Goal: Task Accomplishment & Management: Complete application form

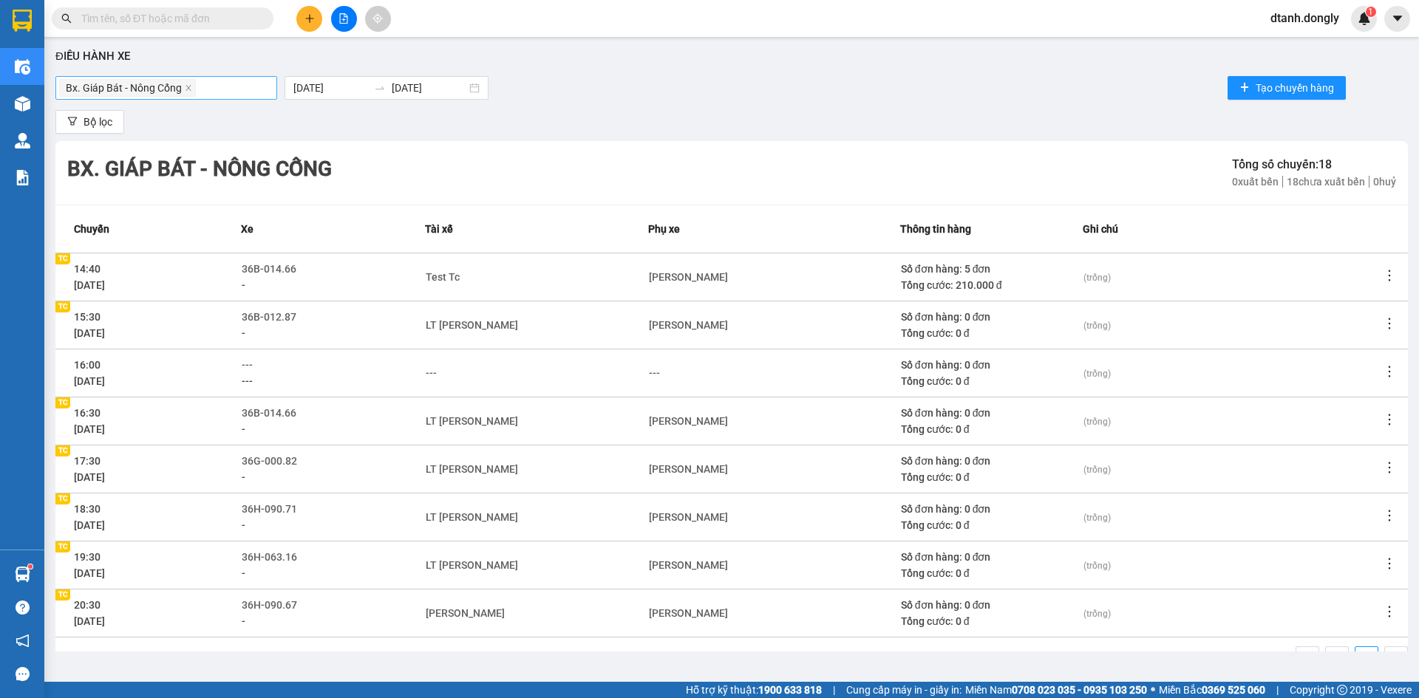
scroll to position [46, 0]
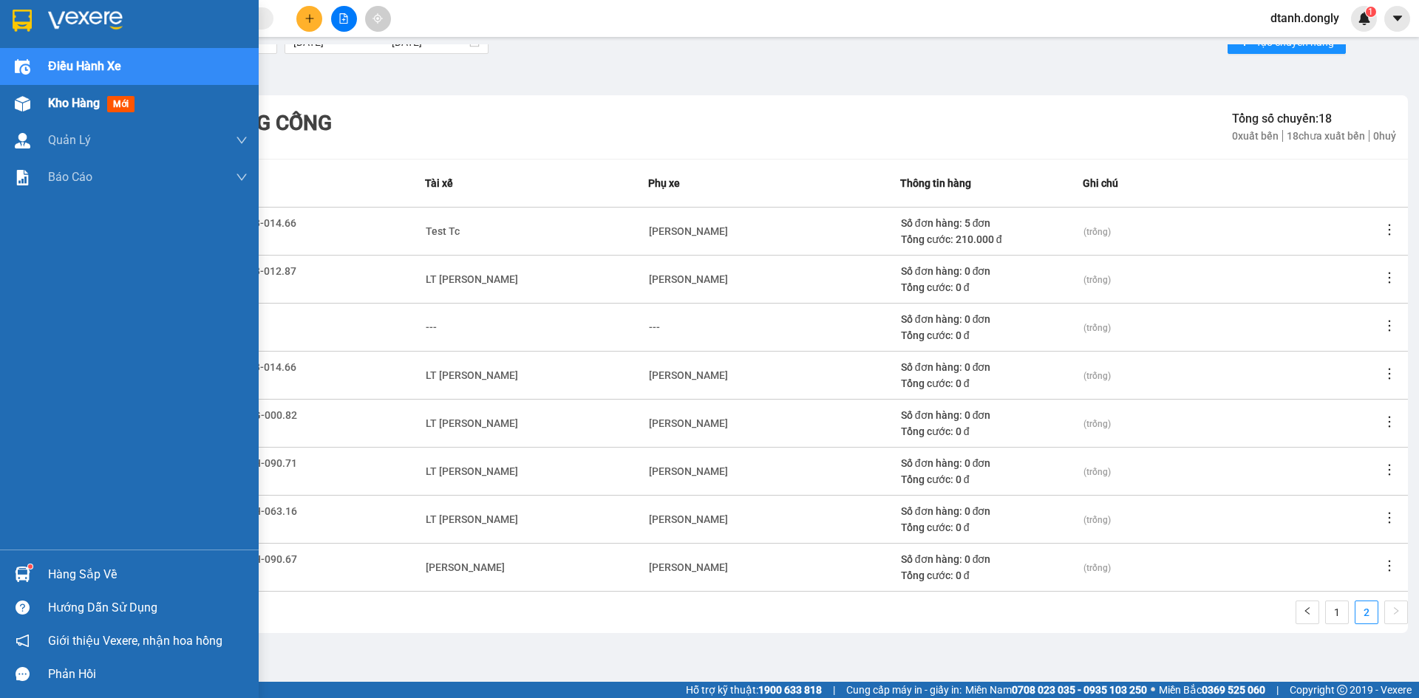
click at [39, 109] on div "Kho hàng mới" at bounding box center [129, 103] width 259 height 37
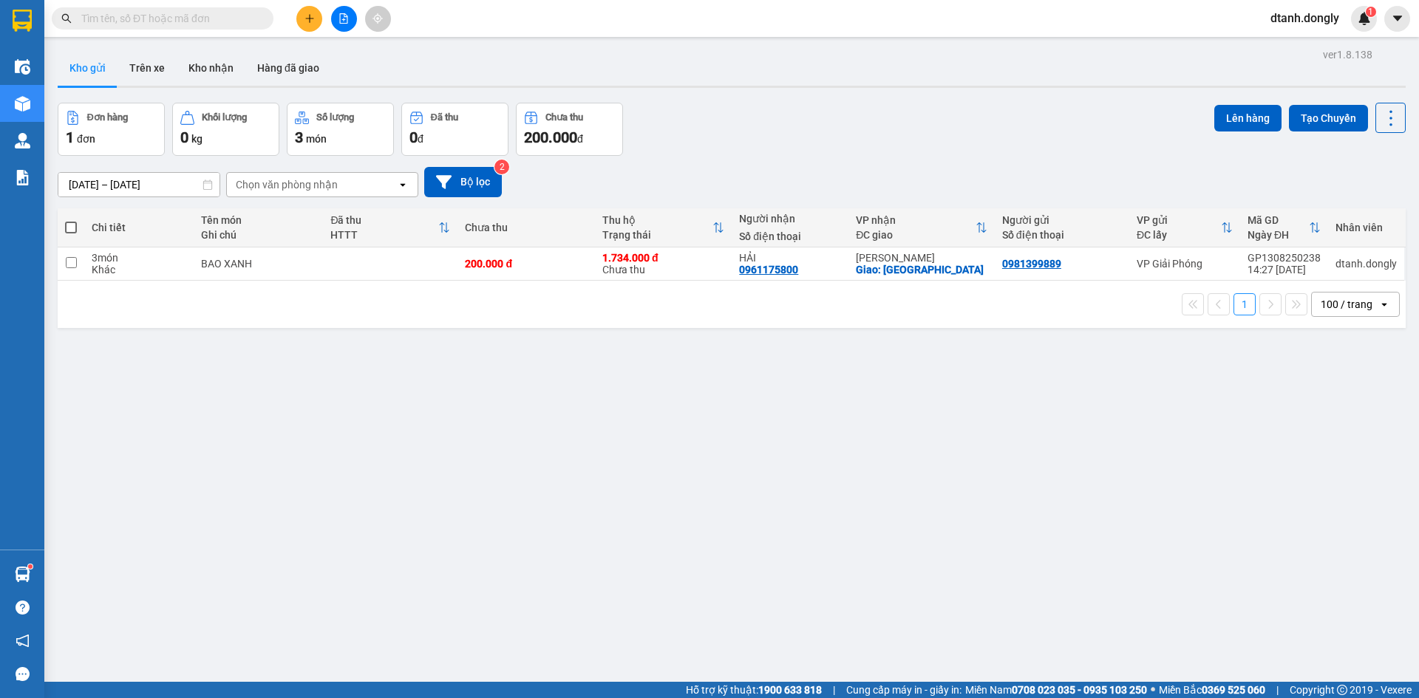
click at [54, 222] on div "ver 1.8.138 Kho gửi Trên xe Kho nhận Hàng đã giao Đơn hàng 1 đơn Khối lượng 0 k…" at bounding box center [732, 393] width 1360 height 698
click at [67, 225] on span at bounding box center [71, 228] width 12 height 12
click at [71, 220] on input "checkbox" at bounding box center [71, 220] width 0 height 0
checkbox input "true"
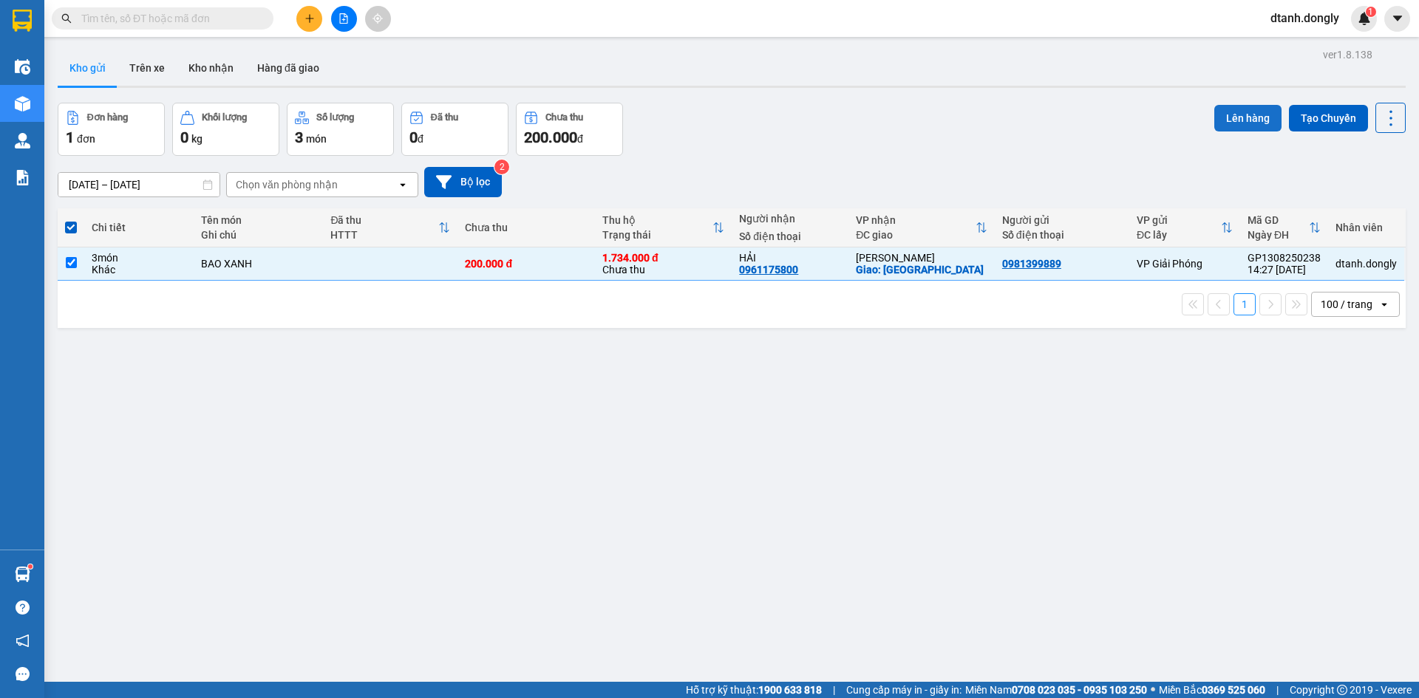
click at [1228, 121] on button "Lên hàng" at bounding box center [1247, 118] width 67 height 27
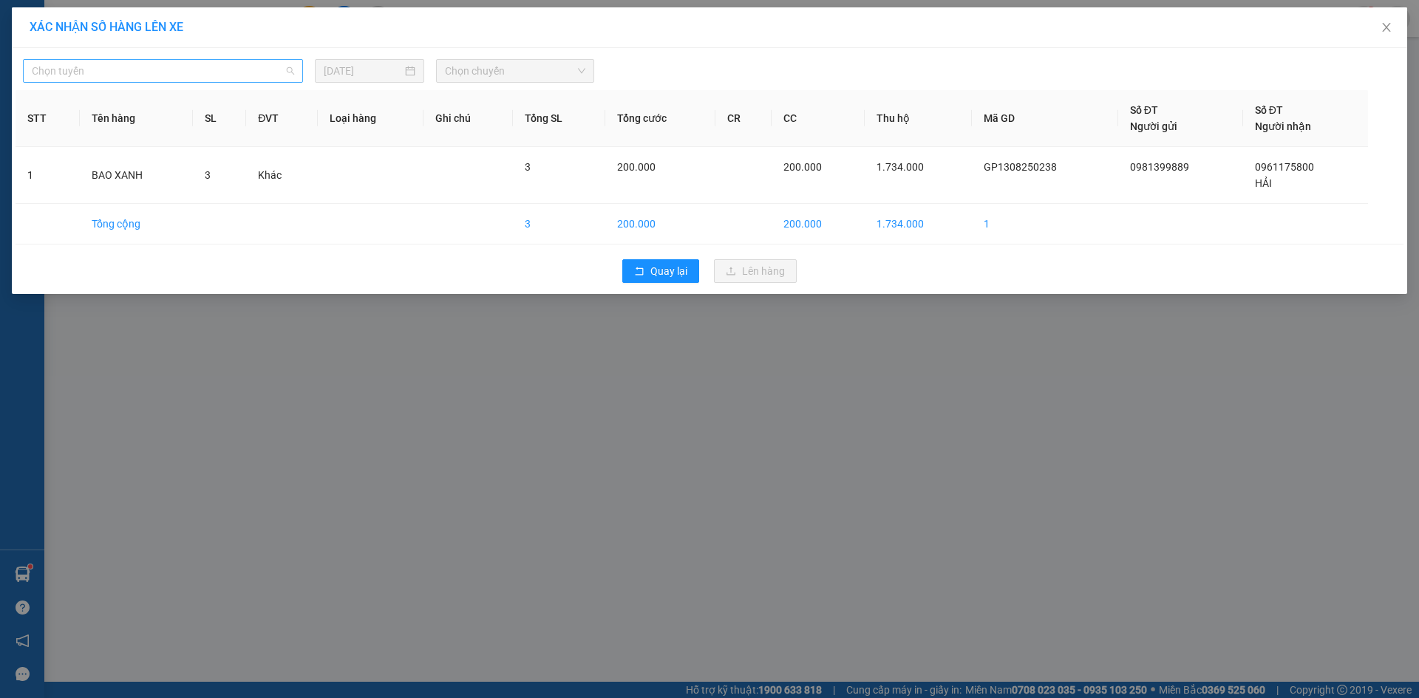
click at [182, 78] on span "Chọn tuyến" at bounding box center [163, 71] width 262 height 22
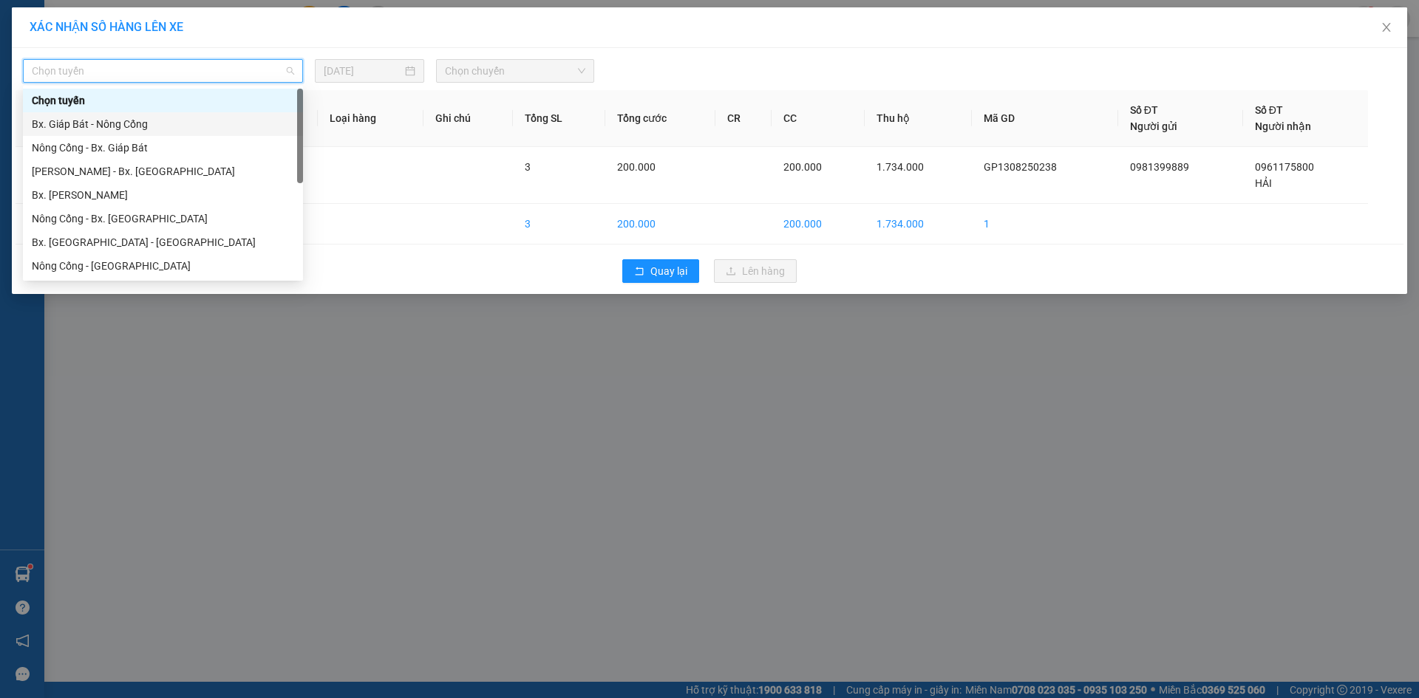
click at [163, 125] on div "Bx. Giáp Bát - Nông Cống" at bounding box center [163, 124] width 262 height 16
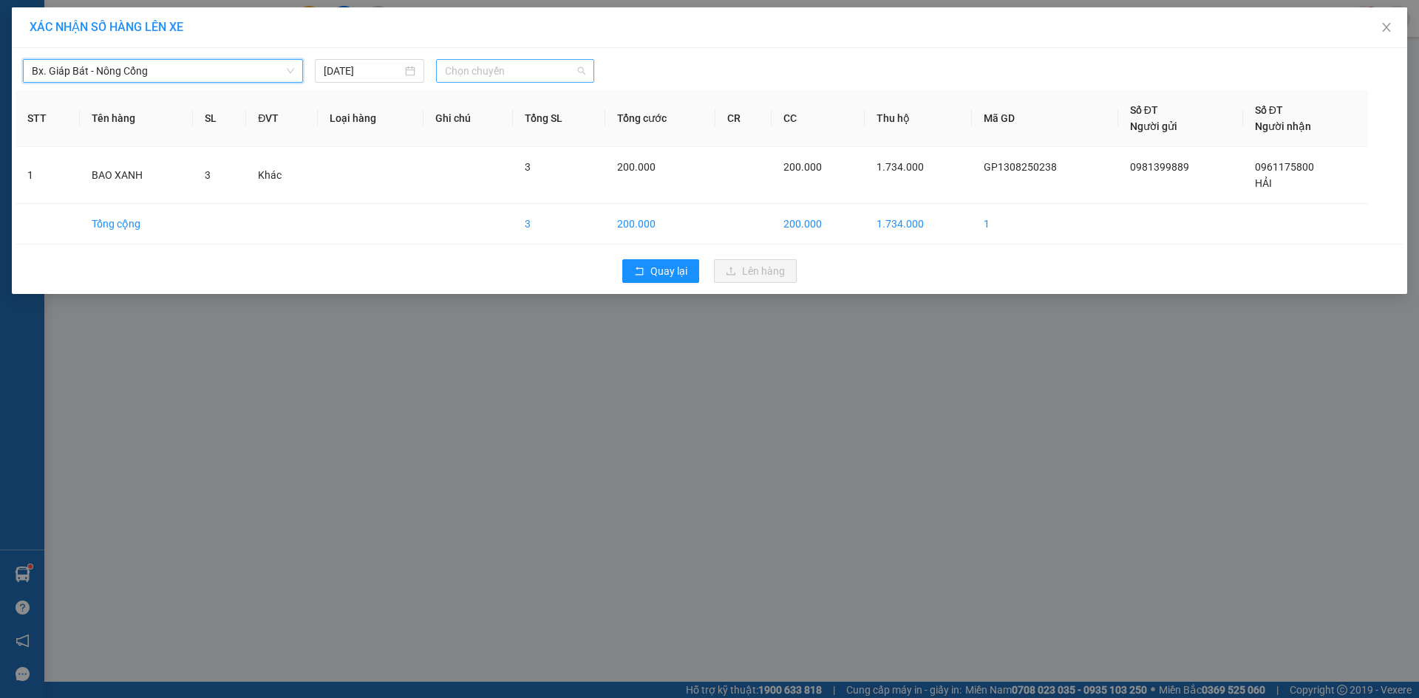
click at [455, 79] on span "Chọn chuyến" at bounding box center [515, 71] width 140 height 22
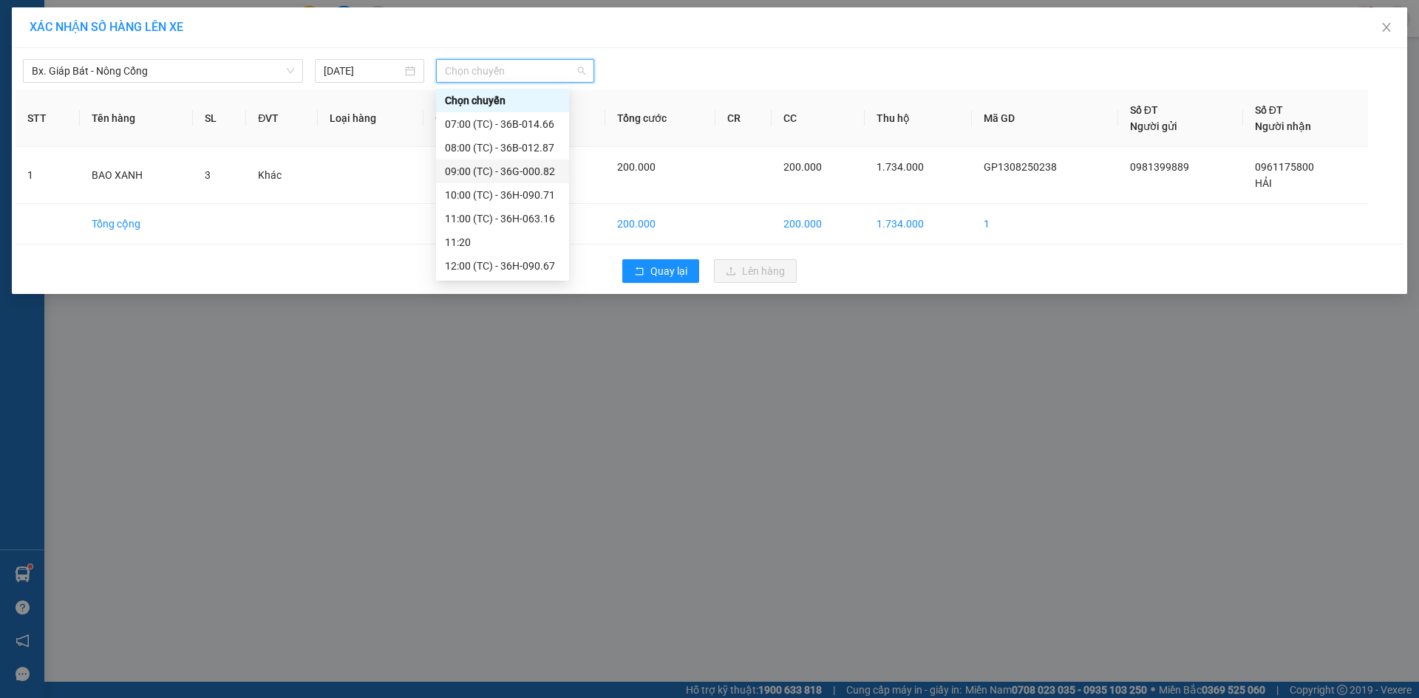
scroll to position [222, 0]
click at [477, 210] on div "16:30 (TC) - 36B-014.66" at bounding box center [502, 210] width 115 height 16
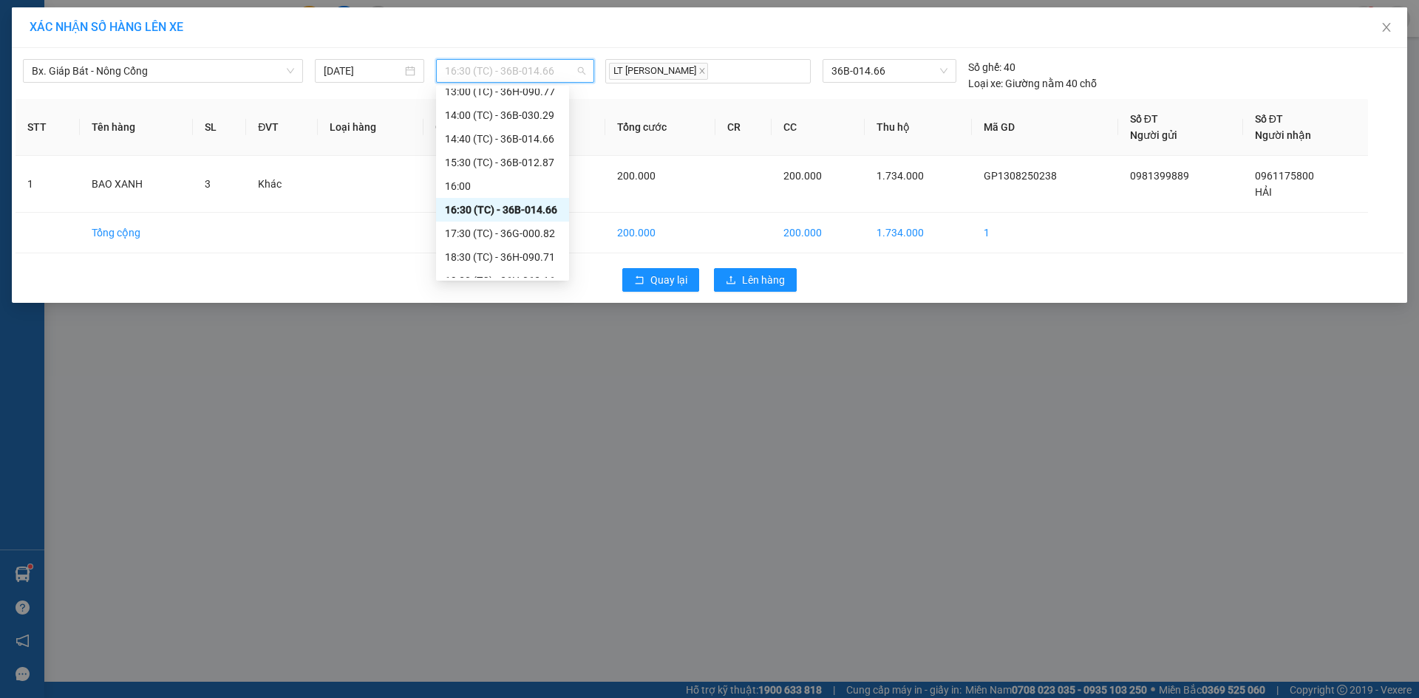
click at [476, 70] on span "16:30 (TC) - 36B-014.66" at bounding box center [515, 71] width 140 height 22
click at [489, 163] on div "15:30 (TC) - 36B-012.87" at bounding box center [502, 162] width 115 height 16
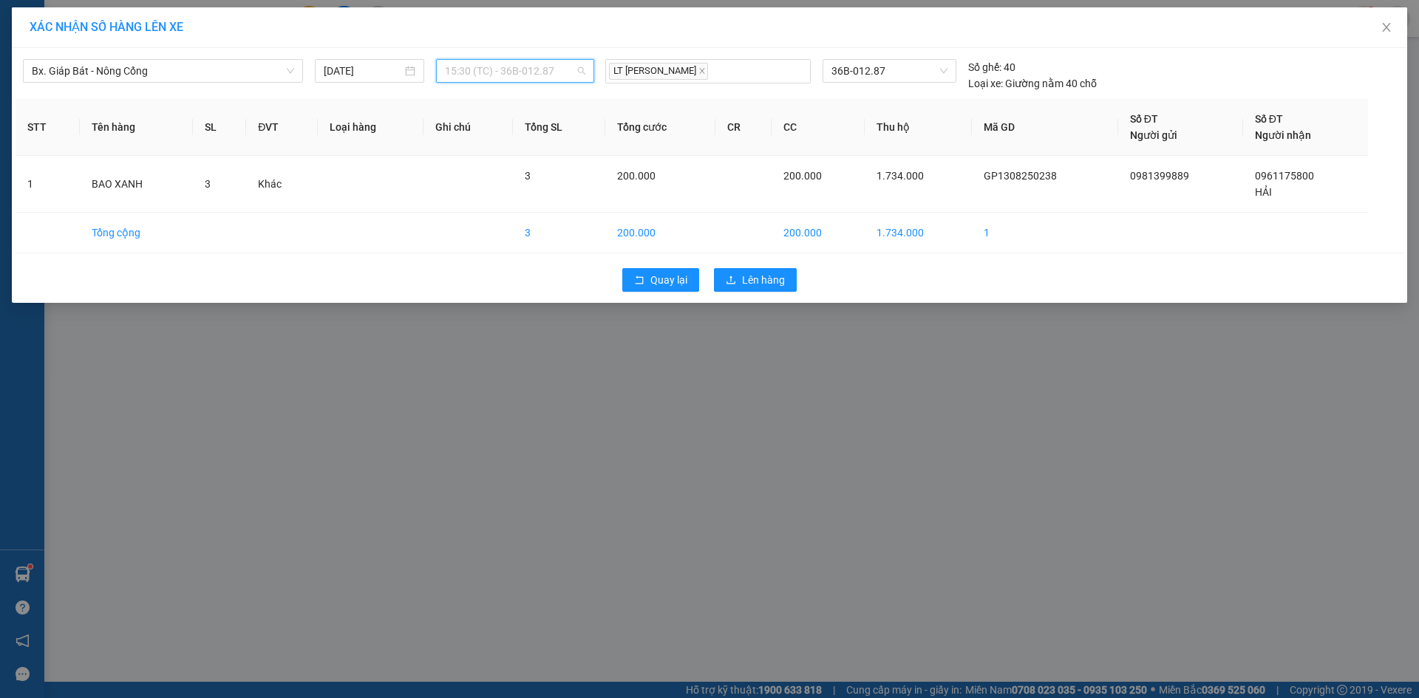
click at [531, 67] on span "15:30 (TC) - 36B-012.87" at bounding box center [515, 71] width 140 height 22
click at [386, 429] on div "XÁC NHẬN SỐ HÀNG LÊN XE Bx. Giáp Bát - Nông Cống 13/08/2025 15:30 (TC) - 36B-01…" at bounding box center [709, 349] width 1419 height 698
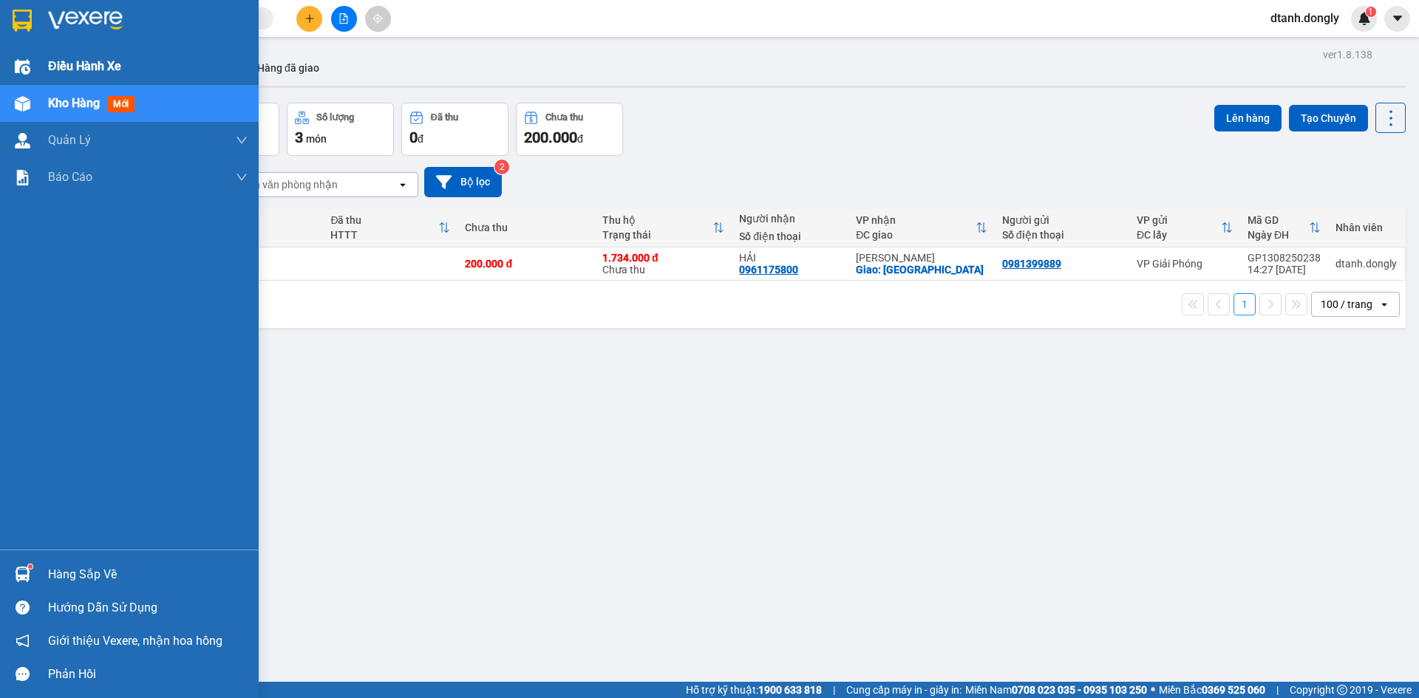
click at [32, 70] on div at bounding box center [23, 67] width 26 height 26
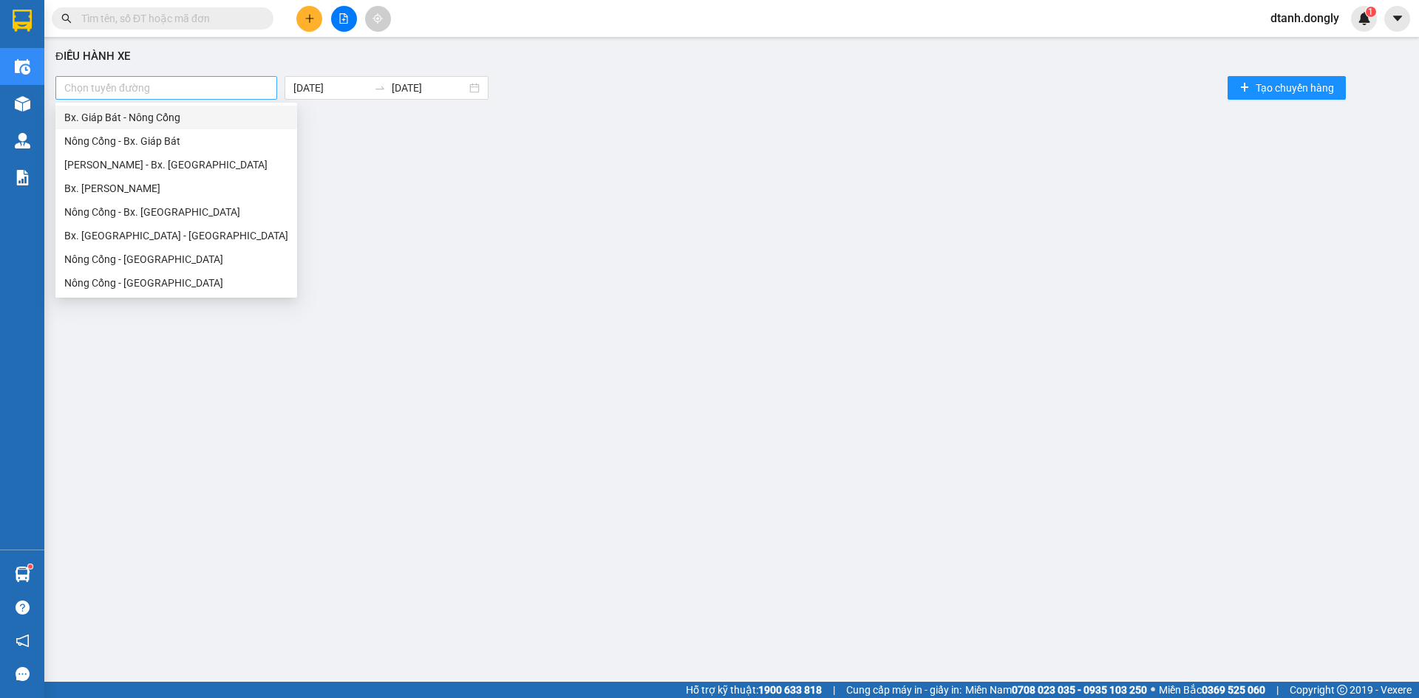
click at [217, 84] on div at bounding box center [166, 88] width 214 height 18
click at [178, 119] on div "Bx. Giáp Bát - Nông Cống" at bounding box center [176, 117] width 224 height 16
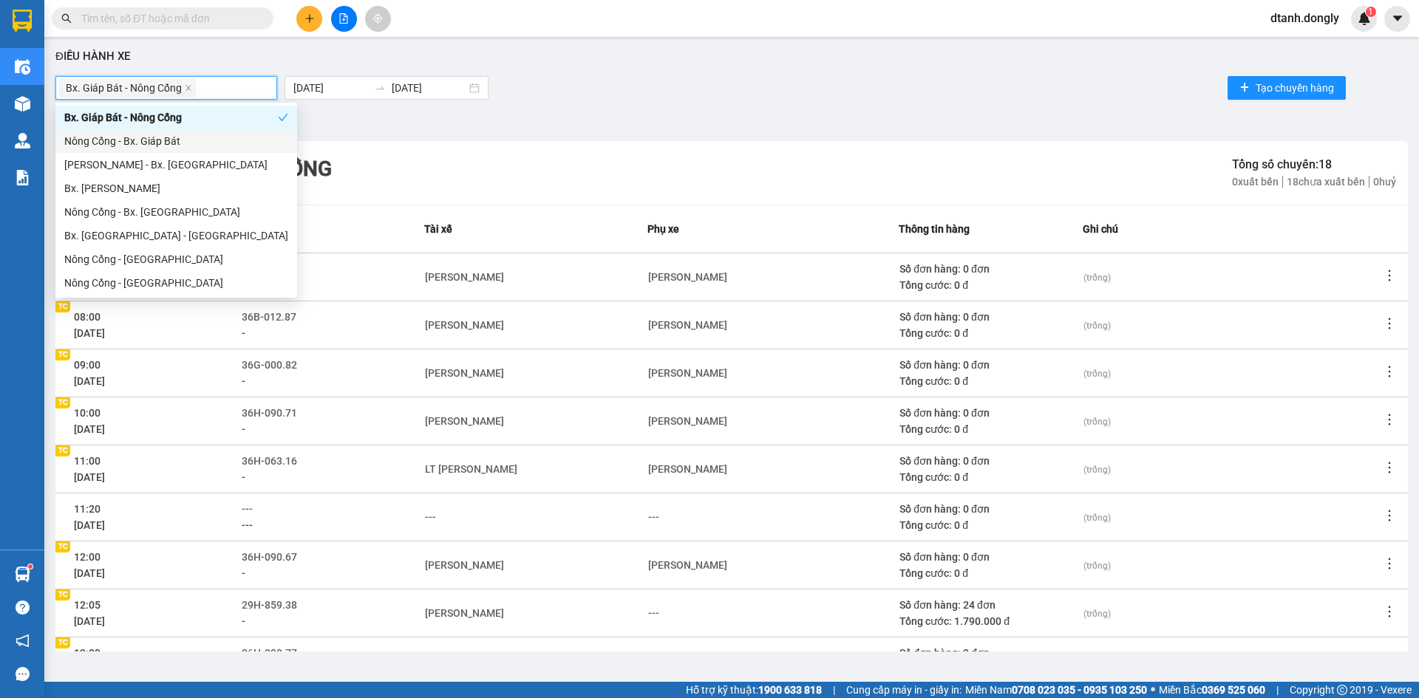
scroll to position [142, 0]
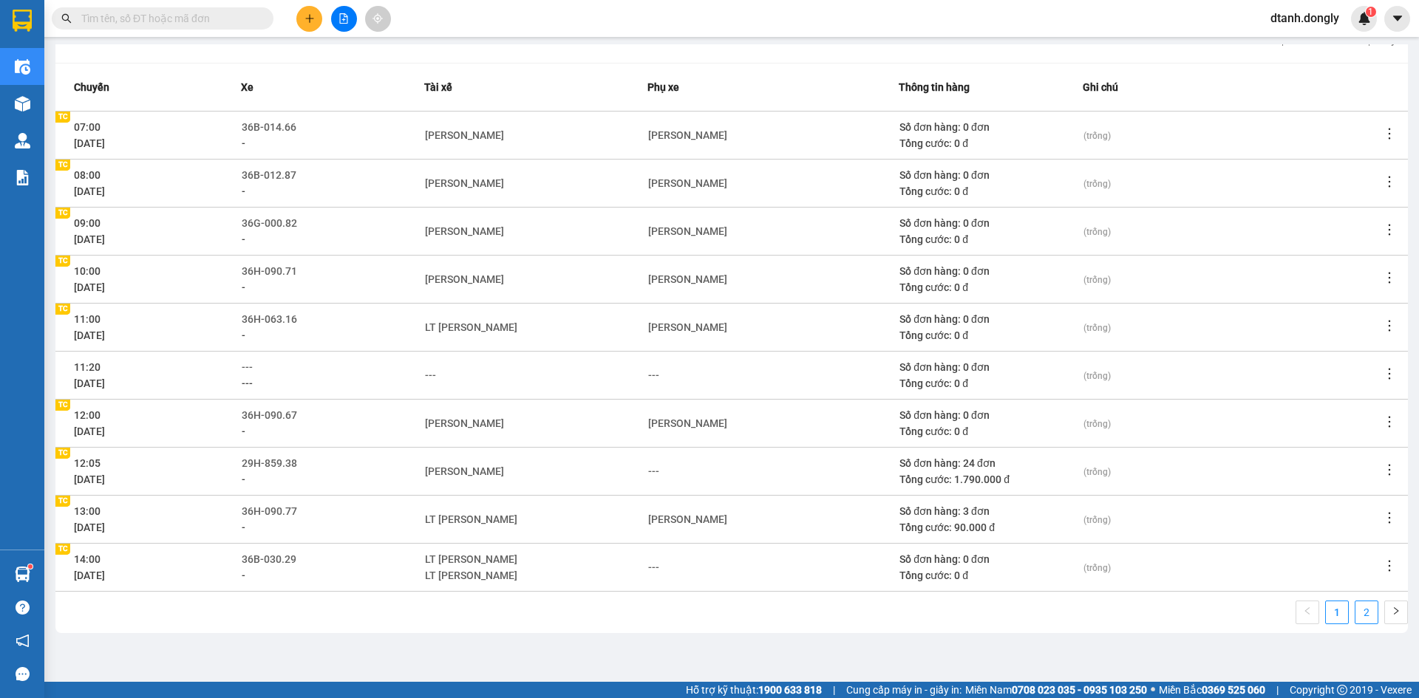
click at [1356, 618] on link "2" at bounding box center [1367, 613] width 22 height 22
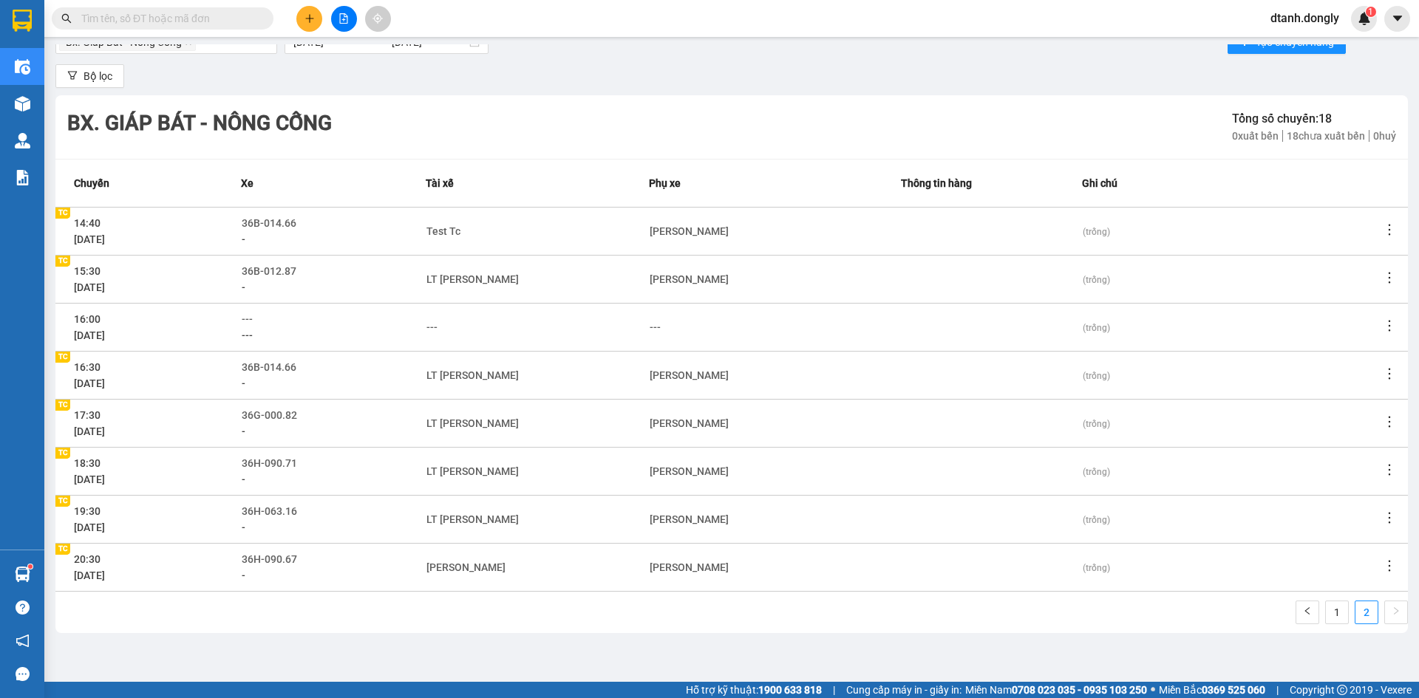
scroll to position [46, 0]
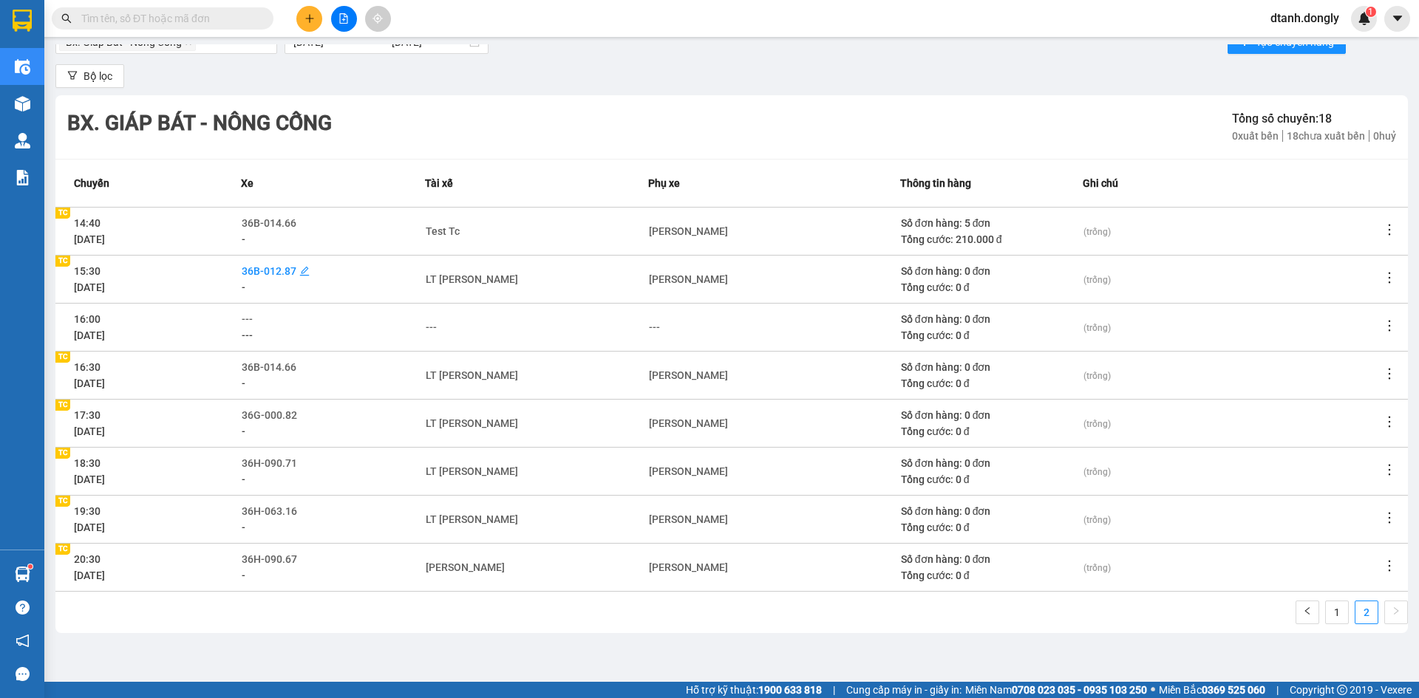
click at [285, 268] on span "36B-012.87" at bounding box center [269, 271] width 55 height 12
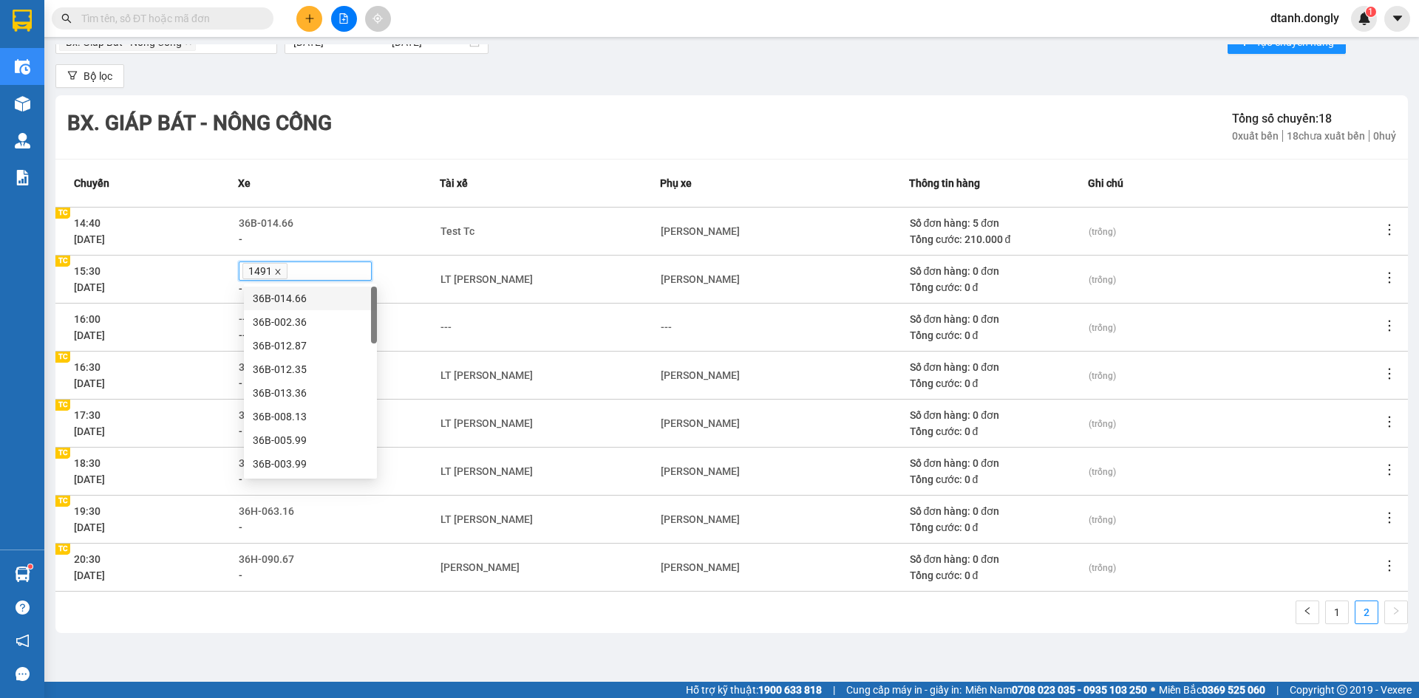
click at [279, 273] on icon "close" at bounding box center [277, 271] width 7 height 7
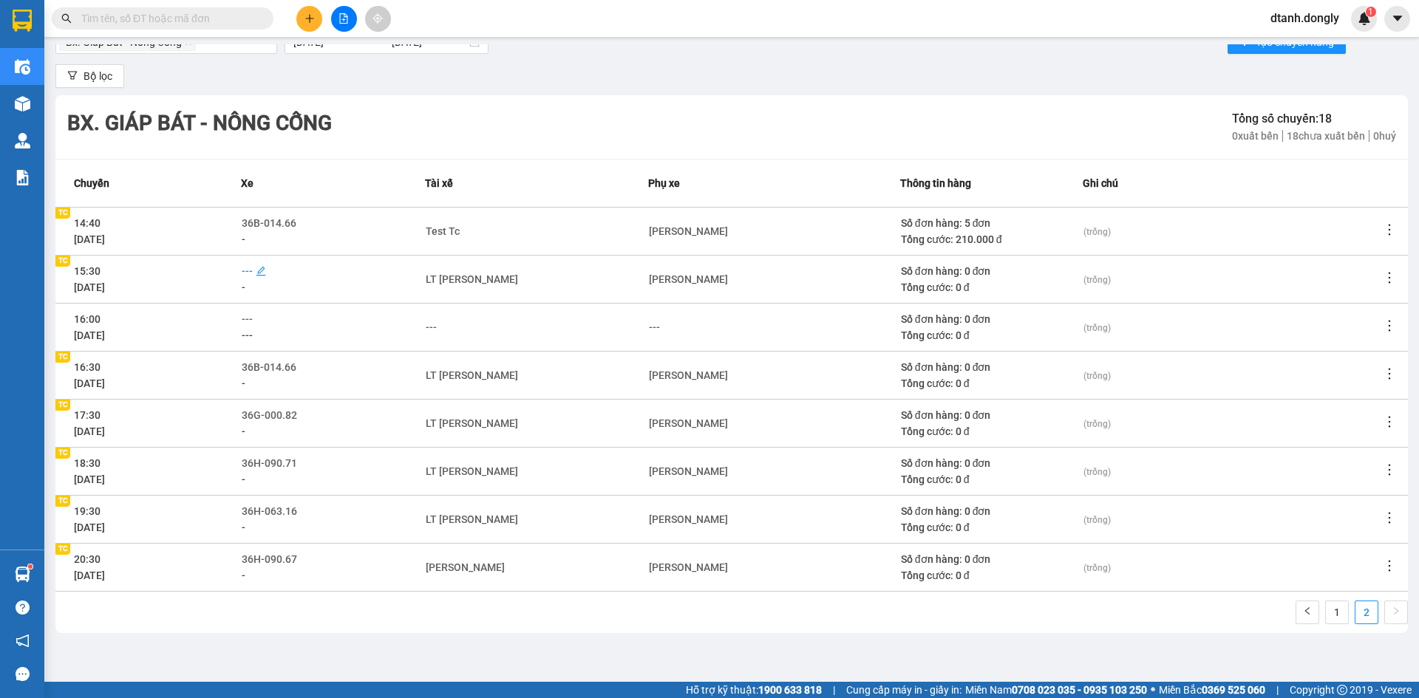
click at [253, 274] on span "---" at bounding box center [247, 271] width 11 height 12
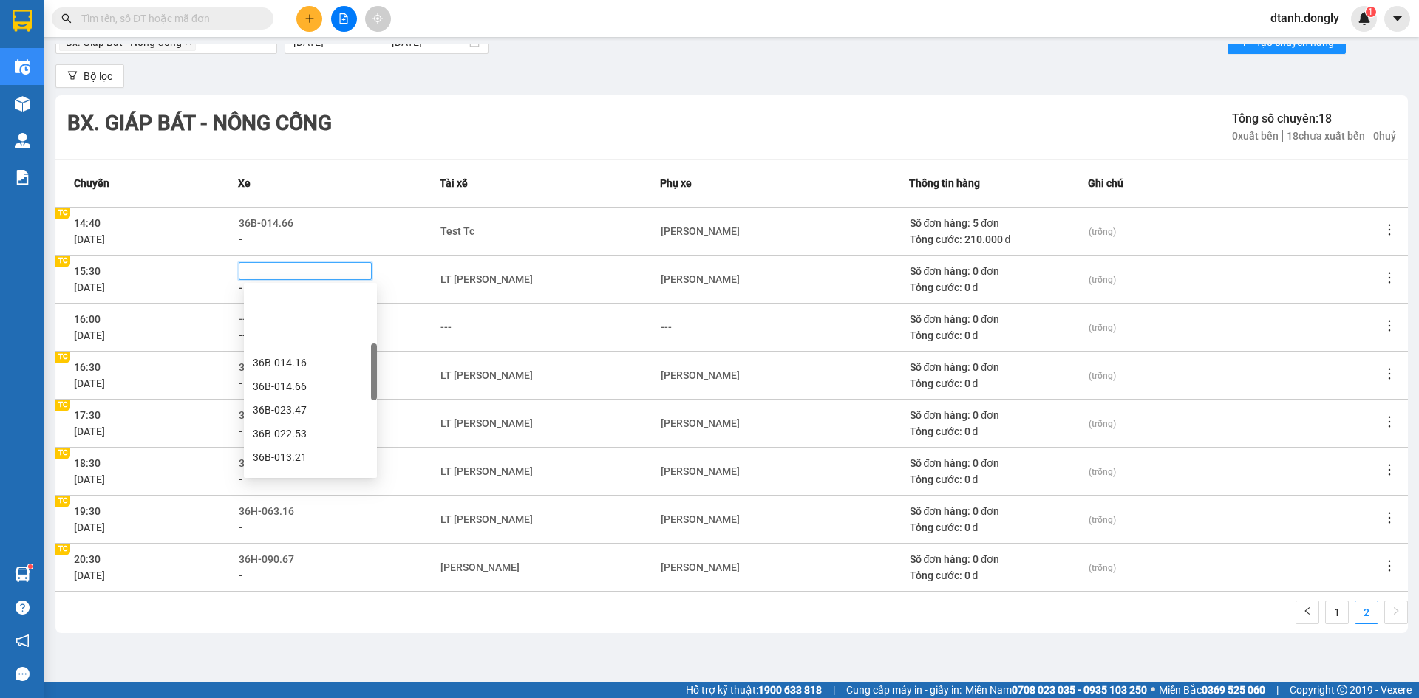
scroll to position [222, 0]
click at [288, 290] on div "36B-014.16" at bounding box center [310, 289] width 115 height 16
click at [1254, 377] on div "(trống)" at bounding box center [1235, 375] width 292 height 16
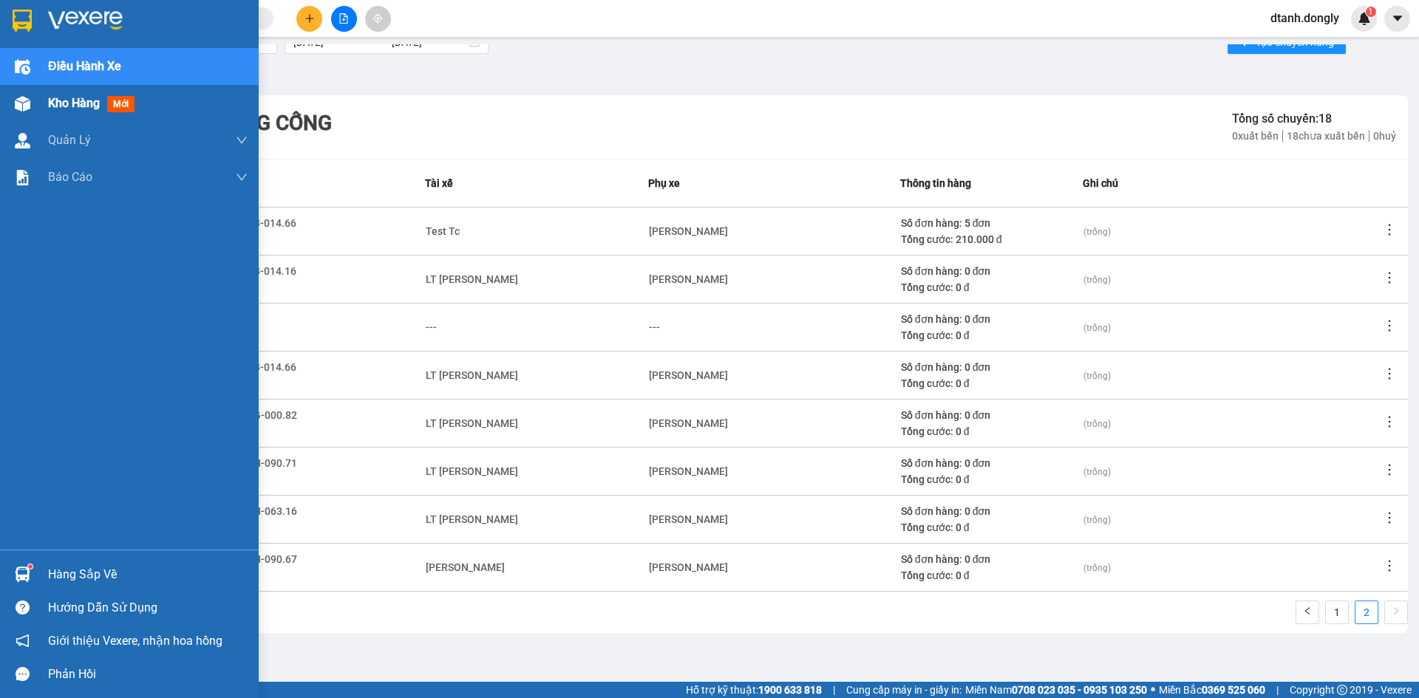
click at [50, 112] on div "Kho hàng mới" at bounding box center [94, 103] width 92 height 18
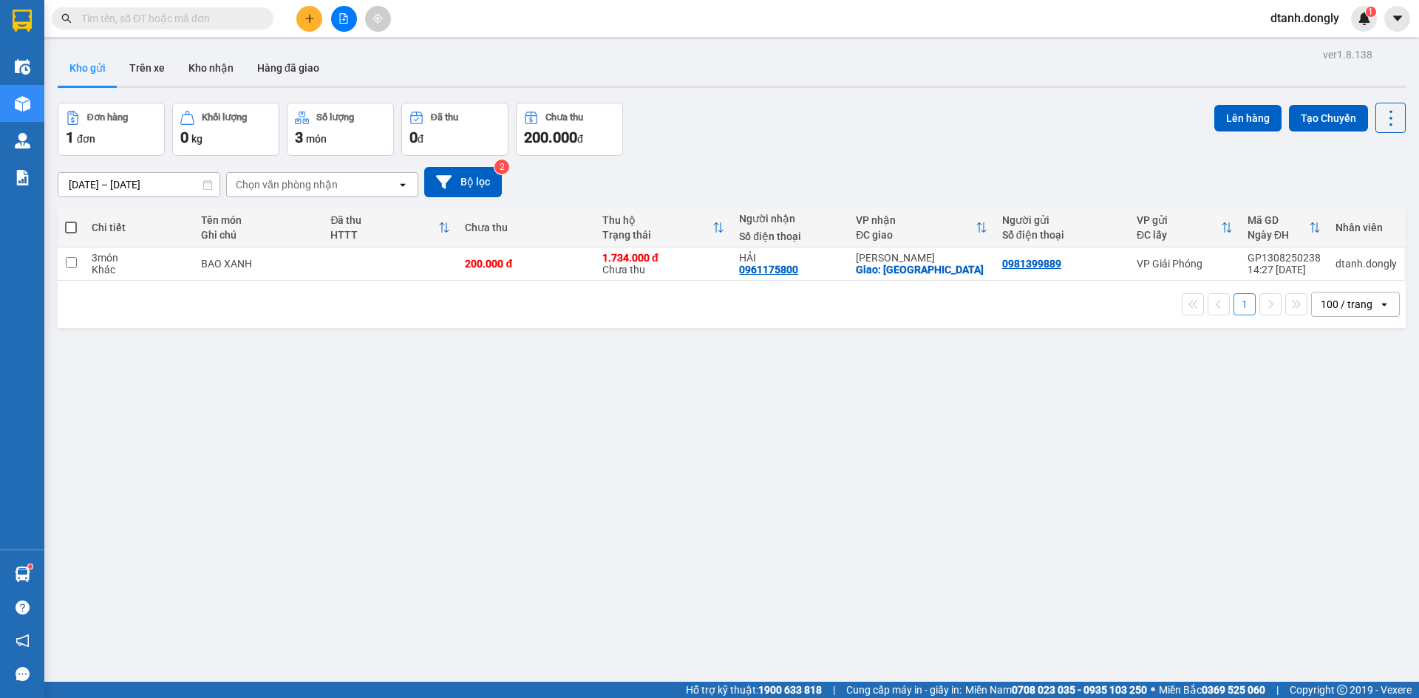
drag, startPoint x: 72, startPoint y: 226, endPoint x: 98, endPoint y: 225, distance: 26.6
click at [75, 225] on span at bounding box center [71, 228] width 12 height 12
click at [71, 220] on input "checkbox" at bounding box center [71, 220] width 0 height 0
checkbox input "true"
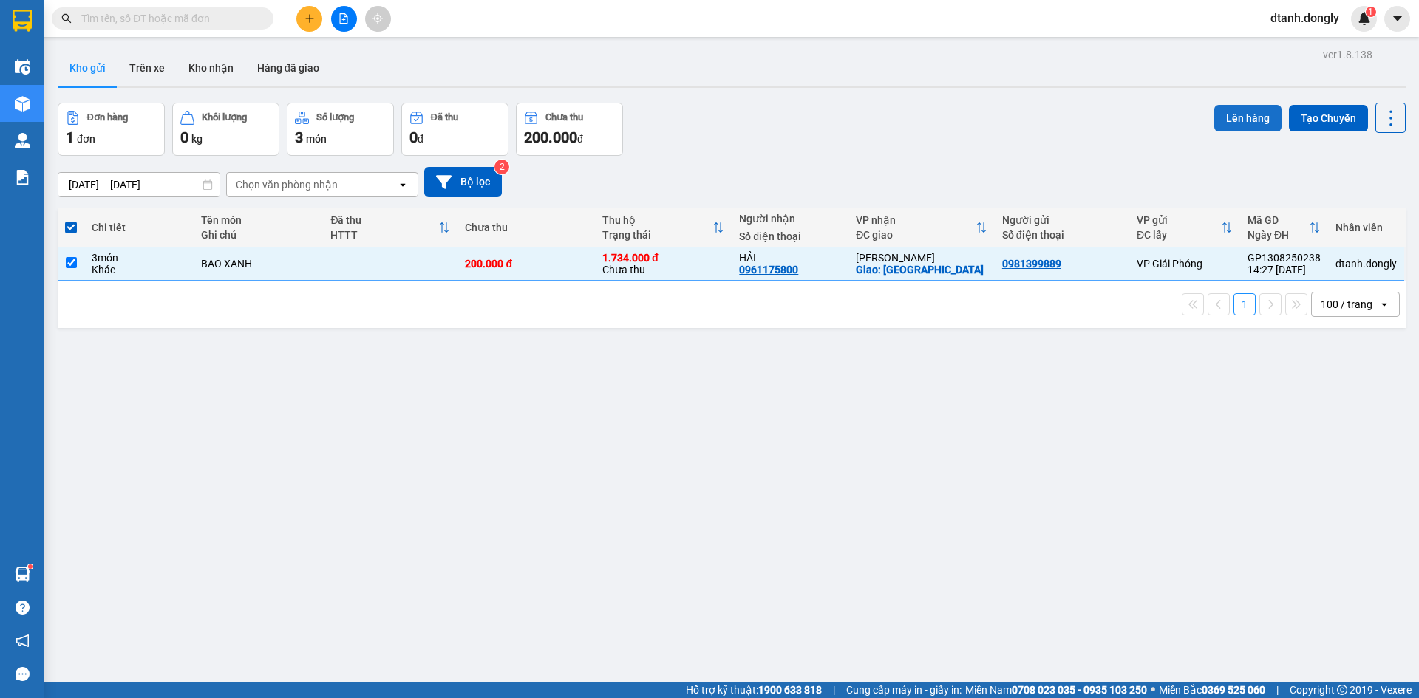
click at [1225, 111] on button "Lên hàng" at bounding box center [1247, 118] width 67 height 27
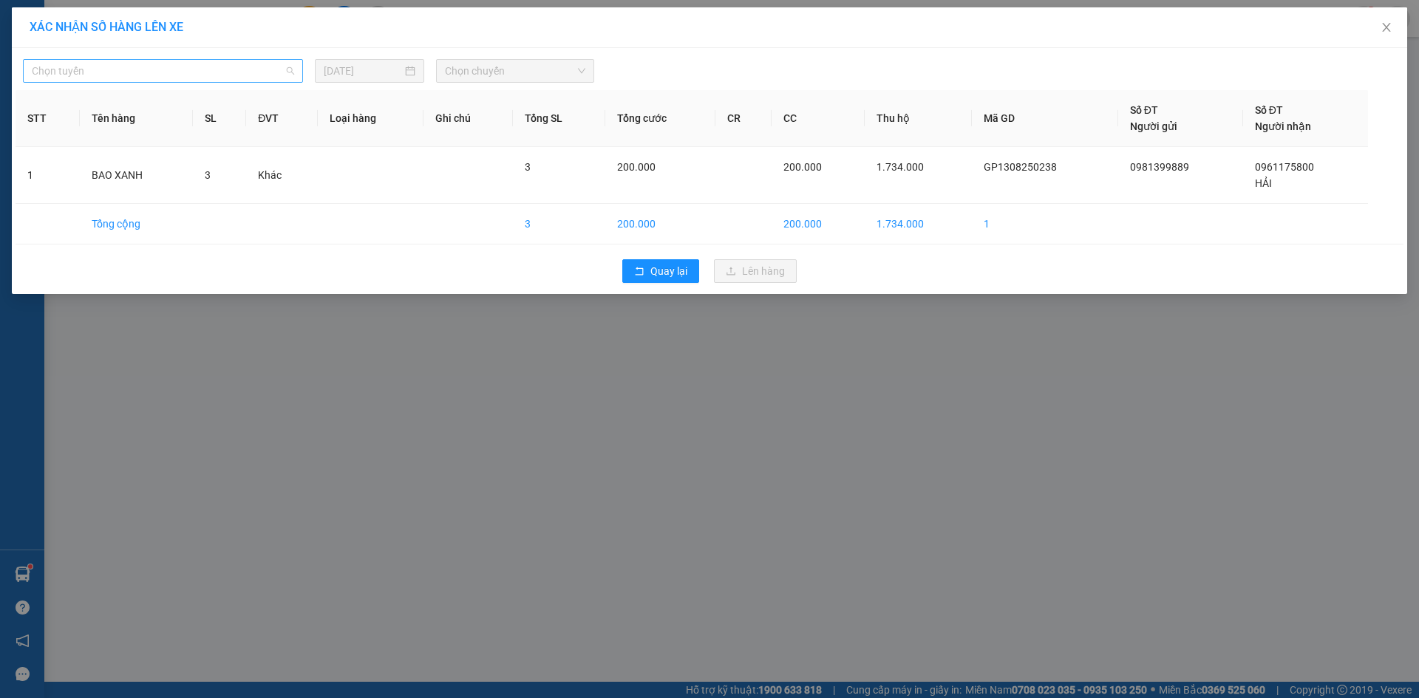
click at [166, 71] on span "Chọn tuyến" at bounding box center [163, 71] width 262 height 22
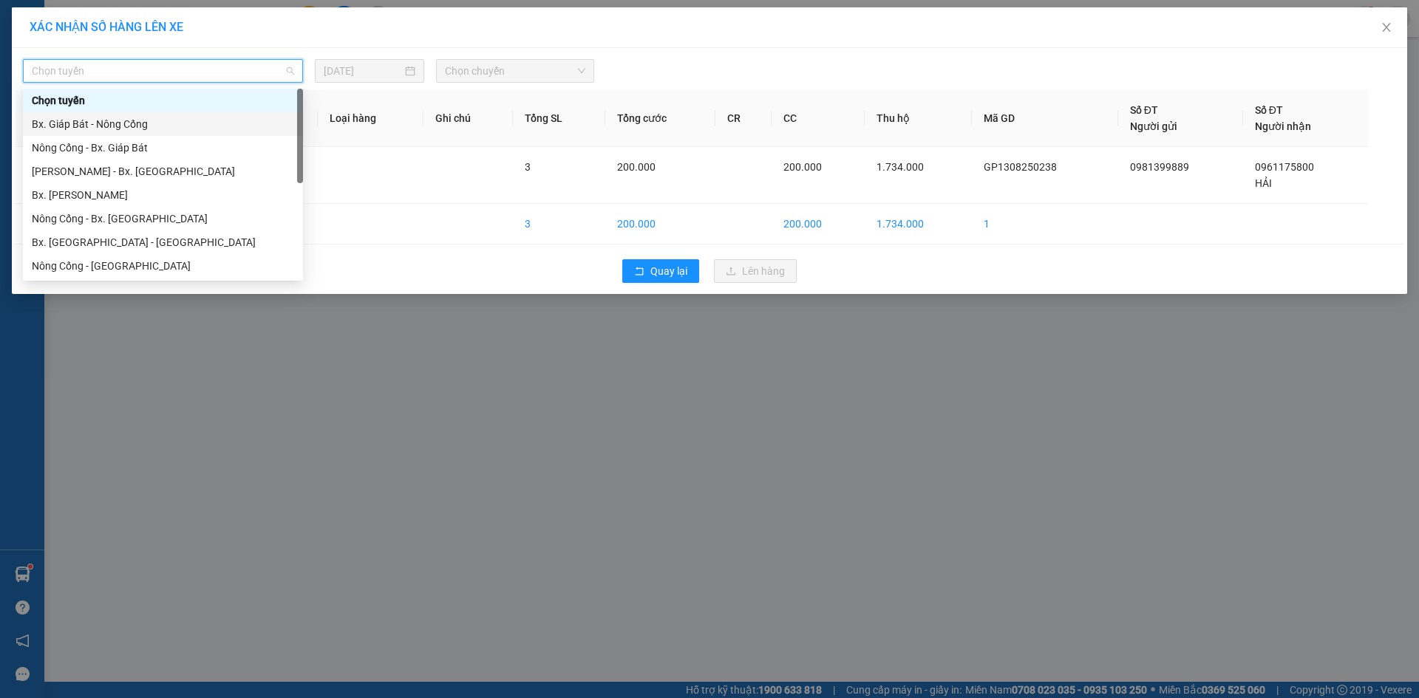
drag, startPoint x: 155, startPoint y: 123, endPoint x: 240, endPoint y: 122, distance: 85.0
click at [155, 124] on div "Bx. Giáp Bát - Nông Cống" at bounding box center [163, 124] width 262 height 16
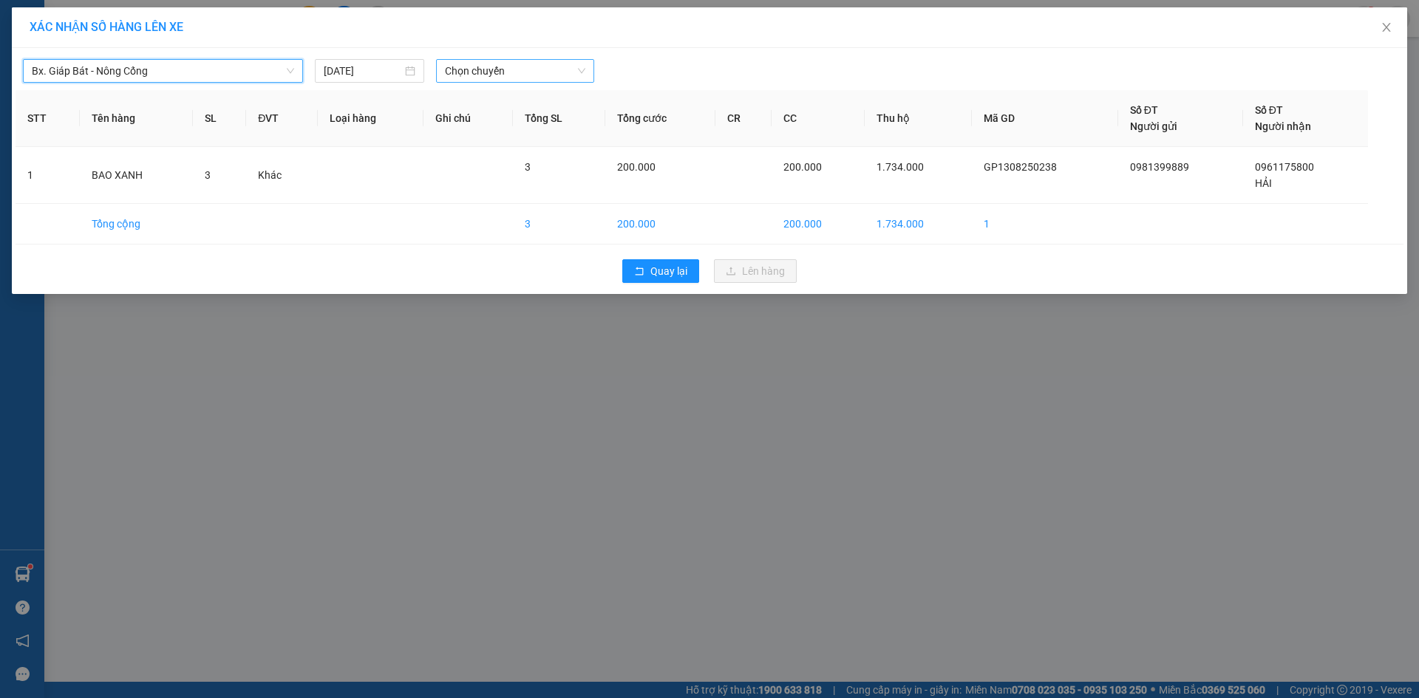
click at [478, 69] on span "Chọn chuyến" at bounding box center [515, 71] width 140 height 22
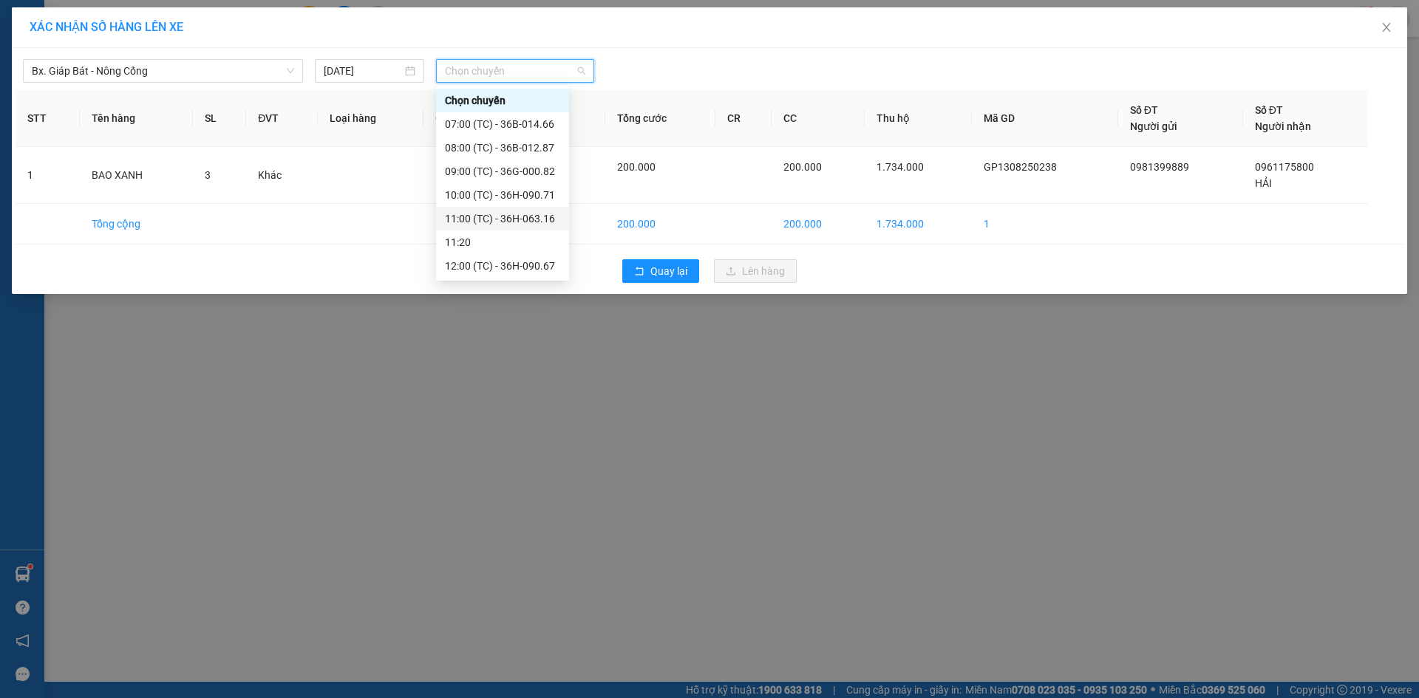
scroll to position [148, 0]
click at [520, 238] on div "15:30 (TC) - 36B-014.16" at bounding box center [502, 236] width 115 height 16
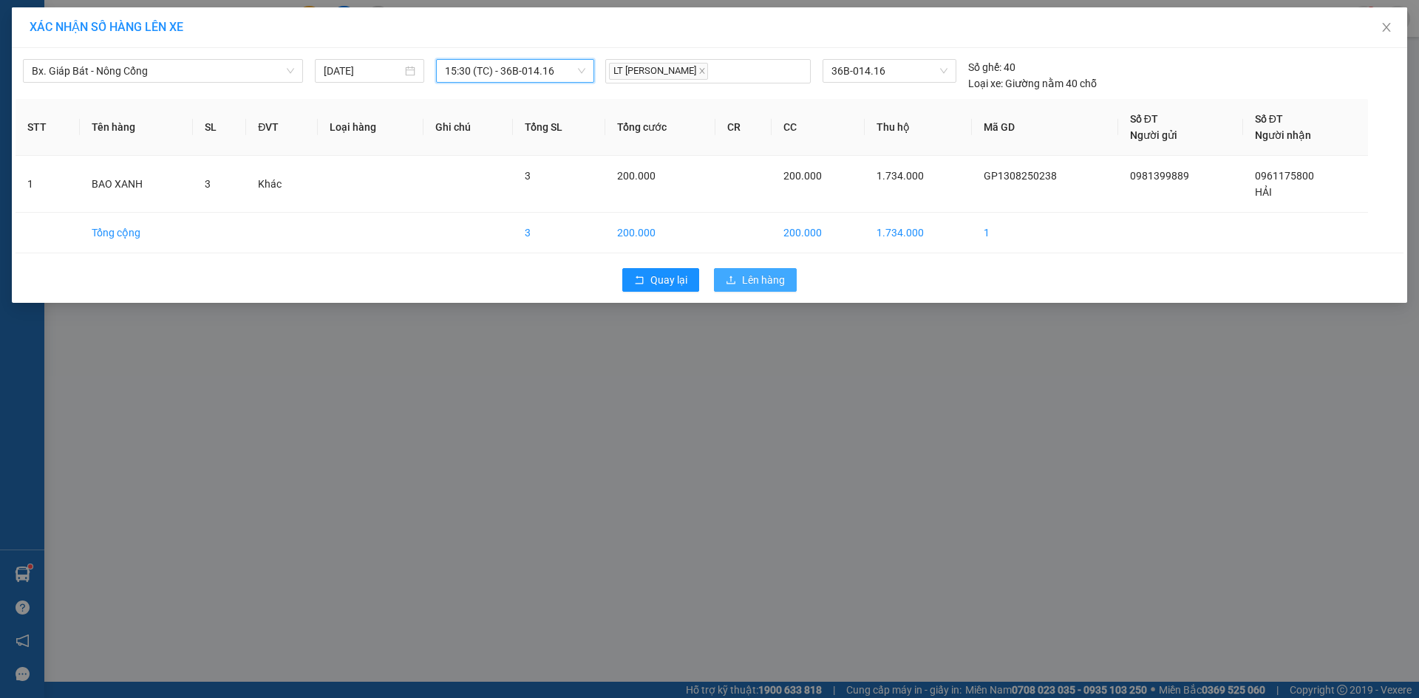
click at [756, 282] on span "Lên hàng" at bounding box center [763, 280] width 43 height 16
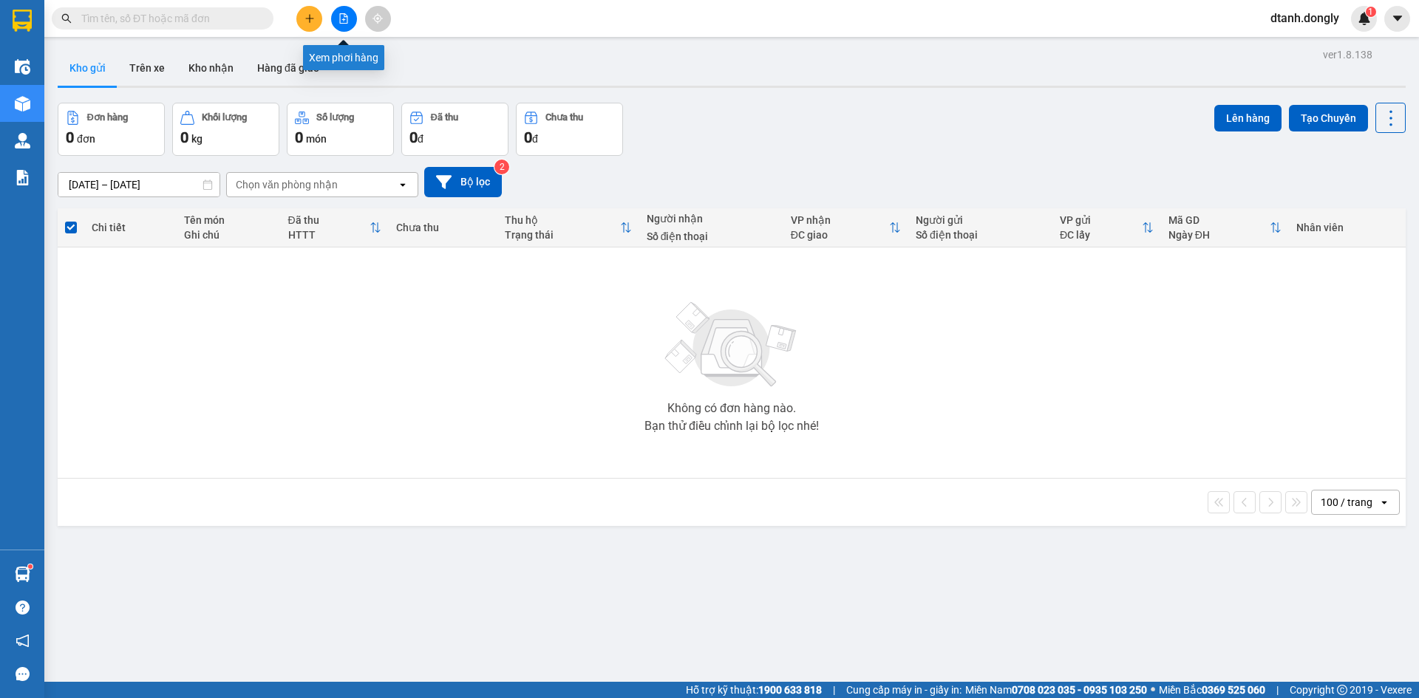
click at [339, 13] on icon "file-add" at bounding box center [344, 18] width 10 height 10
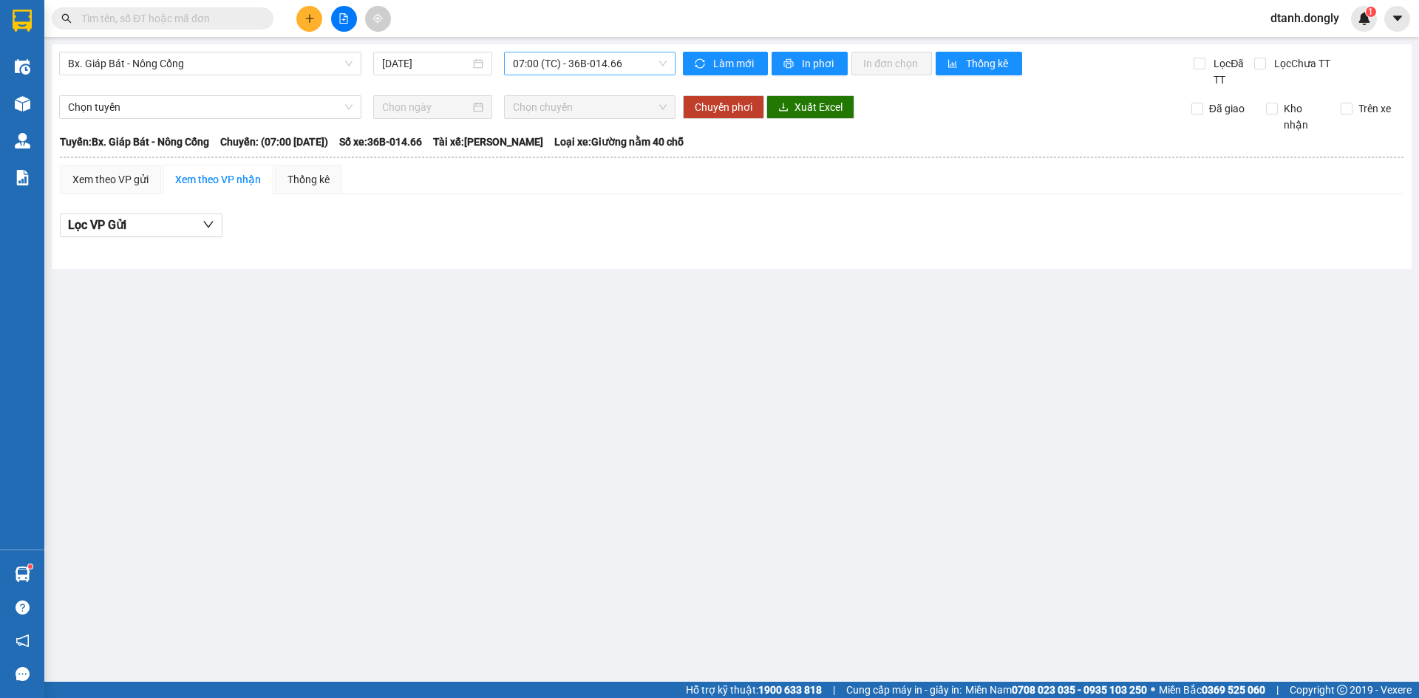
click at [585, 68] on span "07:00 (TC) - 36B-014.66" at bounding box center [590, 63] width 154 height 22
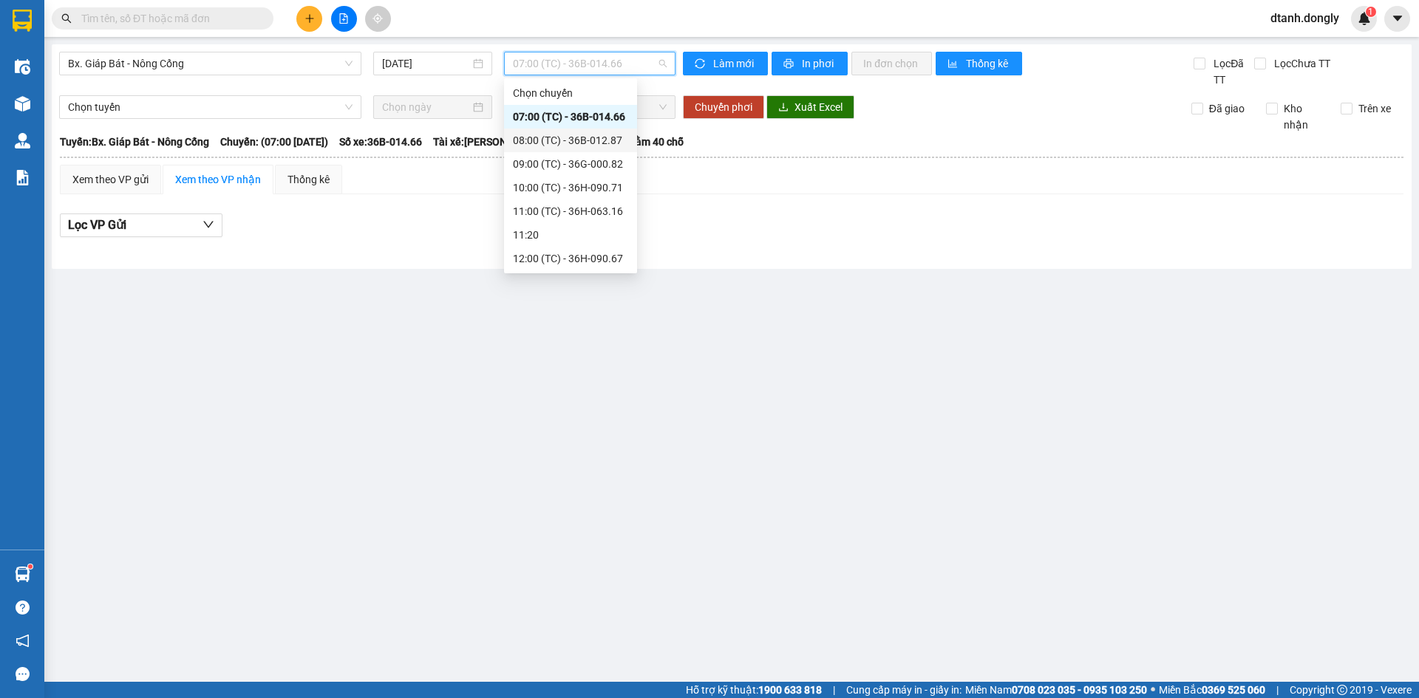
scroll to position [222, 0]
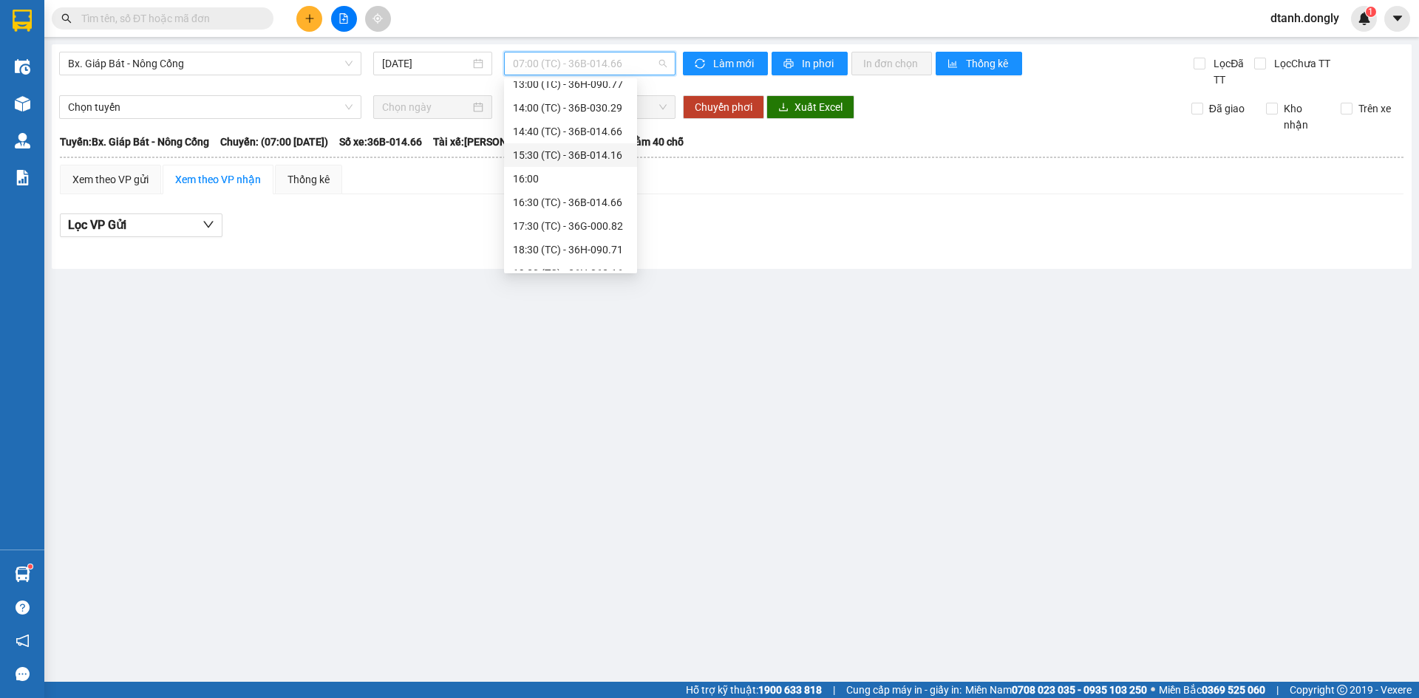
click at [576, 159] on div "15:30 (TC) - 36B-014.16" at bounding box center [570, 155] width 115 height 16
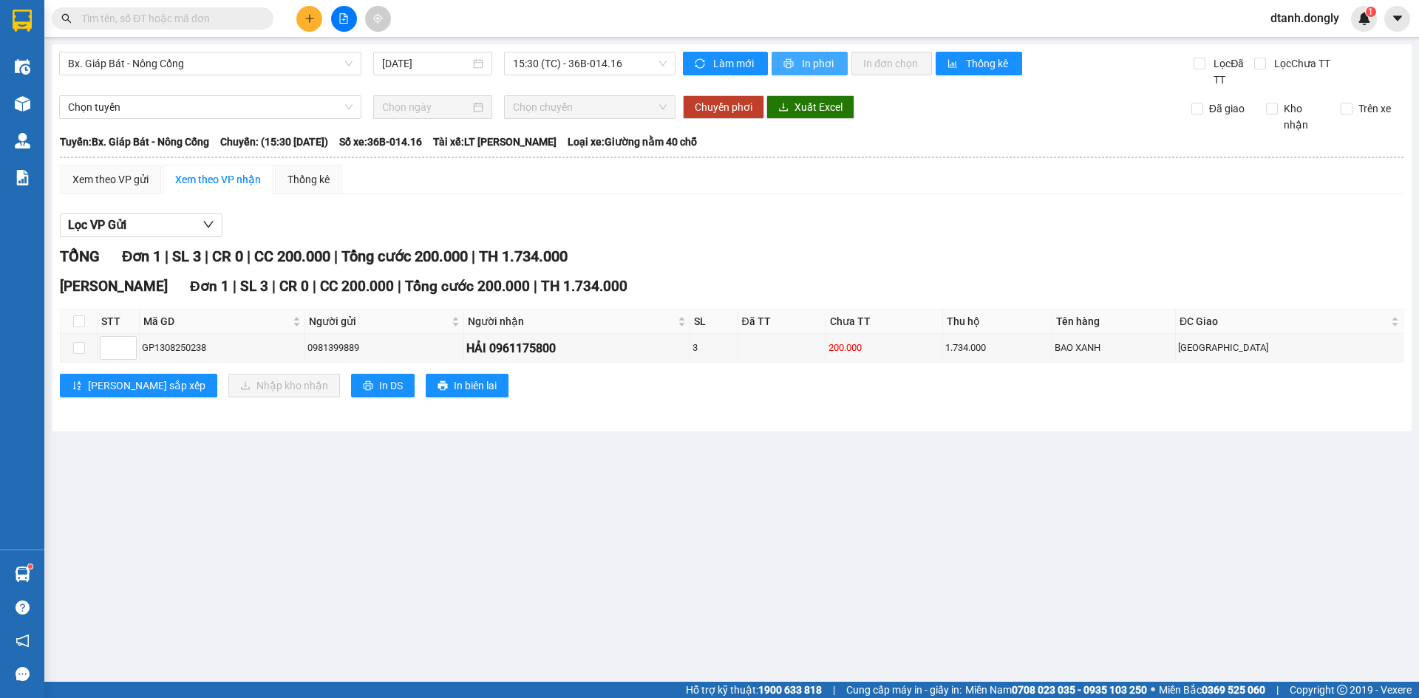
click at [803, 70] on span "In phơi" at bounding box center [819, 63] width 34 height 16
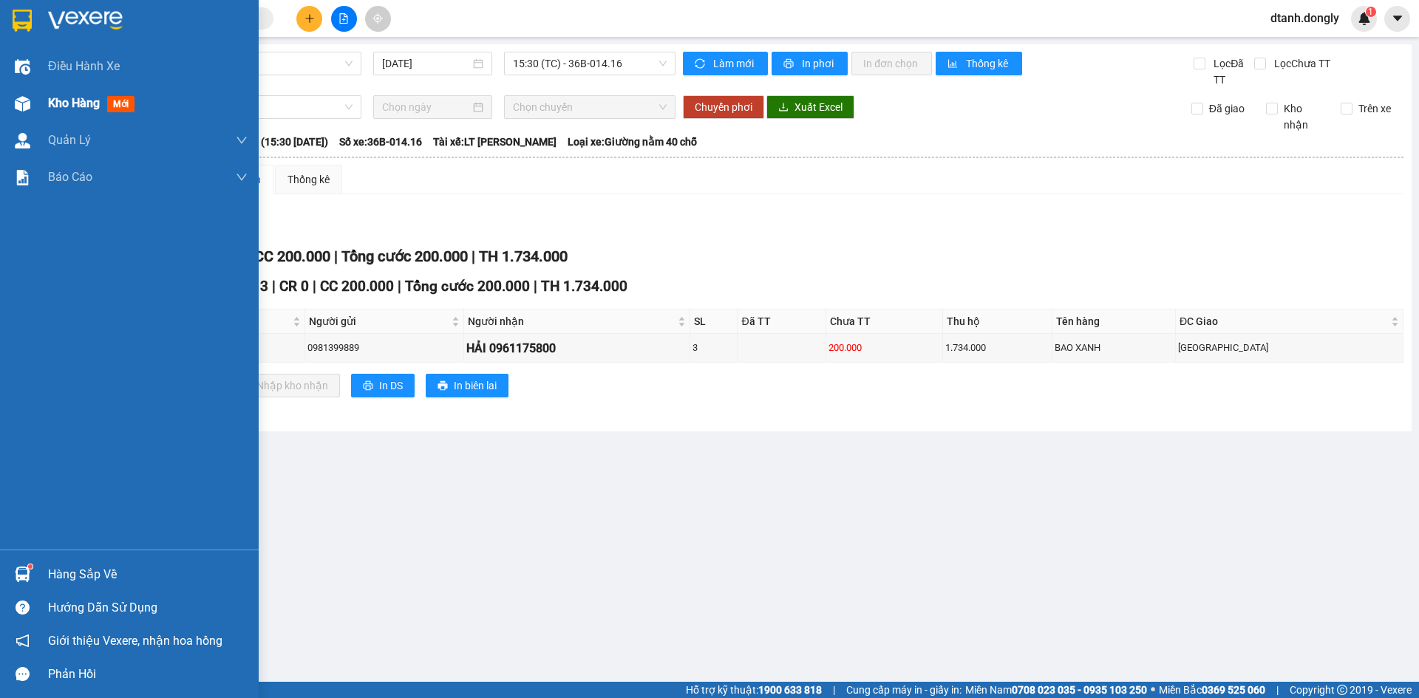
click at [61, 99] on span "Kho hàng" at bounding box center [74, 103] width 52 height 14
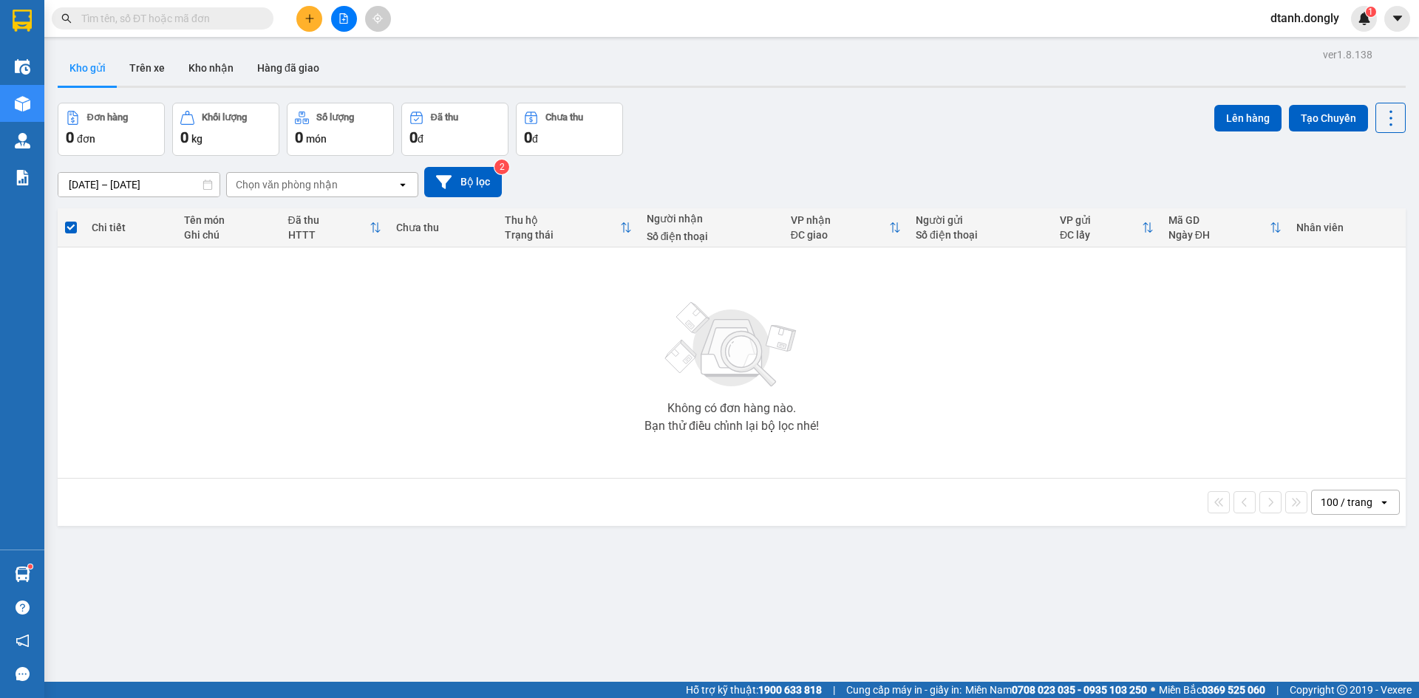
click at [310, 20] on icon "plus" at bounding box center [310, 18] width 10 height 10
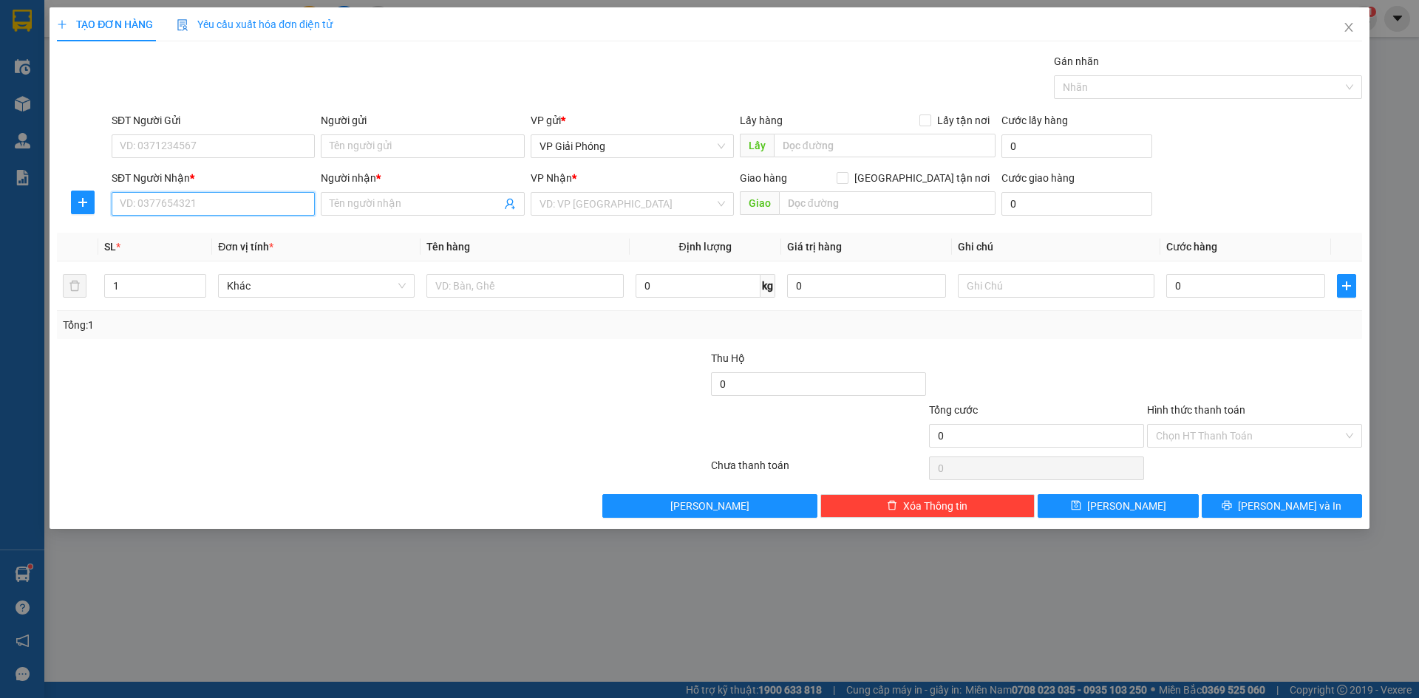
click at [244, 202] on input "SĐT Người Nhận *" at bounding box center [213, 204] width 203 height 24
type input "0984135187"
click at [215, 232] on div "0984135187 - HỬNG ĐÔNG" at bounding box center [213, 233] width 186 height 16
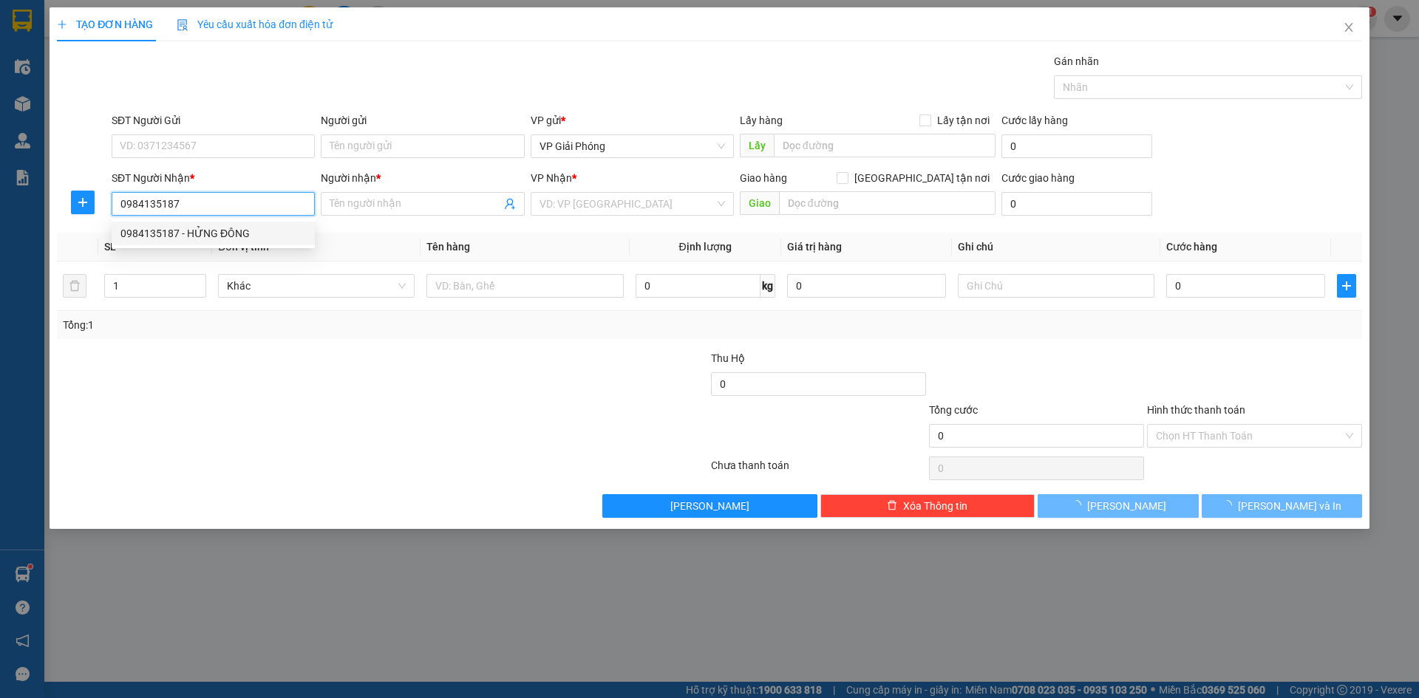
type input "HỬNG ĐÔNG"
checkbox input "true"
type input "TRƯỜNG SƠN"
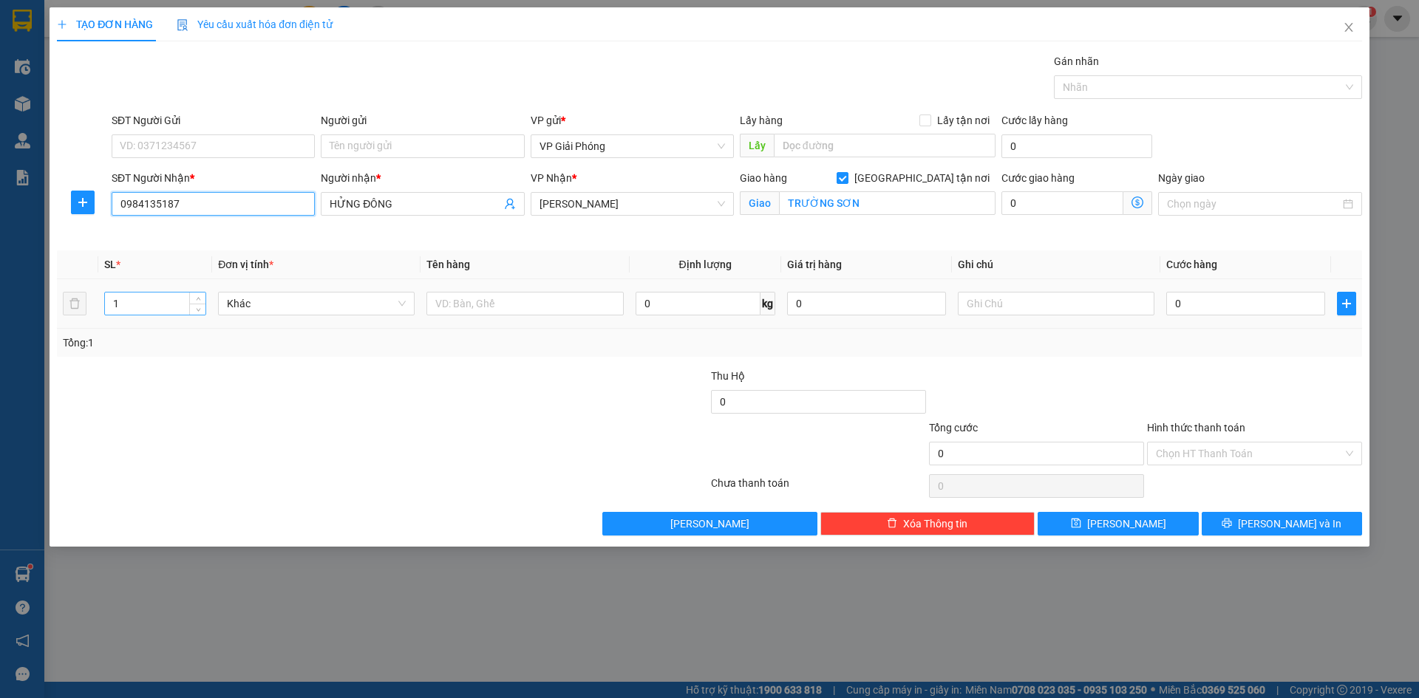
type input "0984135187"
click at [185, 307] on input "1" at bounding box center [155, 304] width 101 height 22
type input "4"
click at [553, 302] on input "text" at bounding box center [524, 304] width 197 height 24
type input "BAO"
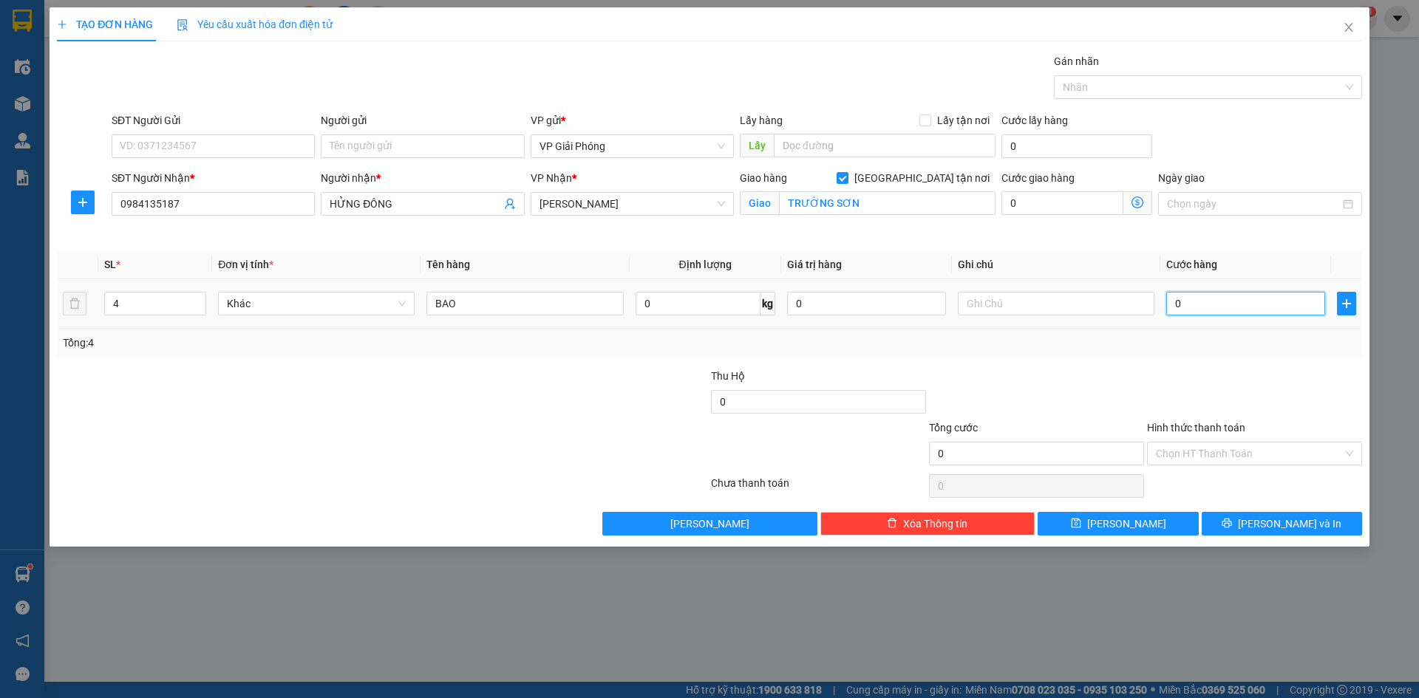
click at [1228, 306] on input "0" at bounding box center [1245, 304] width 159 height 24
click at [706, 204] on span "[PERSON_NAME]" at bounding box center [633, 204] width 186 height 22
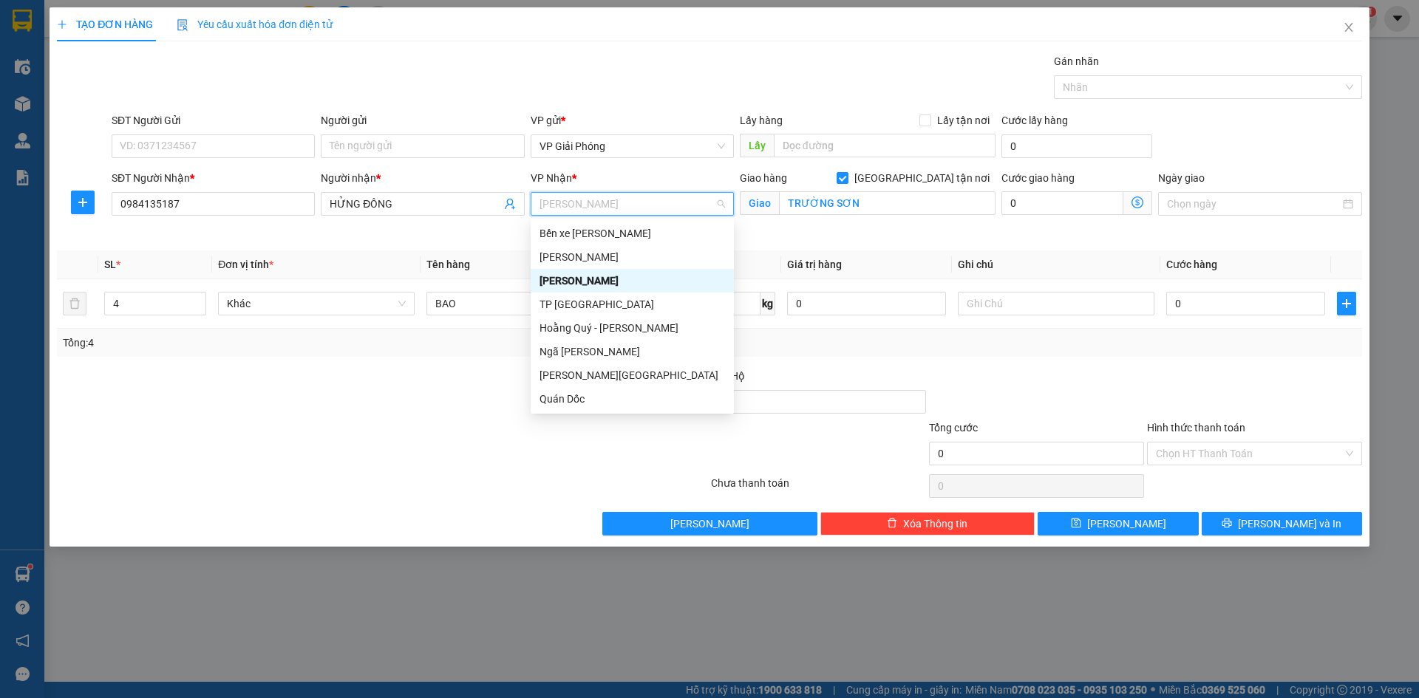
click at [626, 285] on div "[PERSON_NAME]" at bounding box center [633, 281] width 186 height 16
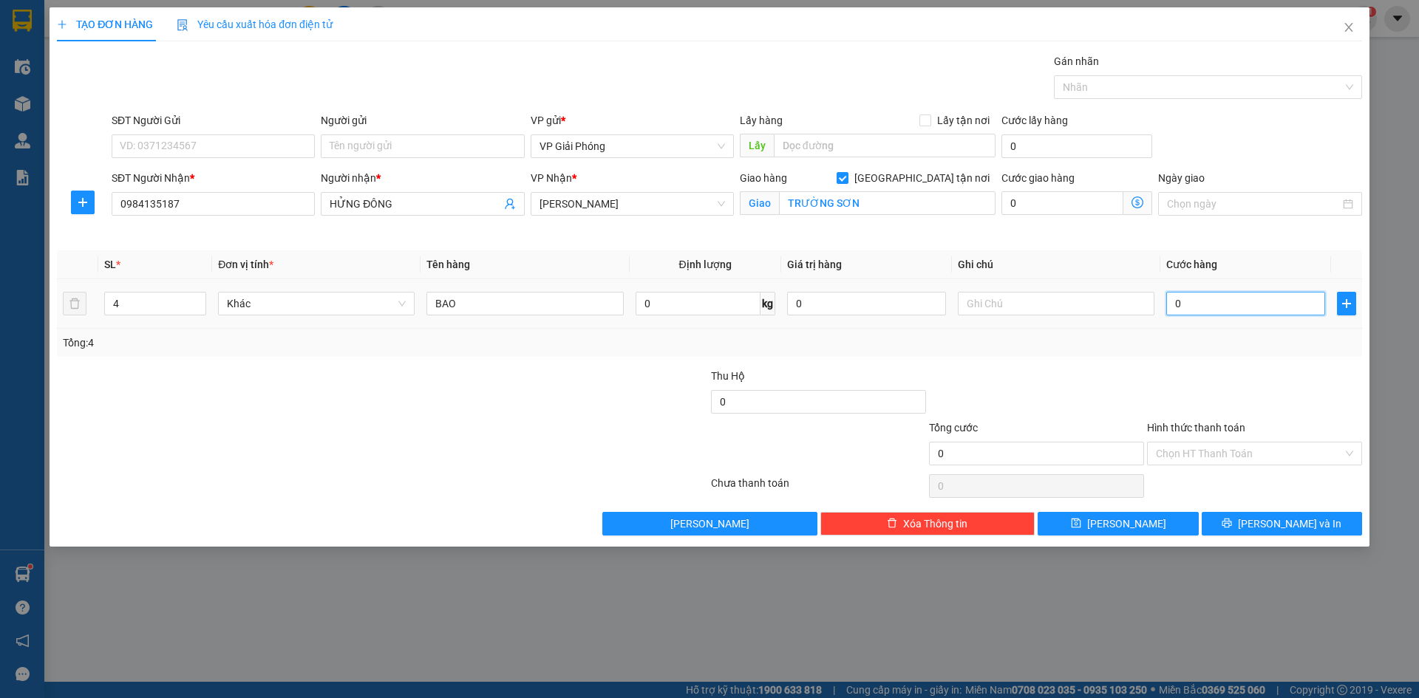
click at [1230, 308] on input "0" at bounding box center [1245, 304] width 159 height 24
type input "2"
type input "20"
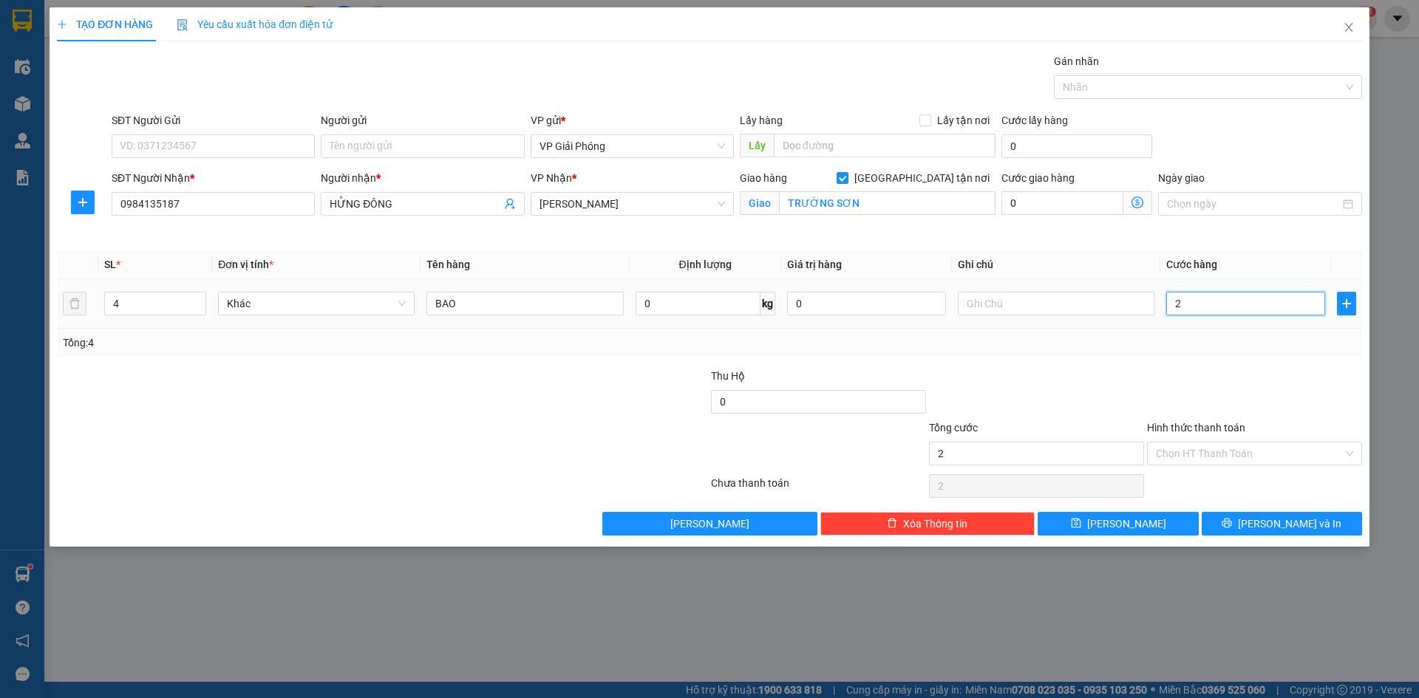
type input "20"
type input "200"
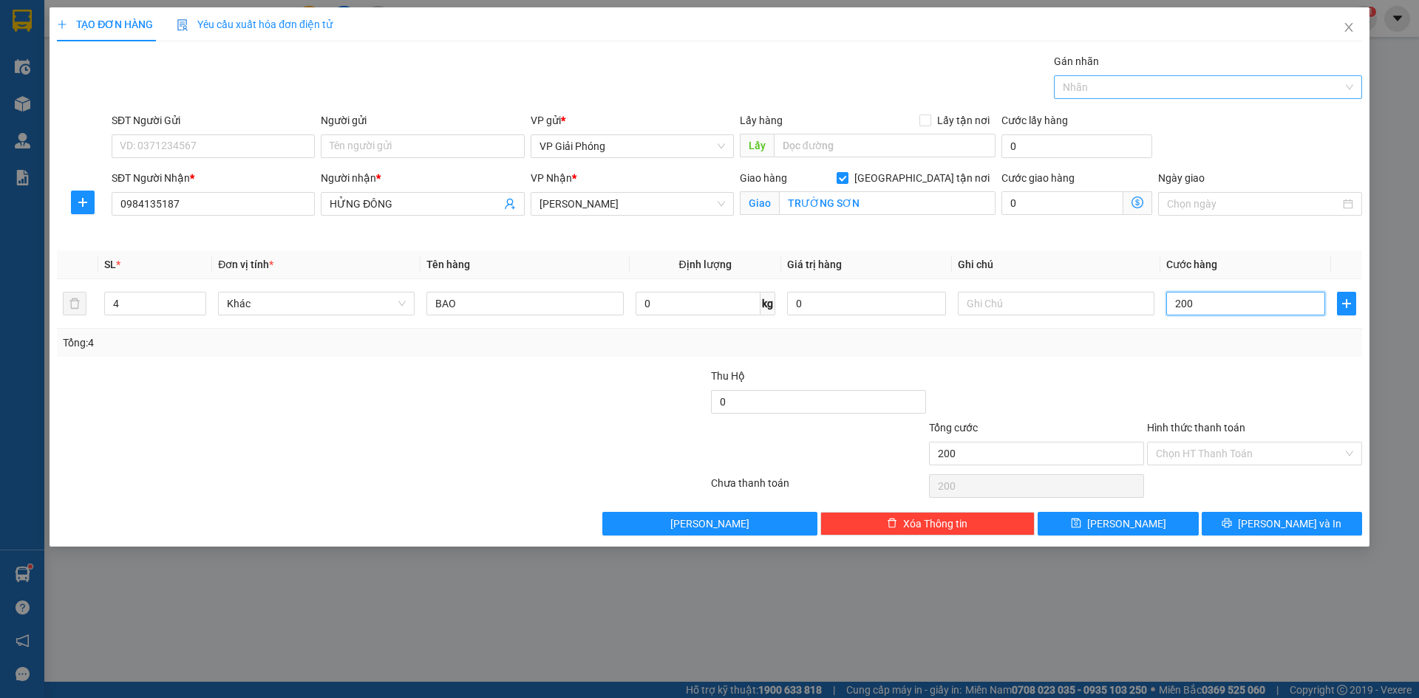
click at [1107, 95] on div at bounding box center [1201, 87] width 286 height 18
type input "200.000"
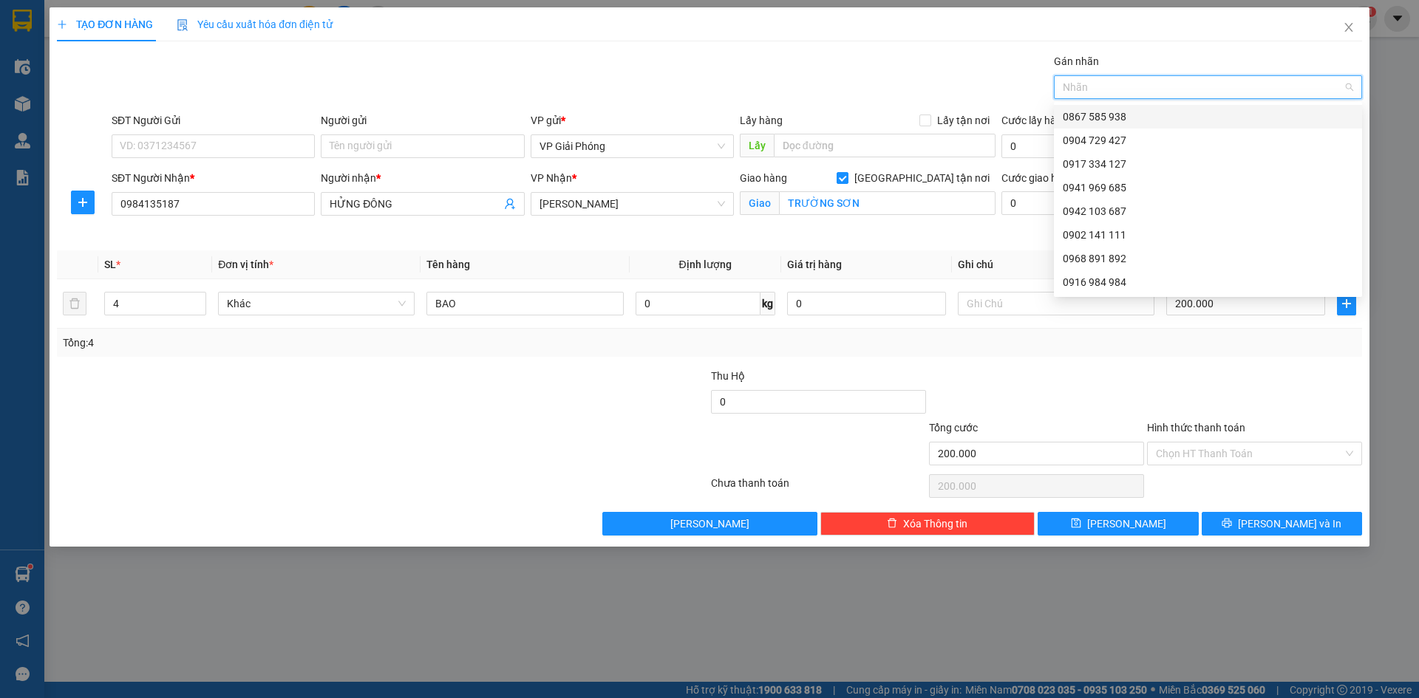
click at [1116, 91] on div at bounding box center [1201, 87] width 286 height 18
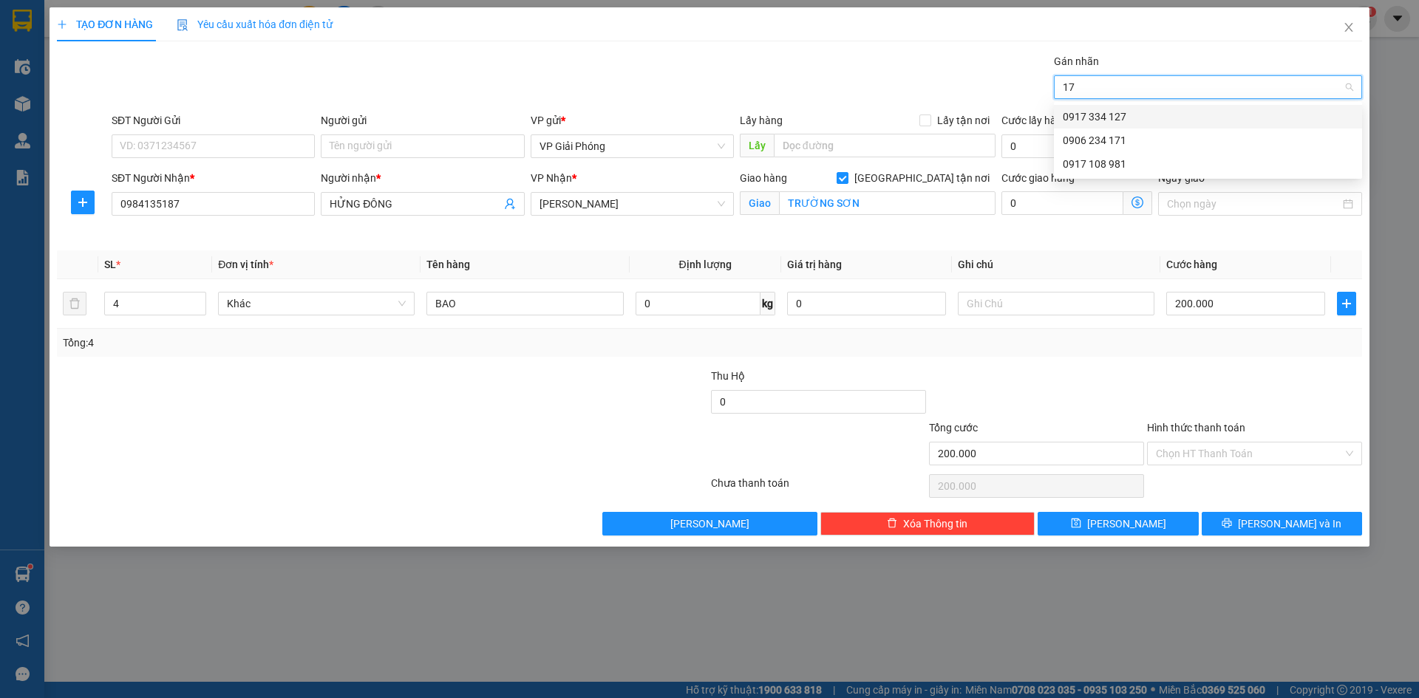
type input "171"
click at [1133, 115] on div "0906 234 171" at bounding box center [1208, 117] width 308 height 24
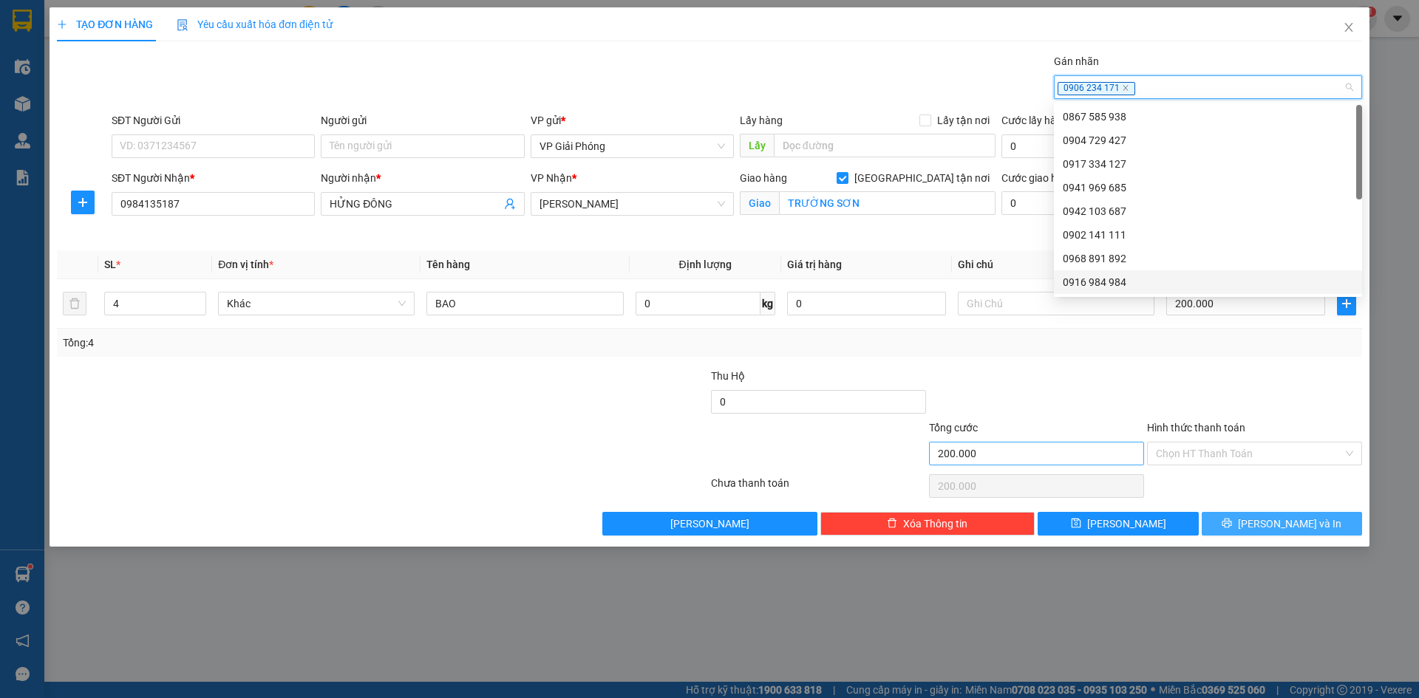
drag, startPoint x: 1319, startPoint y: 526, endPoint x: 1125, endPoint y: 451, distance: 208.5
click at [1312, 523] on button "[PERSON_NAME] và In" at bounding box center [1282, 524] width 160 height 24
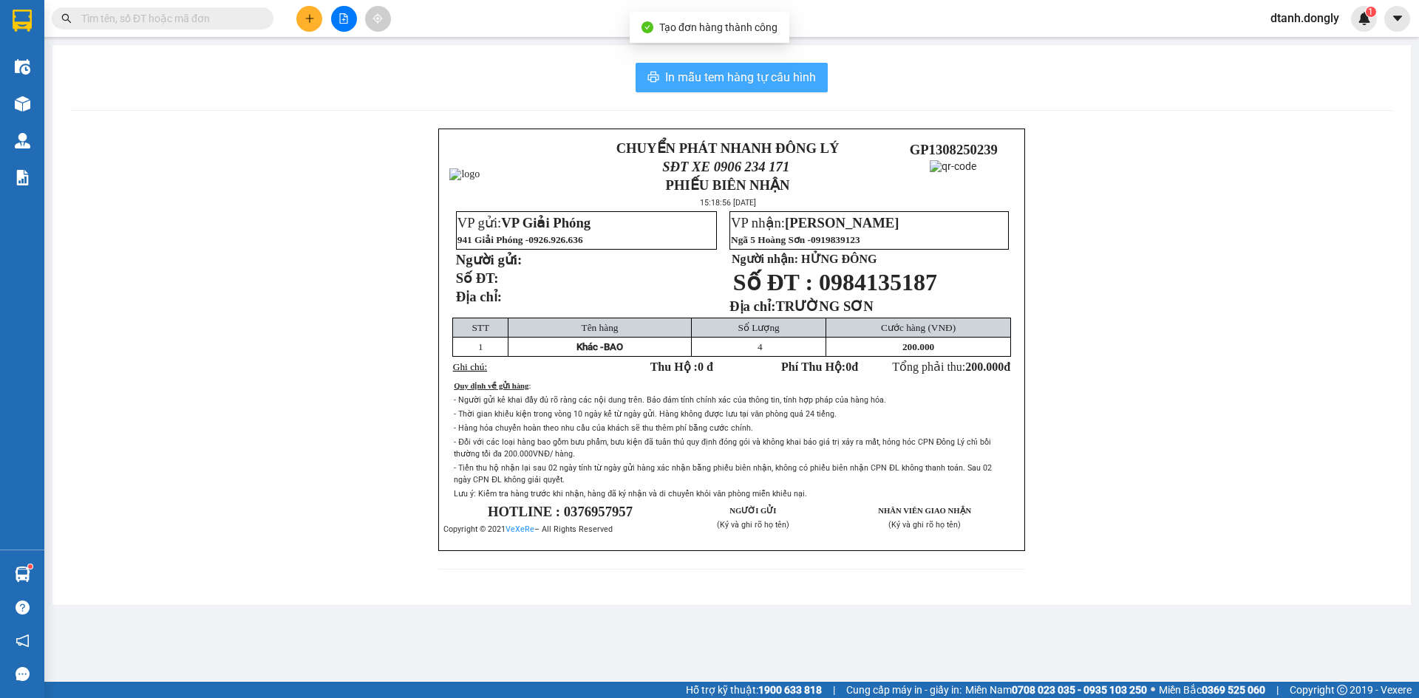
drag, startPoint x: 760, startPoint y: 76, endPoint x: 807, endPoint y: 74, distance: 47.4
click at [776, 76] on span "In mẫu tem hàng tự cấu hình" at bounding box center [740, 77] width 151 height 18
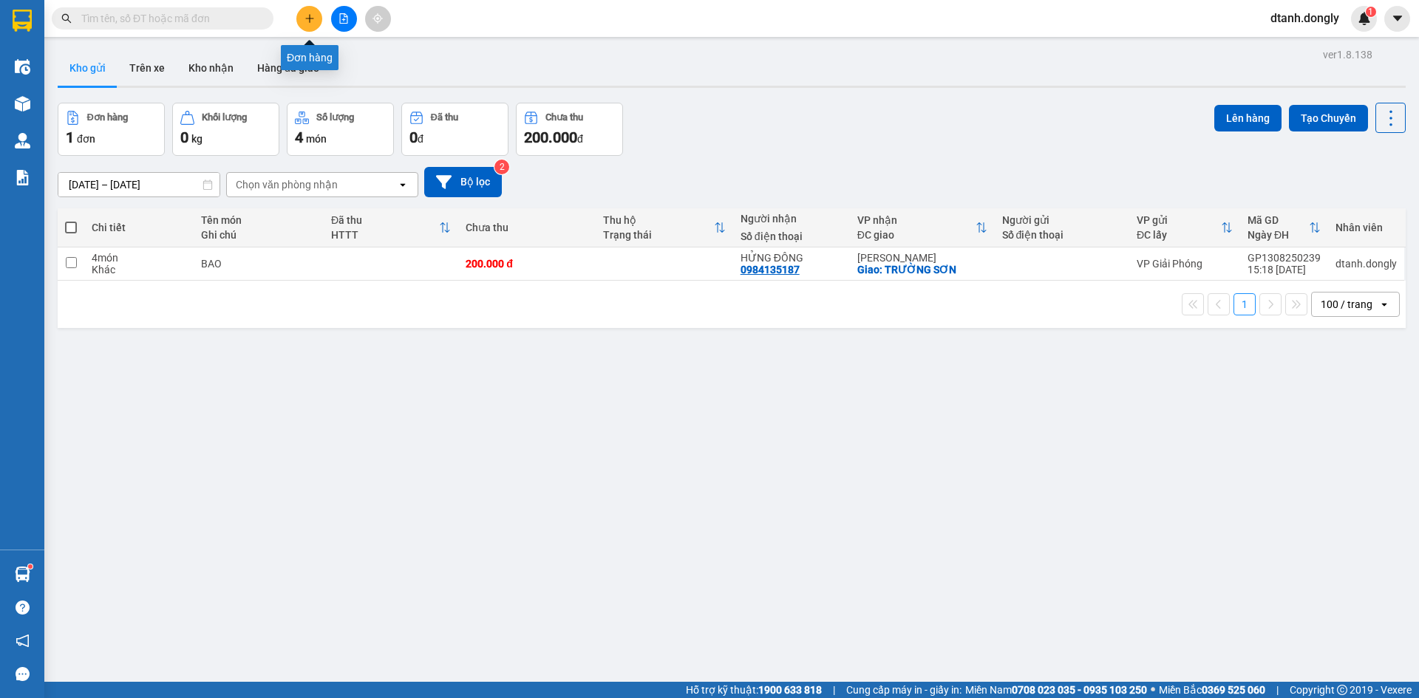
click at [315, 21] on button at bounding box center [309, 19] width 26 height 26
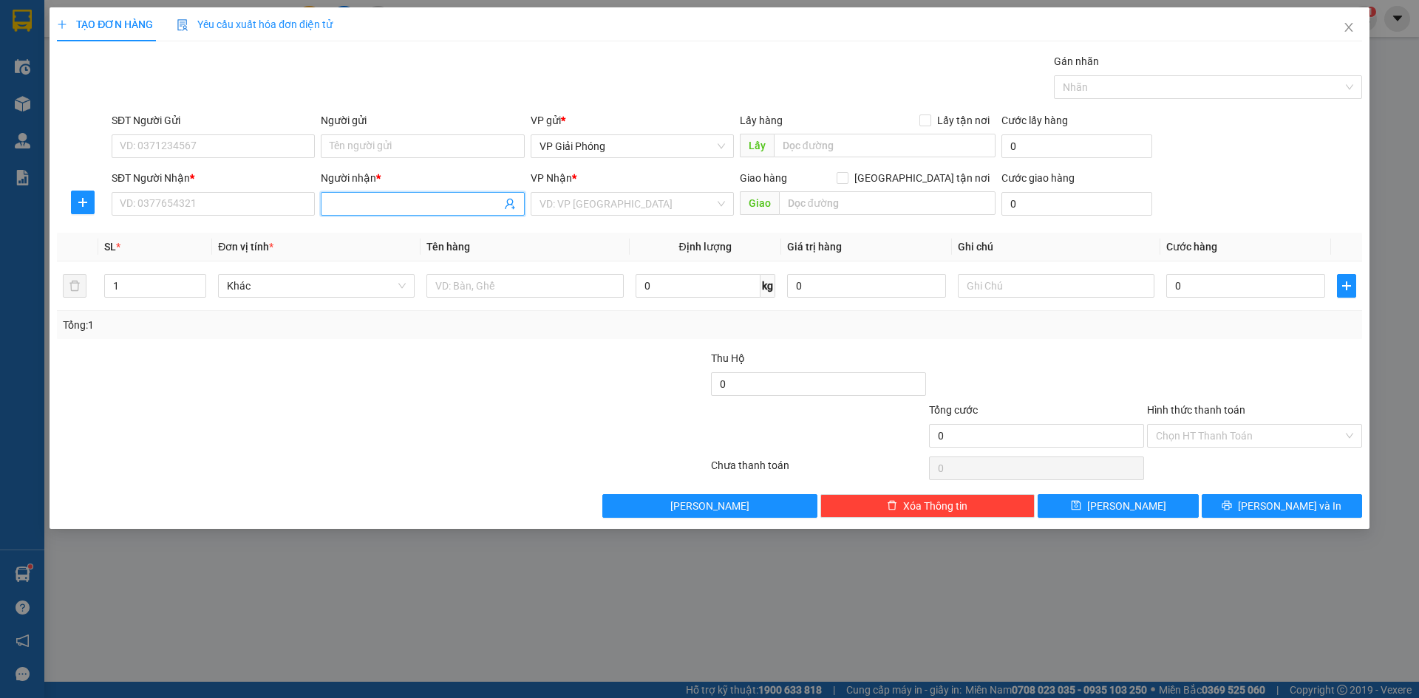
click at [384, 198] on input "Người nhận *" at bounding box center [415, 204] width 171 height 16
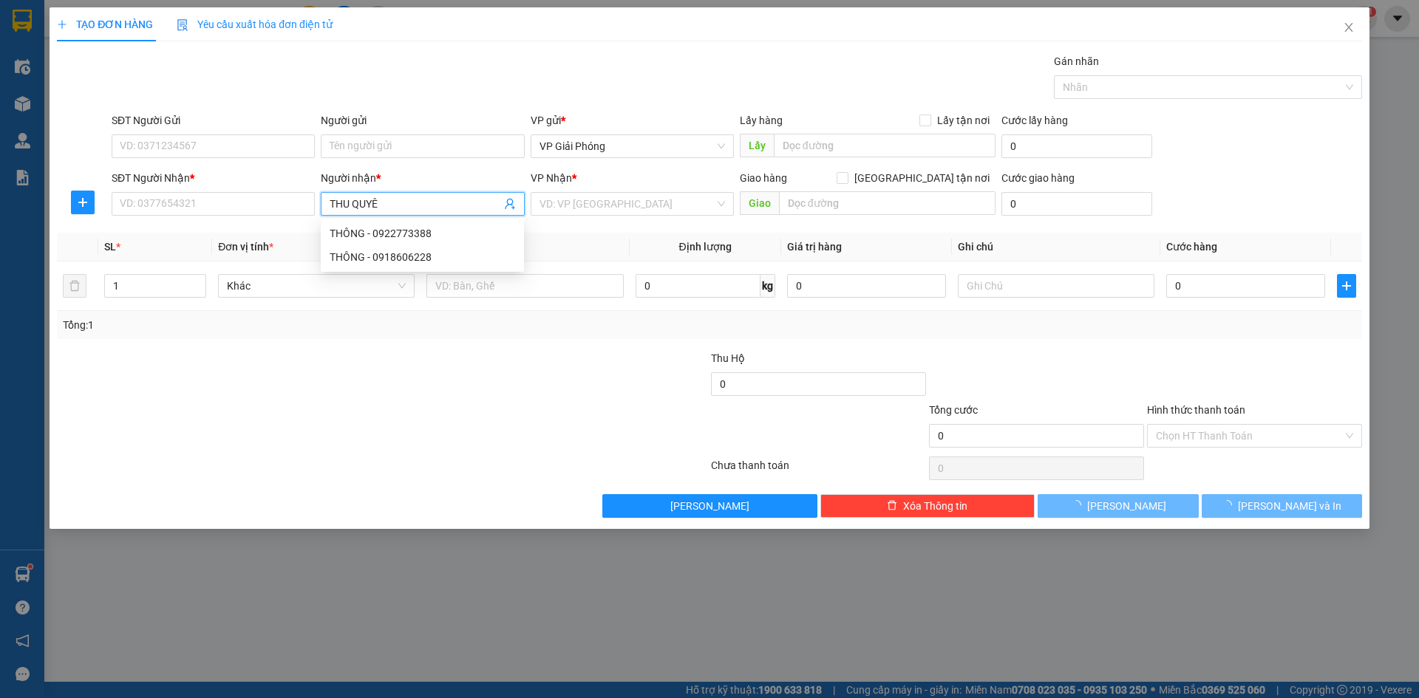
type input "THU QUYÊN"
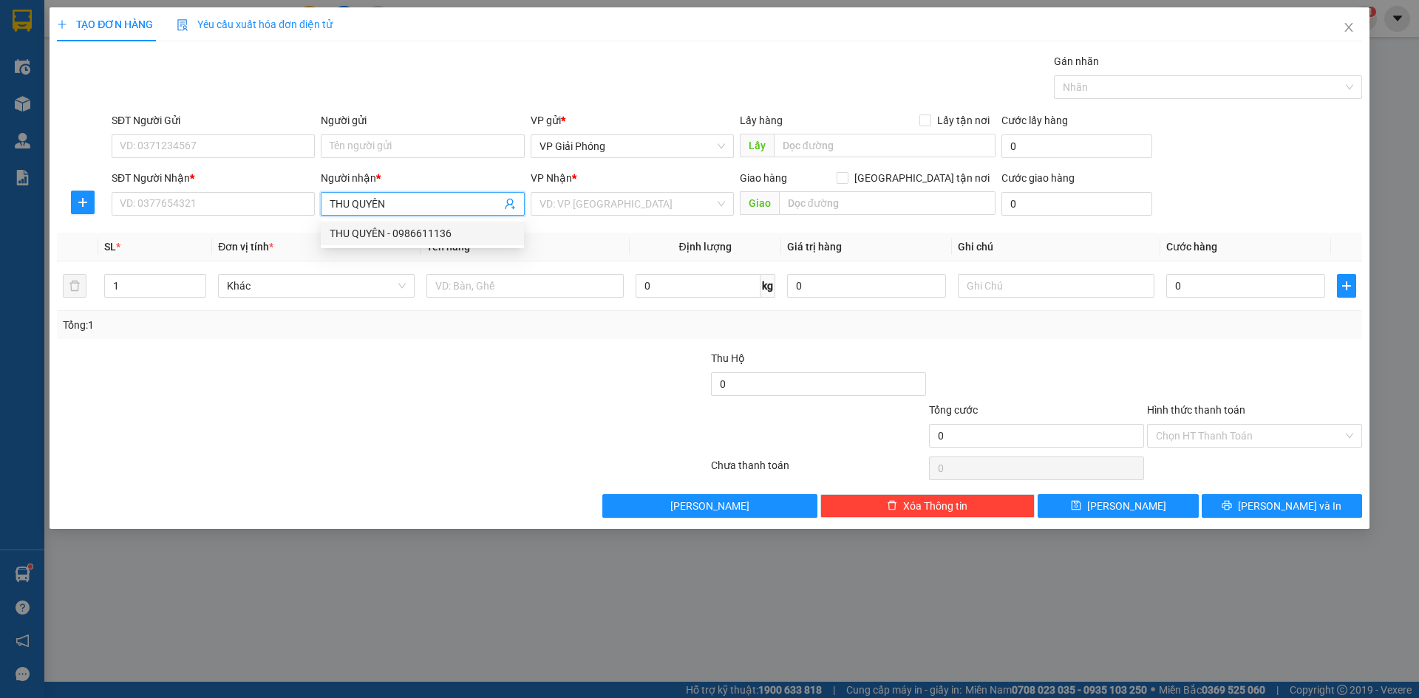
drag, startPoint x: 384, startPoint y: 226, endPoint x: 393, endPoint y: 254, distance: 29.7
click at [385, 229] on div "THU QUYÊN - 0986611136" at bounding box center [423, 233] width 186 height 16
type input "0986611136"
checkbox input "true"
type input "TTNC"
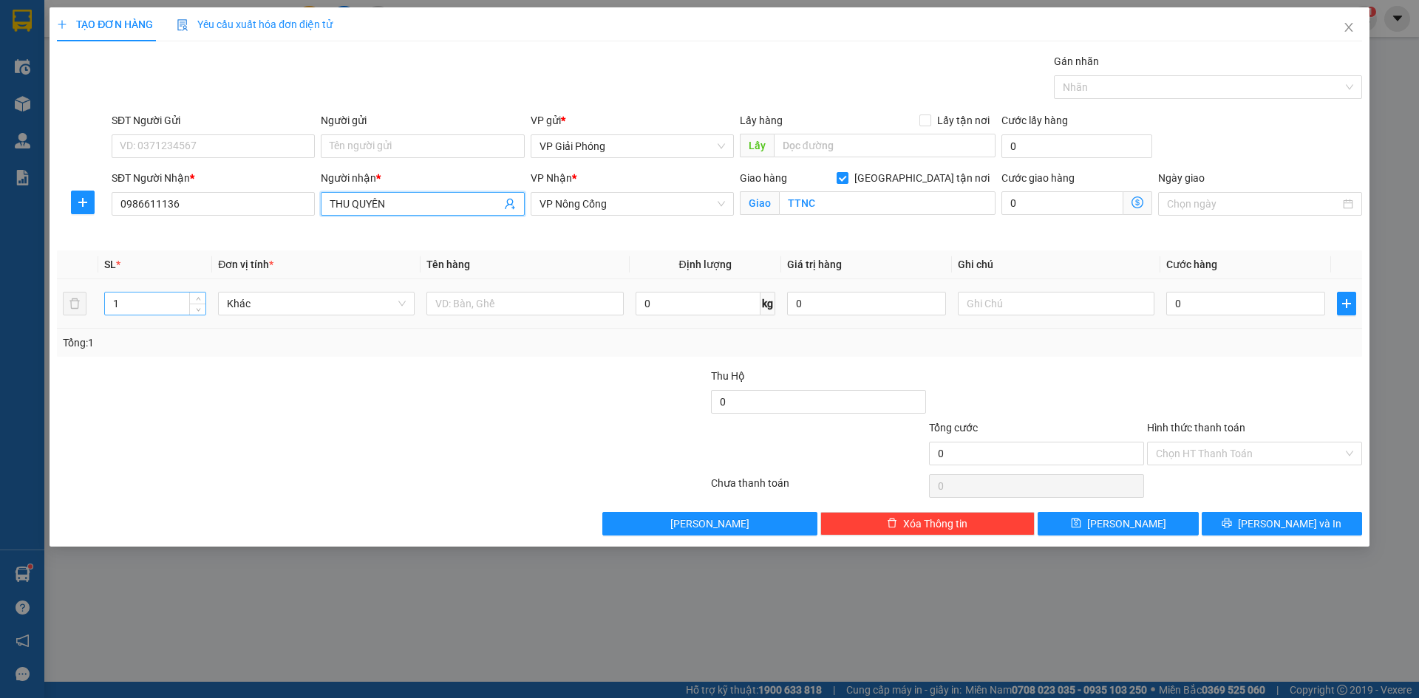
type input "THU QUYÊN"
click at [157, 302] on input "1" at bounding box center [155, 304] width 101 height 22
type input "3"
click at [478, 310] on input "text" at bounding box center [524, 304] width 197 height 24
type input "KIỆN"
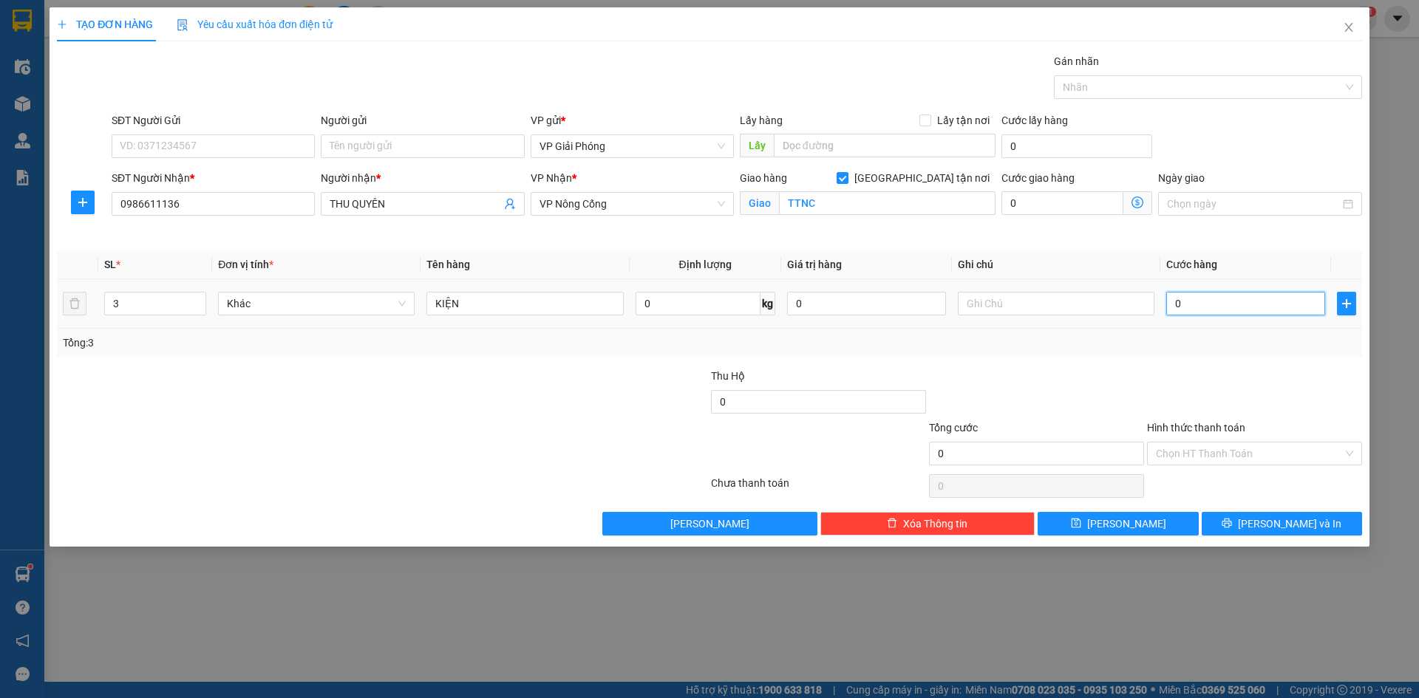
type input "9"
type input "90"
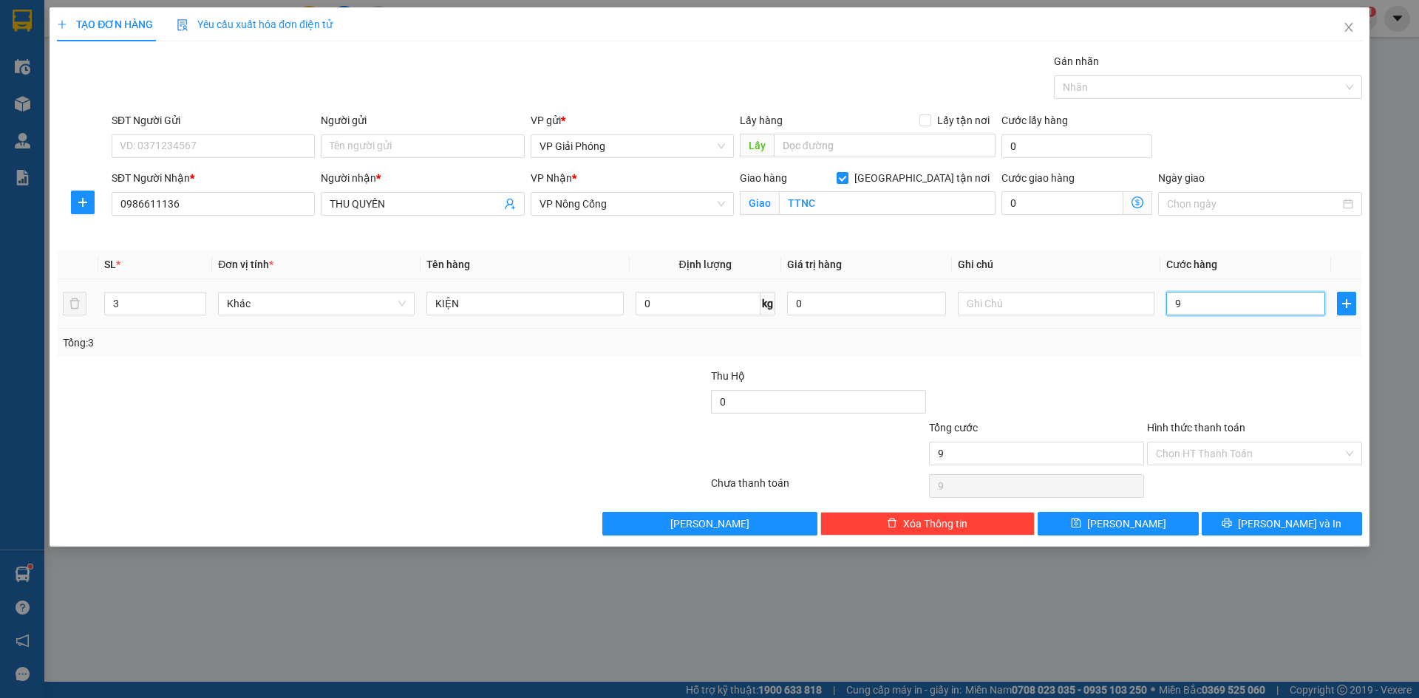
type input "90"
click at [1107, 81] on div at bounding box center [1201, 87] width 286 height 18
type input "90.000"
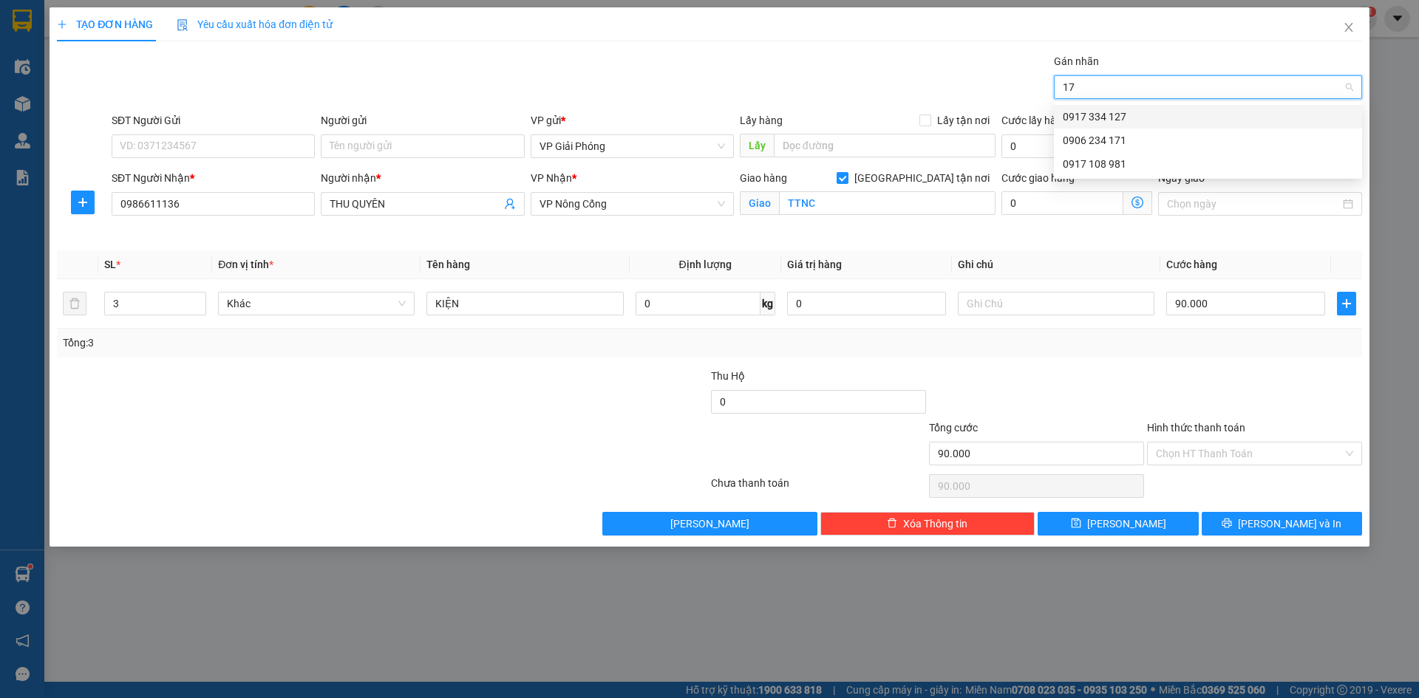
type input "171"
click at [1111, 116] on div "0906 234 171" at bounding box center [1208, 117] width 290 height 16
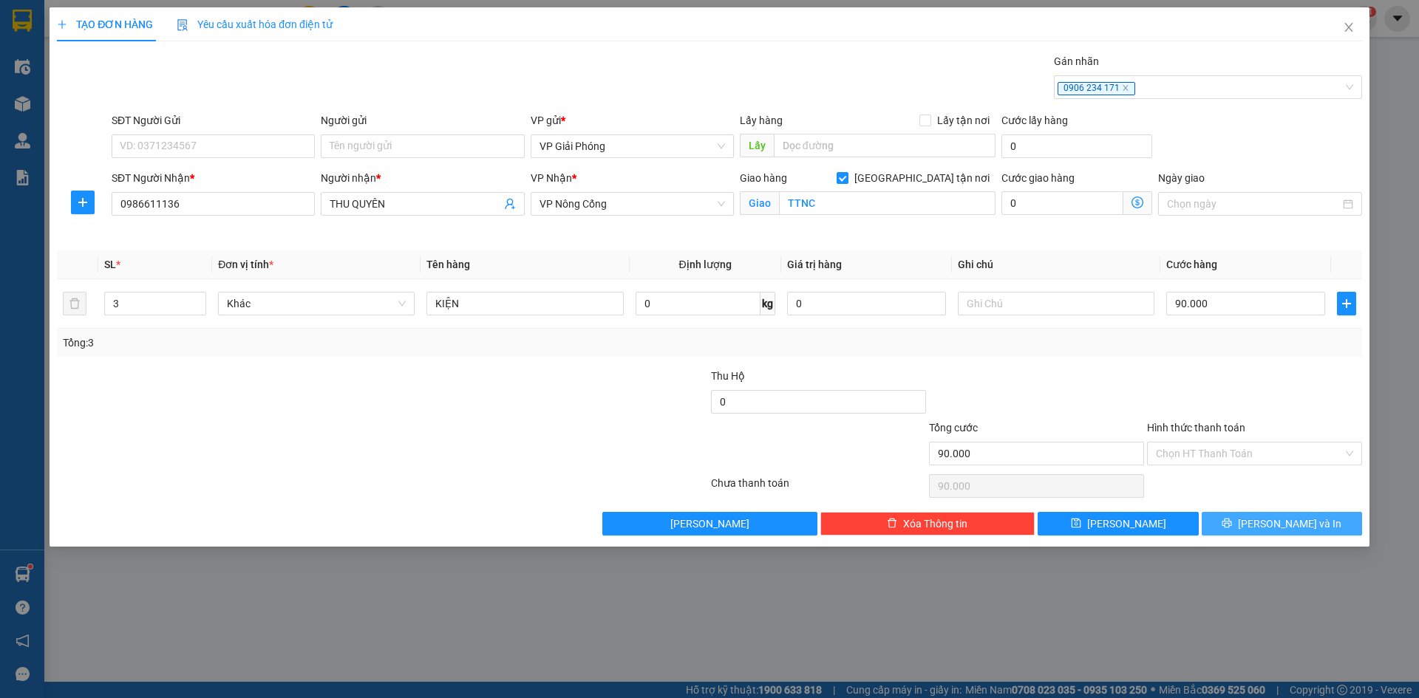
click at [1264, 518] on button "[PERSON_NAME] và In" at bounding box center [1282, 524] width 160 height 24
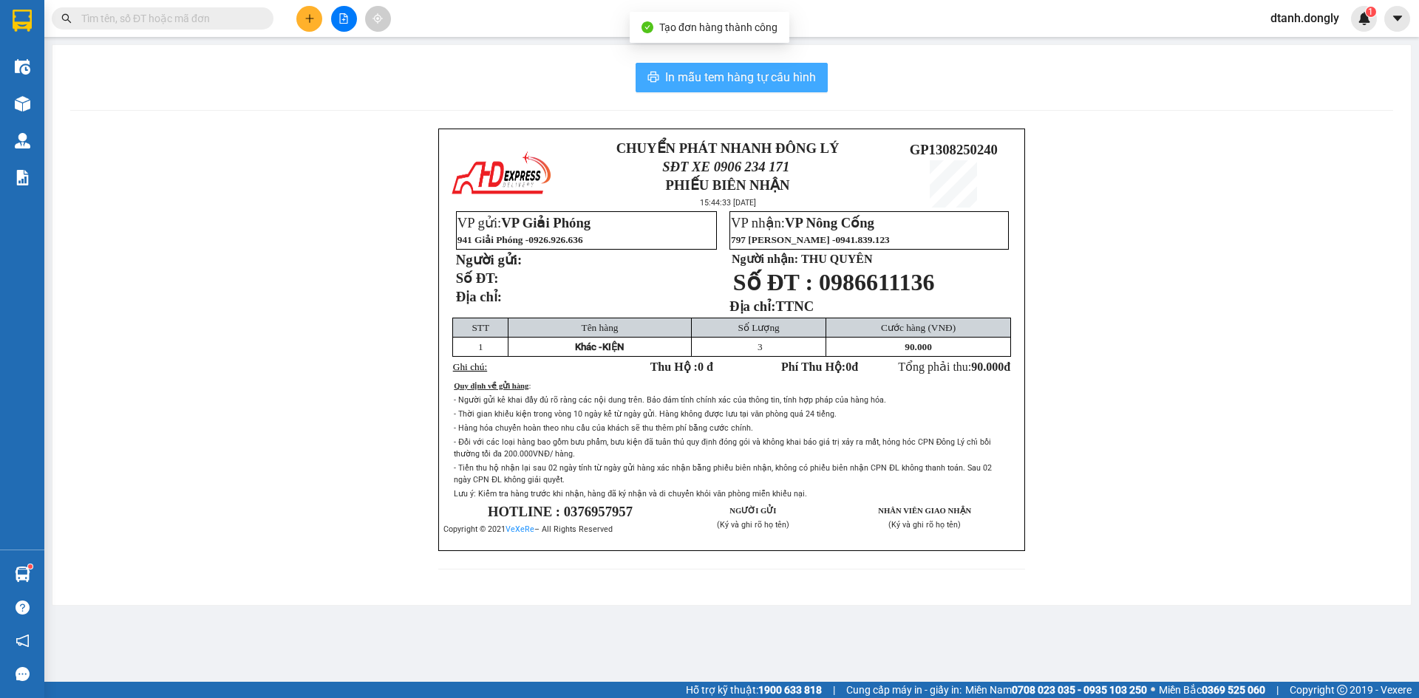
click at [726, 80] on span "In mẫu tem hàng tự cấu hình" at bounding box center [740, 77] width 151 height 18
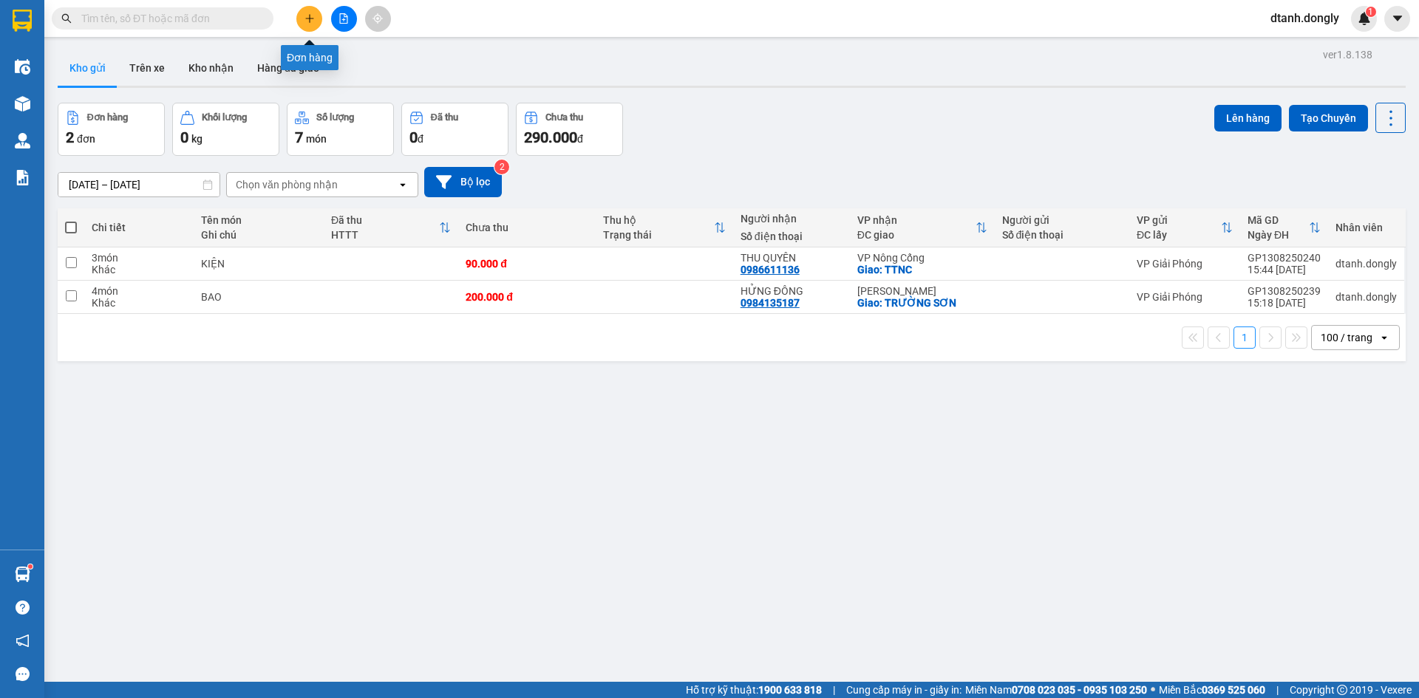
click at [308, 13] on icon "plus" at bounding box center [310, 18] width 10 height 10
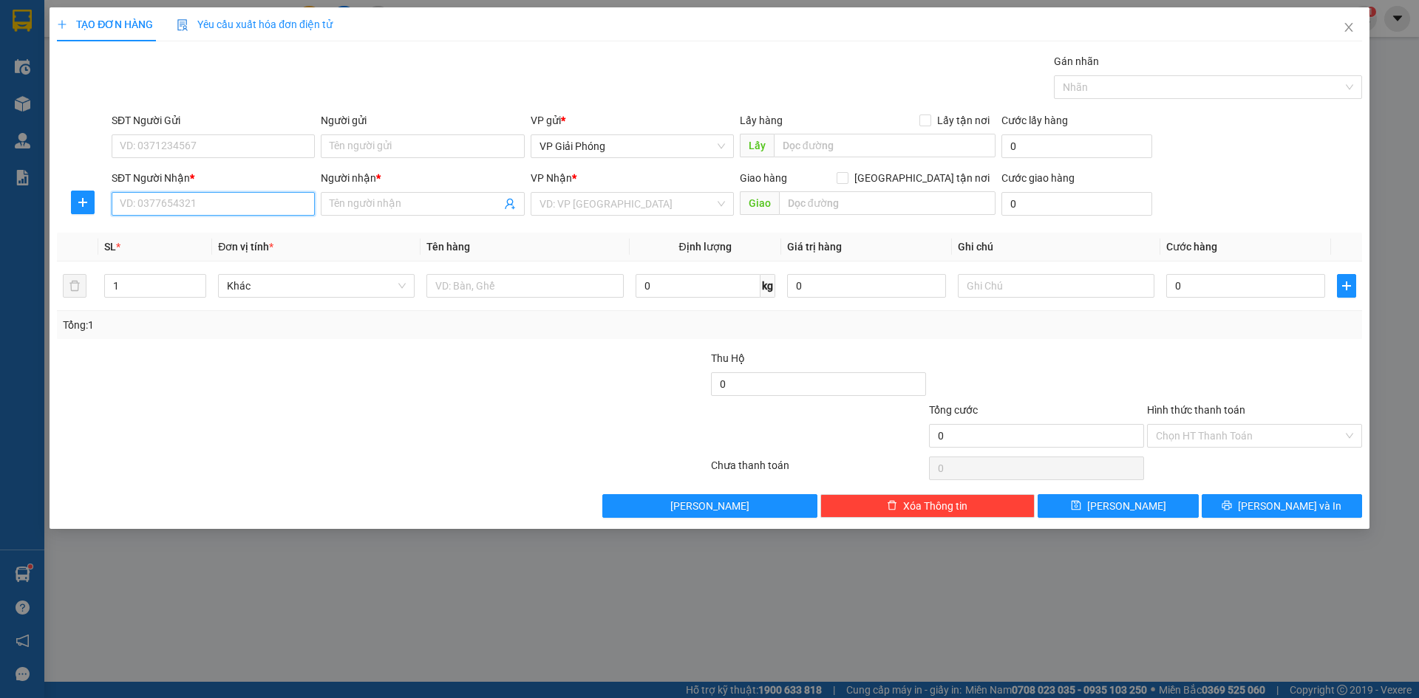
click at [212, 211] on input "SĐT Người Nhận *" at bounding box center [213, 204] width 203 height 24
type input "0767168555"
drag, startPoint x: 194, startPoint y: 234, endPoint x: 217, endPoint y: 222, distance: 26.4
click at [200, 234] on div "0767168555 - thành công" at bounding box center [213, 233] width 186 height 16
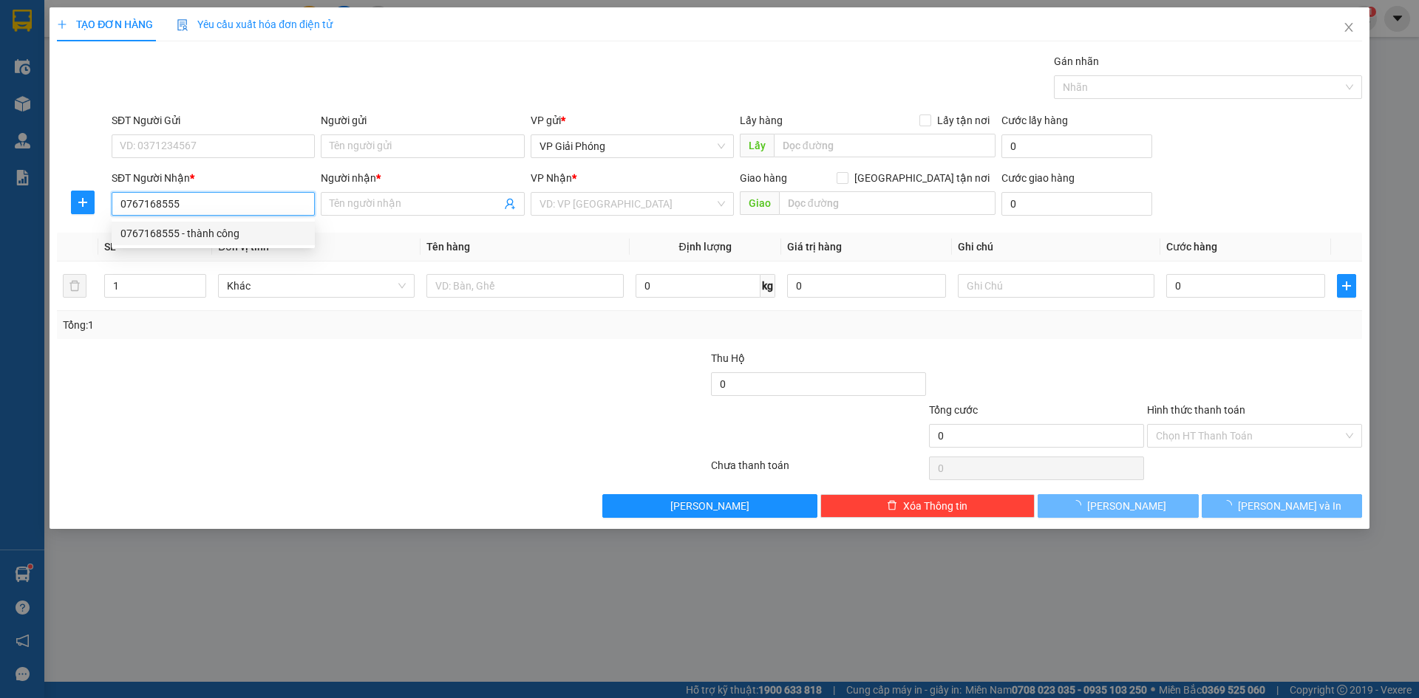
type input "thành công"
checkbox input "true"
type input "VPNC"
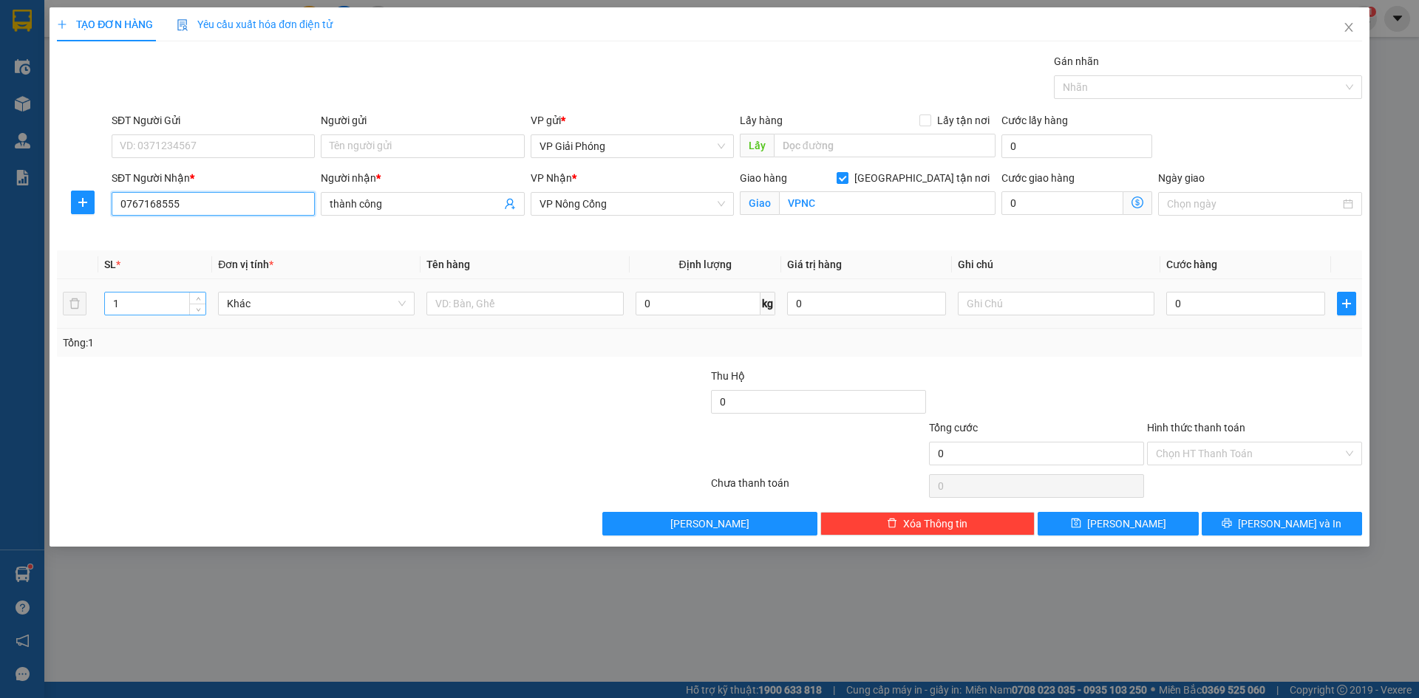
type input "0767168555"
click at [171, 305] on input "1" at bounding box center [155, 304] width 101 height 22
click at [537, 306] on input "text" at bounding box center [524, 304] width 197 height 24
type input "KIỆN"
click at [1226, 303] on input "0" at bounding box center [1245, 304] width 159 height 24
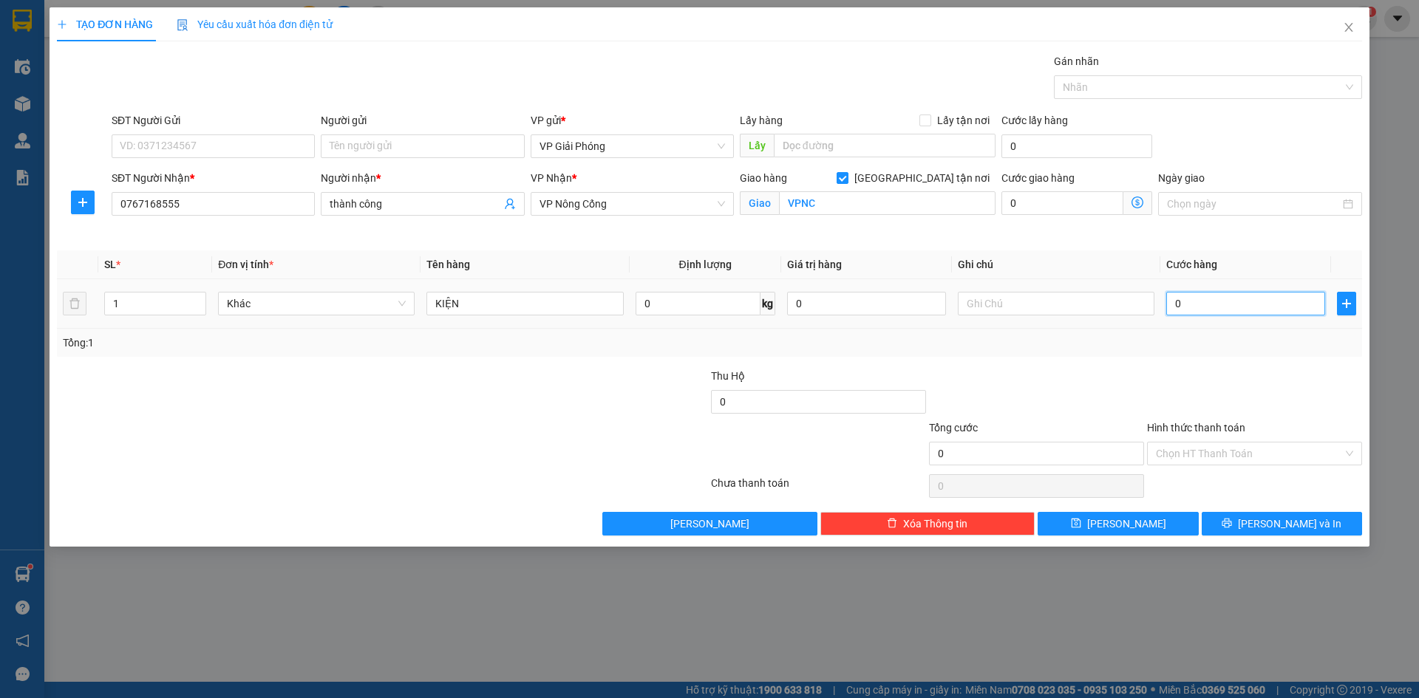
type input "5"
type input "50"
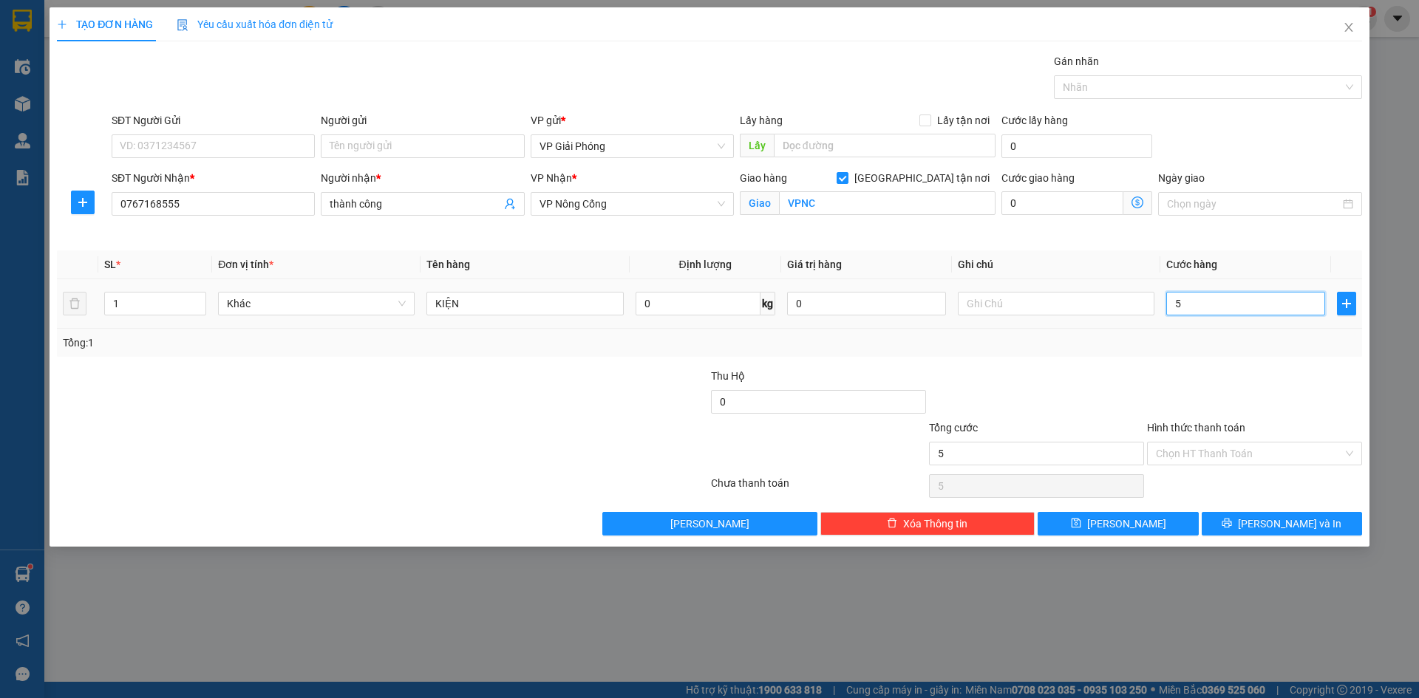
type input "50"
click at [1081, 86] on div at bounding box center [1201, 87] width 286 height 18
type input "50.000"
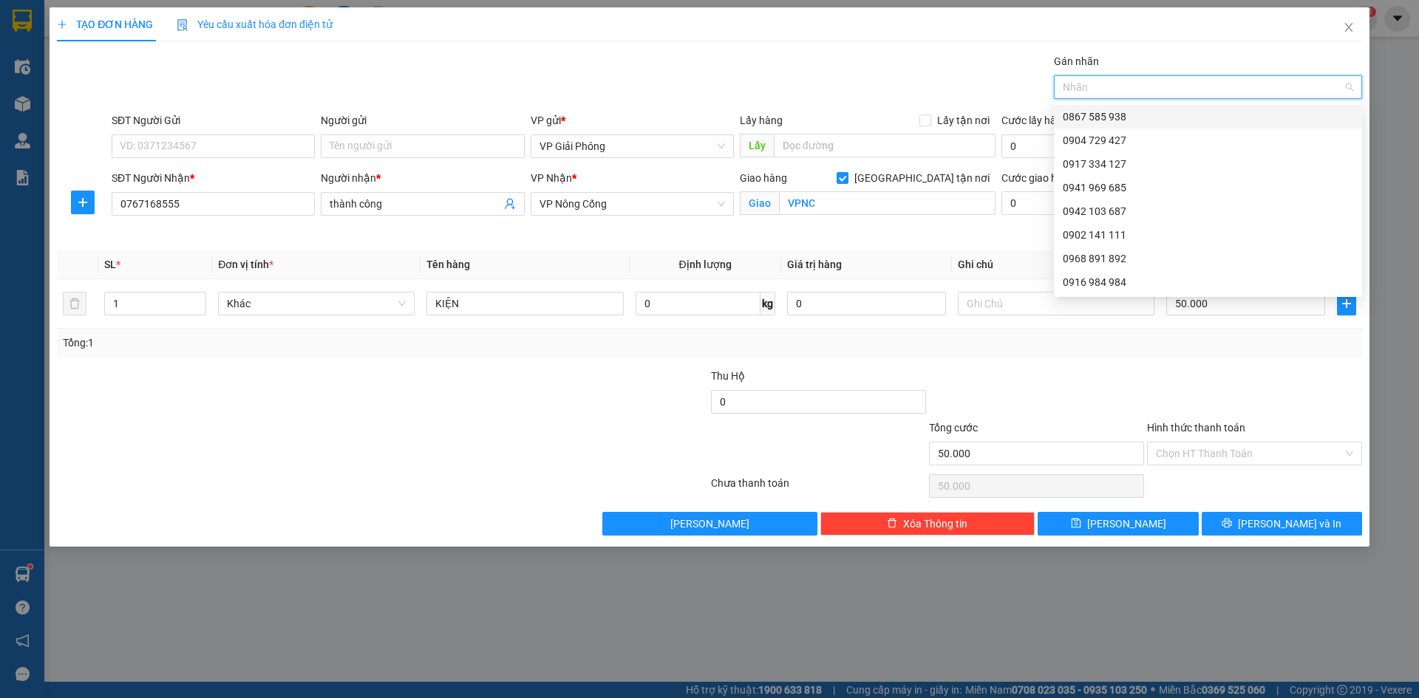
click at [1132, 89] on div at bounding box center [1201, 87] width 286 height 18
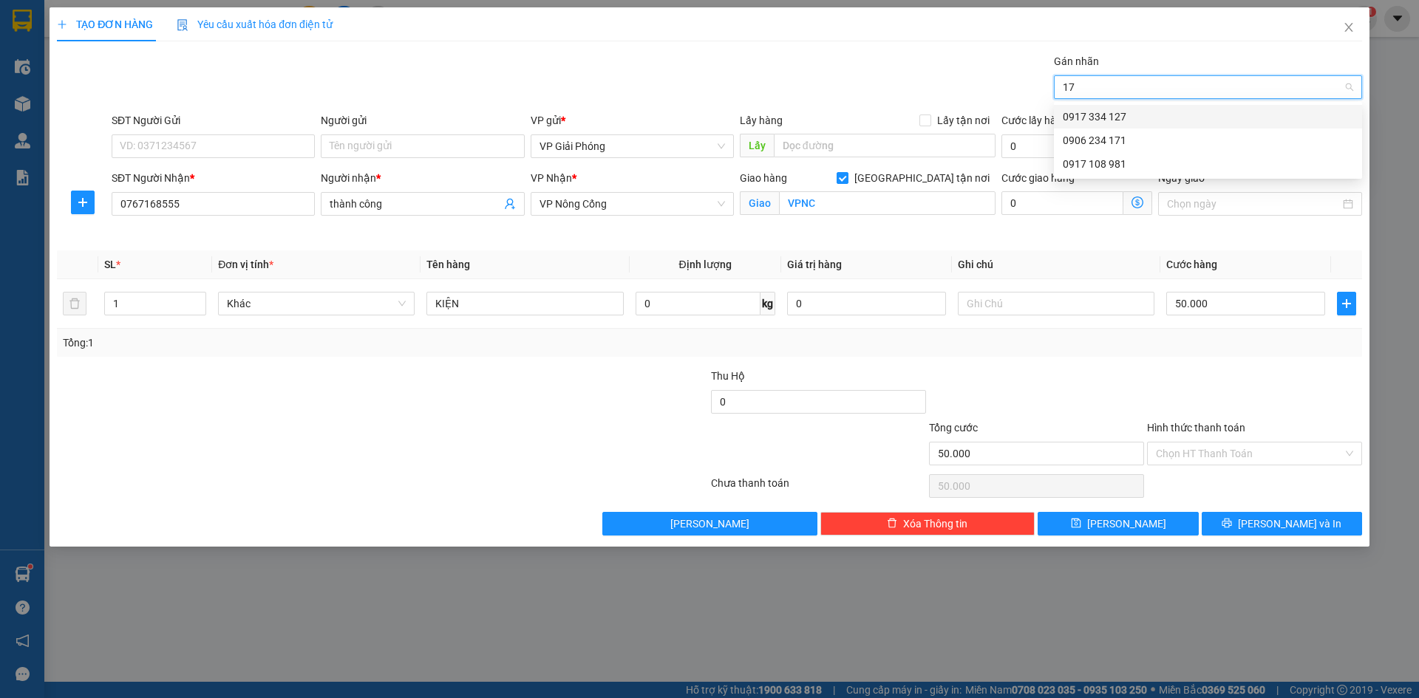
type input "171"
click at [1163, 120] on div "0906 234 171" at bounding box center [1208, 117] width 290 height 16
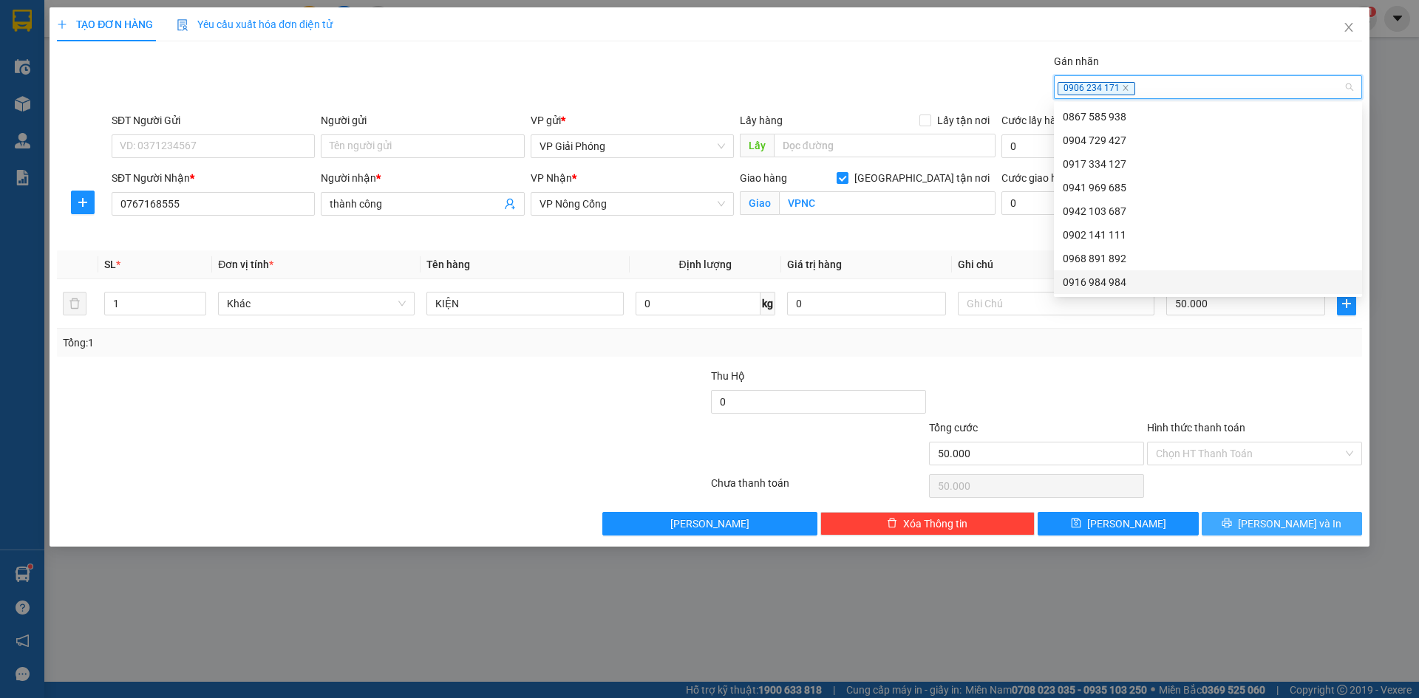
click at [1232, 523] on icon "printer" at bounding box center [1227, 523] width 10 height 10
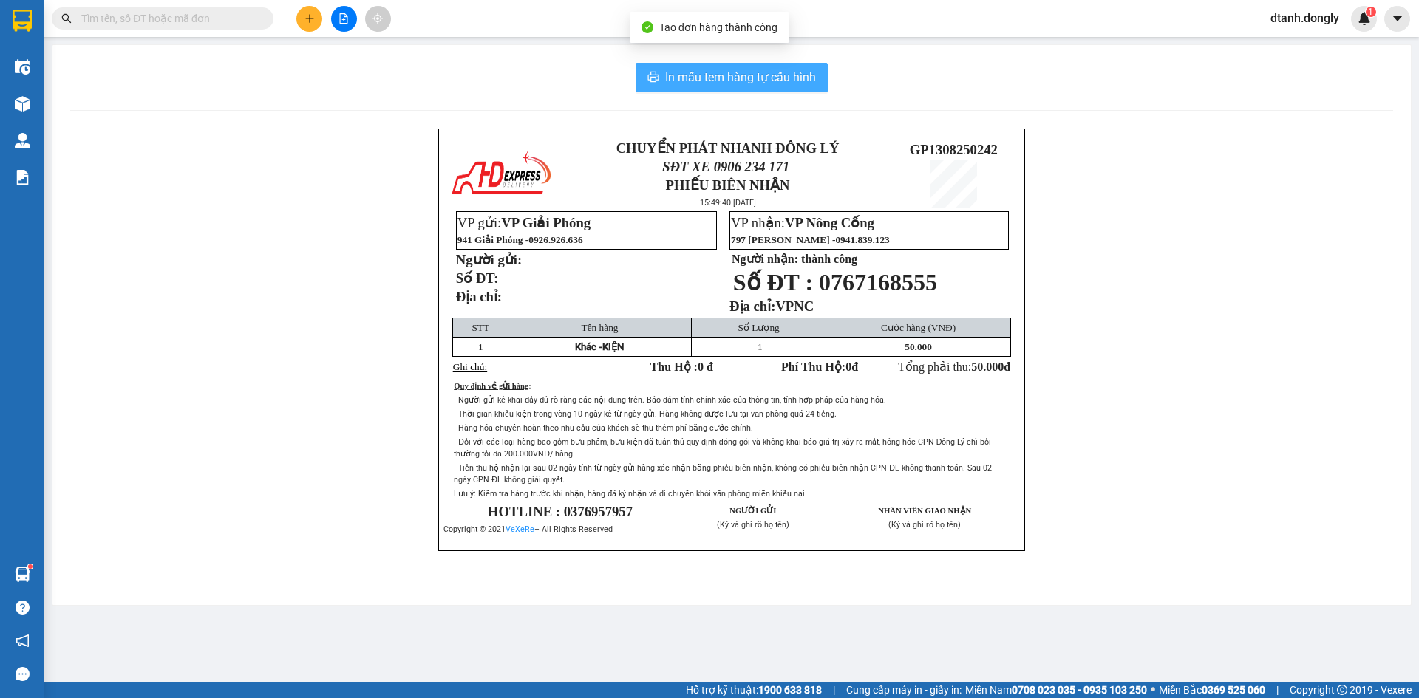
click at [698, 69] on span "In mẫu tem hàng tự cấu hình" at bounding box center [740, 77] width 151 height 18
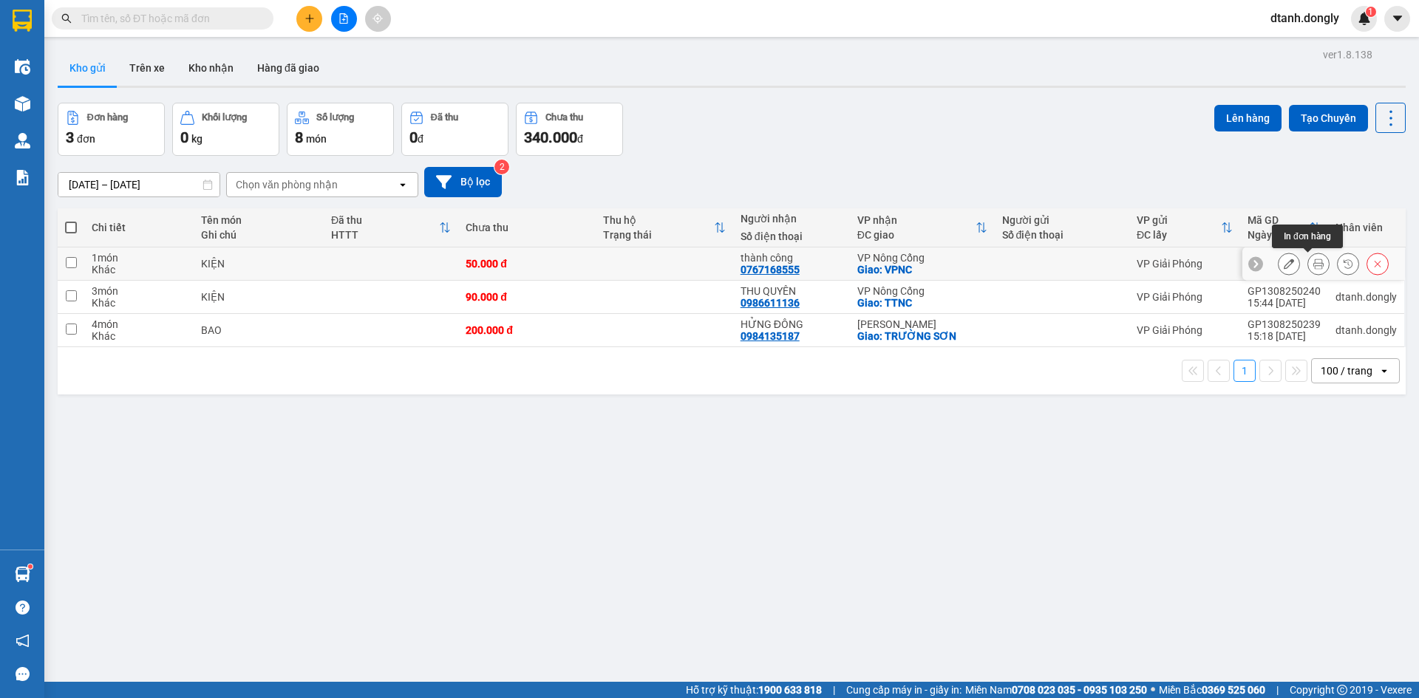
click at [1308, 261] on button at bounding box center [1318, 264] width 21 height 26
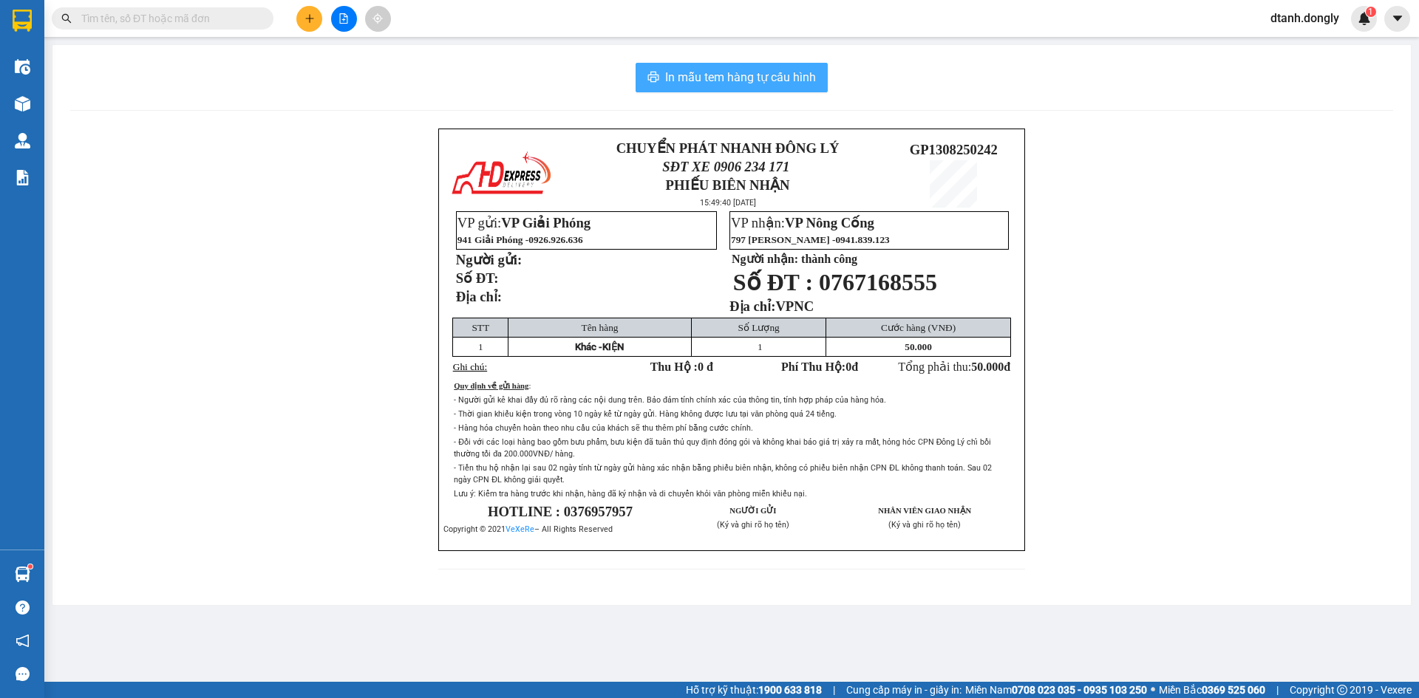
click at [769, 78] on span "In mẫu tem hàng tự cấu hình" at bounding box center [740, 77] width 151 height 18
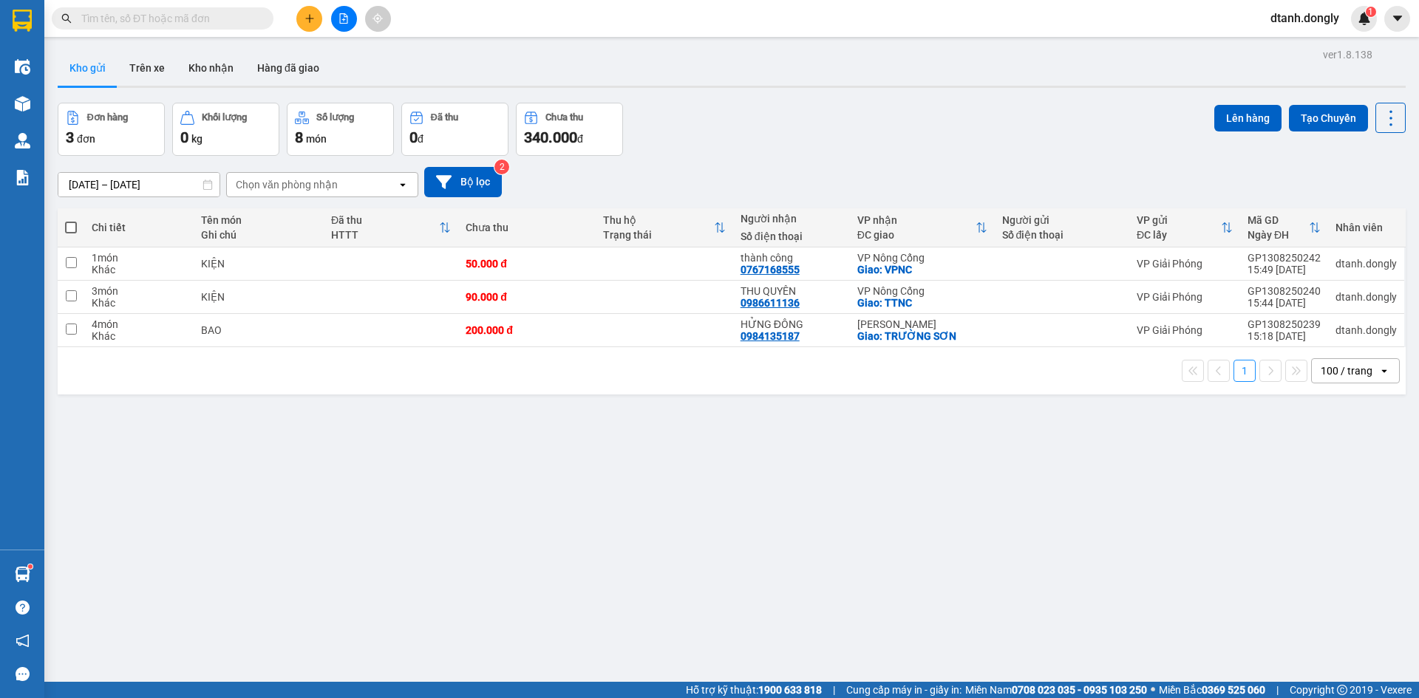
click at [306, 22] on icon "plus" at bounding box center [310, 18] width 10 height 10
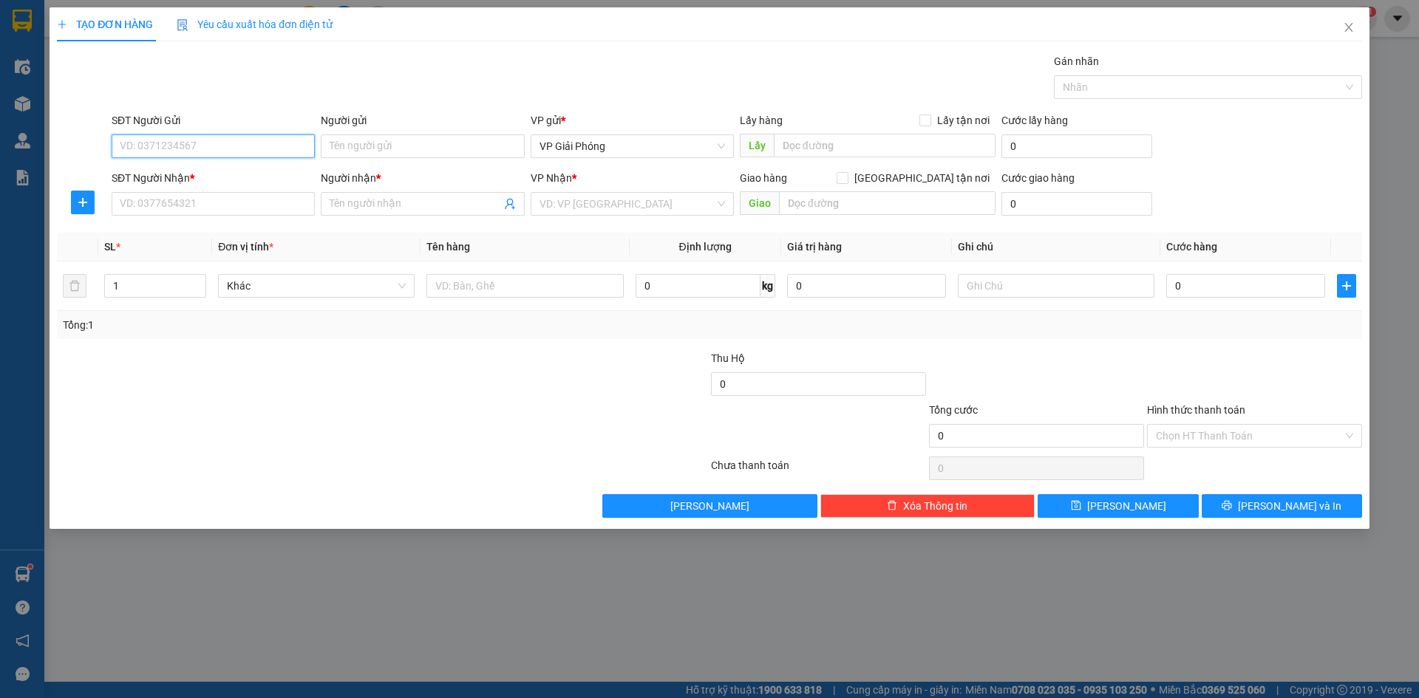
click at [261, 154] on input "SĐT Người Gửi" at bounding box center [213, 147] width 203 height 24
type input "0969887756"
click at [251, 214] on input "SĐT Người Nhận *" at bounding box center [213, 204] width 203 height 24
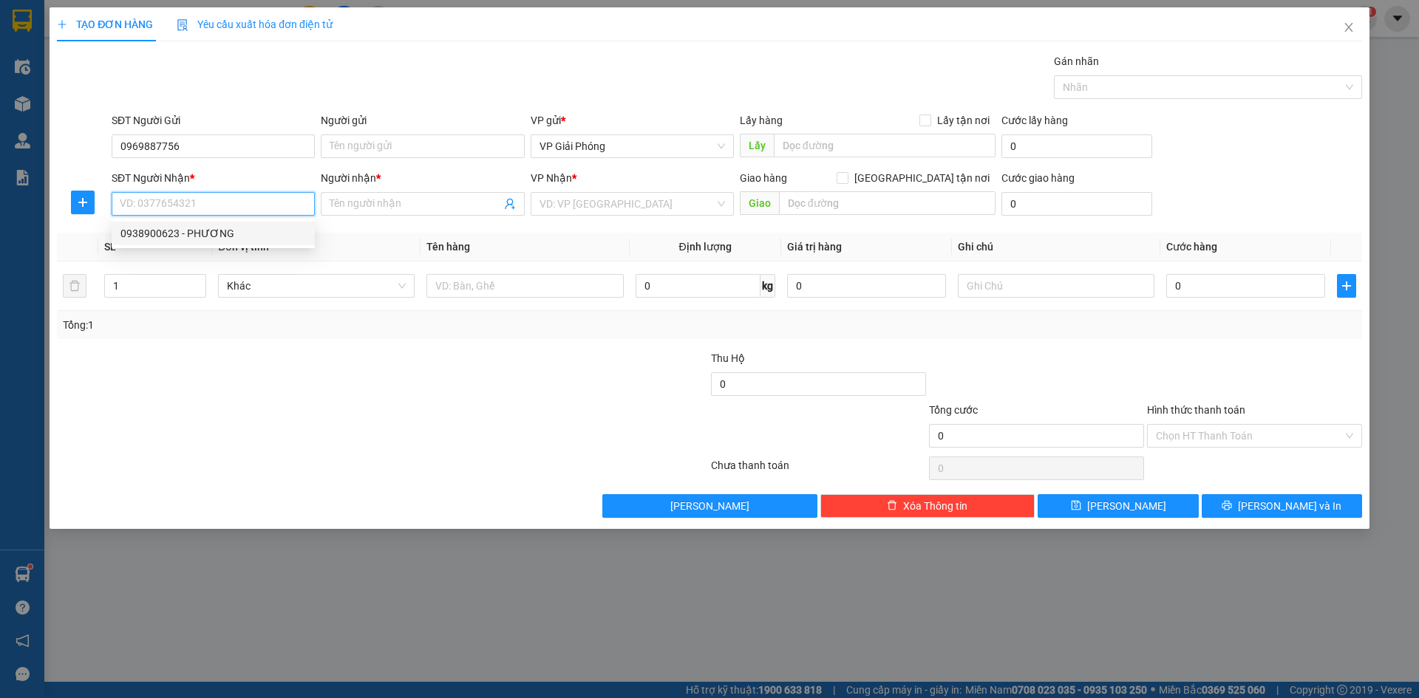
click at [220, 230] on div "0938900623 - PHƯƠNG" at bounding box center [213, 233] width 186 height 16
type input "0938900623"
type input "PHƯƠNG"
checkbox input "true"
type input "THACO TH"
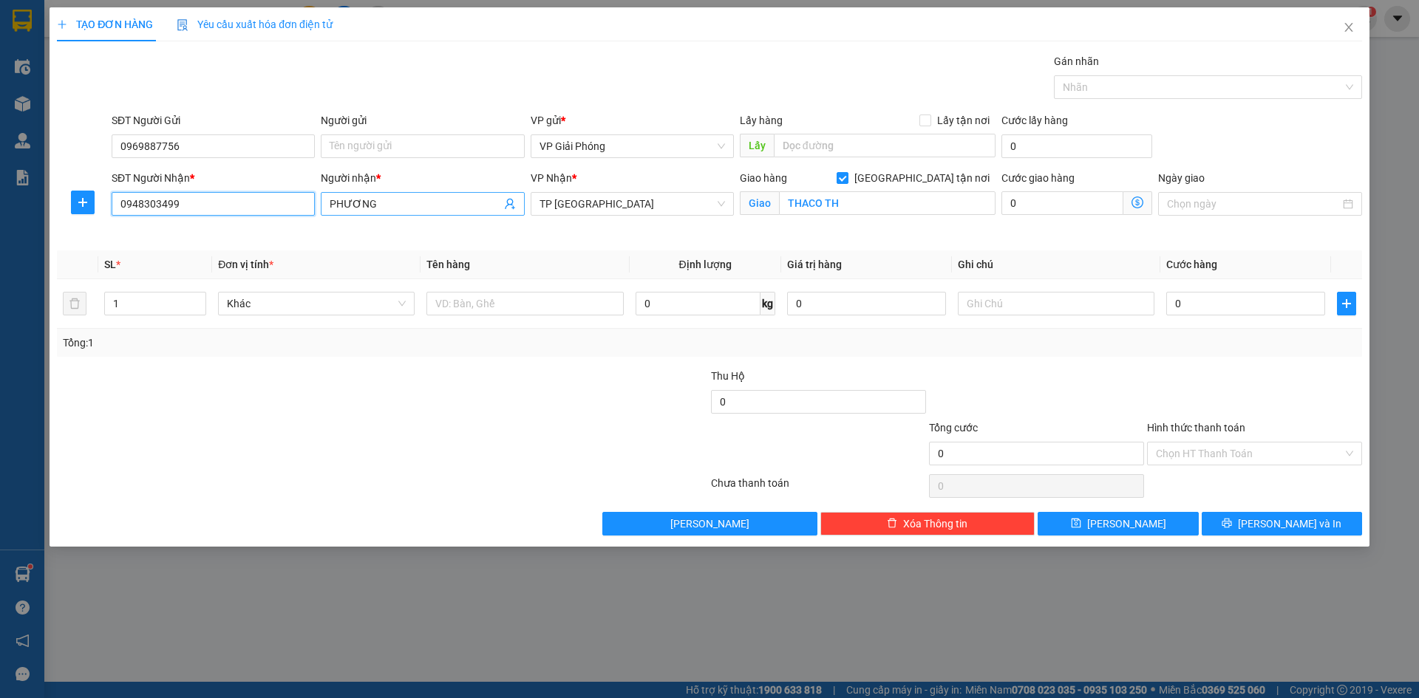
type input "0948303499"
click at [478, 211] on input "PHƯƠNG" at bounding box center [415, 204] width 171 height 16
type input "P"
click at [459, 207] on input "Người nhận *" at bounding box center [415, 204] width 171 height 16
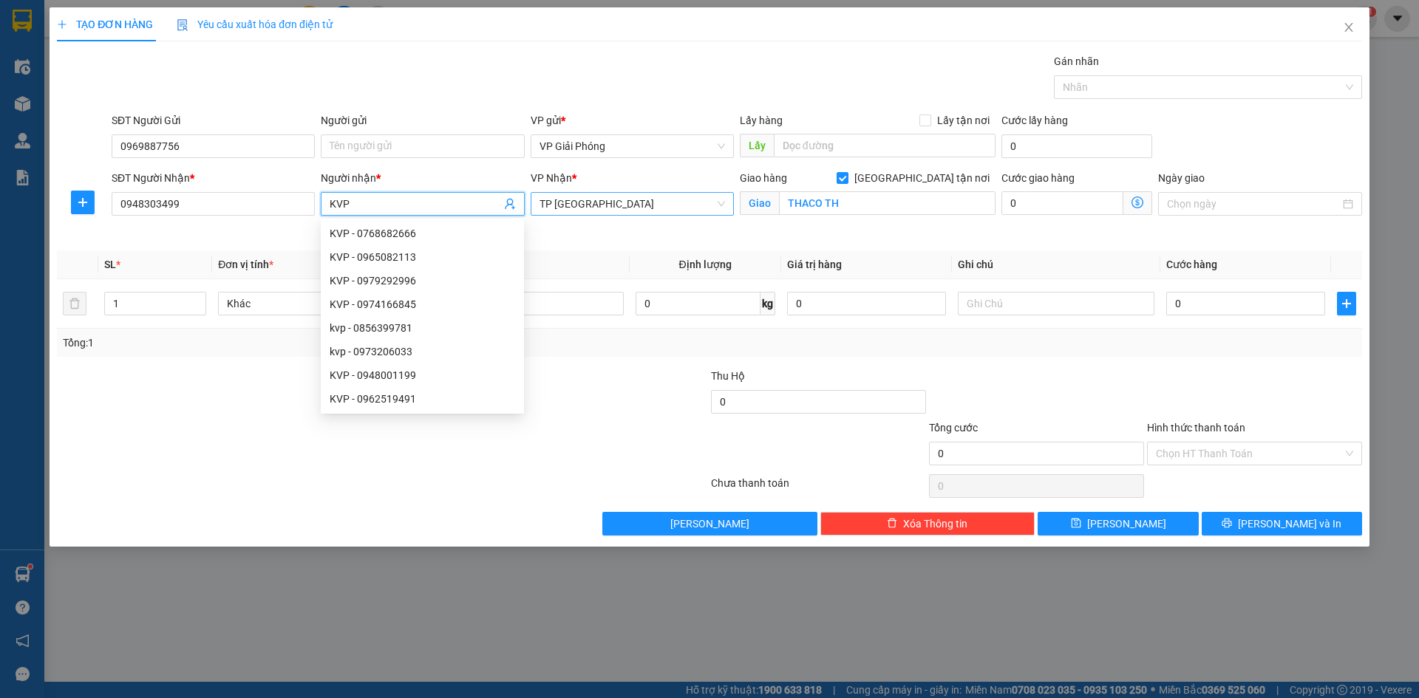
click at [700, 202] on span "TP [GEOGRAPHIC_DATA]" at bounding box center [633, 204] width 186 height 22
type input "KVP"
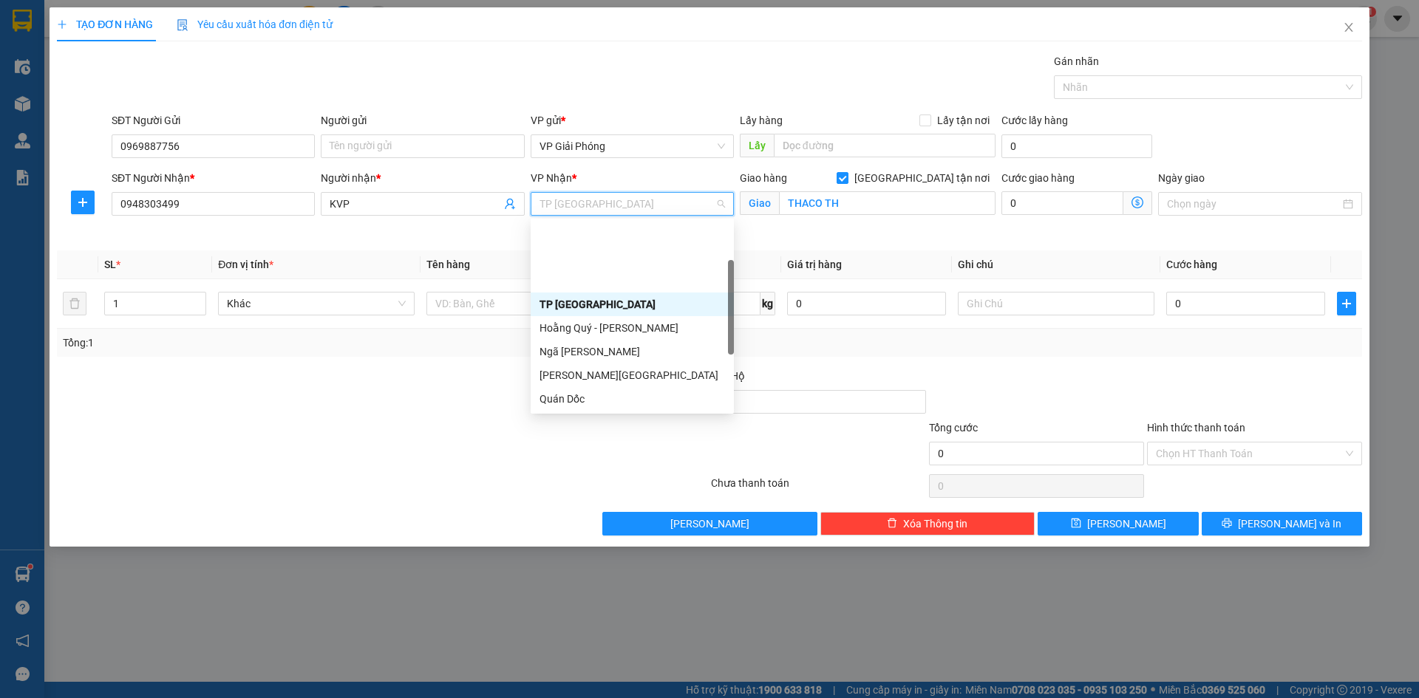
scroll to position [213, 0]
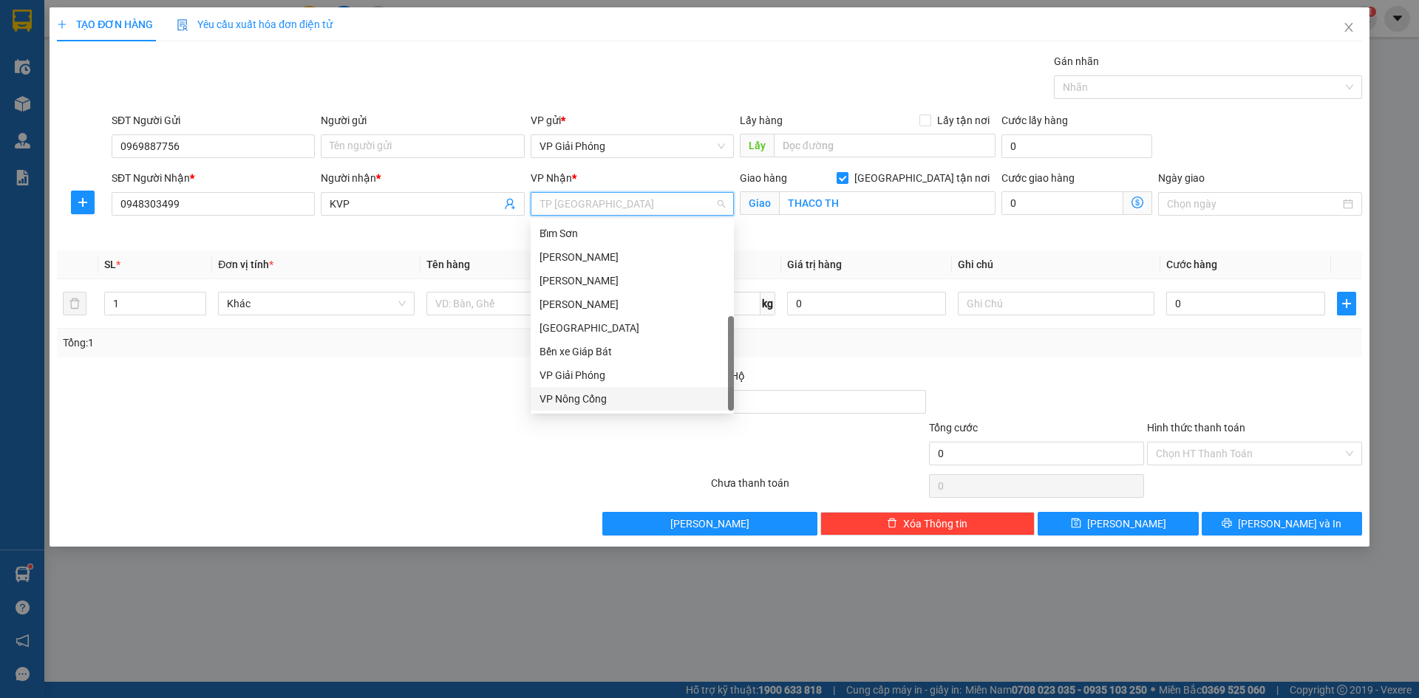
drag, startPoint x: 630, startPoint y: 398, endPoint x: 694, endPoint y: 355, distance: 76.7
click at [636, 397] on div "VP Nông Cống" at bounding box center [633, 399] width 186 height 16
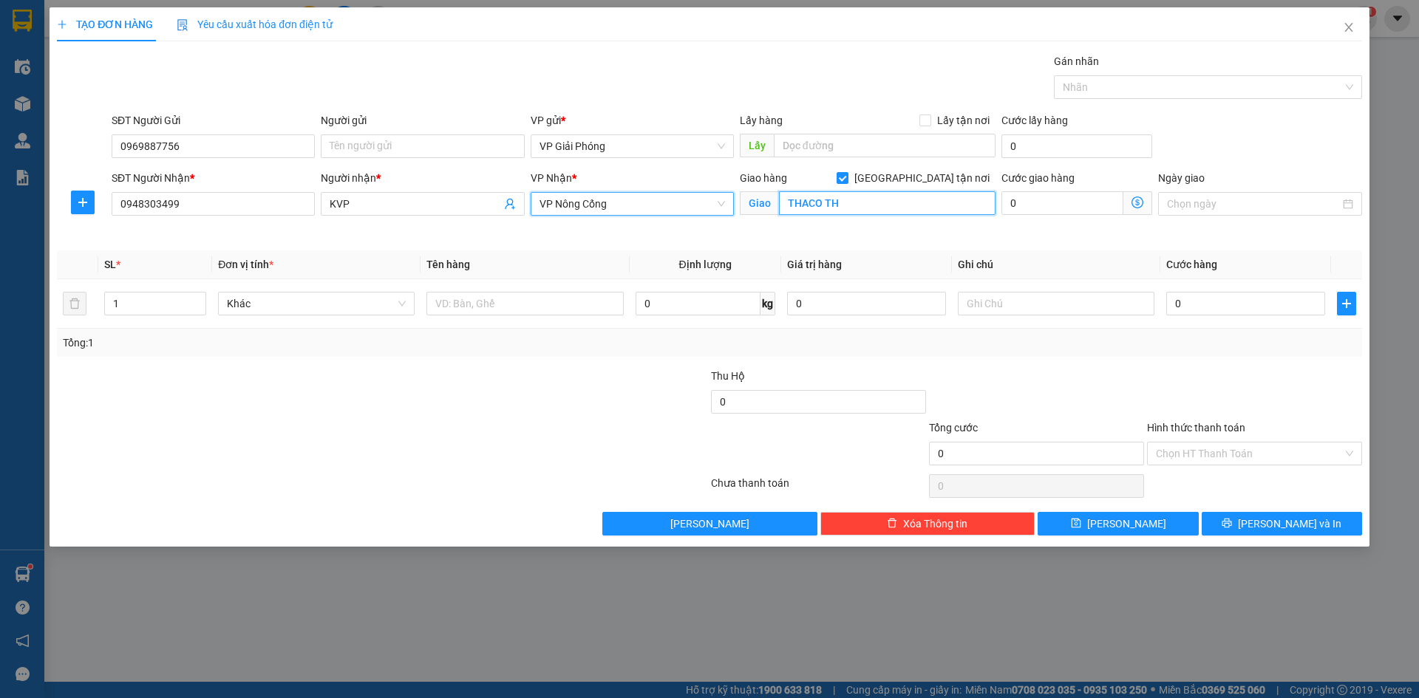
click at [849, 193] on input "THACO TH" at bounding box center [887, 203] width 217 height 24
type input "VP [GEOGRAPHIC_DATA]"
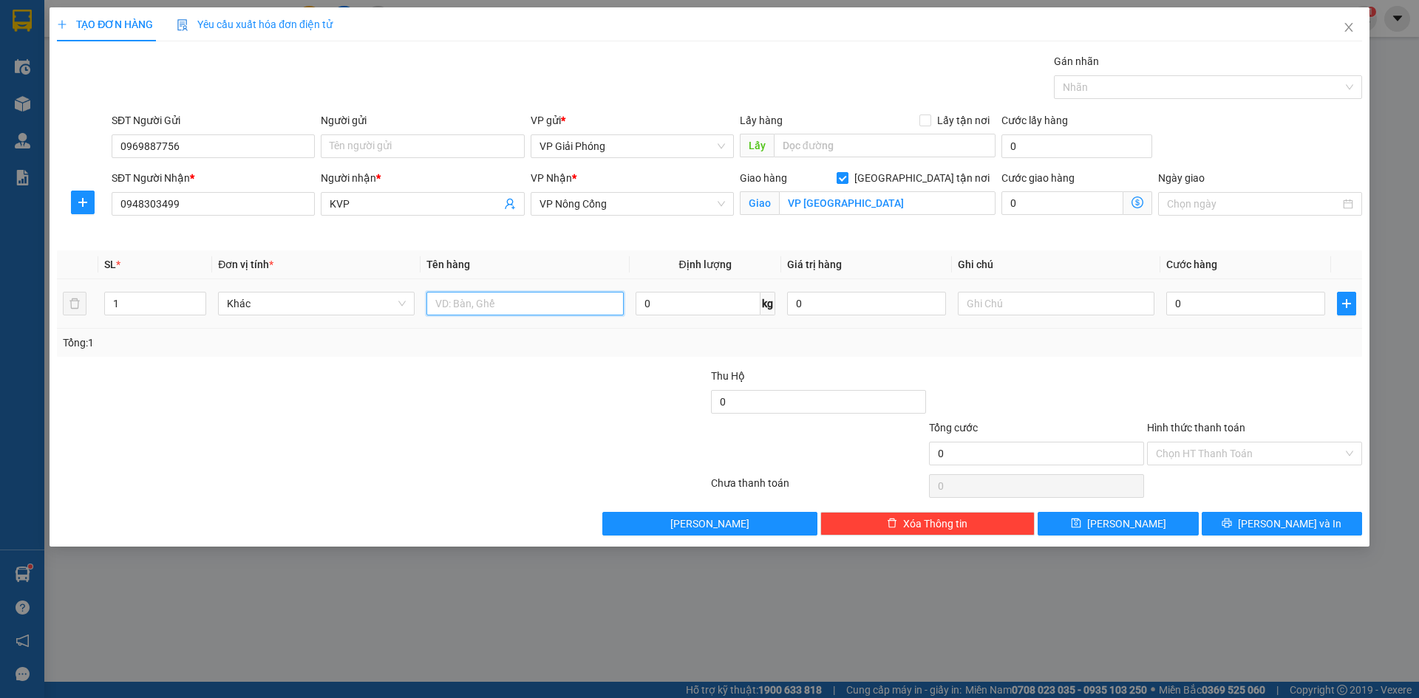
click at [460, 305] on input "text" at bounding box center [524, 304] width 197 height 24
type input "KIỆN"
click at [1218, 310] on input "0" at bounding box center [1245, 304] width 159 height 24
type input "5"
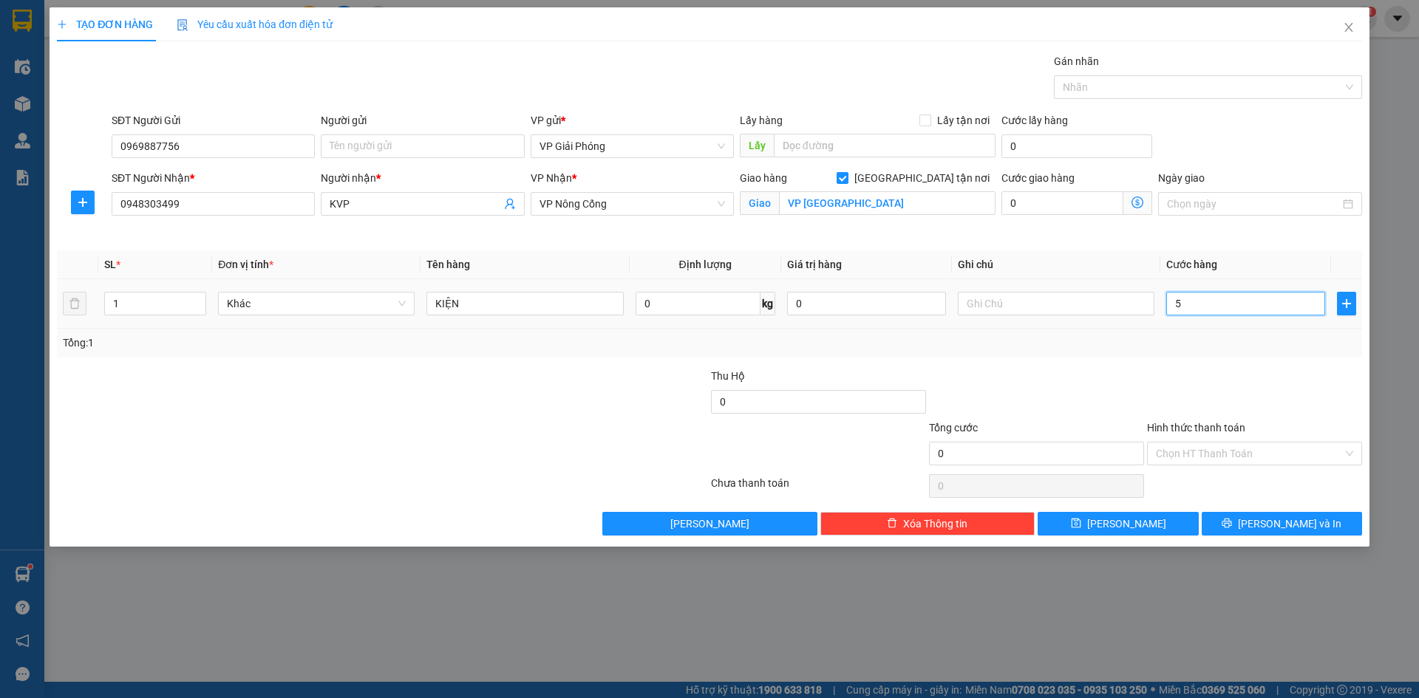
type input "5"
type input "50"
click at [1101, 87] on div at bounding box center [1201, 87] width 286 height 18
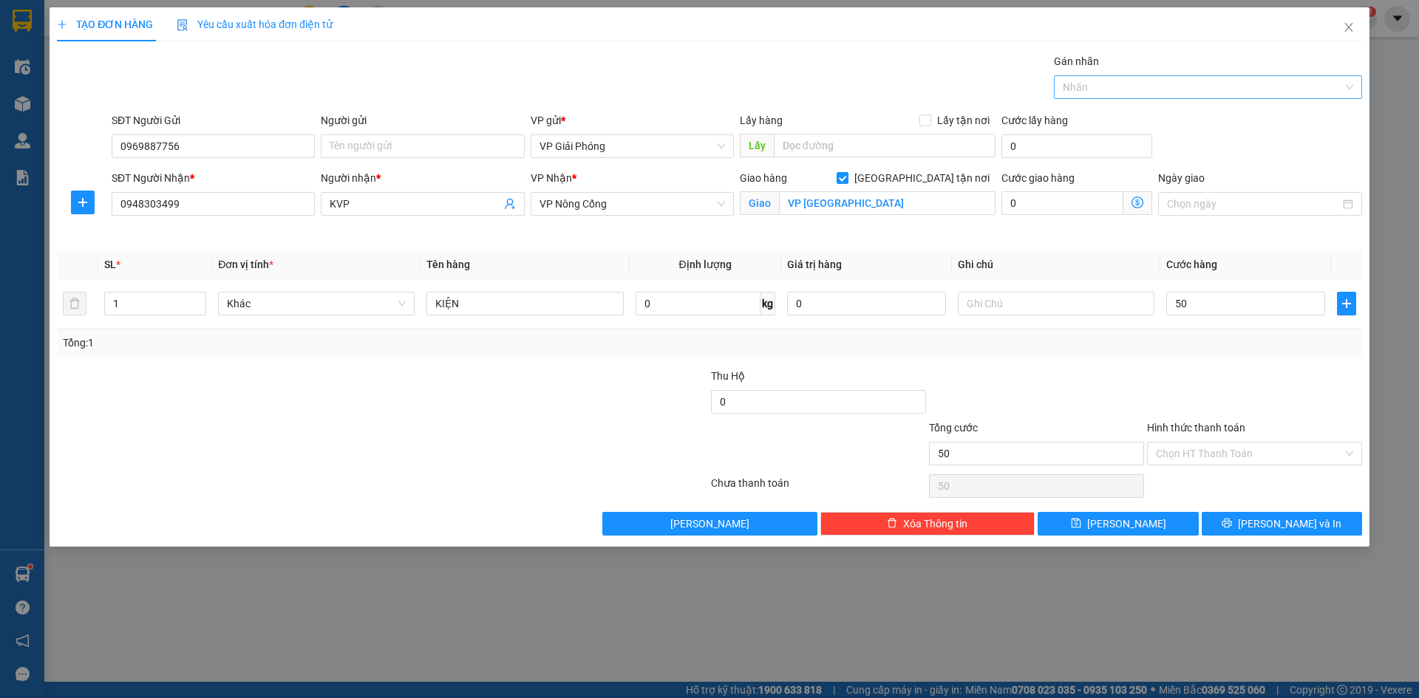
type input "50.000"
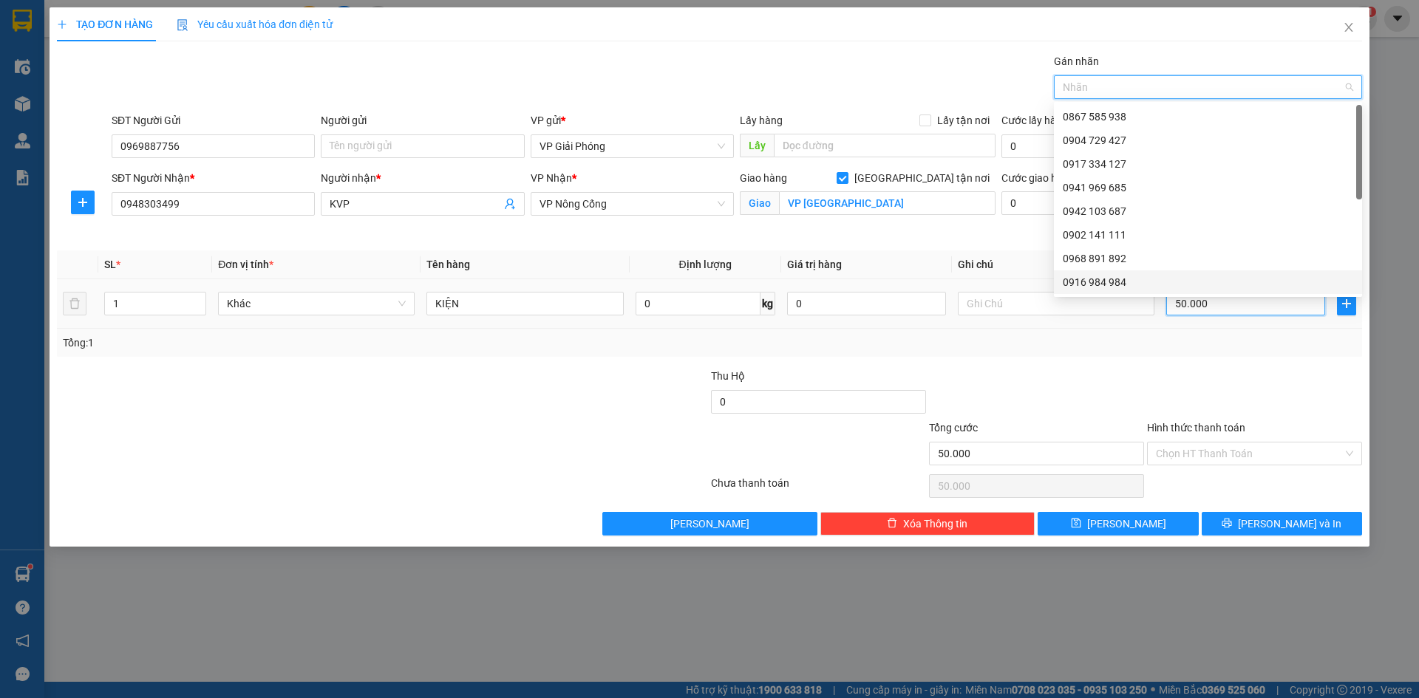
click at [1211, 305] on input "50.000" at bounding box center [1245, 304] width 159 height 24
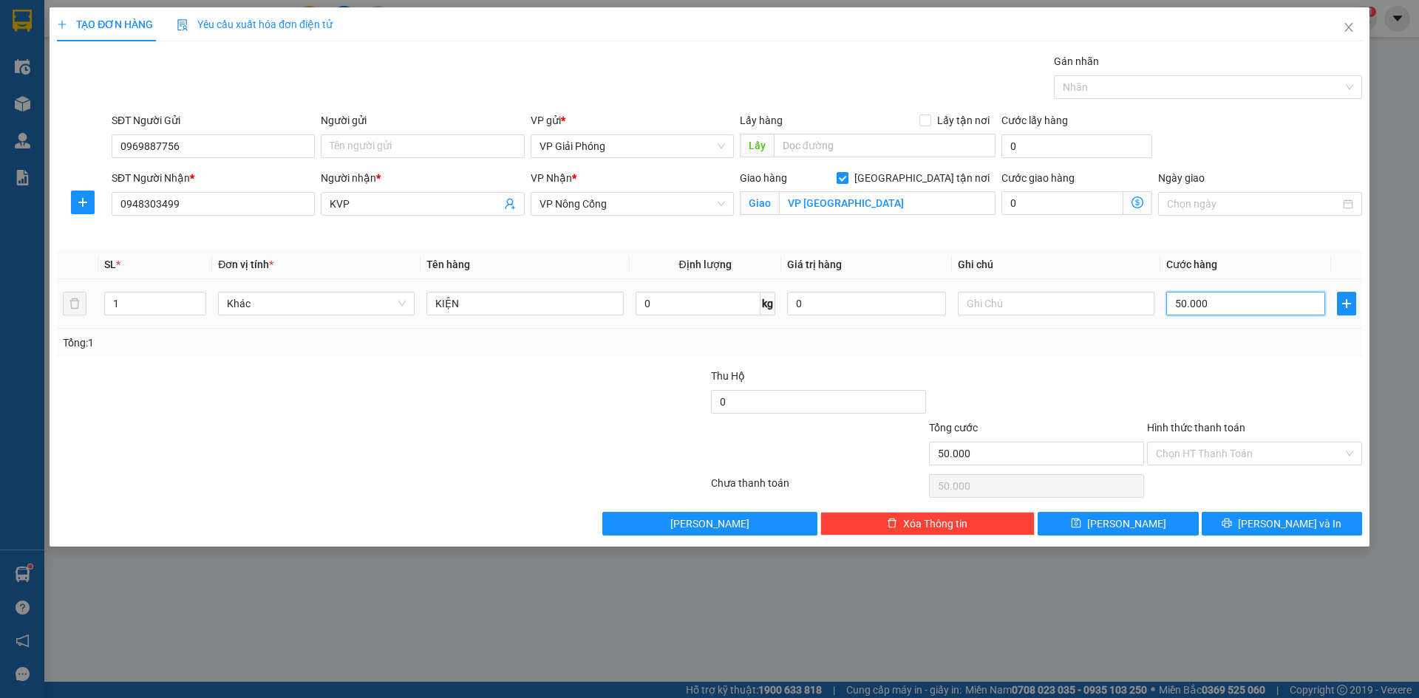
type input "0"
type input "07"
type input "7"
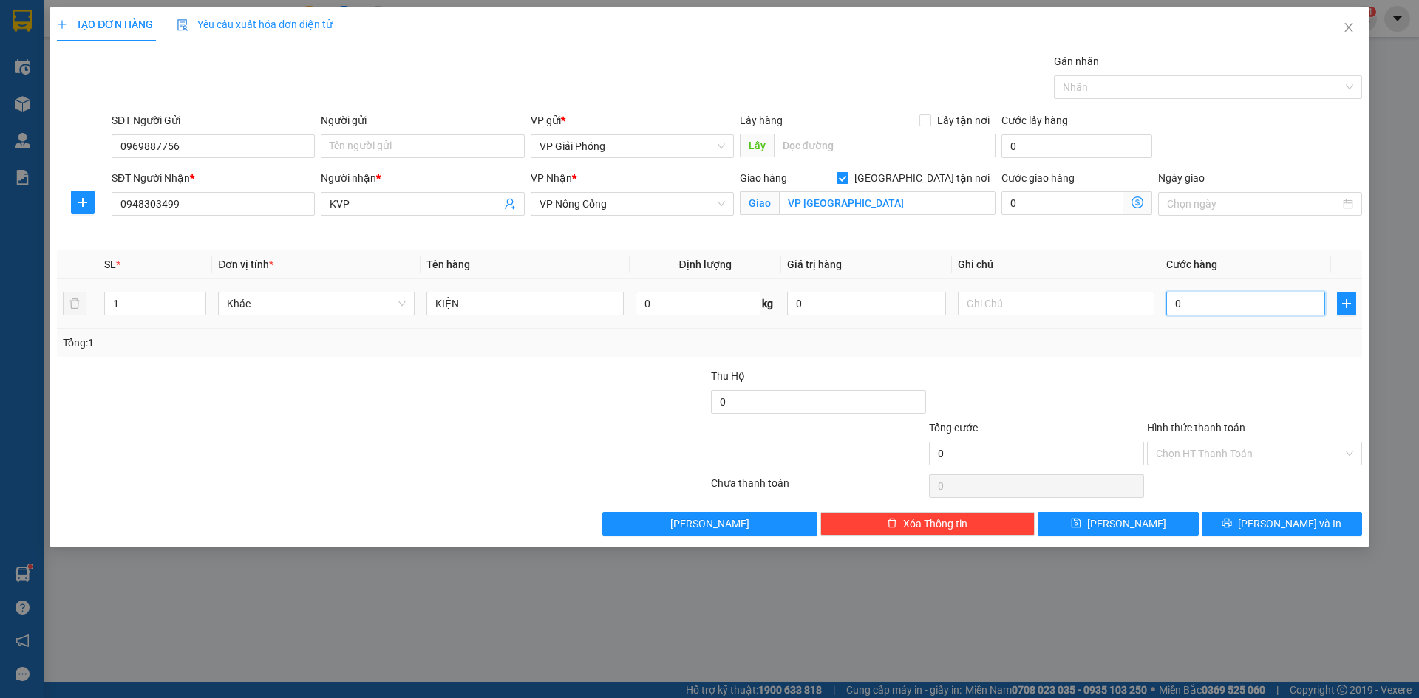
type input "7"
type input "070"
type input "70"
click at [1112, 89] on div at bounding box center [1201, 87] width 286 height 18
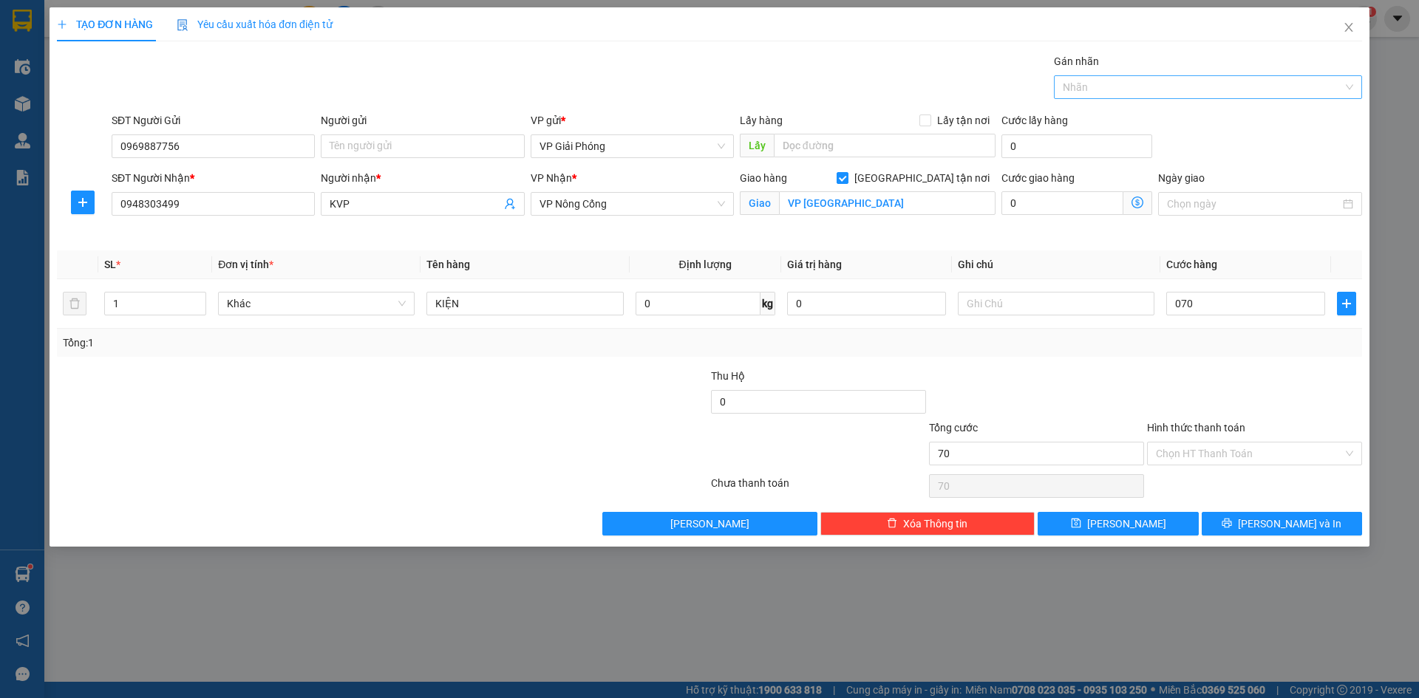
type input "70.000"
type input "171"
click at [1133, 118] on div "0906 234 171" at bounding box center [1208, 117] width 290 height 16
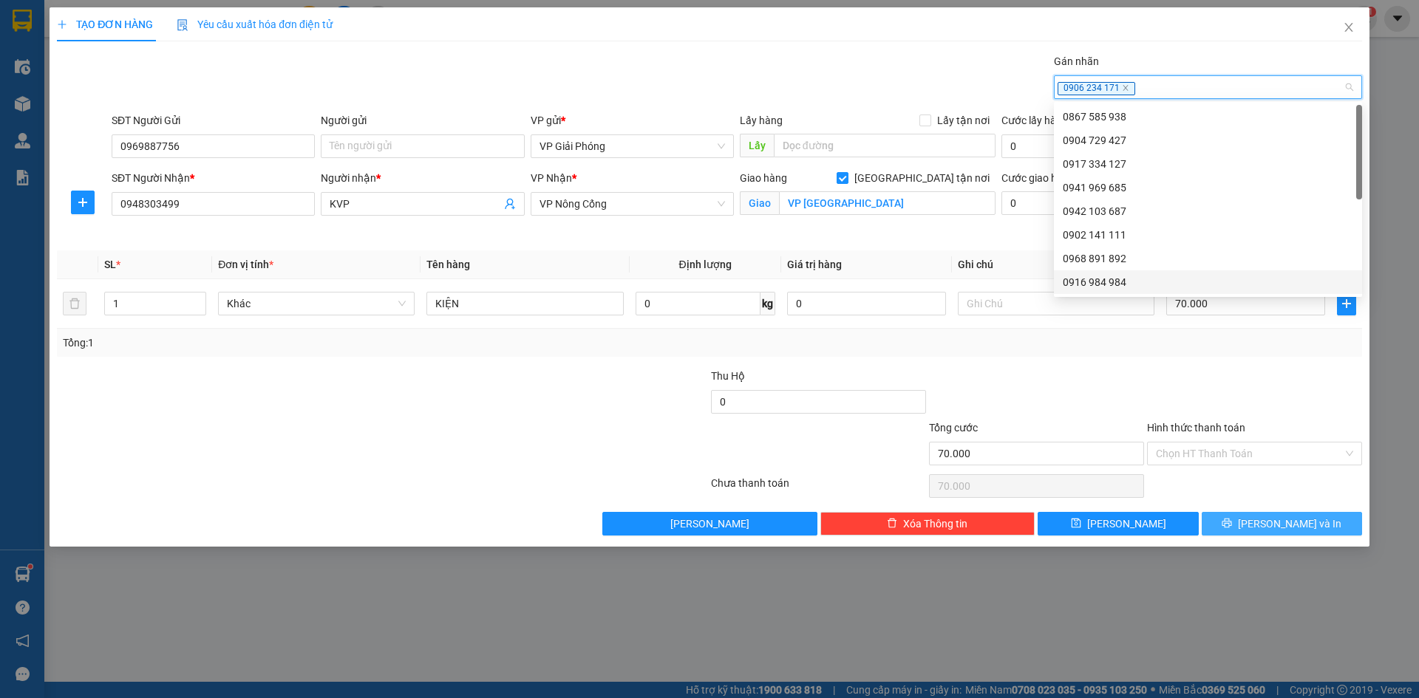
drag, startPoint x: 1300, startPoint y: 523, endPoint x: 1174, endPoint y: 496, distance: 128.6
click at [1299, 523] on span "[PERSON_NAME] và In" at bounding box center [1289, 524] width 103 height 16
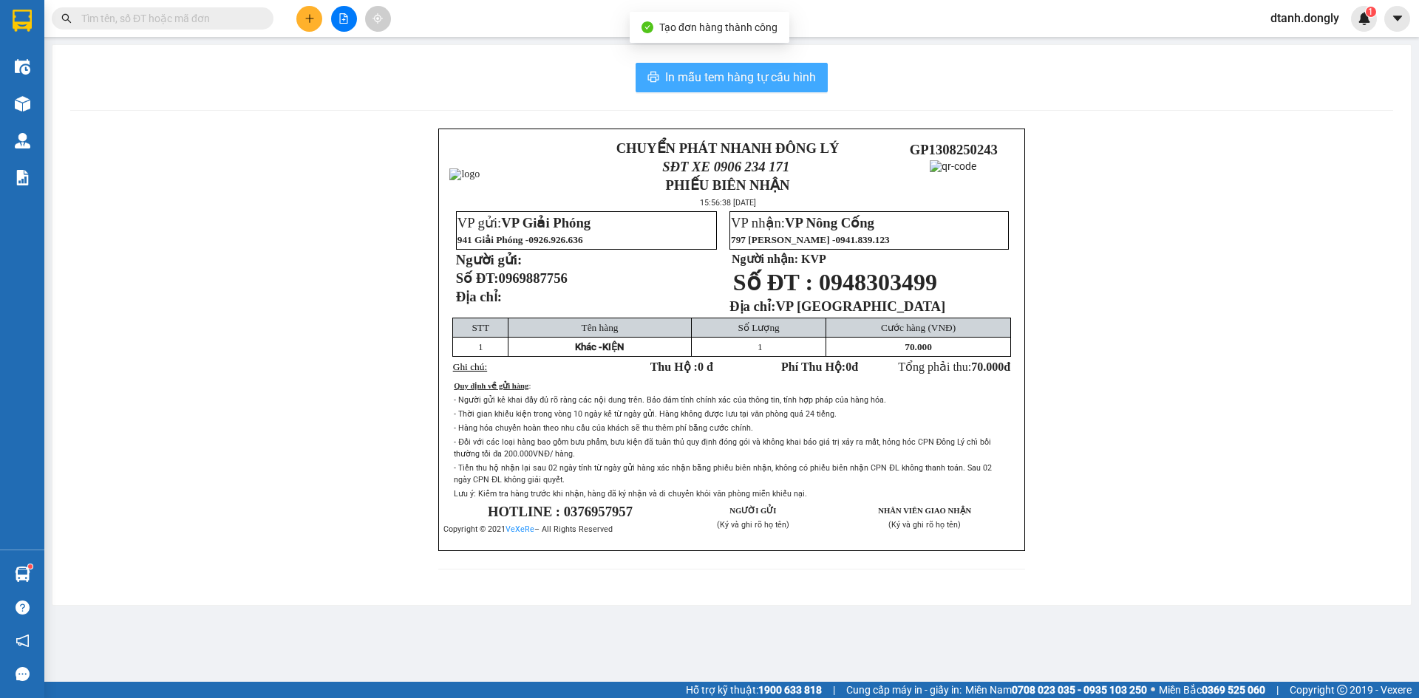
click at [748, 74] on span "In mẫu tem hàng tự cấu hình" at bounding box center [740, 77] width 151 height 18
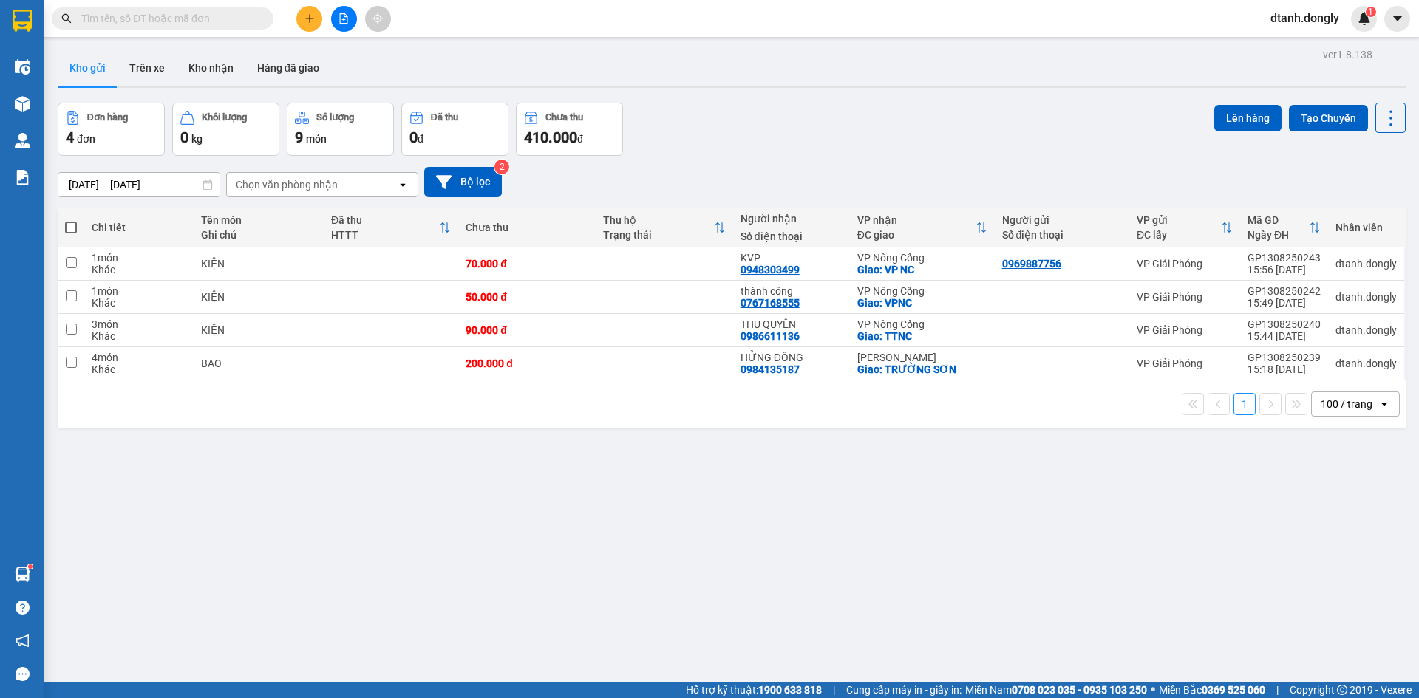
click at [304, 15] on button at bounding box center [309, 19] width 26 height 26
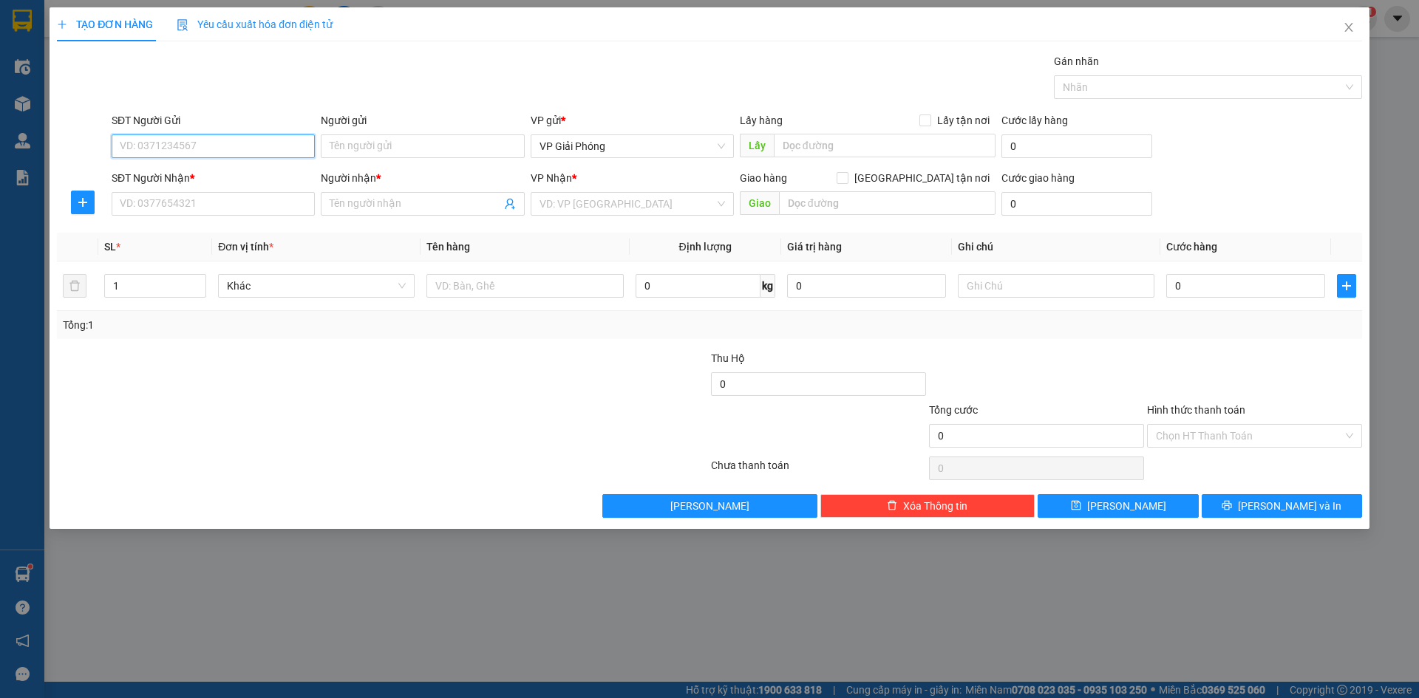
click at [223, 144] on input "SĐT Người Gửi" at bounding box center [213, 147] width 203 height 24
type input "0985662025"
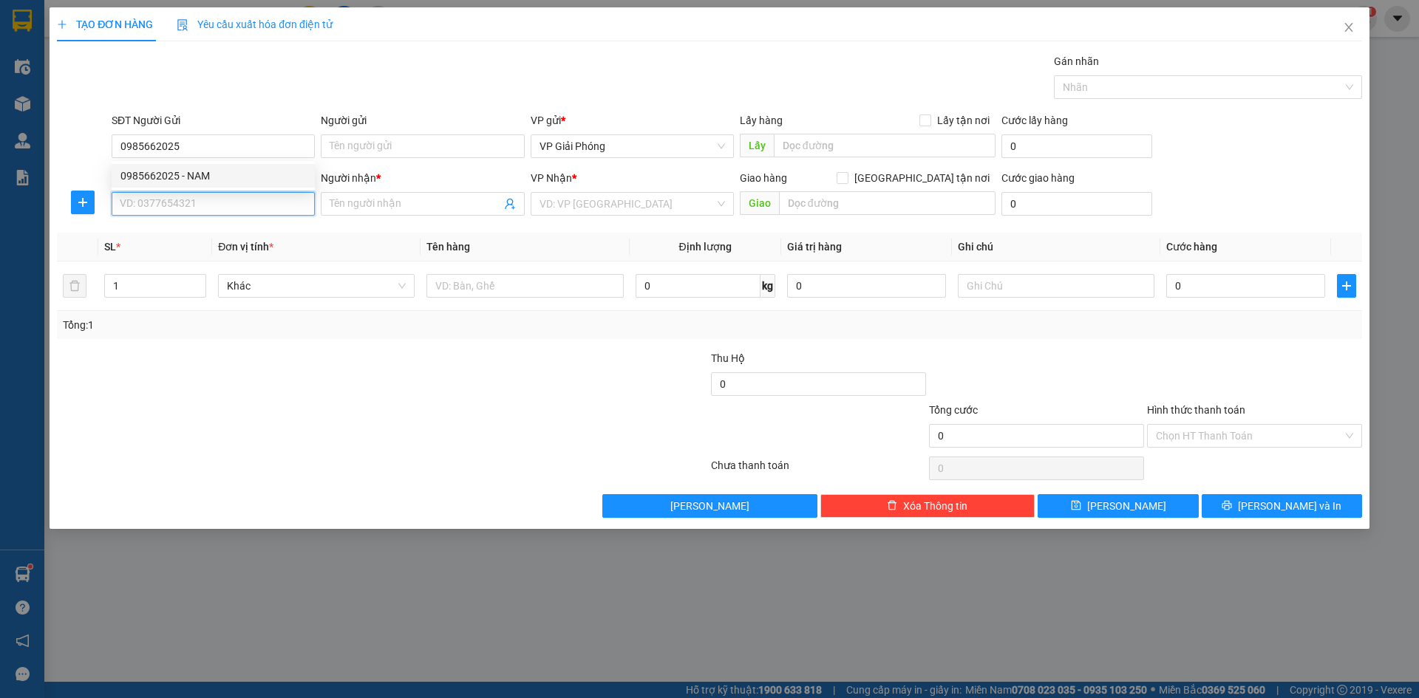
click at [203, 194] on input "SĐT Người Nhận *" at bounding box center [213, 204] width 203 height 24
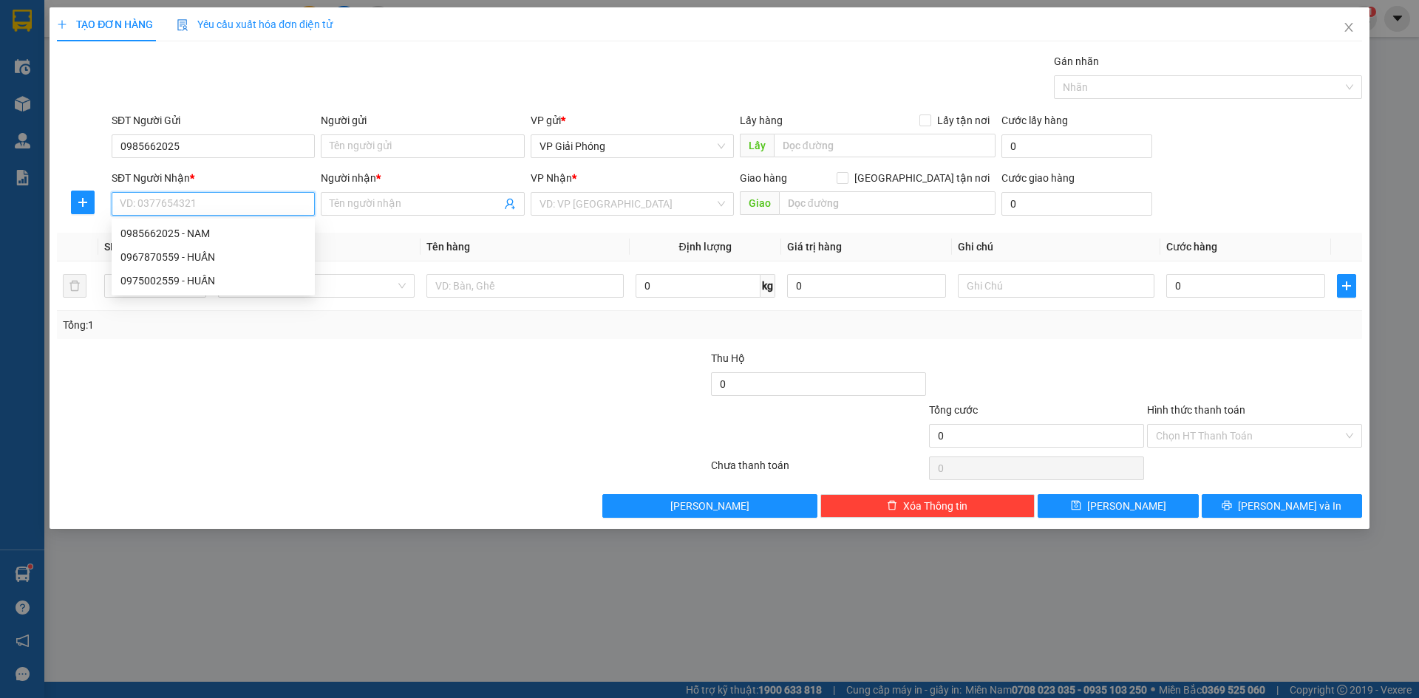
click at [203, 203] on input "SĐT Người Nhận *" at bounding box center [213, 204] width 203 height 24
type input "0363446484"
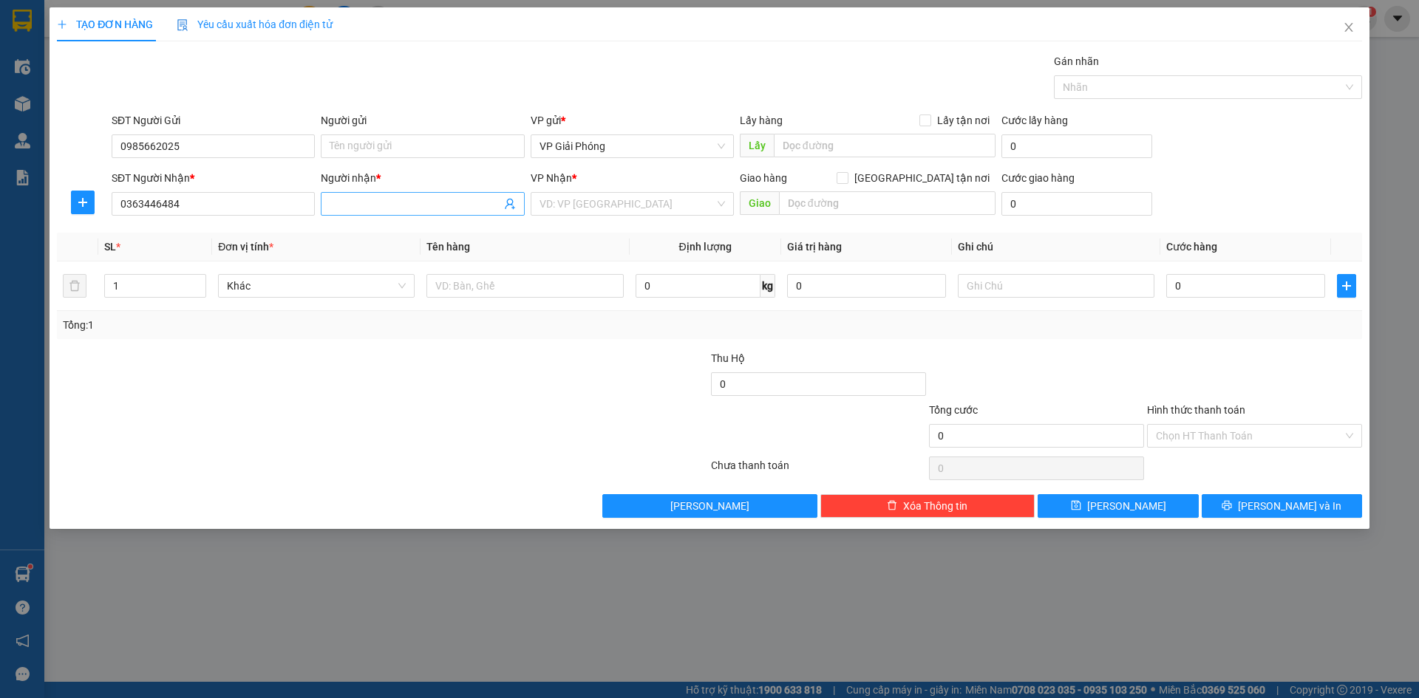
drag, startPoint x: 430, startPoint y: 205, endPoint x: 438, endPoint y: 203, distance: 7.7
click at [433, 205] on input "Người nhận *" at bounding box center [415, 204] width 171 height 16
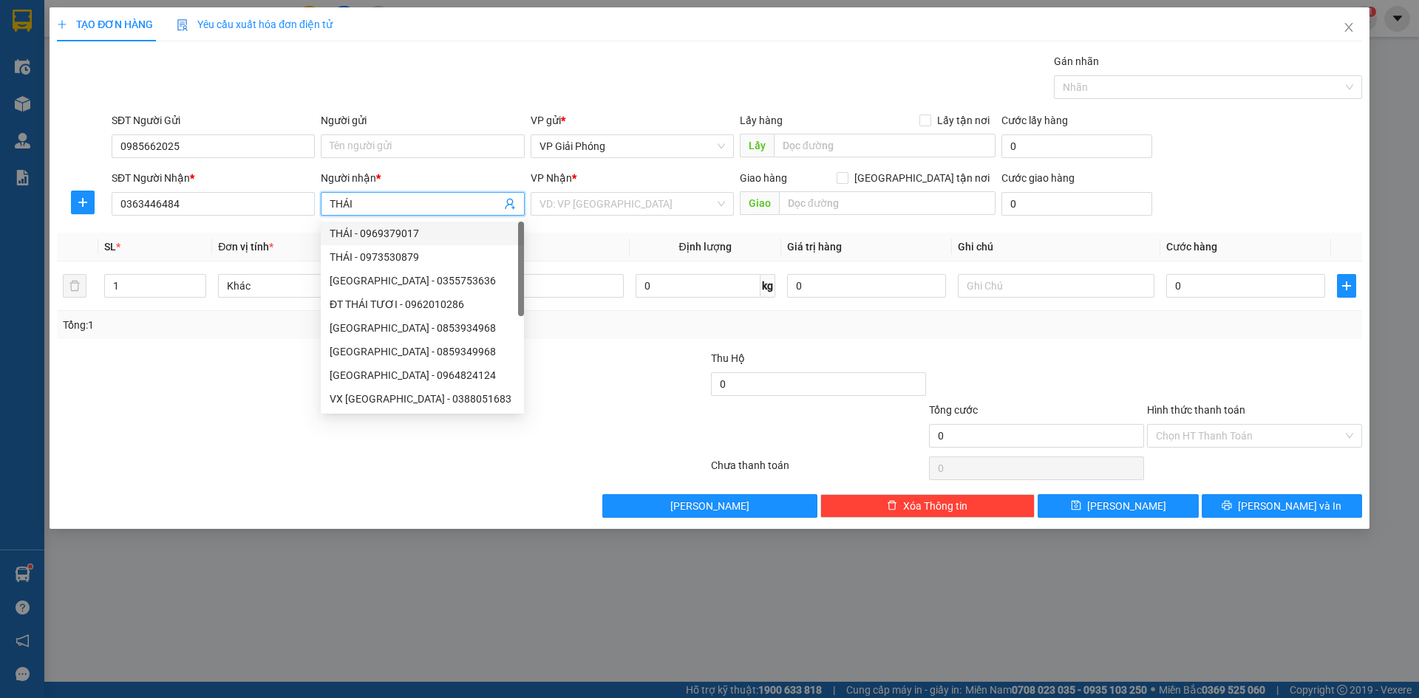
type input "THÁI"
click at [698, 218] on div "VP Nhận * VD: VP Sài Gòn" at bounding box center [632, 196] width 203 height 52
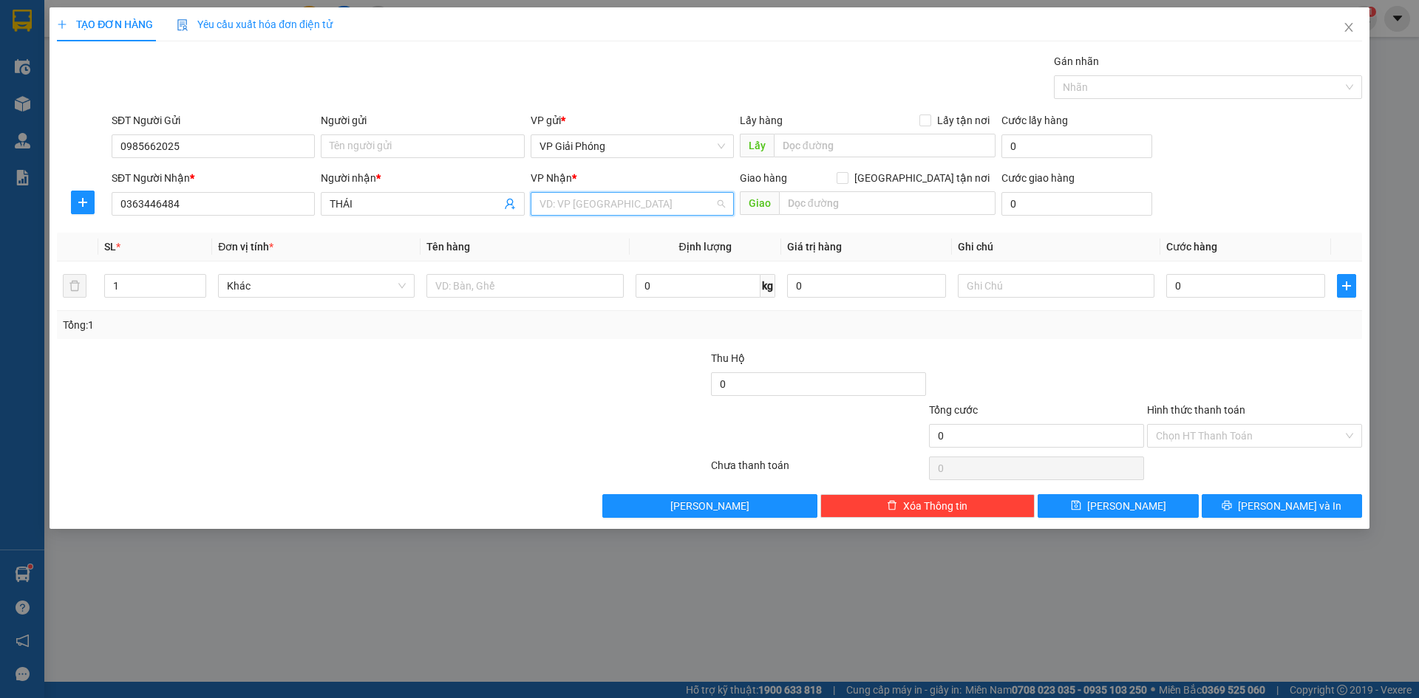
drag, startPoint x: 660, startPoint y: 200, endPoint x: 668, endPoint y: 197, distance: 8.7
click at [660, 200] on input "search" at bounding box center [627, 204] width 175 height 22
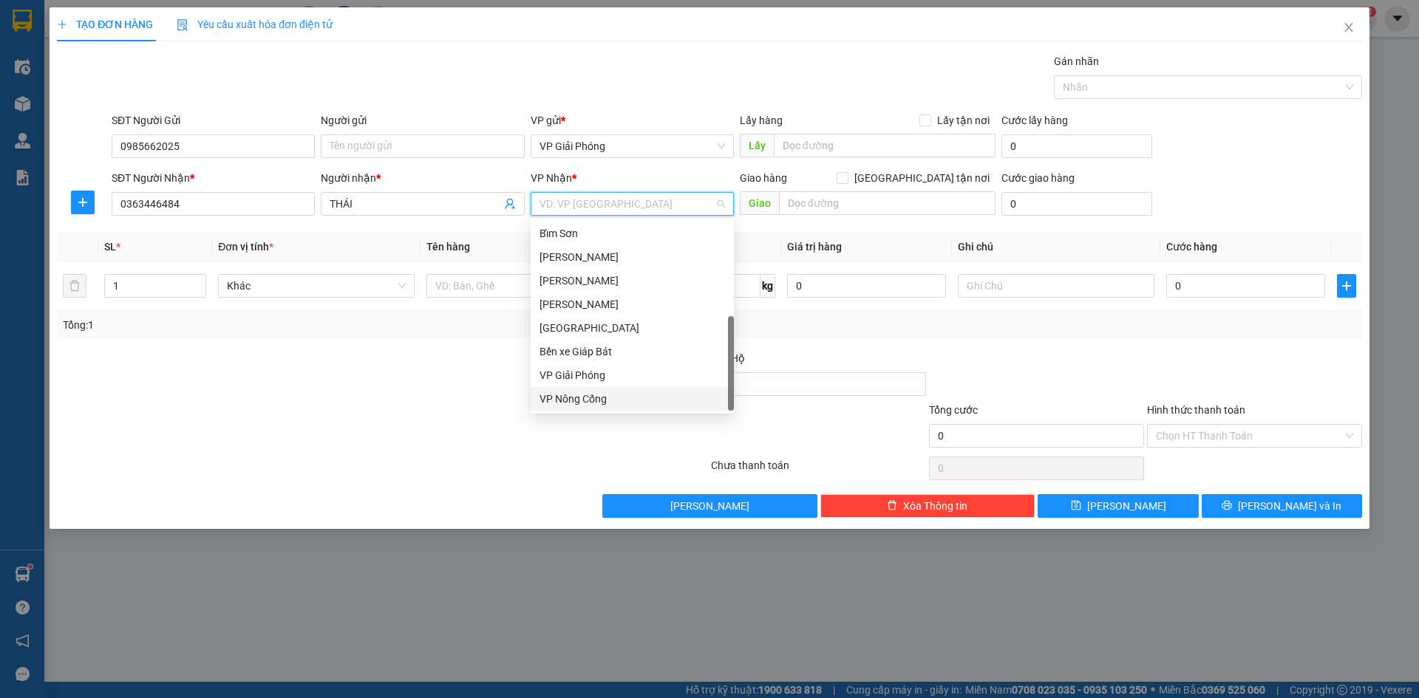
drag, startPoint x: 650, startPoint y: 398, endPoint x: 718, endPoint y: 333, distance: 94.1
click at [653, 396] on div "VP Nông Cống" at bounding box center [633, 399] width 186 height 16
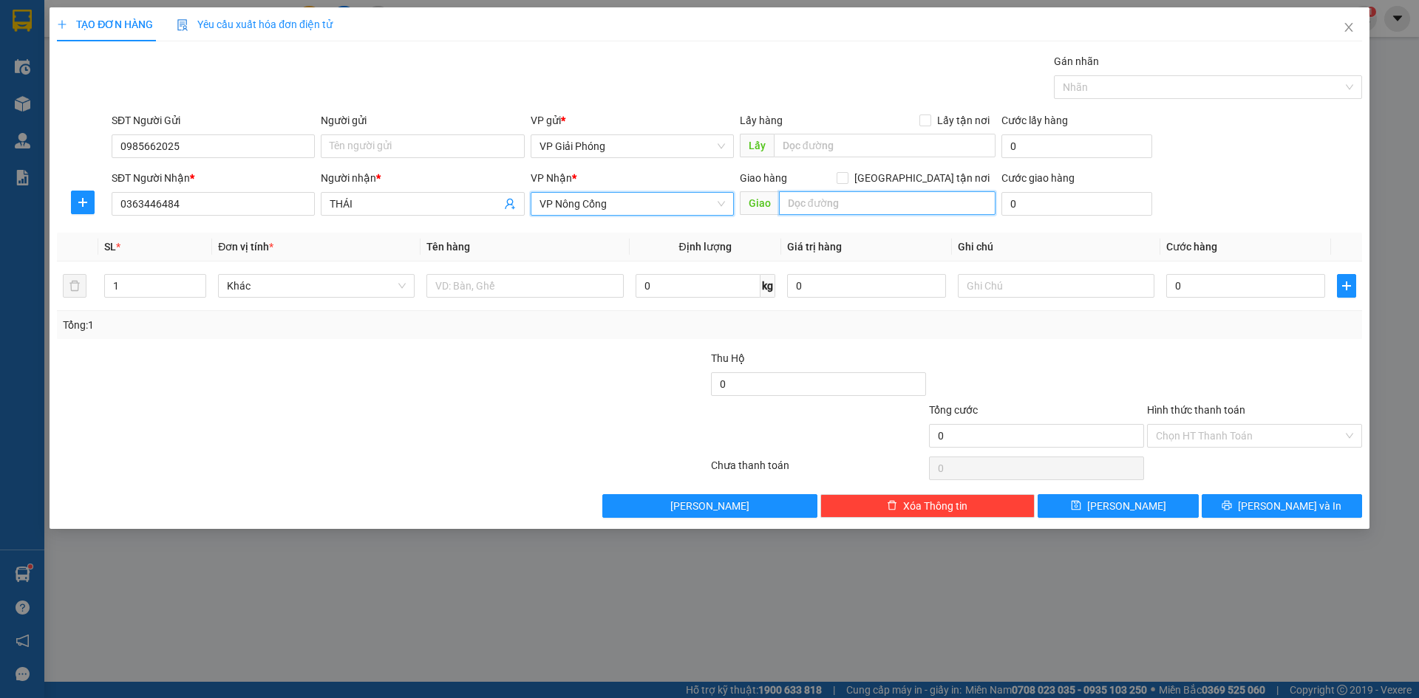
click at [847, 205] on input "text" at bounding box center [887, 203] width 217 height 24
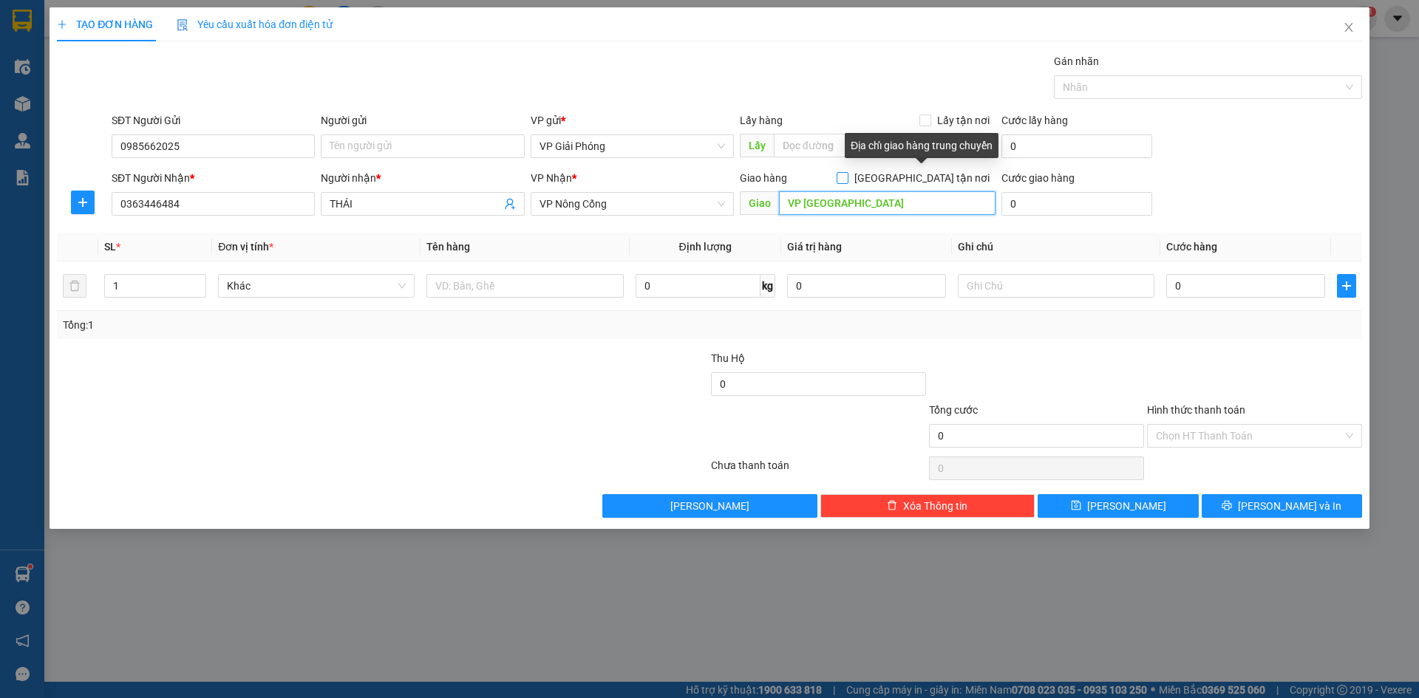
type input "VP [GEOGRAPHIC_DATA]"
click at [847, 177] on input "[GEOGRAPHIC_DATA] tận nơi" at bounding box center [842, 177] width 10 height 10
checkbox input "true"
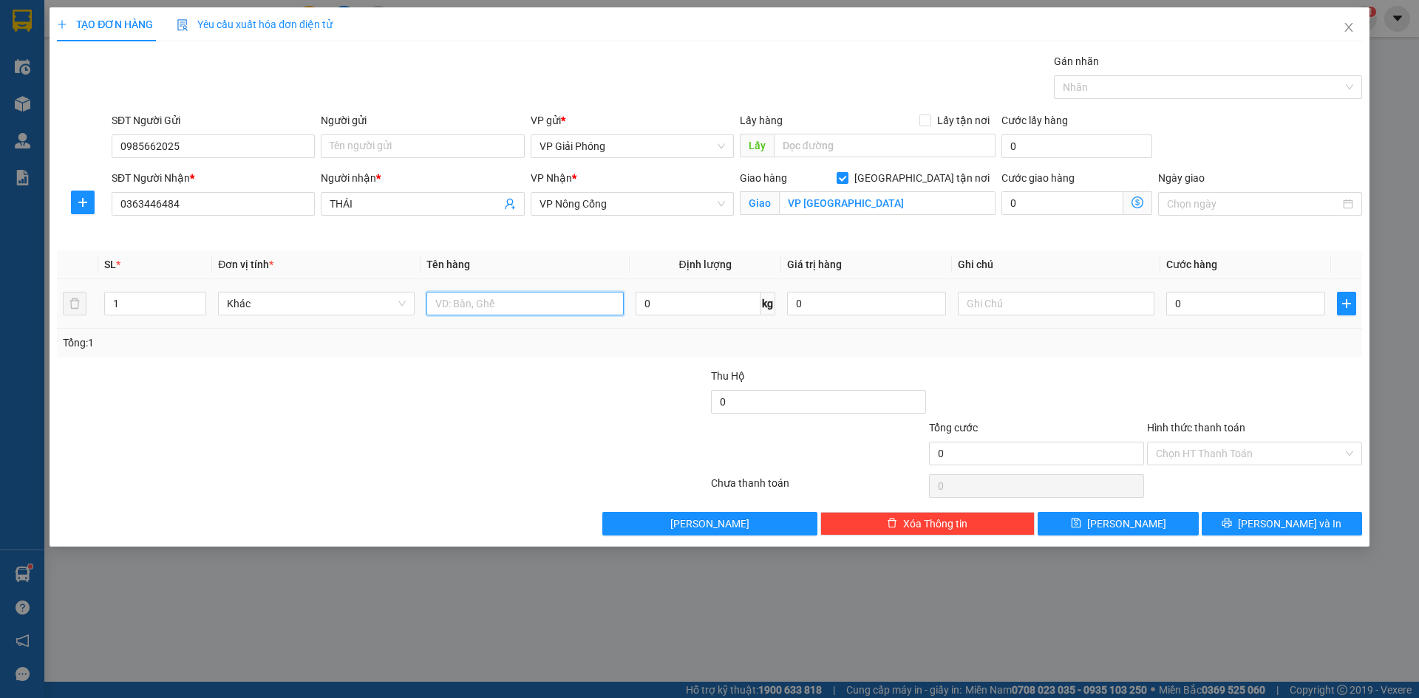
click at [484, 299] on input "text" at bounding box center [524, 304] width 197 height 24
type input "MÁY TÍNH"
click at [1206, 305] on input "0" at bounding box center [1245, 304] width 159 height 24
type input "5"
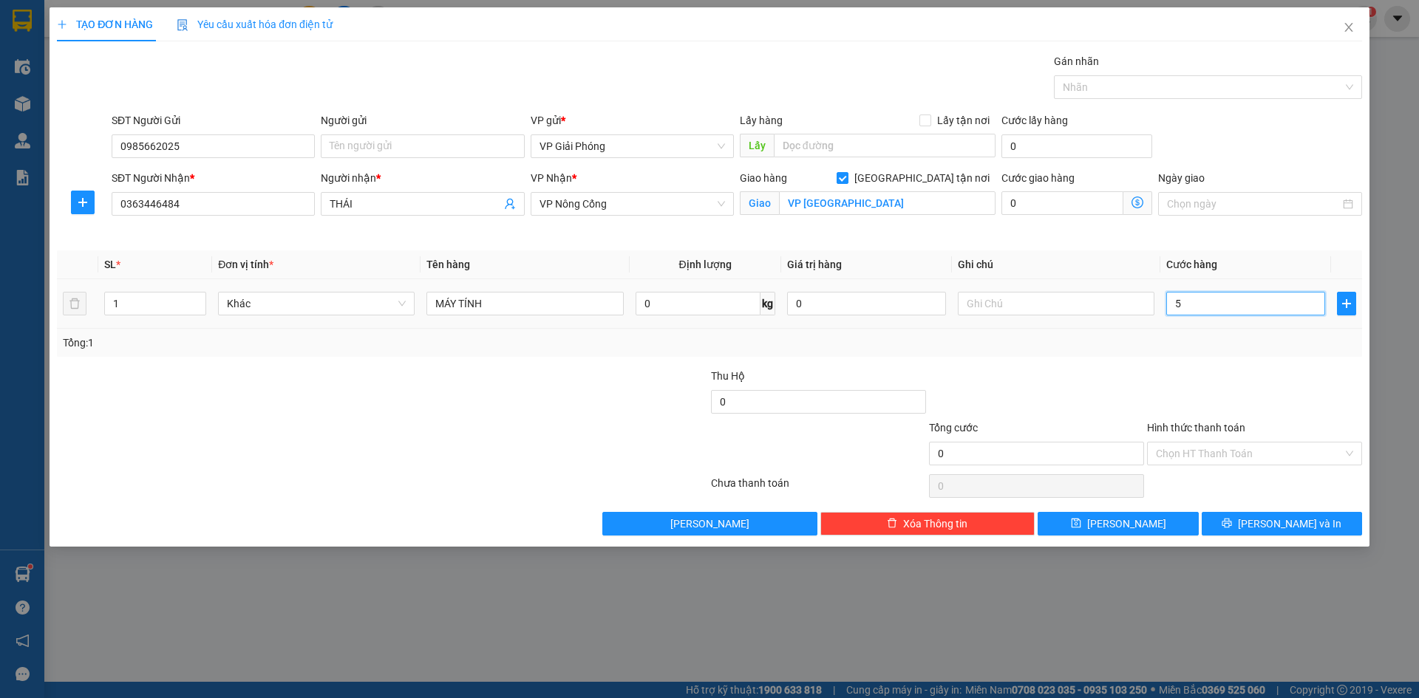
type input "5"
type input "50"
click at [1132, 93] on div at bounding box center [1201, 87] width 286 height 18
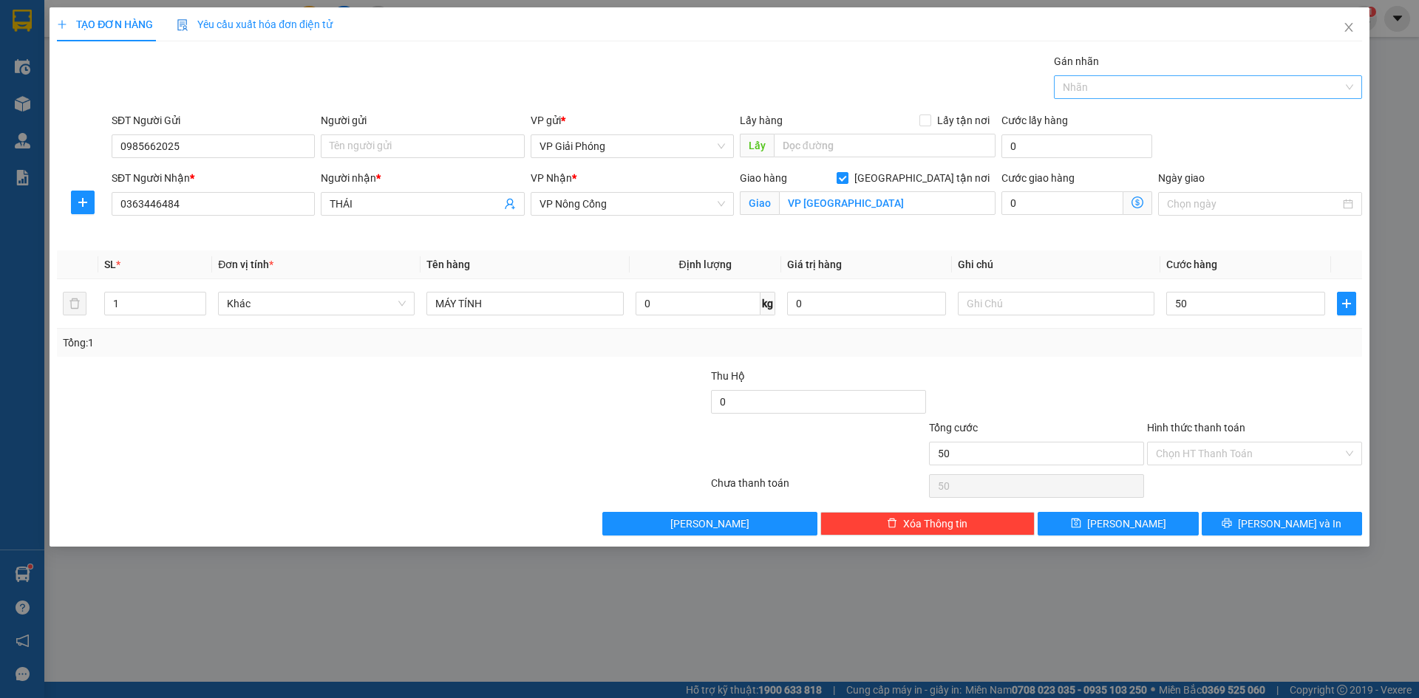
type input "50.000"
type input "171"
click at [1144, 116] on div "0906 234 171" at bounding box center [1208, 117] width 290 height 16
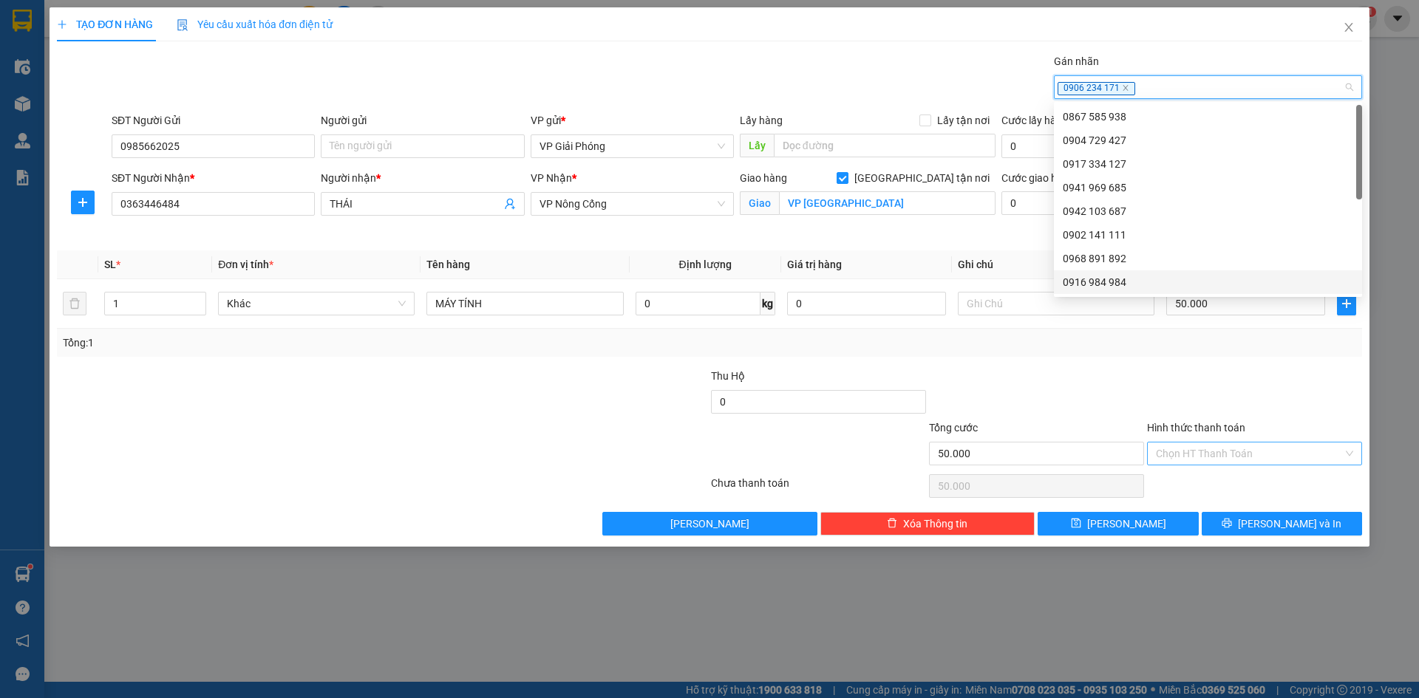
click at [1241, 454] on input "Hình thức thanh toán" at bounding box center [1249, 454] width 187 height 22
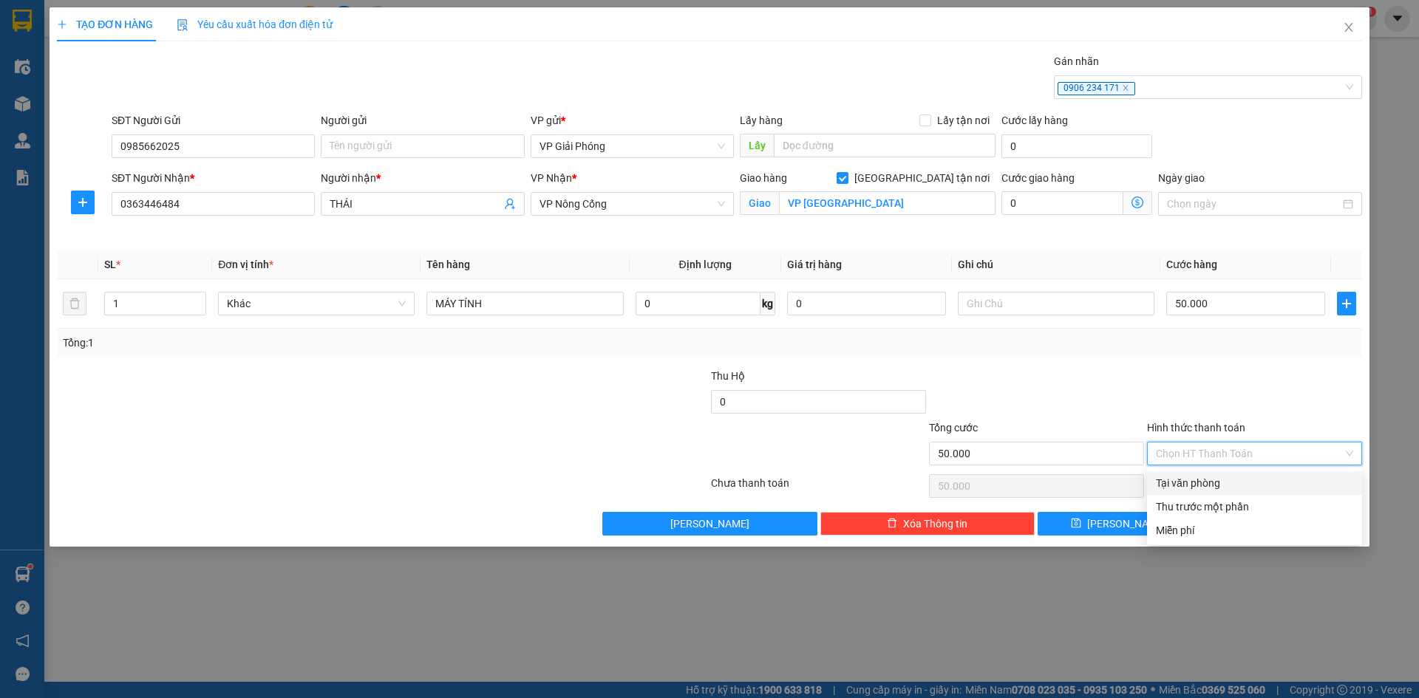
click at [1237, 480] on div "Tại văn phòng" at bounding box center [1254, 483] width 197 height 16
type input "0"
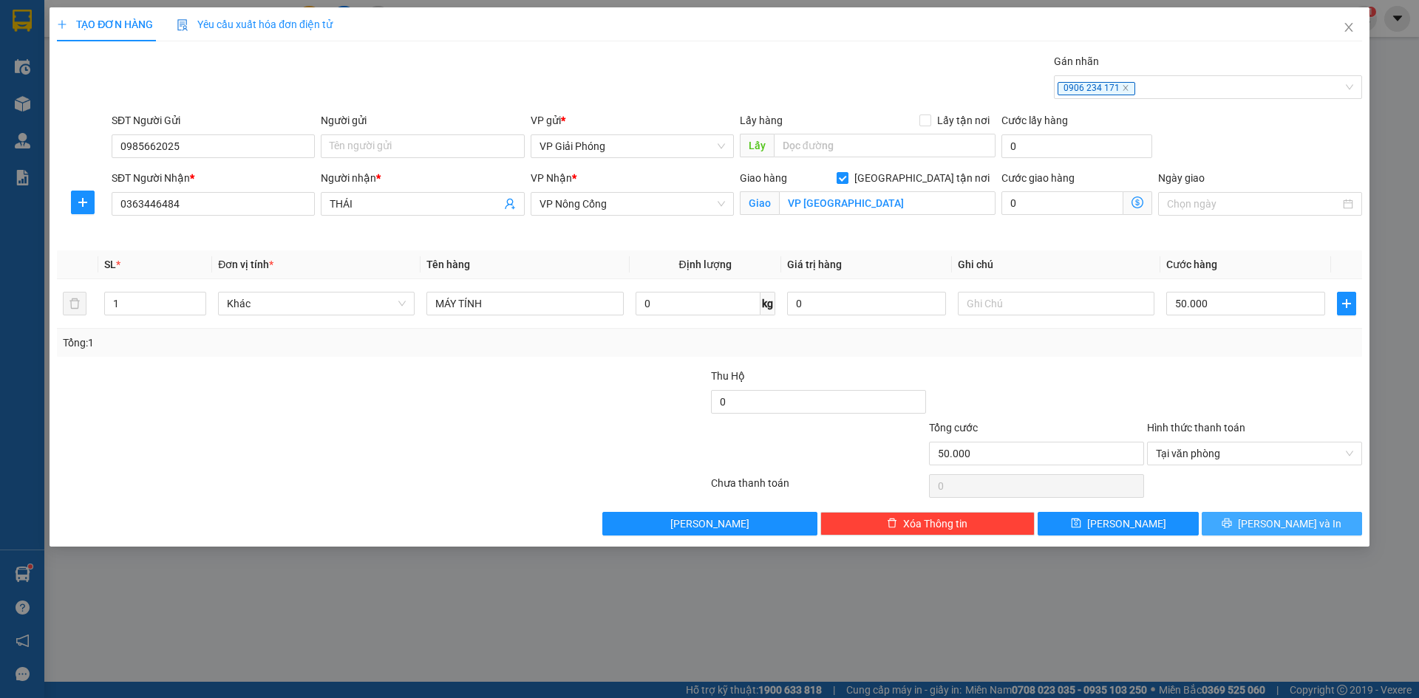
click at [1235, 520] on button "[PERSON_NAME] và In" at bounding box center [1282, 524] width 160 height 24
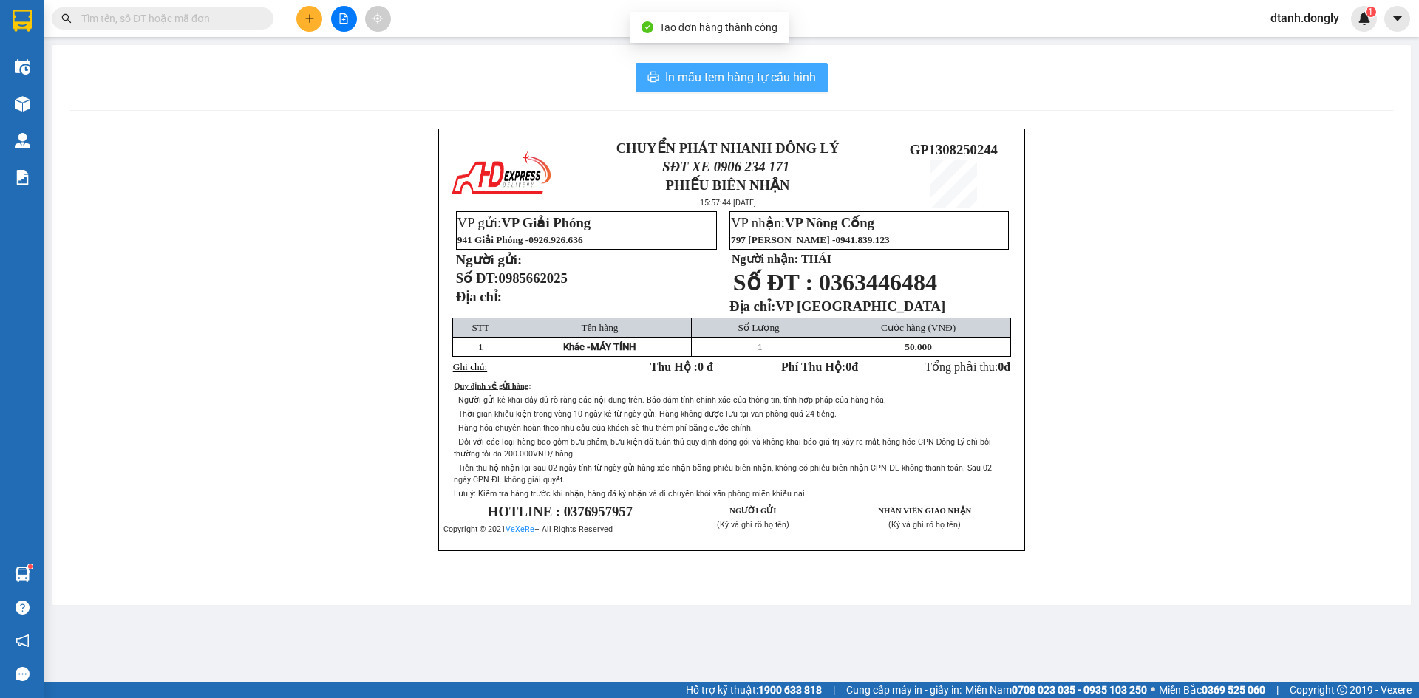
click at [775, 83] on span "In mẫu tem hàng tự cấu hình" at bounding box center [740, 77] width 151 height 18
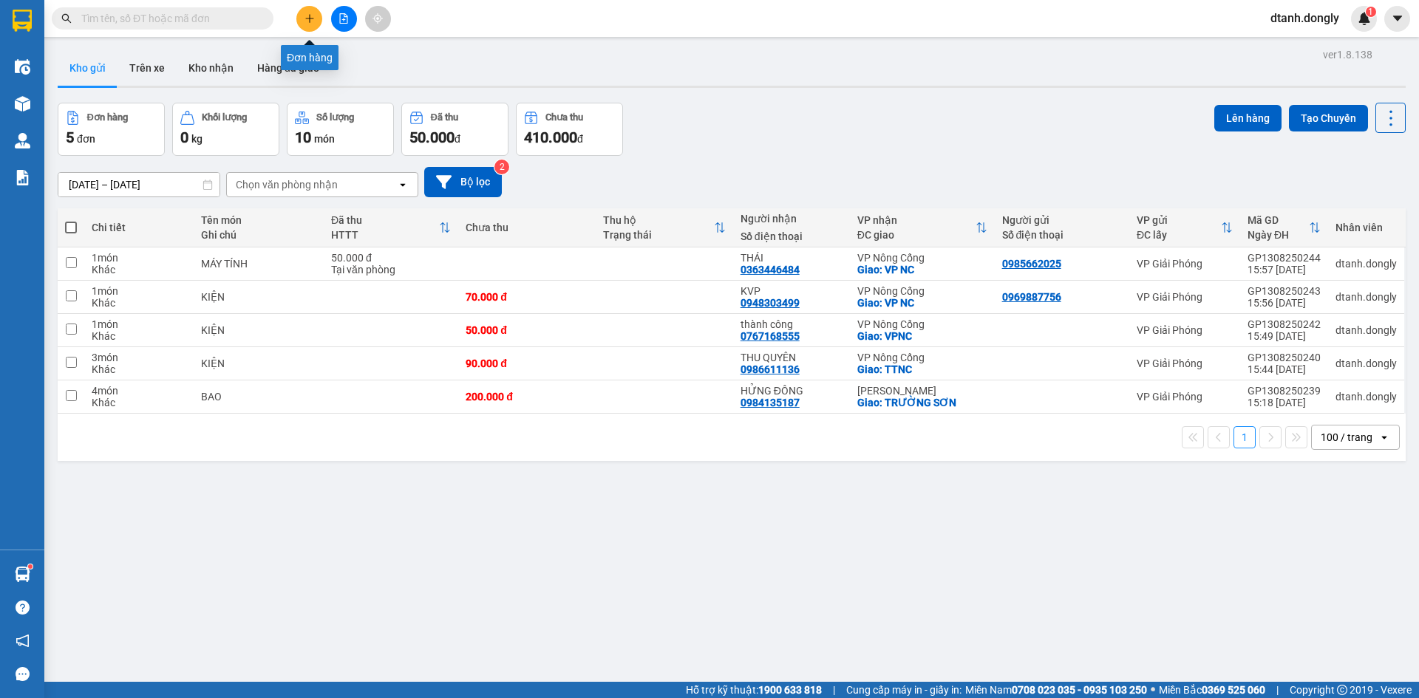
click at [308, 24] on button at bounding box center [309, 19] width 26 height 26
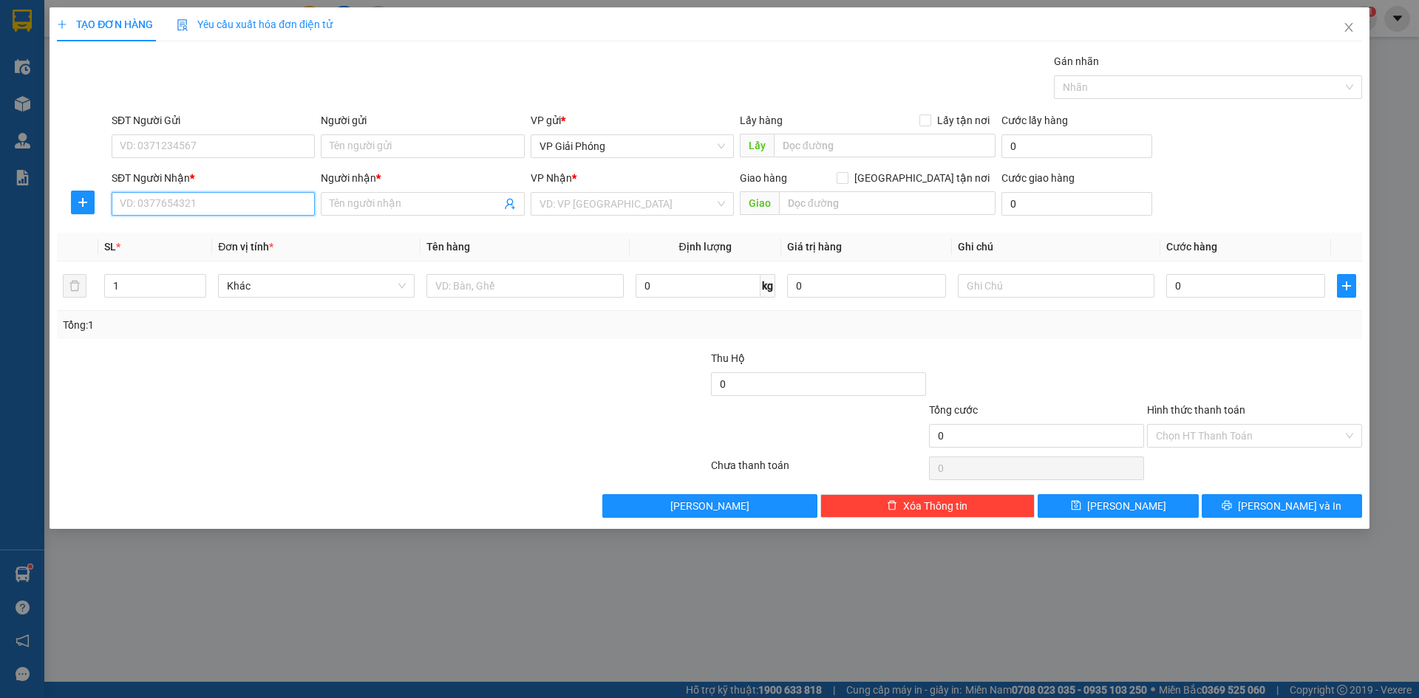
click at [243, 203] on input "SĐT Người Nhận *" at bounding box center [213, 204] width 203 height 24
type input "0355421625"
click at [194, 143] on input "SĐT Người Gửi" at bounding box center [213, 147] width 203 height 24
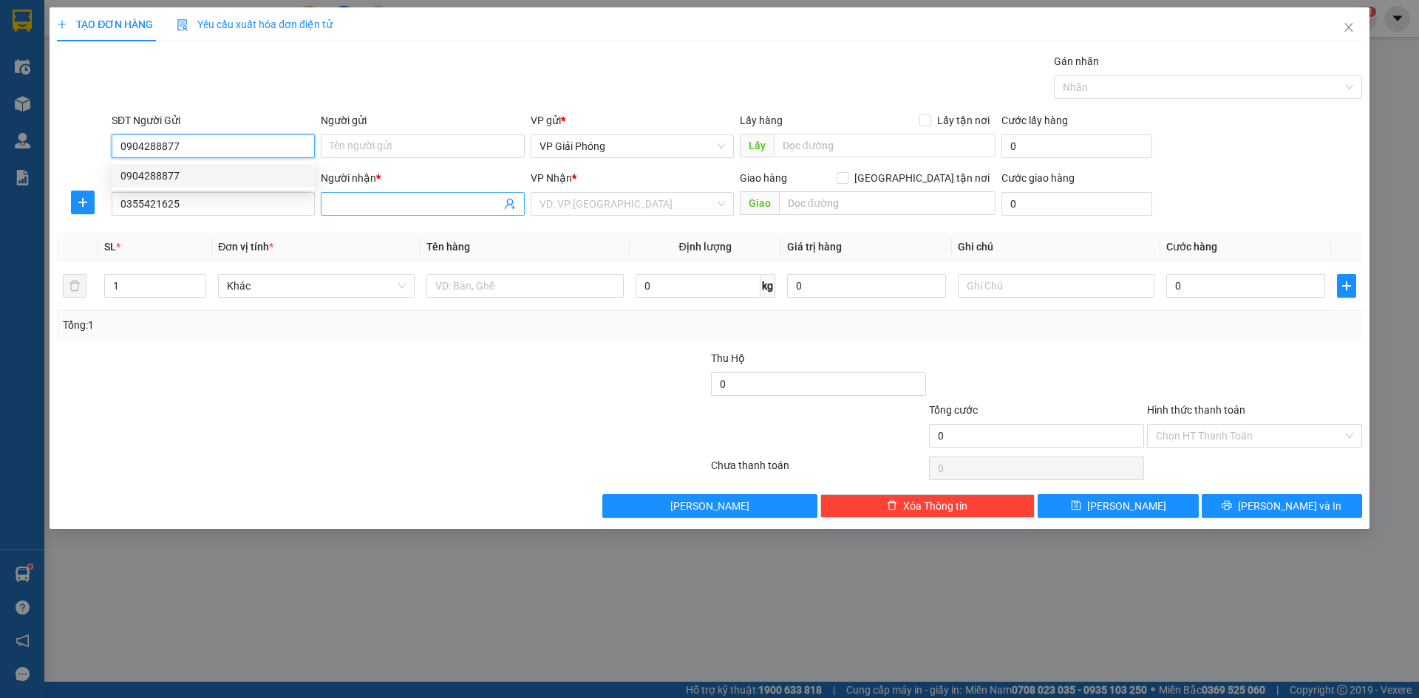
type input "0904288877"
click at [409, 204] on input "Người nhận *" at bounding box center [415, 204] width 171 height 16
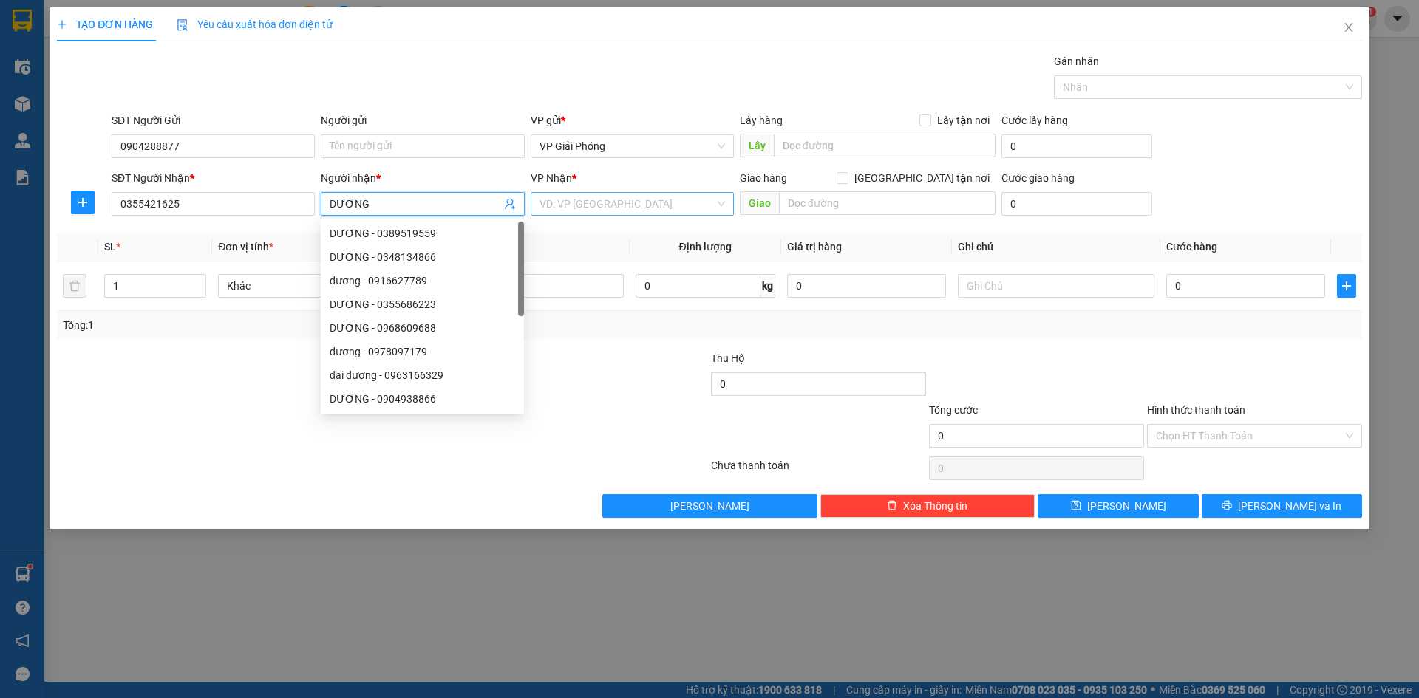
type input "DƯƠNG"
click at [611, 204] on input "search" at bounding box center [627, 204] width 175 height 22
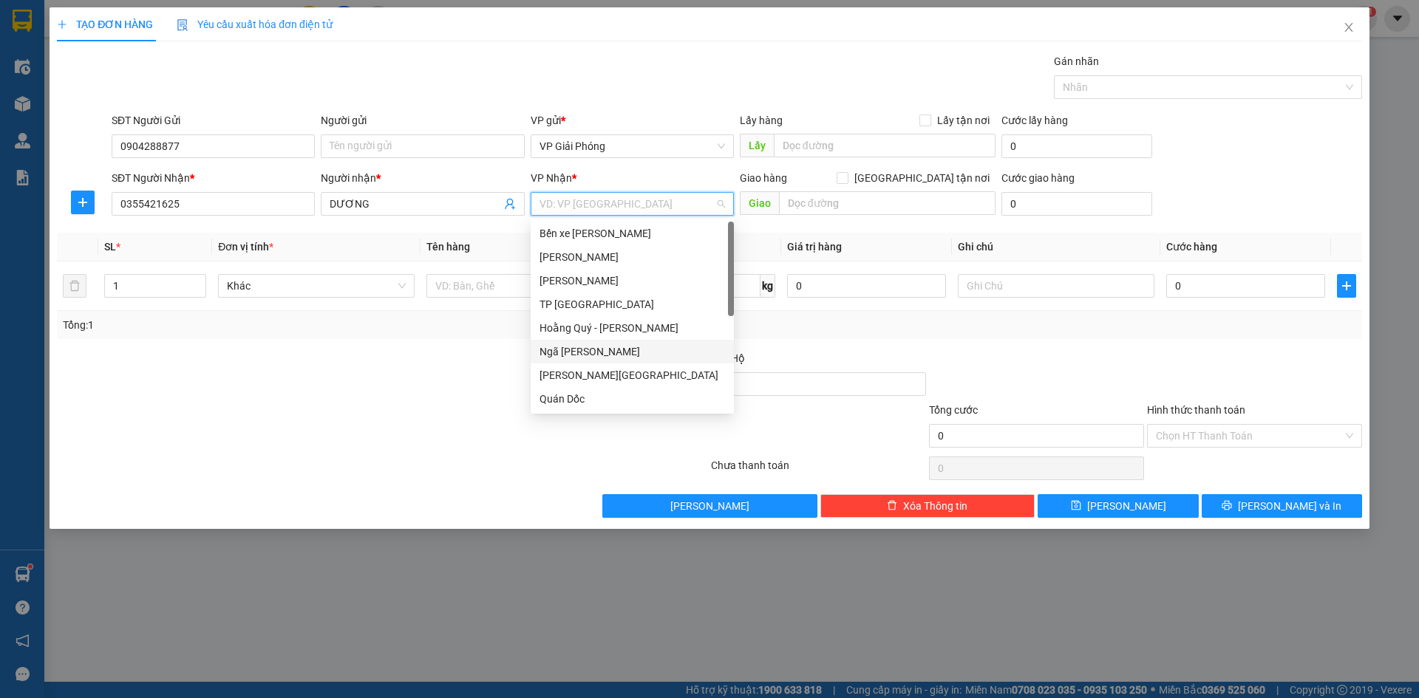
scroll to position [213, 0]
drag, startPoint x: 618, startPoint y: 393, endPoint x: 656, endPoint y: 377, distance: 41.7
click at [622, 392] on div "VP Nông Cống" at bounding box center [633, 399] width 186 height 16
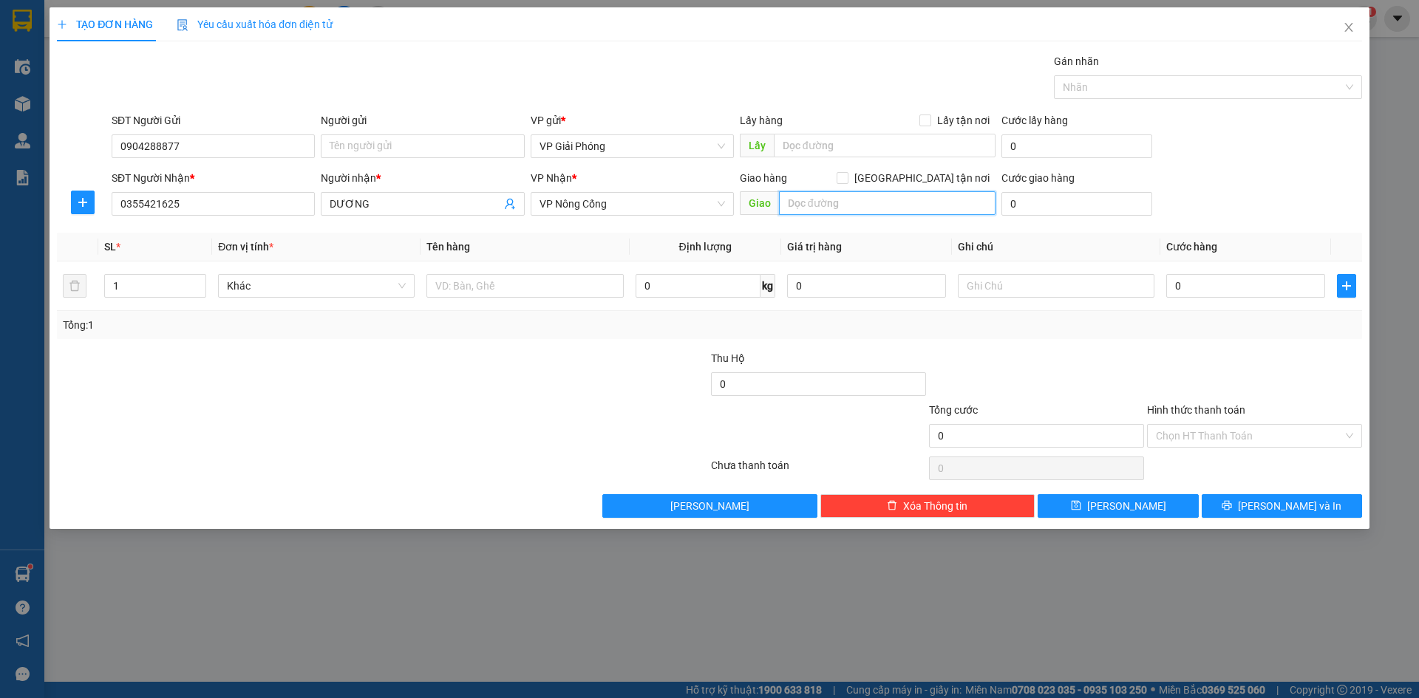
click at [869, 196] on input "text" at bounding box center [887, 203] width 217 height 24
type input "MINH THỌ"
click at [847, 174] on input "[GEOGRAPHIC_DATA] tận nơi" at bounding box center [842, 177] width 10 height 10
checkbox input "true"
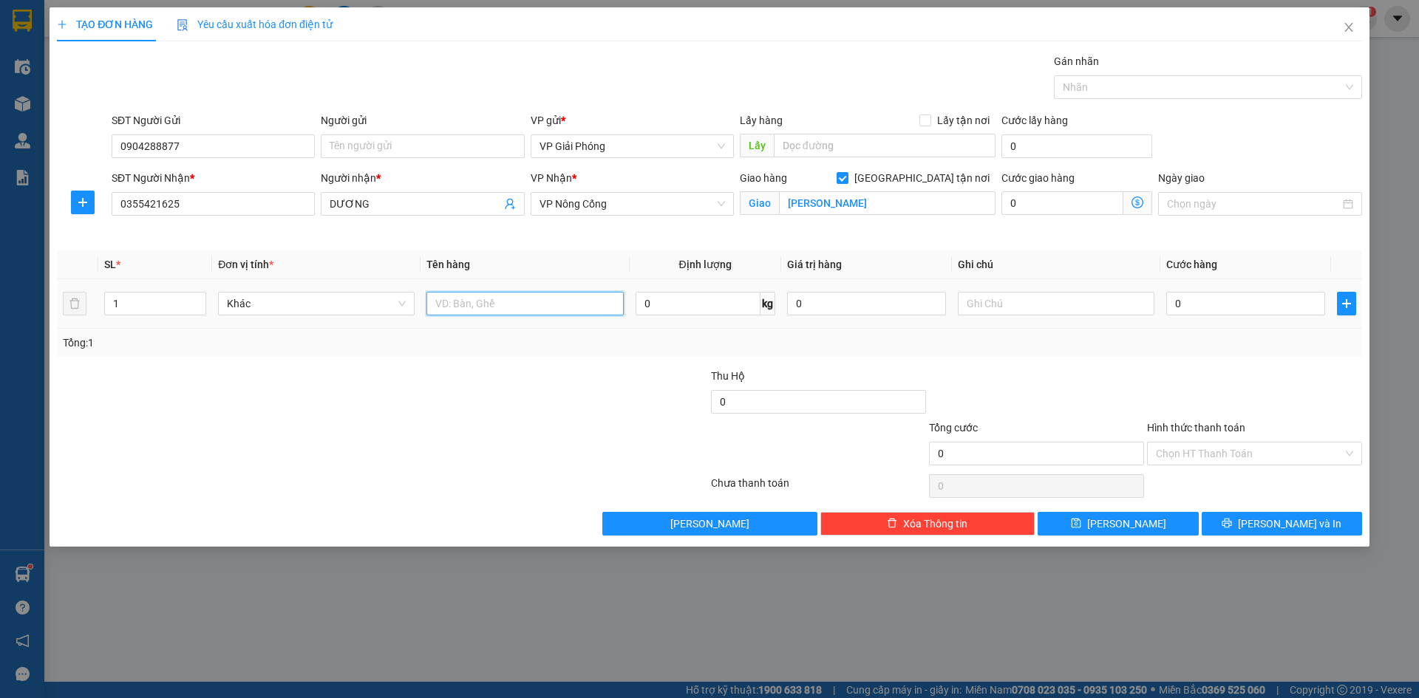
click at [469, 305] on input "text" at bounding box center [524, 304] width 197 height 24
type input "THÙNG"
click at [1226, 306] on input "0" at bounding box center [1245, 304] width 159 height 24
type input "5"
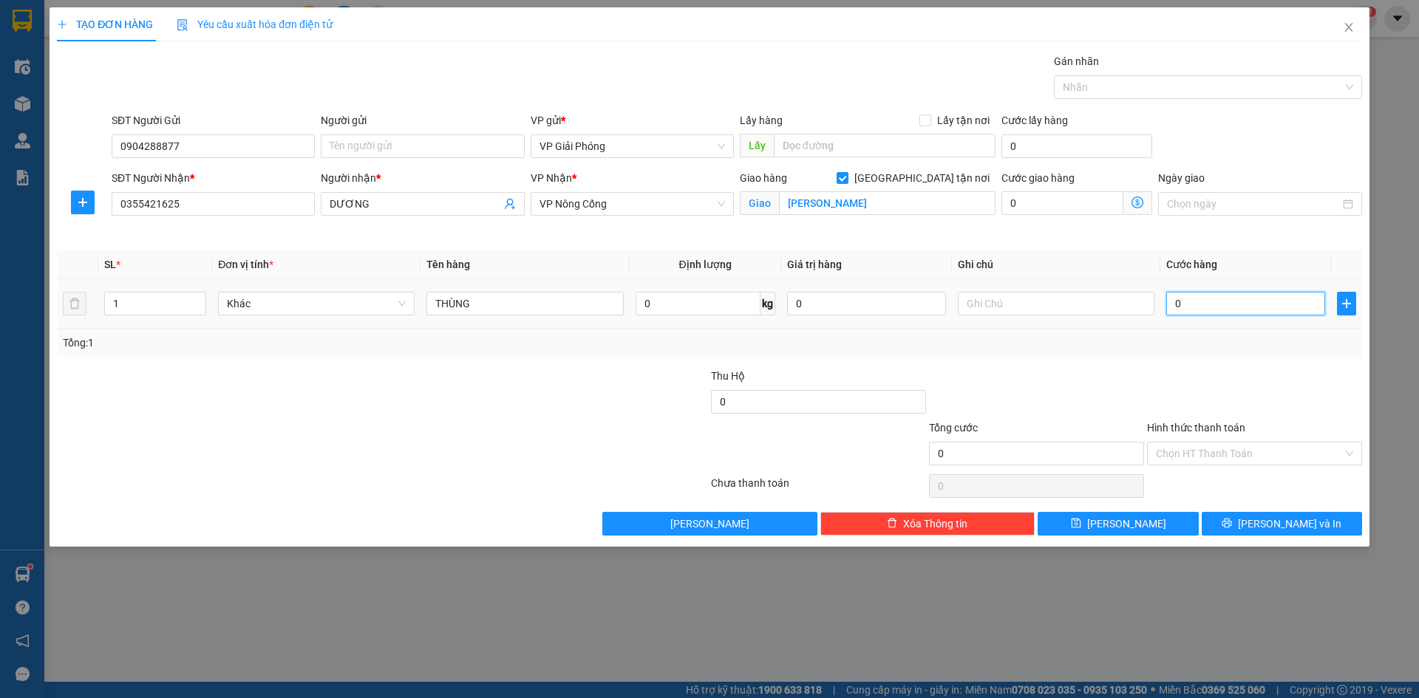
type input "5"
type input "50"
click at [1115, 87] on div at bounding box center [1201, 87] width 286 height 18
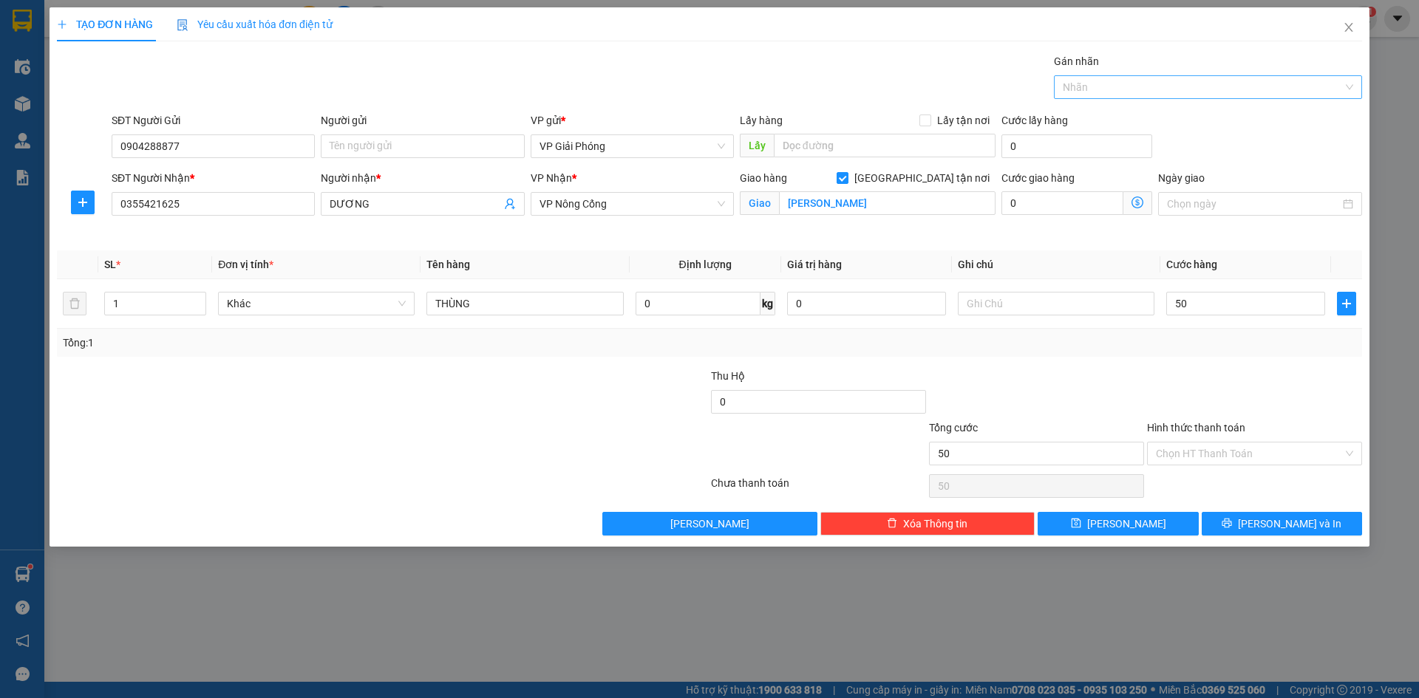
type input "50.000"
type input "171"
click at [1128, 110] on div "0906 234 171" at bounding box center [1208, 117] width 290 height 16
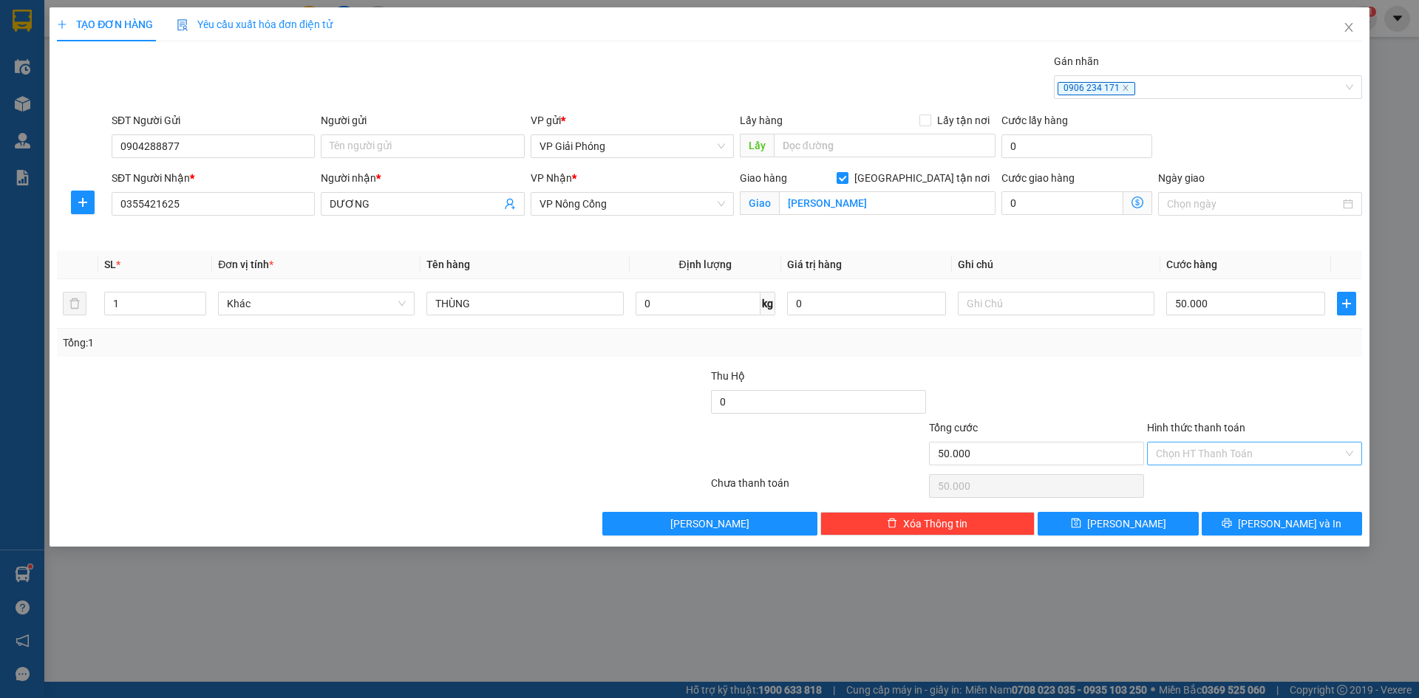
click at [1229, 451] on input "Hình thức thanh toán" at bounding box center [1249, 454] width 187 height 22
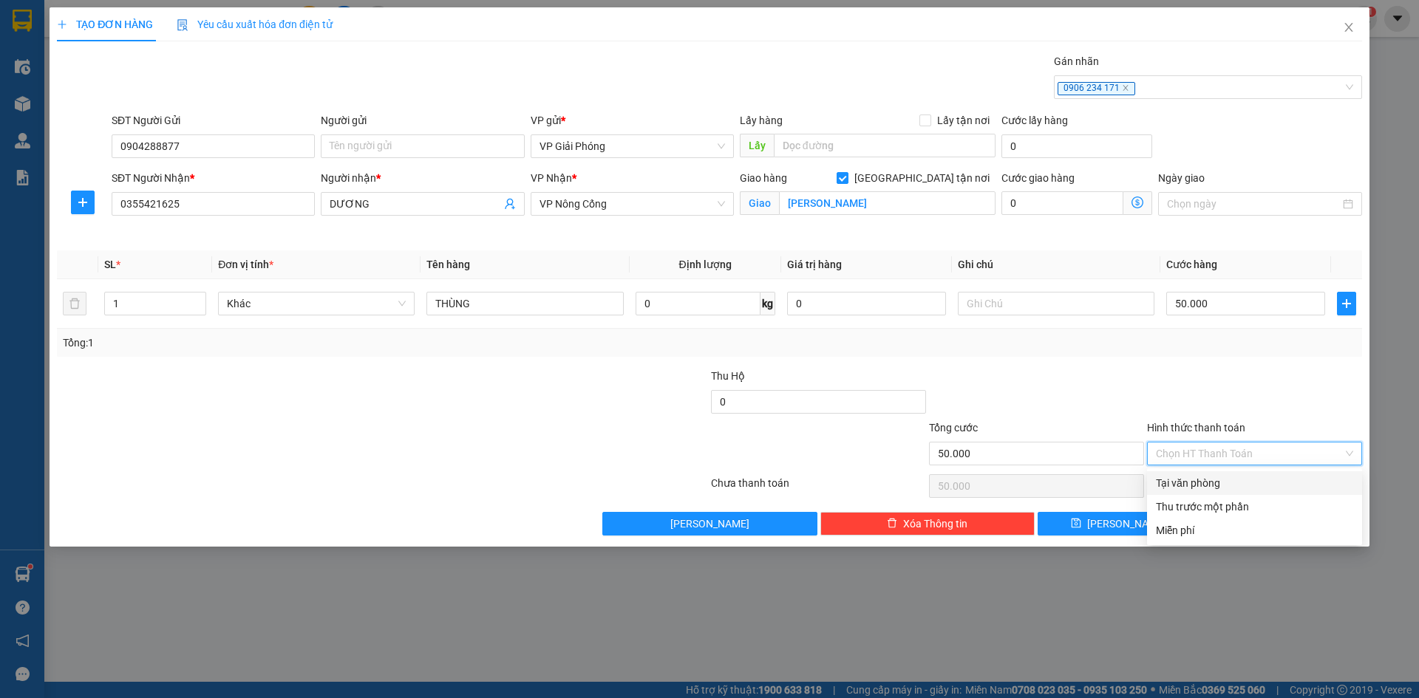
click at [1227, 477] on div "Tại văn phòng" at bounding box center [1254, 483] width 197 height 16
type input "0"
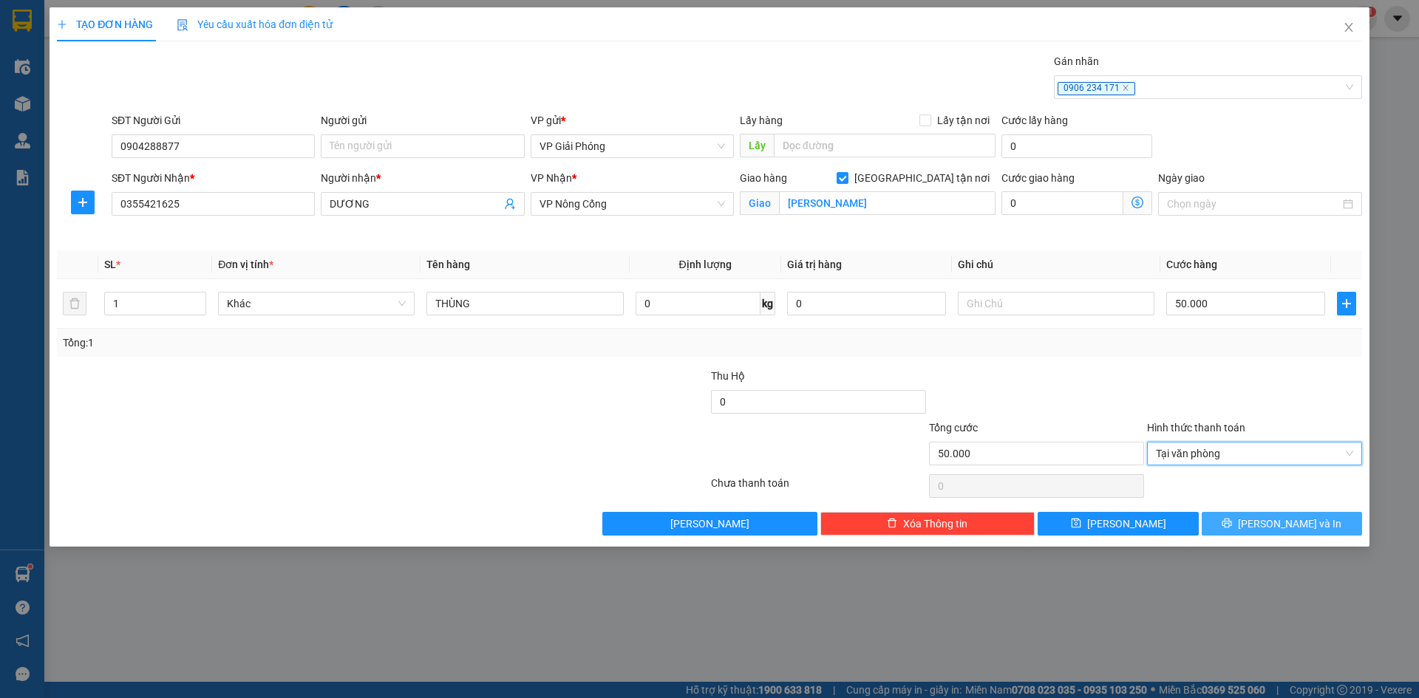
click at [1249, 520] on button "[PERSON_NAME] và In" at bounding box center [1282, 524] width 160 height 24
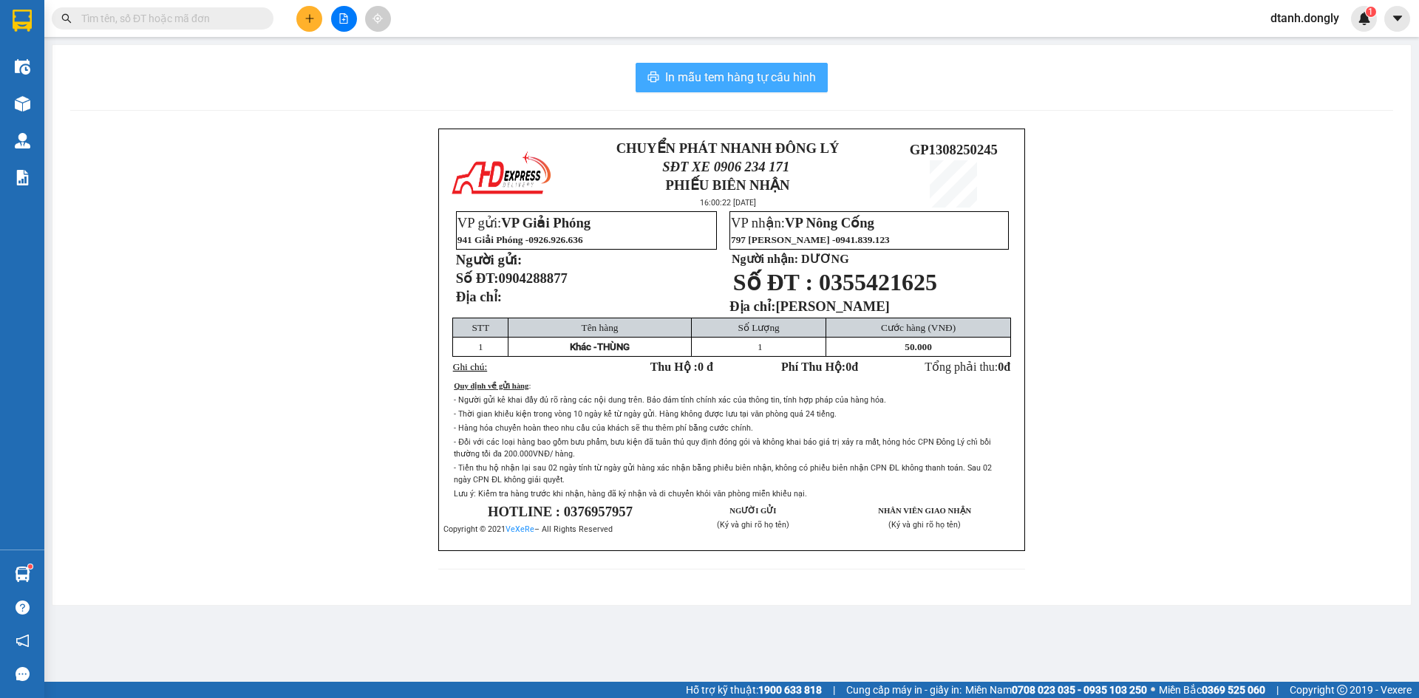
click at [797, 78] on span "In mẫu tem hàng tự cấu hình" at bounding box center [740, 77] width 151 height 18
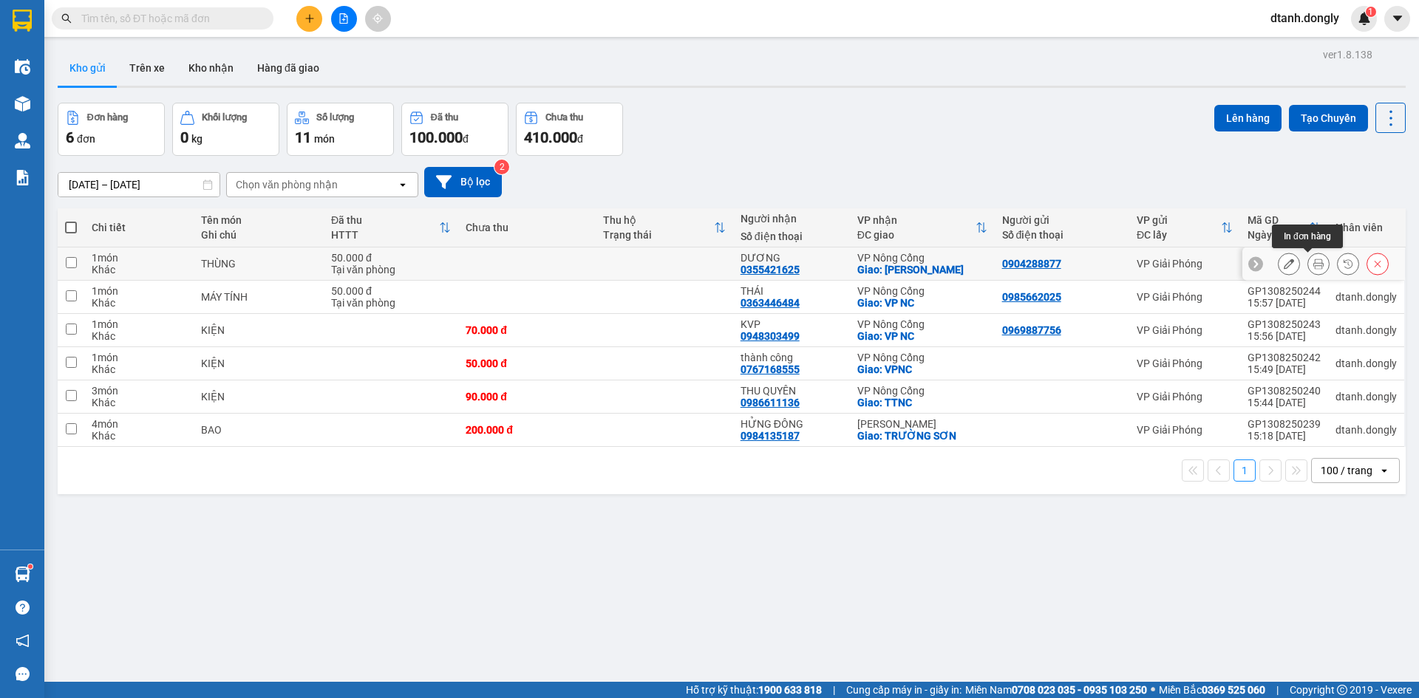
click at [1313, 262] on icon at bounding box center [1318, 264] width 10 height 10
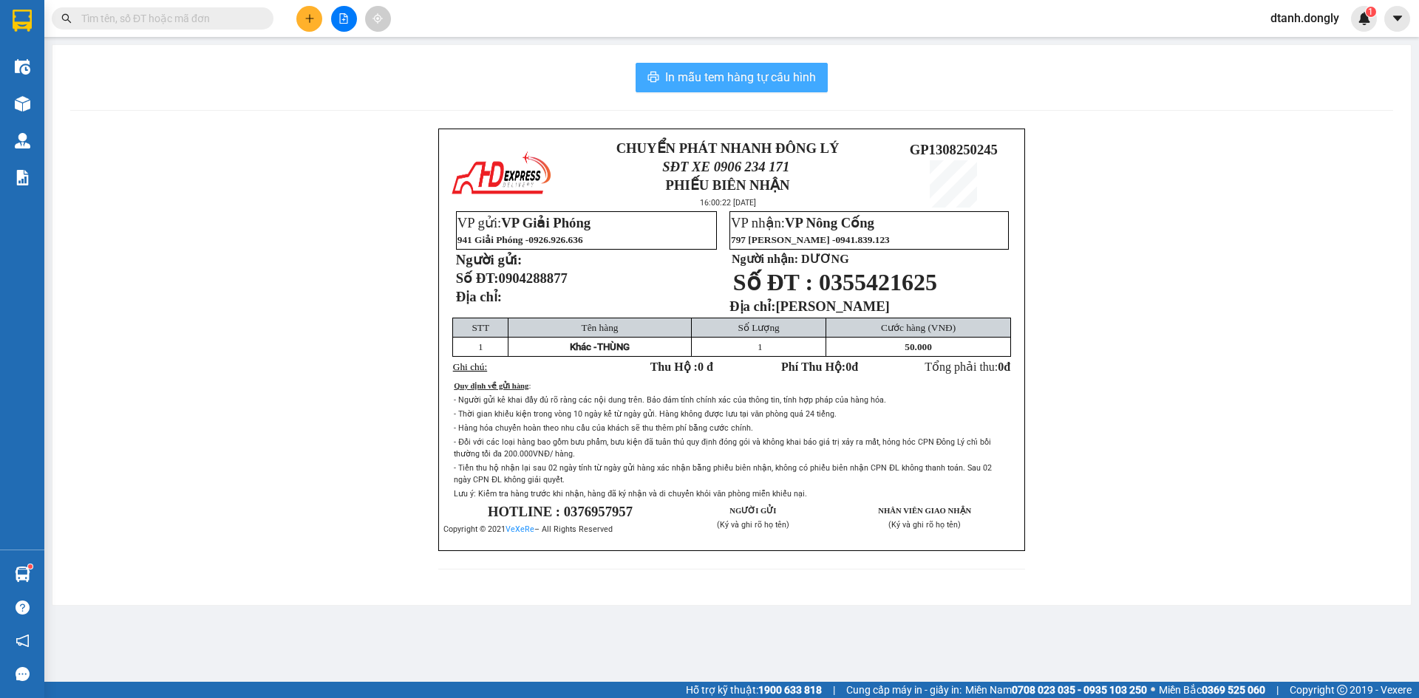
click at [764, 72] on span "In mẫu tem hàng tự cấu hình" at bounding box center [740, 77] width 151 height 18
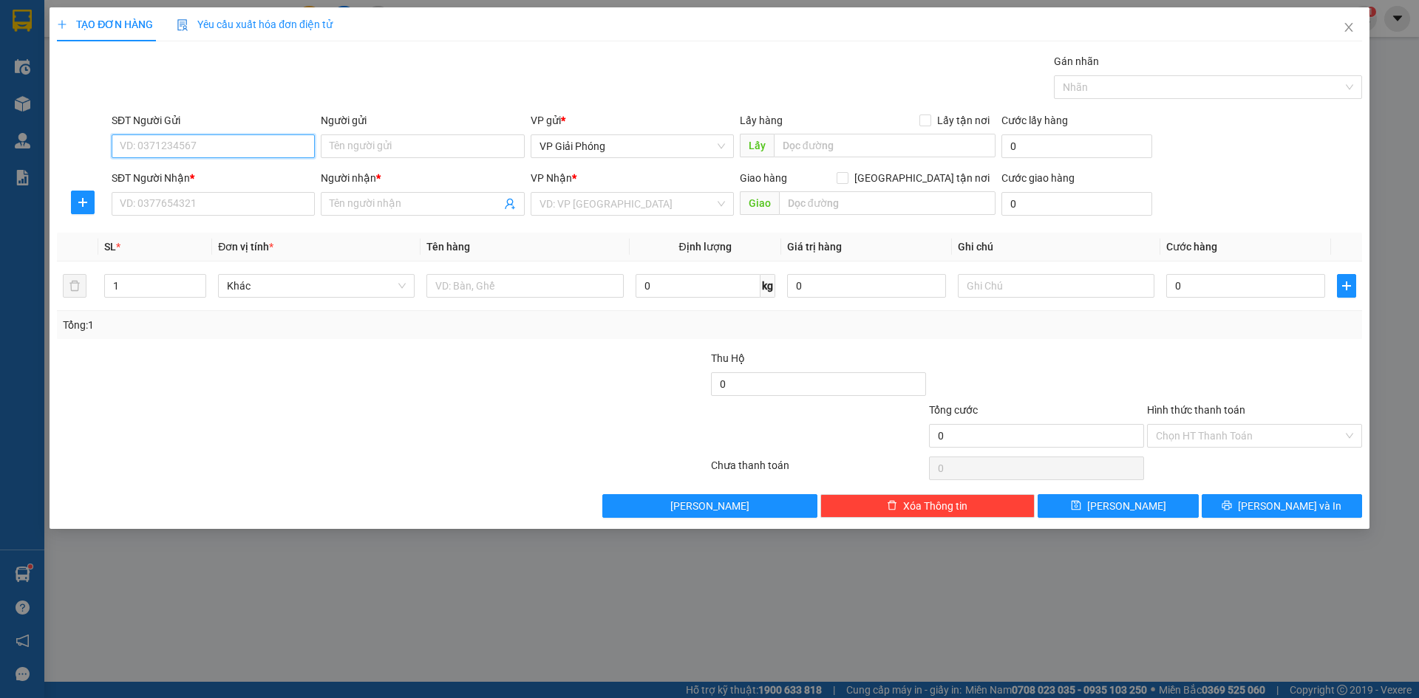
click at [239, 151] on input "SĐT Người Gửi" at bounding box center [213, 147] width 203 height 24
type input "0987425555"
click at [155, 204] on input "SĐT Người Nhận *" at bounding box center [213, 204] width 203 height 24
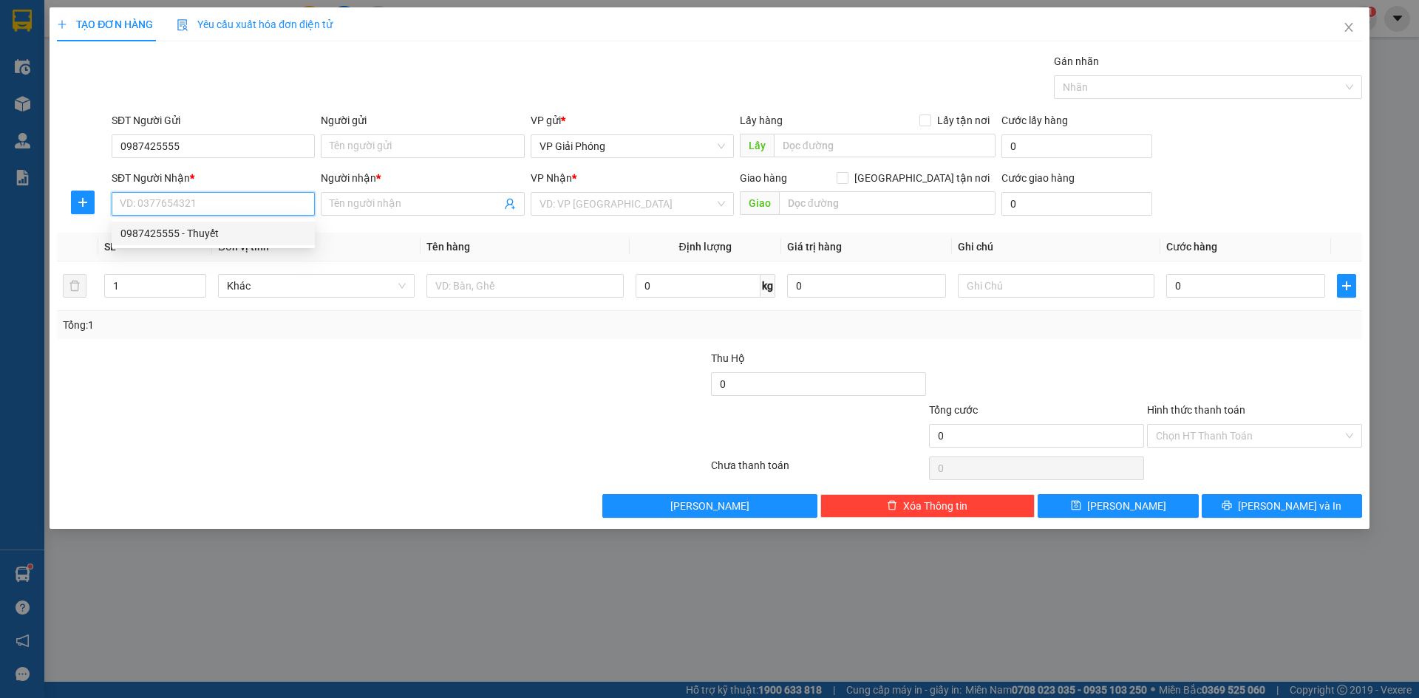
click at [195, 206] on input "SĐT Người Nhận *" at bounding box center [213, 204] width 203 height 24
type input "0965308949"
click at [467, 201] on input "Người nhận *" at bounding box center [415, 204] width 171 height 16
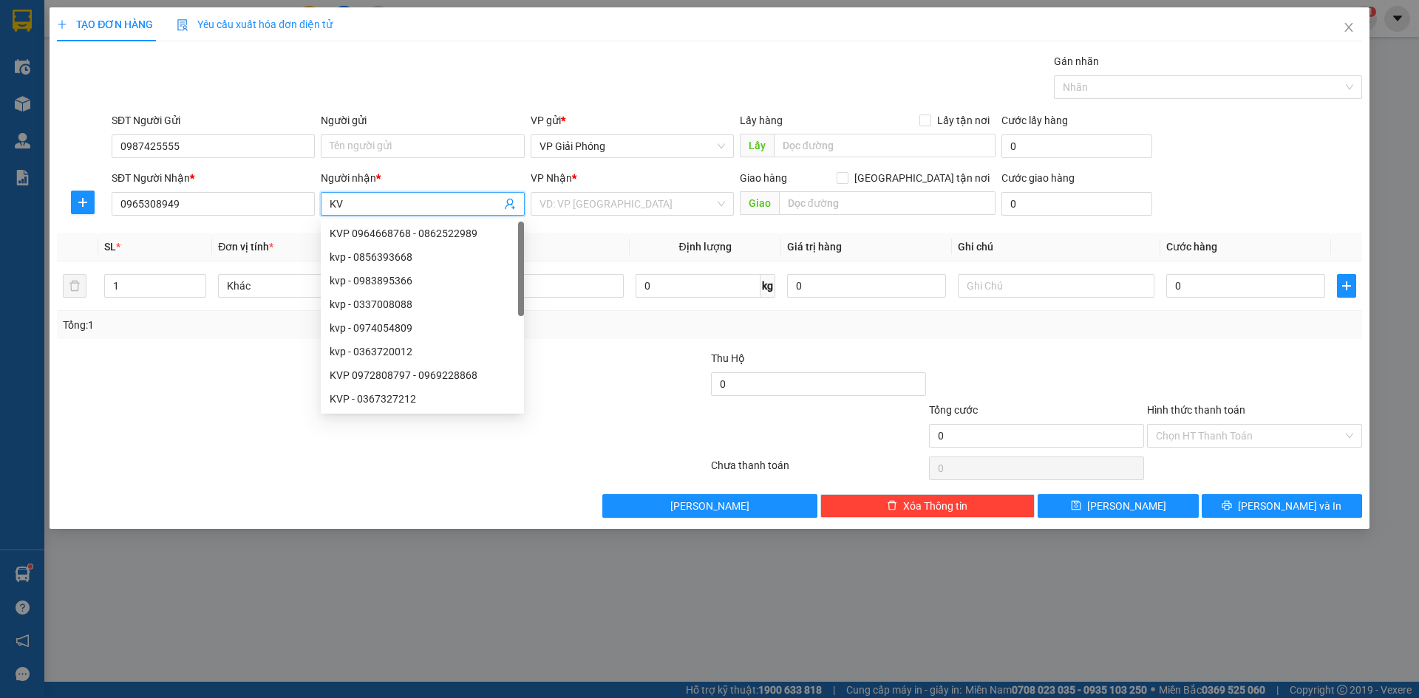
type input "K"
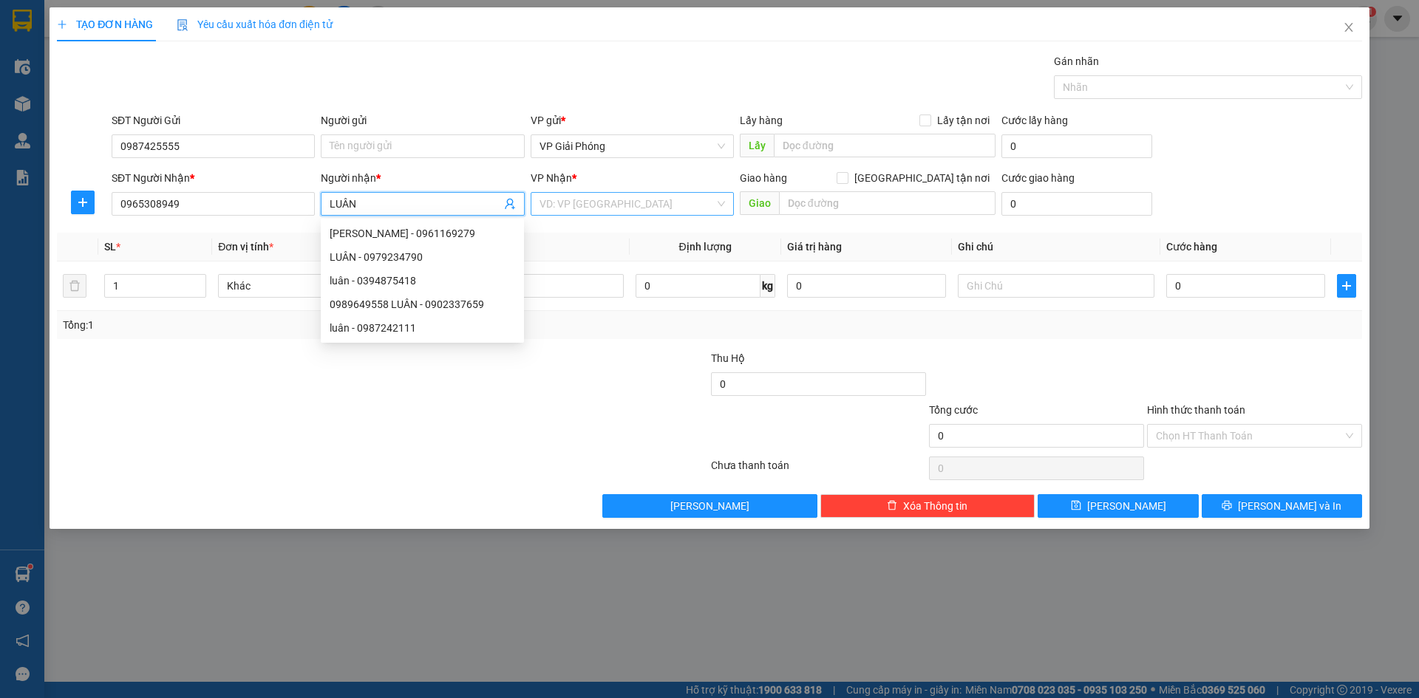
type input "LUÂN"
click at [622, 205] on input "search" at bounding box center [627, 204] width 175 height 22
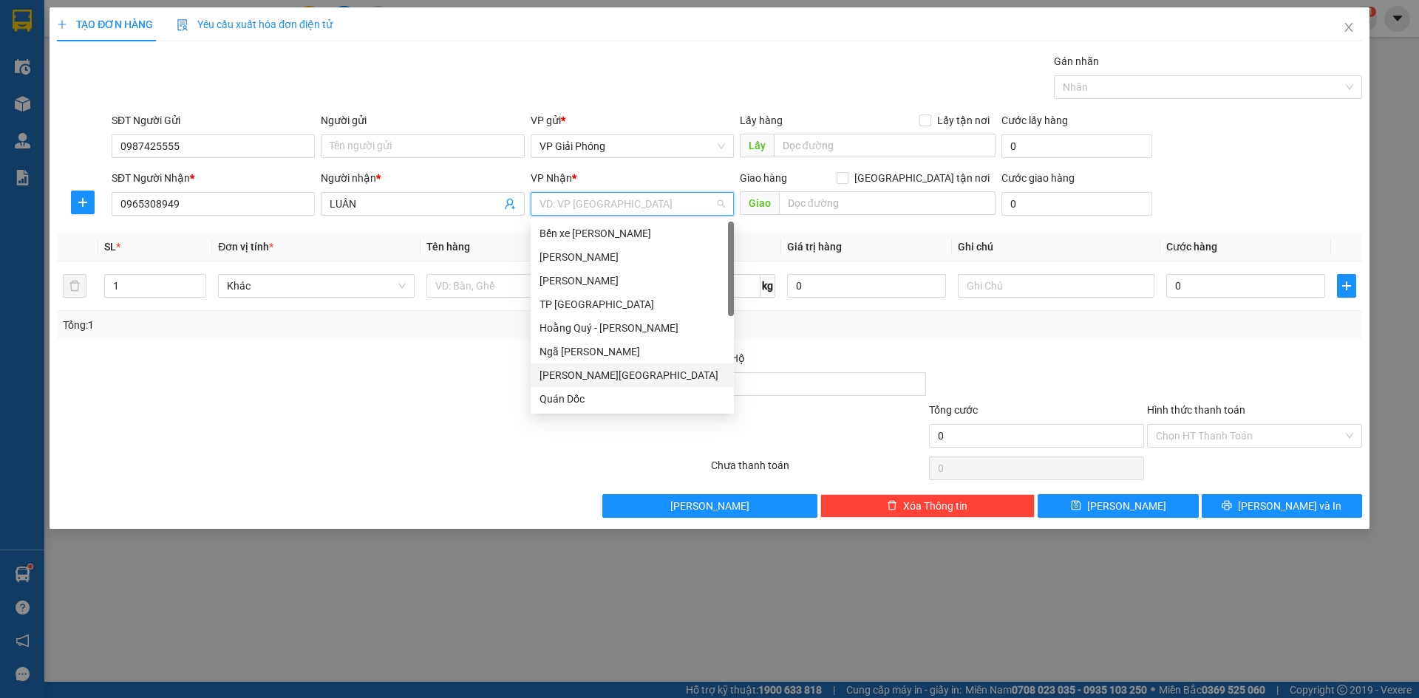
scroll to position [213, 0]
click at [619, 395] on div "VP Nông Cống" at bounding box center [633, 399] width 186 height 16
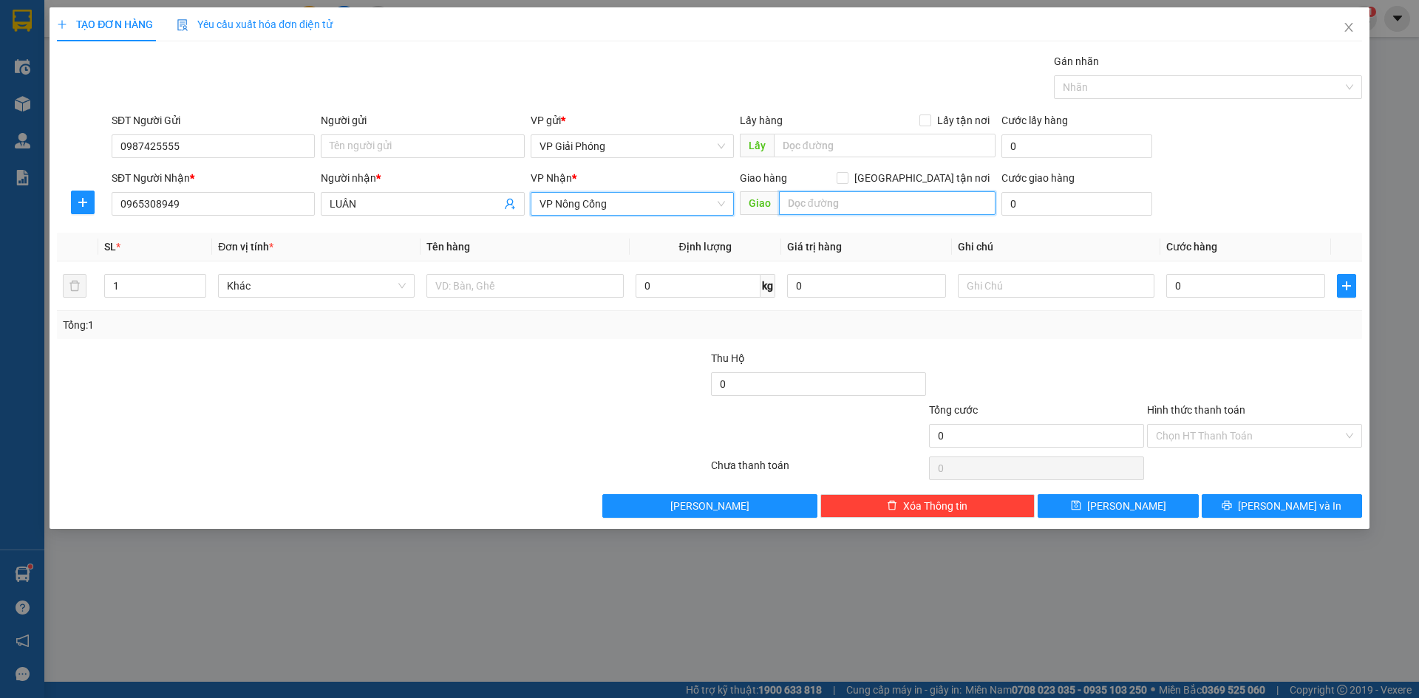
click at [818, 197] on input "text" at bounding box center [887, 203] width 217 height 24
type input "VẠN HOÀ"
click at [847, 172] on input "[GEOGRAPHIC_DATA] tận nơi" at bounding box center [842, 177] width 10 height 10
checkbox input "true"
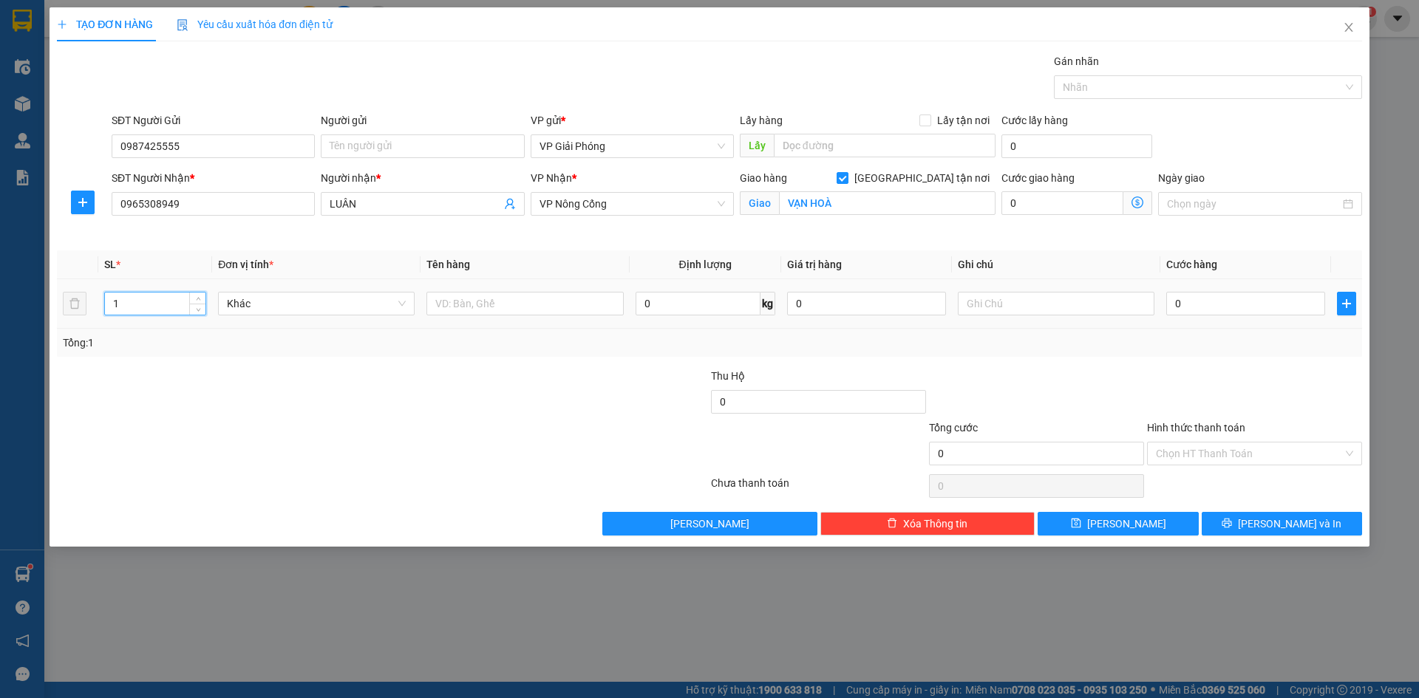
click at [157, 302] on input "1" at bounding box center [155, 304] width 101 height 22
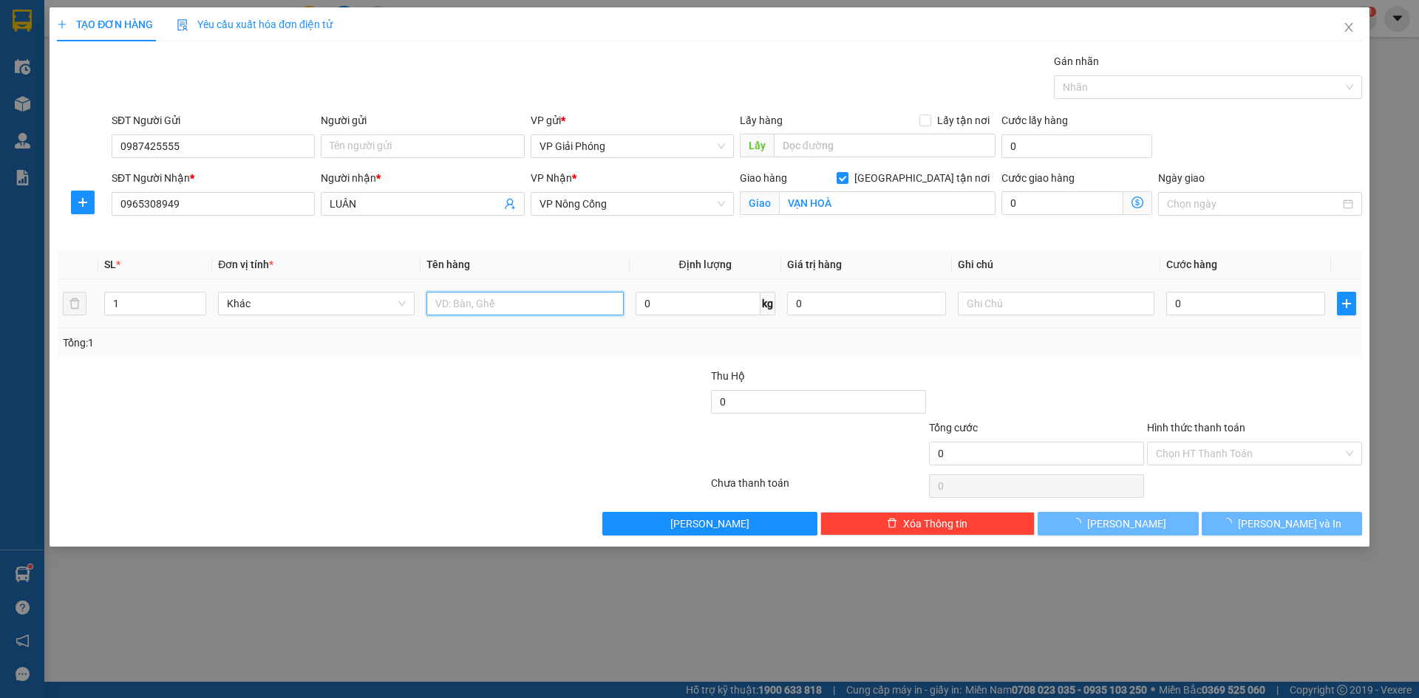
click at [496, 305] on input "text" at bounding box center [524, 304] width 197 height 24
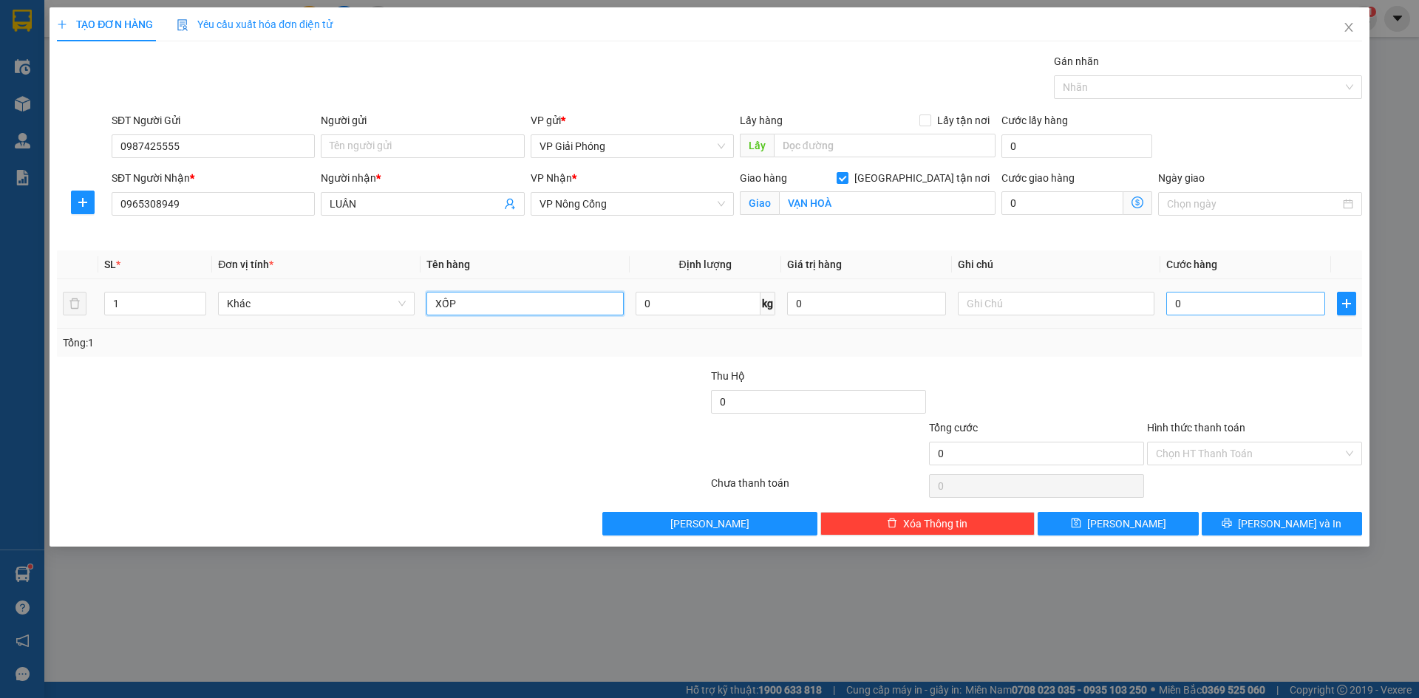
type input "XỐP"
click at [1205, 300] on input "0" at bounding box center [1245, 304] width 159 height 24
type input "5"
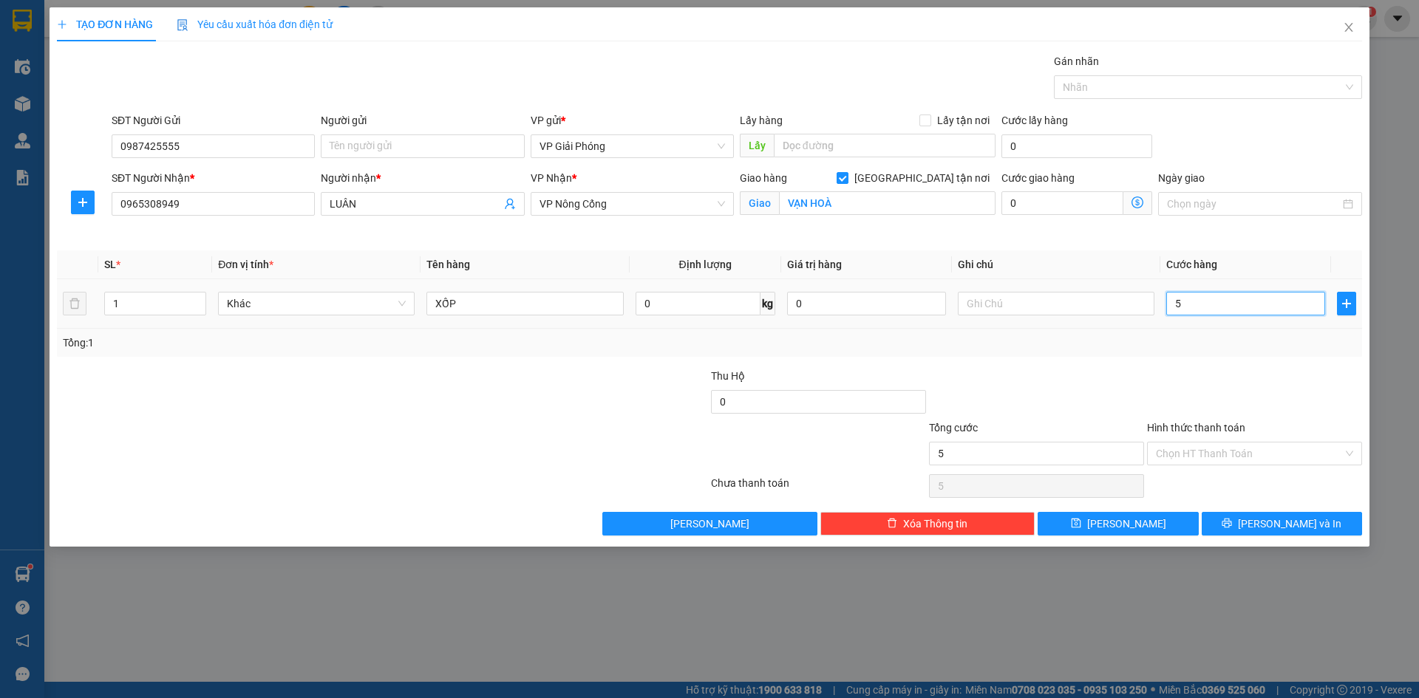
type input "50"
click at [1103, 87] on div at bounding box center [1201, 87] width 286 height 18
type input "50.000"
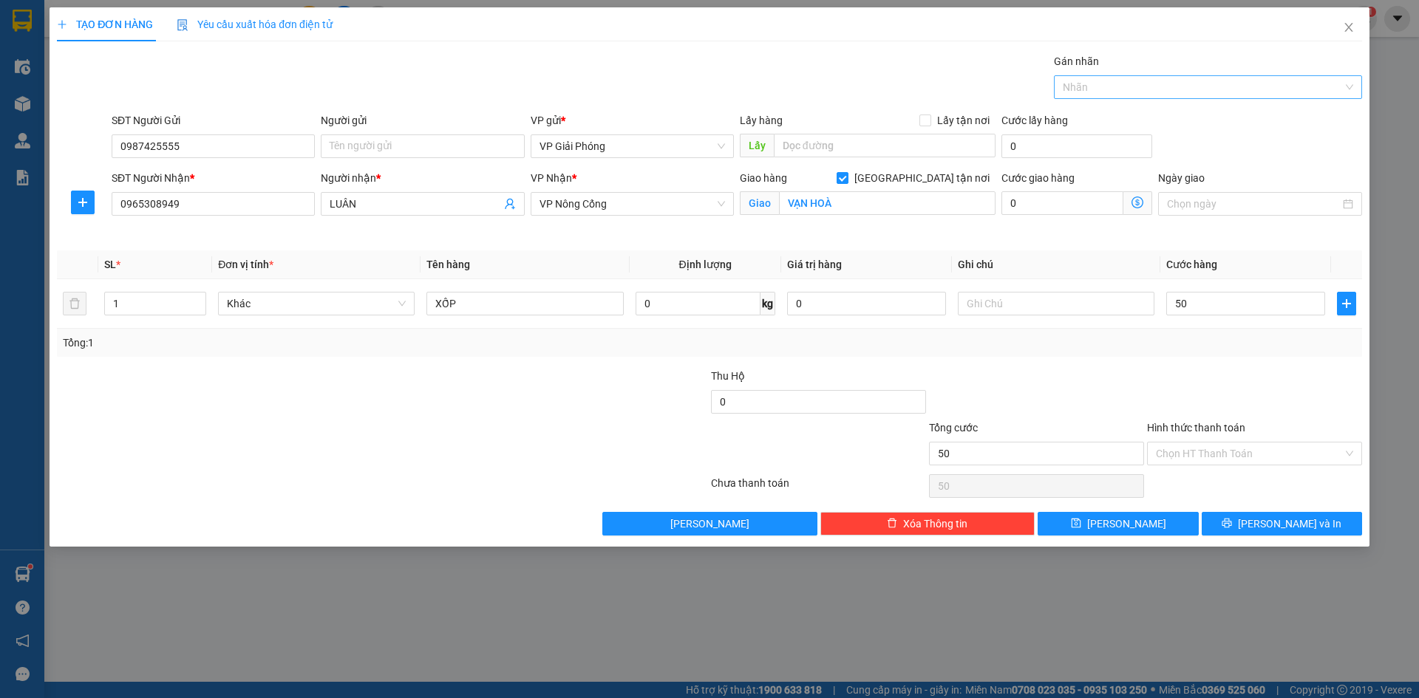
type input "50.000"
type input "171"
click at [1154, 115] on div "0906 234 171" at bounding box center [1208, 117] width 290 height 16
click at [1245, 533] on button "[PERSON_NAME] và In" at bounding box center [1282, 524] width 160 height 24
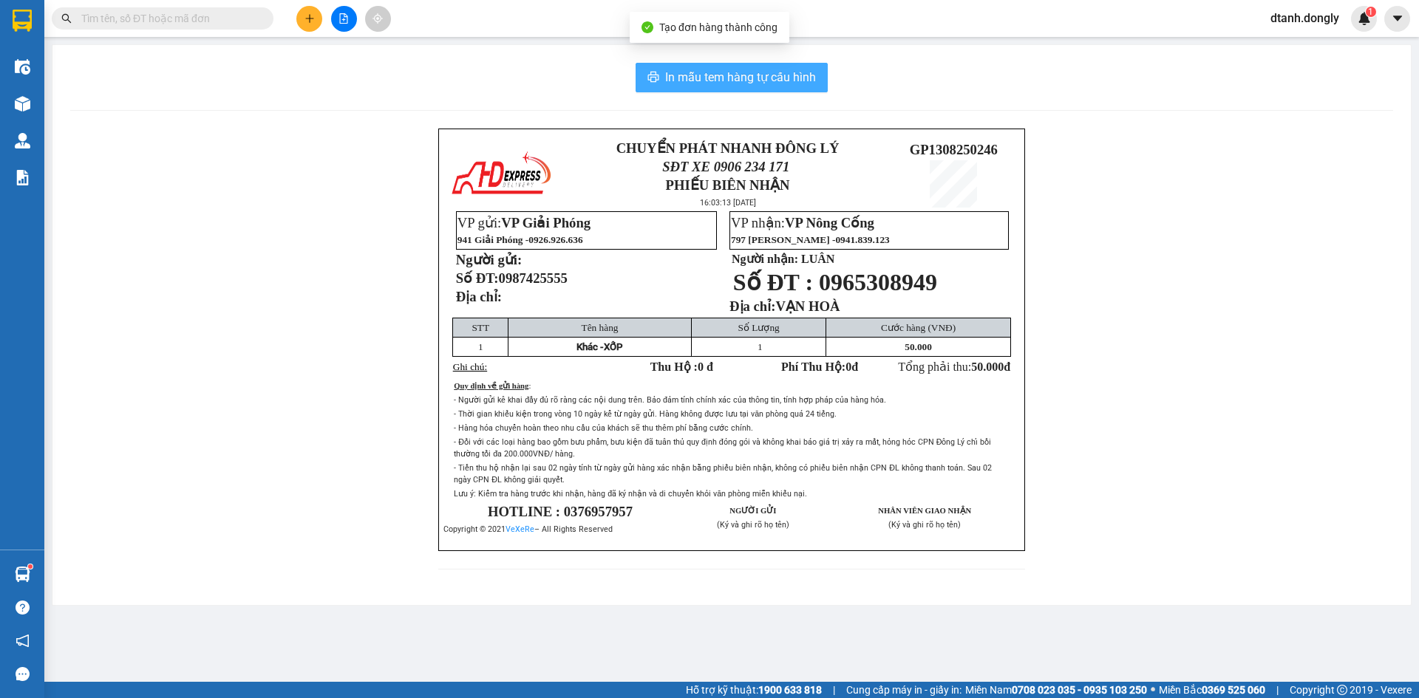
click at [786, 71] on span "In mẫu tem hàng tự cấu hình" at bounding box center [740, 77] width 151 height 18
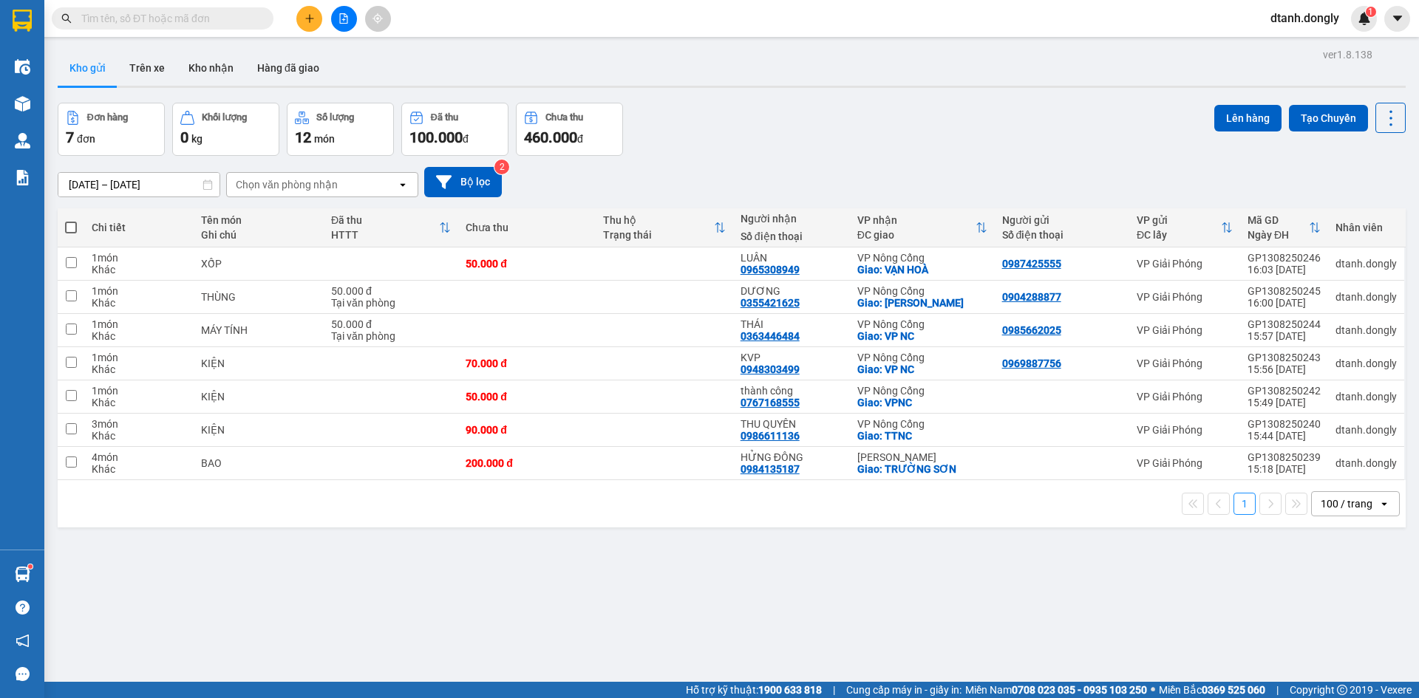
click at [68, 227] on span at bounding box center [71, 228] width 12 height 12
click at [71, 220] on input "checkbox" at bounding box center [71, 220] width 0 height 0
checkbox input "true"
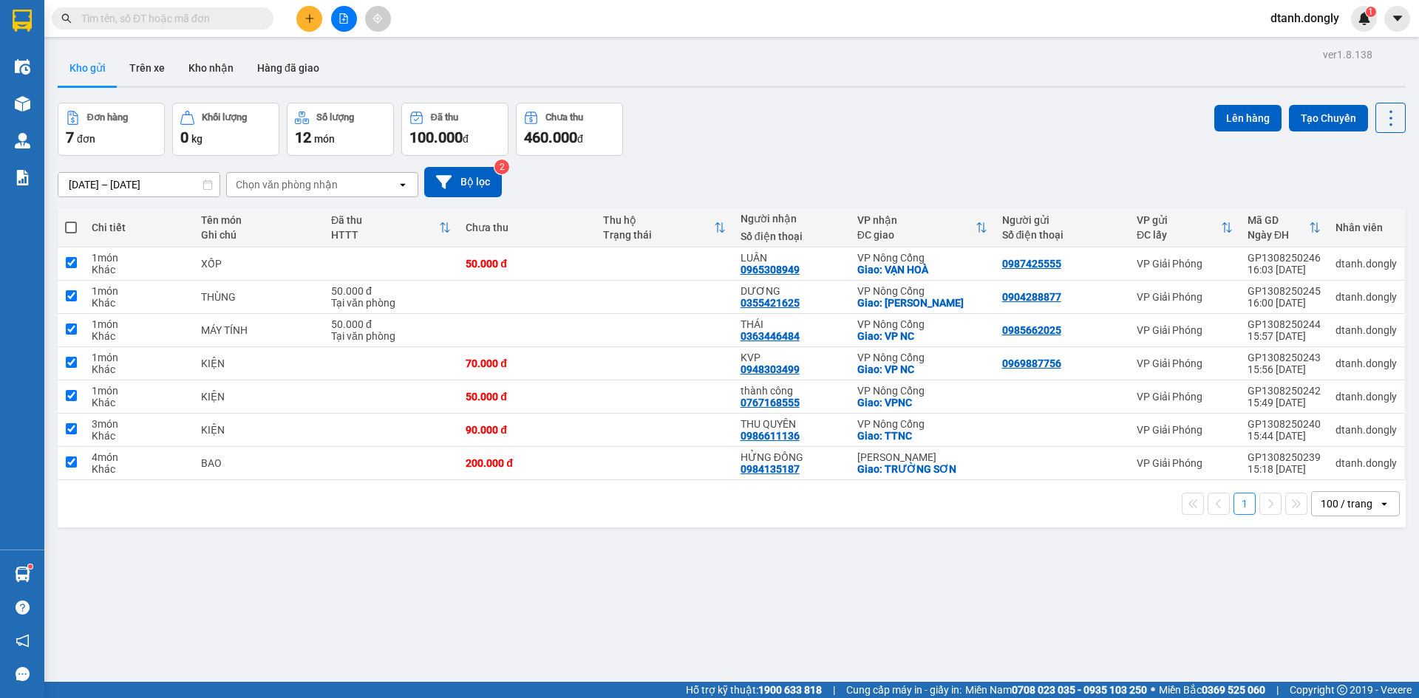
checkbox input "true"
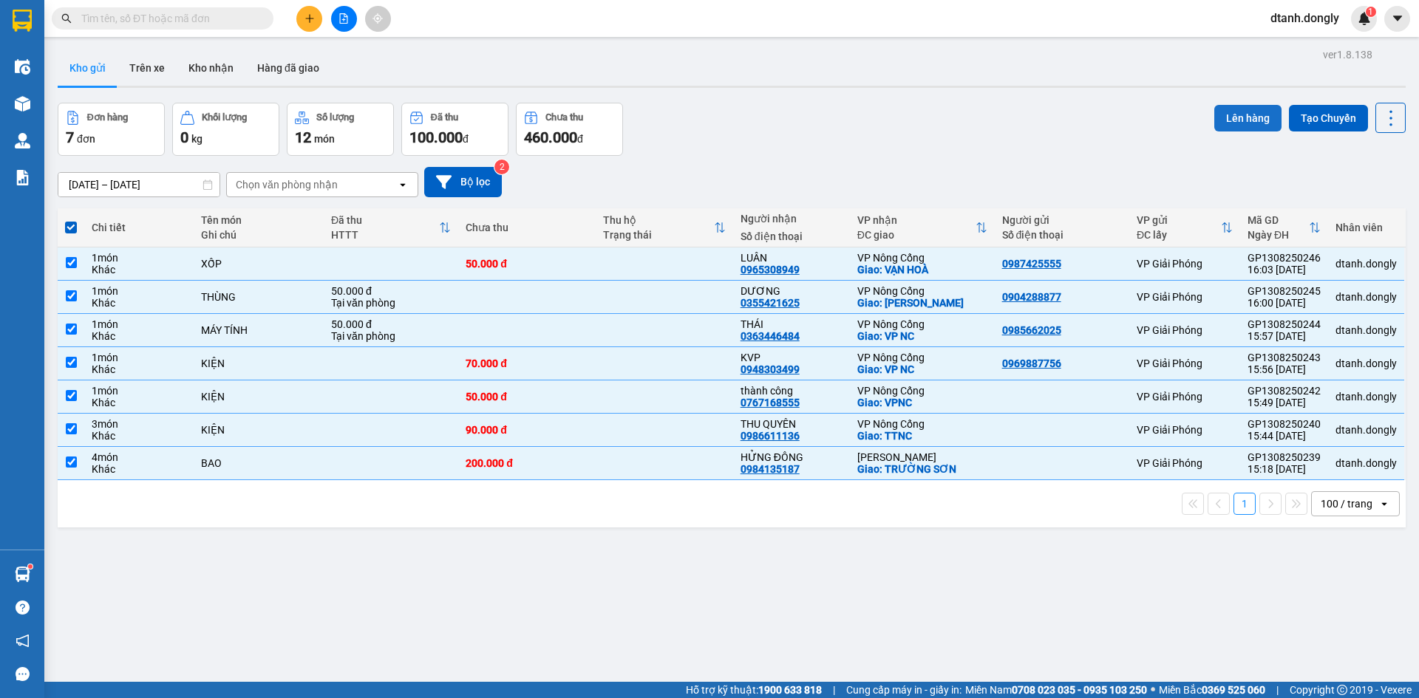
click at [1237, 118] on button "Lên hàng" at bounding box center [1247, 118] width 67 height 27
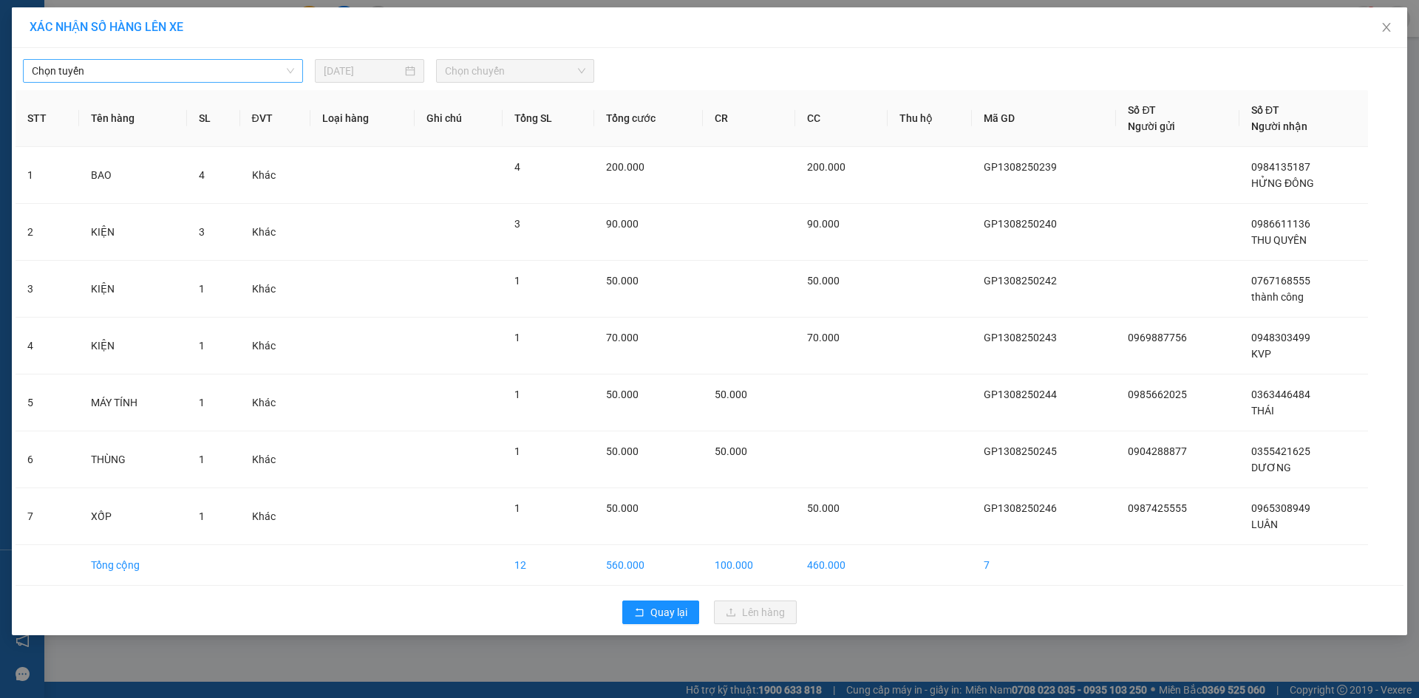
click at [288, 71] on span "Chọn tuyến" at bounding box center [163, 71] width 262 height 22
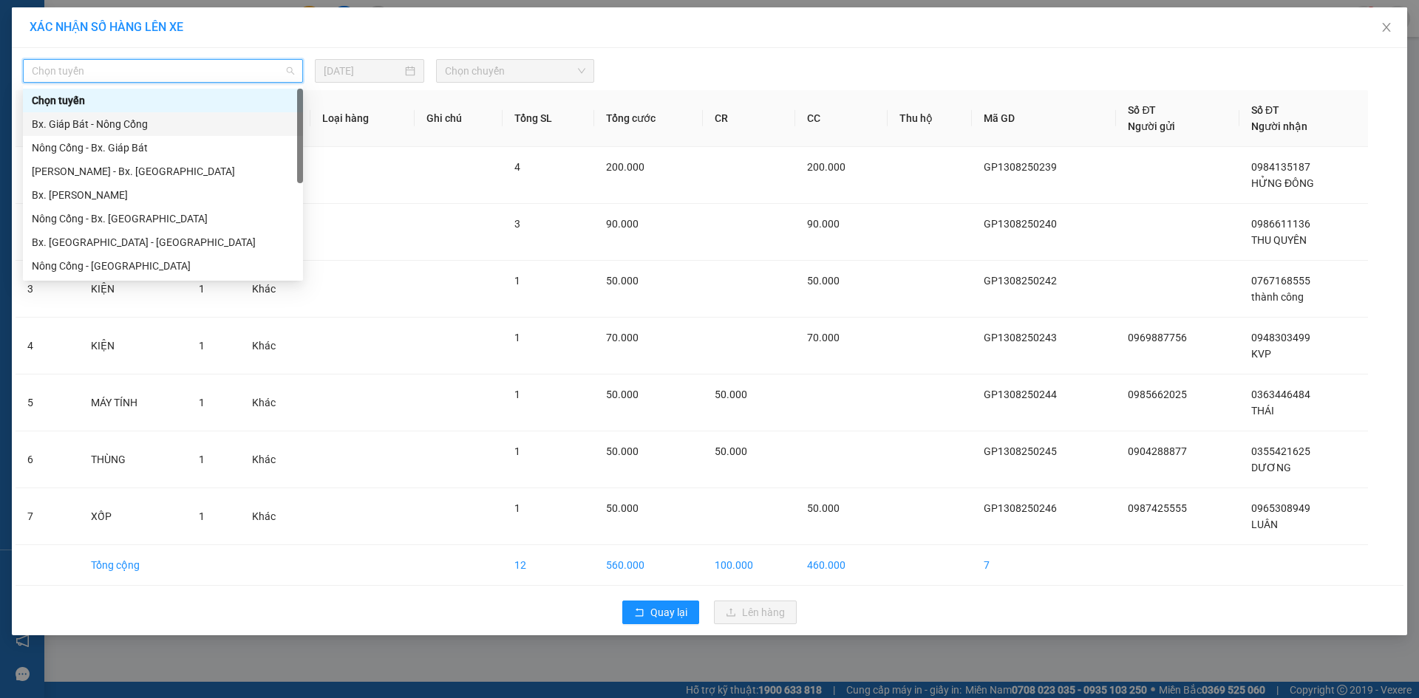
drag, startPoint x: 253, startPoint y: 120, endPoint x: 305, endPoint y: 101, distance: 55.9
click at [253, 119] on div "Bx. Giáp Bát - Nông Cống" at bounding box center [163, 124] width 262 height 16
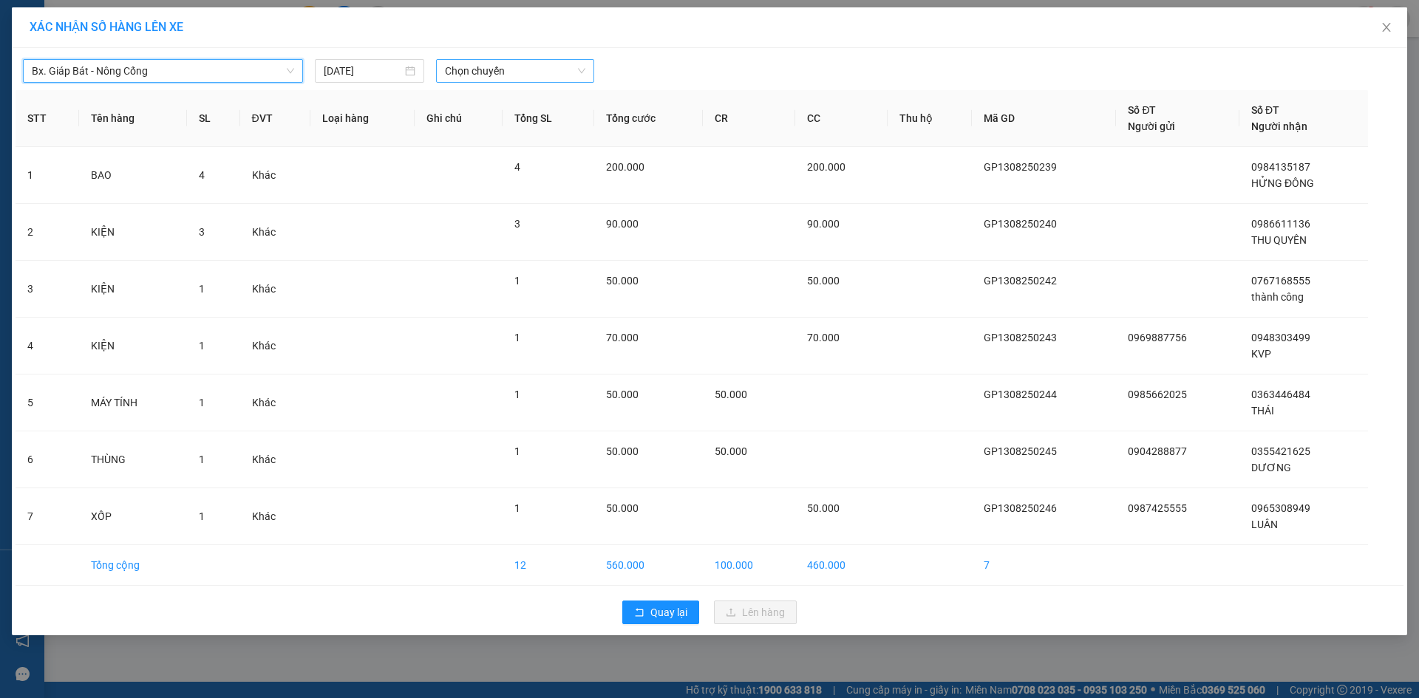
click at [577, 69] on span "Chọn chuyến" at bounding box center [515, 71] width 140 height 22
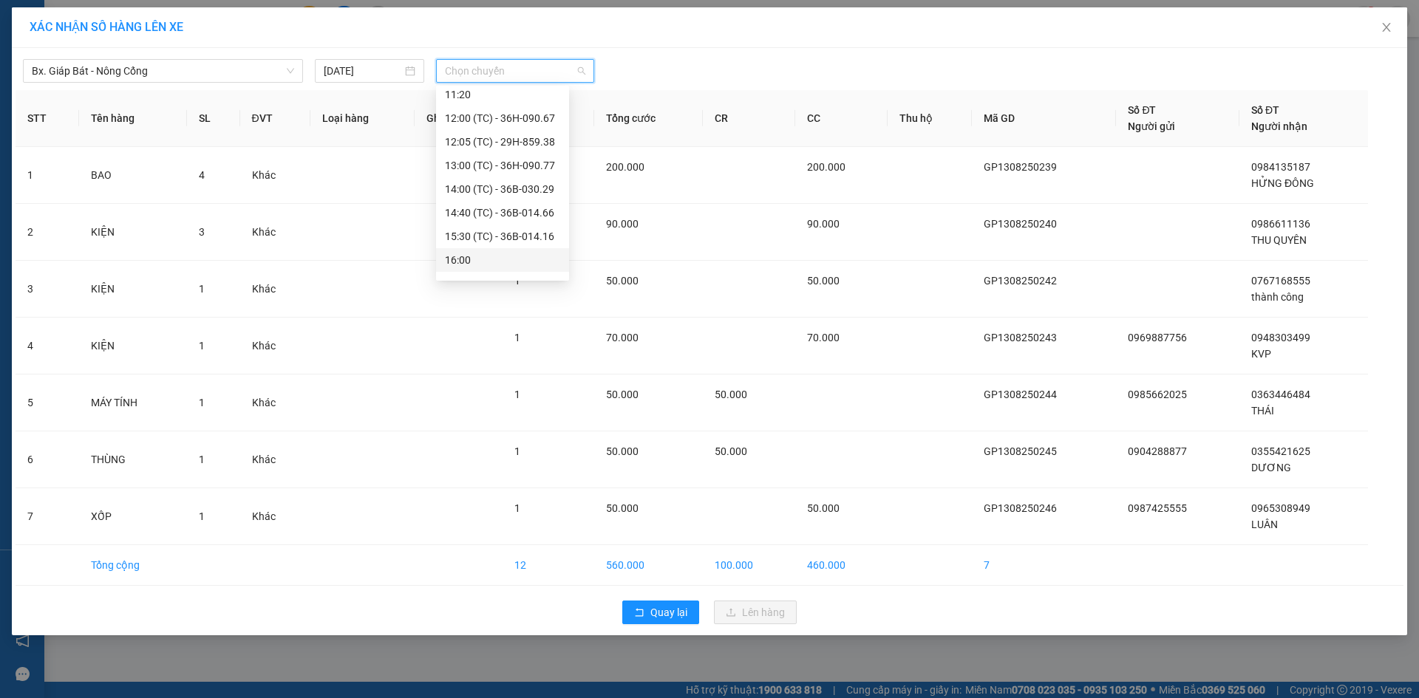
scroll to position [222, 0]
click at [523, 207] on div "16:30 (TC) - 36B-014.66" at bounding box center [502, 210] width 115 height 16
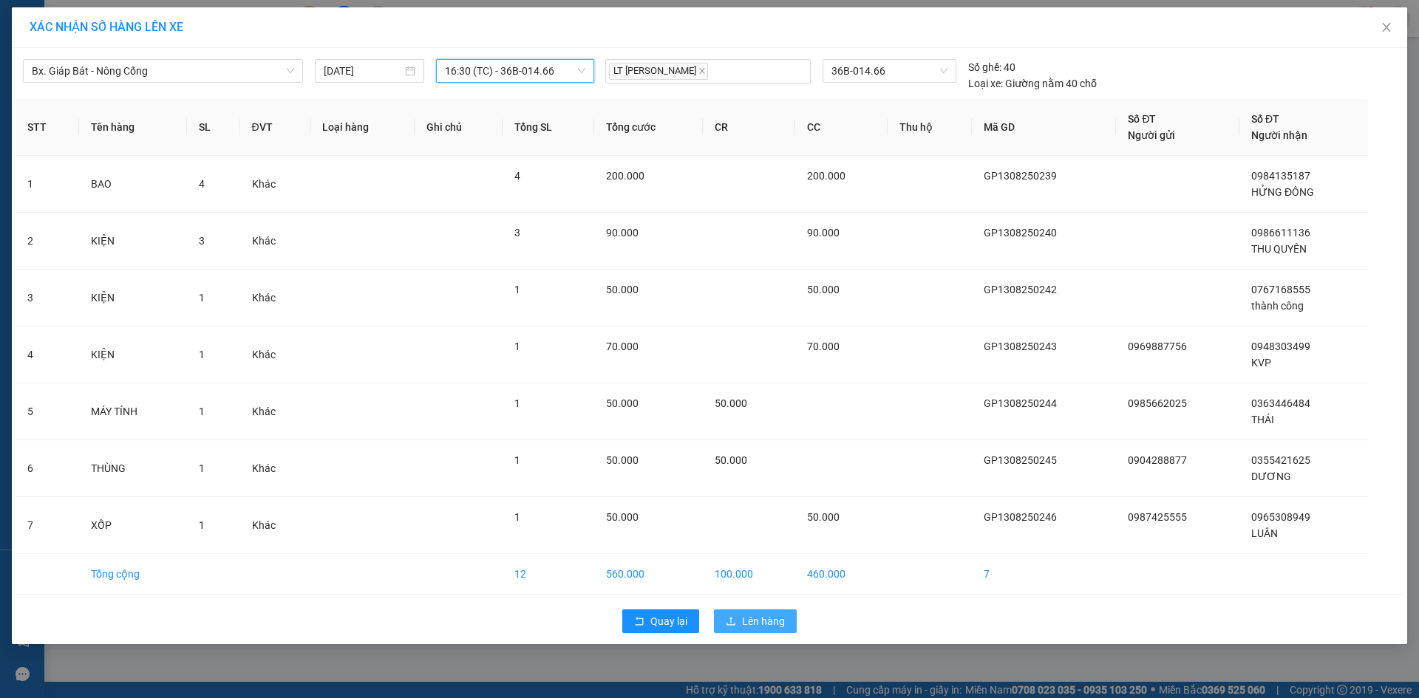
drag, startPoint x: 764, startPoint y: 627, endPoint x: 772, endPoint y: 606, distance: 22.0
click at [764, 625] on span "Lên hàng" at bounding box center [763, 621] width 43 height 16
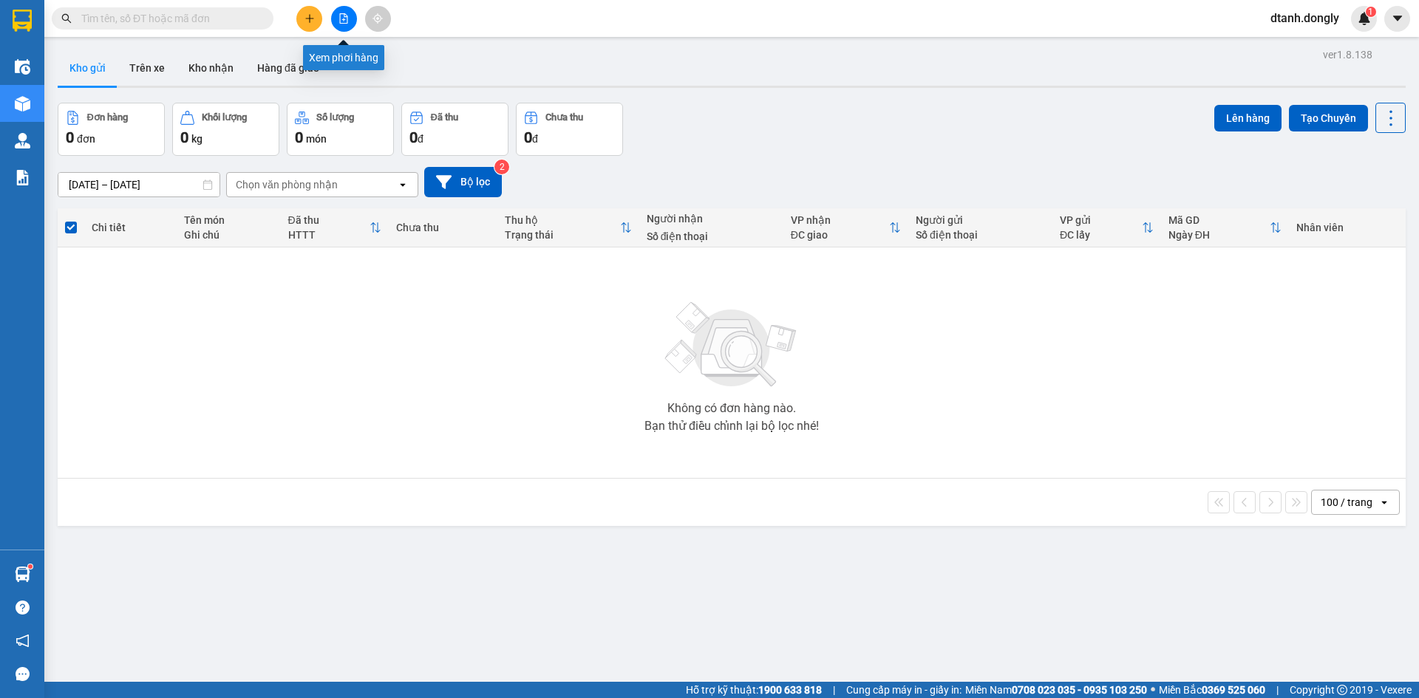
click at [343, 18] on icon "file-add" at bounding box center [344, 18] width 10 height 10
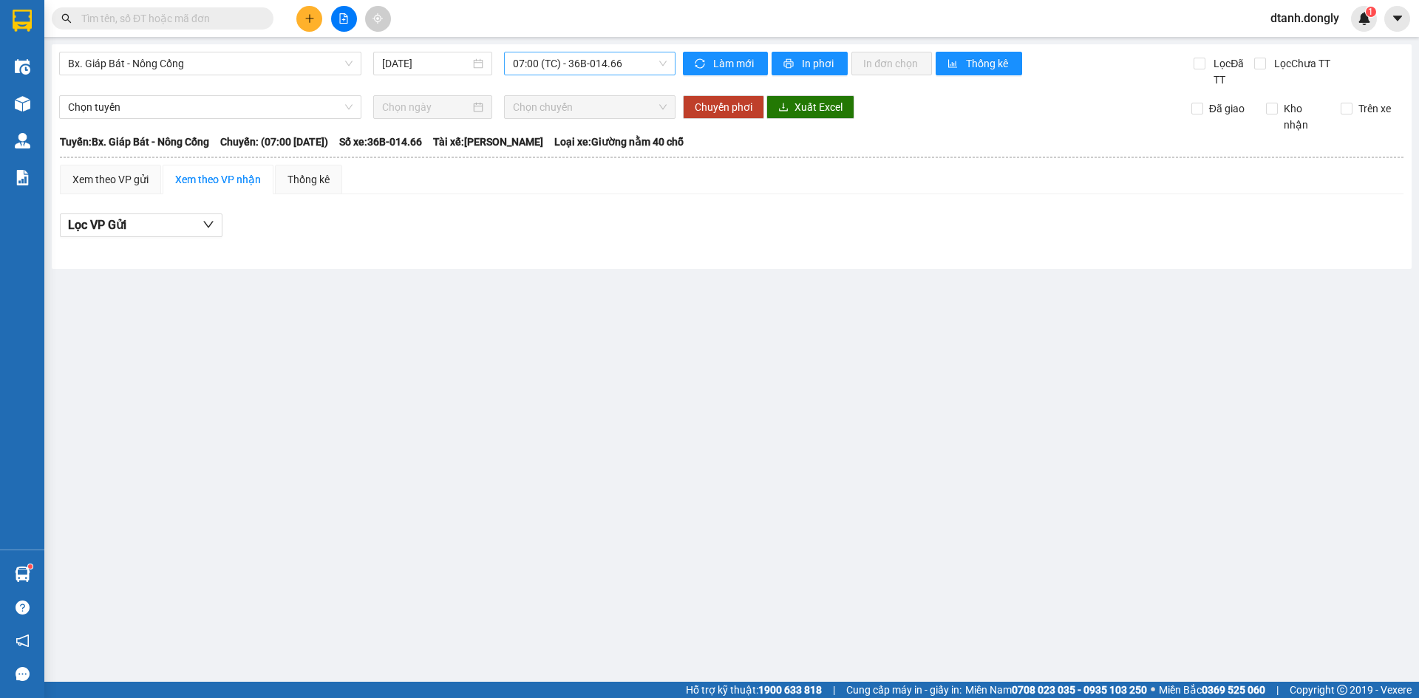
click at [664, 64] on span "07:00 (TC) - 36B-014.66" at bounding box center [590, 63] width 154 height 22
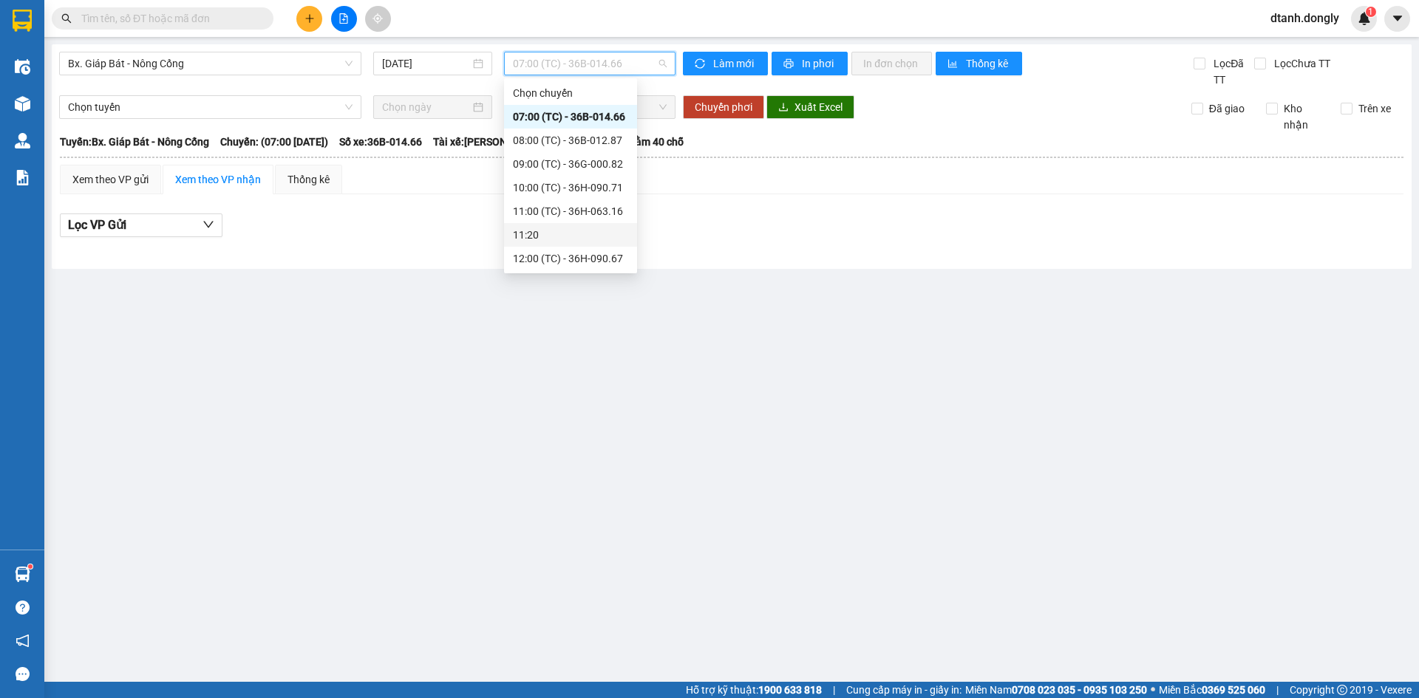
scroll to position [260, 0]
click at [594, 166] on div "16:30 (TC) - 36B-014.66" at bounding box center [570, 164] width 115 height 16
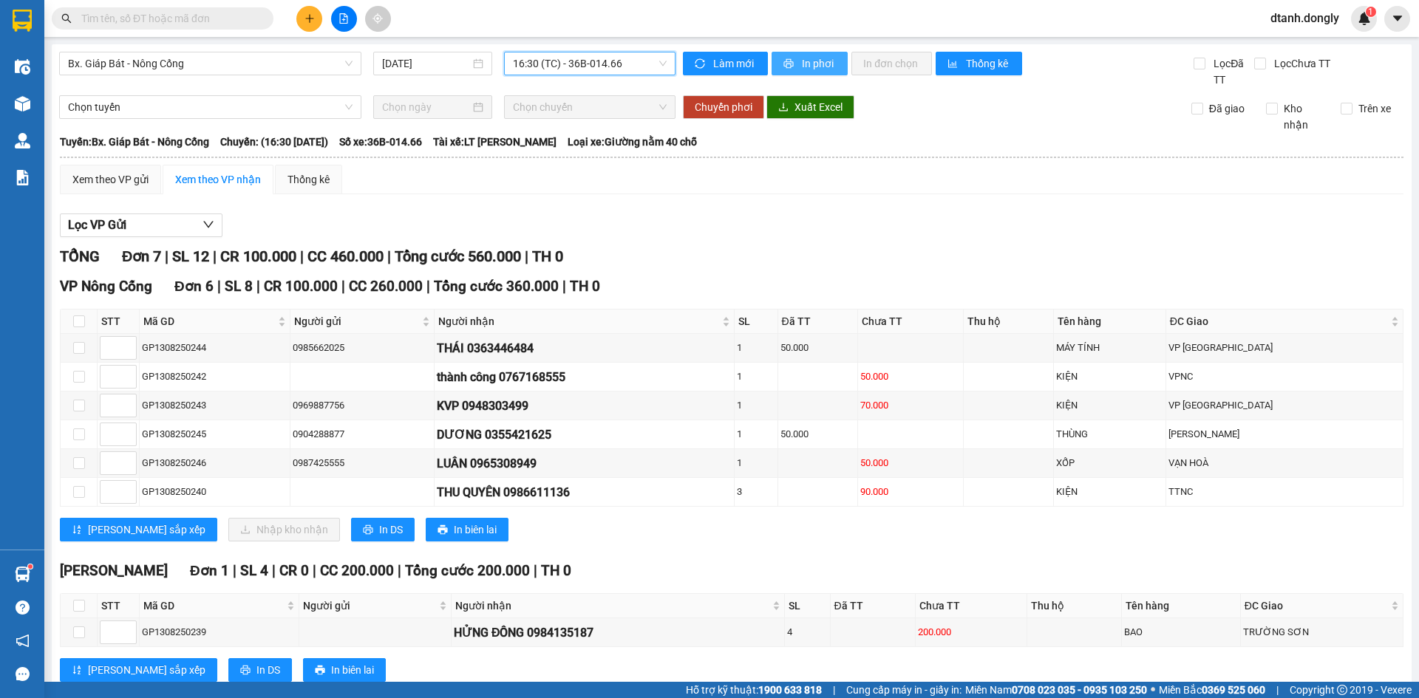
click at [792, 60] on button "In phơi" at bounding box center [810, 64] width 76 height 24
click at [316, 20] on button at bounding box center [309, 19] width 26 height 26
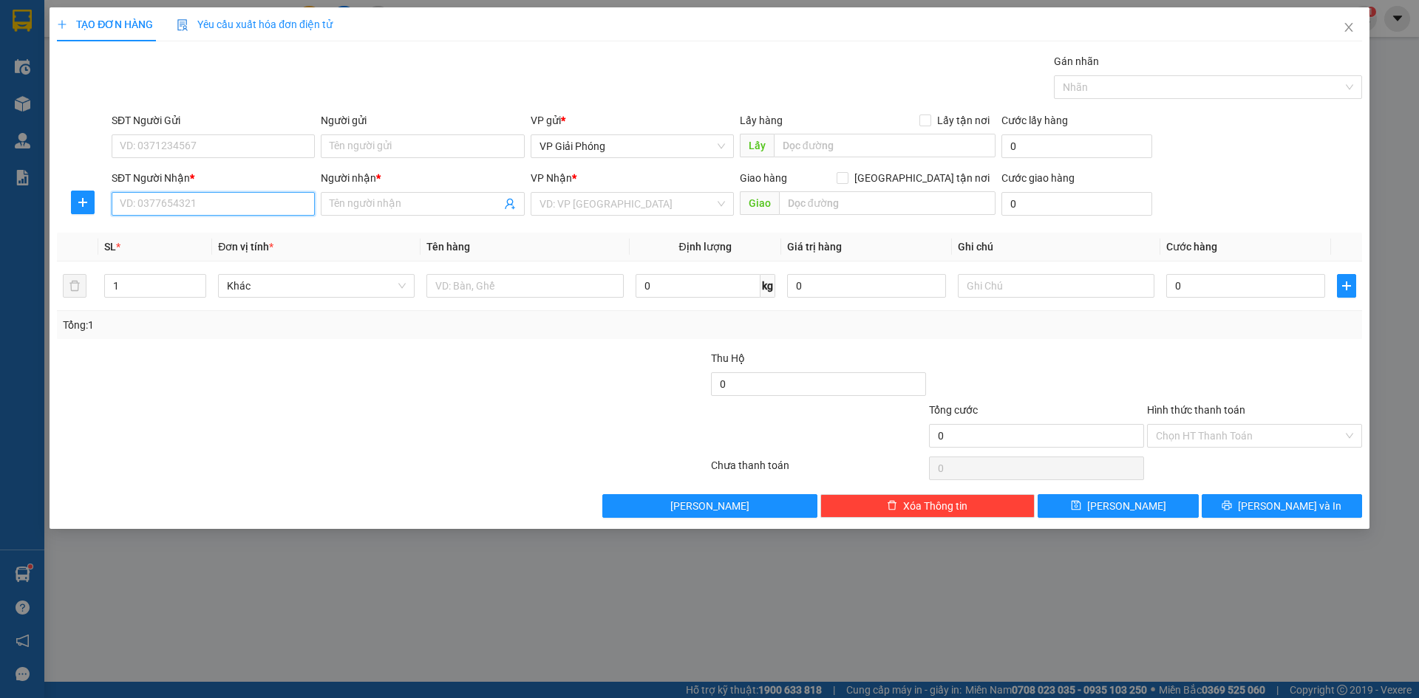
click at [195, 203] on input "SĐT Người Nhận *" at bounding box center [213, 204] width 203 height 24
click at [208, 148] on input "SĐT Người Gửi" at bounding box center [213, 147] width 203 height 24
type input "0839381102"
drag, startPoint x: 205, startPoint y: 208, endPoint x: 207, endPoint y: 201, distance: 7.5
click at [208, 212] on input "SĐT Người Nhận *" at bounding box center [213, 204] width 203 height 24
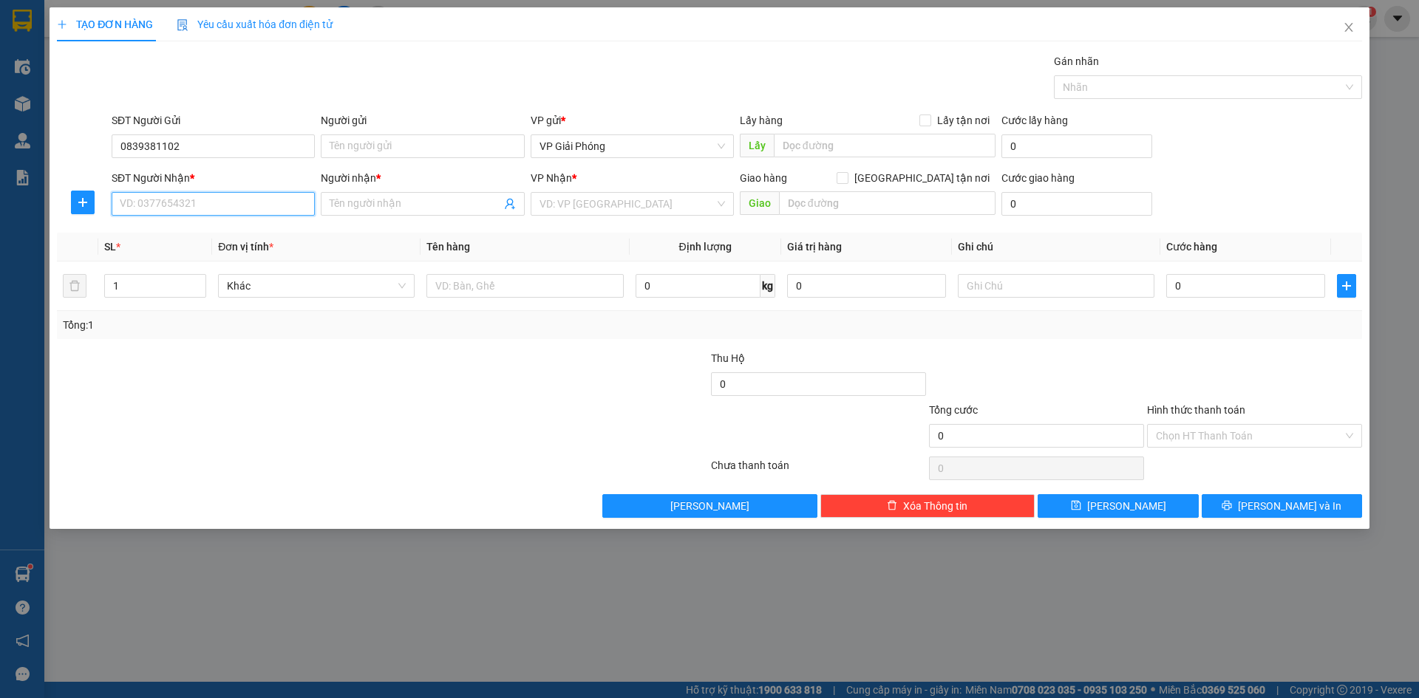
click at [211, 207] on input "SĐT Người Nhận *" at bounding box center [213, 204] width 203 height 24
type input "0969228402"
click at [211, 235] on div "0969228402 - BÌNH NGUYÊN" at bounding box center [213, 233] width 186 height 16
type input "BÌNH NGUYÊN"
checkbox input "true"
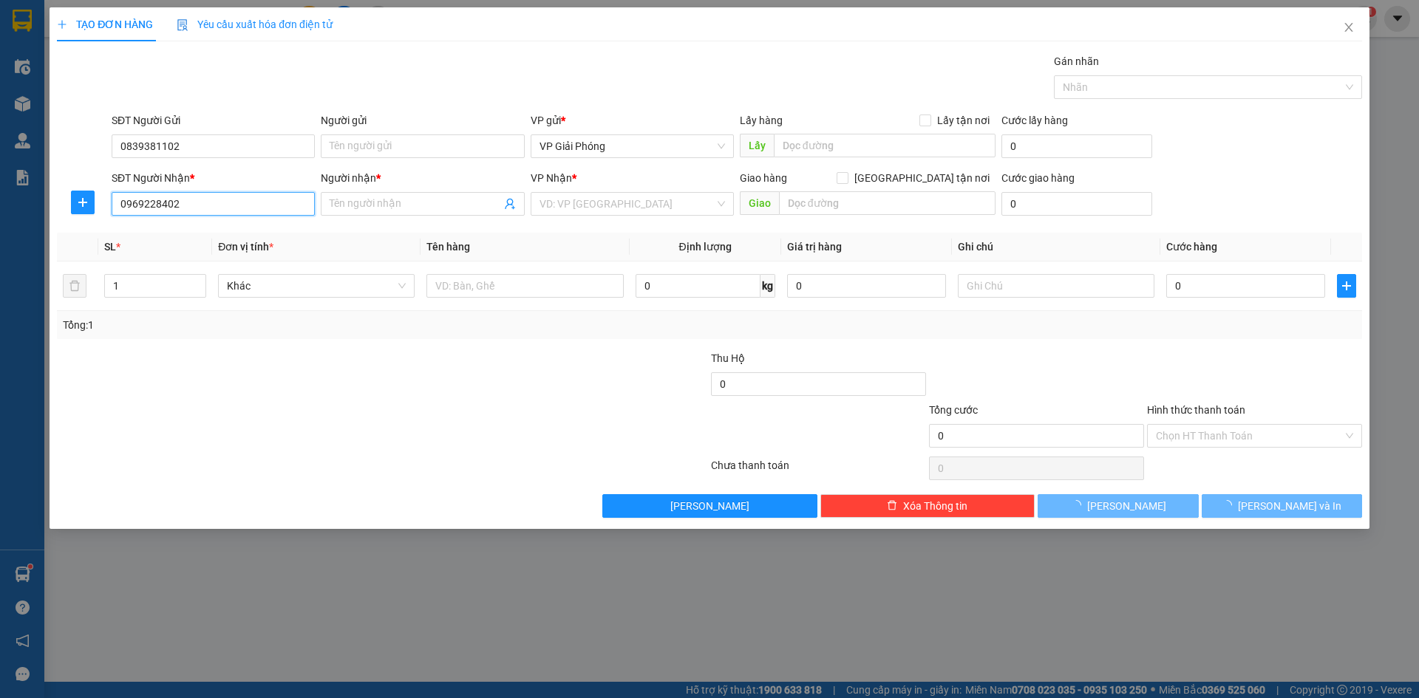
type input "TT [GEOGRAPHIC_DATA]"
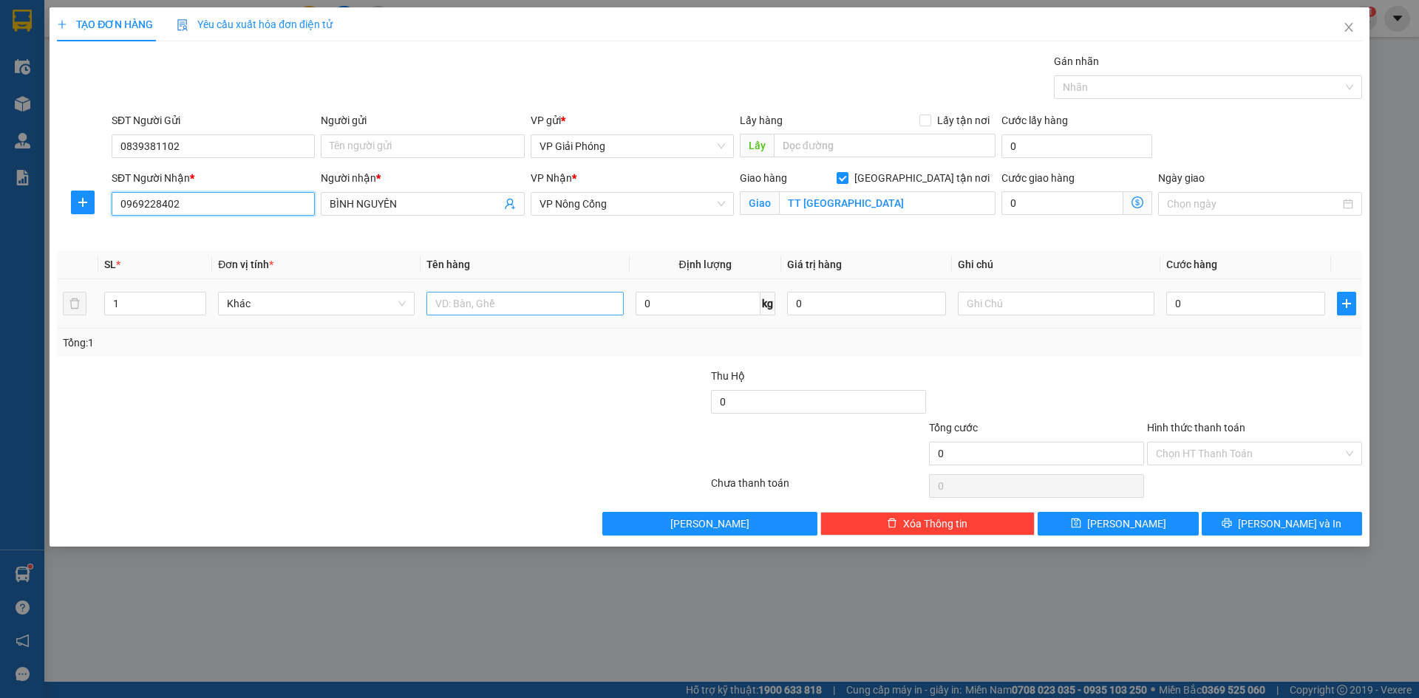
type input "0969228402"
click at [483, 305] on input "text" at bounding box center [524, 304] width 197 height 24
type input "KIỆN"
click at [1223, 302] on input "0" at bounding box center [1245, 304] width 159 height 24
type input "5"
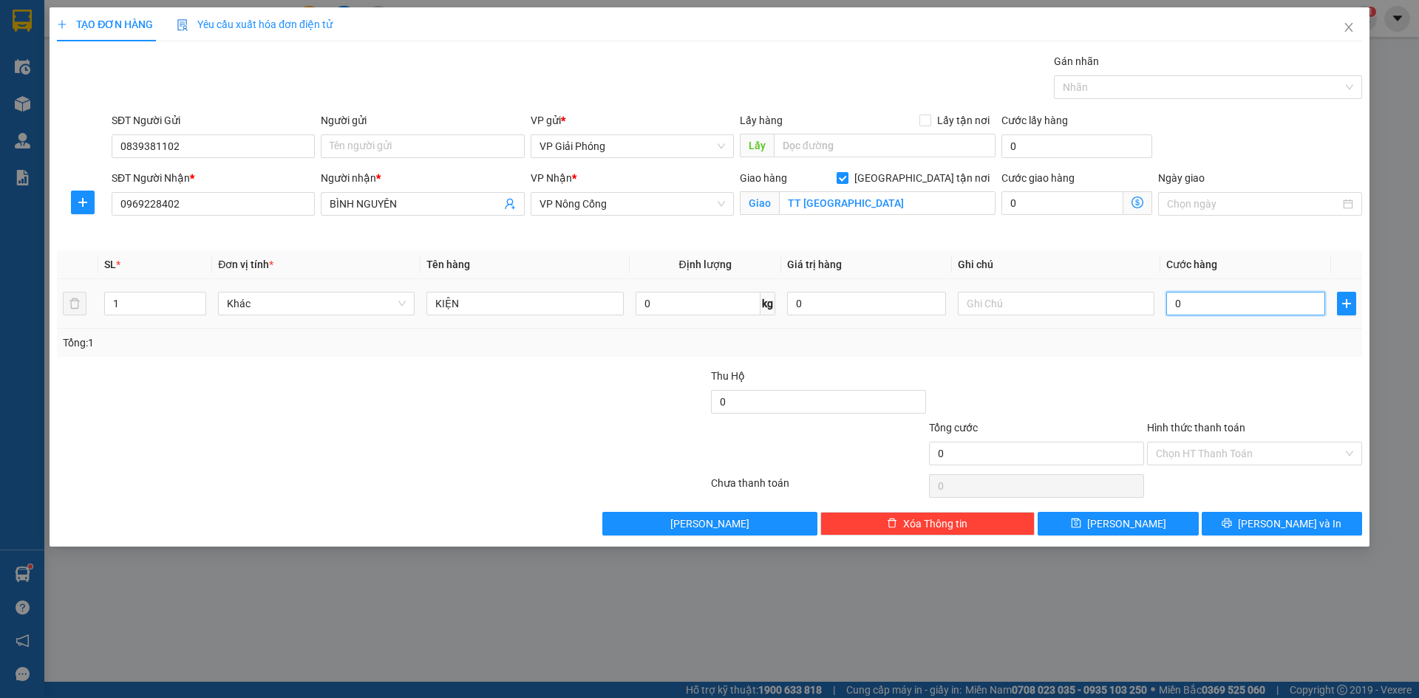
type input "5"
type input "50"
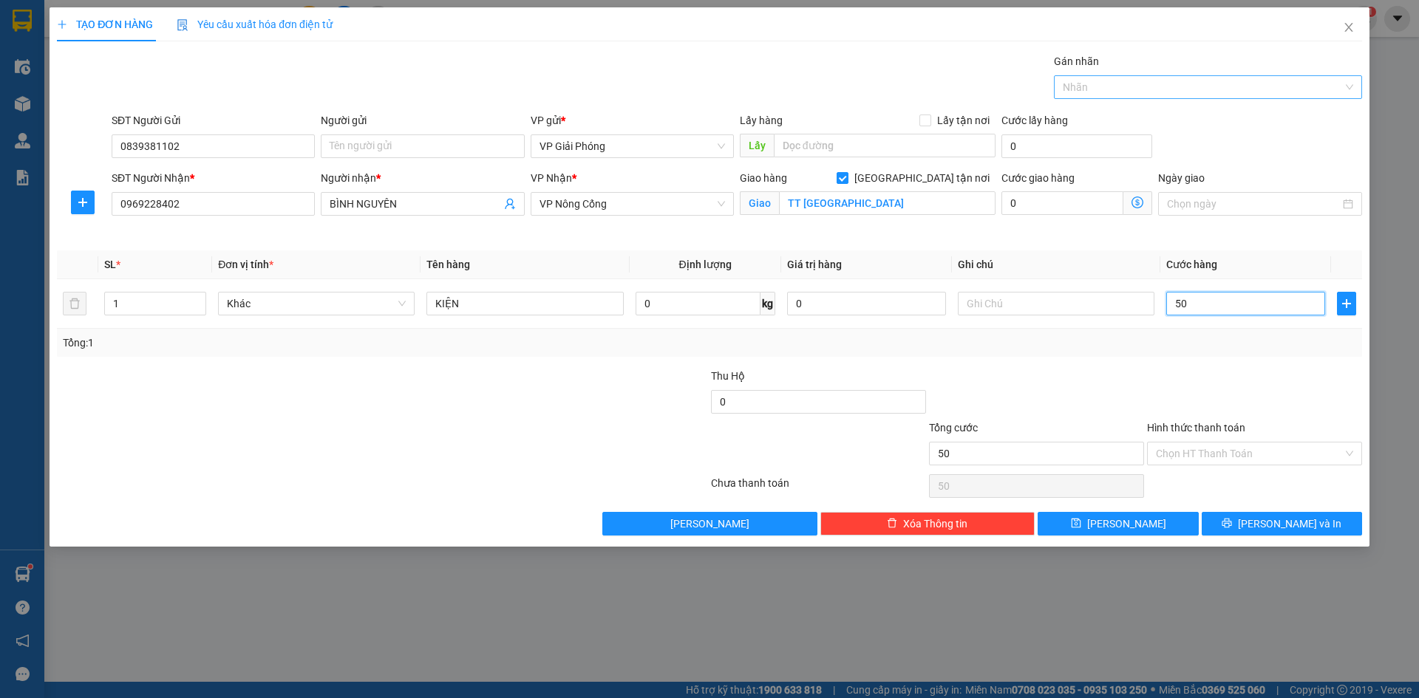
drag, startPoint x: 1120, startPoint y: 79, endPoint x: 1112, endPoint y: 95, distance: 17.5
click at [1119, 79] on div at bounding box center [1201, 87] width 286 height 18
type input "50.000"
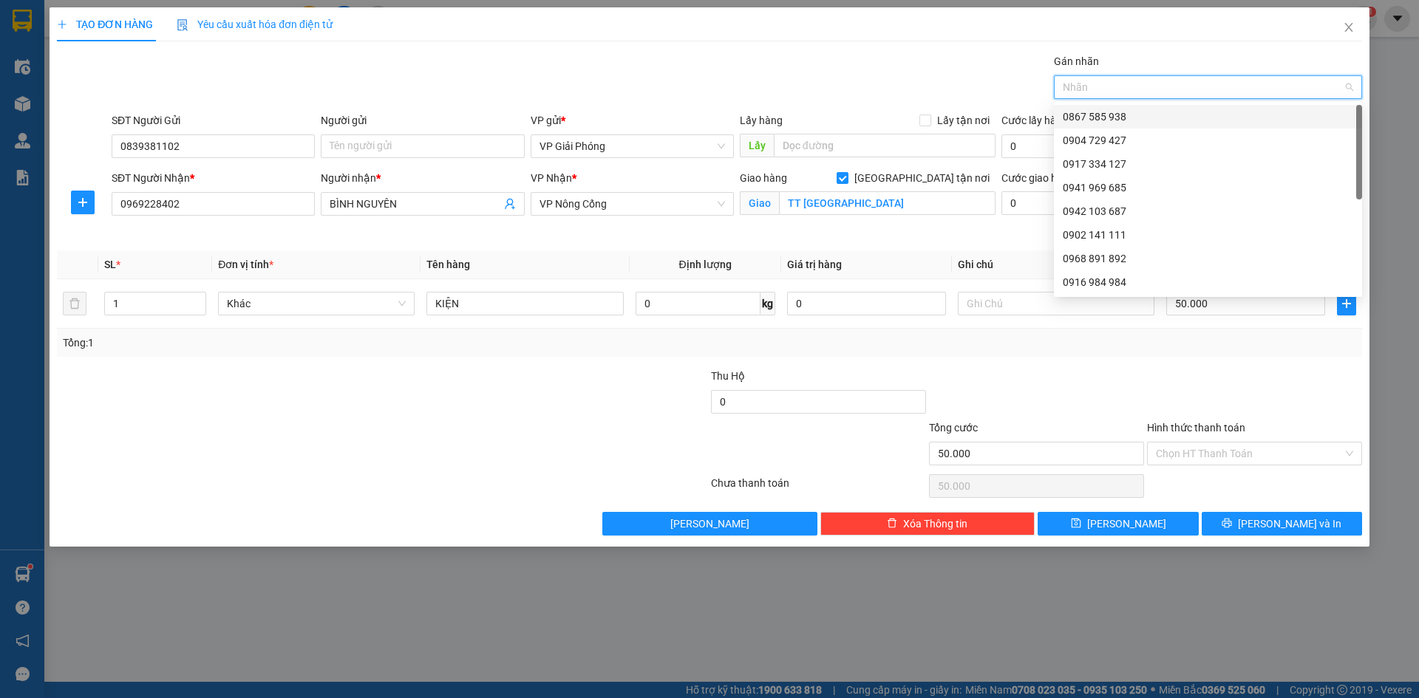
click at [1111, 84] on div at bounding box center [1201, 87] width 286 height 18
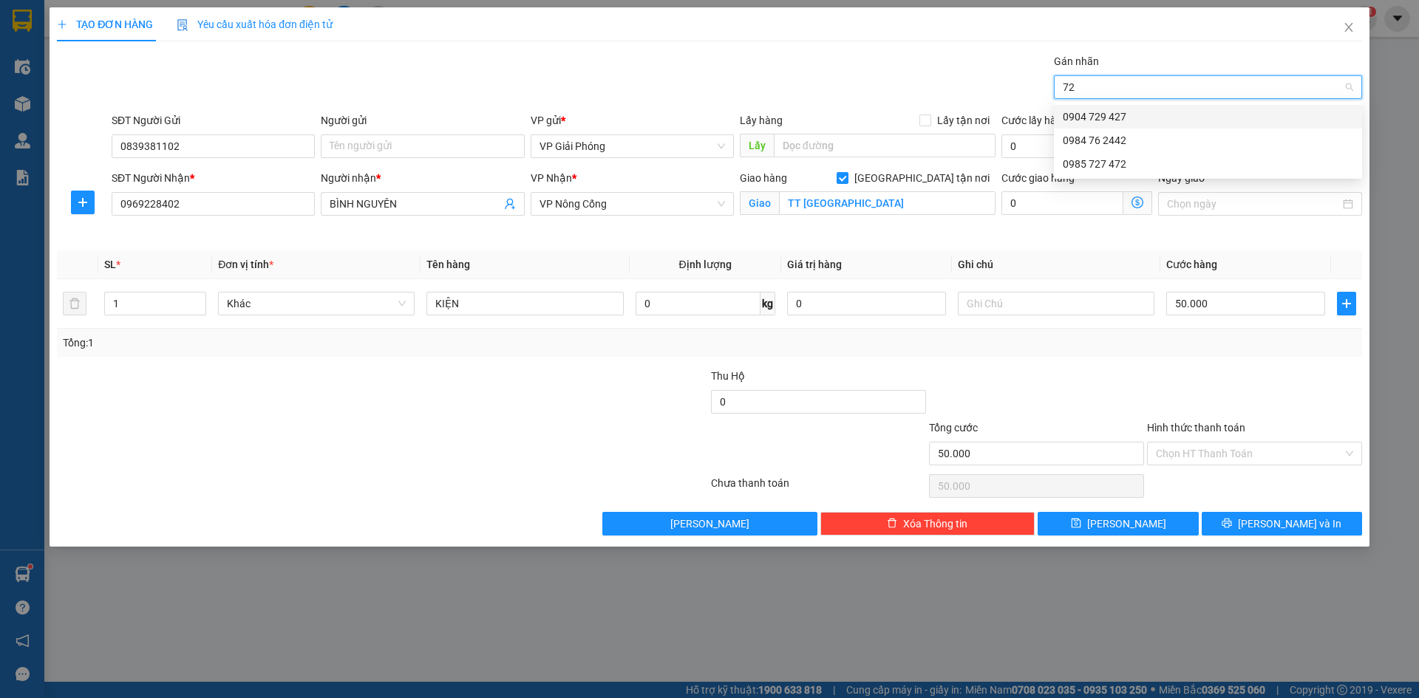
type input "727"
click at [1119, 111] on div "0985 727 472" at bounding box center [1208, 117] width 290 height 16
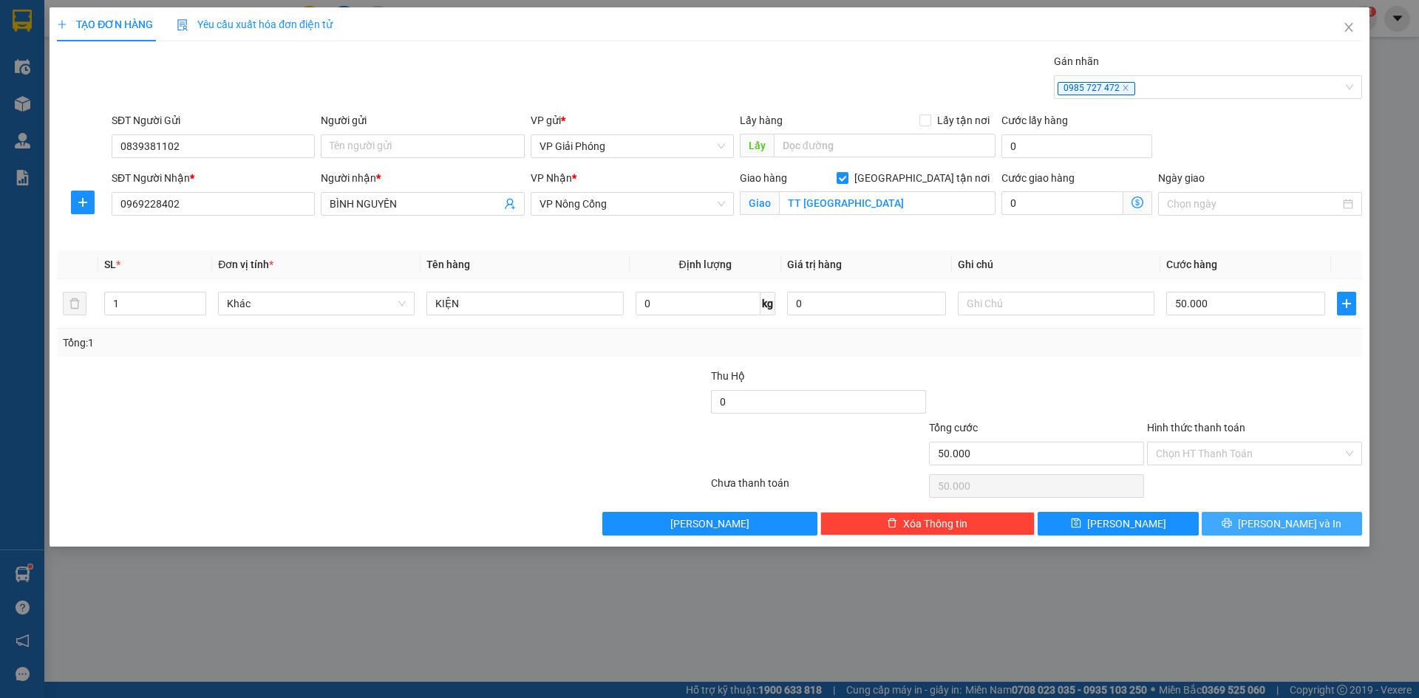
click at [1232, 519] on icon "printer" at bounding box center [1228, 524] width 10 height 10
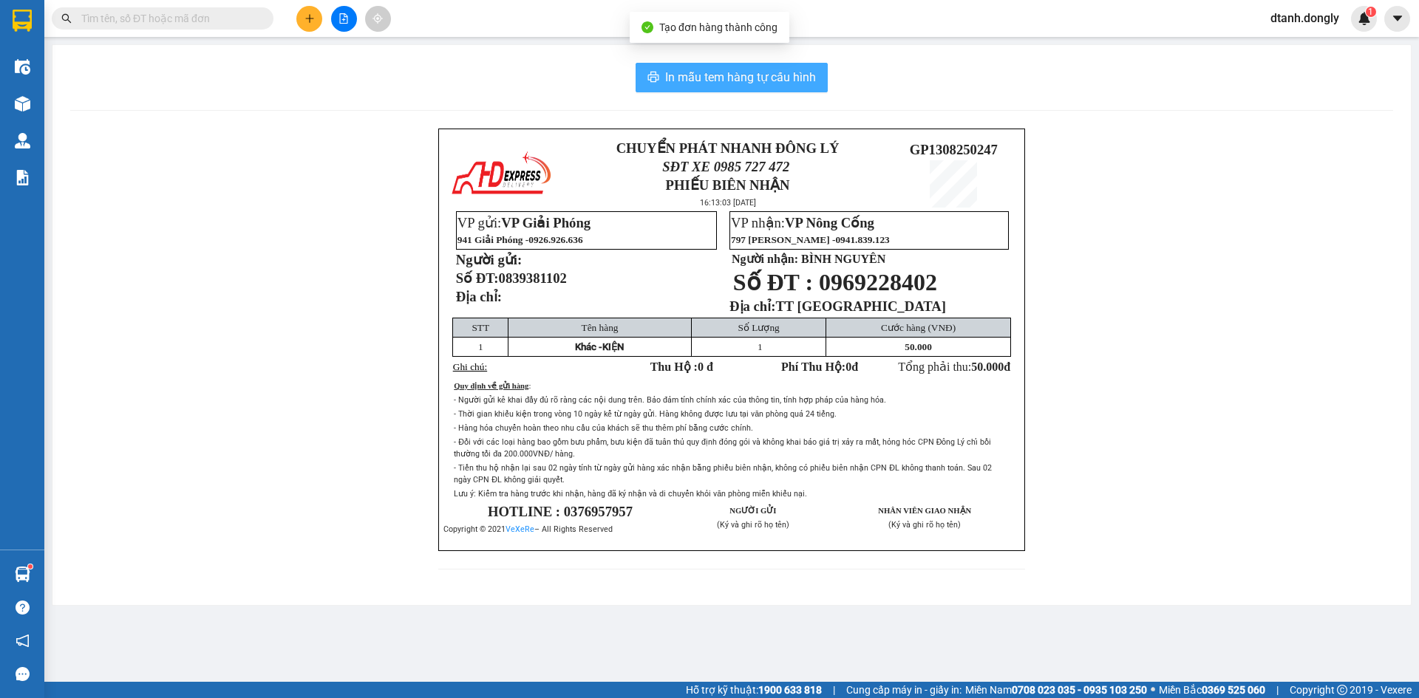
drag, startPoint x: 786, startPoint y: 76, endPoint x: 1007, endPoint y: 196, distance: 251.4
click at [788, 76] on span "In mẫu tem hàng tự cấu hình" at bounding box center [740, 77] width 151 height 18
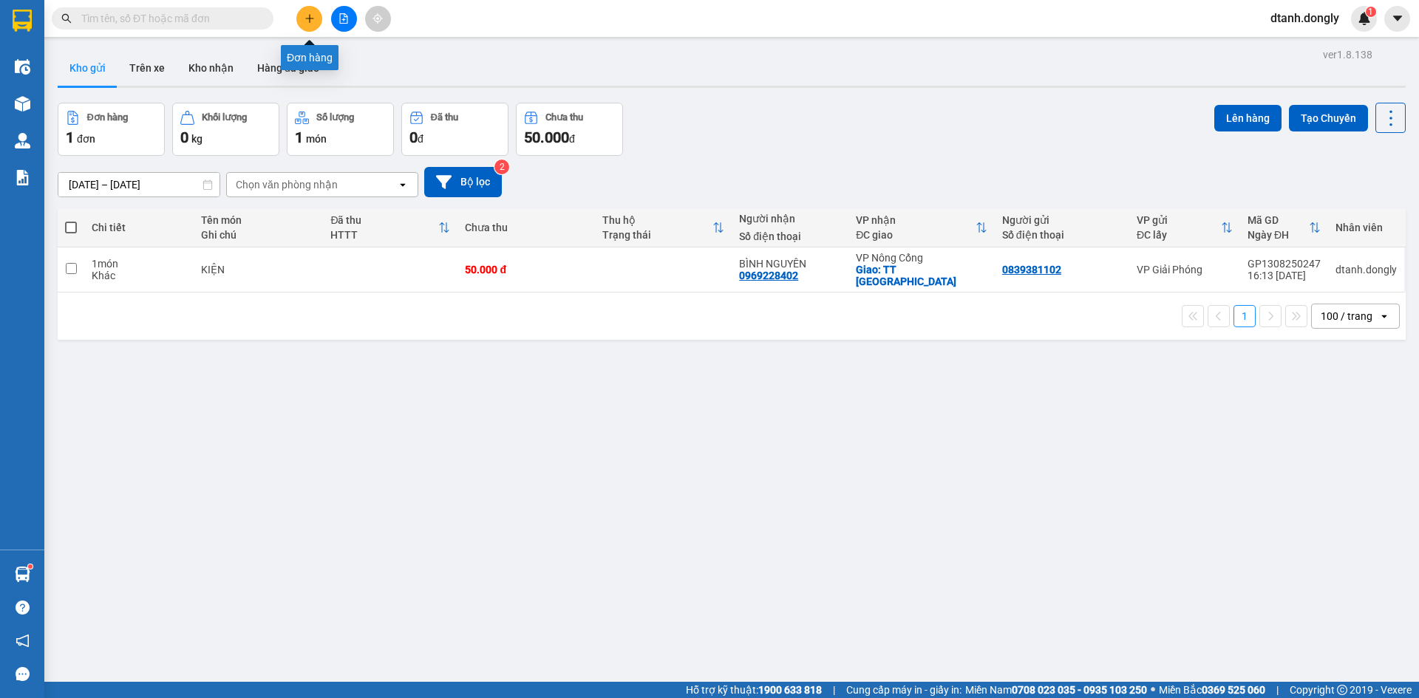
click at [305, 18] on icon "plus" at bounding box center [310, 18] width 10 height 10
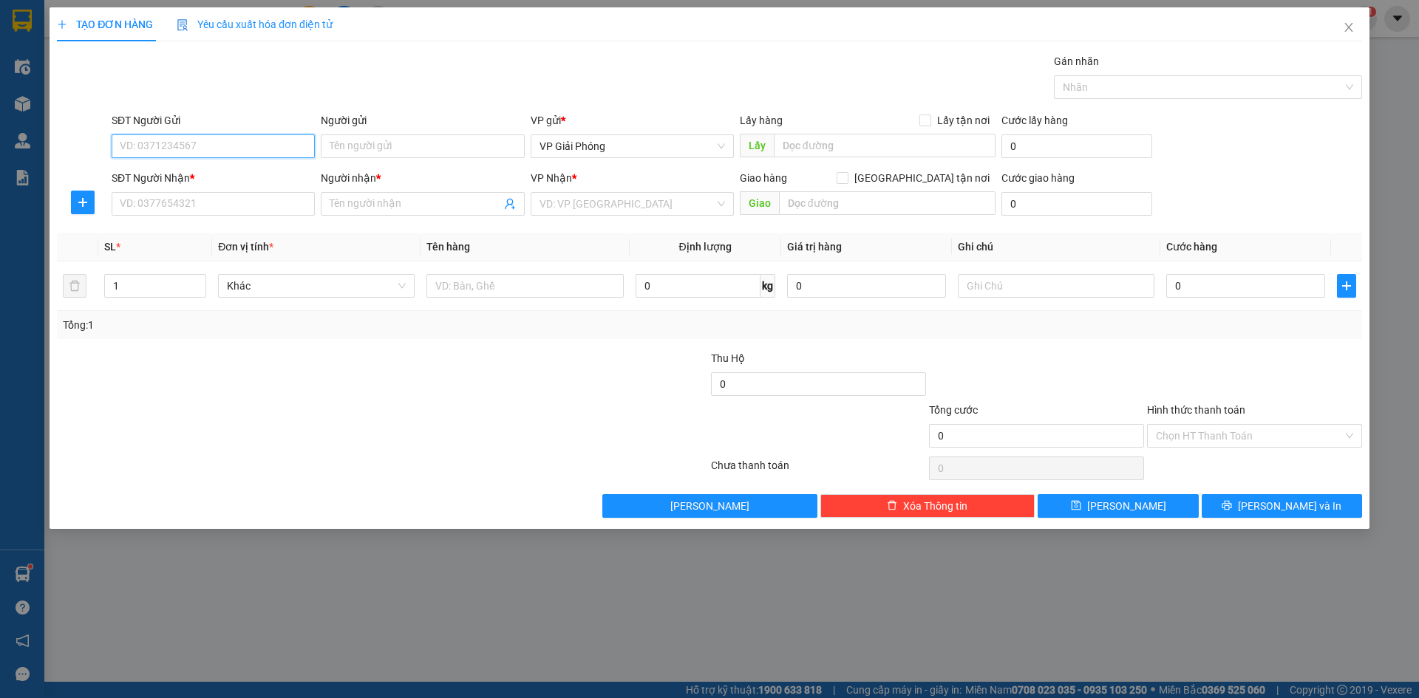
click at [207, 146] on input "SĐT Người Gửi" at bounding box center [213, 147] width 203 height 24
type input "0971738970"
click at [194, 167] on div "0971738970 - TRANG" at bounding box center [213, 176] width 203 height 24
type input "TRANG"
type input "0971738970"
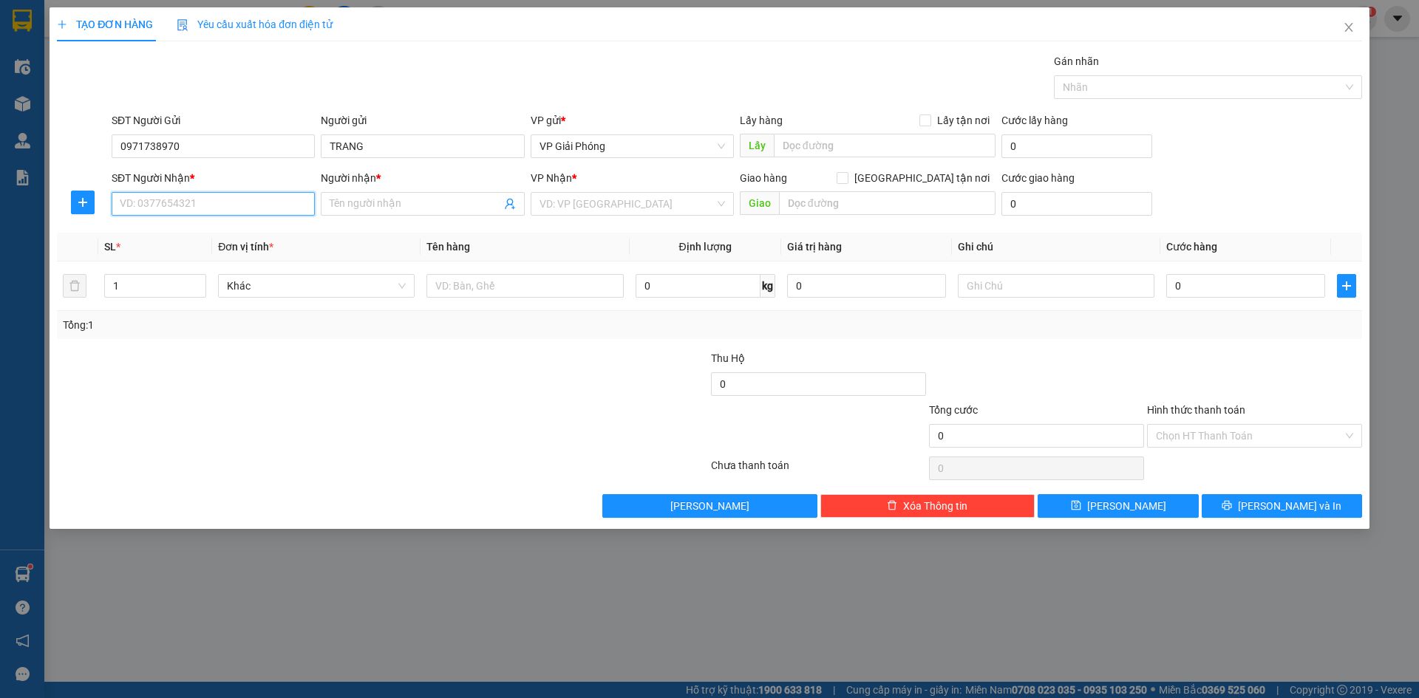
click at [180, 206] on input "SĐT Người Nhận *" at bounding box center [213, 204] width 203 height 24
click at [199, 231] on div "0971738970 - TRANG" at bounding box center [213, 233] width 186 height 16
type input "0971738970"
type input "TRANG"
checkbox input "true"
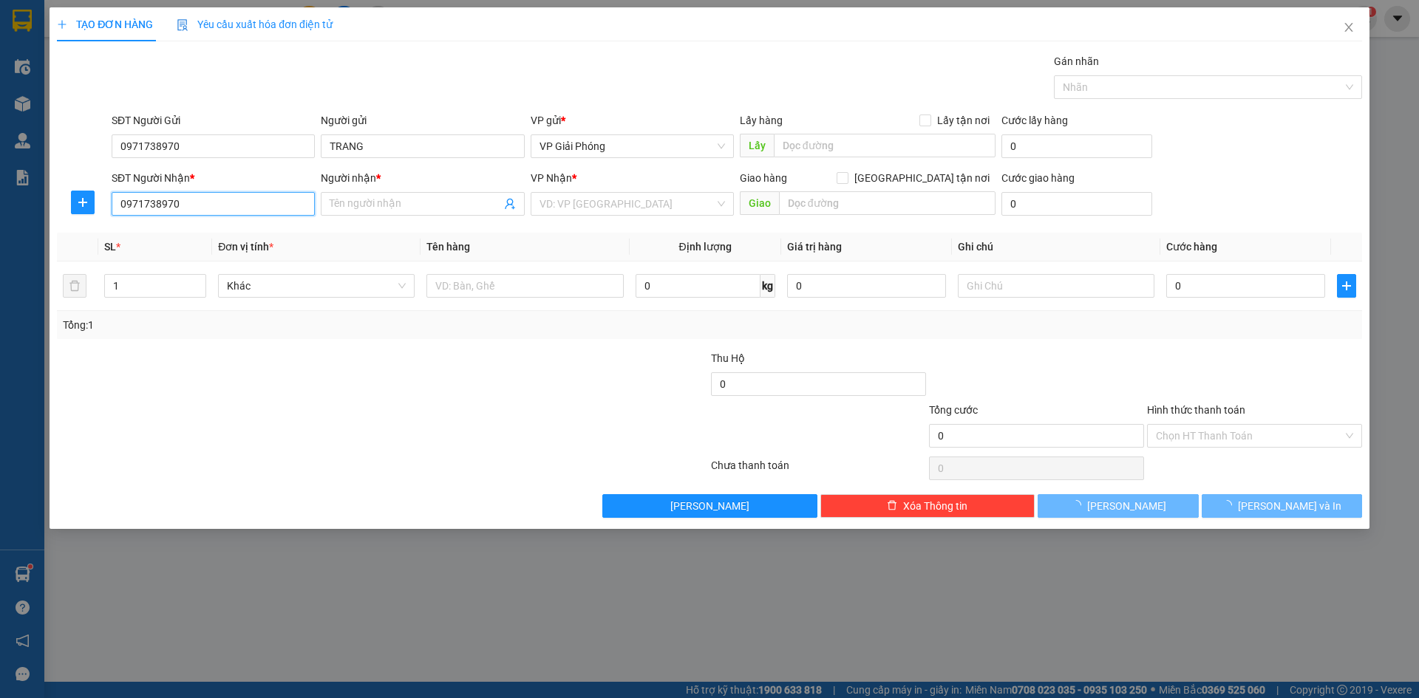
type input "TT [GEOGRAPHIC_DATA]"
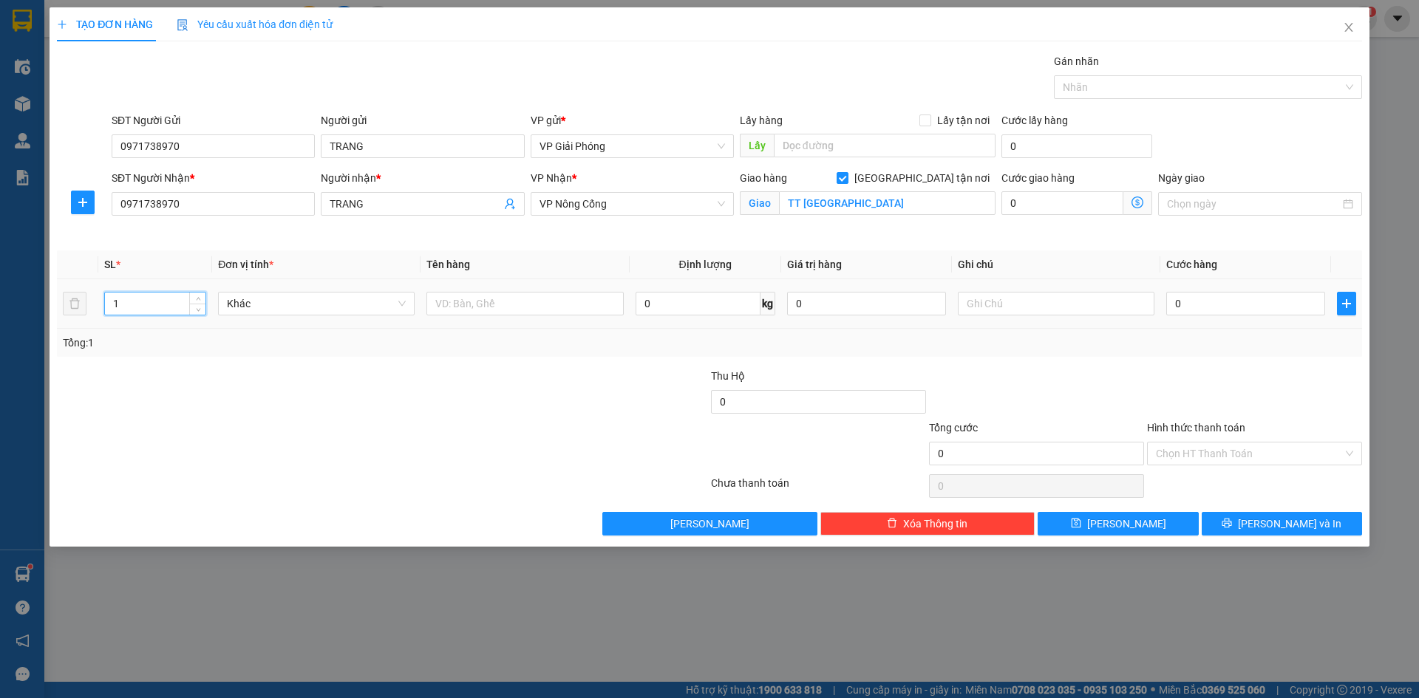
click at [154, 301] on input "1" at bounding box center [155, 304] width 101 height 22
type input "2"
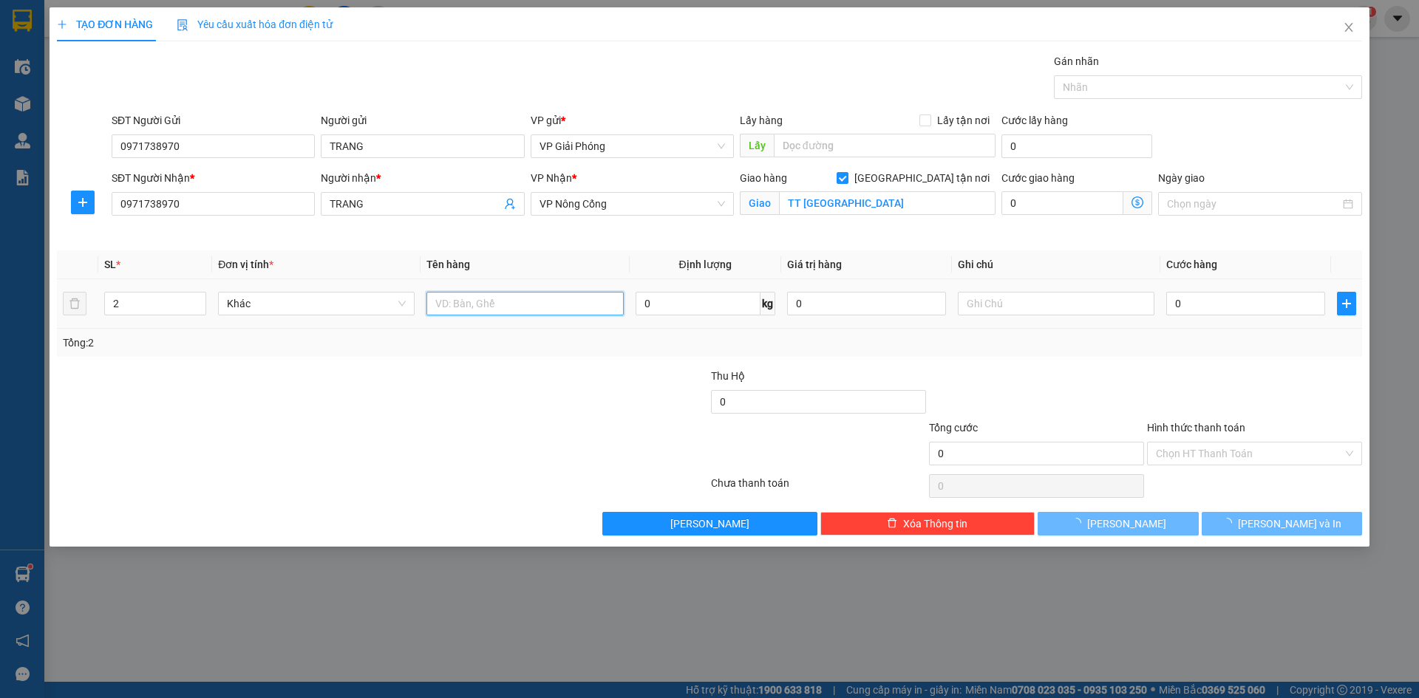
click at [487, 302] on input "text" at bounding box center [524, 304] width 197 height 24
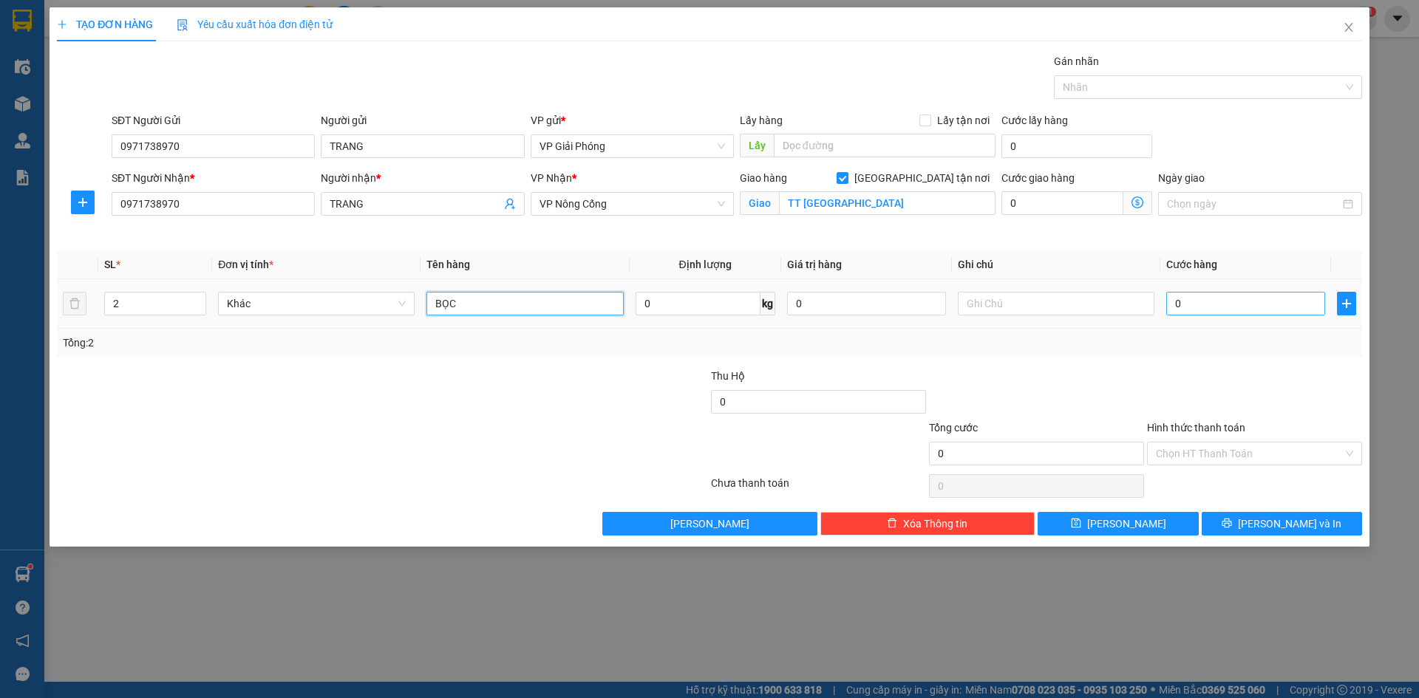
type input "BỌC"
click at [1220, 305] on input "0" at bounding box center [1245, 304] width 159 height 24
type input "6"
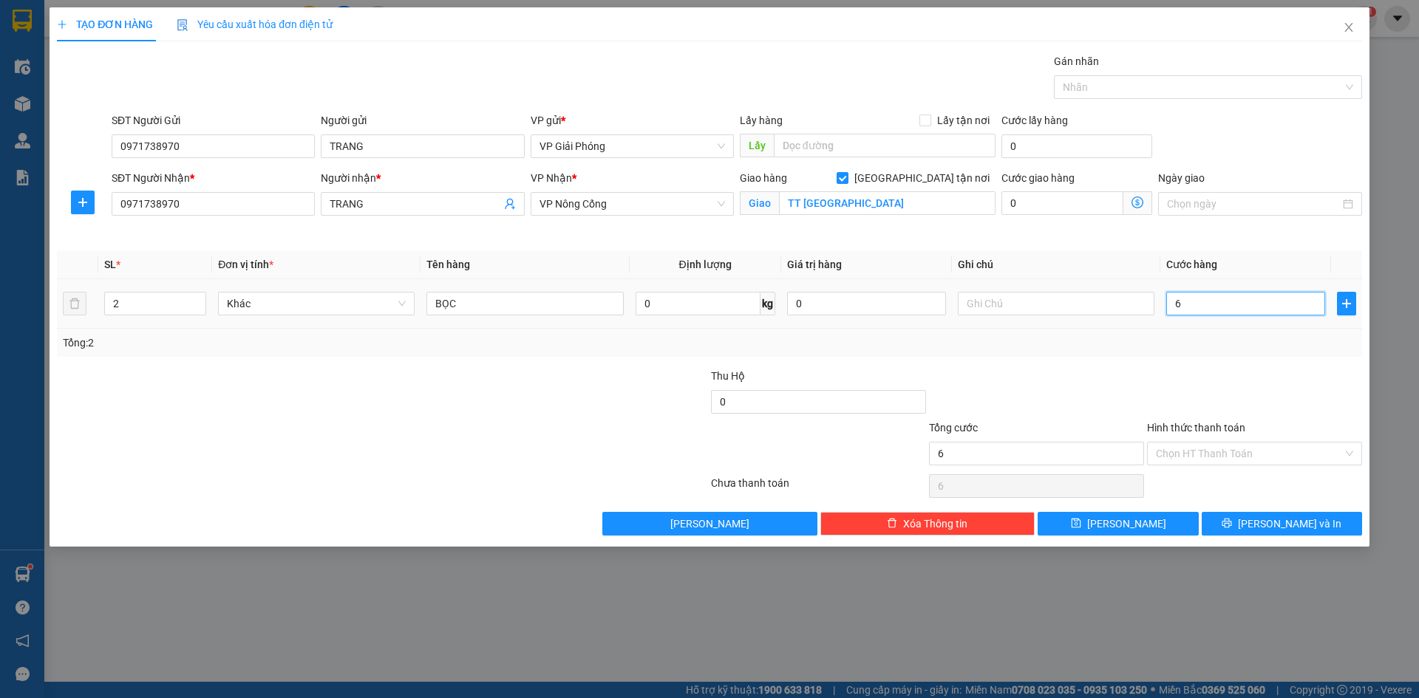
type input "60"
click at [1139, 92] on div at bounding box center [1201, 87] width 286 height 18
type input "60.000"
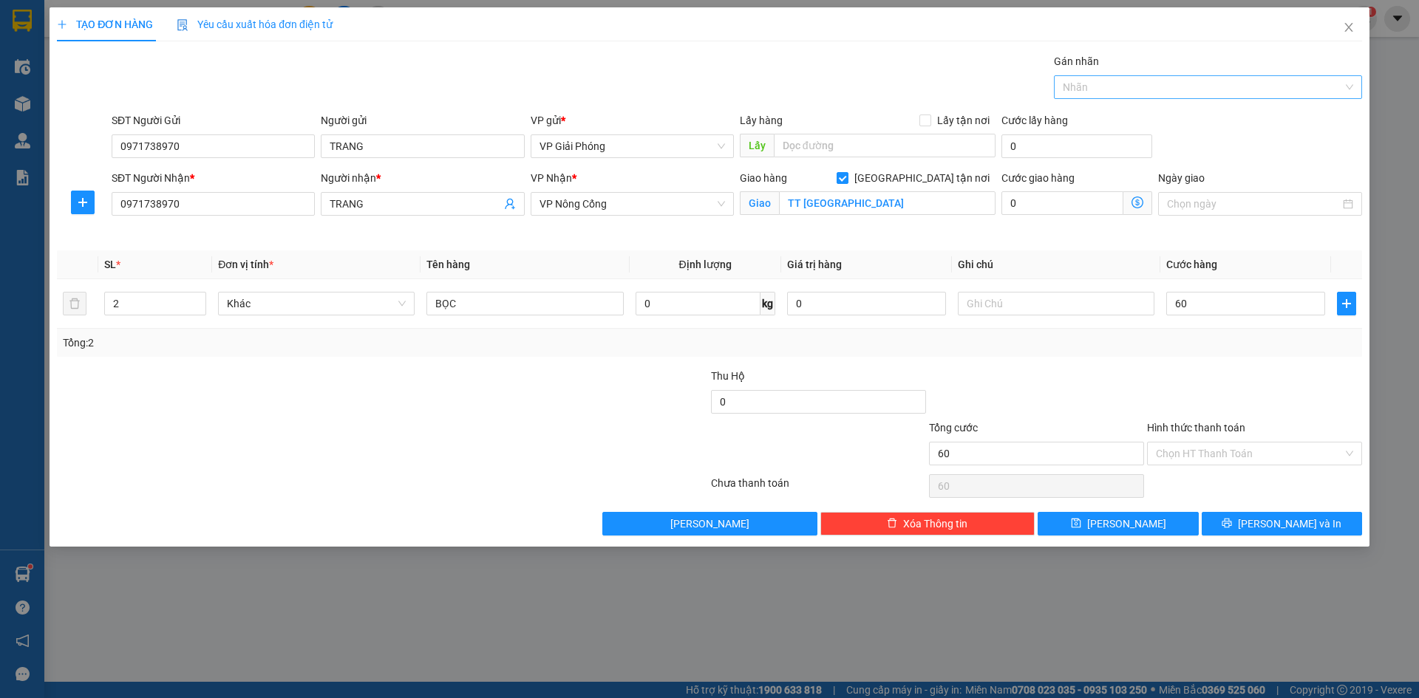
type input "60.000"
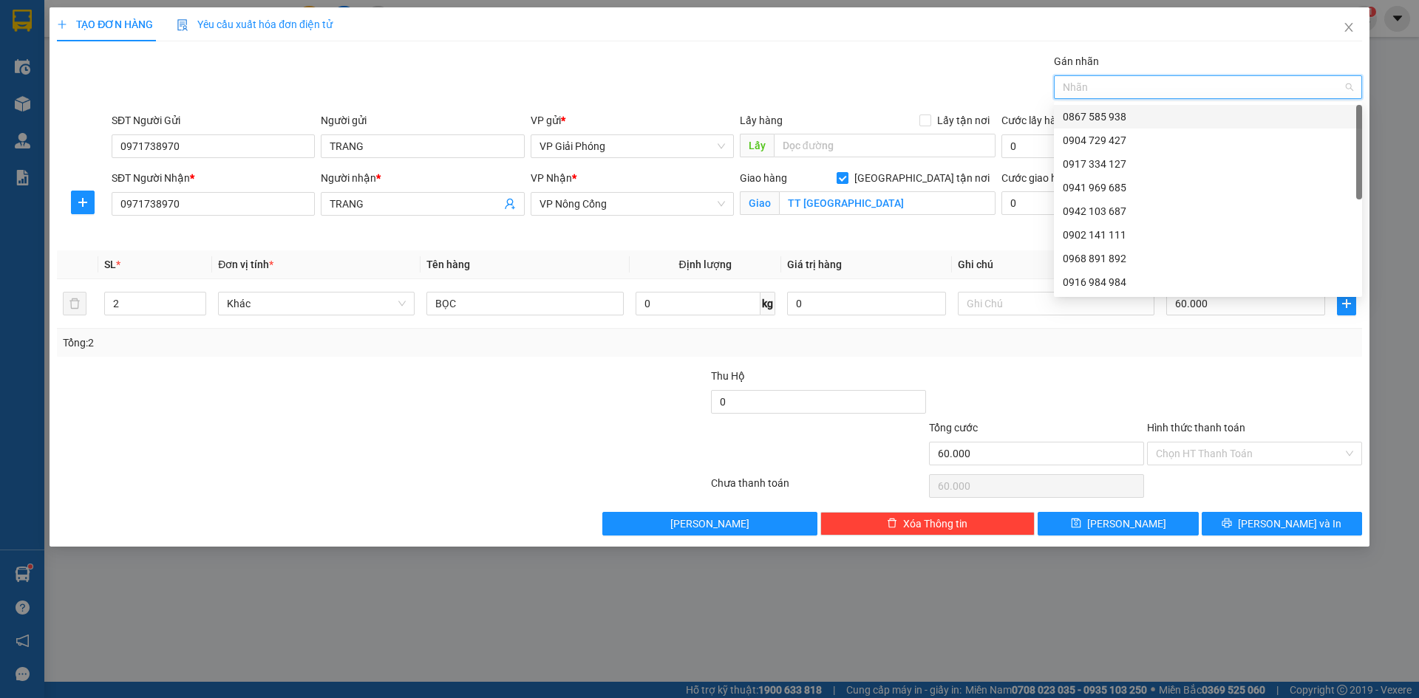
click at [1136, 90] on div at bounding box center [1201, 87] width 286 height 18
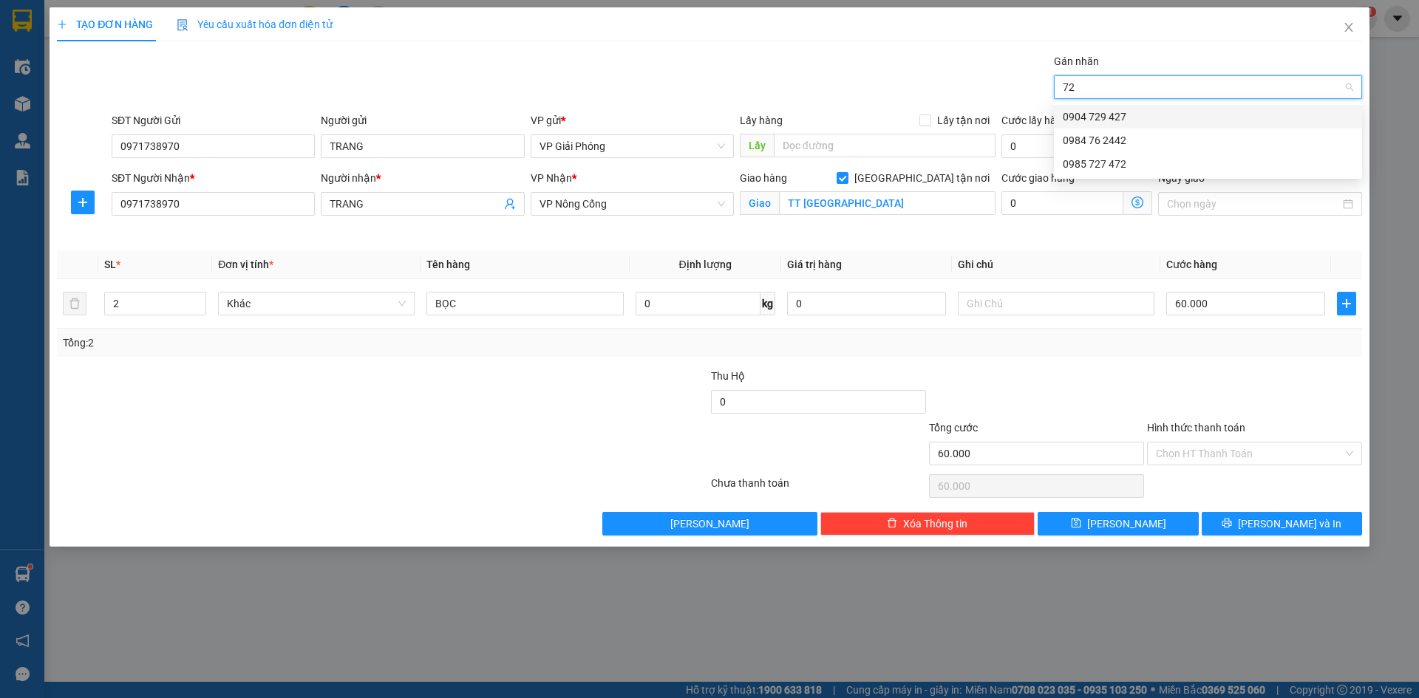
type input "727"
click at [1138, 115] on div "0985 727 472" at bounding box center [1208, 117] width 290 height 16
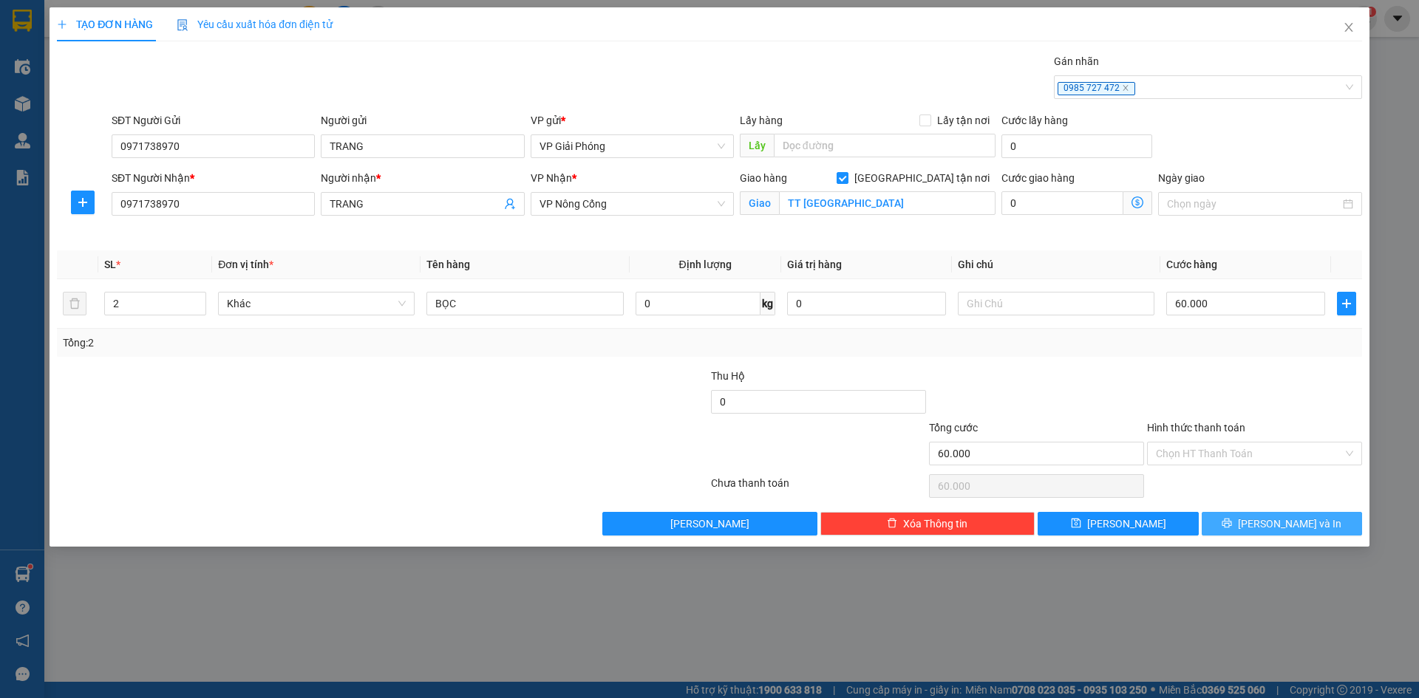
click at [1279, 522] on span "[PERSON_NAME] và In" at bounding box center [1289, 524] width 103 height 16
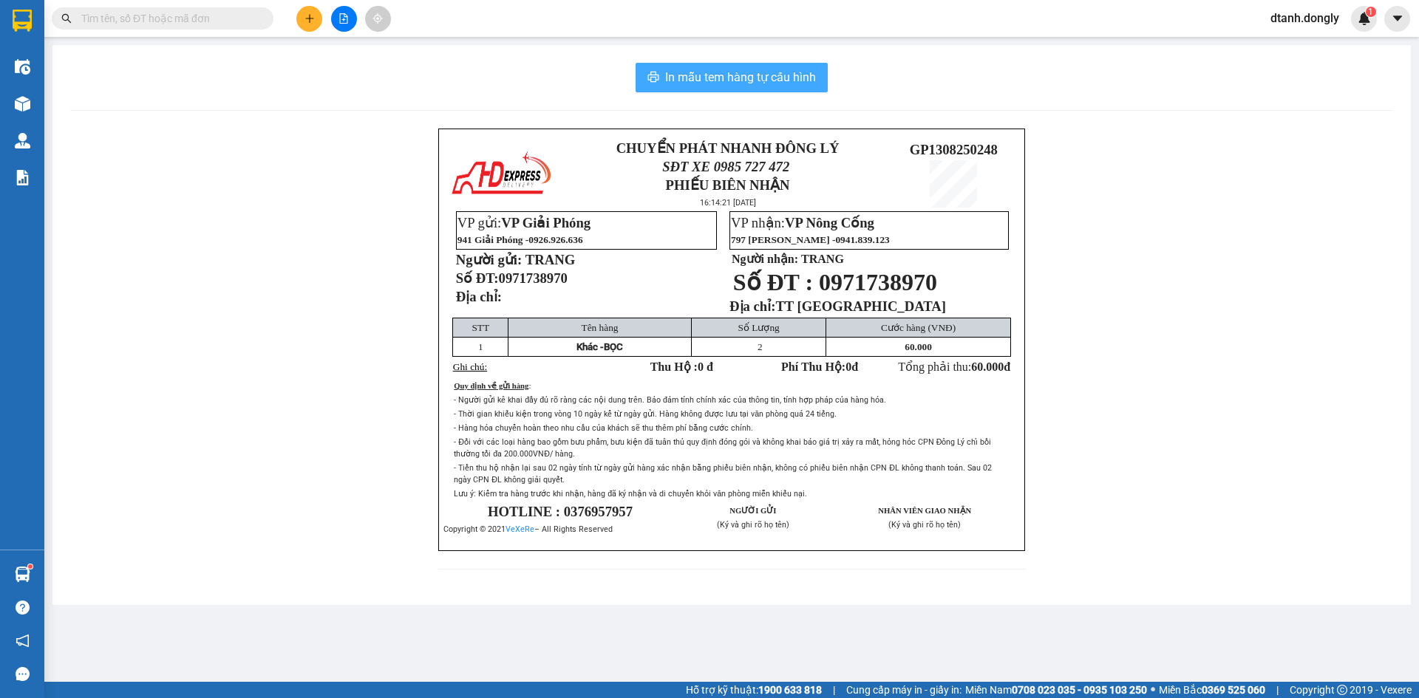
click at [776, 81] on span "In mẫu tem hàng tự cấu hình" at bounding box center [740, 77] width 151 height 18
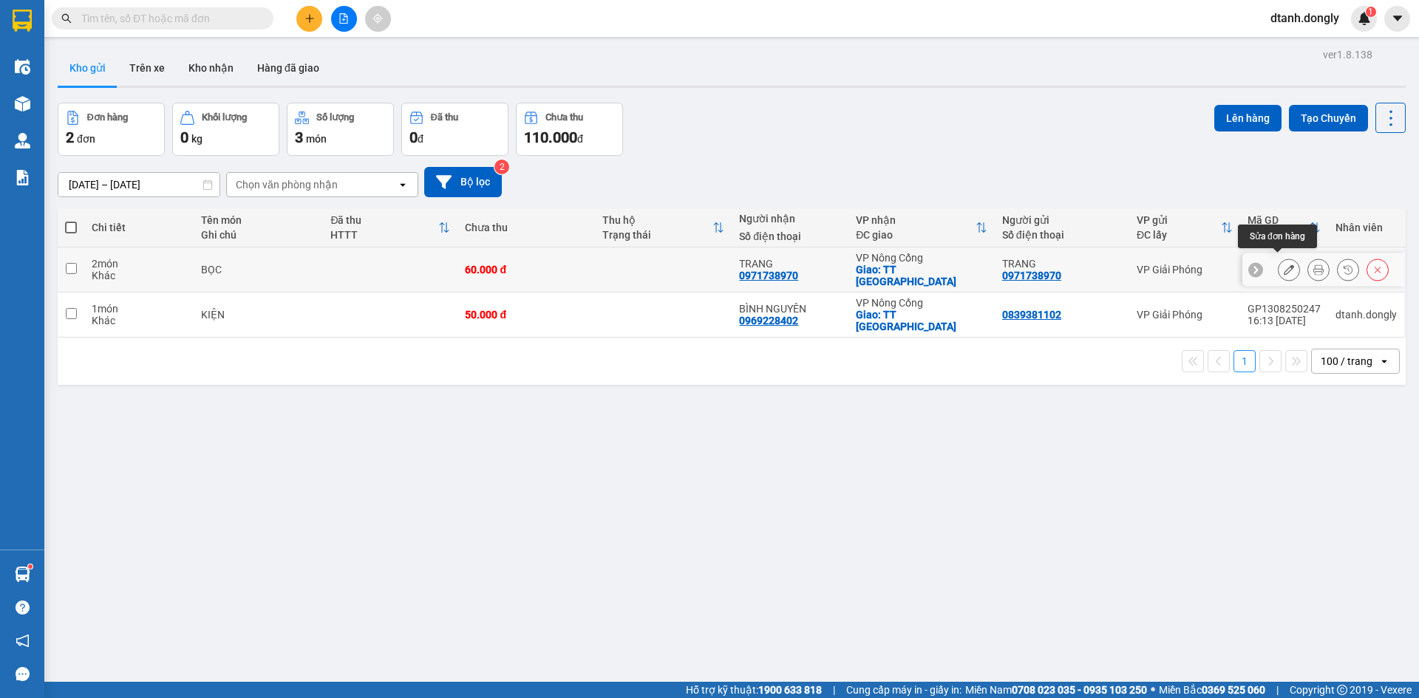
click at [1279, 258] on button at bounding box center [1289, 270] width 21 height 26
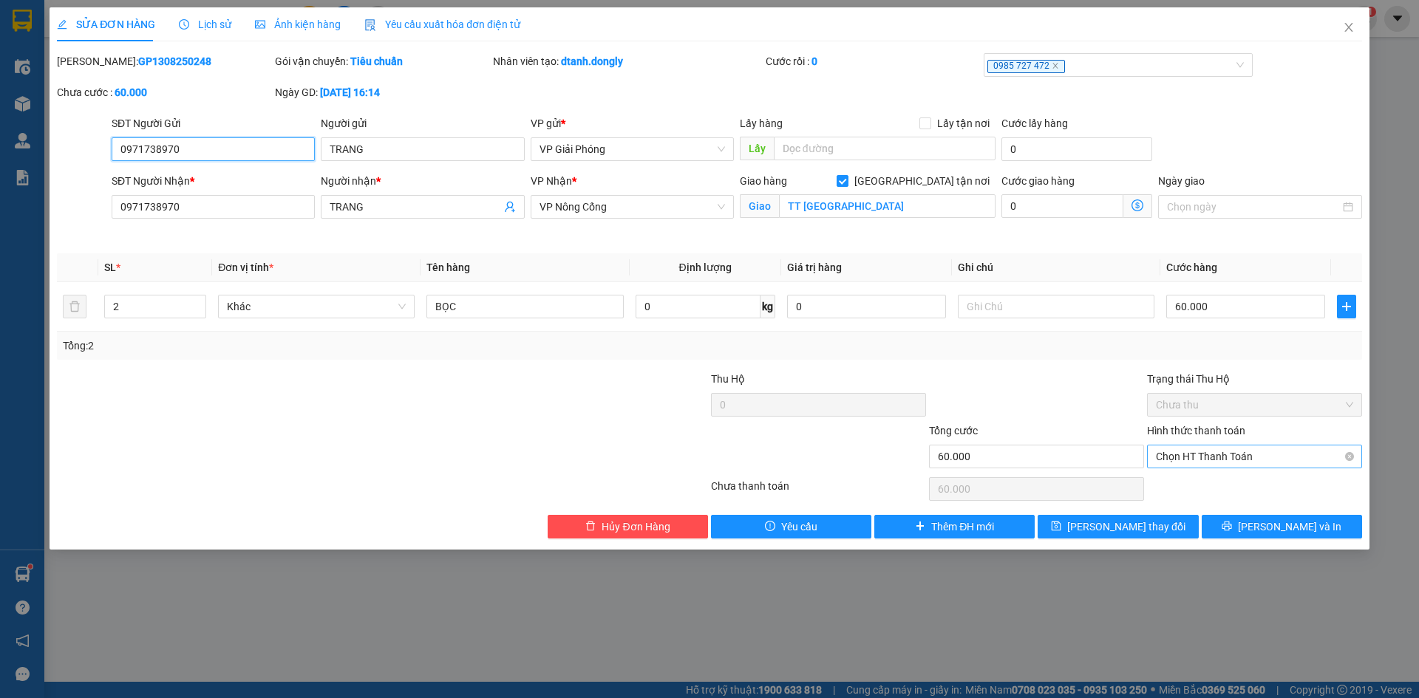
click at [1214, 456] on span "Chọn HT Thanh Toán" at bounding box center [1254, 457] width 197 height 22
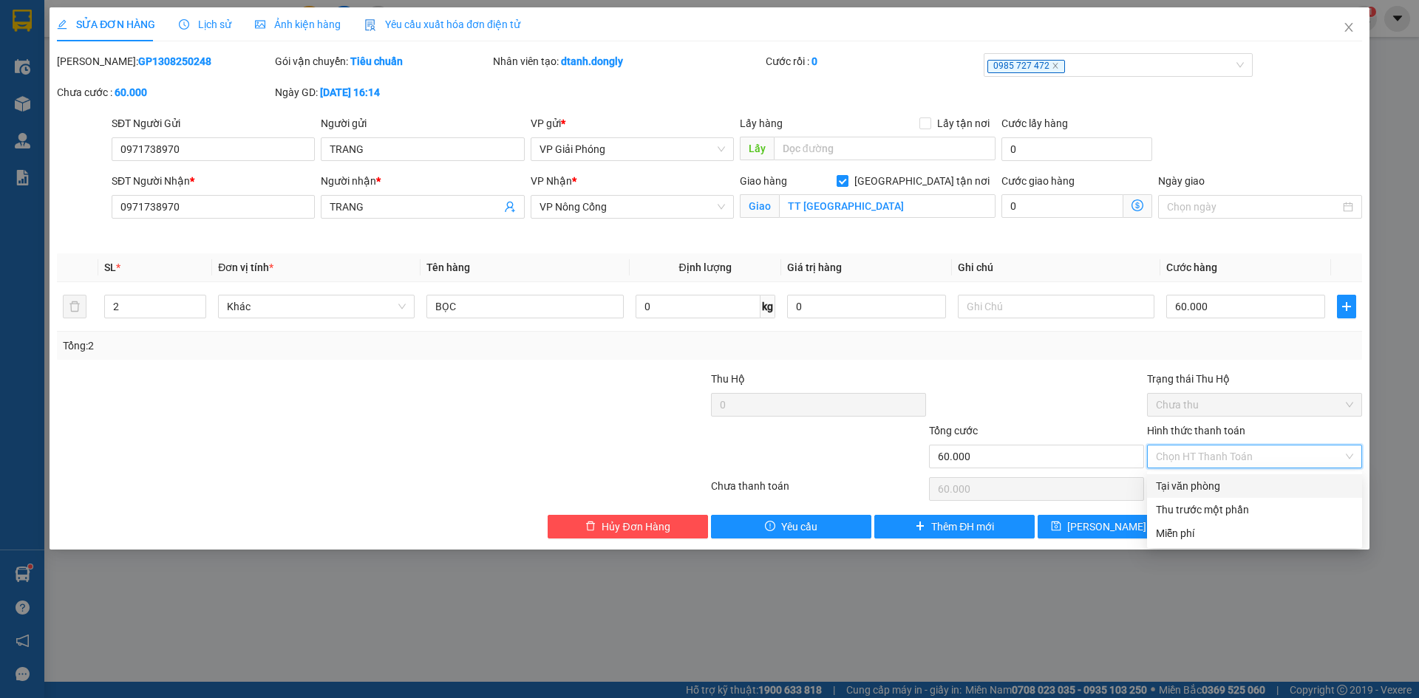
drag, startPoint x: 1230, startPoint y: 485, endPoint x: 1249, endPoint y: 513, distance: 34.0
click at [1230, 486] on div "Tại văn phòng" at bounding box center [1254, 486] width 197 height 16
type input "0"
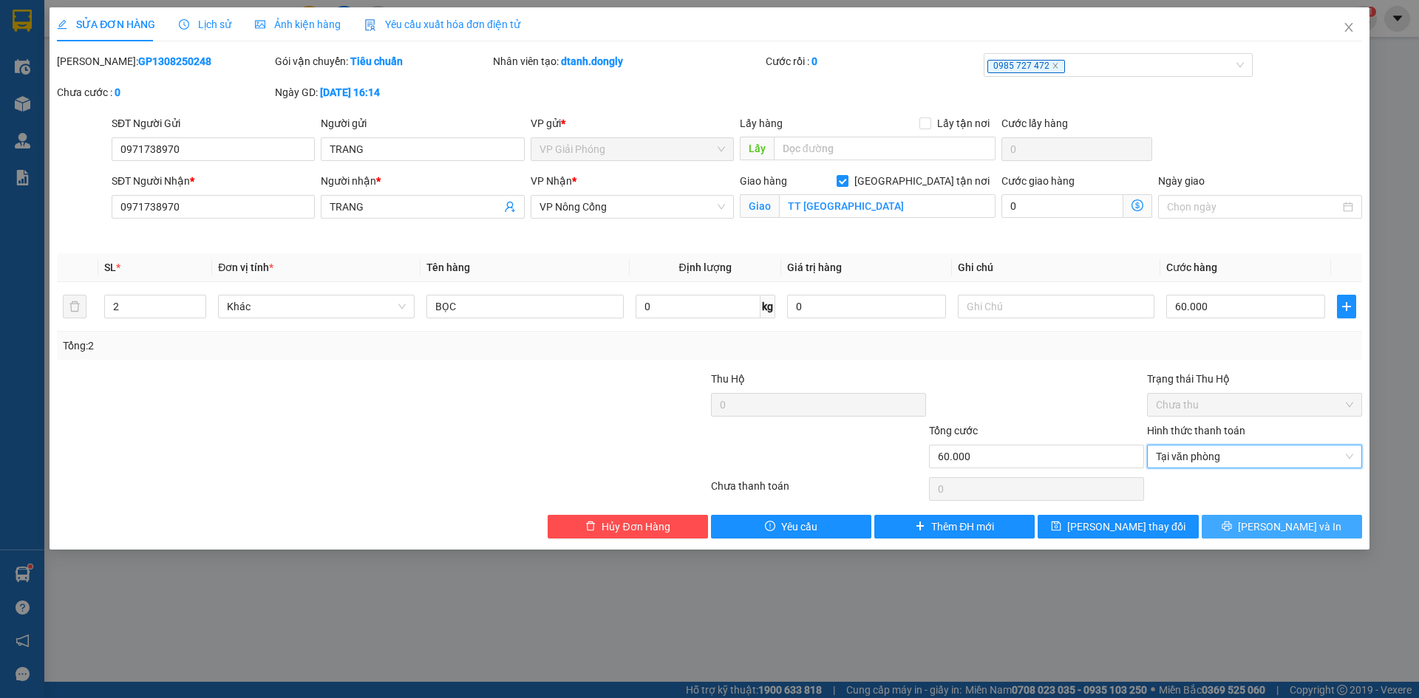
click at [1269, 527] on span "[PERSON_NAME] và In" at bounding box center [1289, 527] width 103 height 16
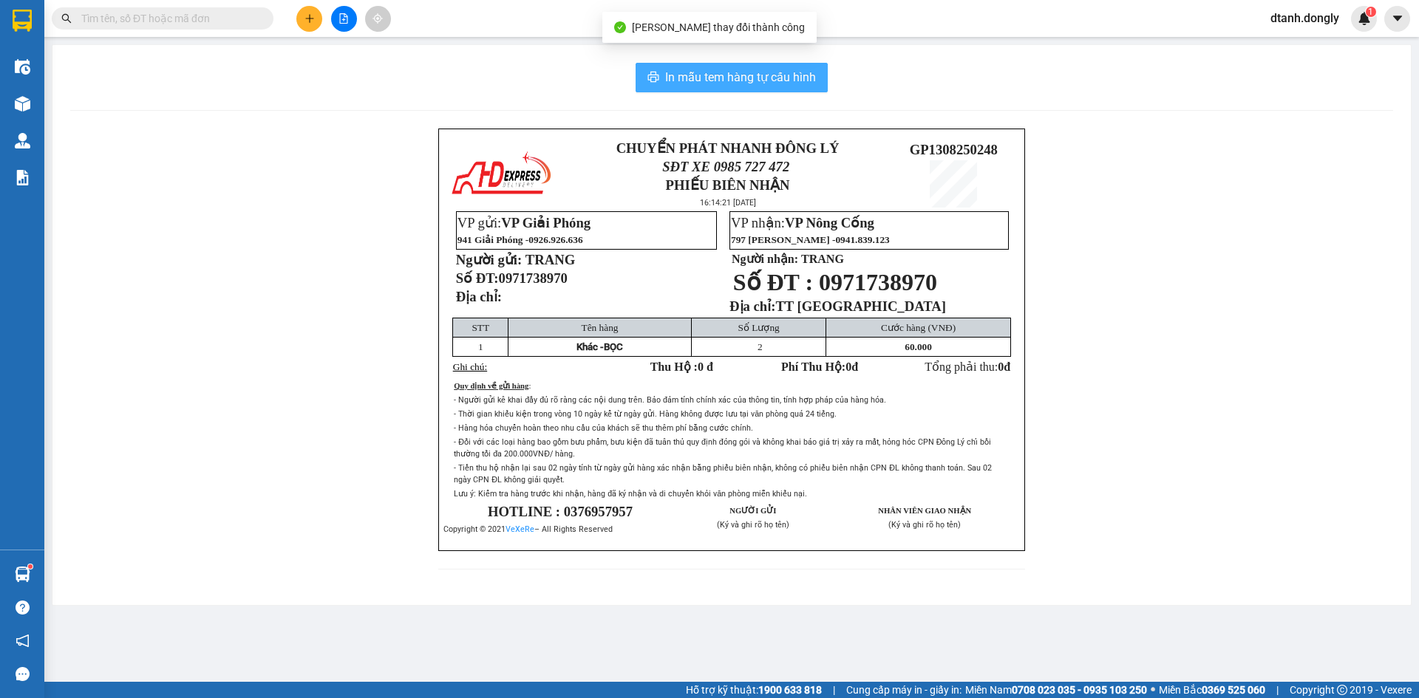
click at [776, 81] on span "In mẫu tem hàng tự cấu hình" at bounding box center [740, 77] width 151 height 18
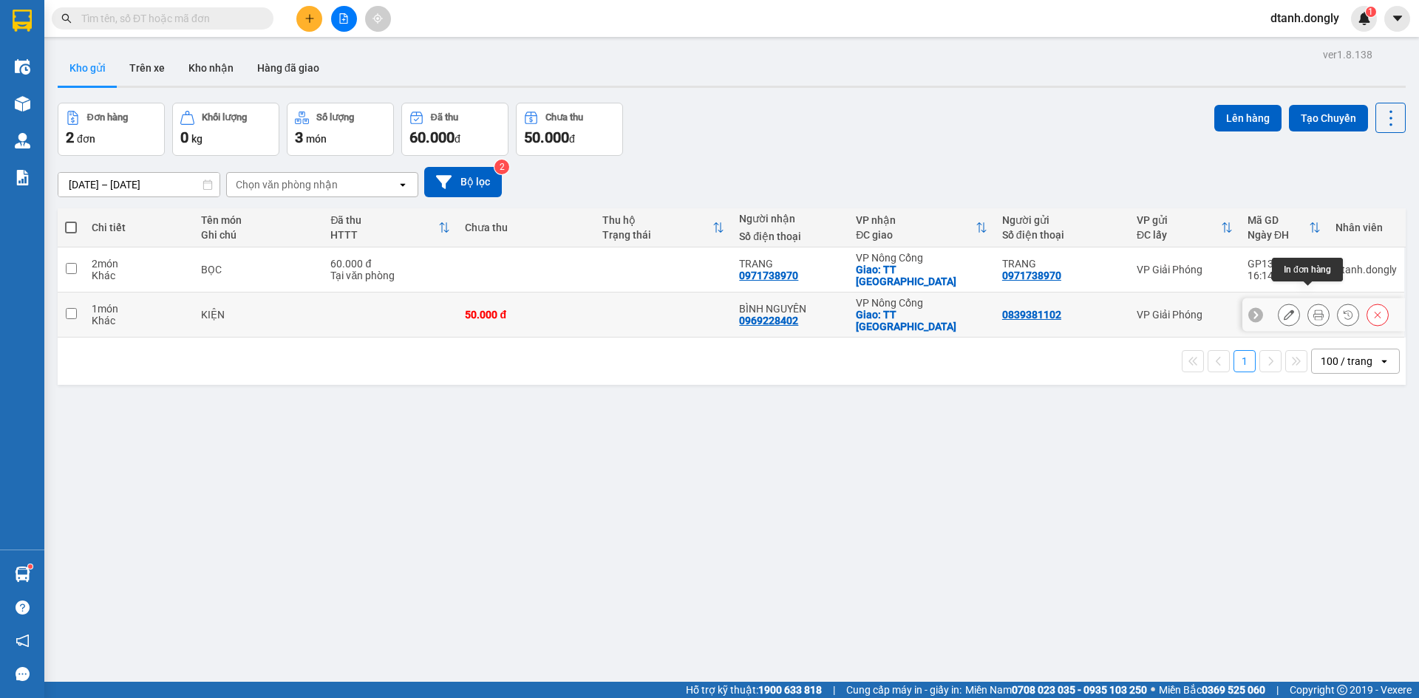
click at [1313, 310] on icon at bounding box center [1318, 315] width 10 height 10
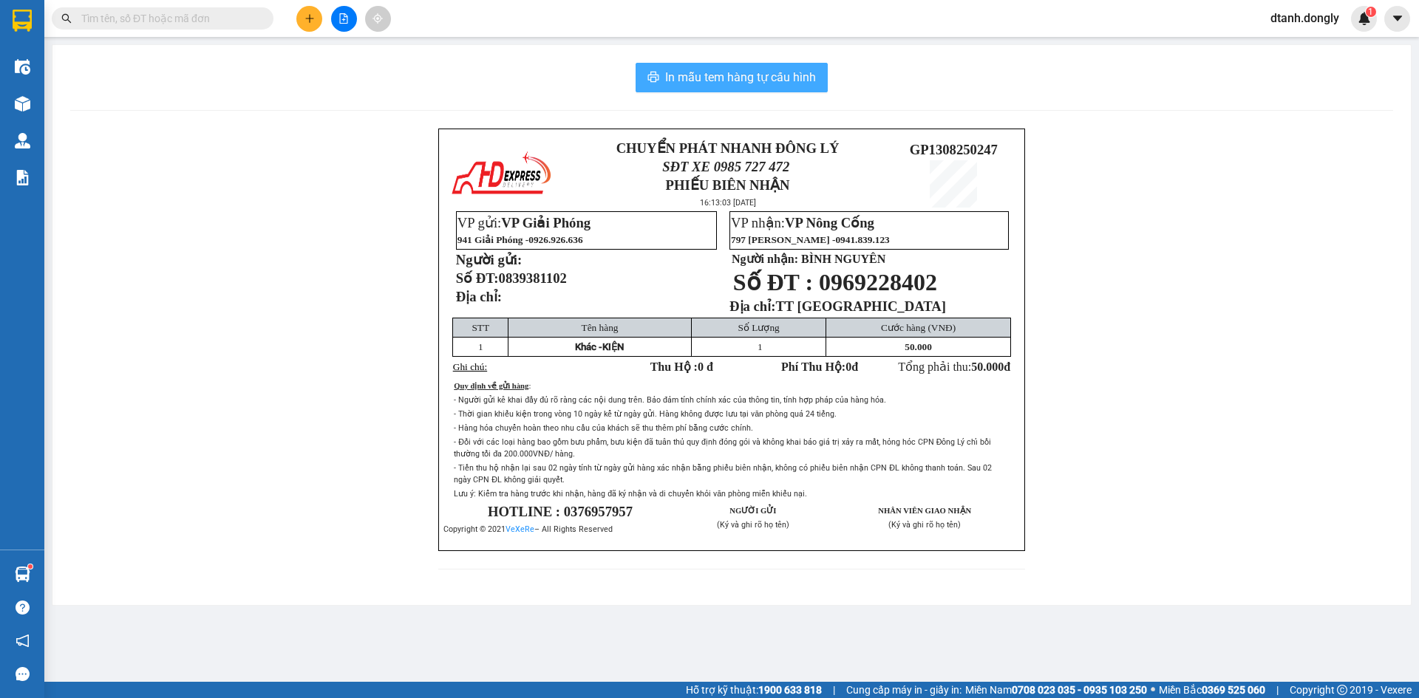
drag, startPoint x: 764, startPoint y: 85, endPoint x: 823, endPoint y: 121, distance: 69.3
click at [766, 92] on div "In mẫu tem hàng tự cấu hình CHUYỂN PHÁT NHANH ĐÔNG LÝ SĐT XE 0985 727 472 PHIẾU…" at bounding box center [731, 325] width 1359 height 560
click at [722, 74] on span "In mẫu tem hàng tự cấu hình" at bounding box center [740, 77] width 151 height 18
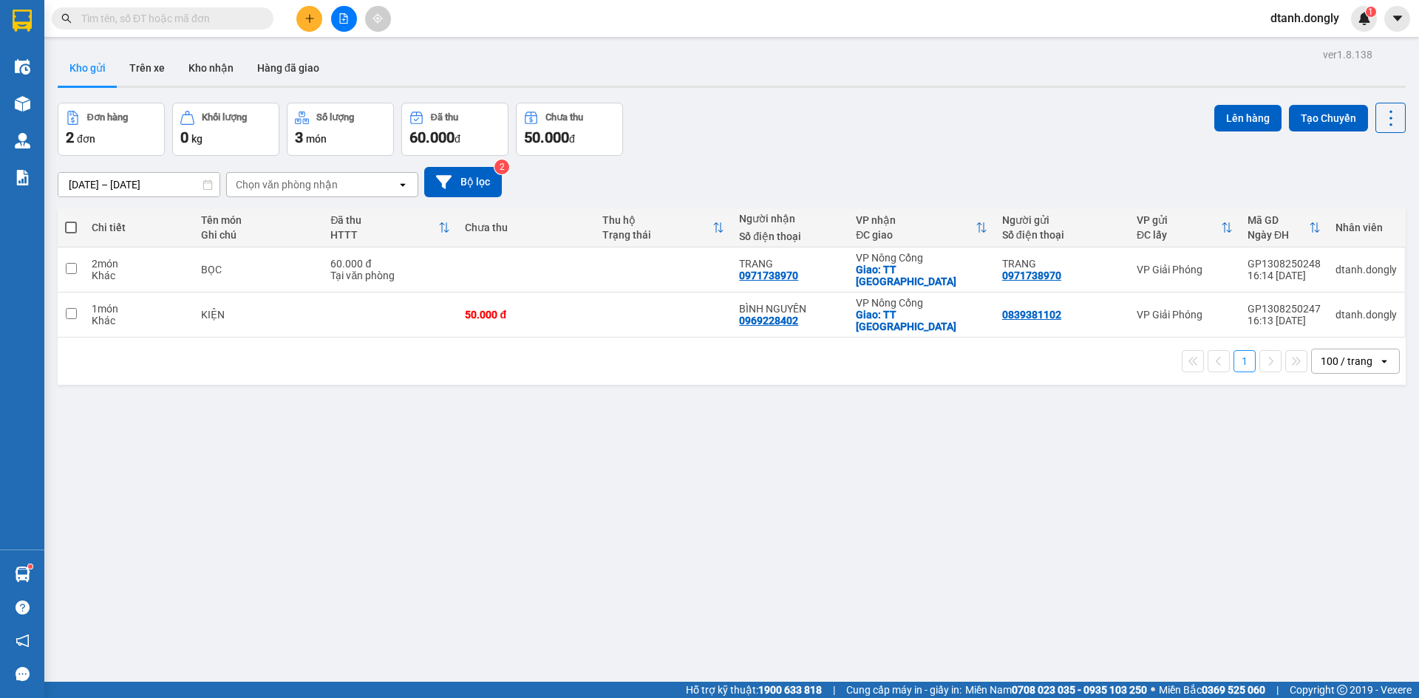
click at [296, 20] on button at bounding box center [309, 19] width 26 height 26
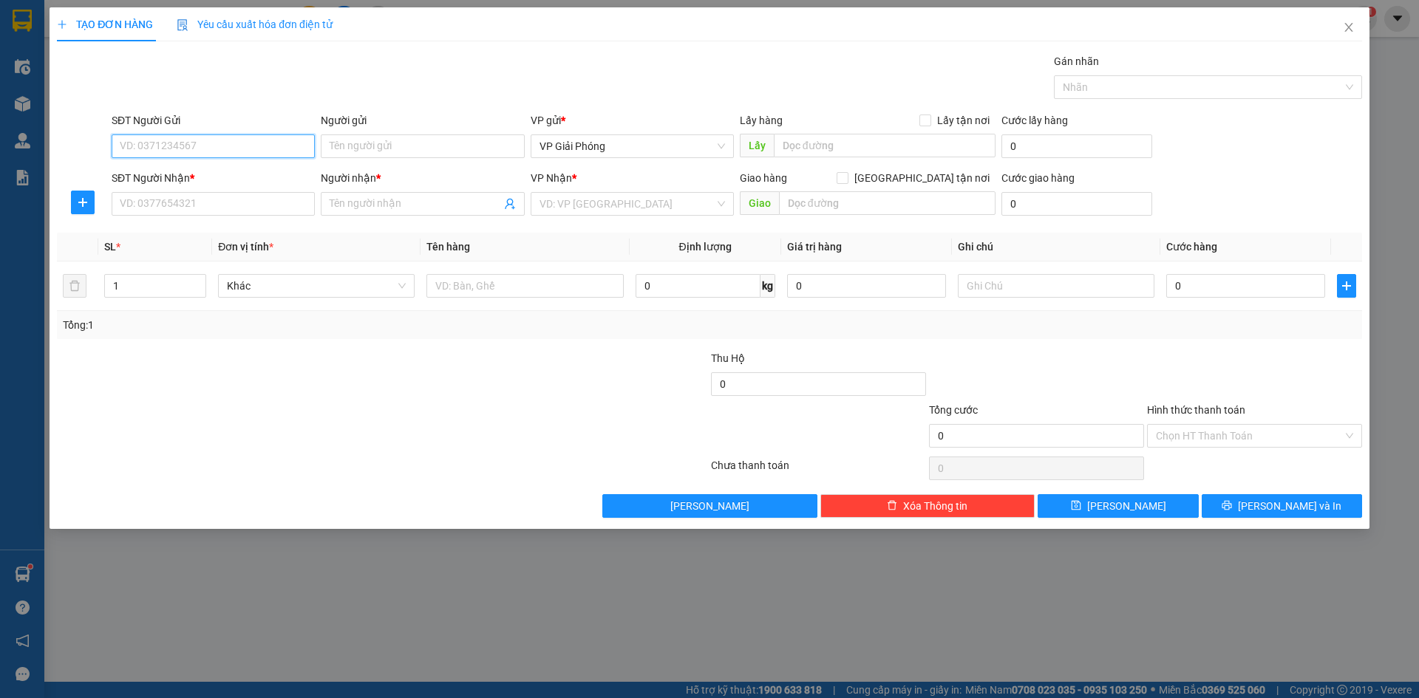
click at [227, 140] on input "SĐT Người Gửi" at bounding box center [213, 147] width 203 height 24
type input "0901885029"
click at [199, 203] on input "SĐT Người Nhận *" at bounding box center [213, 204] width 203 height 24
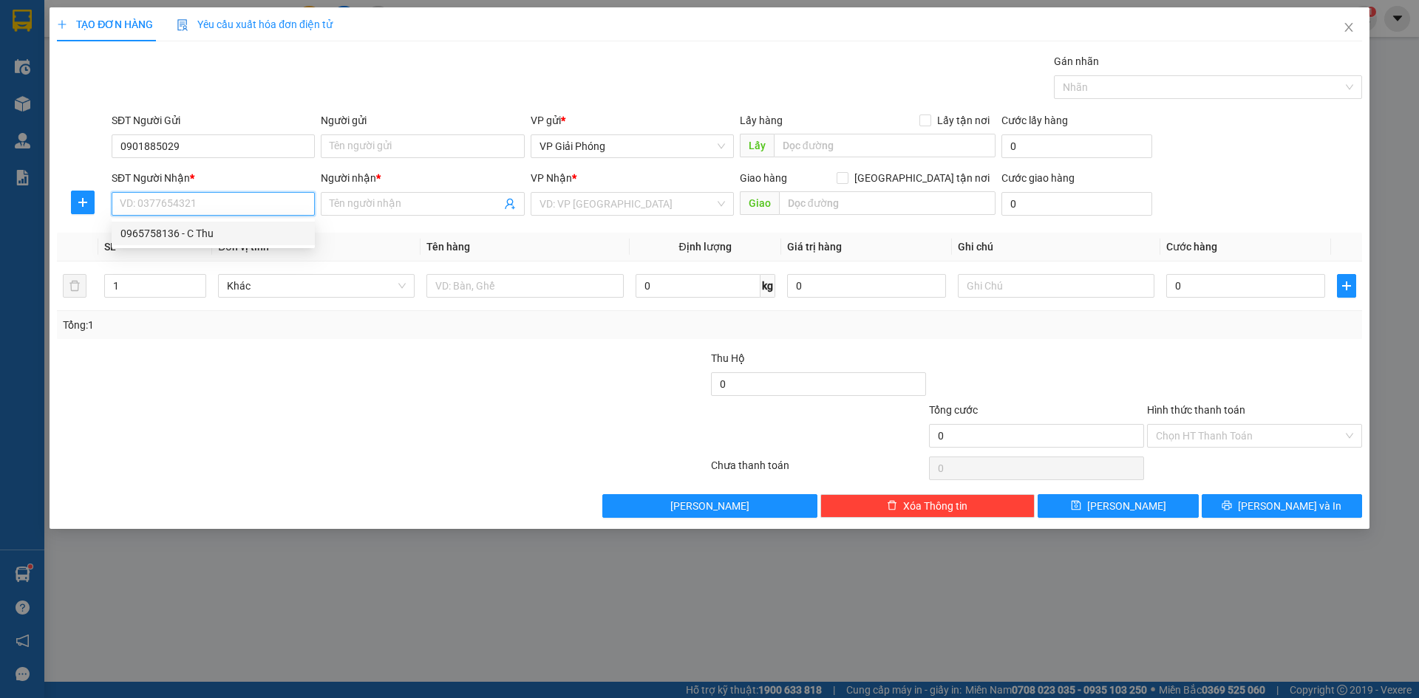
click at [183, 225] on div "0965758136 - C Thu" at bounding box center [213, 234] width 203 height 24
type input "0965758136"
type input "C Thu"
checkbox input "true"
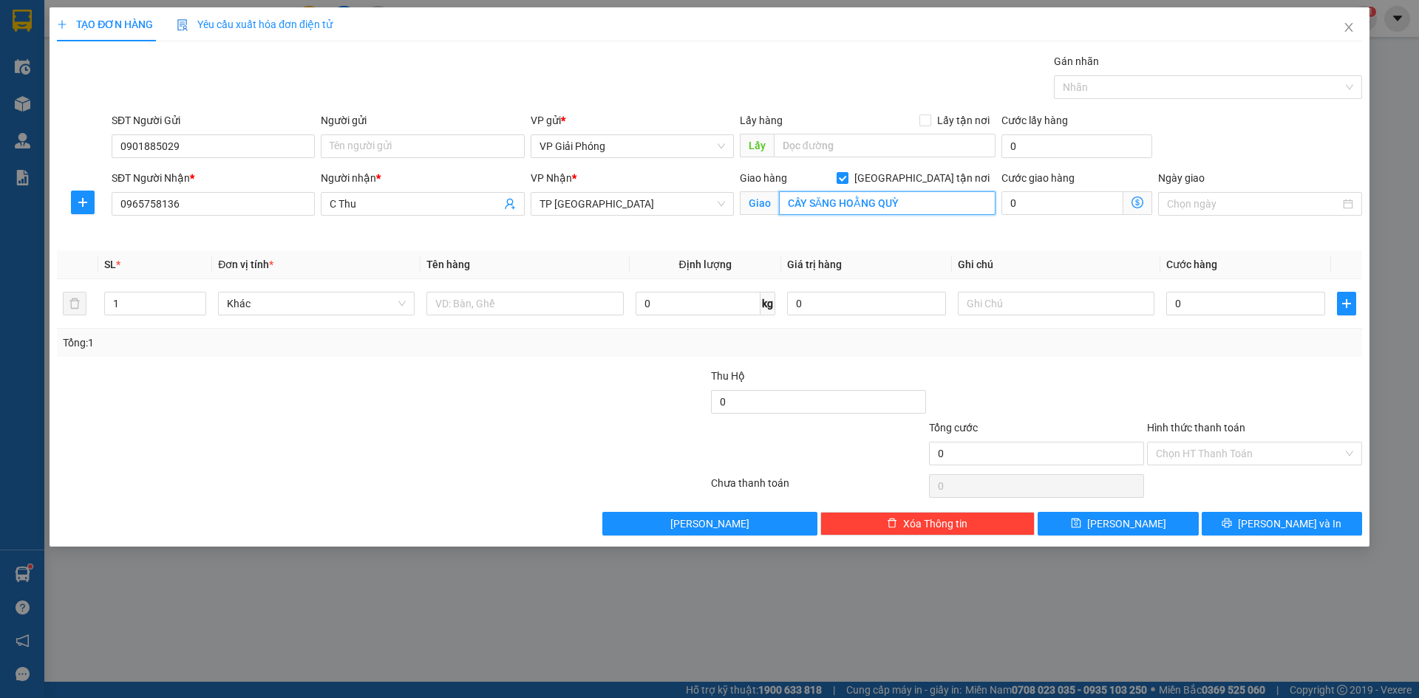
click at [822, 205] on input "CÂY SĂNG HOẰNG QUỲ" at bounding box center [887, 203] width 217 height 24
click at [922, 207] on input "CÂY SĂNG HOẰNG QUỲ" at bounding box center [887, 203] width 217 height 24
type input "CÂY XĂNG HOẰNG QUỲ"
click at [149, 307] on input "1" at bounding box center [155, 304] width 101 height 22
type input "2"
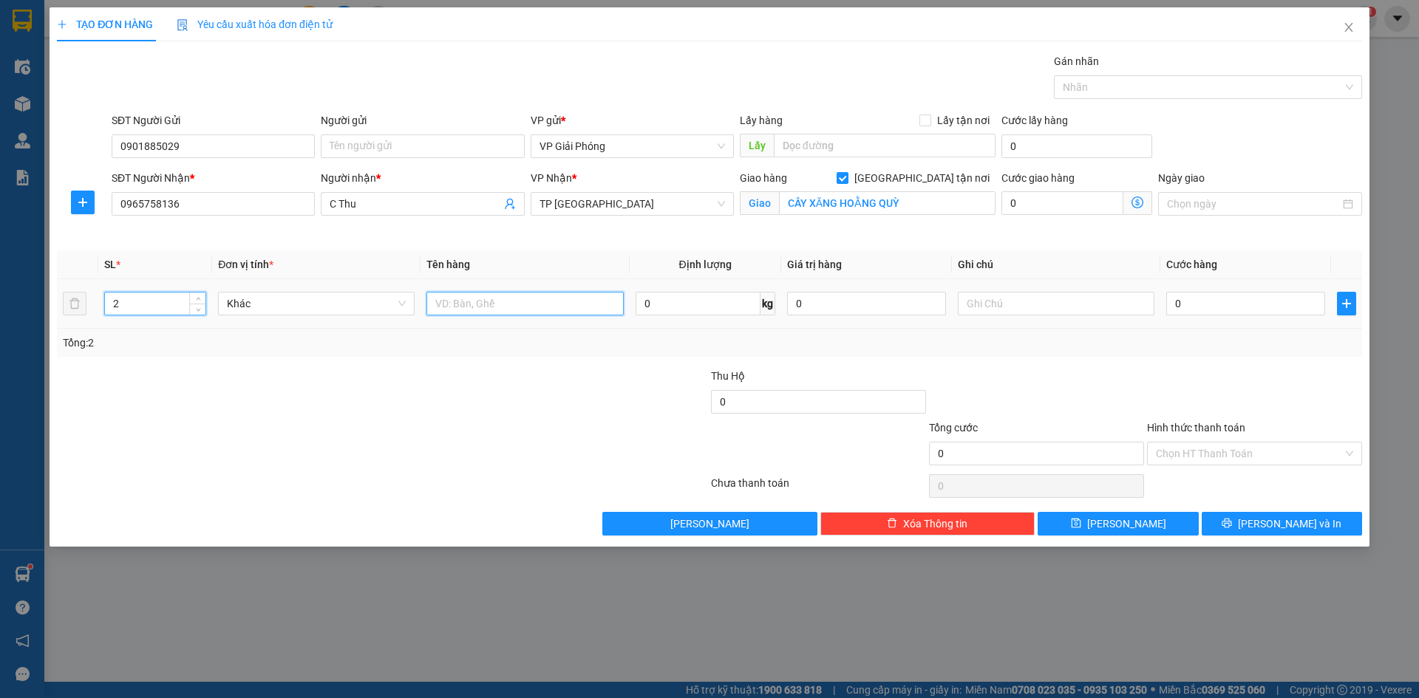
click at [514, 304] on input "text" at bounding box center [524, 304] width 197 height 24
type input "KIỆN"
click at [1220, 306] on input "0" at bounding box center [1245, 304] width 159 height 24
type input "8"
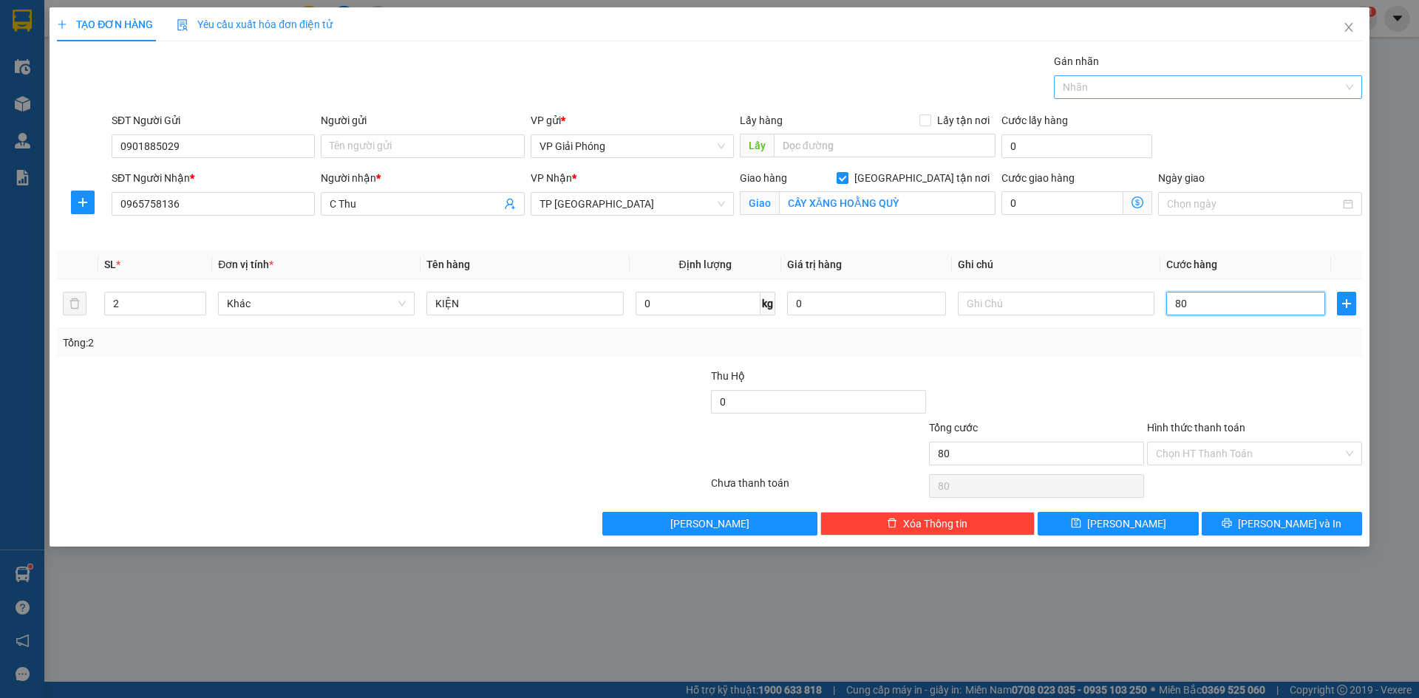
click at [1104, 89] on div at bounding box center [1201, 87] width 286 height 18
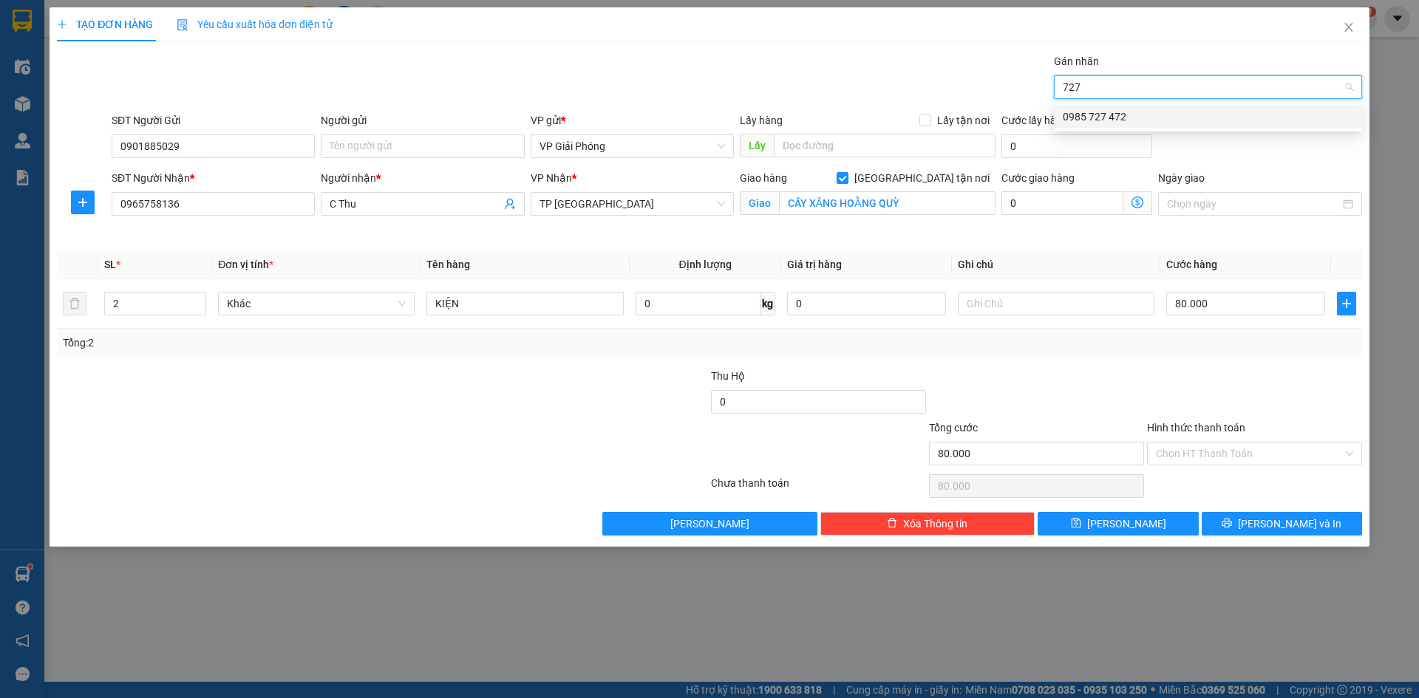
click at [1115, 118] on div "0985 727 472" at bounding box center [1208, 117] width 290 height 16
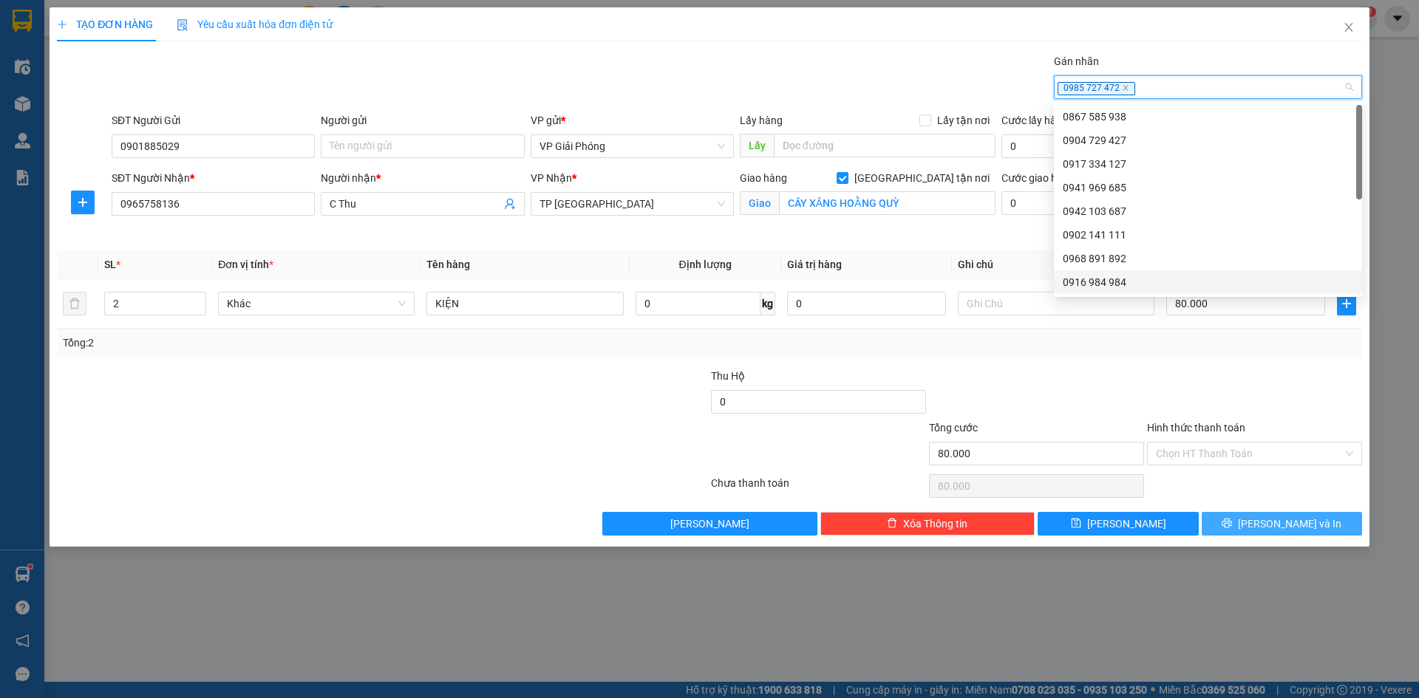
click at [1267, 522] on button "[PERSON_NAME] và In" at bounding box center [1282, 524] width 160 height 24
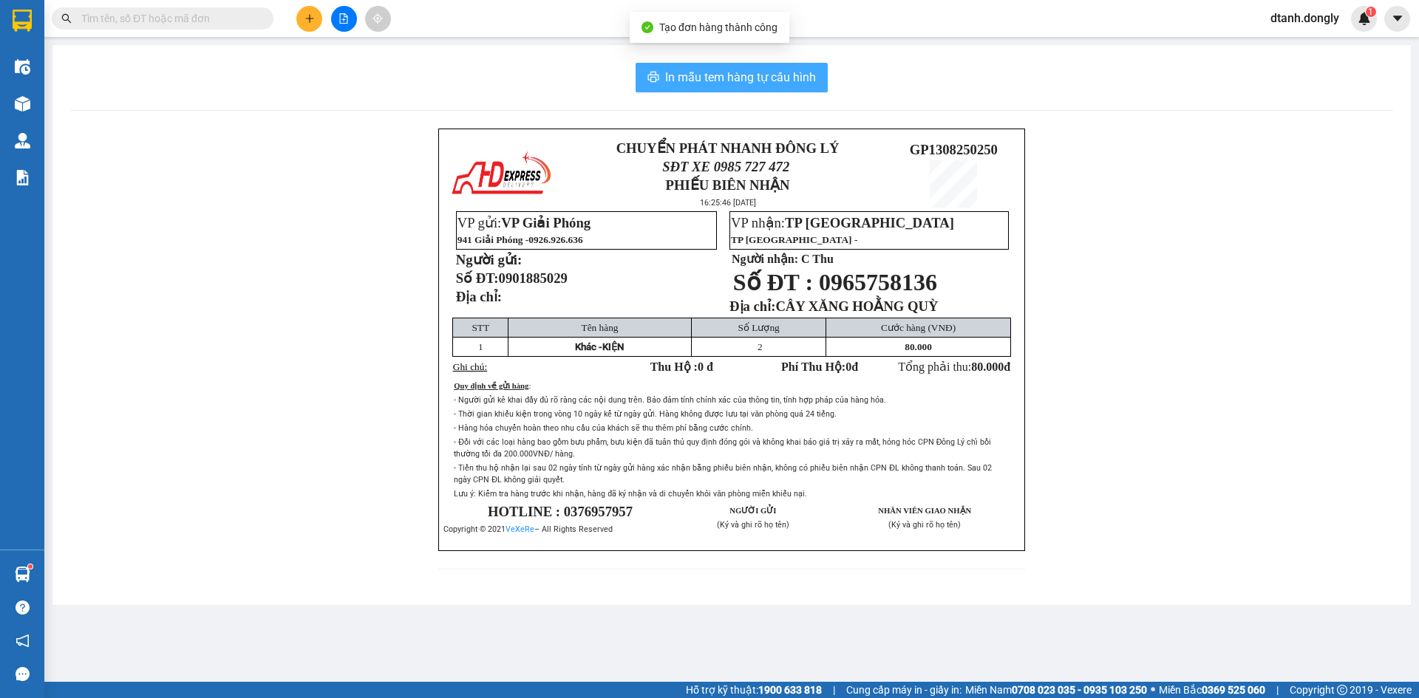
click at [730, 69] on span "In mẫu tem hàng tự cấu hình" at bounding box center [740, 77] width 151 height 18
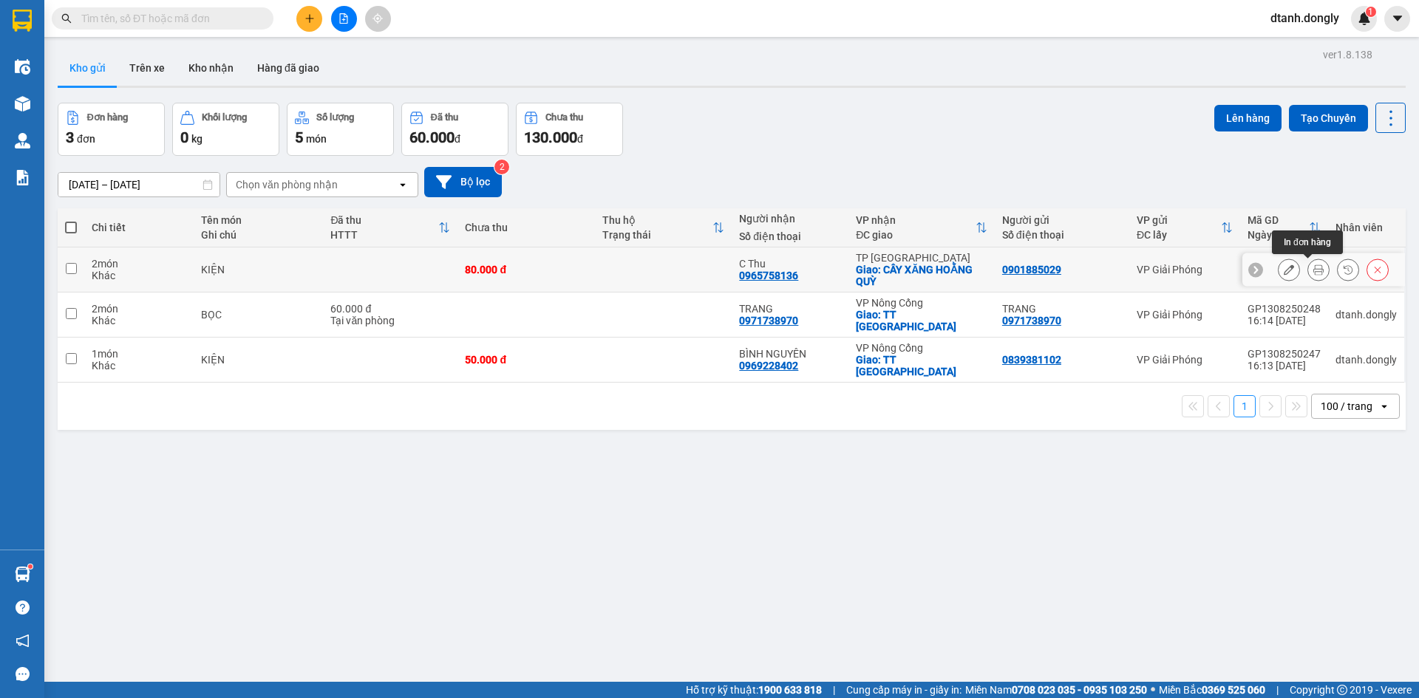
click at [1313, 268] on icon at bounding box center [1318, 270] width 10 height 10
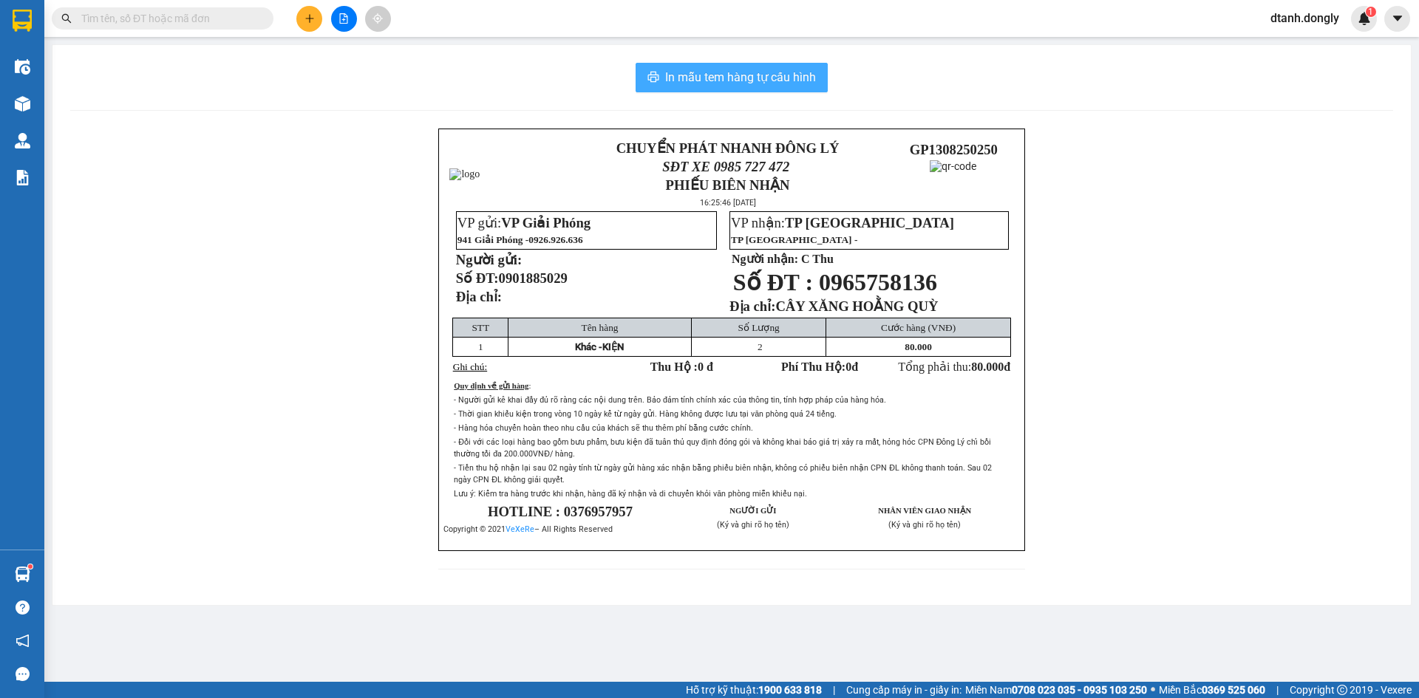
click at [788, 69] on span "In mẫu tem hàng tự cấu hình" at bounding box center [740, 77] width 151 height 18
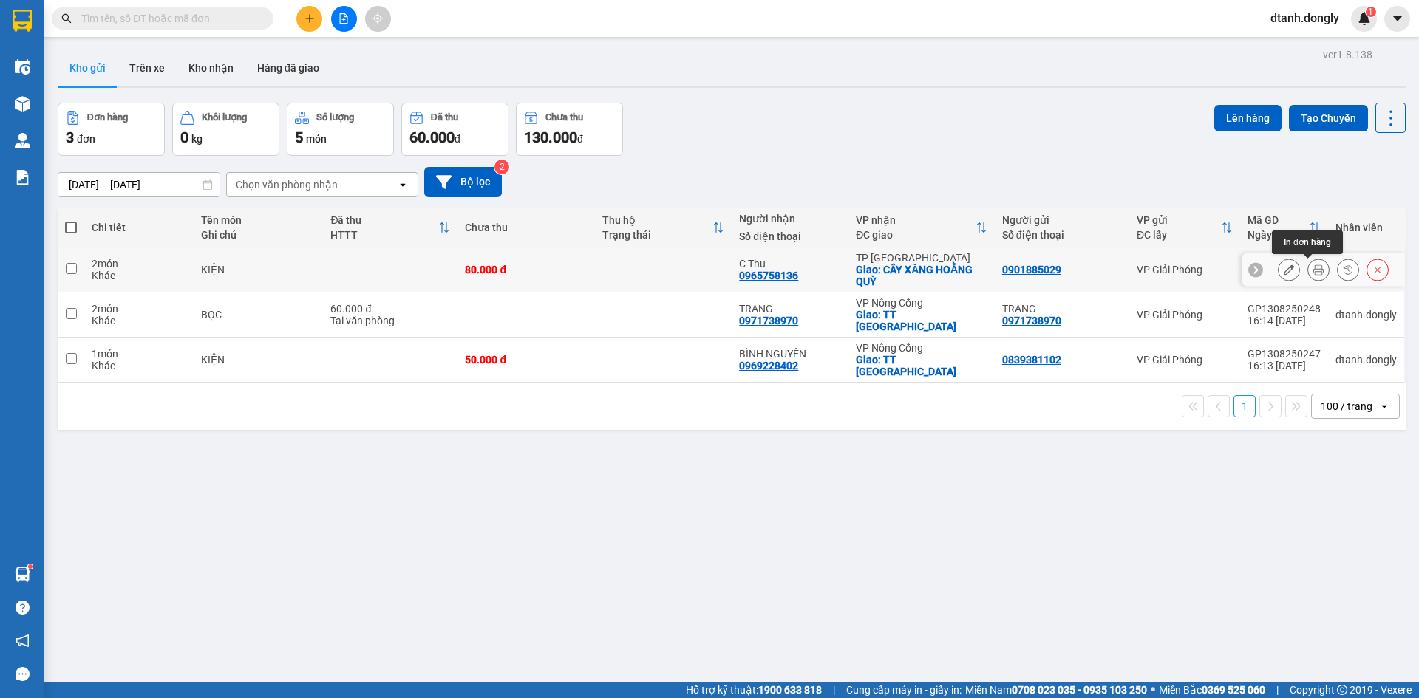
click at [1313, 267] on icon at bounding box center [1318, 270] width 10 height 10
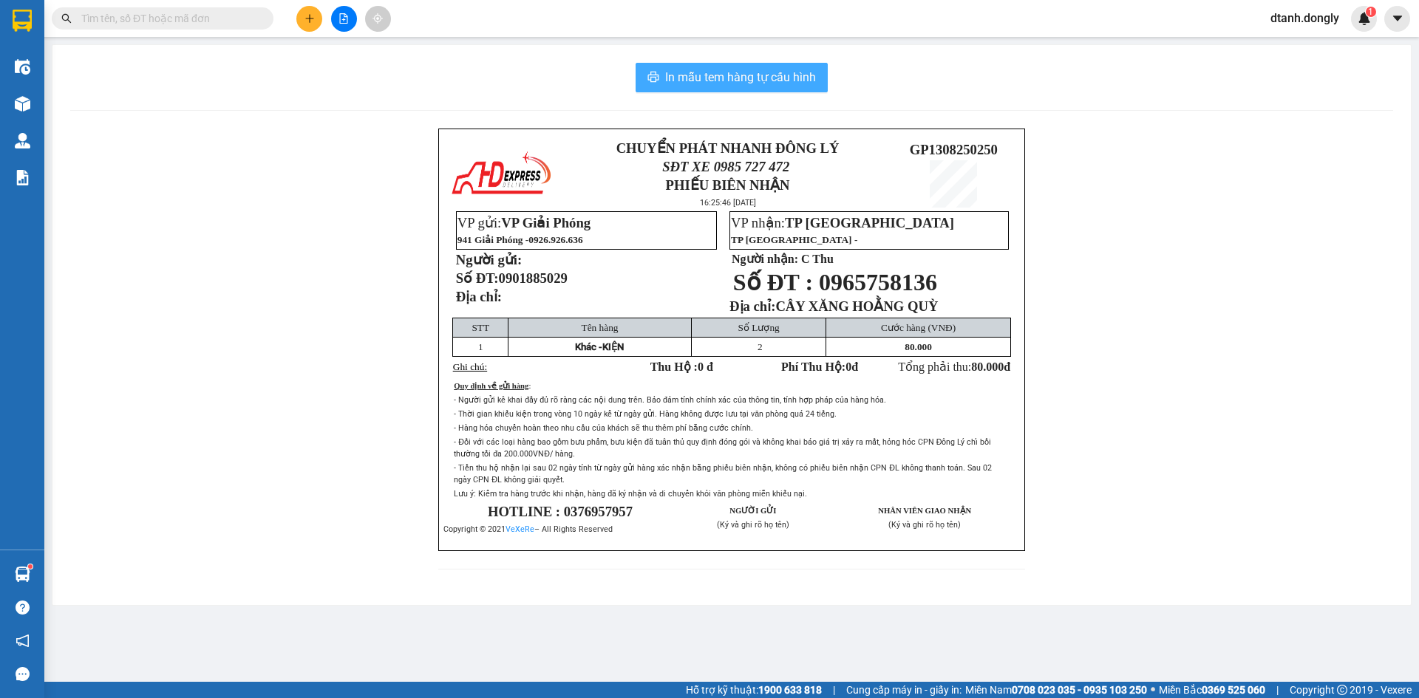
click at [747, 81] on span "In mẫu tem hàng tự cấu hình" at bounding box center [740, 77] width 151 height 18
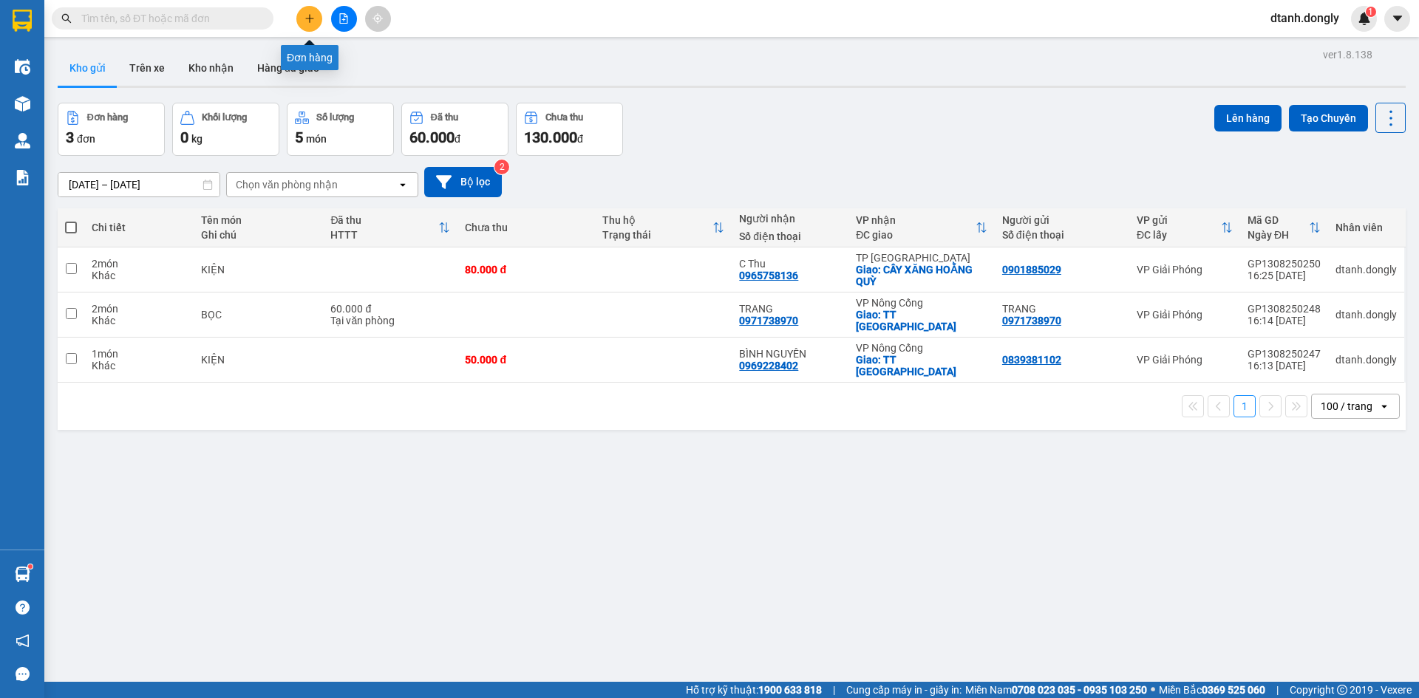
click at [302, 20] on button at bounding box center [309, 19] width 26 height 26
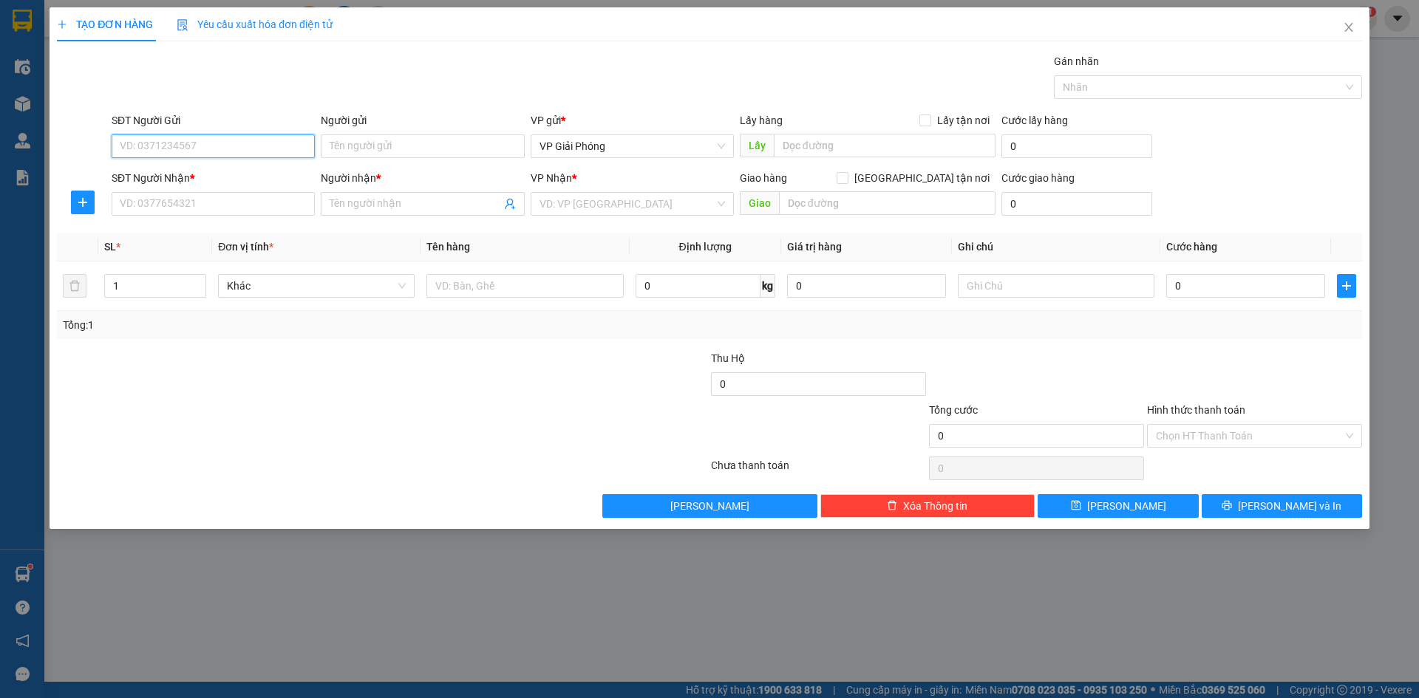
click at [219, 152] on input "SĐT Người Gửi" at bounding box center [213, 147] width 203 height 24
click at [186, 209] on input "SĐT Người Nhận *" at bounding box center [213, 204] width 203 height 24
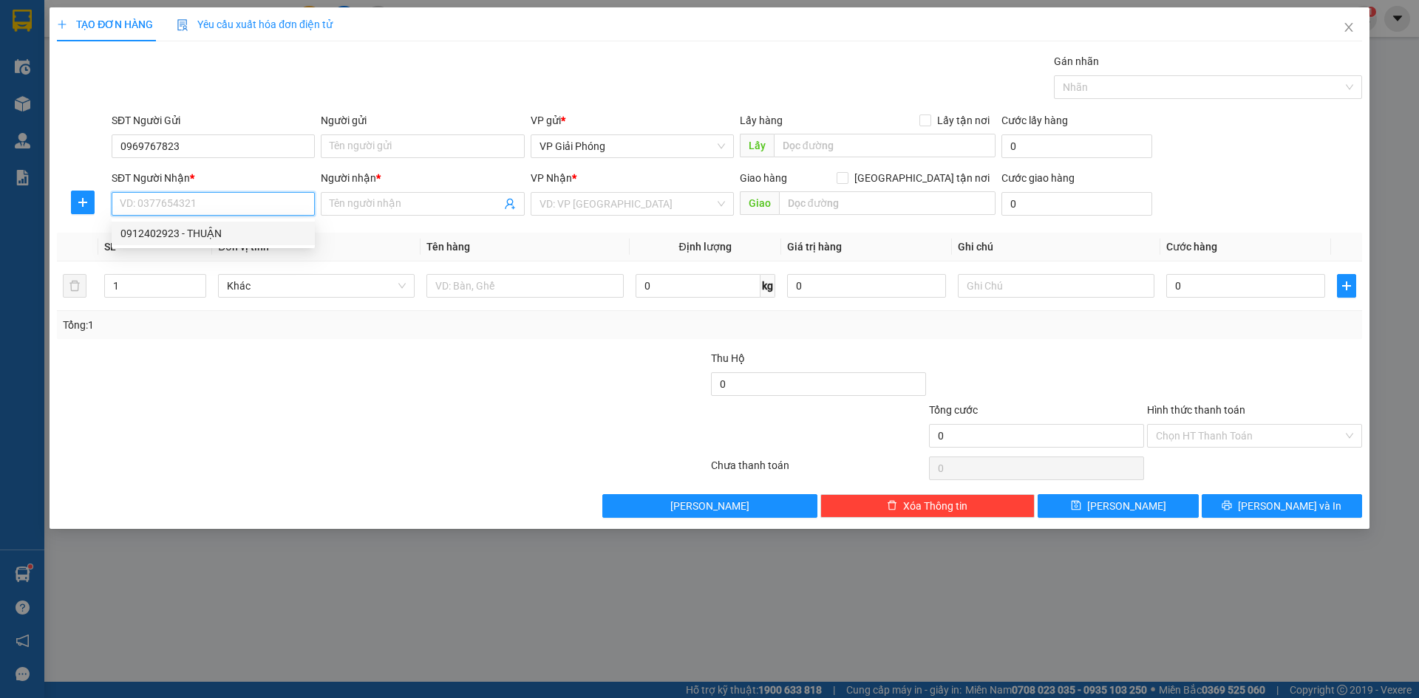
drag, startPoint x: 179, startPoint y: 224, endPoint x: 188, endPoint y: 231, distance: 11.5
click at [181, 227] on div "0912402923 - THUẬN" at bounding box center [213, 234] width 203 height 24
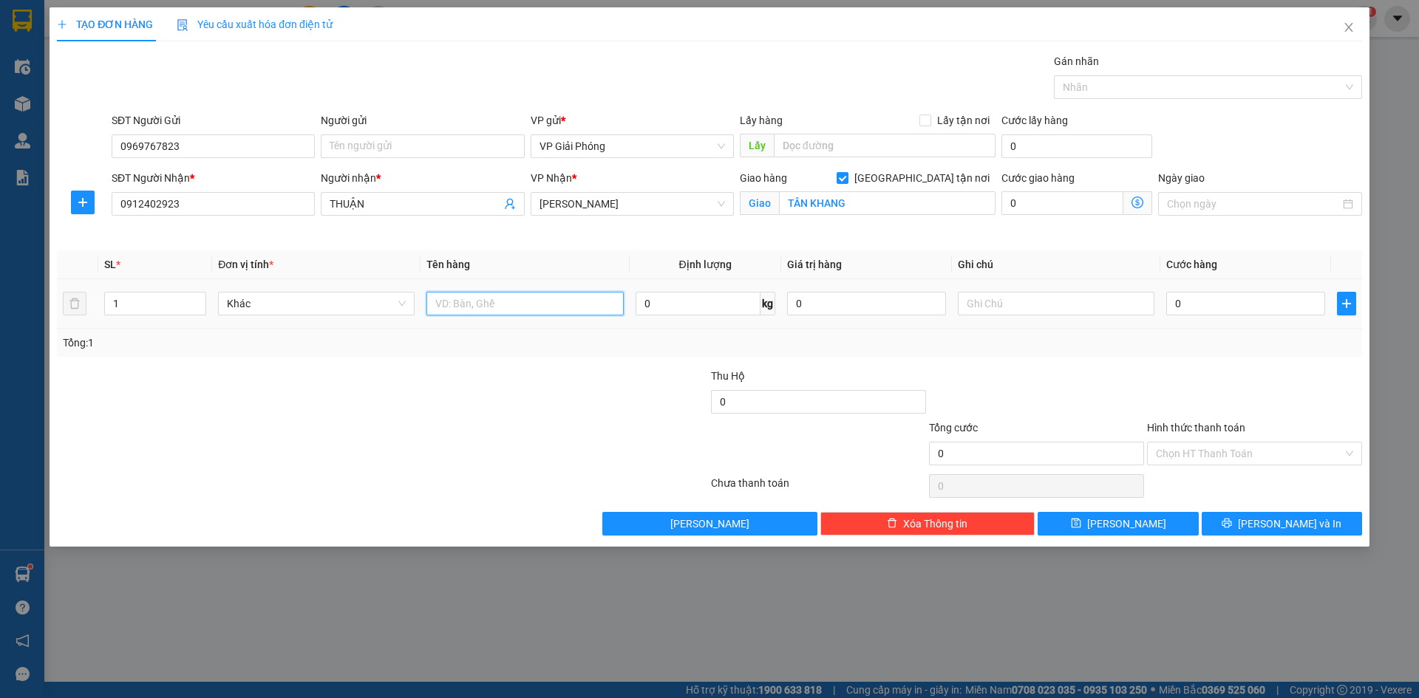
click at [517, 313] on input "text" at bounding box center [524, 304] width 197 height 24
click at [1206, 308] on input "0" at bounding box center [1245, 304] width 159 height 24
click at [1115, 92] on div at bounding box center [1201, 87] width 286 height 18
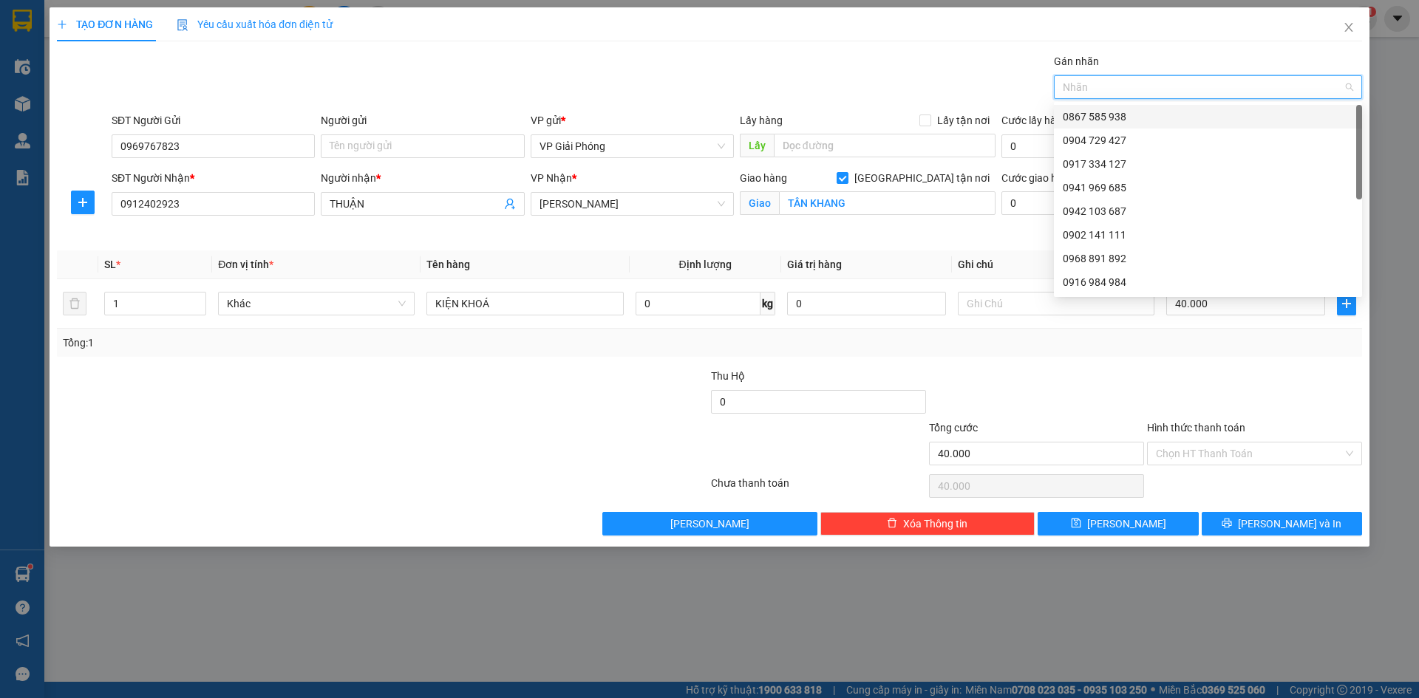
click at [1123, 89] on div at bounding box center [1201, 87] width 286 height 18
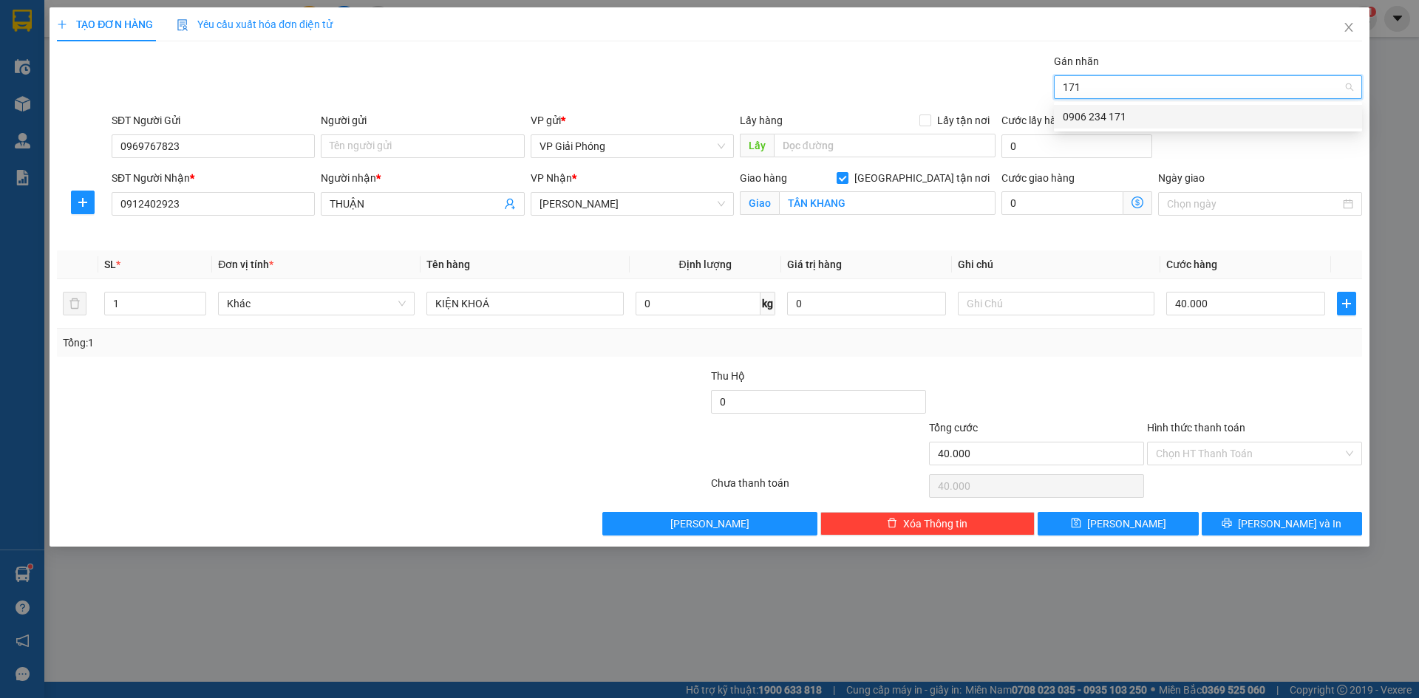
click at [1127, 113] on div "0906 234 171" at bounding box center [1208, 117] width 290 height 16
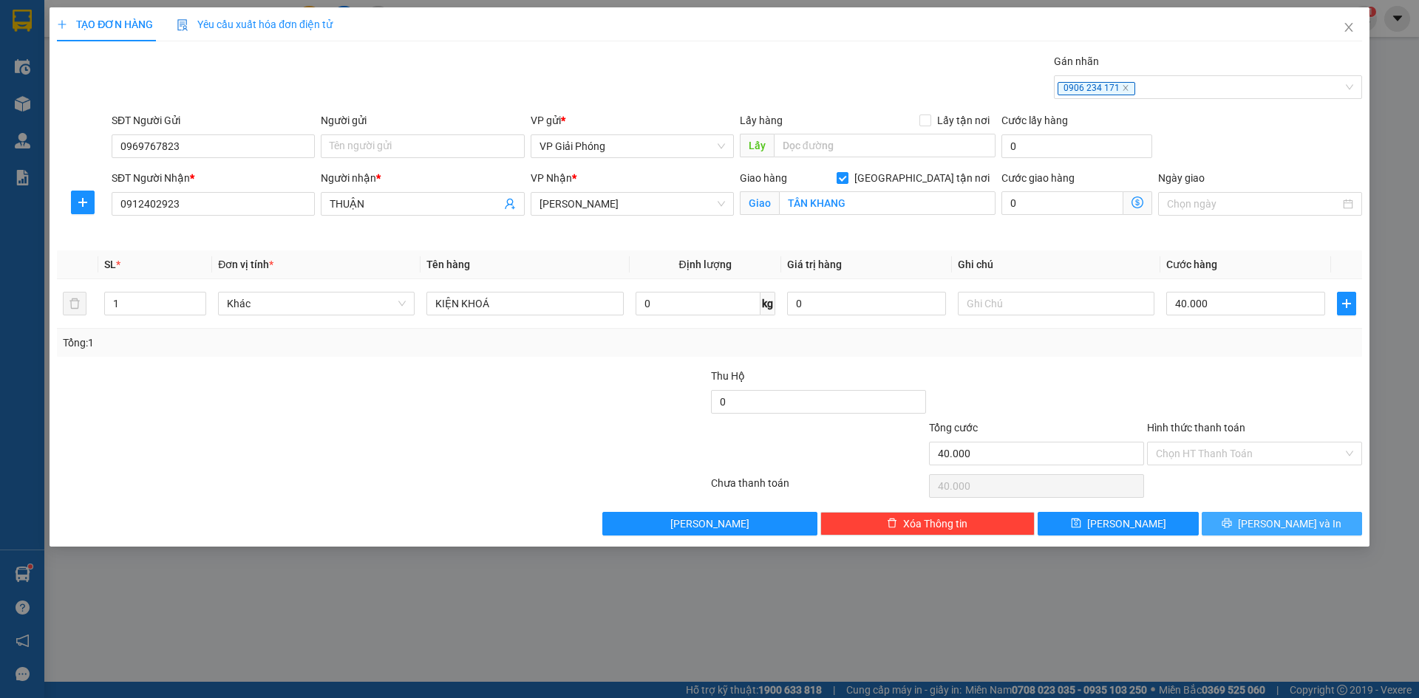
click at [1239, 516] on button "[PERSON_NAME] và In" at bounding box center [1282, 524] width 160 height 24
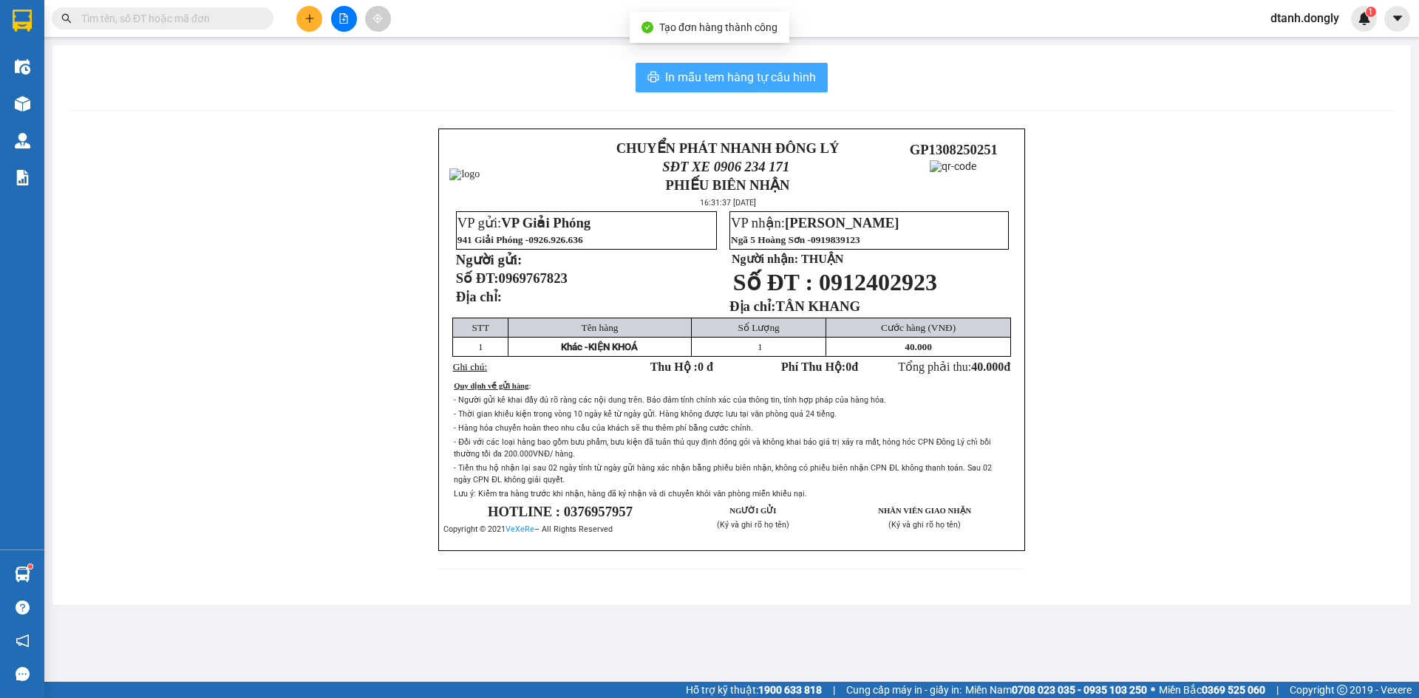
click at [804, 81] on span "In mẫu tem hàng tự cấu hình" at bounding box center [740, 77] width 151 height 18
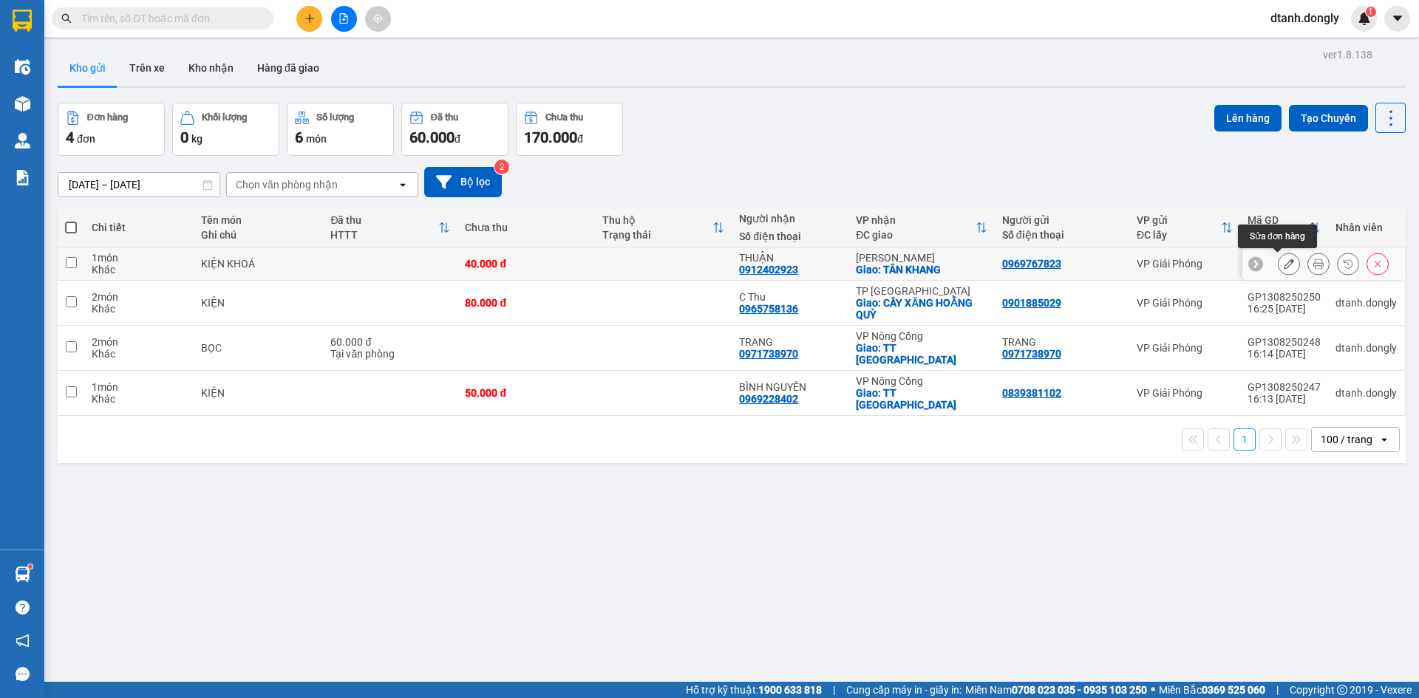
click at [1279, 259] on button at bounding box center [1289, 264] width 21 height 26
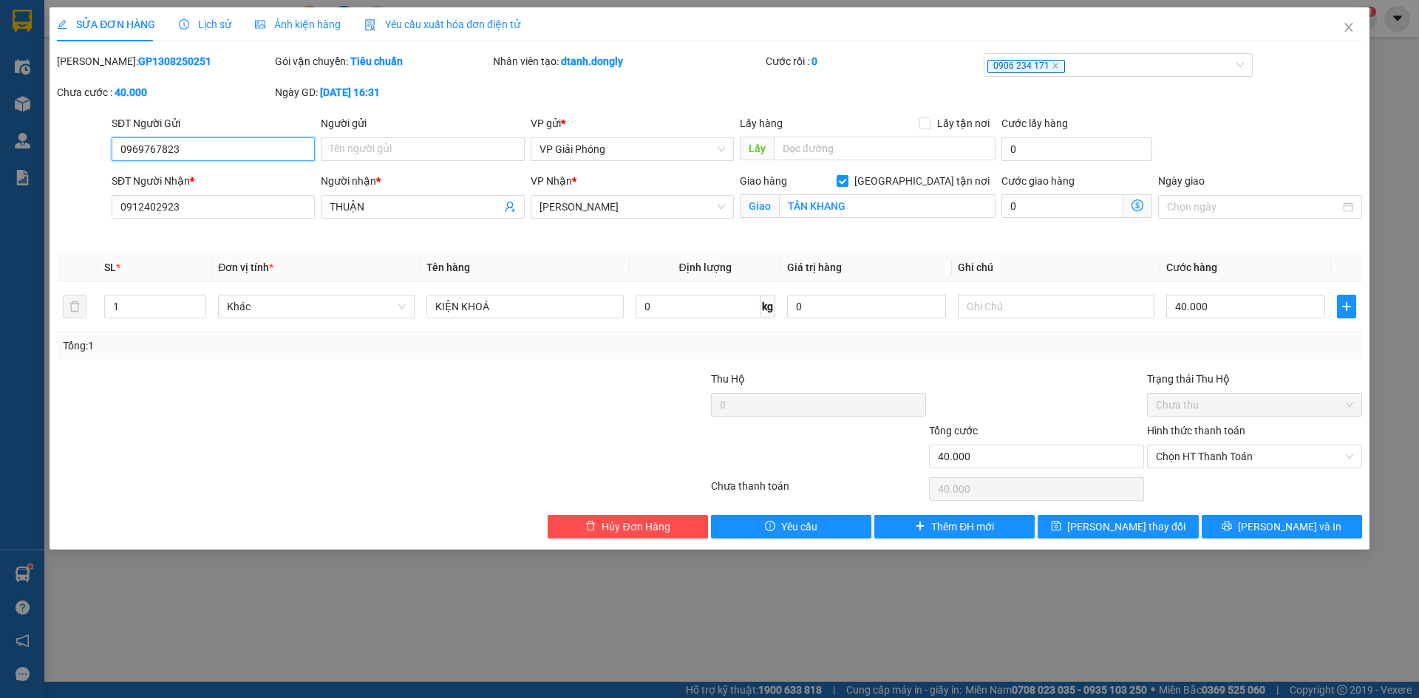
drag, startPoint x: 1215, startPoint y: 452, endPoint x: 1213, endPoint y: 469, distance: 17.9
click at [1215, 454] on span "Chọn HT Thanh Toán" at bounding box center [1254, 457] width 197 height 22
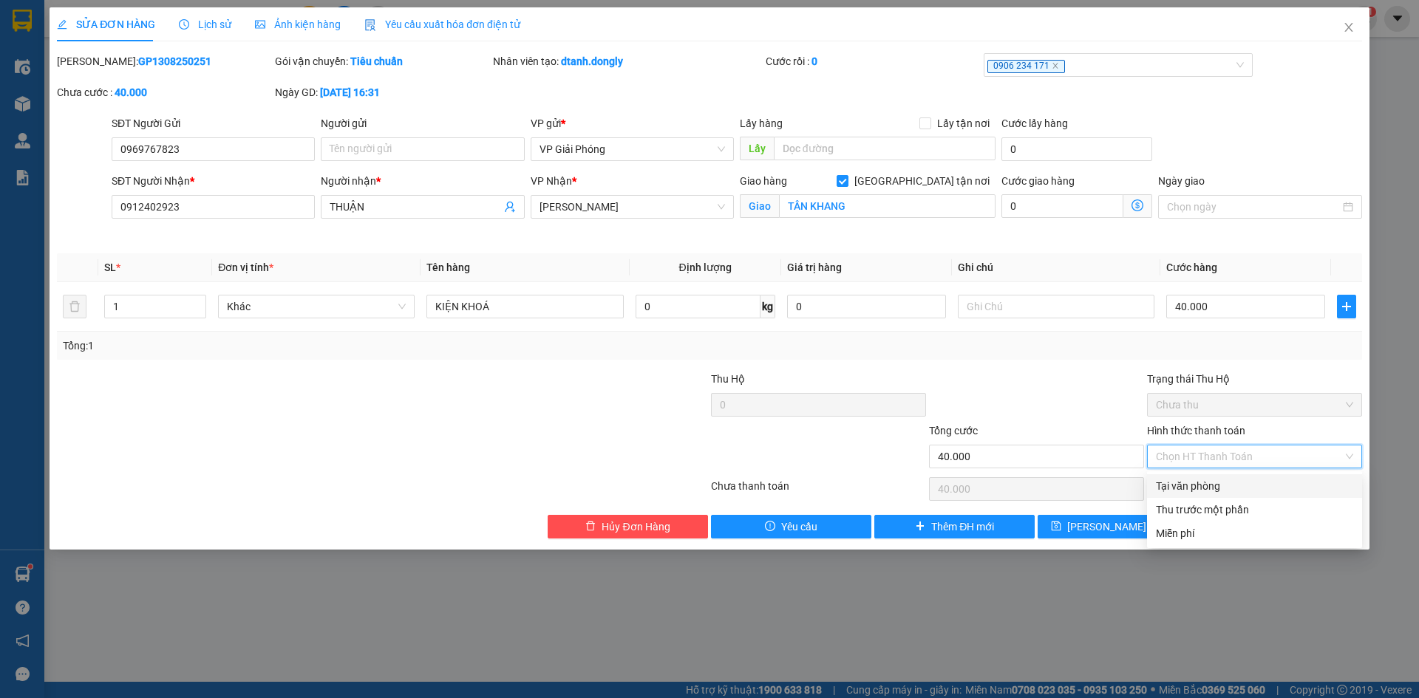
drag, startPoint x: 1213, startPoint y: 469, endPoint x: 1220, endPoint y: 511, distance: 42.8
click at [1212, 483] on div "Tại văn phòng" at bounding box center [1254, 486] width 197 height 16
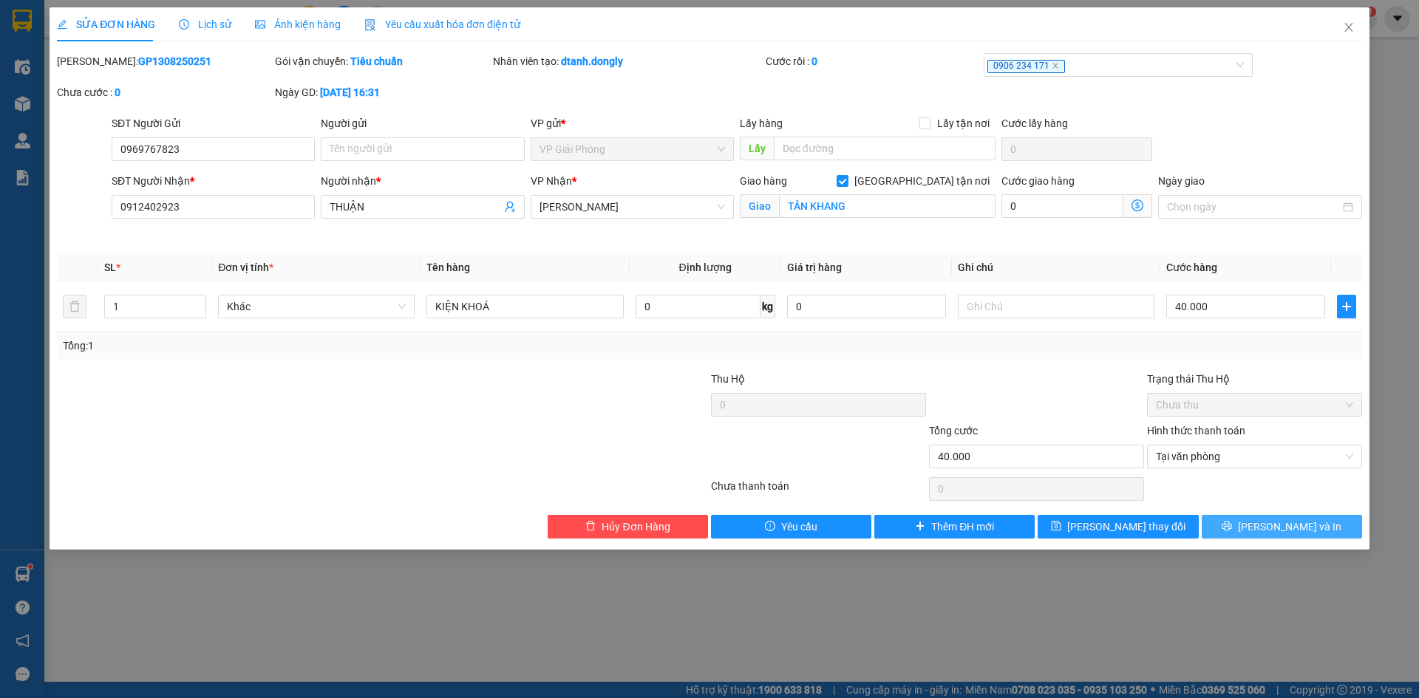
click at [1232, 524] on icon "printer" at bounding box center [1228, 527] width 10 height 10
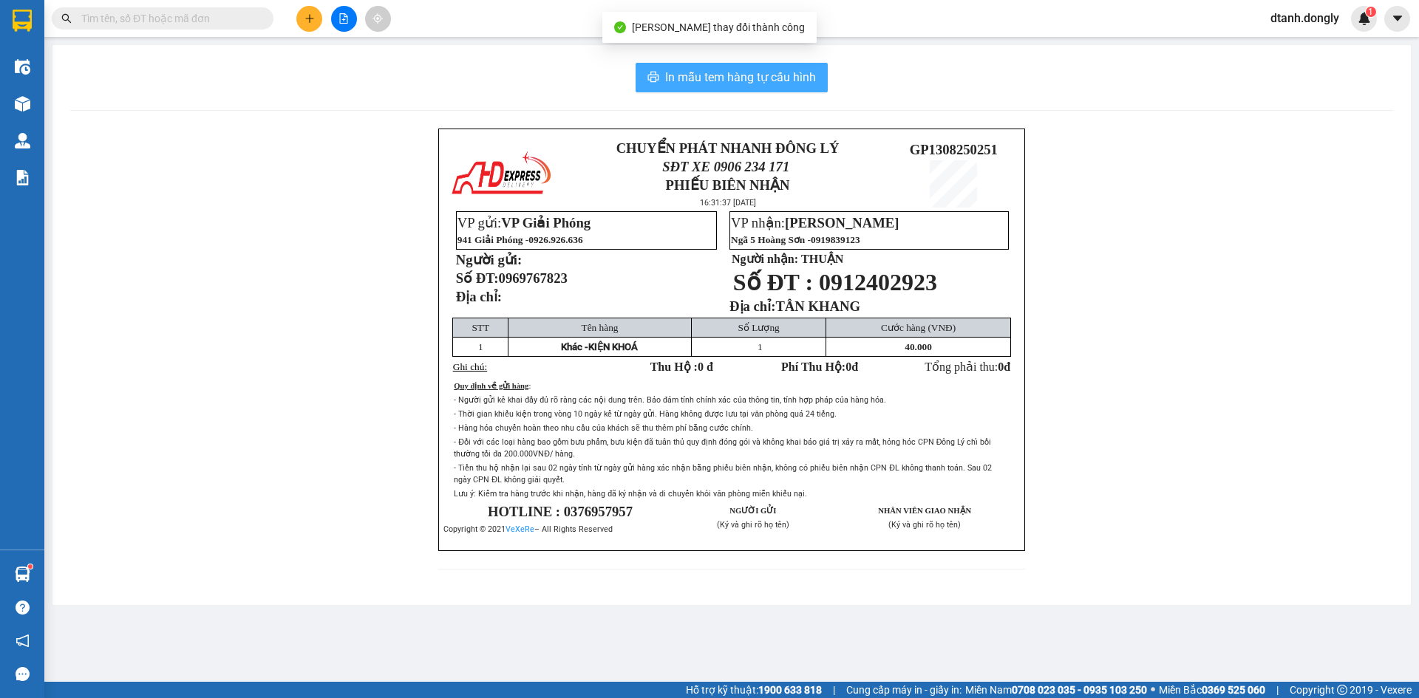
click at [772, 76] on span "In mẫu tem hàng tự cấu hình" at bounding box center [740, 77] width 151 height 18
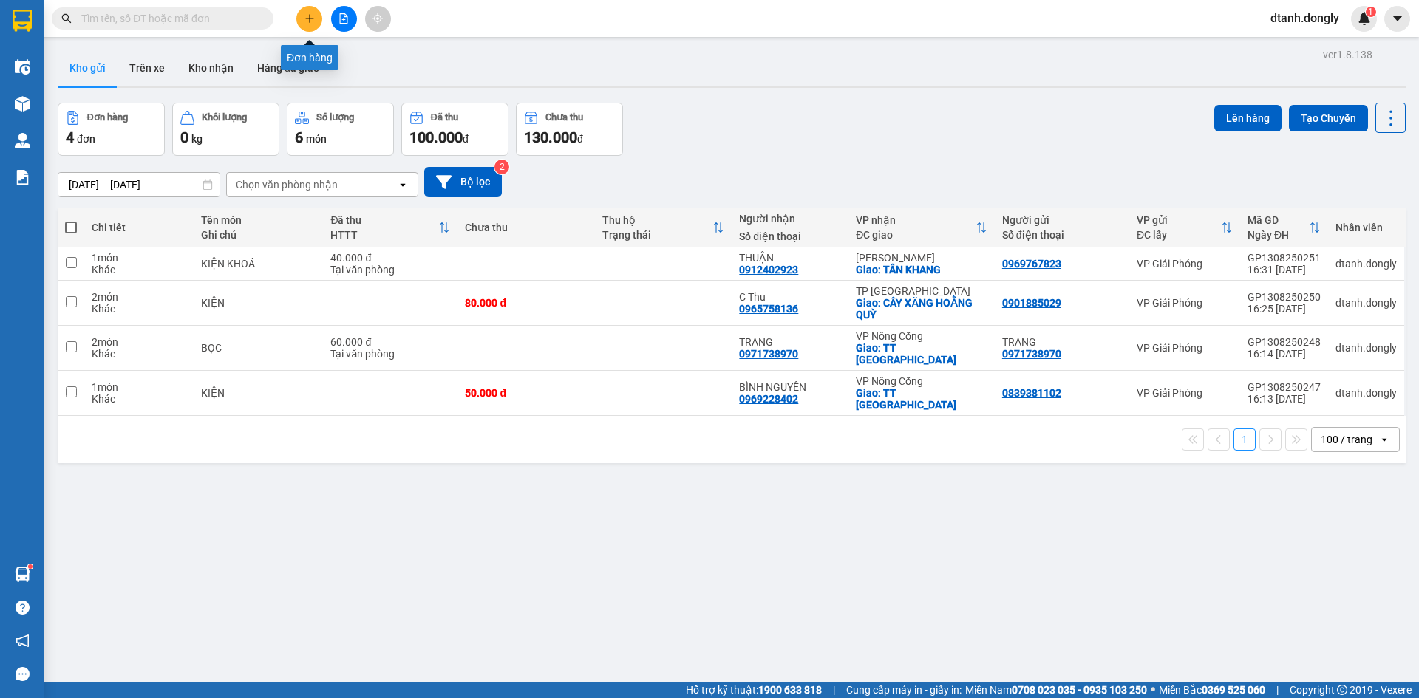
click at [306, 18] on icon "plus" at bounding box center [310, 18] width 10 height 10
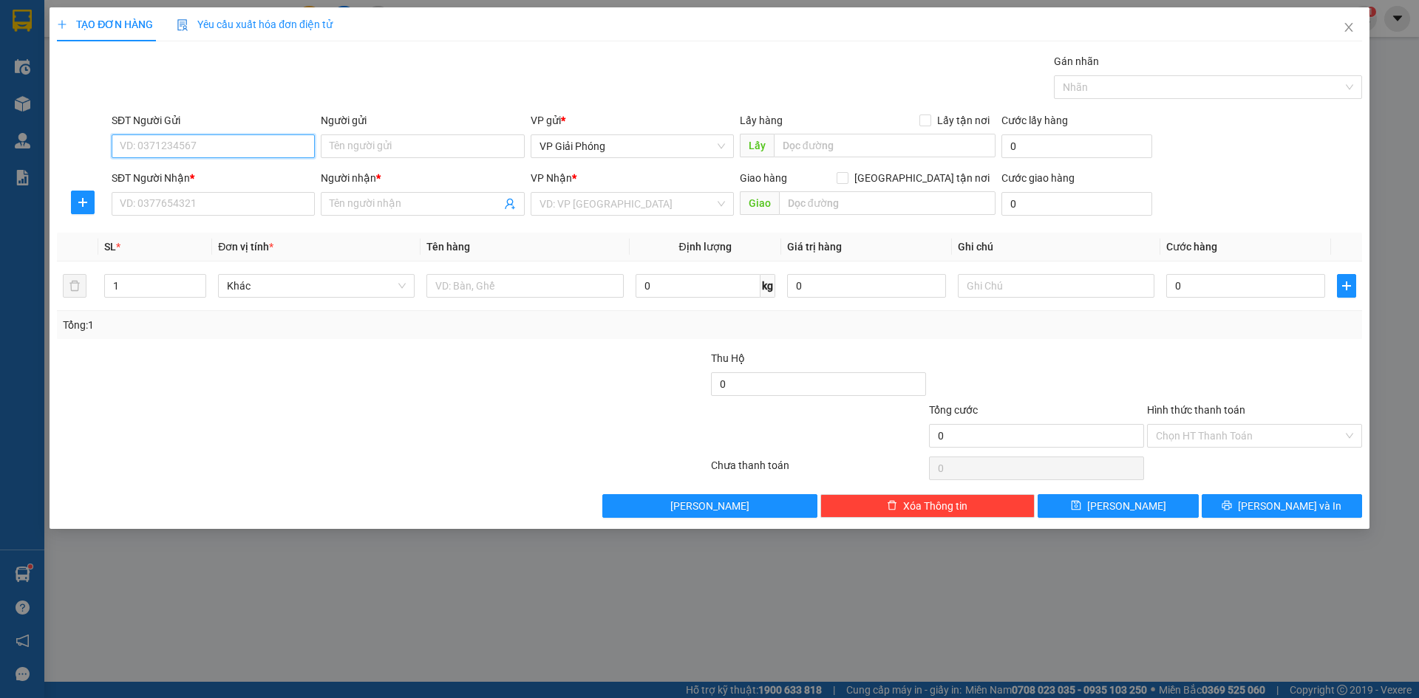
click at [234, 144] on input "SĐT Người Gửi" at bounding box center [213, 147] width 203 height 24
click at [205, 200] on input "SĐT Người Nhận *" at bounding box center [213, 204] width 203 height 24
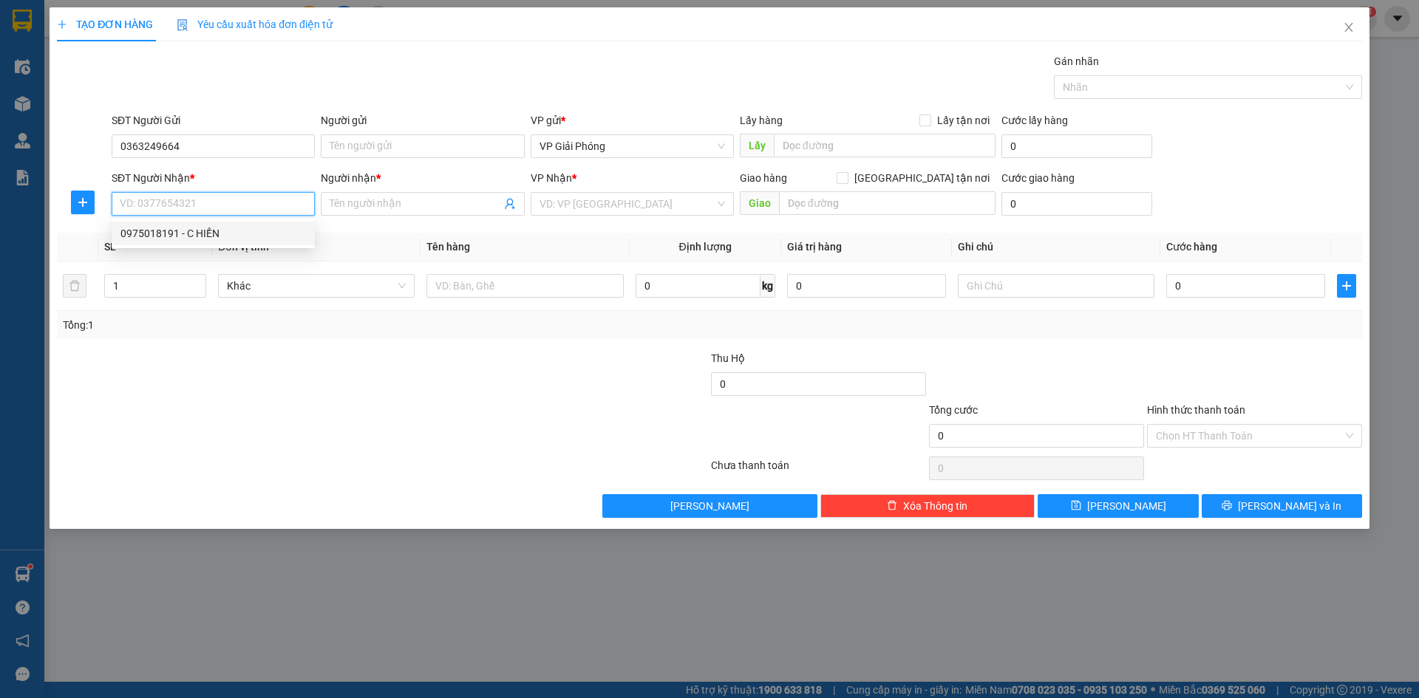
drag, startPoint x: 173, startPoint y: 231, endPoint x: 218, endPoint y: 231, distance: 45.1
click at [174, 231] on div "0975018191 - C HIỀN" at bounding box center [213, 233] width 186 height 16
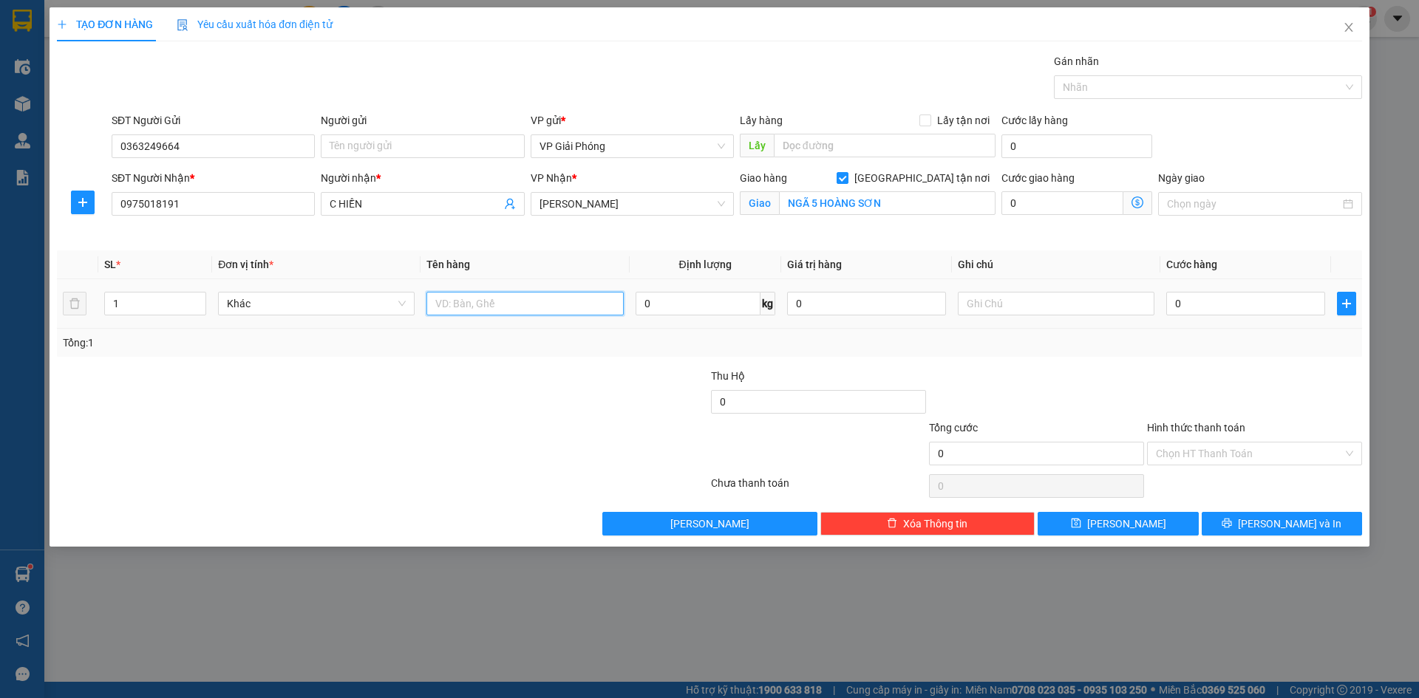
click at [461, 308] on input "text" at bounding box center [524, 304] width 197 height 24
click at [1188, 304] on input "0" at bounding box center [1245, 304] width 159 height 24
click at [1138, 84] on div at bounding box center [1201, 87] width 286 height 18
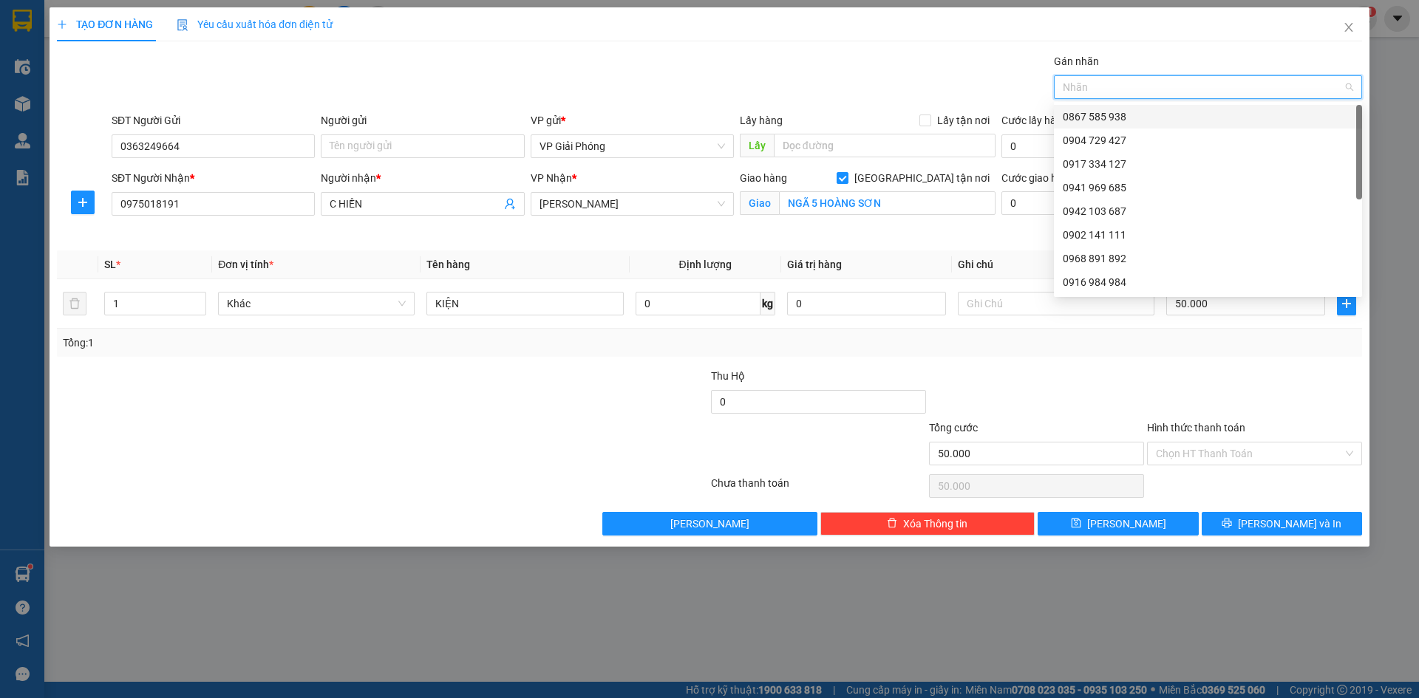
click at [1147, 88] on div at bounding box center [1201, 87] width 286 height 18
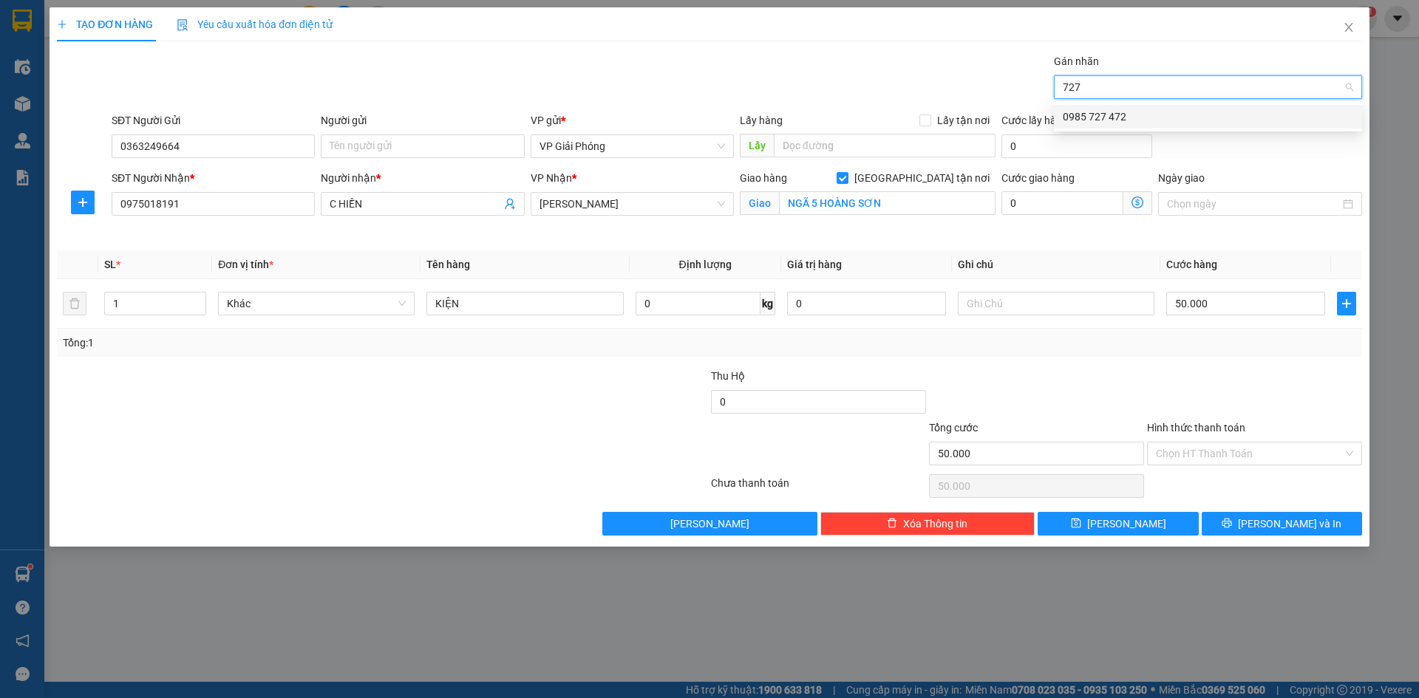
click at [1119, 115] on div "0985 727 472" at bounding box center [1208, 117] width 290 height 16
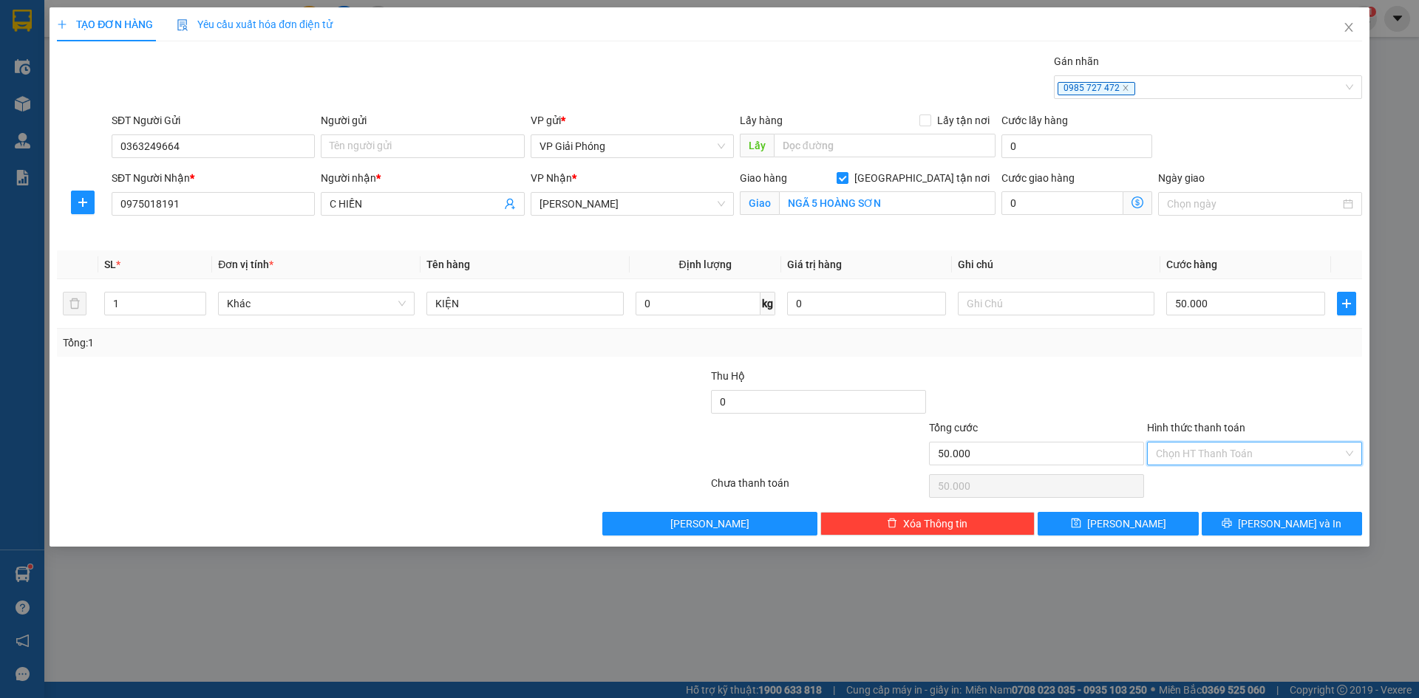
click at [1223, 448] on input "Hình thức thanh toán" at bounding box center [1249, 454] width 187 height 22
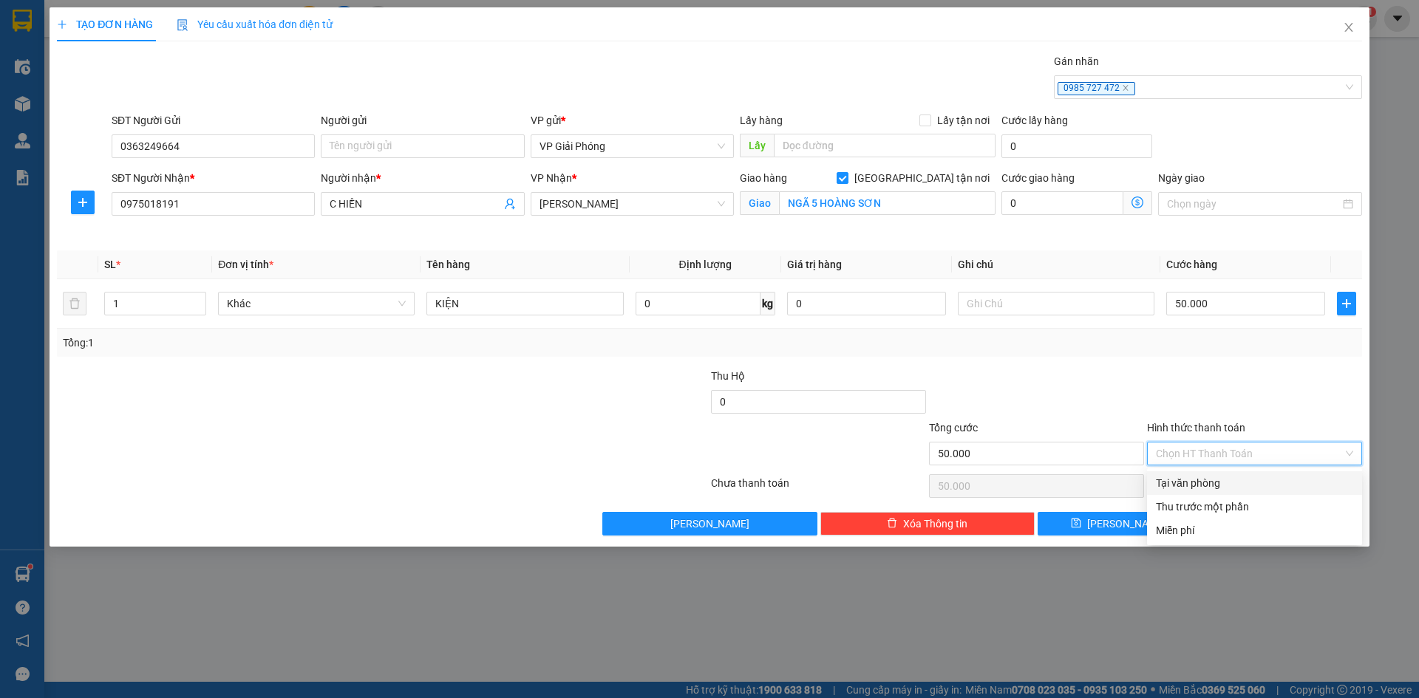
click at [1214, 484] on div "Tại văn phòng" at bounding box center [1254, 483] width 197 height 16
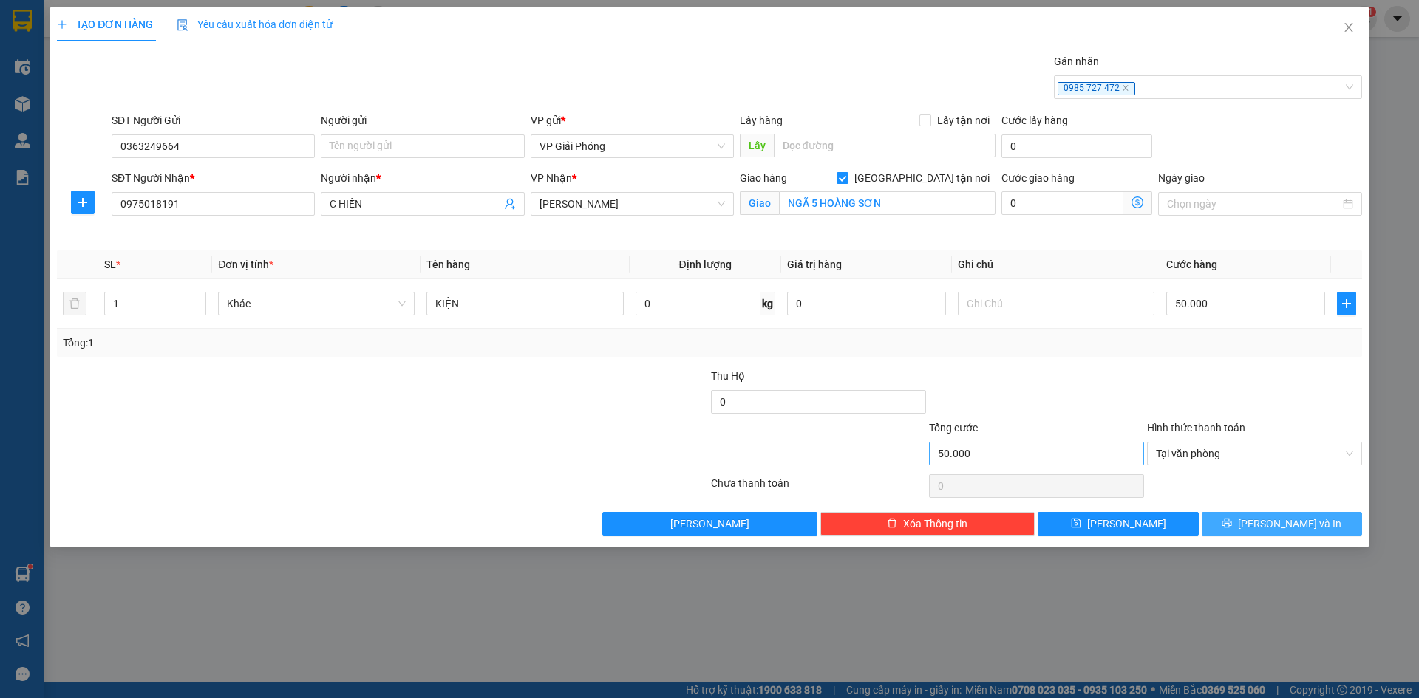
drag, startPoint x: 1287, startPoint y: 526, endPoint x: 1131, endPoint y: 465, distance: 167.6
click at [1285, 525] on span "[PERSON_NAME] và In" at bounding box center [1289, 524] width 103 height 16
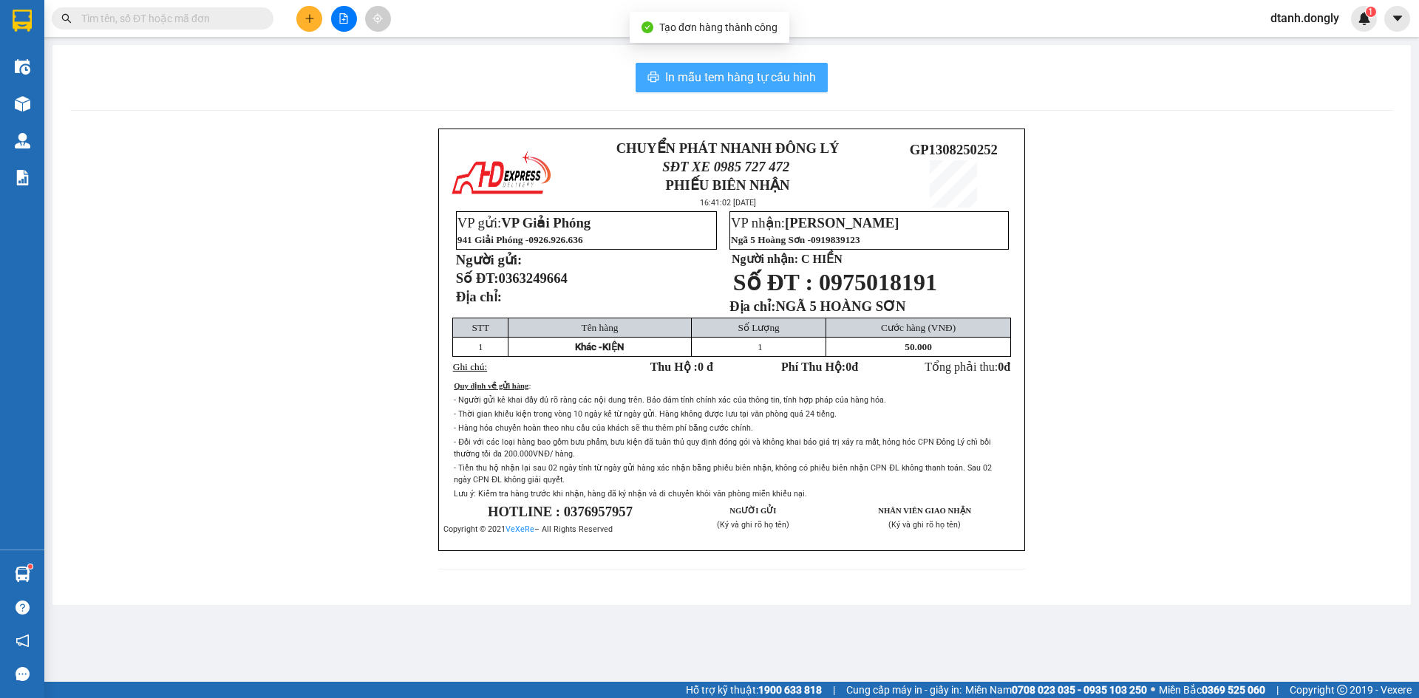
drag, startPoint x: 717, startPoint y: 74, endPoint x: 874, endPoint y: 187, distance: 193.2
click at [722, 75] on span "In mẫu tem hàng tự cấu hình" at bounding box center [740, 77] width 151 height 18
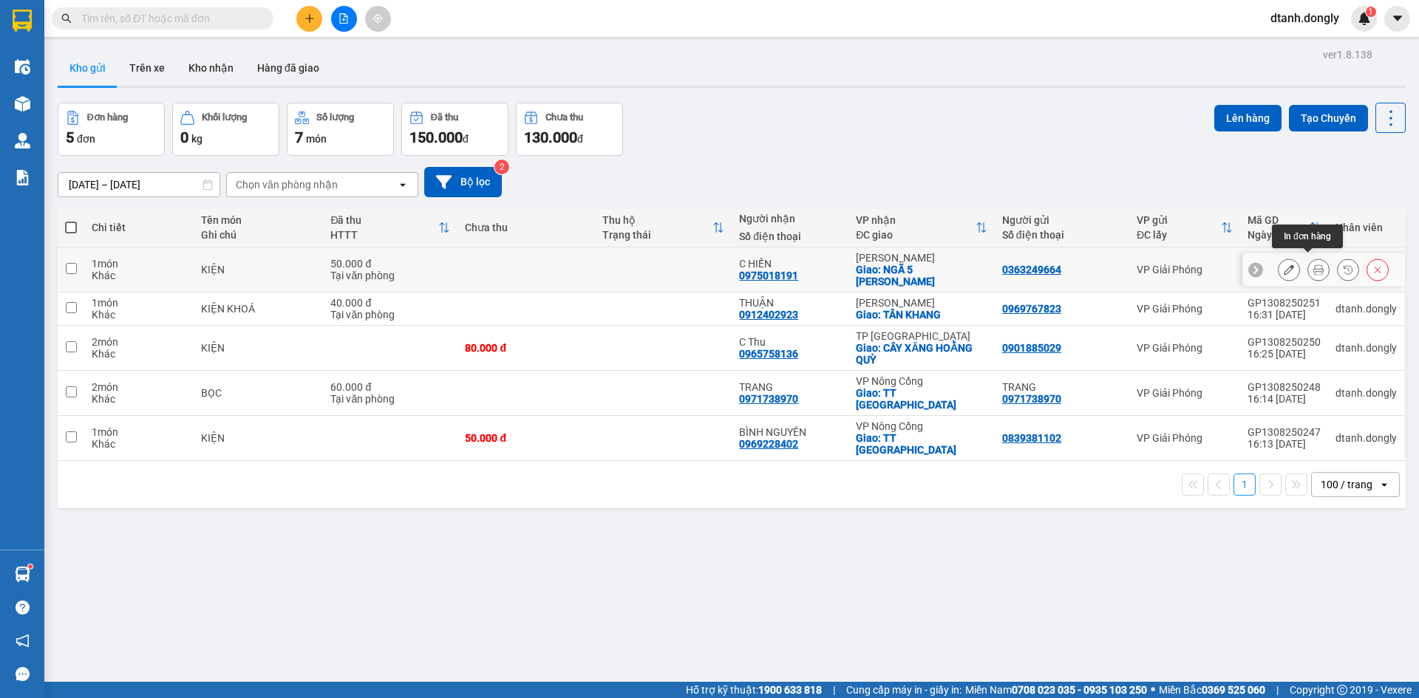
click at [1313, 265] on icon at bounding box center [1318, 270] width 10 height 10
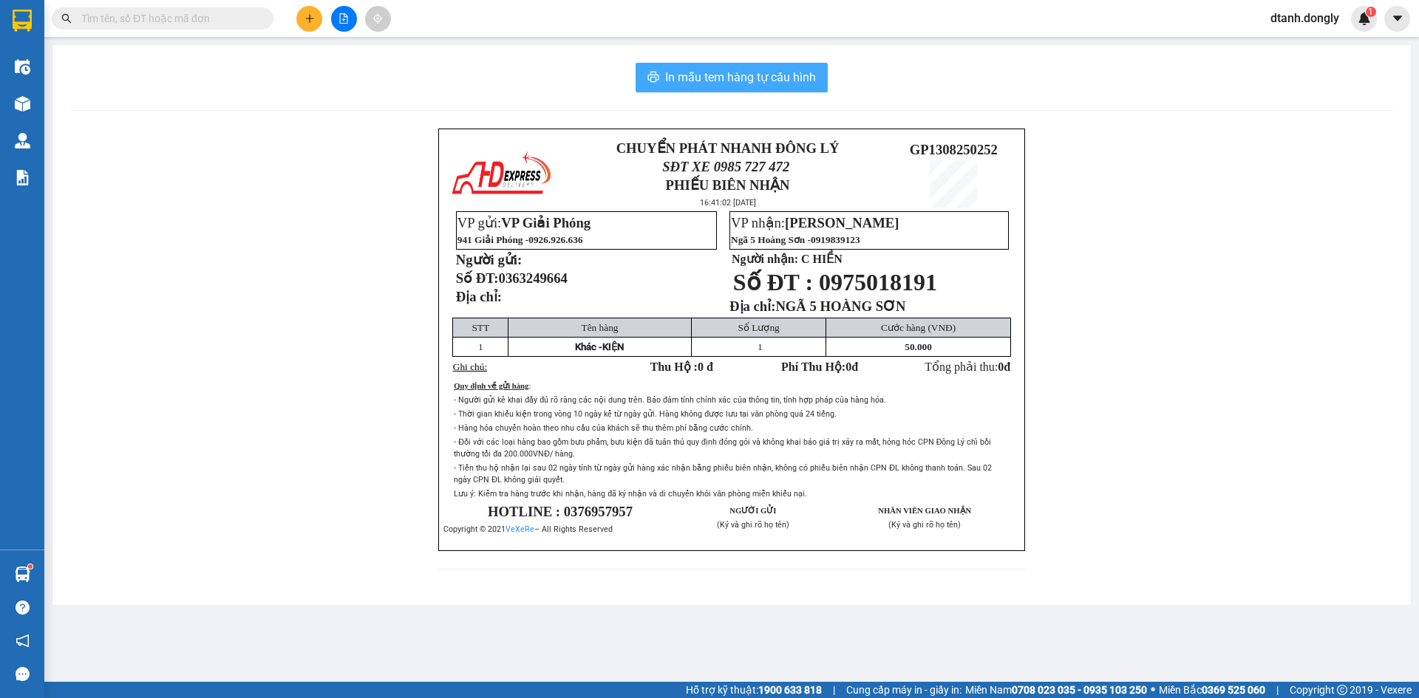
click at [771, 76] on span "In mẫu tem hàng tự cấu hình" at bounding box center [740, 77] width 151 height 18
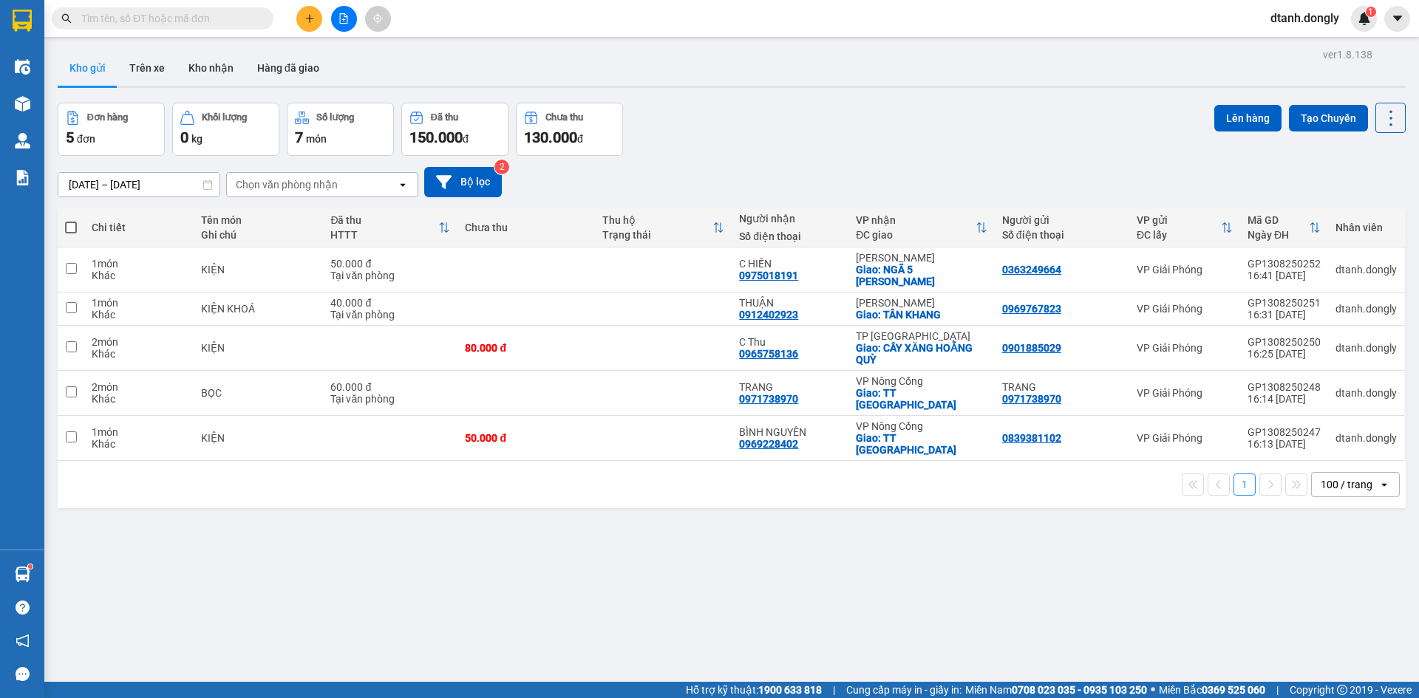
click at [164, 19] on input "text" at bounding box center [168, 18] width 174 height 16
click at [306, 24] on button at bounding box center [309, 19] width 26 height 26
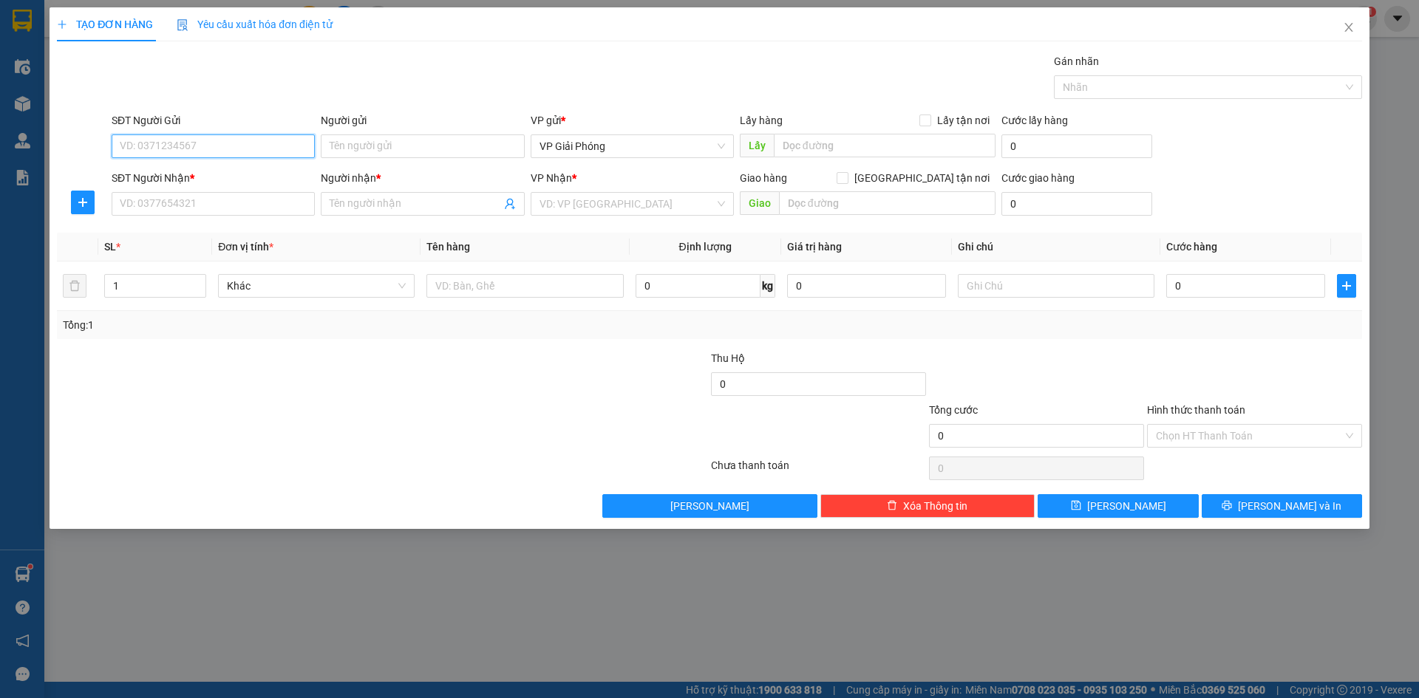
click at [225, 143] on input "SĐT Người Gửi" at bounding box center [213, 147] width 203 height 24
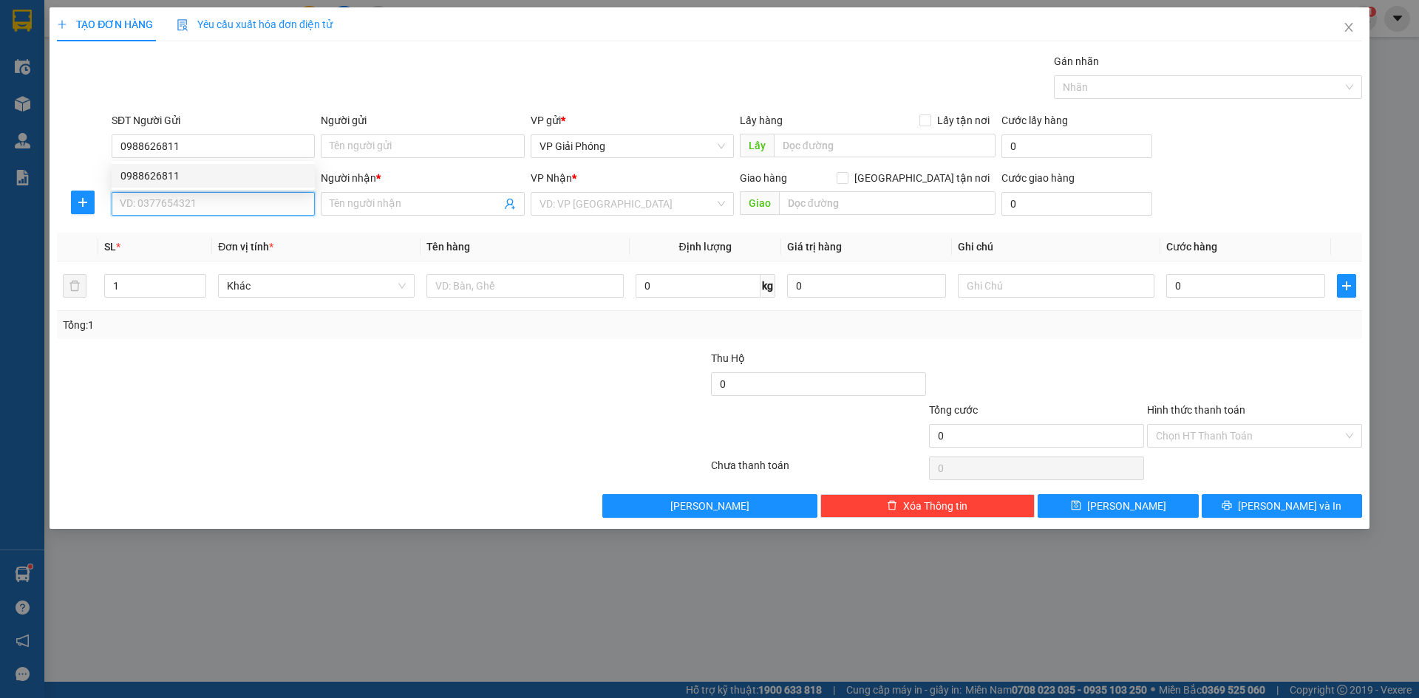
click at [180, 208] on input "SĐT Người Nhận *" at bounding box center [213, 204] width 203 height 24
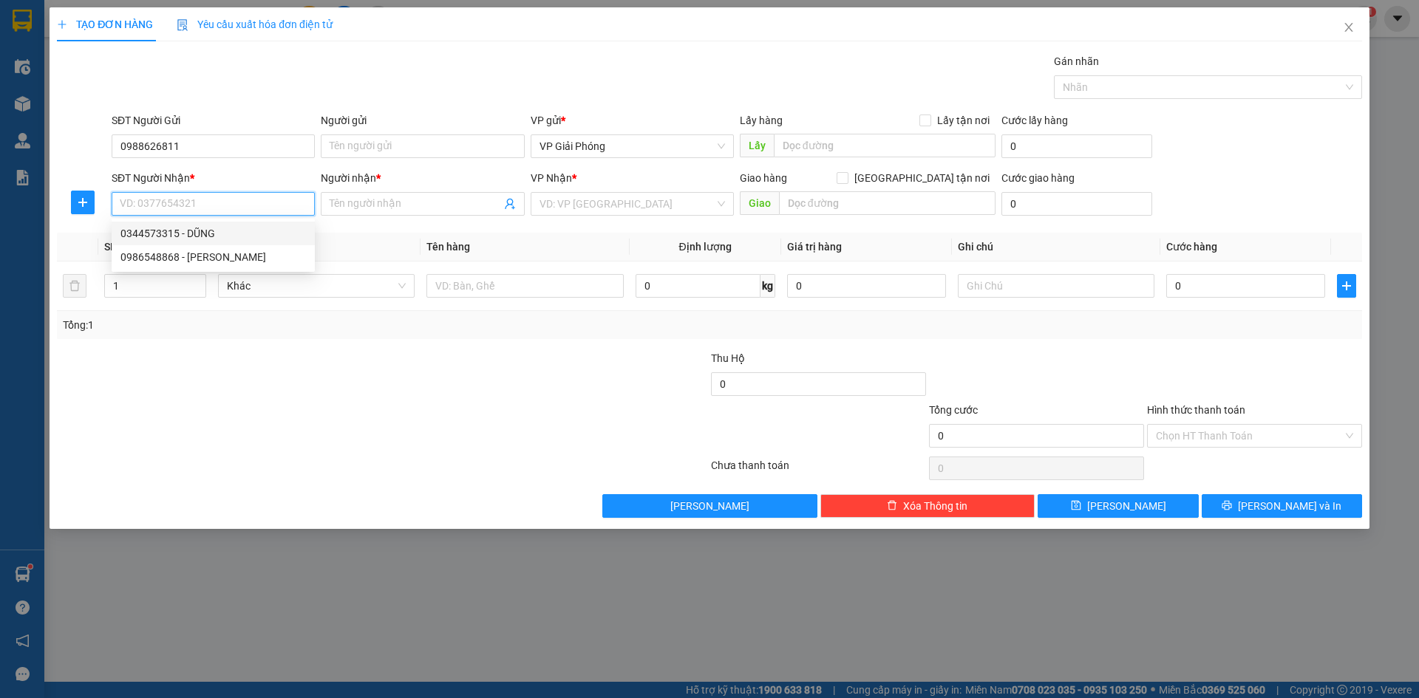
click at [174, 229] on div "0344573315 - DŨNG" at bounding box center [213, 233] width 186 height 16
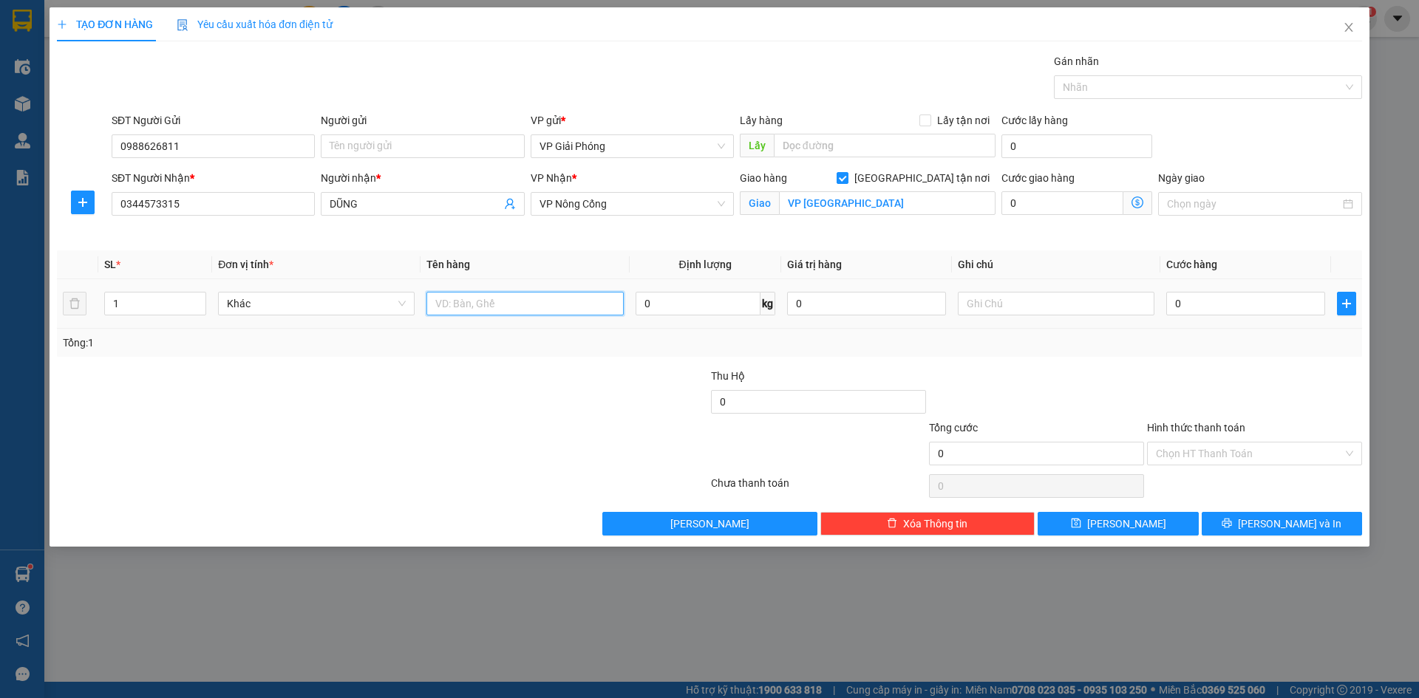
click at [458, 298] on input "text" at bounding box center [524, 304] width 197 height 24
click at [1211, 310] on input "0" at bounding box center [1245, 304] width 159 height 24
click at [1094, 84] on div at bounding box center [1201, 87] width 286 height 18
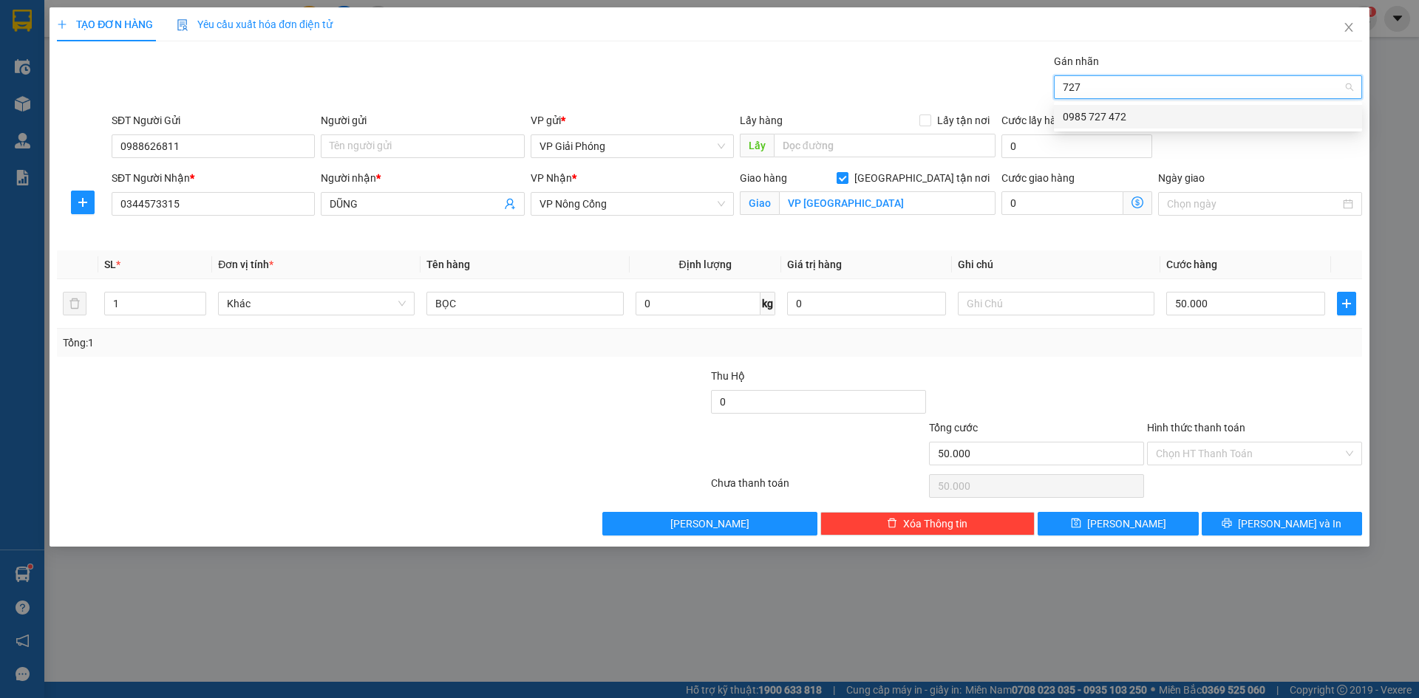
drag, startPoint x: 1100, startPoint y: 107, endPoint x: 1120, endPoint y: 121, distance: 24.4
click at [1120, 121] on div "0985 727 472" at bounding box center [1208, 117] width 308 height 24
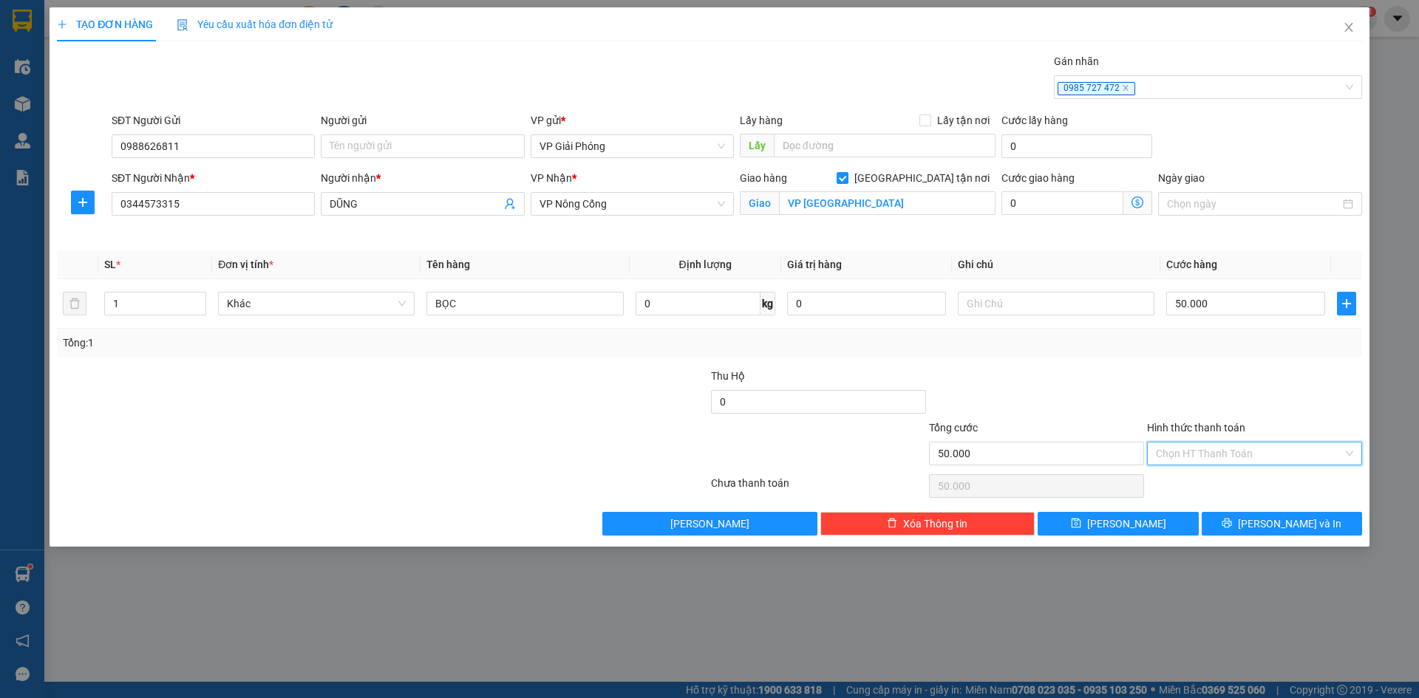
click at [1243, 451] on input "Hình thức thanh toán" at bounding box center [1249, 454] width 187 height 22
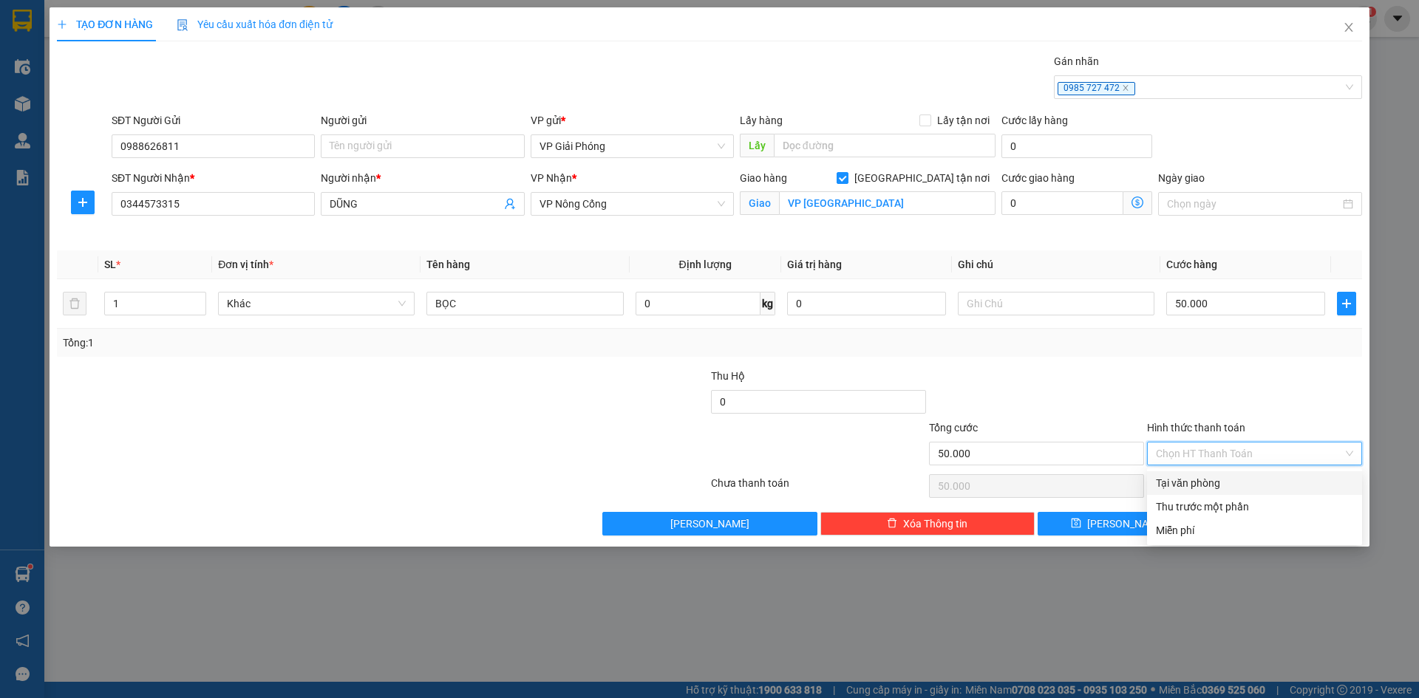
click at [1255, 421] on div "Hình thức thanh toán" at bounding box center [1254, 431] width 215 height 22
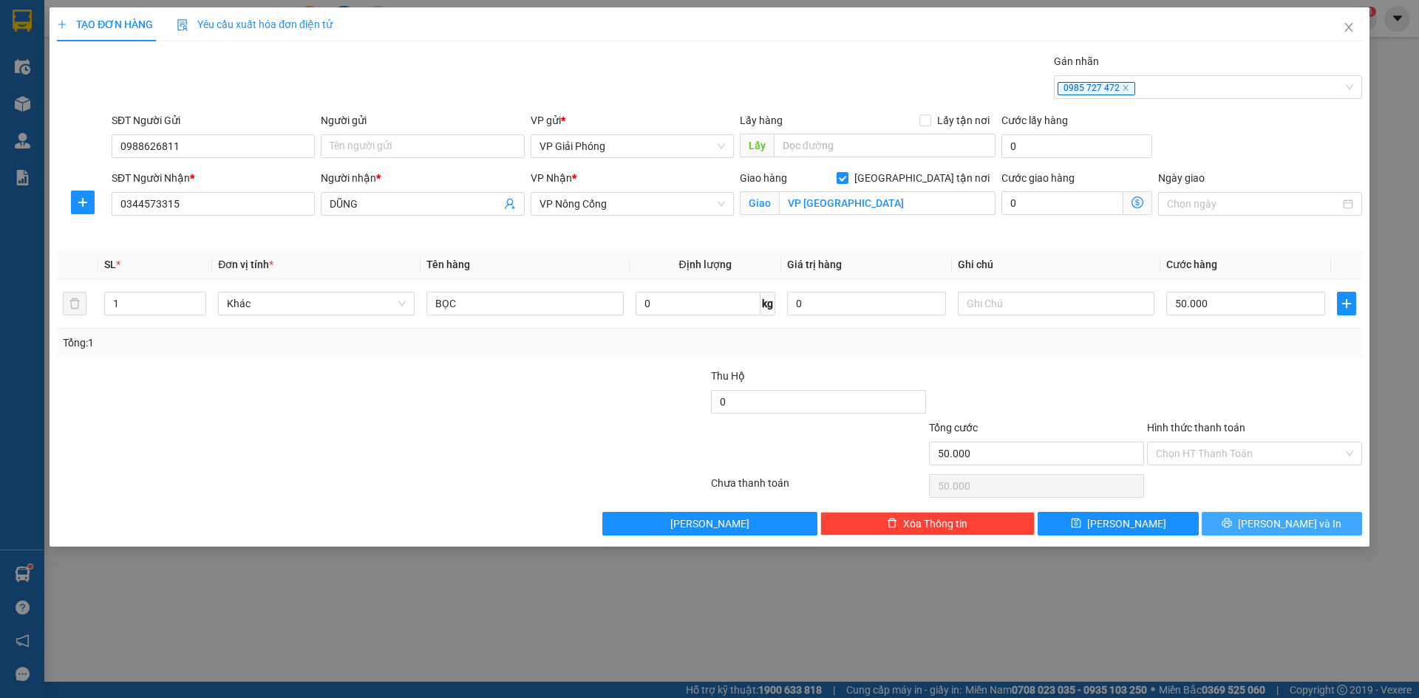
drag, startPoint x: 1284, startPoint y: 519, endPoint x: 1234, endPoint y: 495, distance: 55.5
click at [1283, 519] on span "[PERSON_NAME] và In" at bounding box center [1289, 524] width 103 height 16
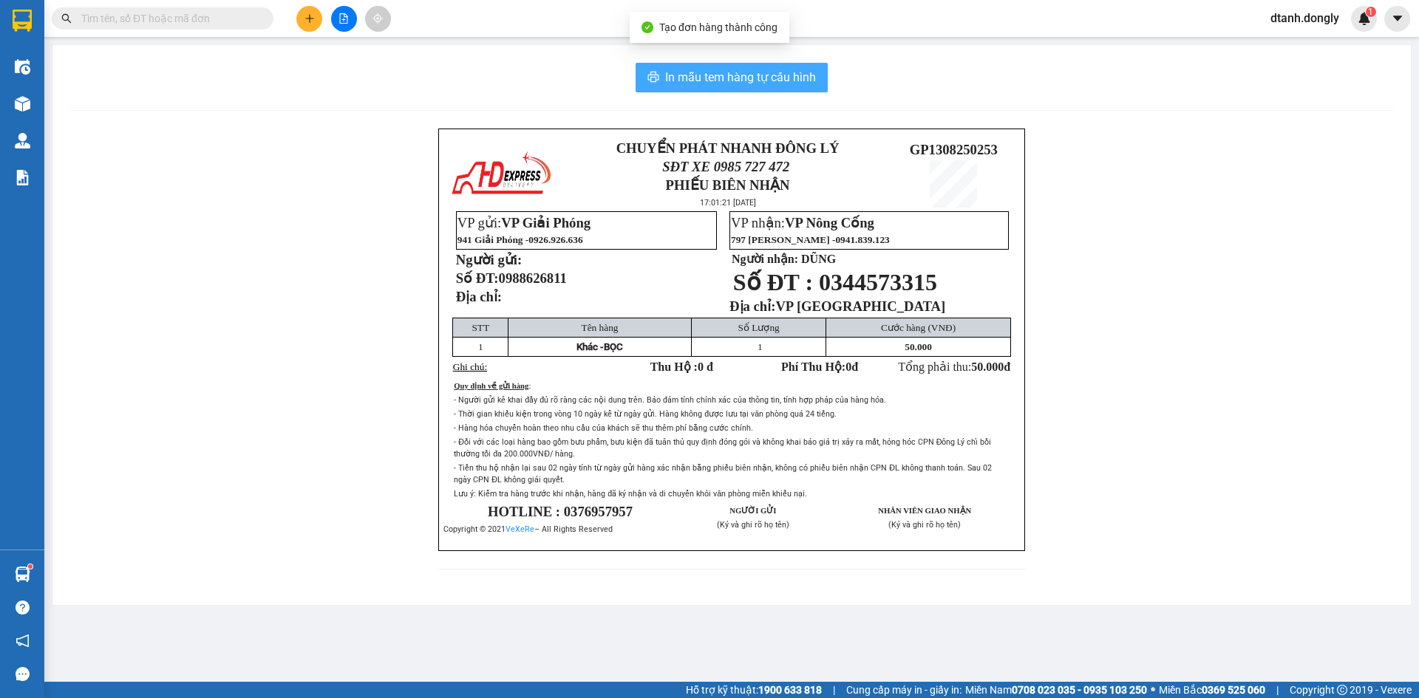
click at [775, 80] on span "In mẫu tem hàng tự cấu hình" at bounding box center [740, 77] width 151 height 18
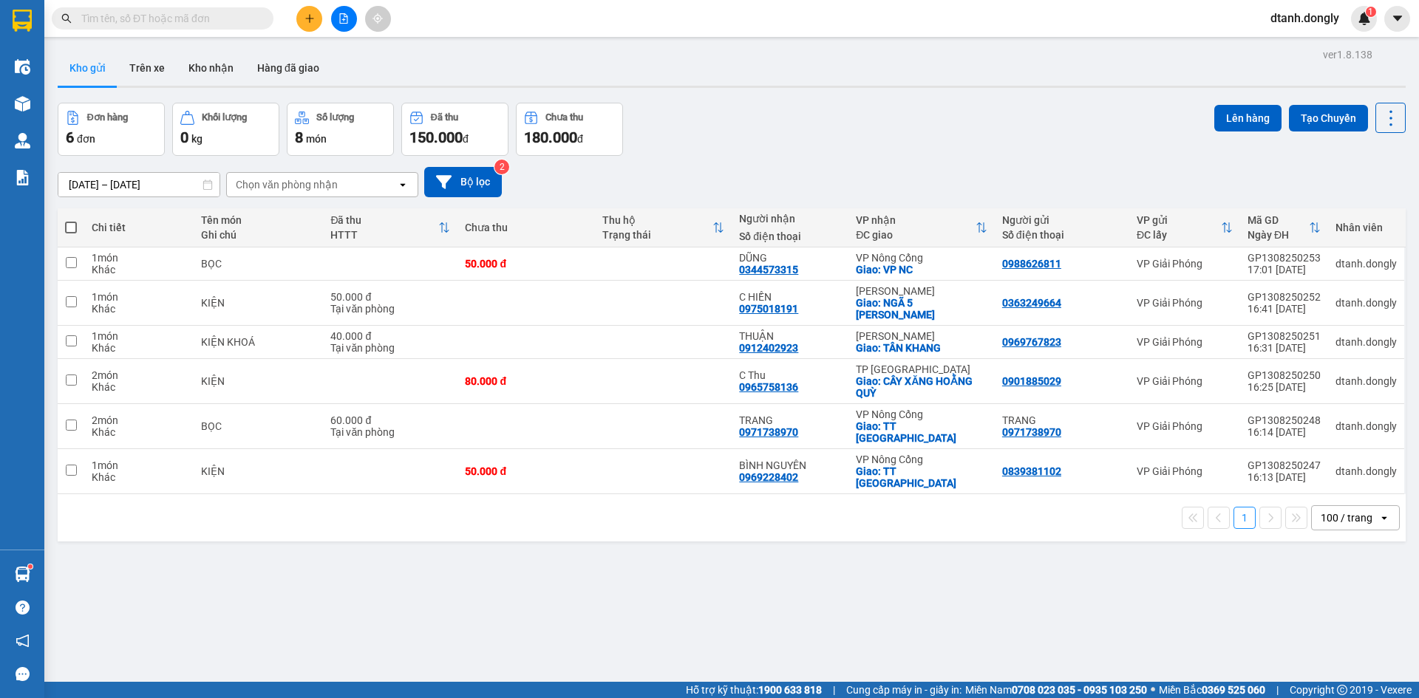
click at [66, 222] on span at bounding box center [71, 228] width 12 height 12
click at [71, 220] on input "checkbox" at bounding box center [71, 220] width 0 height 0
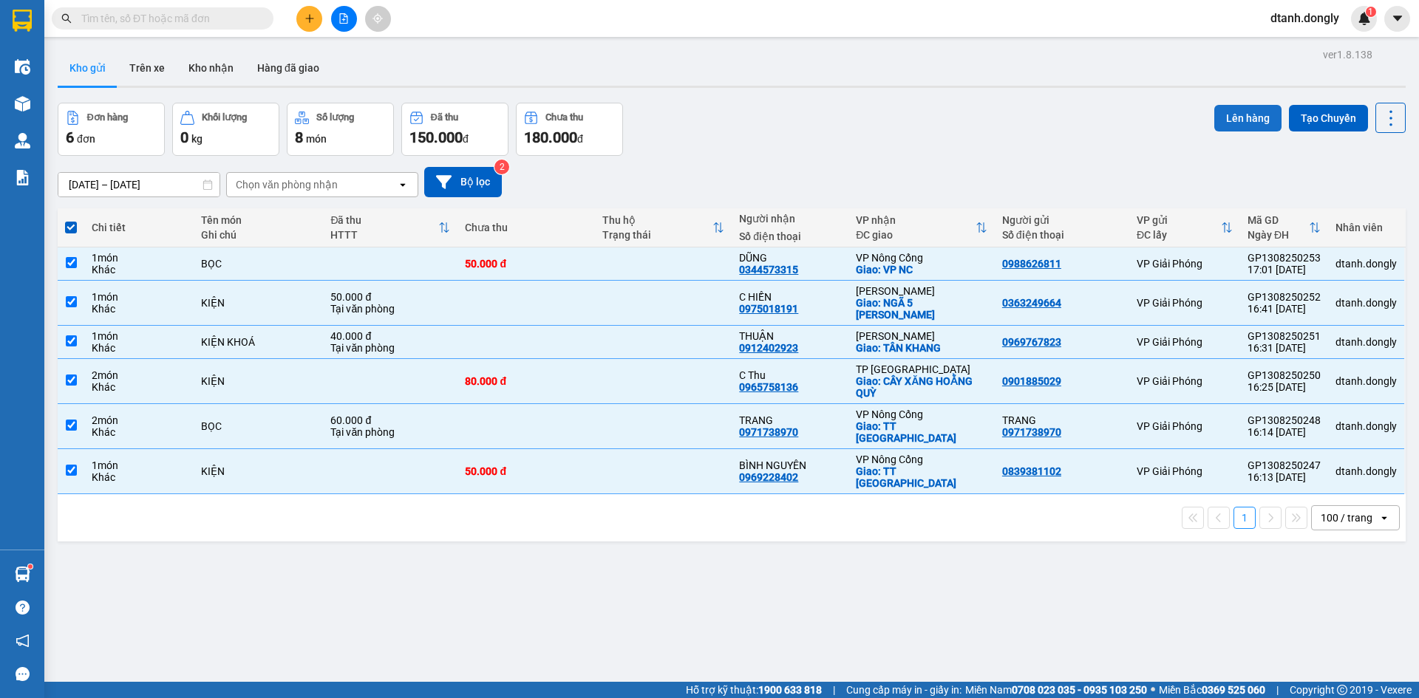
click at [1231, 117] on button "Lên hàng" at bounding box center [1247, 118] width 67 height 27
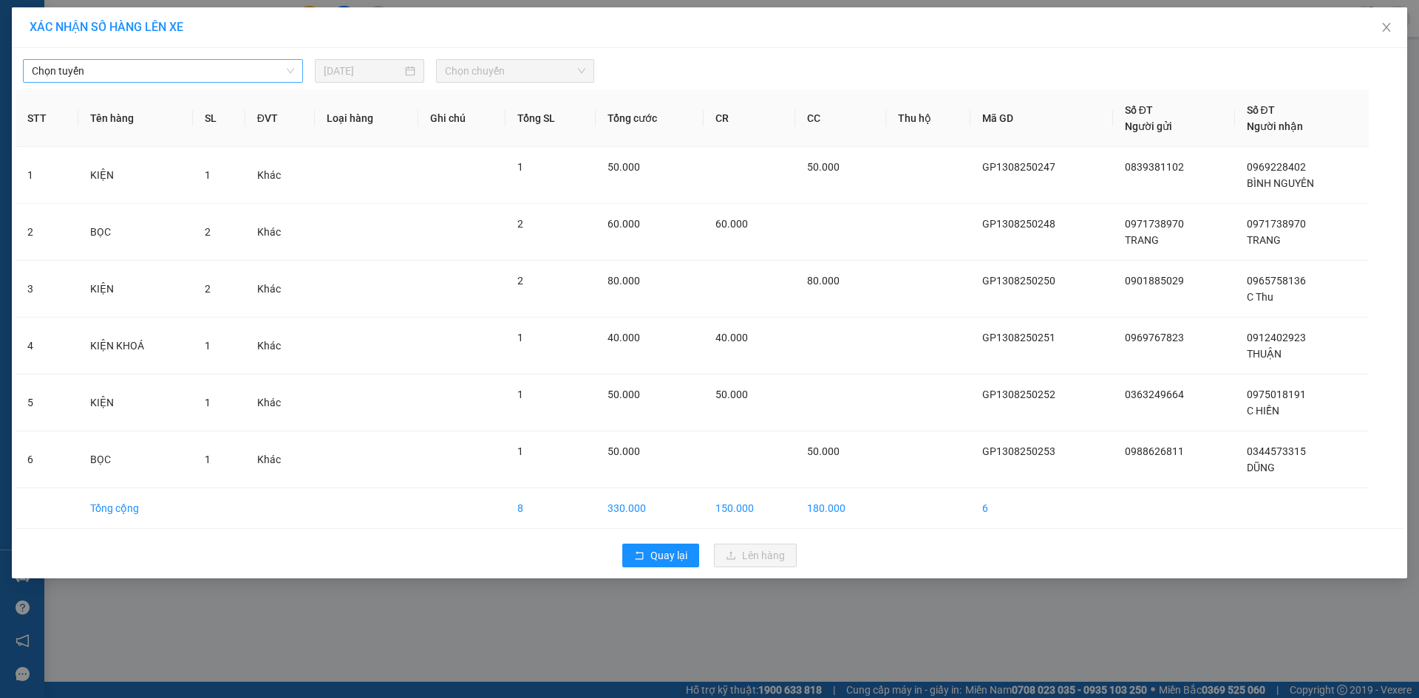
click at [281, 75] on span "Chọn tuyến" at bounding box center [163, 71] width 262 height 22
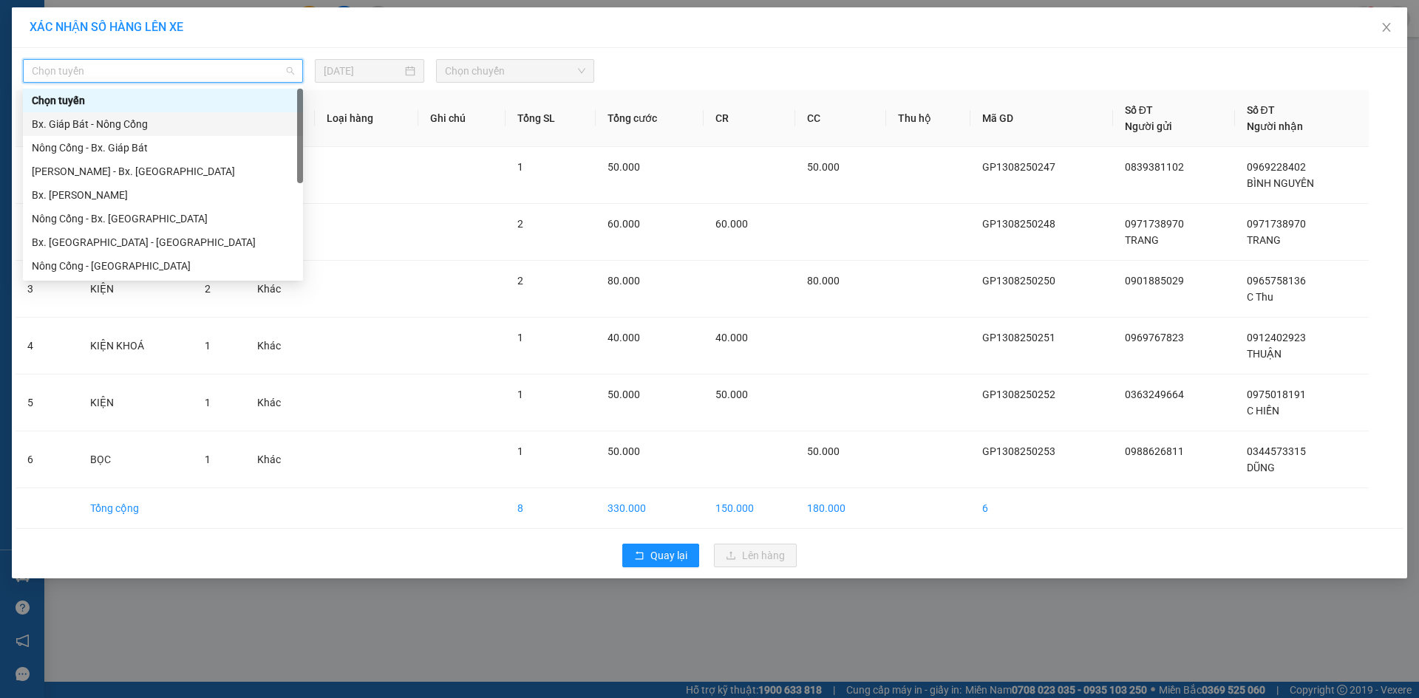
drag, startPoint x: 238, startPoint y: 127, endPoint x: 787, endPoint y: 105, distance: 549.6
click at [239, 127] on div "Bx. Giáp Bát - Nông Cống" at bounding box center [163, 124] width 262 height 16
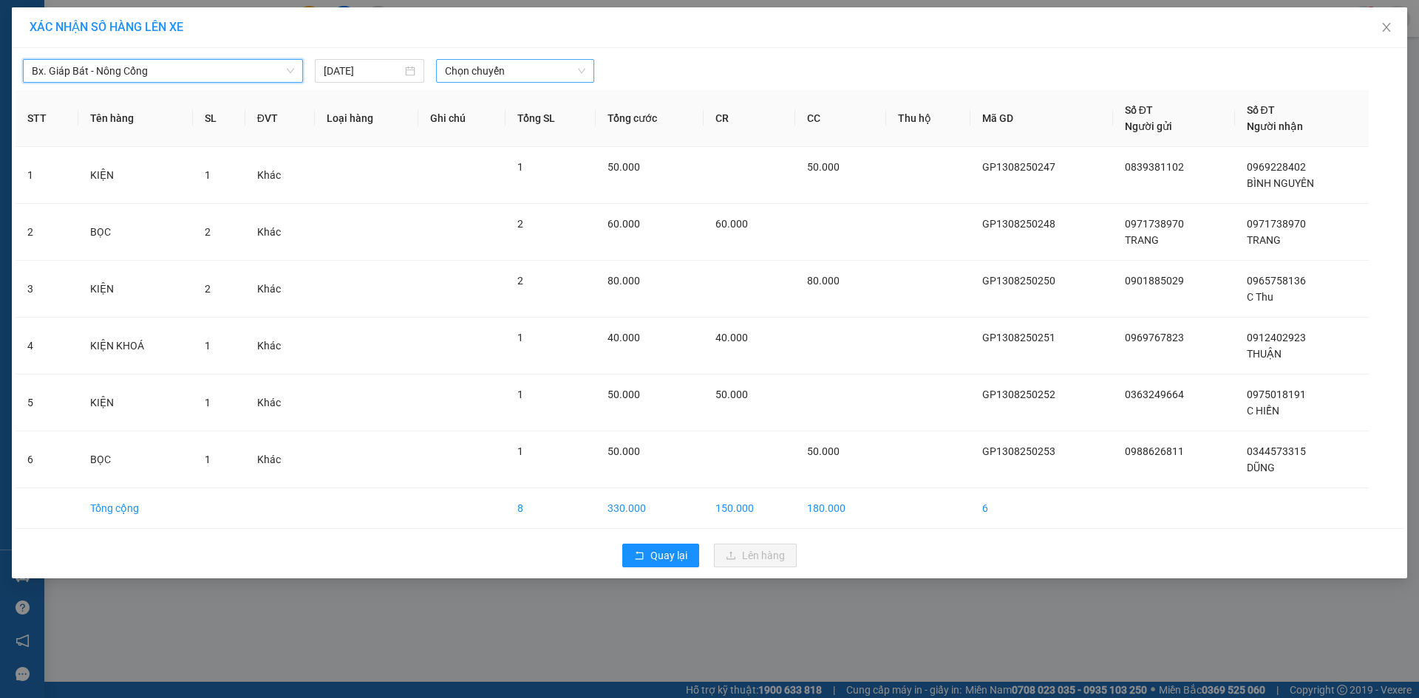
click at [578, 74] on span "Chọn chuyến" at bounding box center [515, 71] width 140 height 22
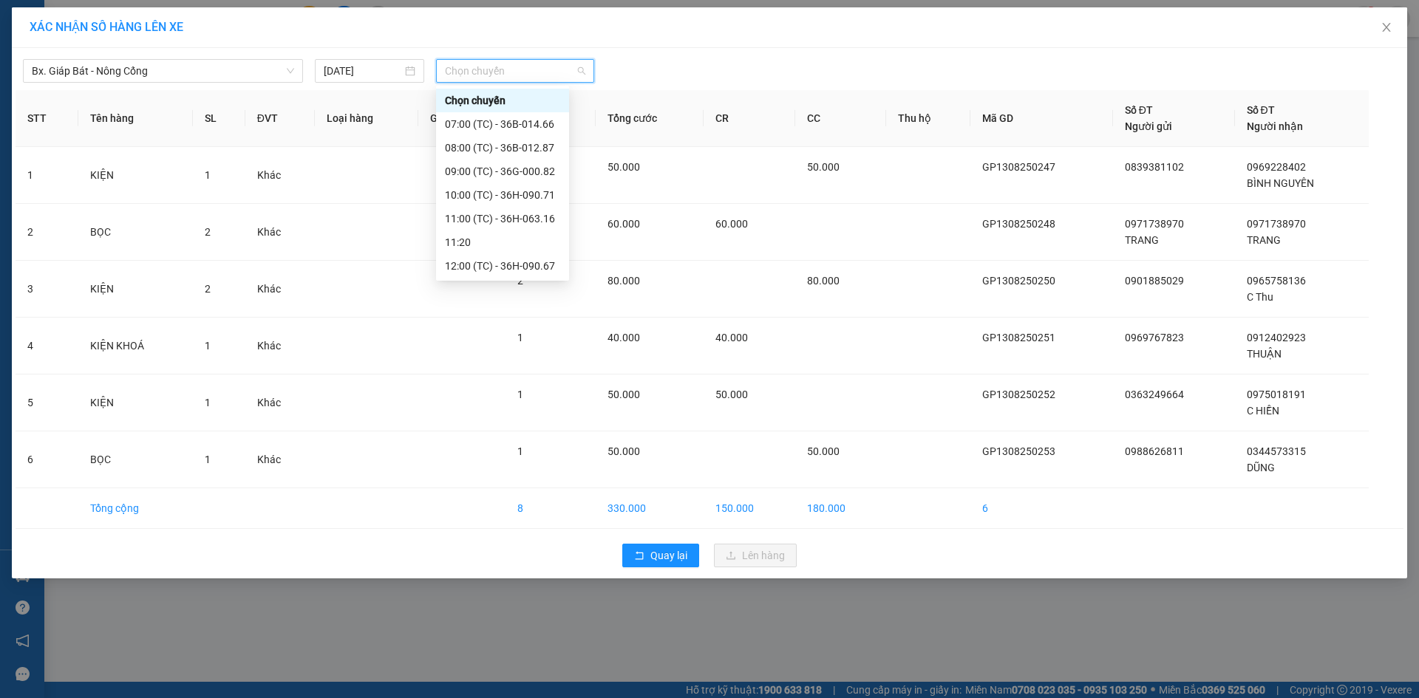
click at [527, 447] on div "17:30 (TC) - 36G-000.82" at bounding box center [502, 455] width 115 height 16
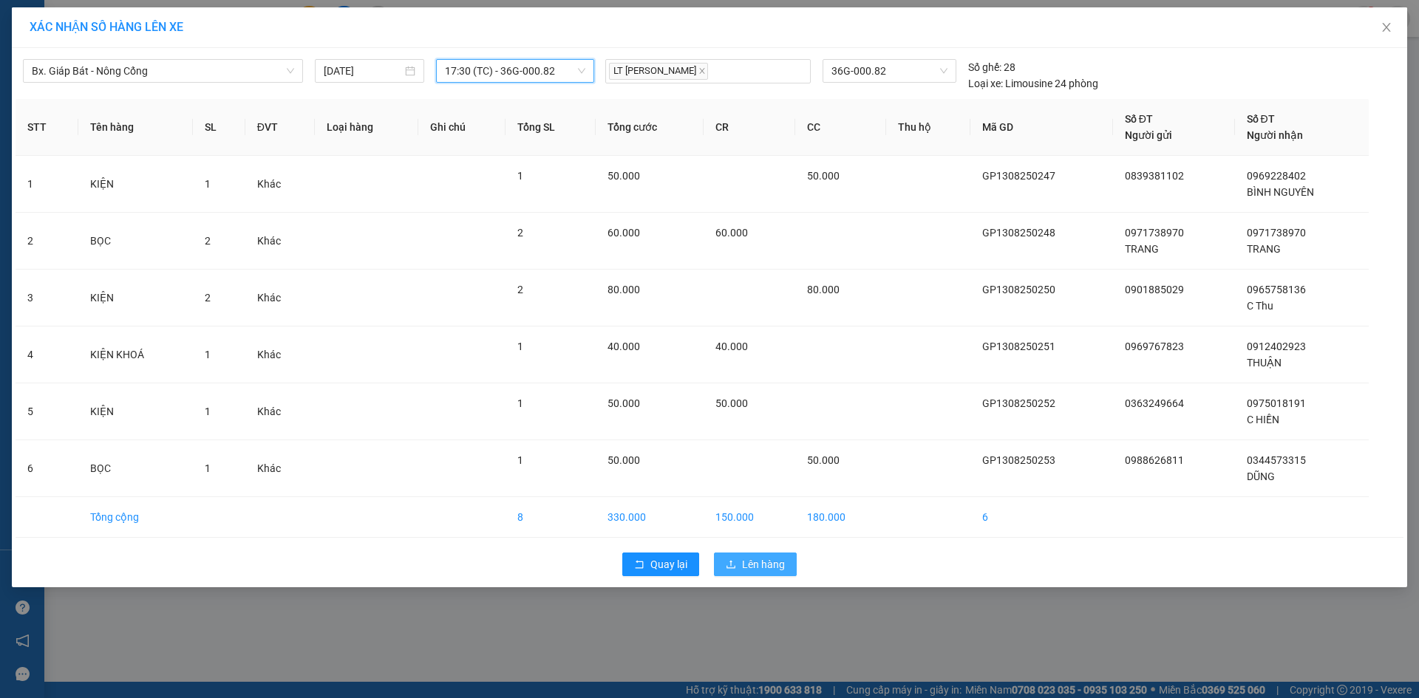
click at [768, 563] on span "Lên hàng" at bounding box center [763, 565] width 43 height 16
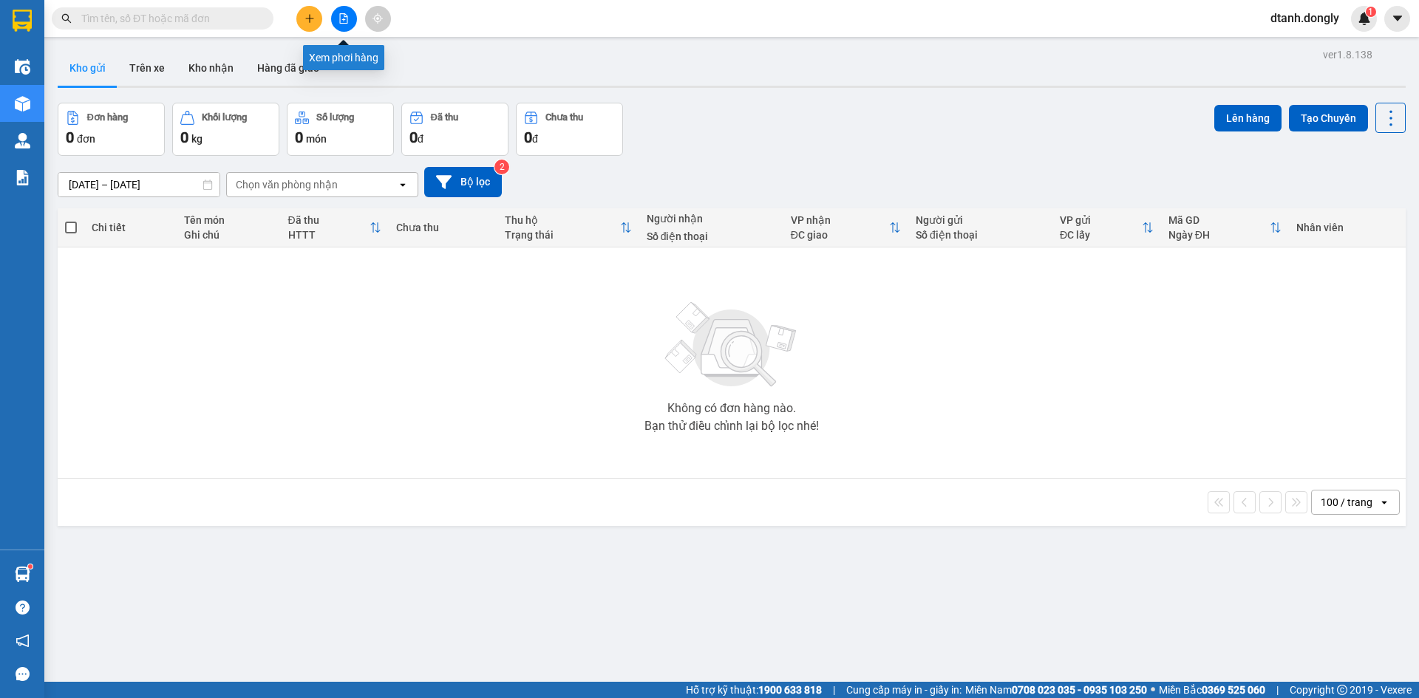
click at [347, 19] on icon "file-add" at bounding box center [344, 18] width 10 height 10
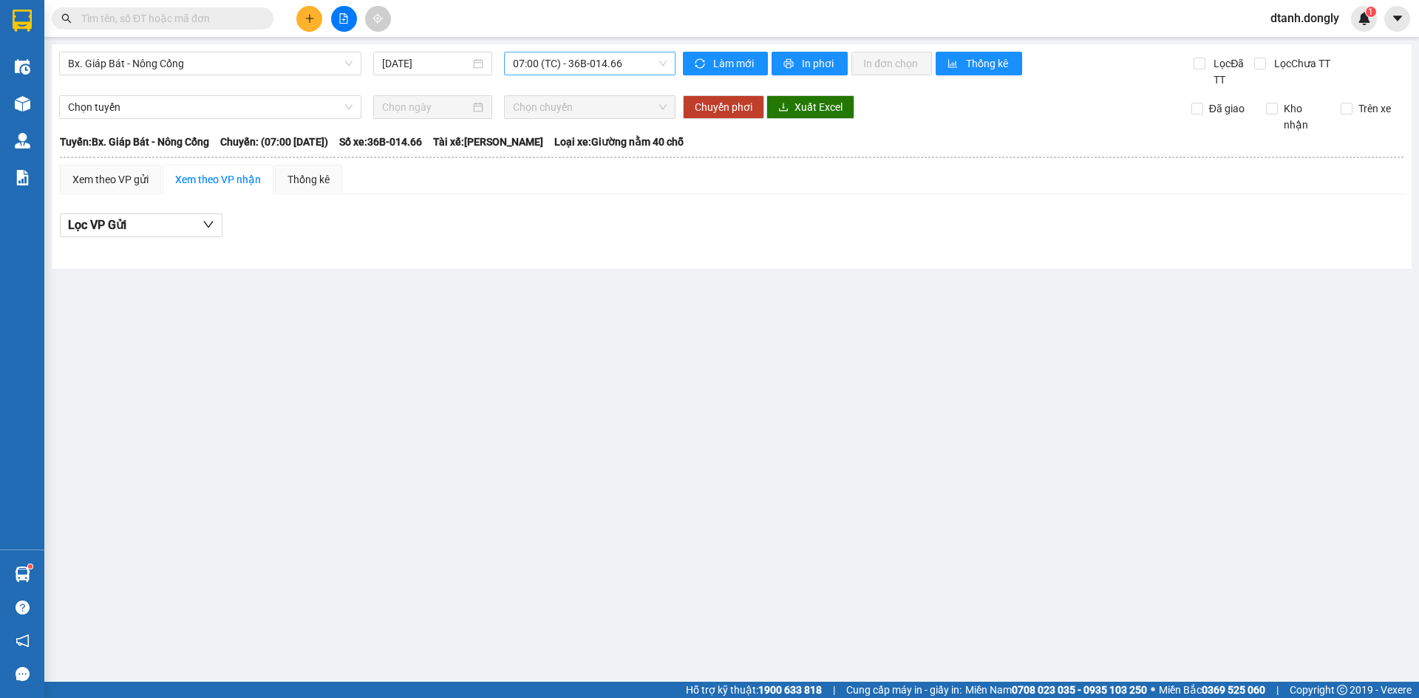
click at [655, 63] on span "07:00 (TC) - 36B-014.66" at bounding box center [590, 63] width 154 height 22
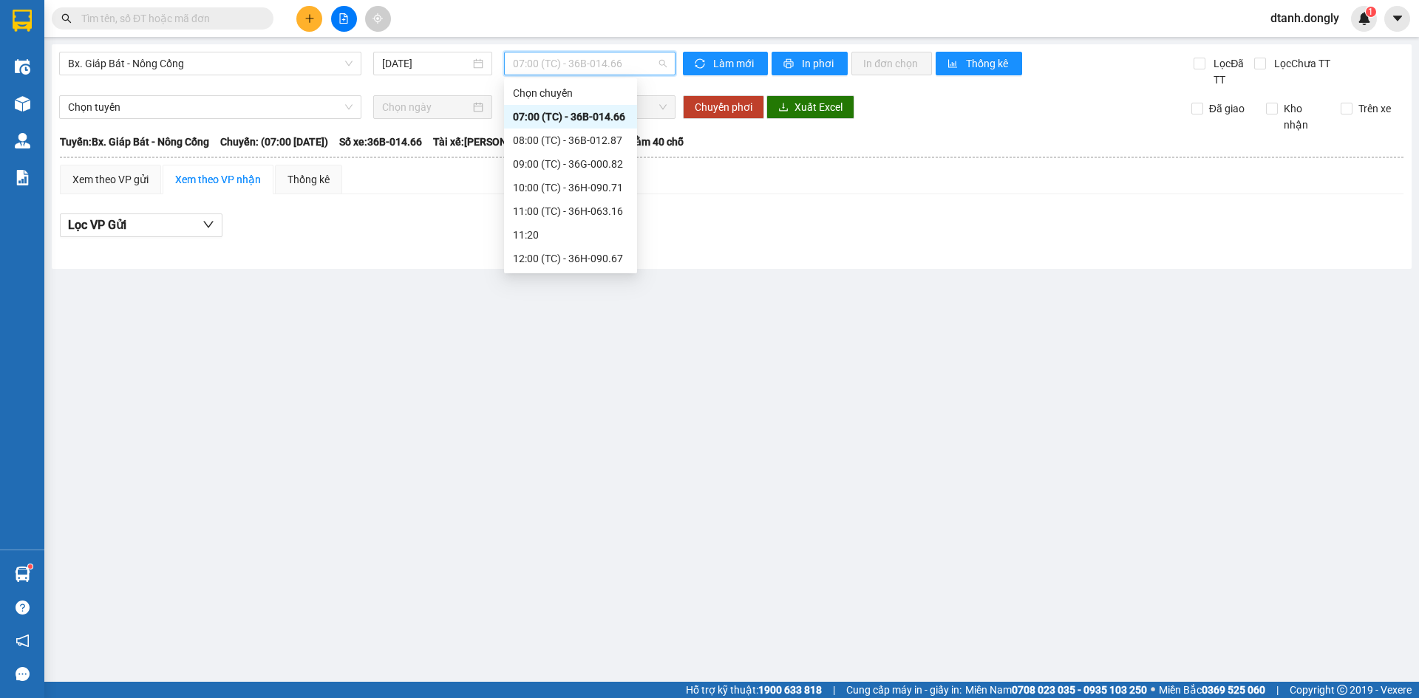
click at [591, 440] on div "17:30 (TC) - 36G-000.82" at bounding box center [570, 448] width 115 height 16
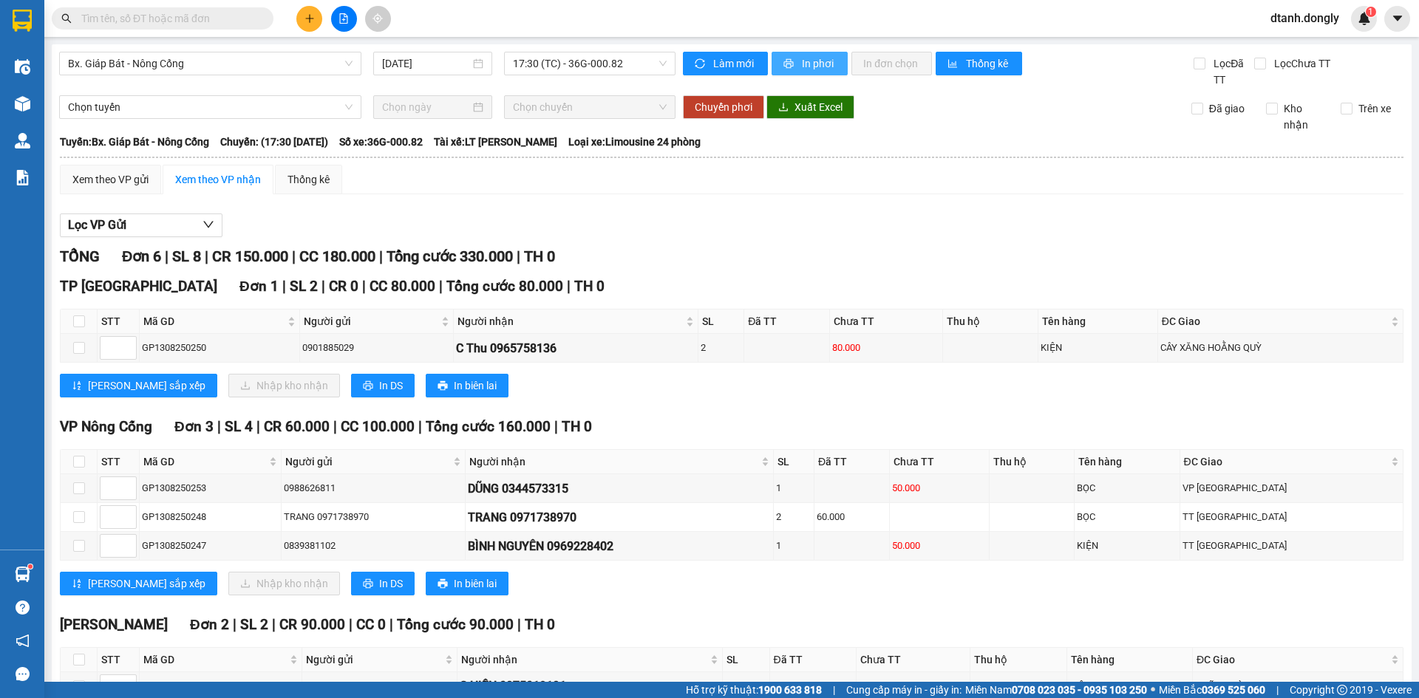
click at [817, 64] on span "In phơi" at bounding box center [819, 63] width 34 height 16
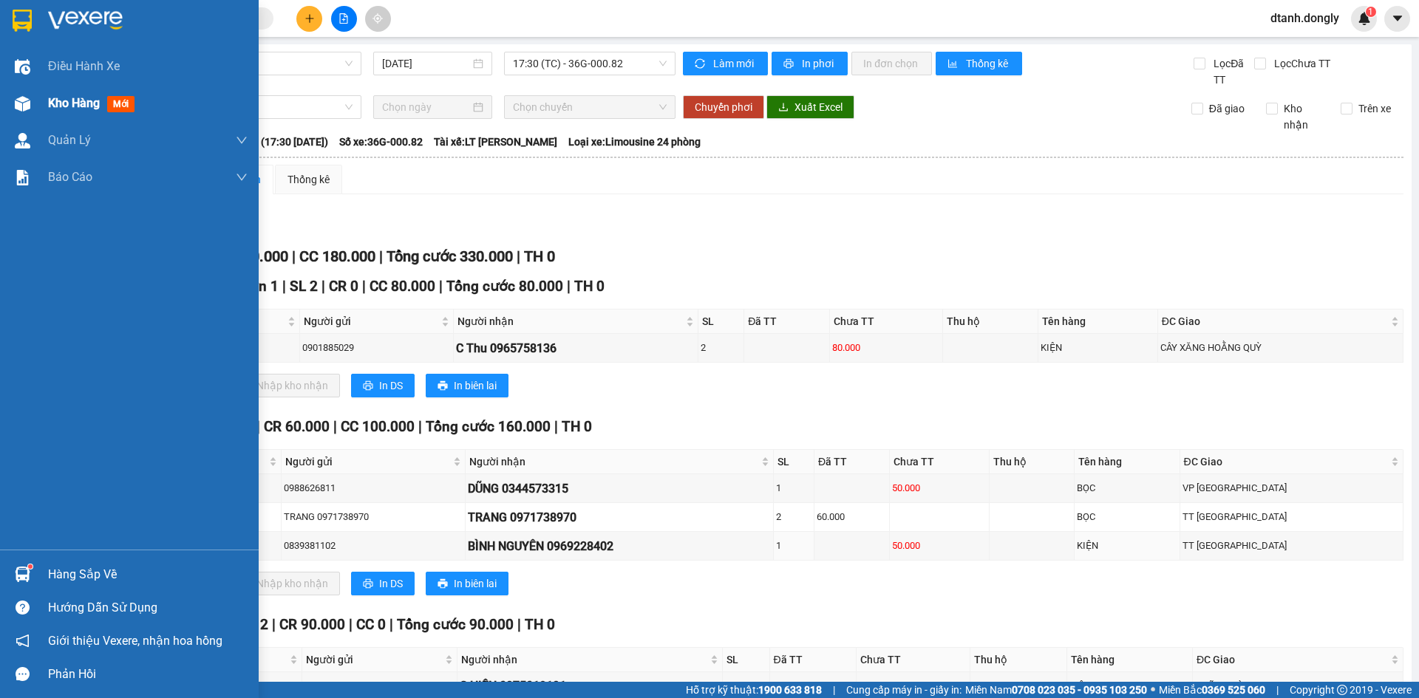
click at [68, 105] on span "Kho hàng" at bounding box center [74, 103] width 52 height 14
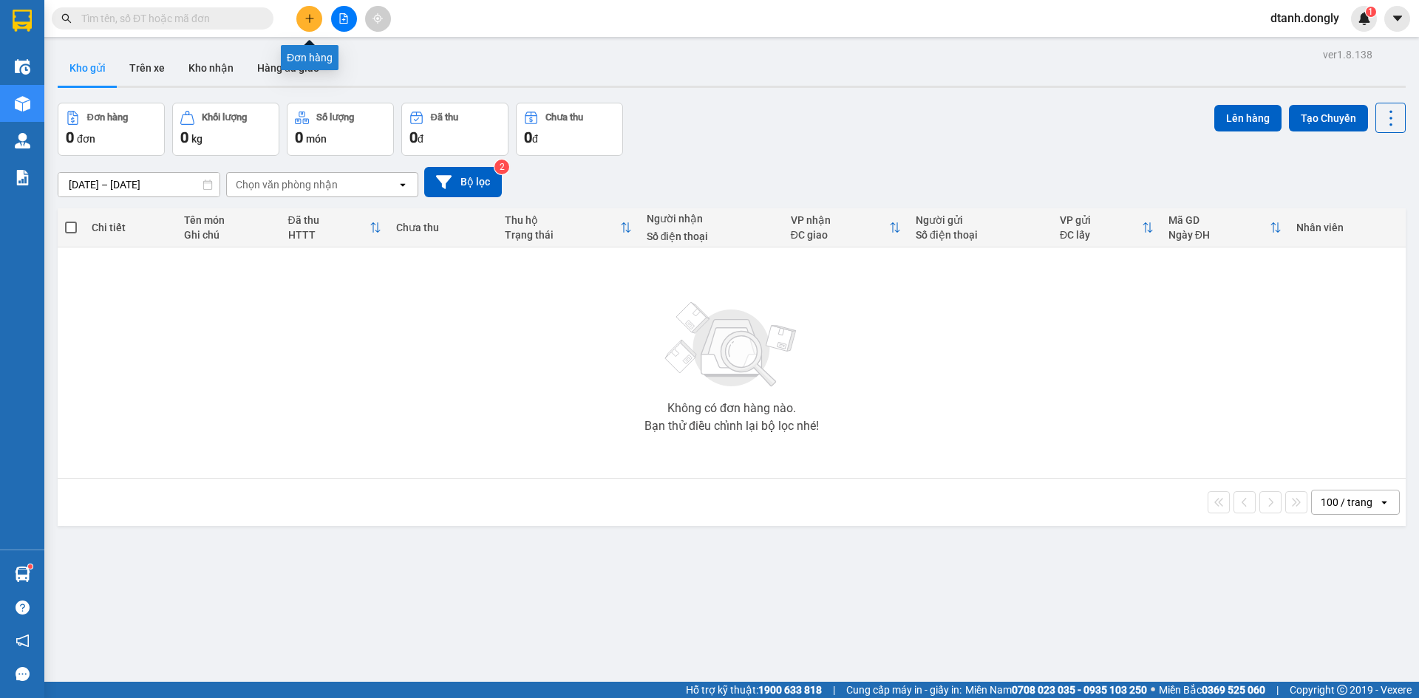
click at [298, 19] on button at bounding box center [309, 19] width 26 height 26
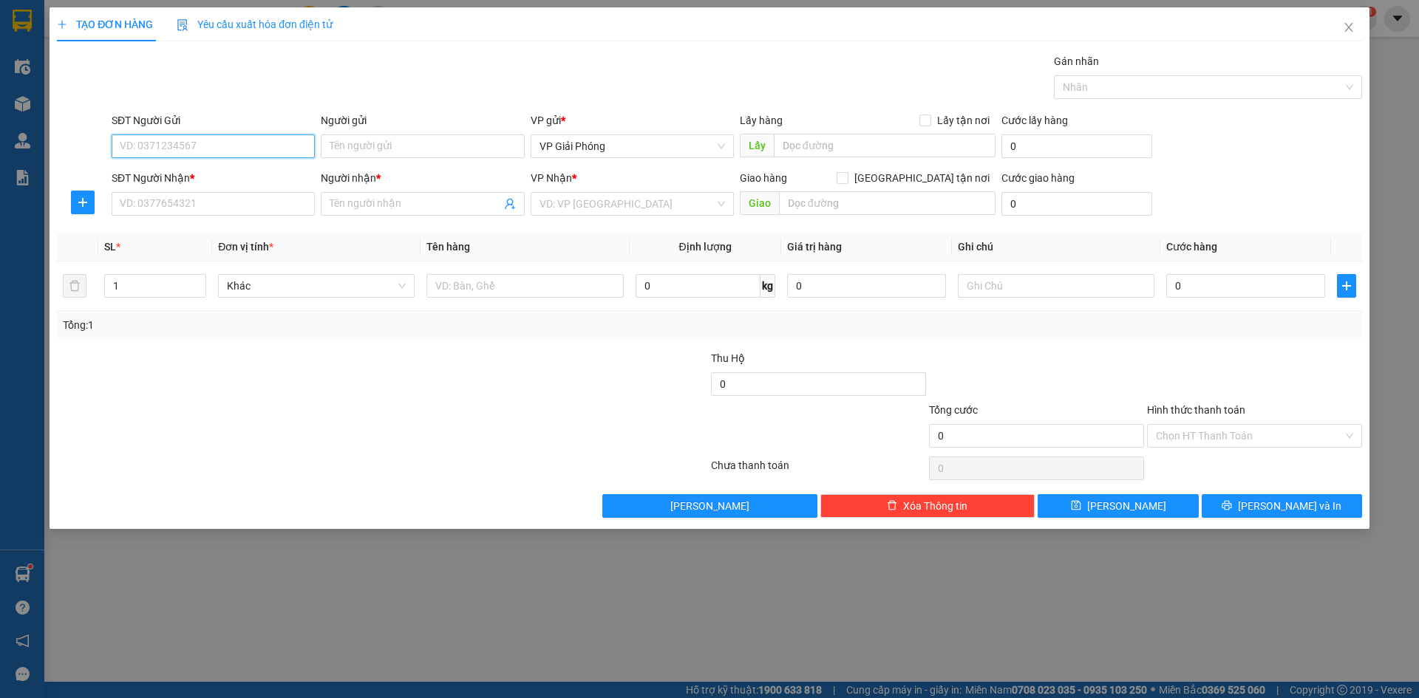
click at [236, 148] on input "SĐT Người Gửi" at bounding box center [213, 147] width 203 height 24
click at [220, 209] on input "SĐT Người Nhận *" at bounding box center [213, 204] width 203 height 24
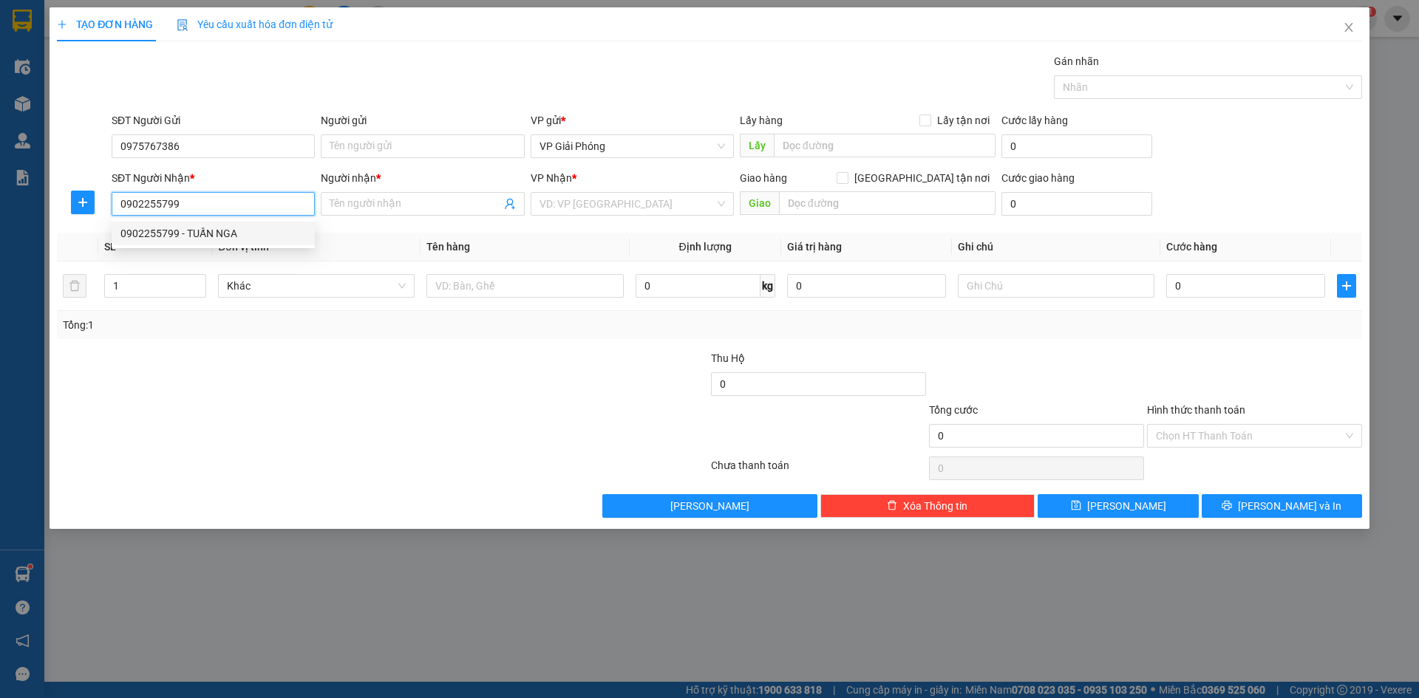
drag, startPoint x: 224, startPoint y: 234, endPoint x: 231, endPoint y: 232, distance: 7.5
click at [223, 235] on div "0902255799 - TUẤN NGA" at bounding box center [213, 233] width 186 height 16
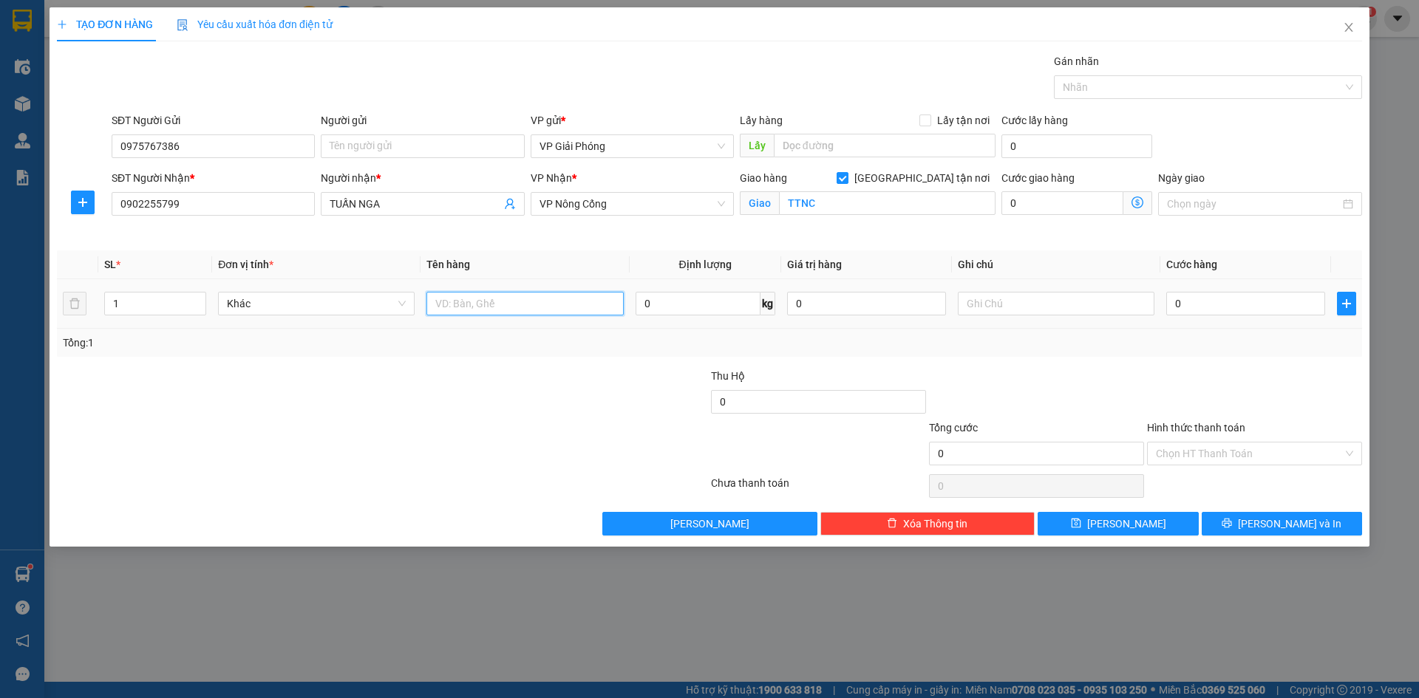
click at [444, 301] on input "text" at bounding box center [524, 304] width 197 height 24
click at [1237, 308] on input "0" at bounding box center [1245, 304] width 159 height 24
click at [1160, 87] on div at bounding box center [1201, 87] width 286 height 18
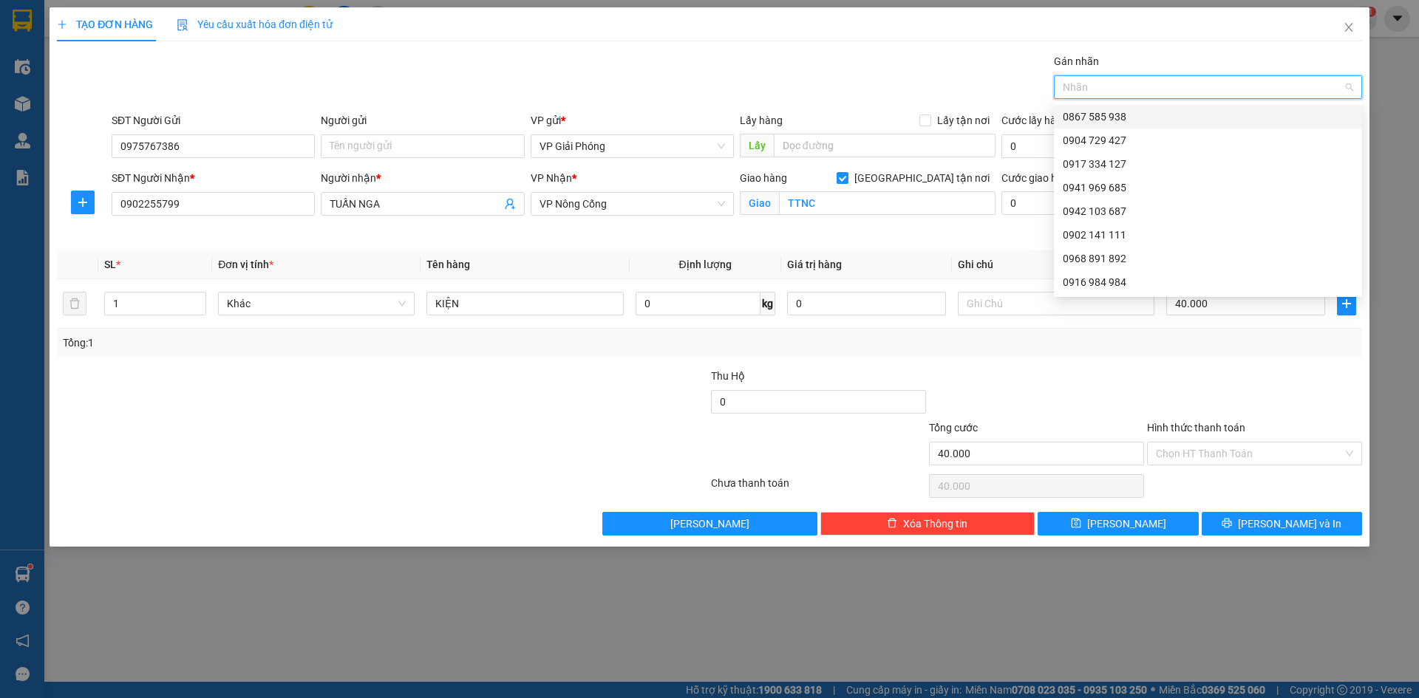
click at [1132, 95] on div at bounding box center [1201, 87] width 286 height 18
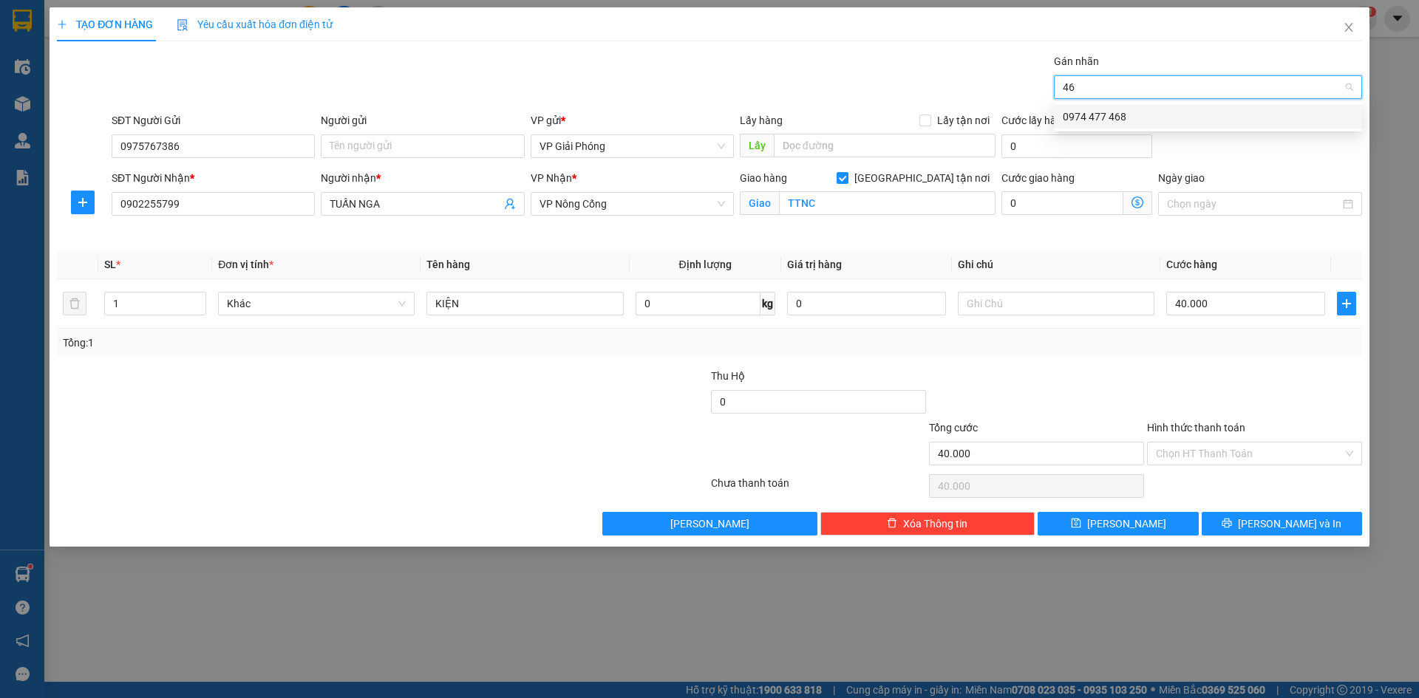
type input "468"
click at [1127, 109] on div "0974 477 468" at bounding box center [1208, 117] width 290 height 16
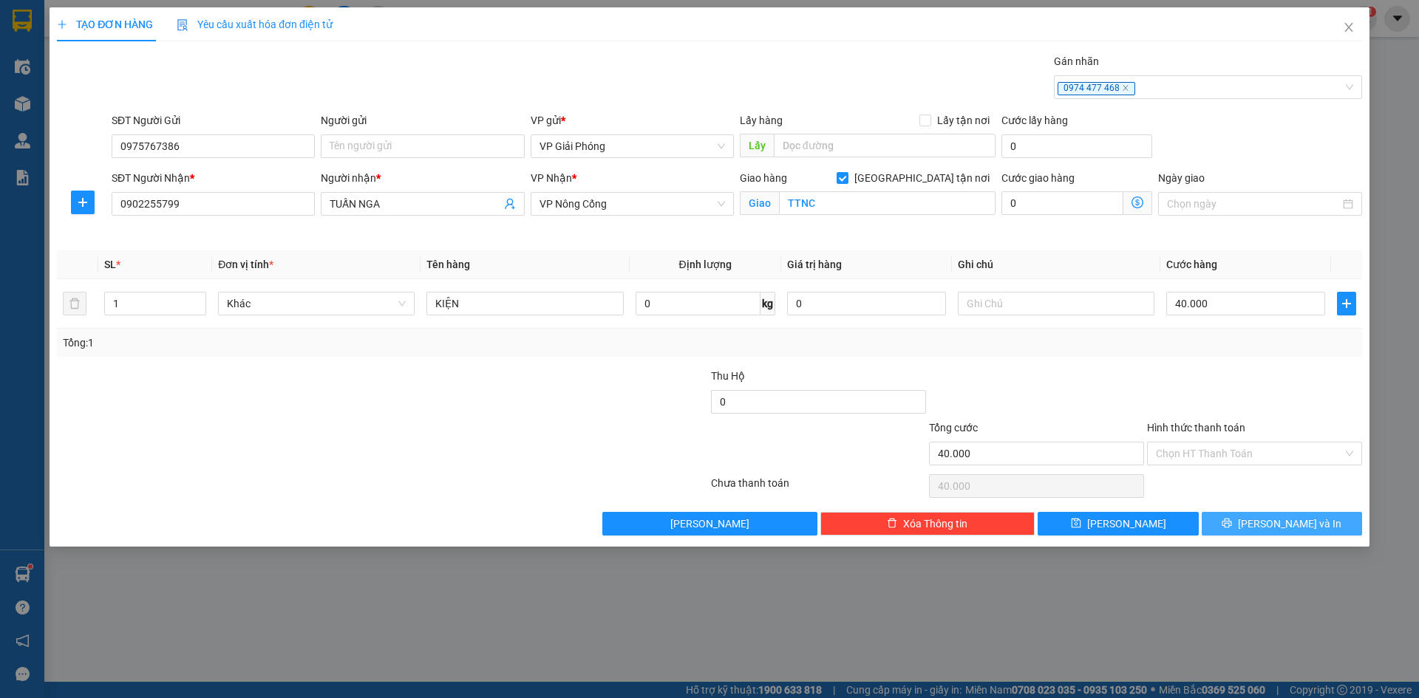
drag, startPoint x: 1278, startPoint y: 520, endPoint x: 1272, endPoint y: 537, distance: 18.0
click at [1278, 521] on span "[PERSON_NAME] và In" at bounding box center [1289, 524] width 103 height 16
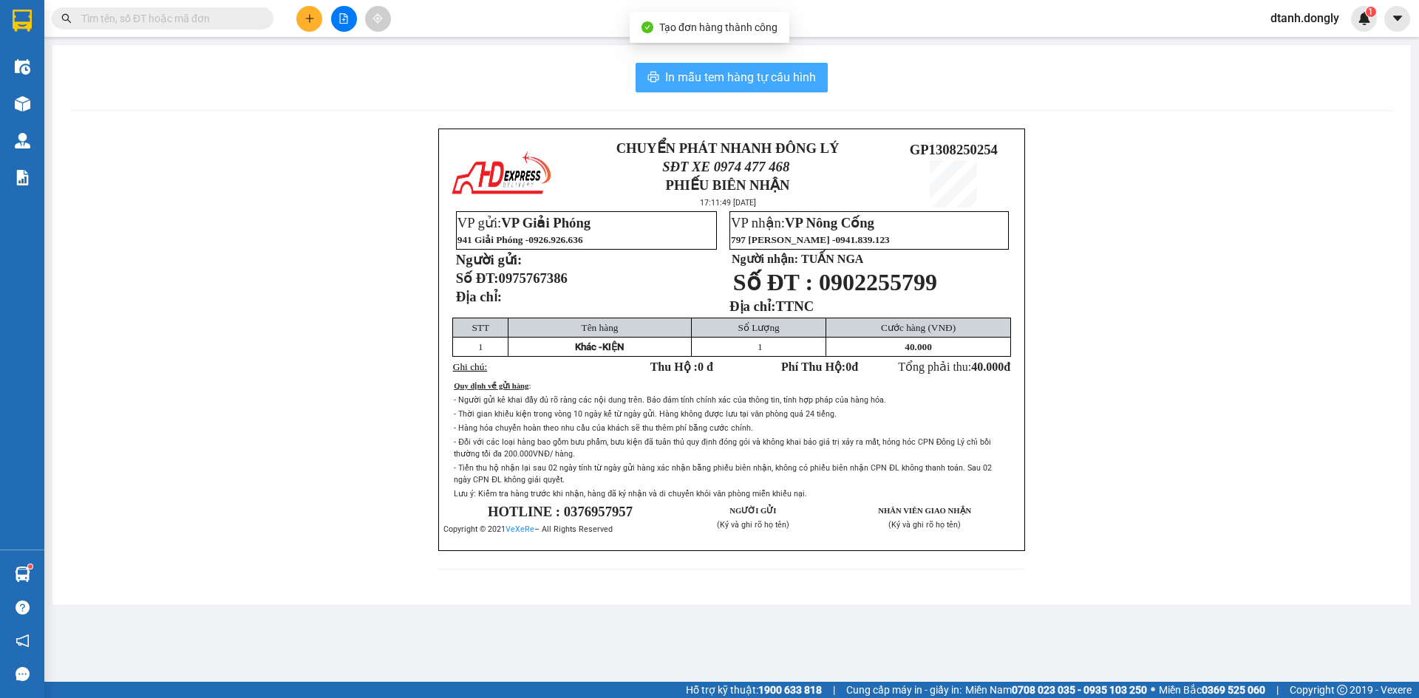
click at [777, 78] on span "In mẫu tem hàng tự cấu hình" at bounding box center [740, 77] width 151 height 18
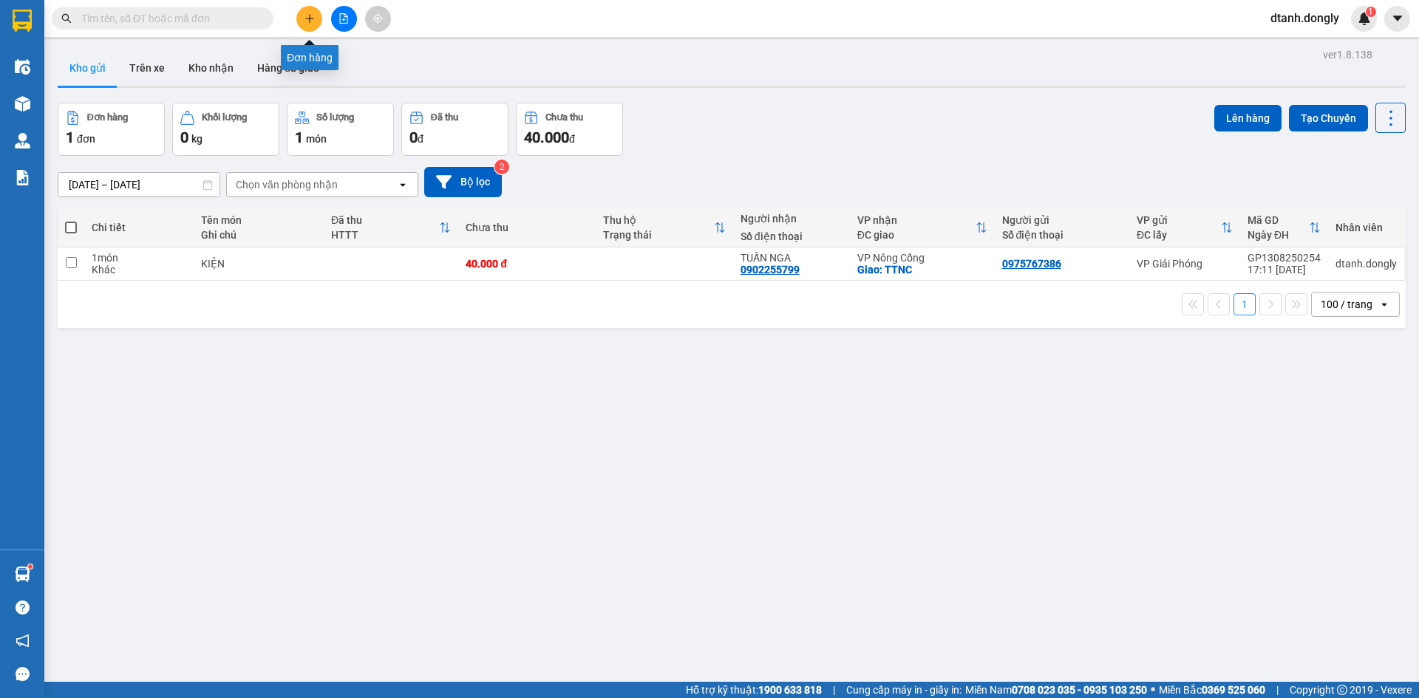
click at [313, 22] on icon "plus" at bounding box center [310, 18] width 10 height 10
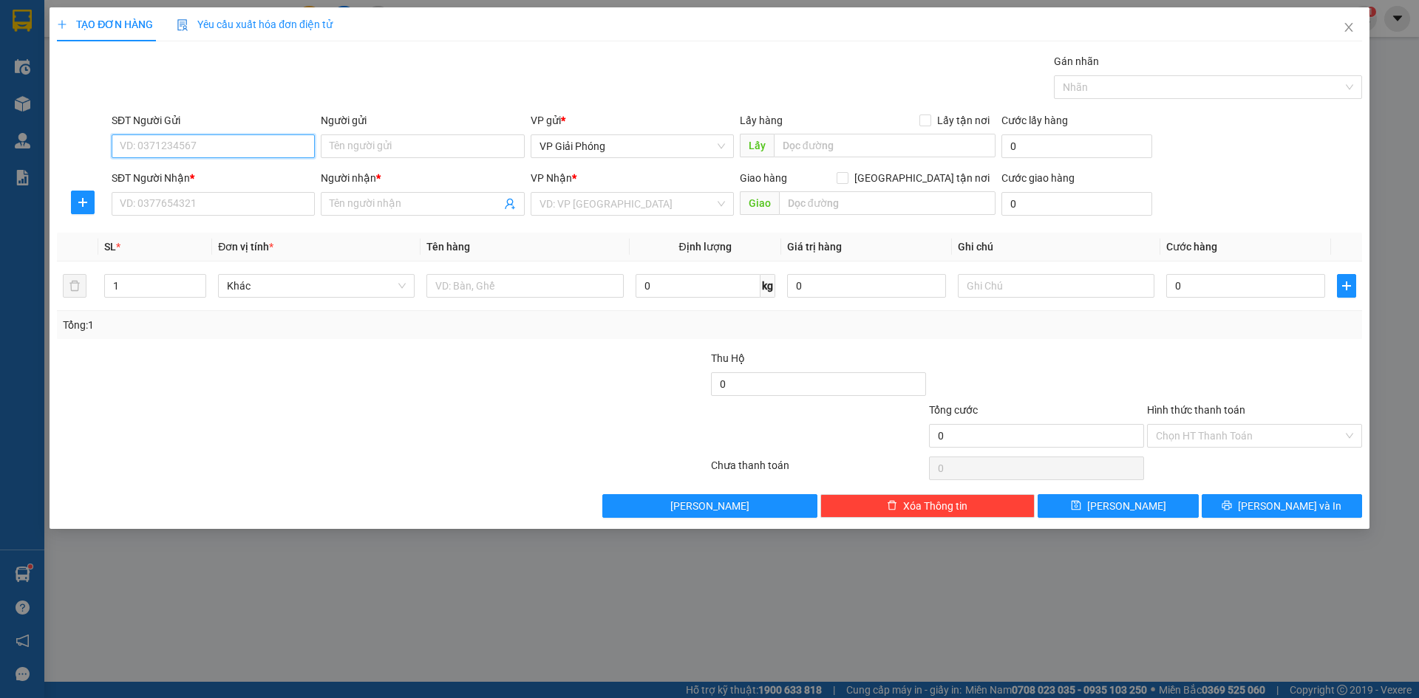
click at [222, 155] on input "SĐT Người Gửi" at bounding box center [213, 147] width 203 height 24
click at [211, 179] on div "0964908188" at bounding box center [213, 176] width 186 height 16
type input "0964908188"
click at [198, 205] on input "SĐT Người Nhận *" at bounding box center [213, 204] width 203 height 24
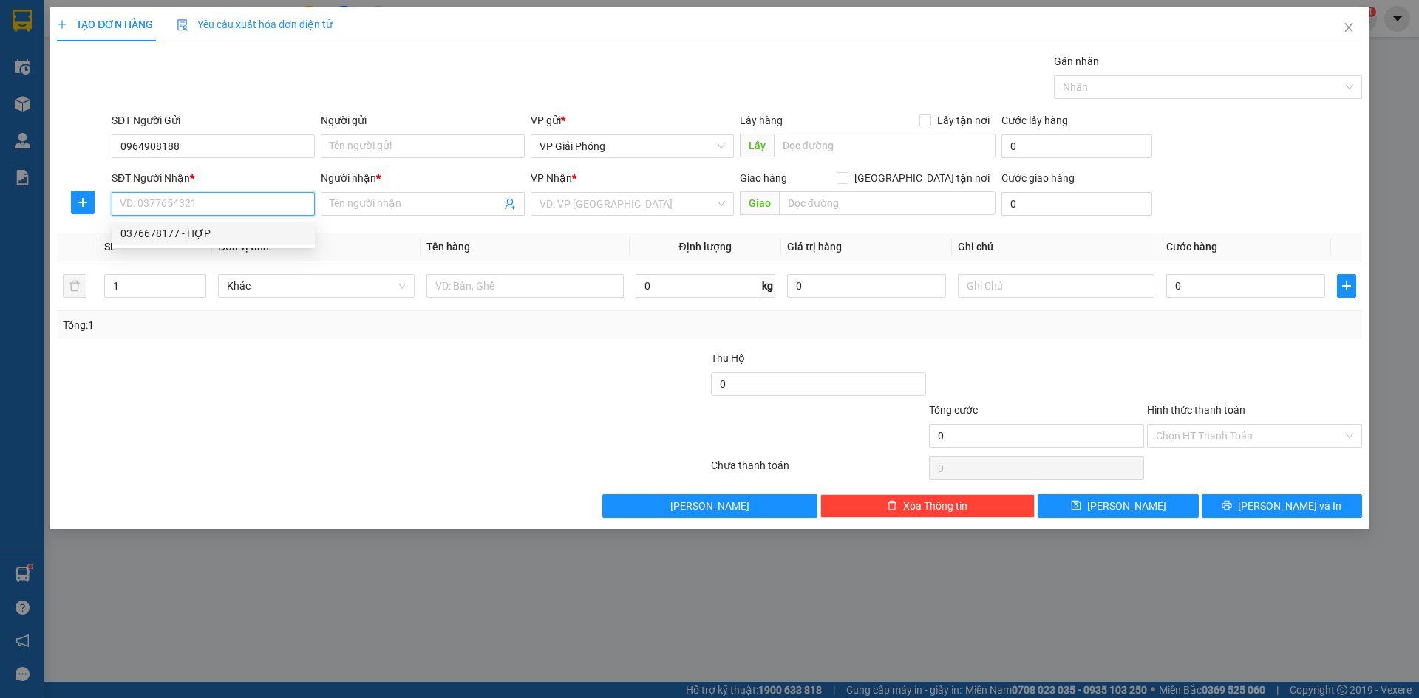
click at [186, 233] on div "0376678177 - HỢP" at bounding box center [213, 233] width 186 height 16
type input "0376678177"
type input "HỢP"
checkbox input "true"
type input "NHƯ [PERSON_NAME]"
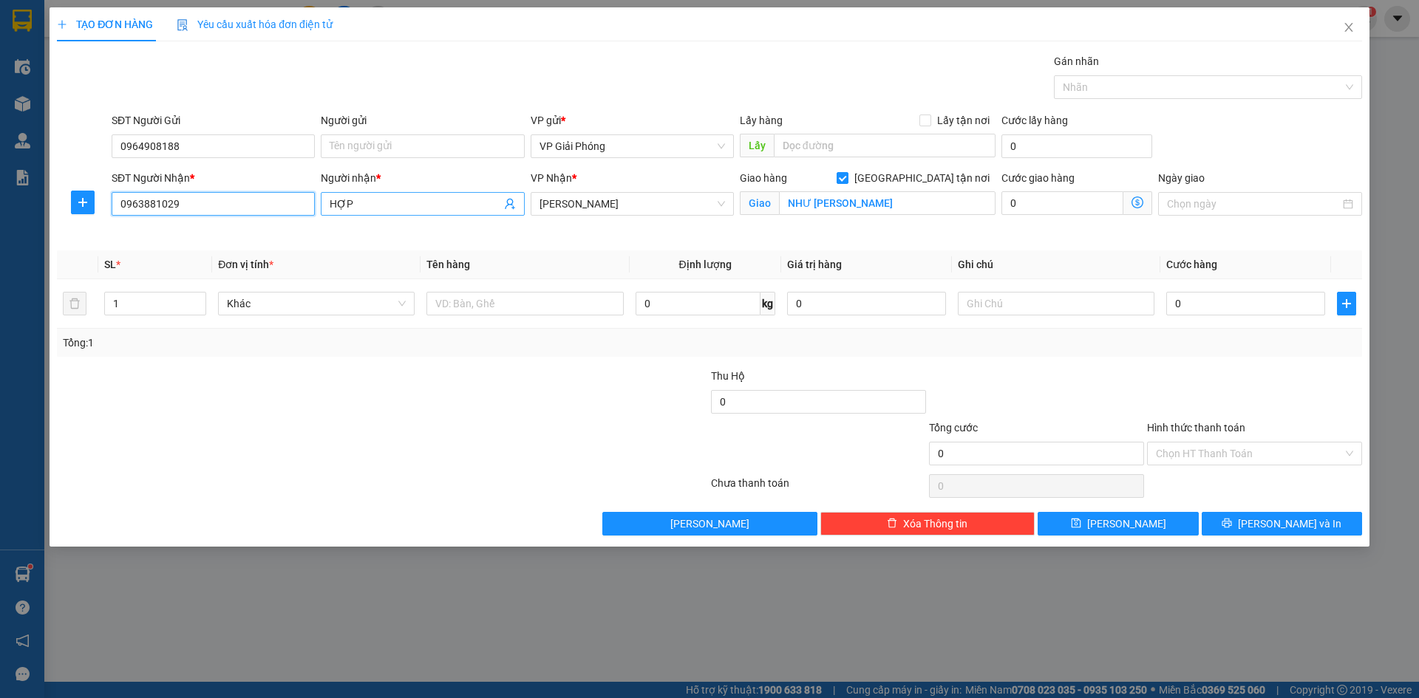
type input "0963881029"
click at [406, 200] on input "HỢP" at bounding box center [415, 204] width 171 height 16
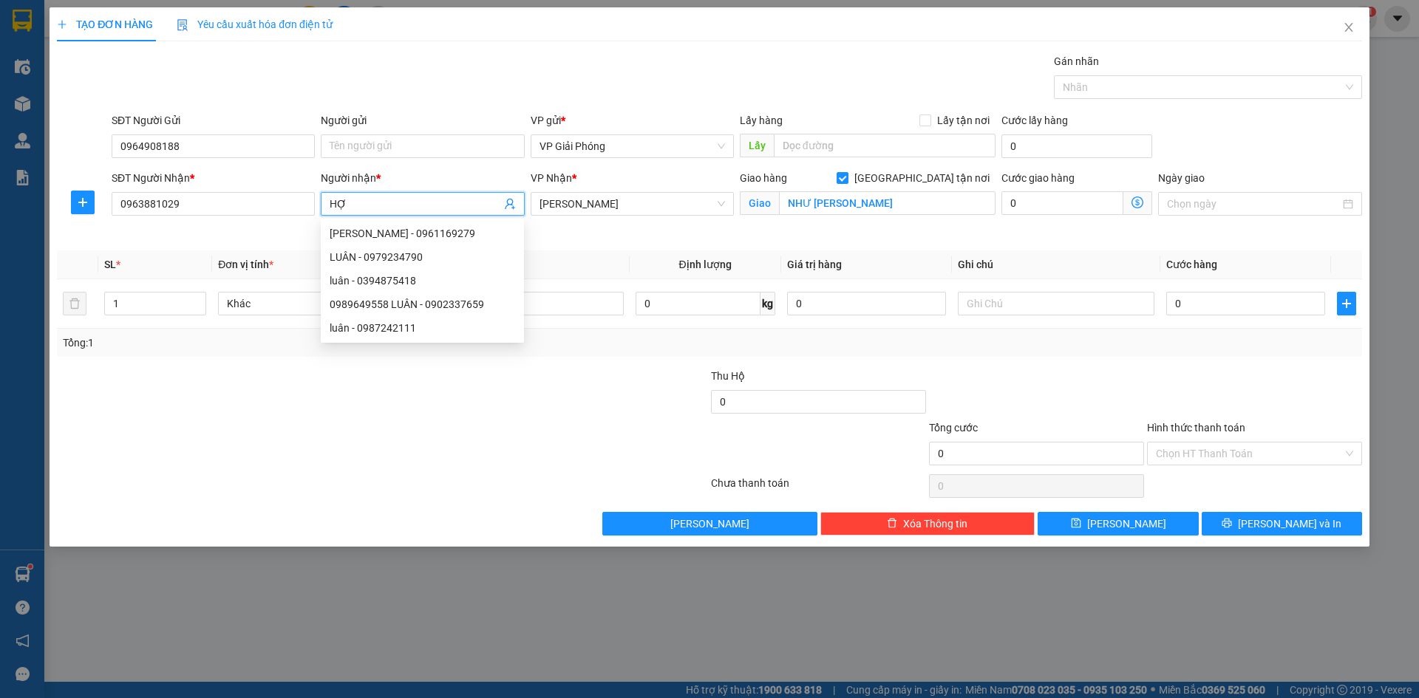
type input "H"
click at [407, 213] on span at bounding box center [422, 204] width 203 height 24
click at [409, 208] on input "Người nhận *" at bounding box center [415, 204] width 171 height 16
drag, startPoint x: 686, startPoint y: 214, endPoint x: 700, endPoint y: 214, distance: 14.0
click at [692, 214] on span "[PERSON_NAME]" at bounding box center [633, 204] width 186 height 22
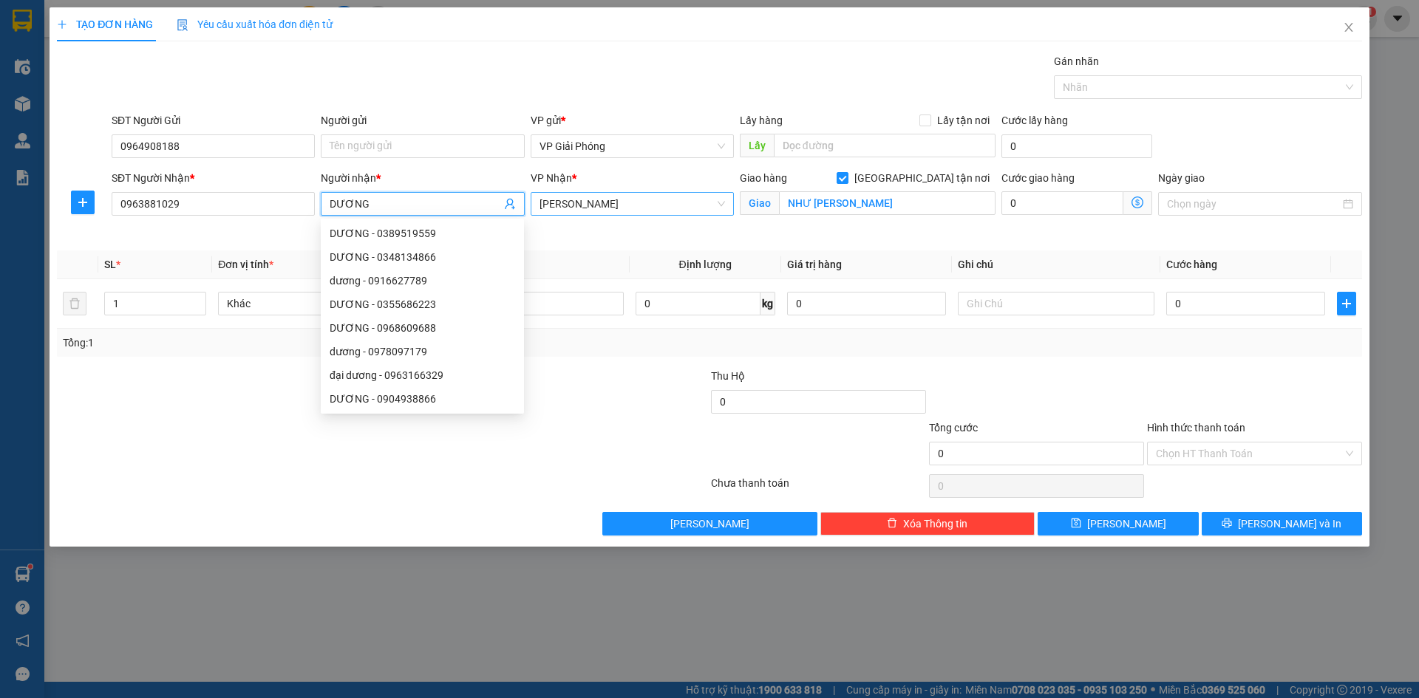
type input "DƯƠNG"
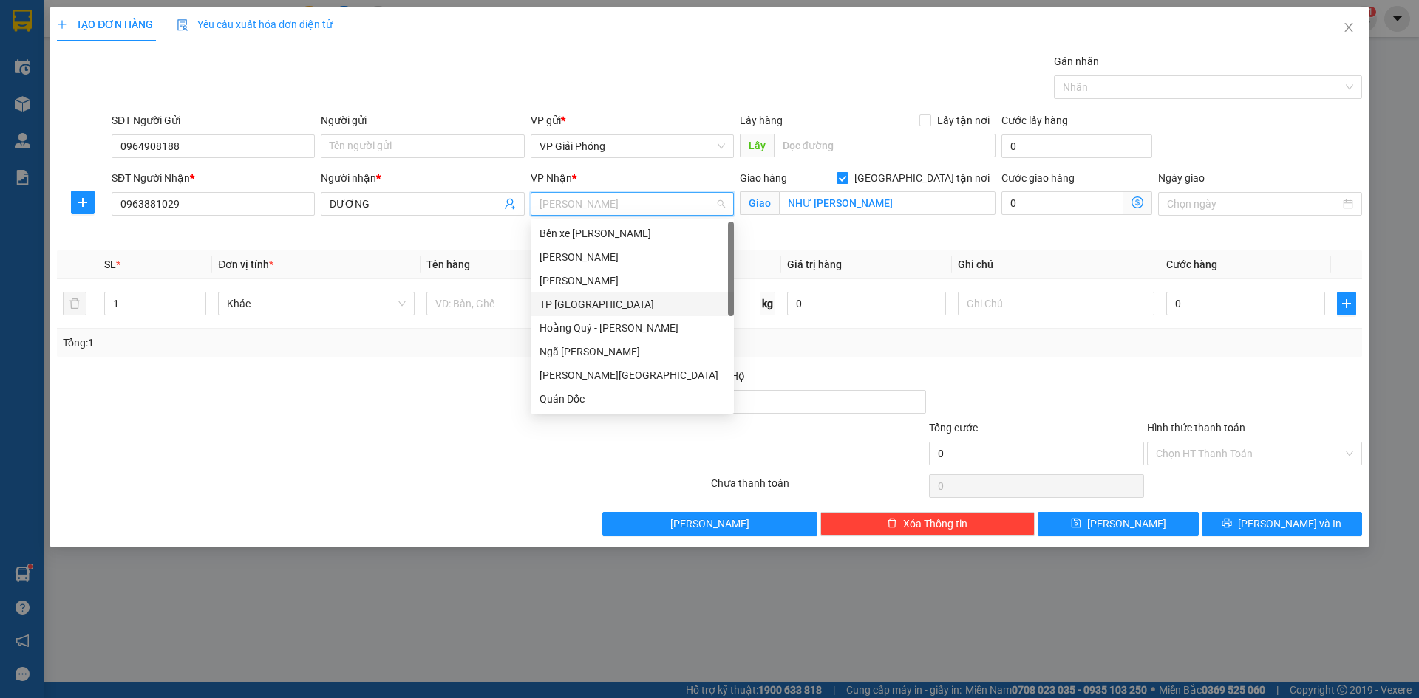
click at [599, 305] on div "TP [GEOGRAPHIC_DATA]" at bounding box center [633, 304] width 186 height 16
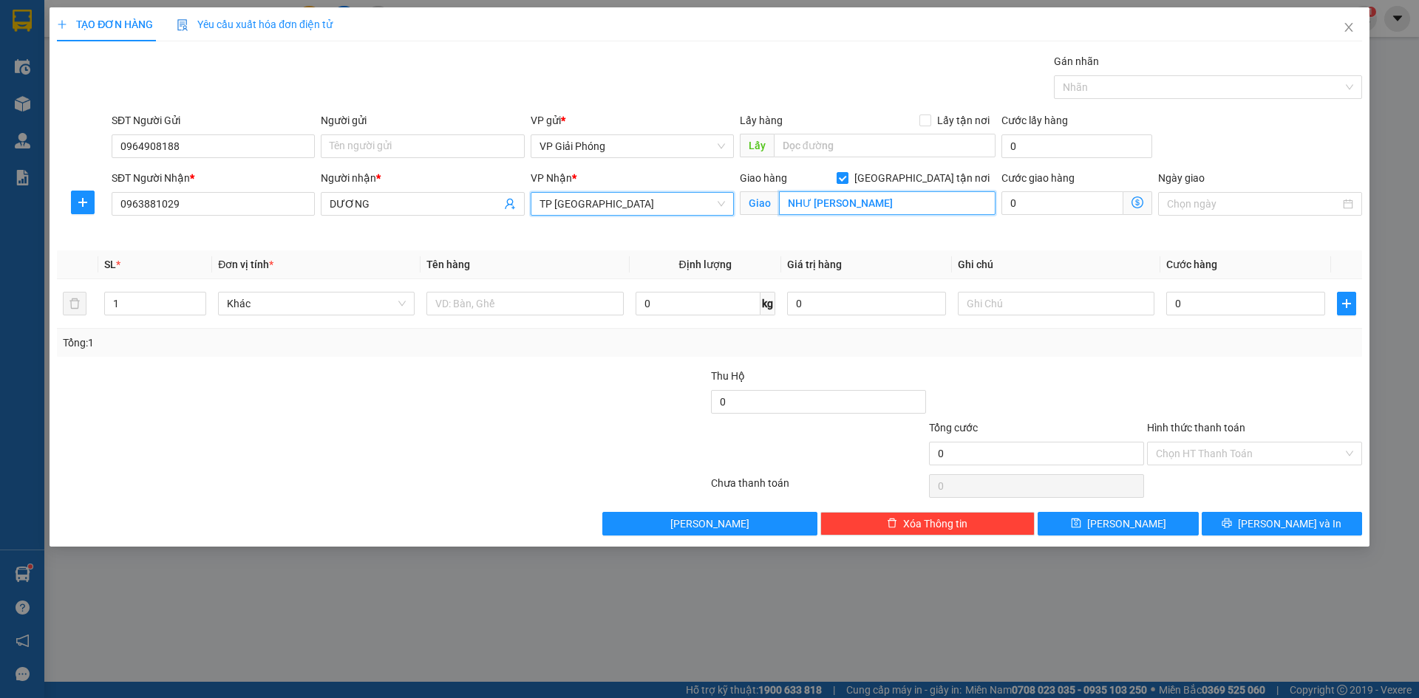
click at [885, 199] on input "NHƯ [PERSON_NAME]" at bounding box center [887, 203] width 217 height 24
type input "TP TH"
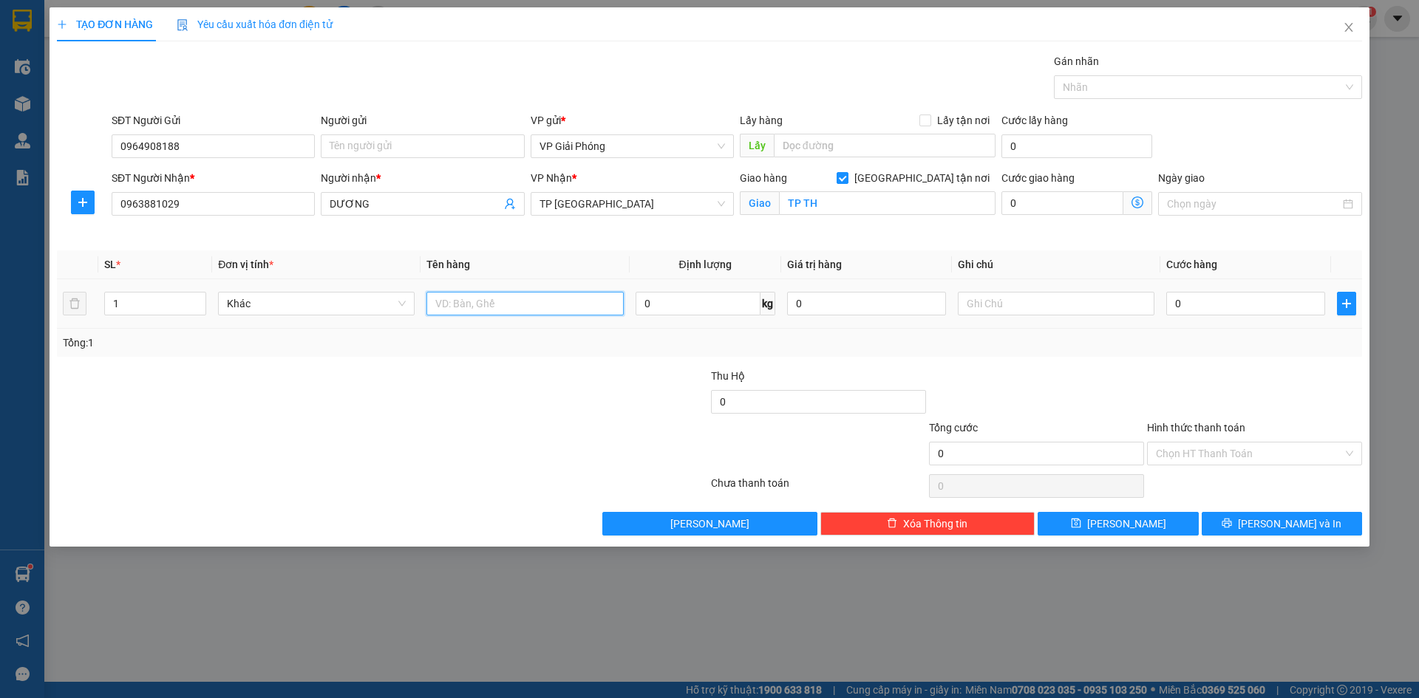
click at [535, 314] on input "text" at bounding box center [524, 304] width 197 height 24
type input "KIỆN"
click at [1231, 310] on input "0" at bounding box center [1245, 304] width 159 height 24
type input "4"
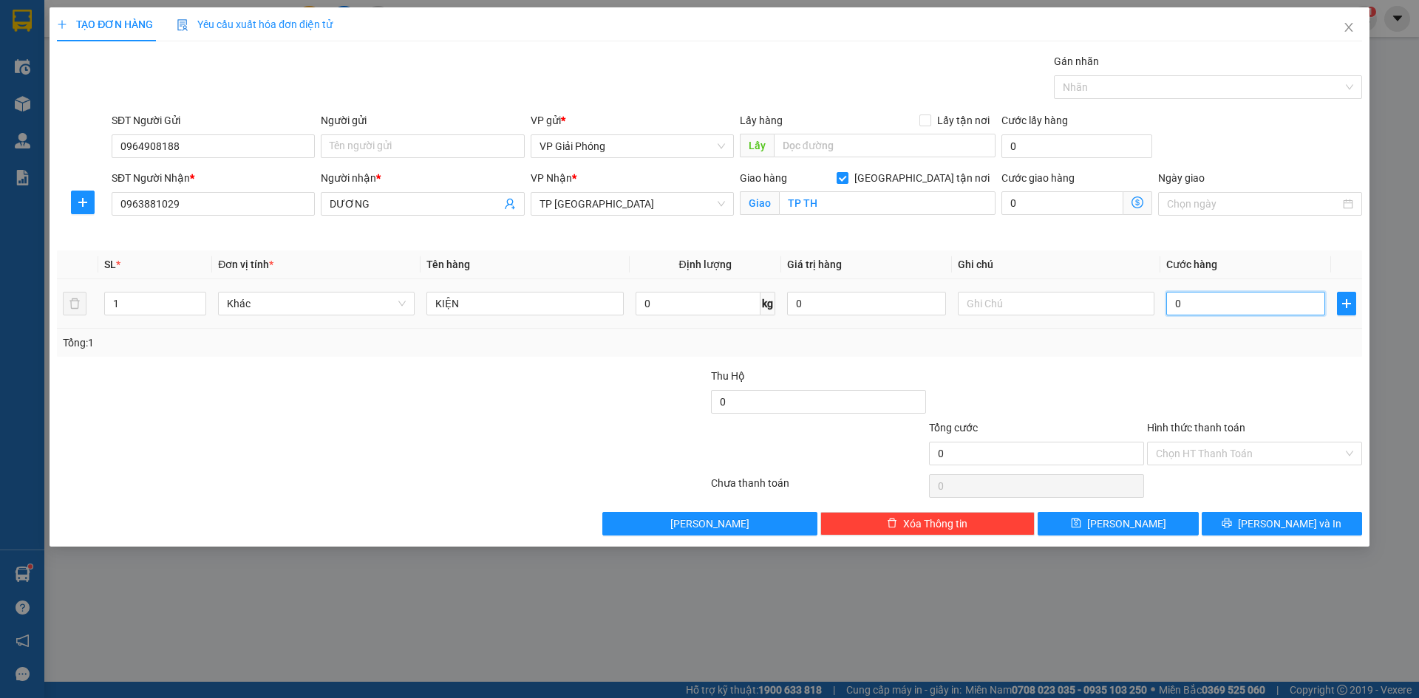
type input "4"
type input "40"
click at [1118, 90] on div at bounding box center [1201, 87] width 286 height 18
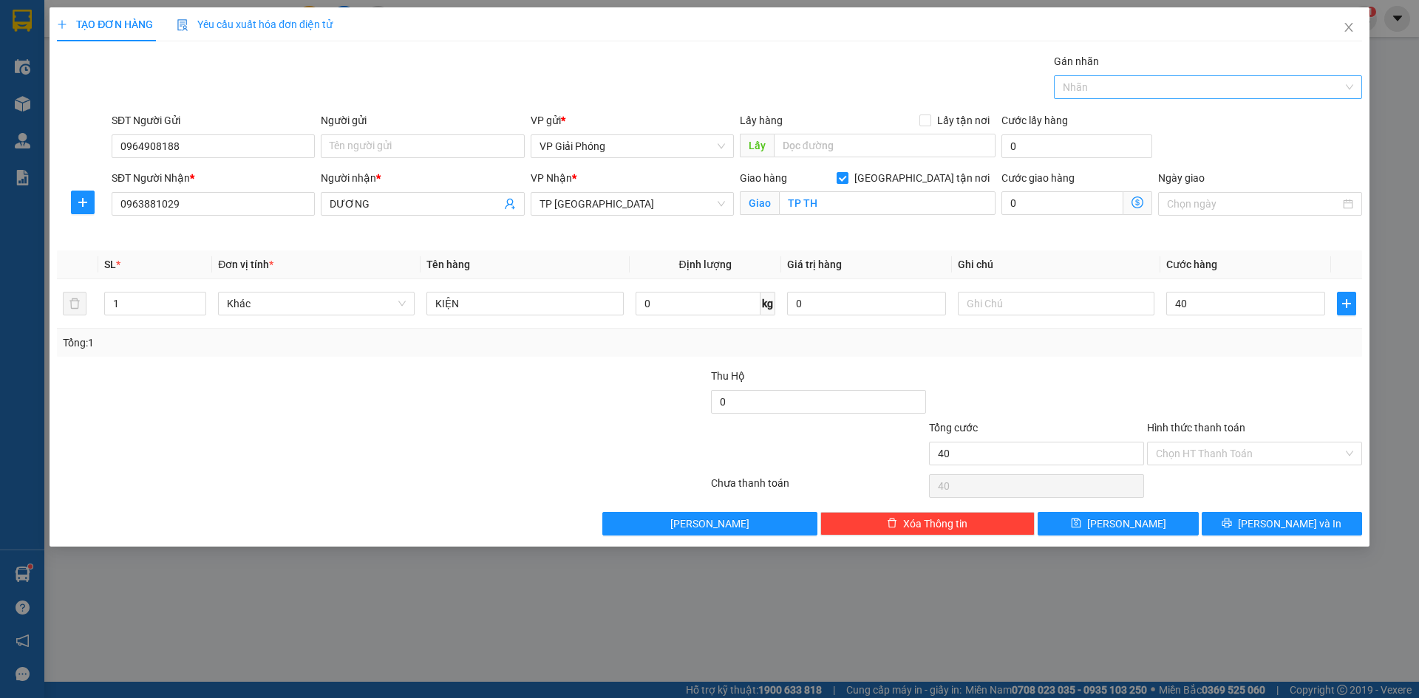
type input "40.000"
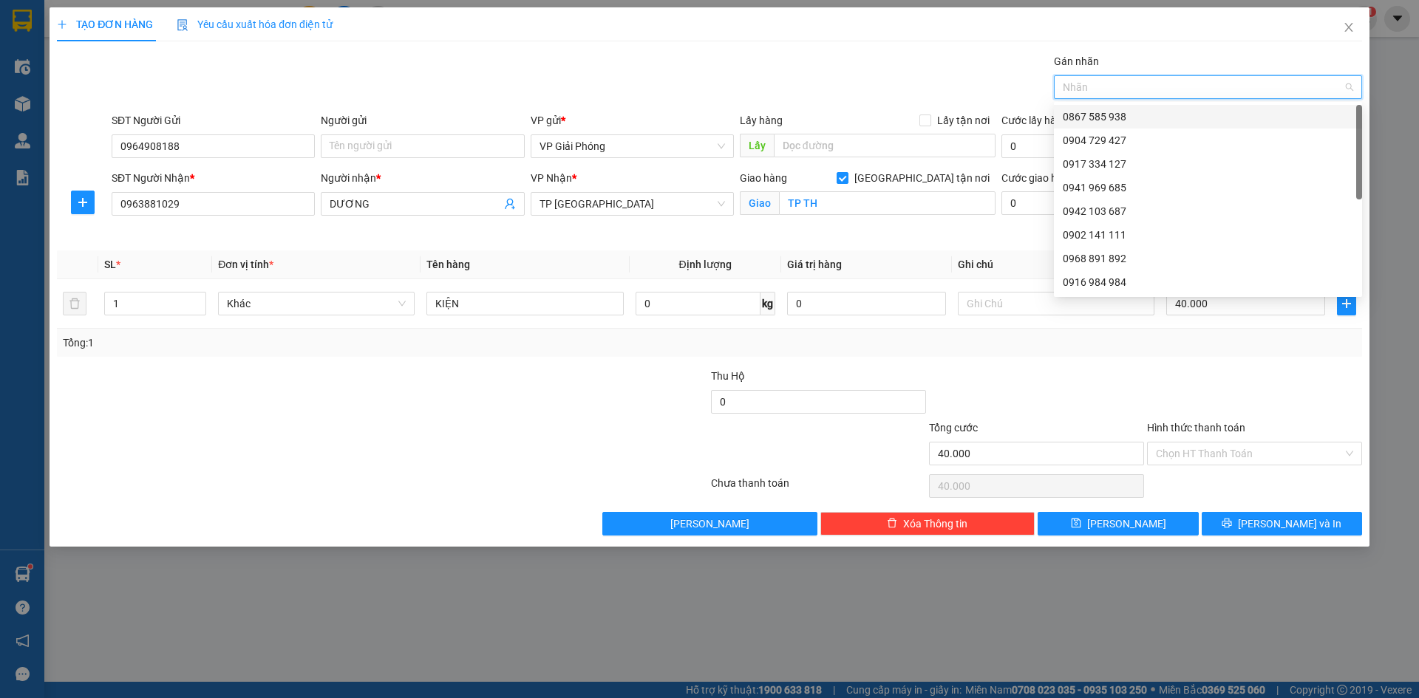
click at [1102, 82] on div at bounding box center [1201, 87] width 286 height 18
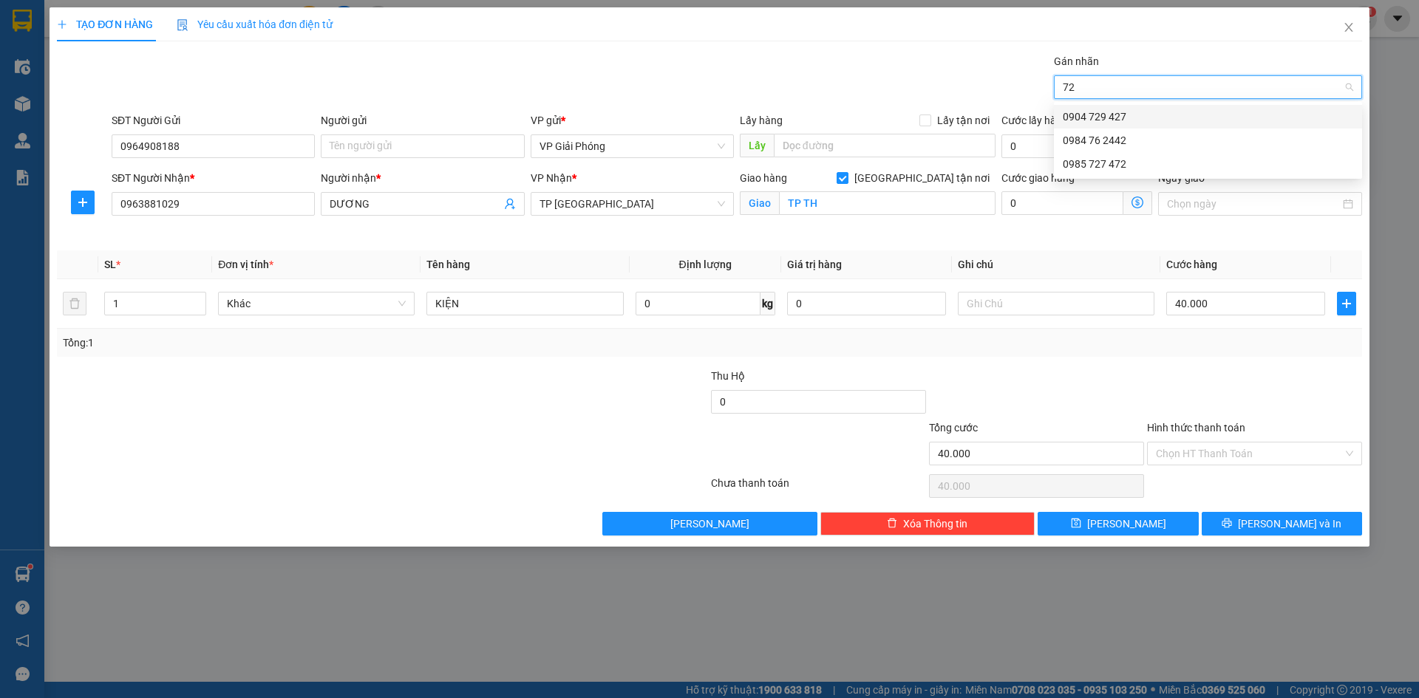
type input "727"
click at [1167, 112] on div "0985 727 472" at bounding box center [1208, 117] width 290 height 16
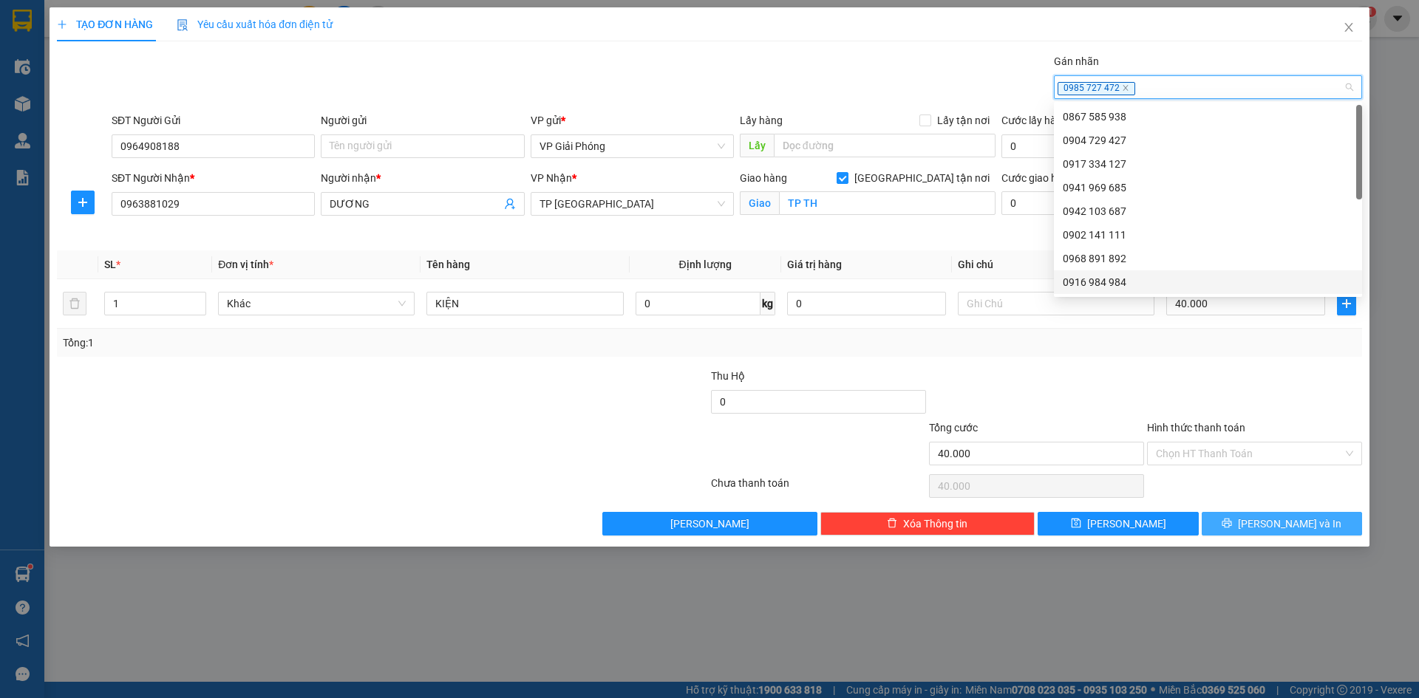
click at [1276, 520] on span "[PERSON_NAME] và In" at bounding box center [1289, 524] width 103 height 16
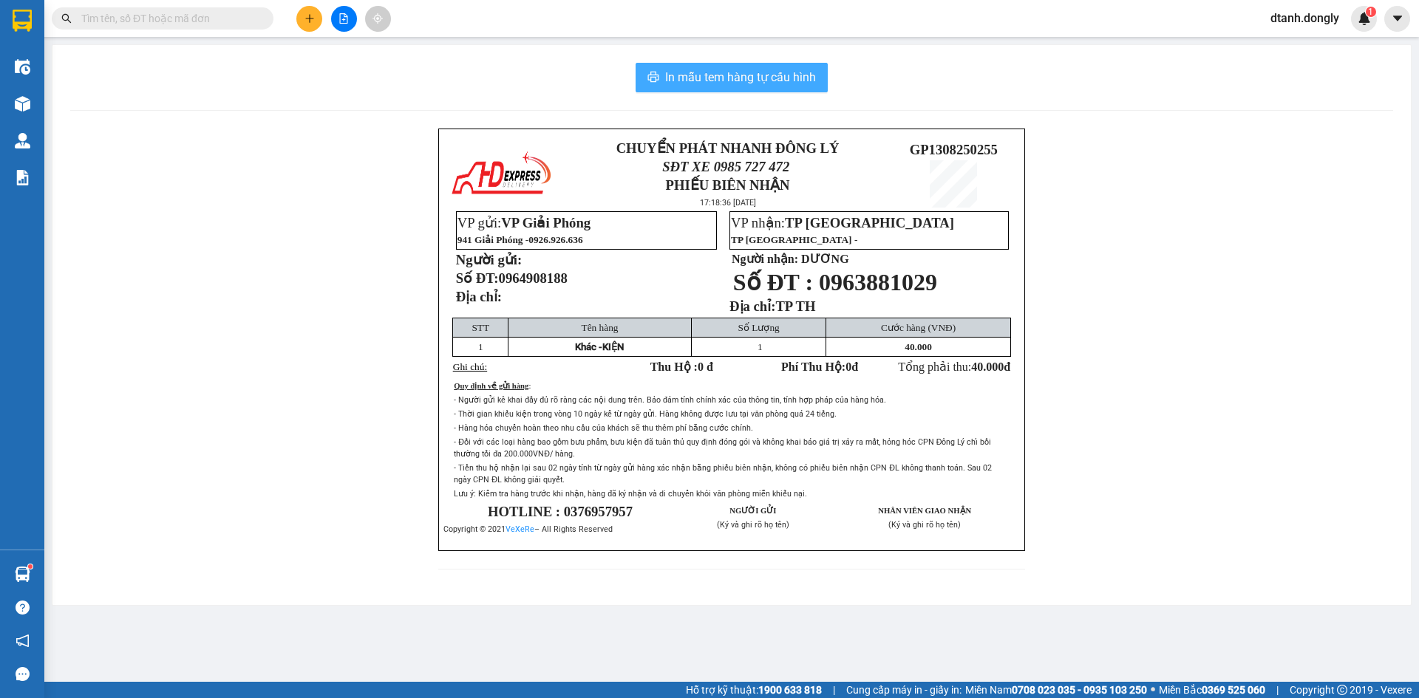
click at [758, 81] on span "In mẫu tem hàng tự cấu hình" at bounding box center [740, 77] width 151 height 18
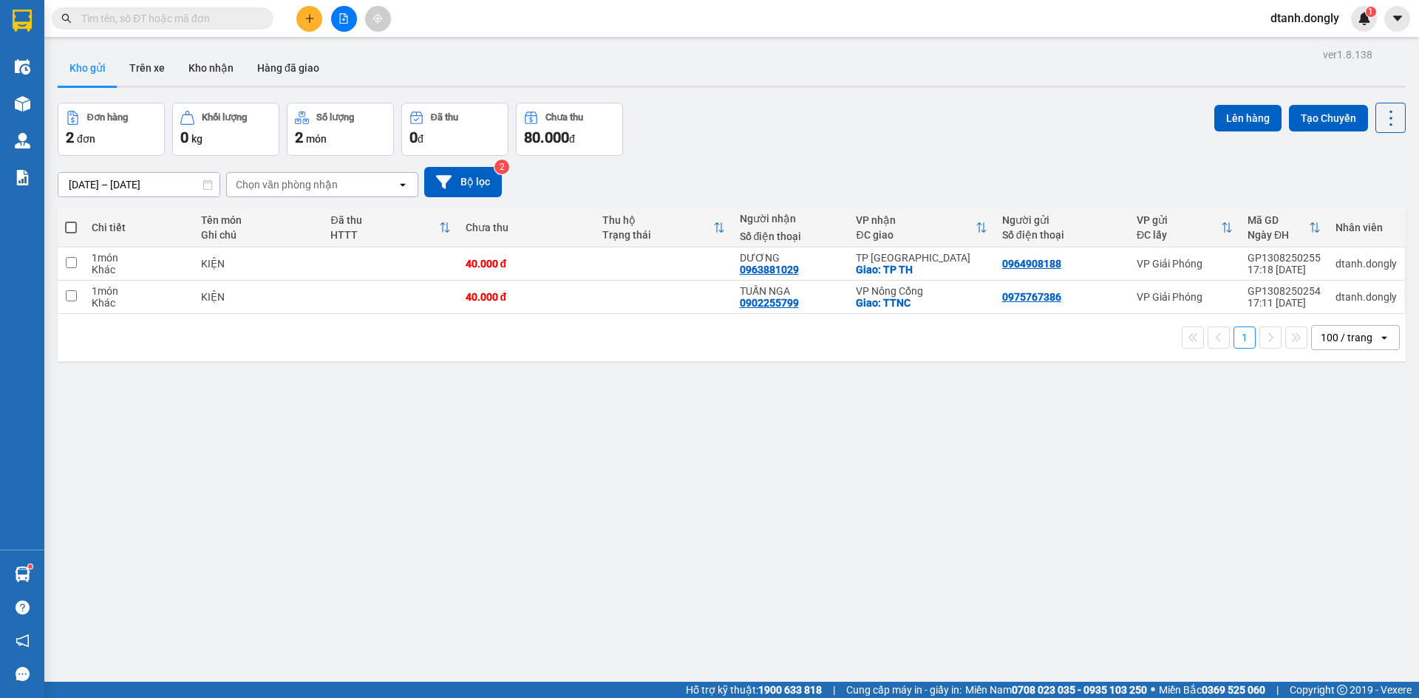
click at [178, 14] on input "text" at bounding box center [168, 18] width 174 height 16
click at [188, 22] on input "text" at bounding box center [168, 18] width 174 height 16
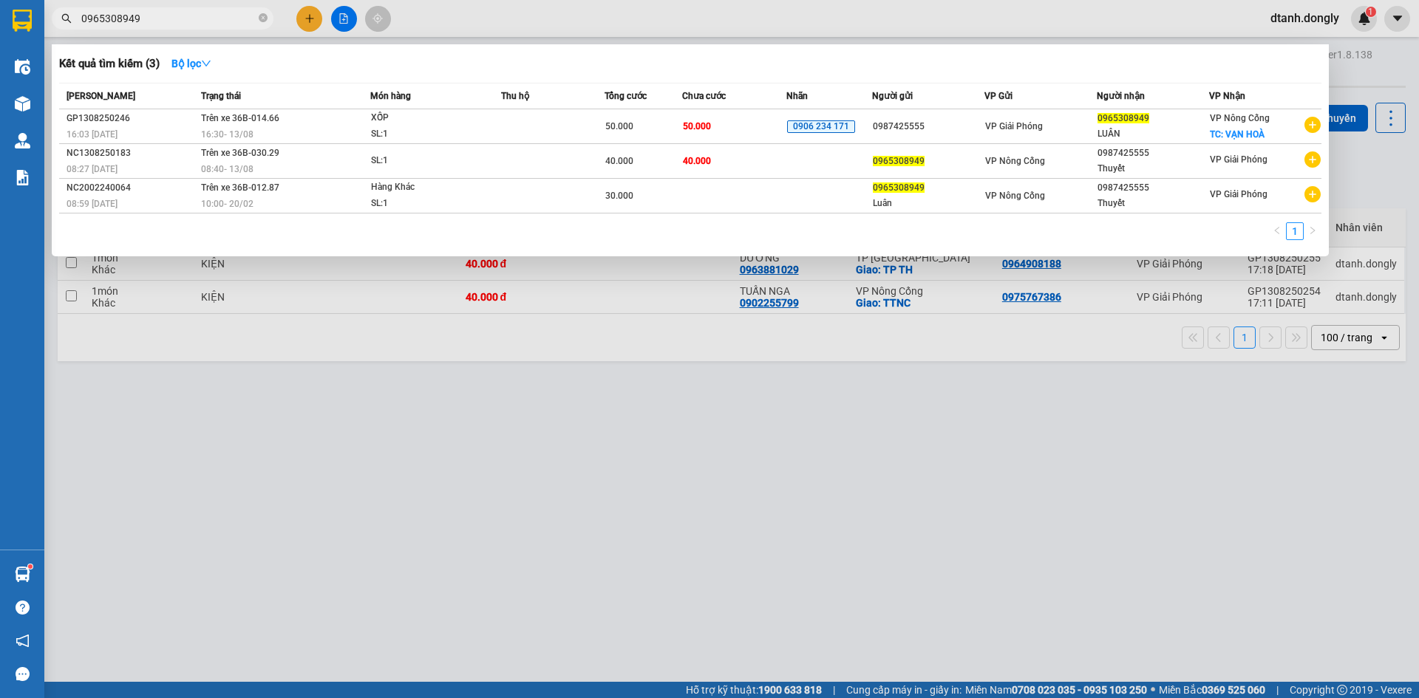
type input "0965308949"
click at [842, 457] on div at bounding box center [709, 349] width 1419 height 698
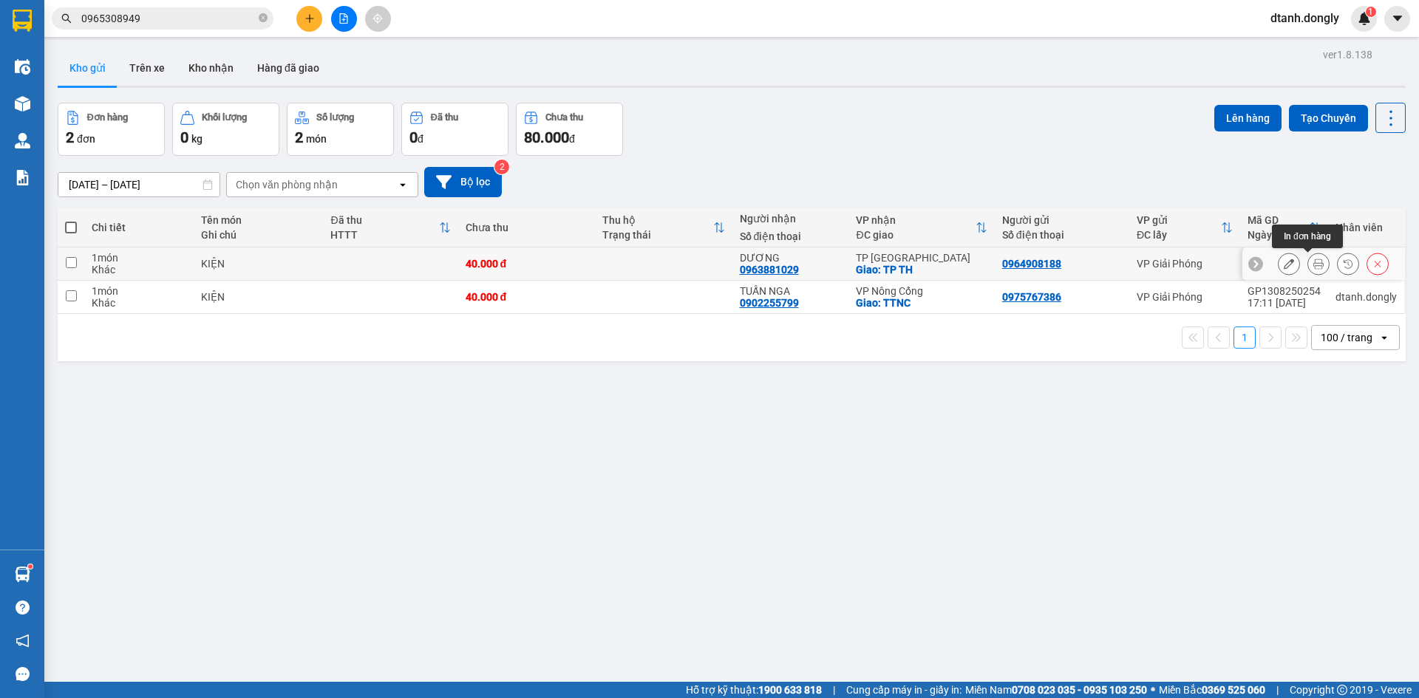
click at [1308, 256] on button at bounding box center [1318, 264] width 21 height 26
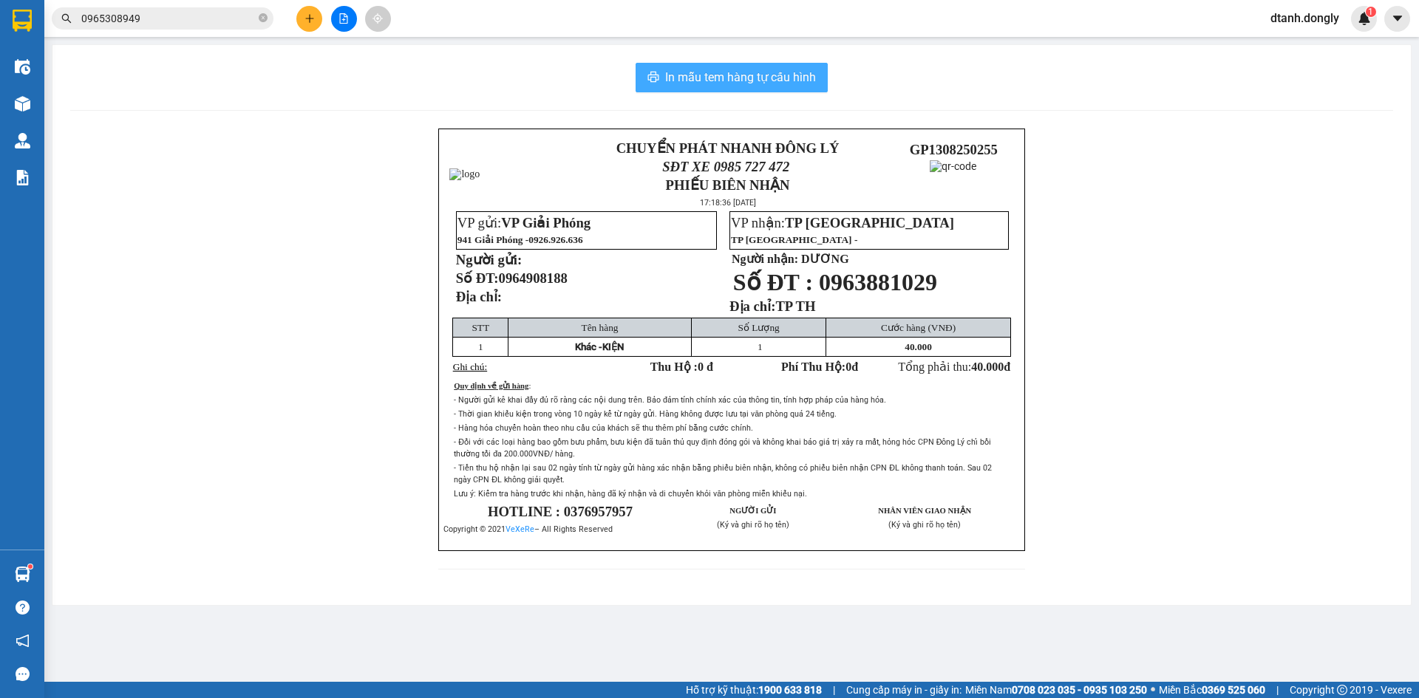
click at [759, 81] on span "In mẫu tem hàng tự cấu hình" at bounding box center [740, 77] width 151 height 18
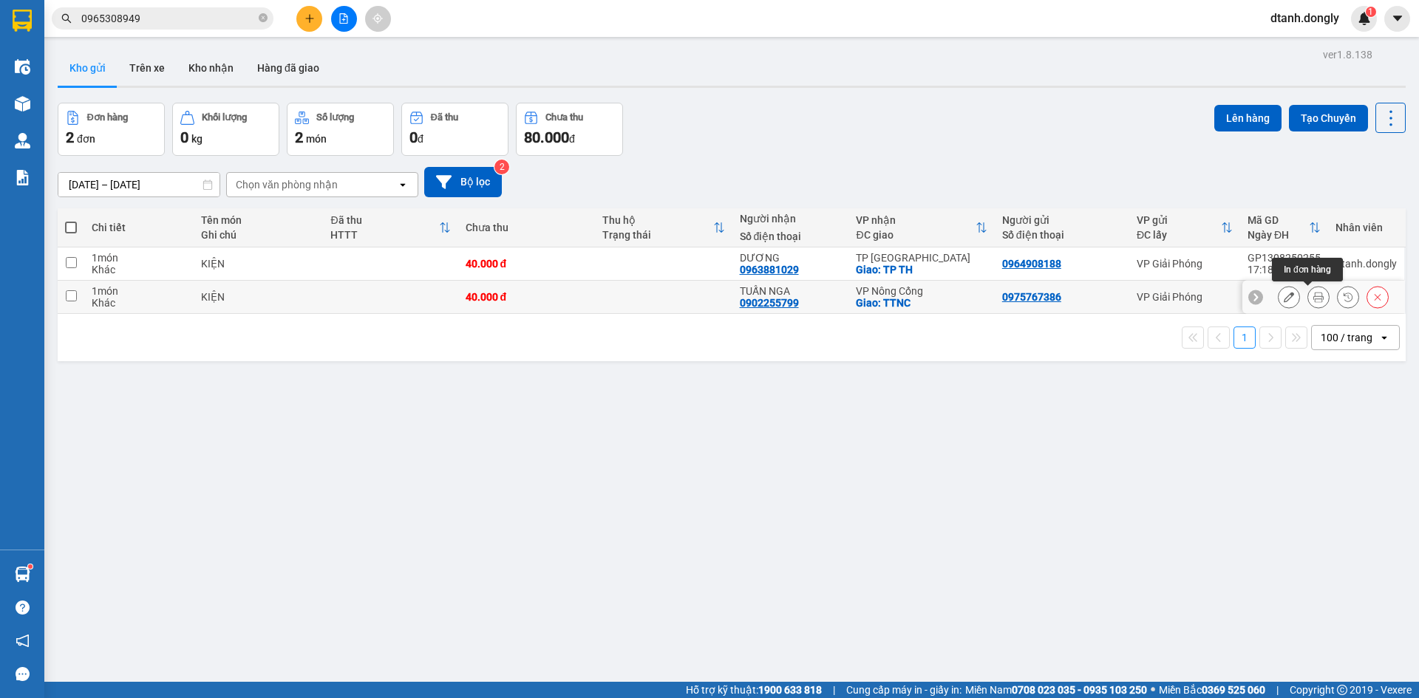
click at [1313, 293] on icon at bounding box center [1318, 297] width 10 height 10
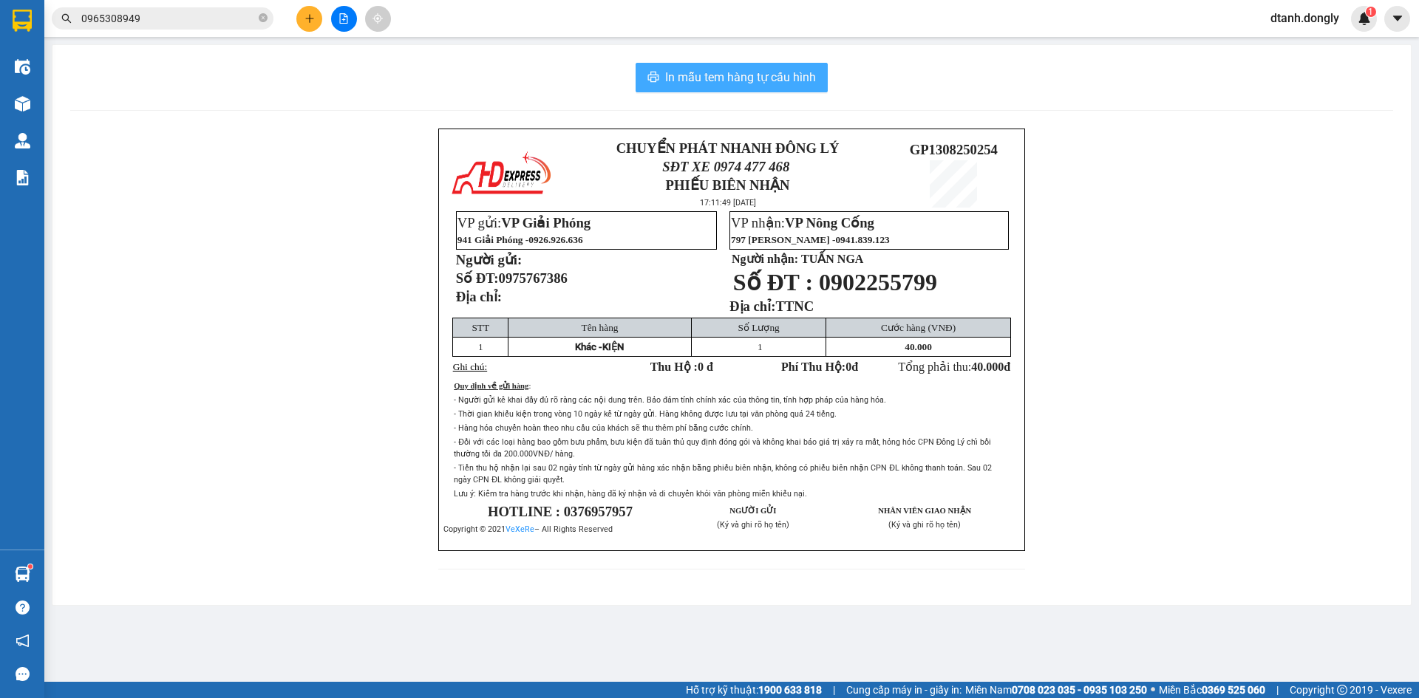
click at [760, 76] on span "In mẫu tem hàng tự cấu hình" at bounding box center [740, 77] width 151 height 18
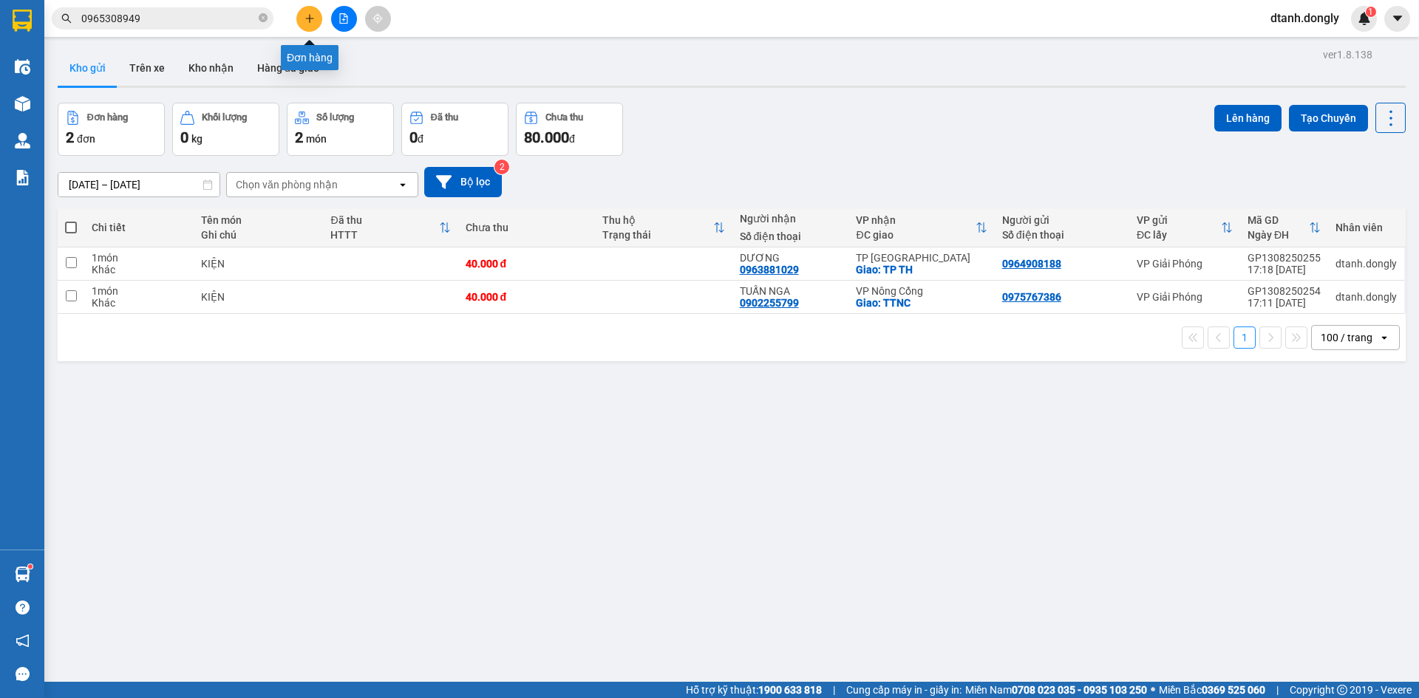
click at [313, 20] on icon "plus" at bounding box center [310, 18] width 10 height 10
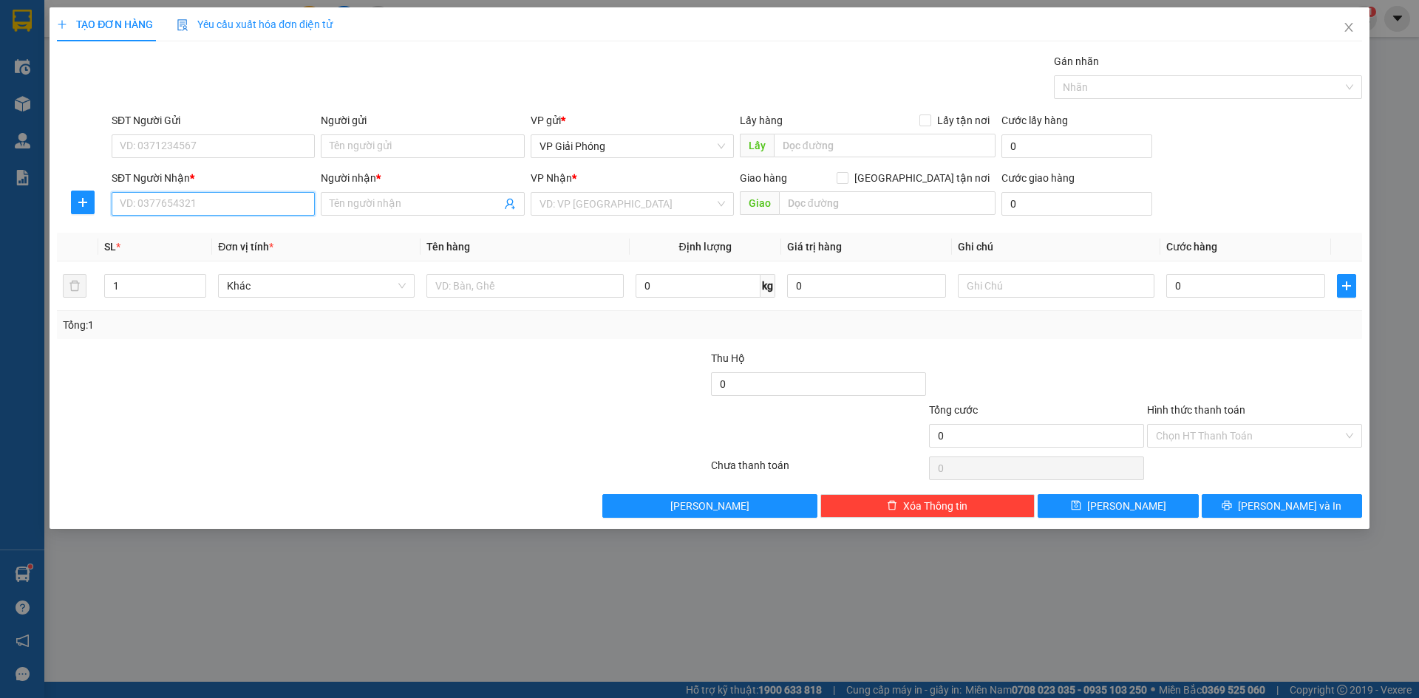
click at [239, 205] on input "SĐT Người Nhận *" at bounding box center [213, 204] width 203 height 24
type input "0918058098"
click at [214, 228] on div "0918058098 - [PERSON_NAME]" at bounding box center [213, 233] width 186 height 16
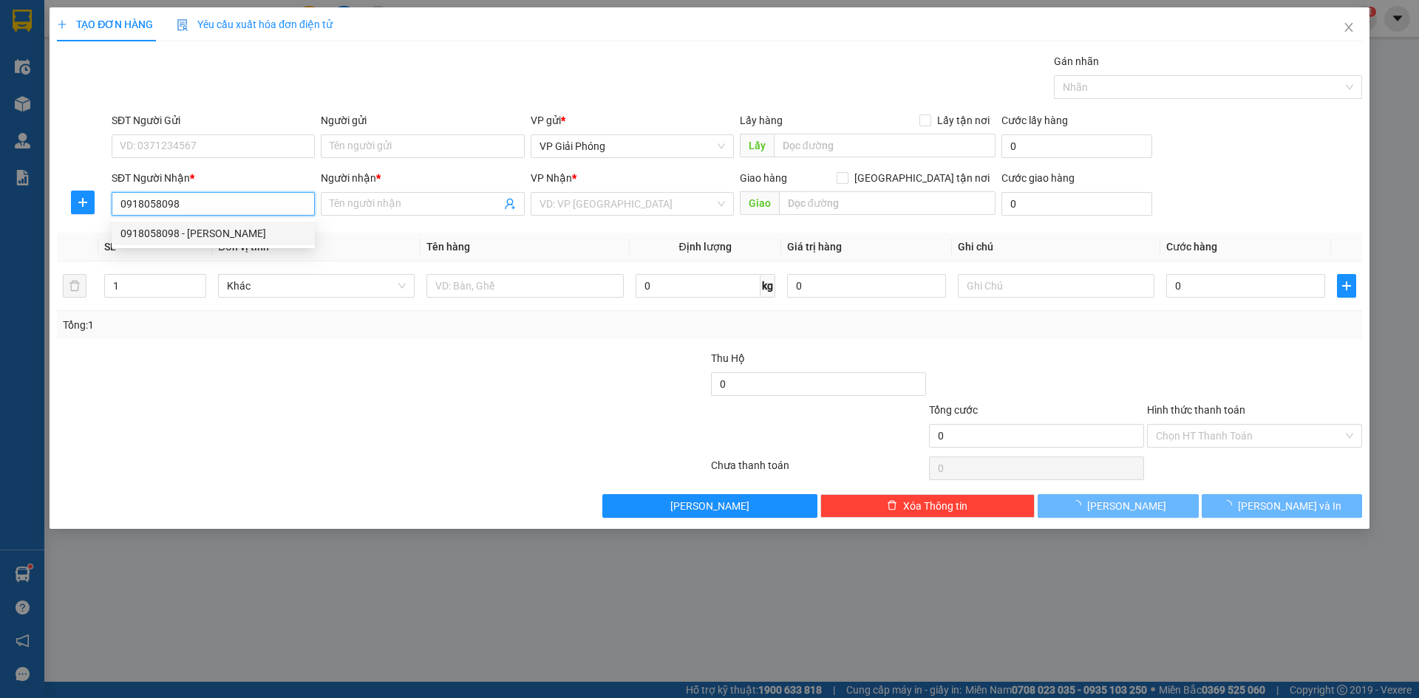
type input "THANH"
checkbox input "true"
type input "CHỢ CHUỐI"
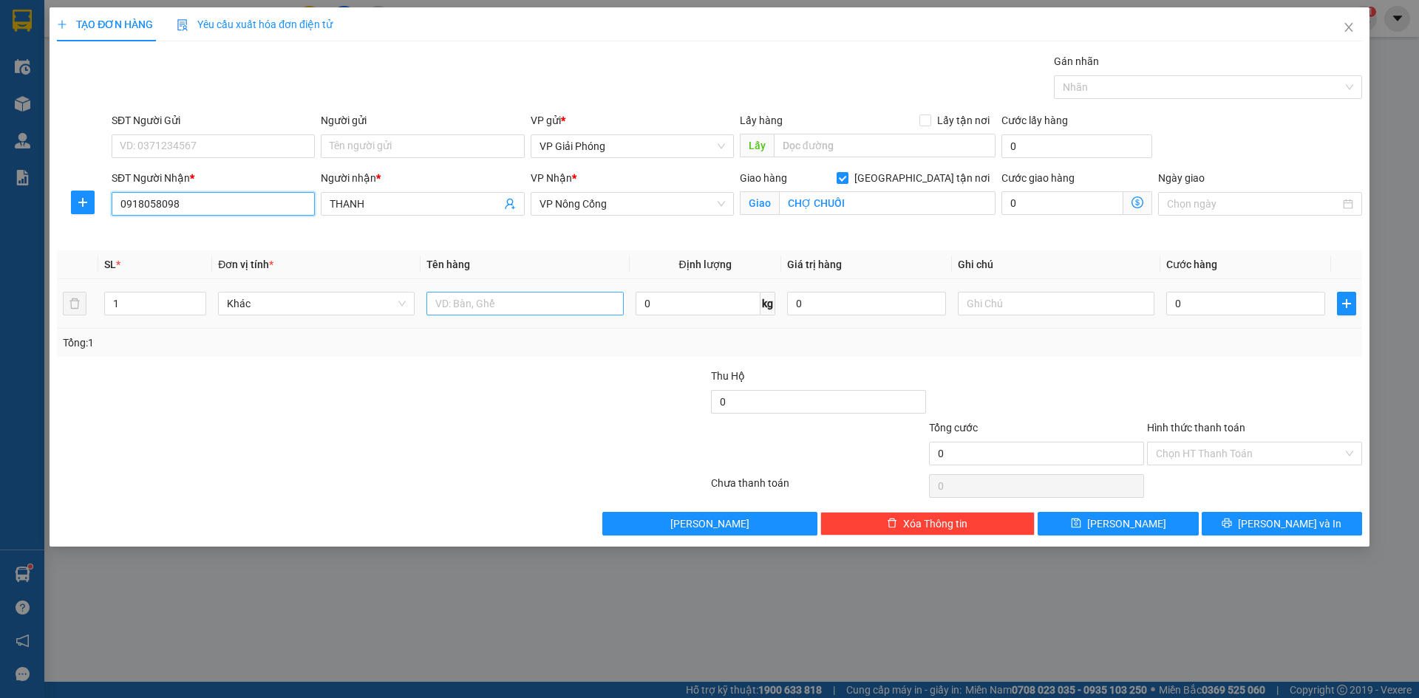
type input "0918058098"
click at [465, 311] on input "text" at bounding box center [524, 304] width 197 height 24
type input "KIỆN"
click at [1187, 302] on input "0" at bounding box center [1245, 304] width 159 height 24
type input "4"
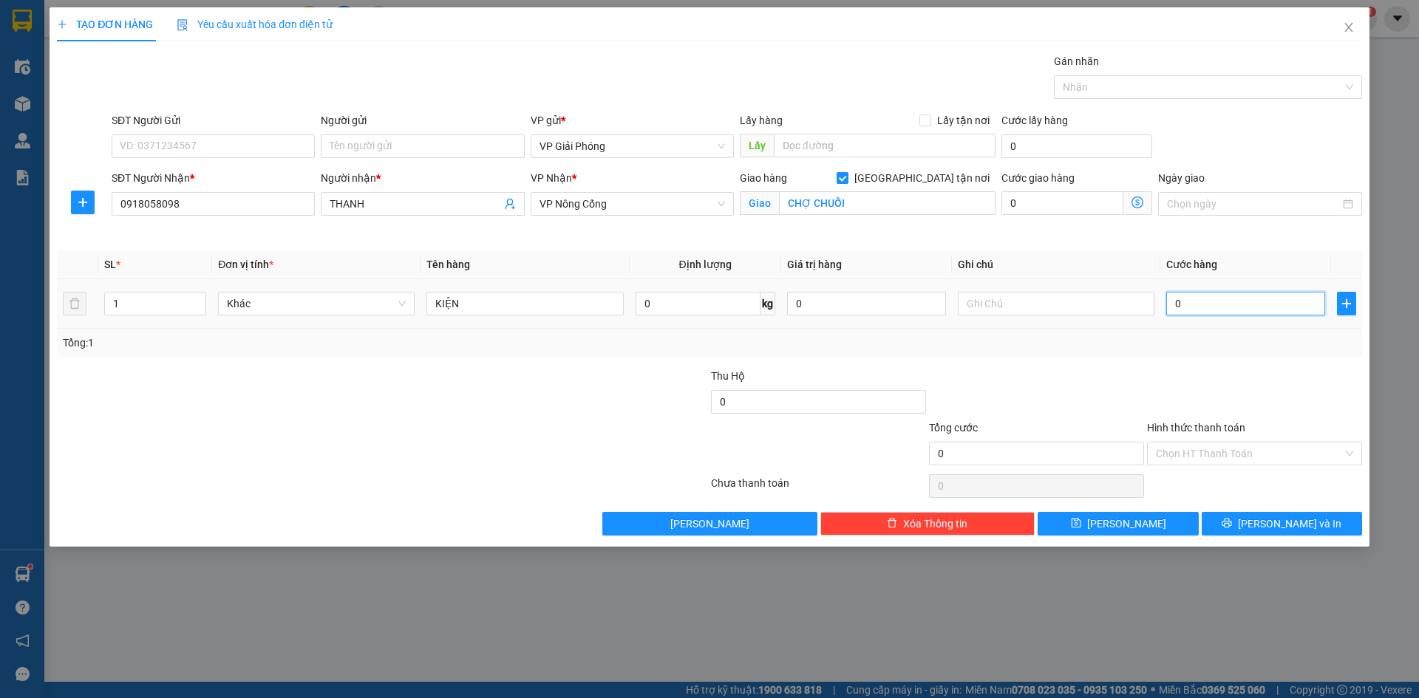
type input "4"
type input "40"
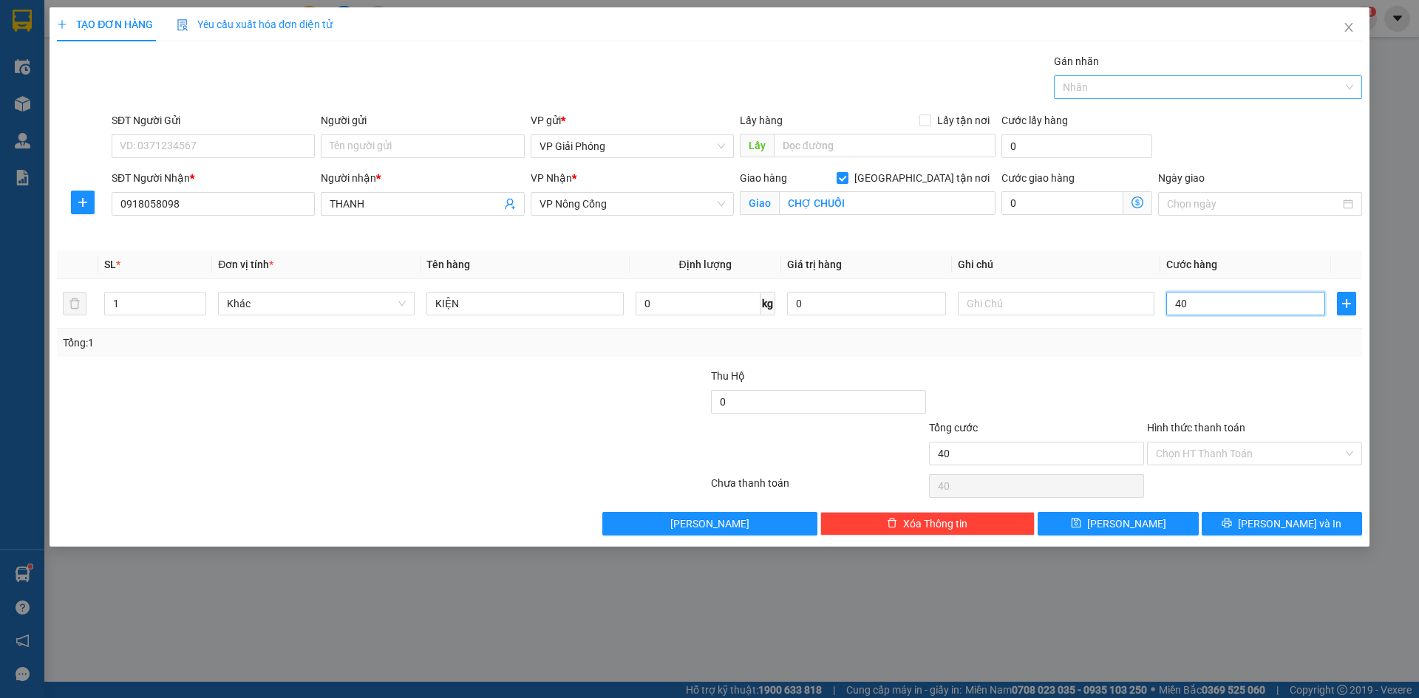
click at [1136, 86] on div at bounding box center [1201, 87] width 286 height 18
type input "40.000"
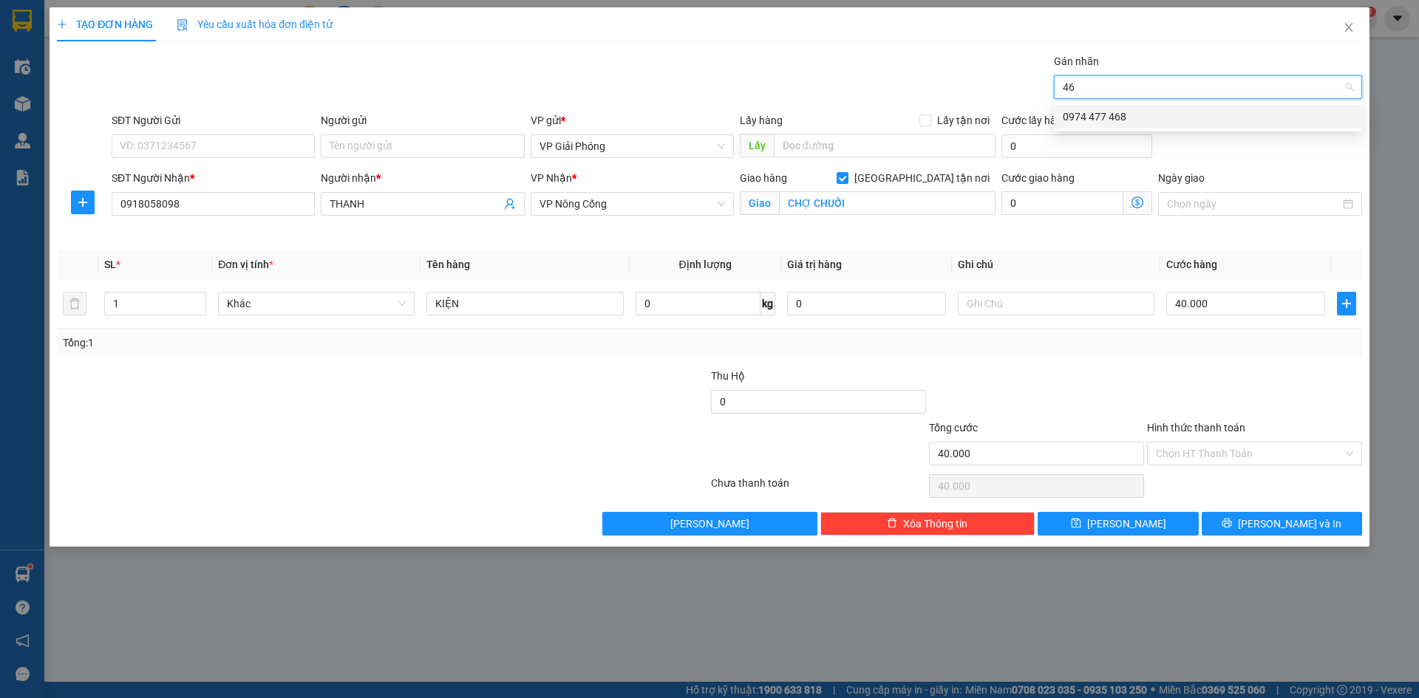
type input "468"
click at [1154, 114] on div "0974 477 468" at bounding box center [1208, 117] width 290 height 16
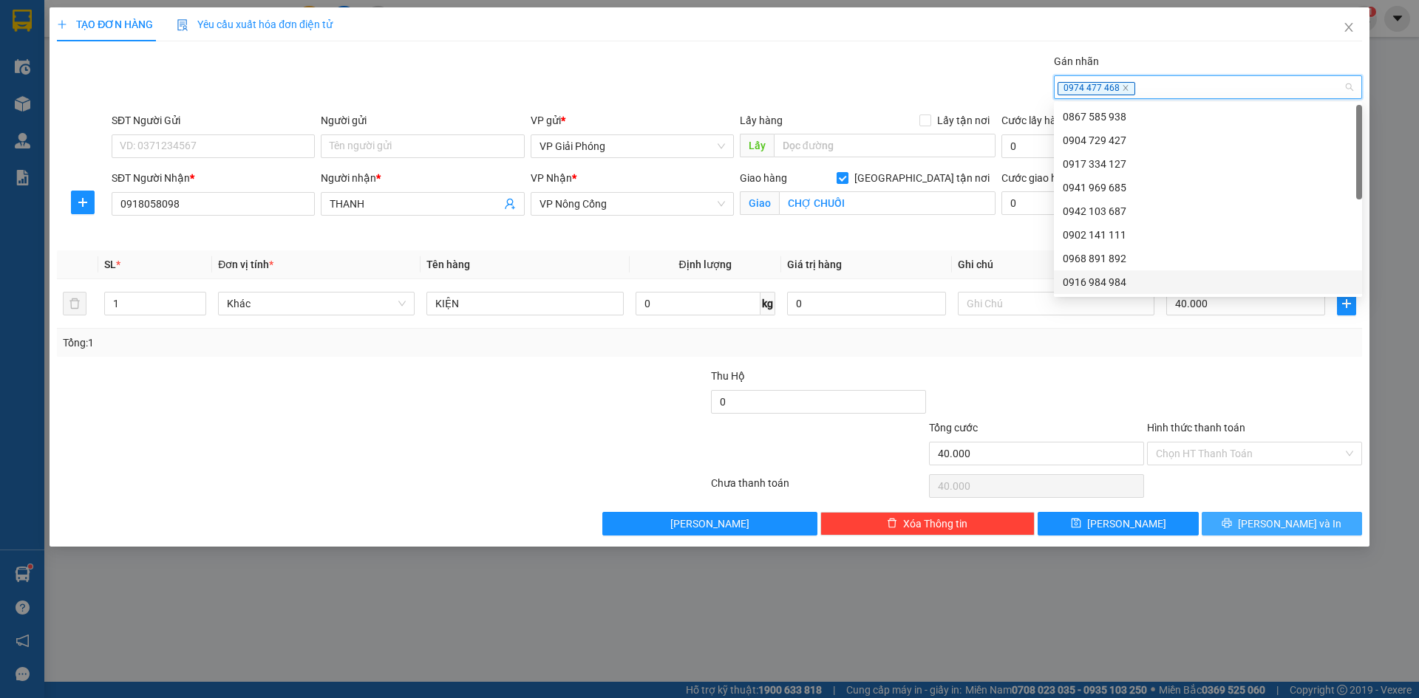
click at [1278, 522] on span "[PERSON_NAME] và In" at bounding box center [1289, 524] width 103 height 16
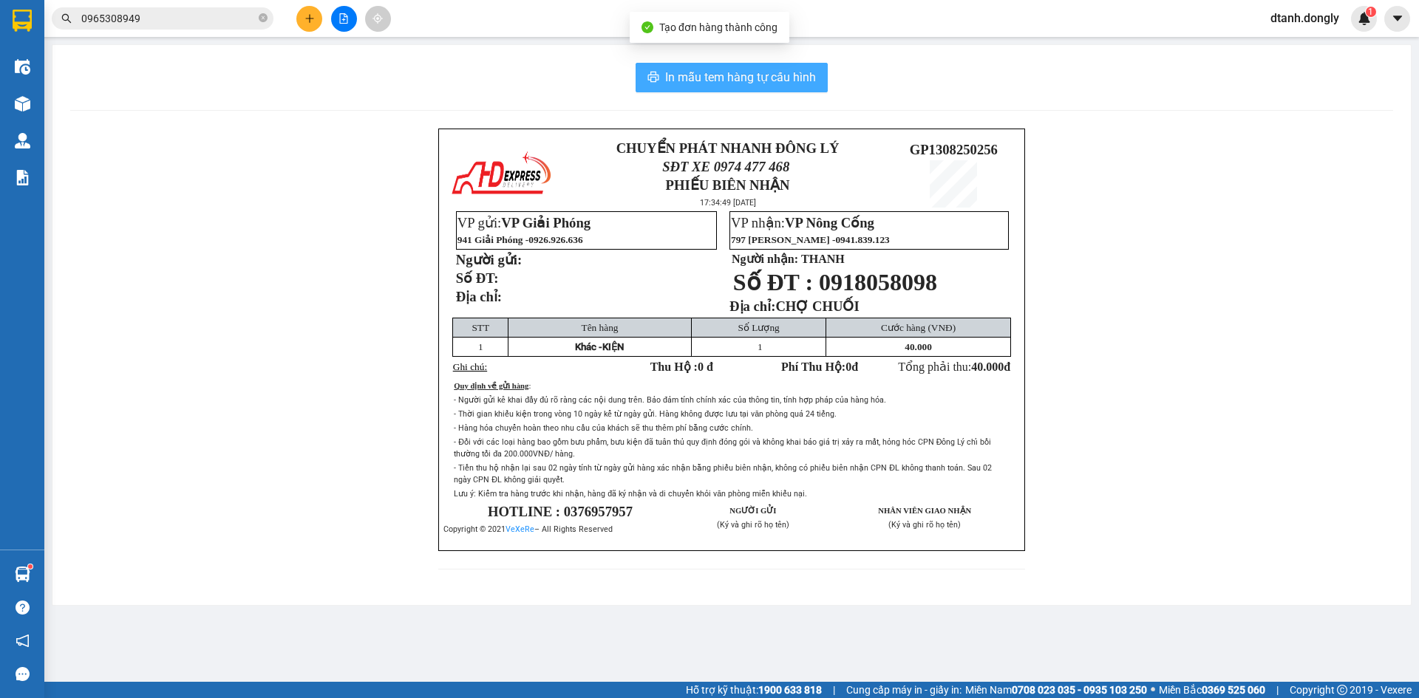
drag, startPoint x: 717, startPoint y: 68, endPoint x: 799, endPoint y: 91, distance: 85.2
click at [723, 68] on span "In mẫu tem hàng tự cấu hình" at bounding box center [740, 77] width 151 height 18
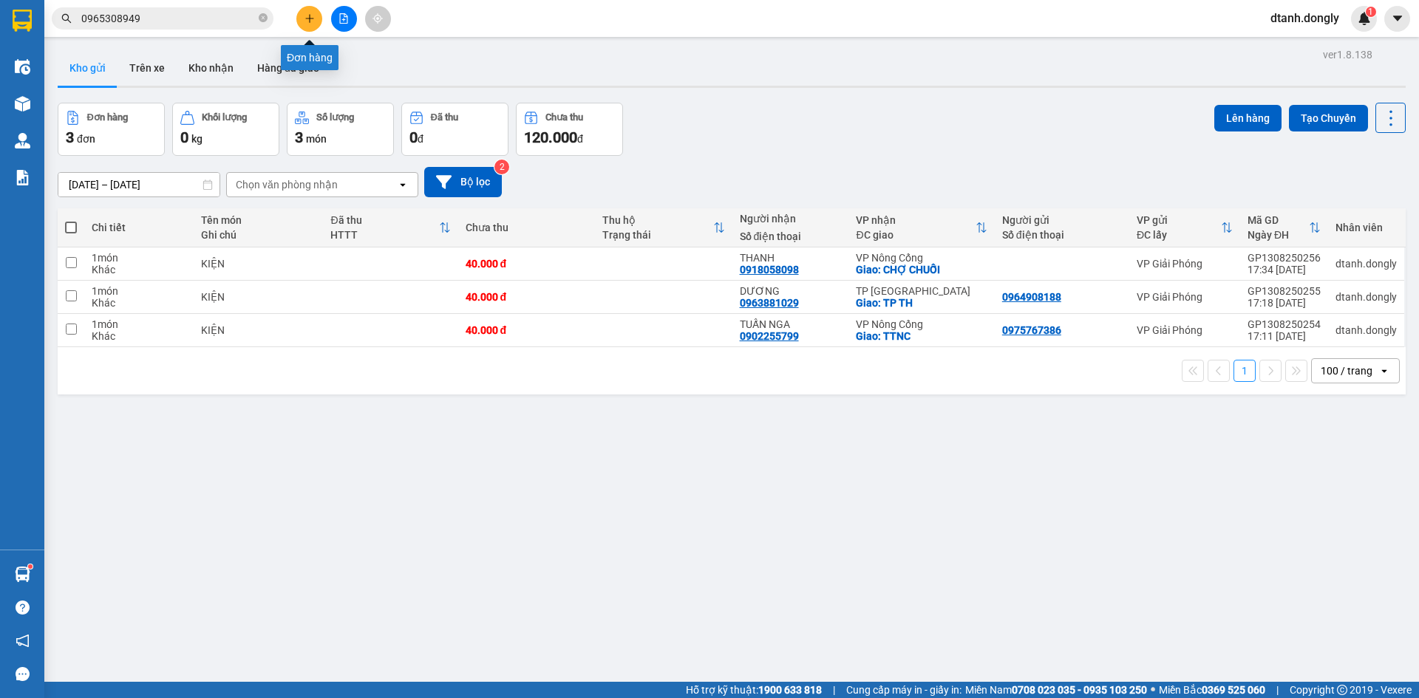
click at [308, 19] on icon "plus" at bounding box center [310, 18] width 10 height 10
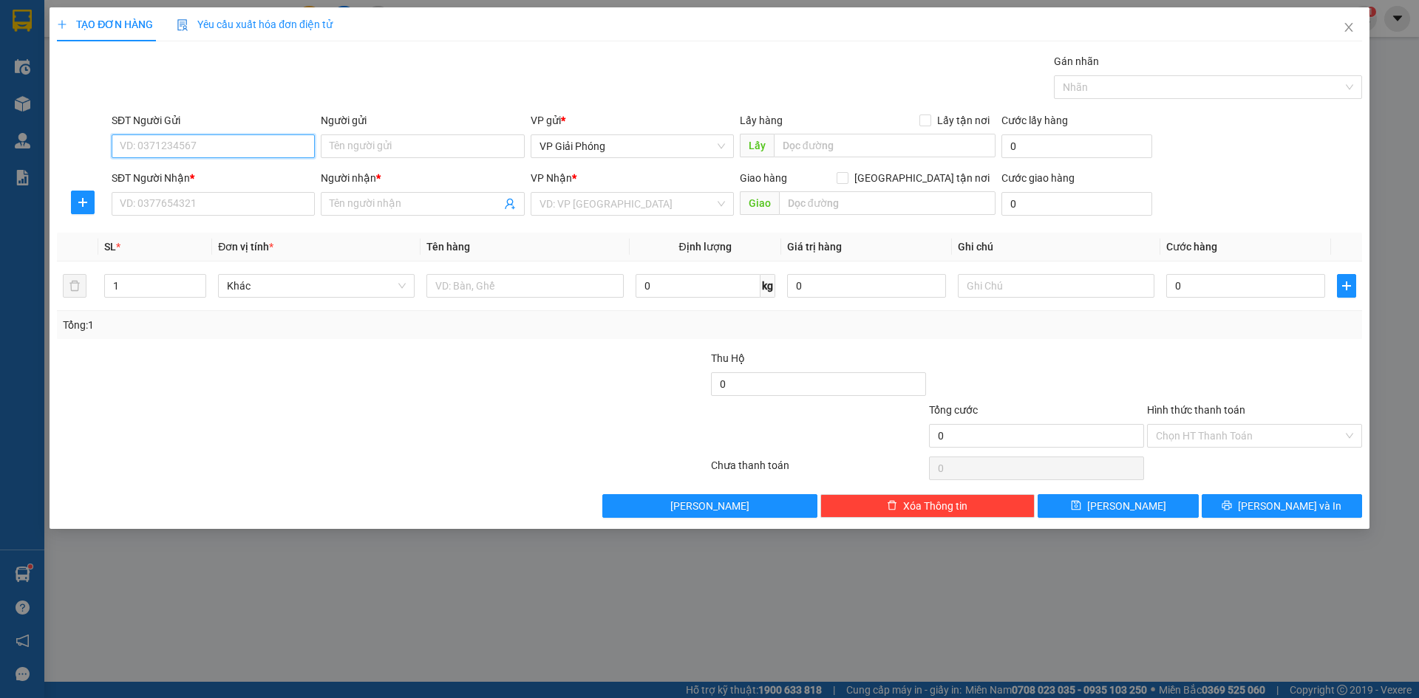
click at [184, 151] on input "SĐT Người Gửi" at bounding box center [213, 147] width 203 height 24
type input "0945860388"
click at [166, 194] on input "SĐT Người Nhận *" at bounding box center [213, 204] width 203 height 24
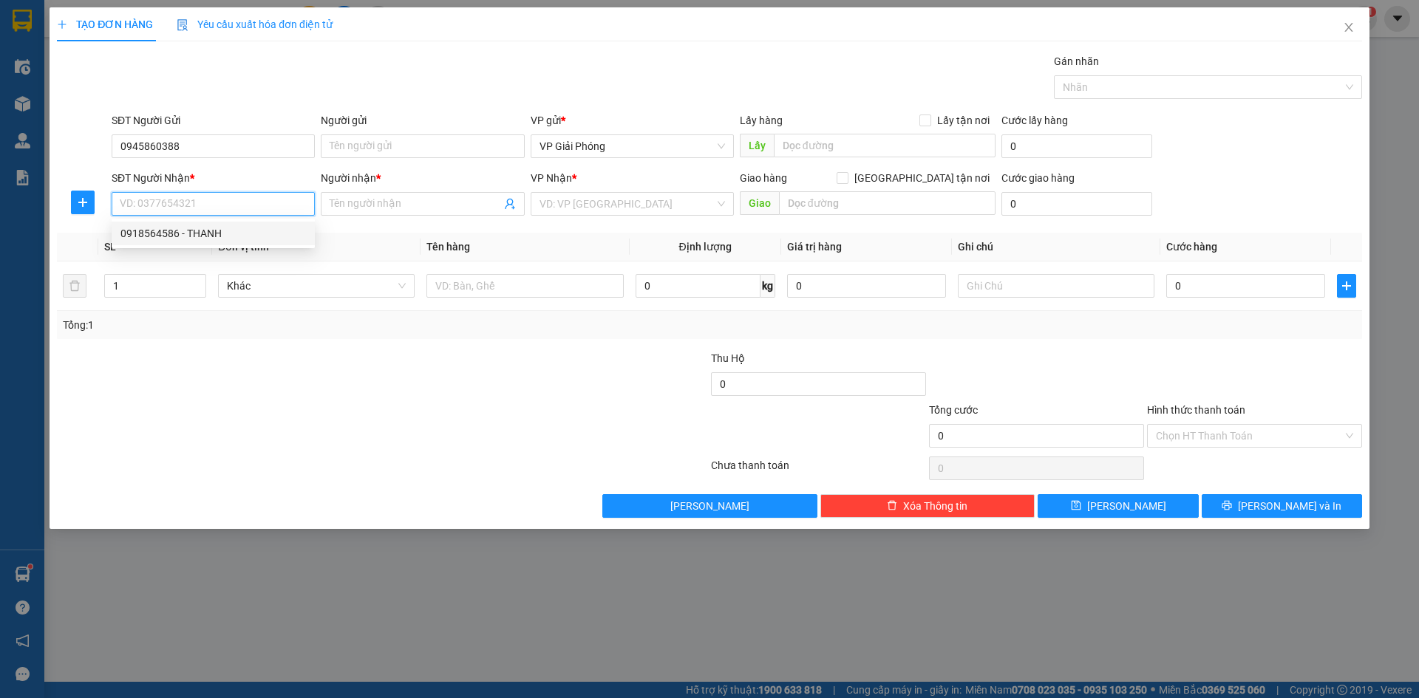
click at [195, 233] on div "0918564586 - THANH" at bounding box center [213, 233] width 186 height 16
type input "0918564586"
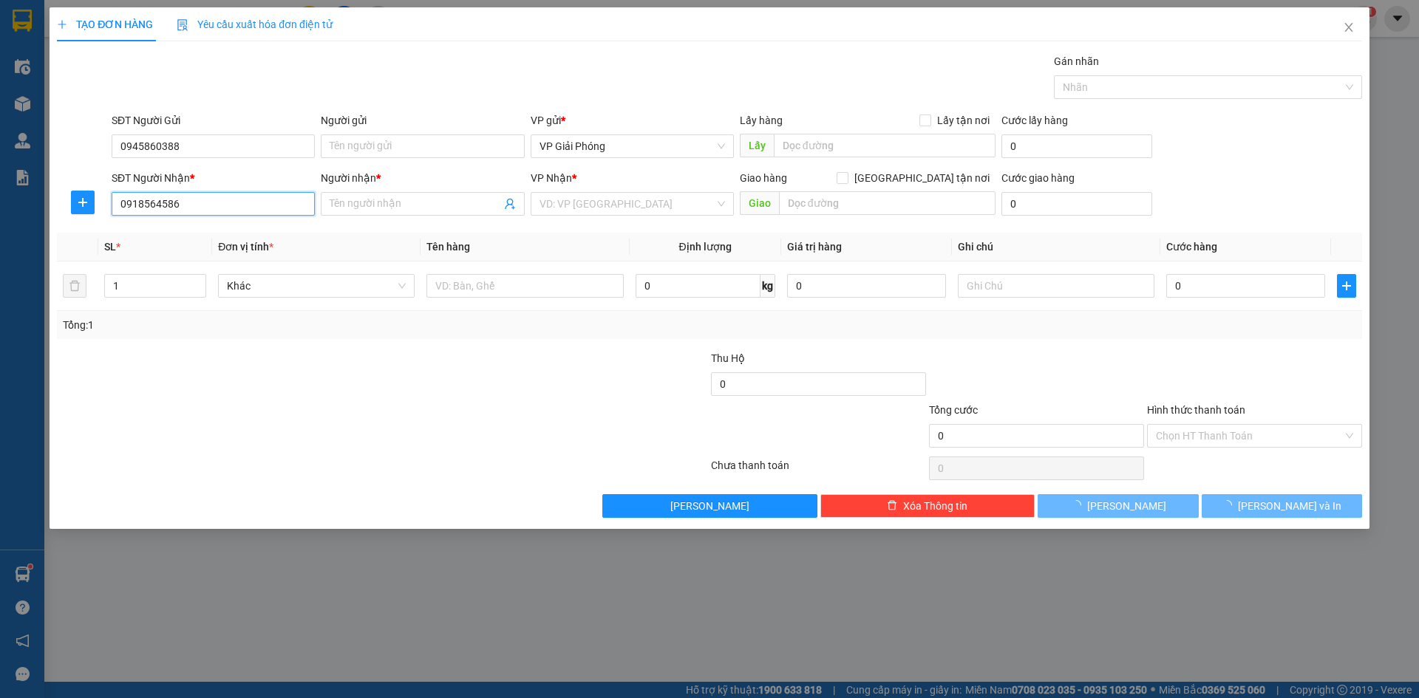
type input "THANH"
checkbox input "true"
type input "TT NÔNG CỐNG"
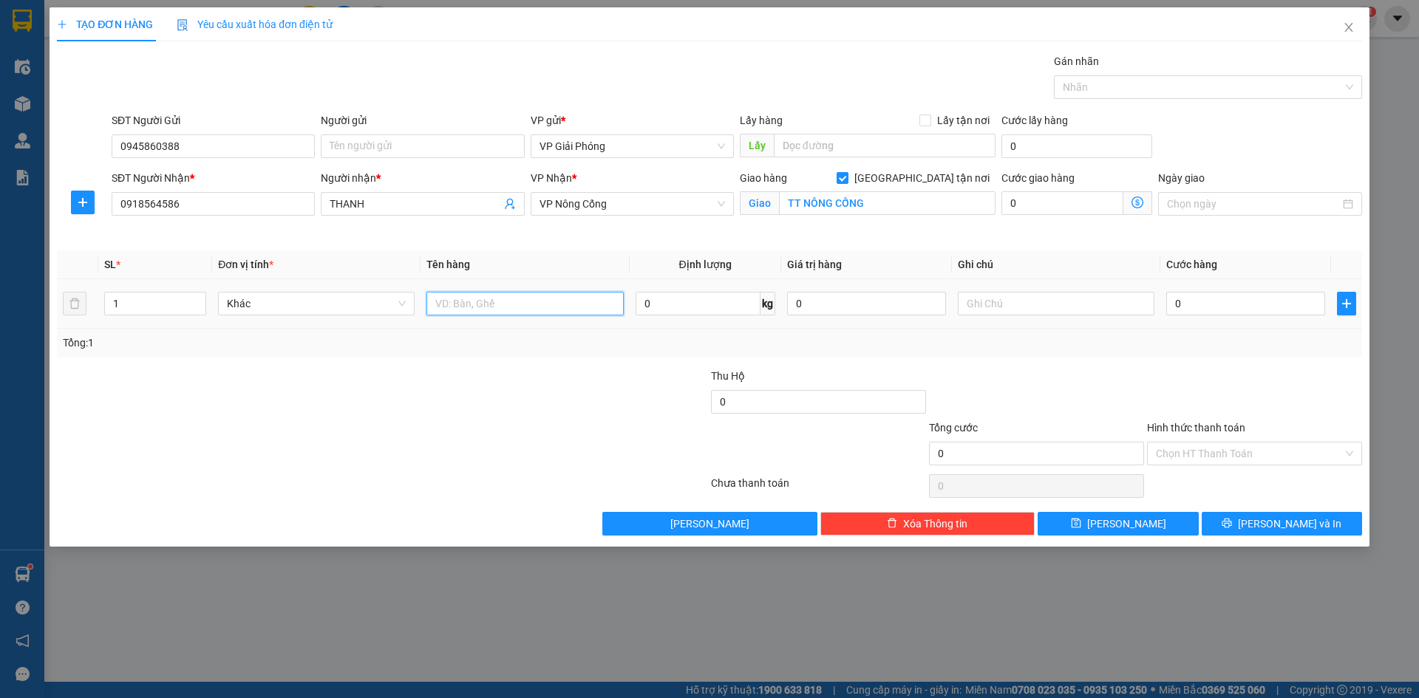
click at [493, 295] on input "text" at bounding box center [524, 304] width 197 height 24
type input "KIỆN"
click at [1204, 298] on input "0" at bounding box center [1245, 304] width 159 height 24
type input "5"
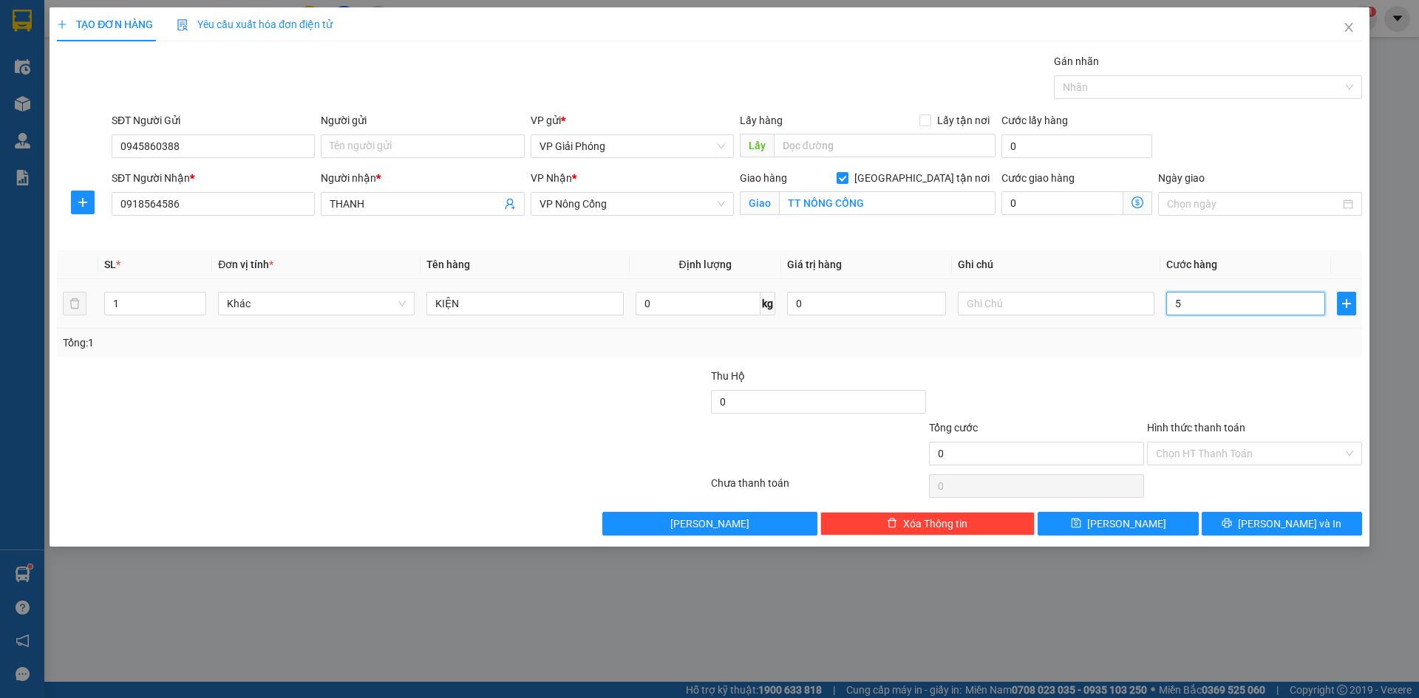
type input "5"
type input "50"
type input "50.000"
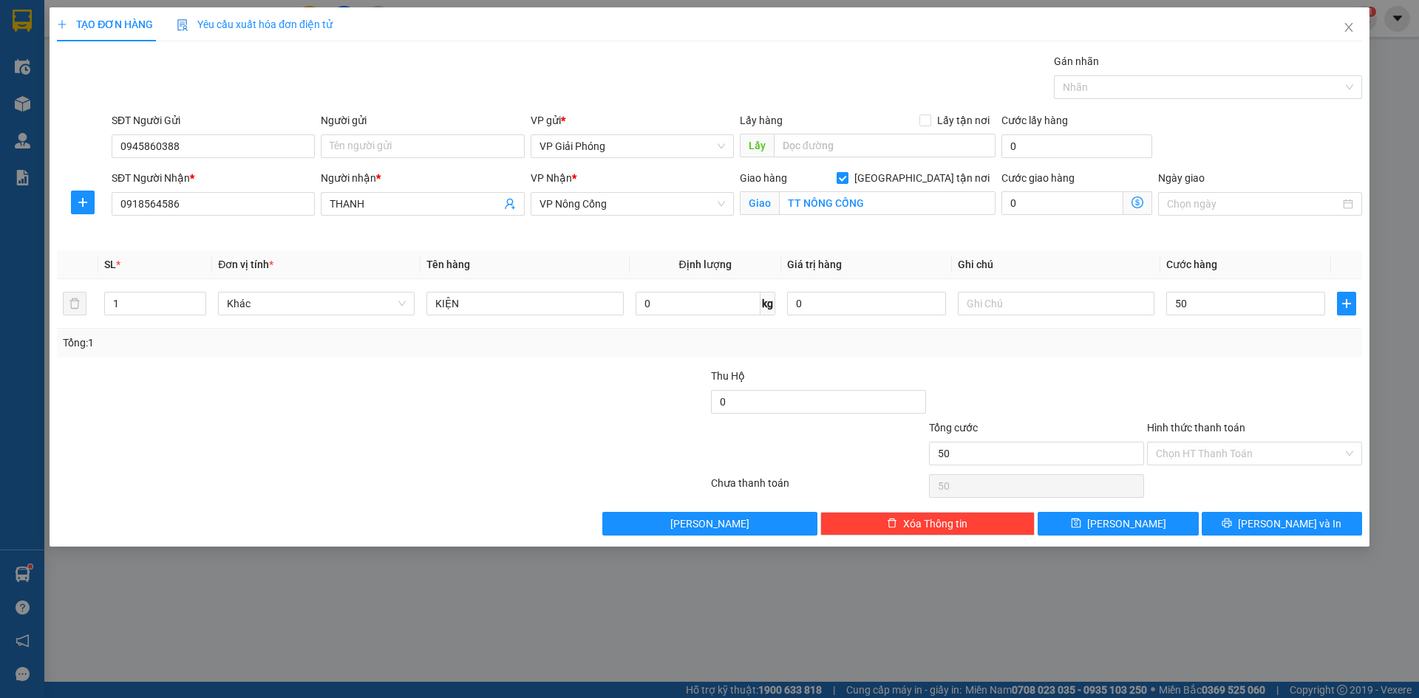
type input "50.000"
click at [1127, 99] on div "Gán nhãn Nhãn" at bounding box center [1208, 79] width 308 height 52
click at [1126, 86] on div at bounding box center [1201, 87] width 286 height 18
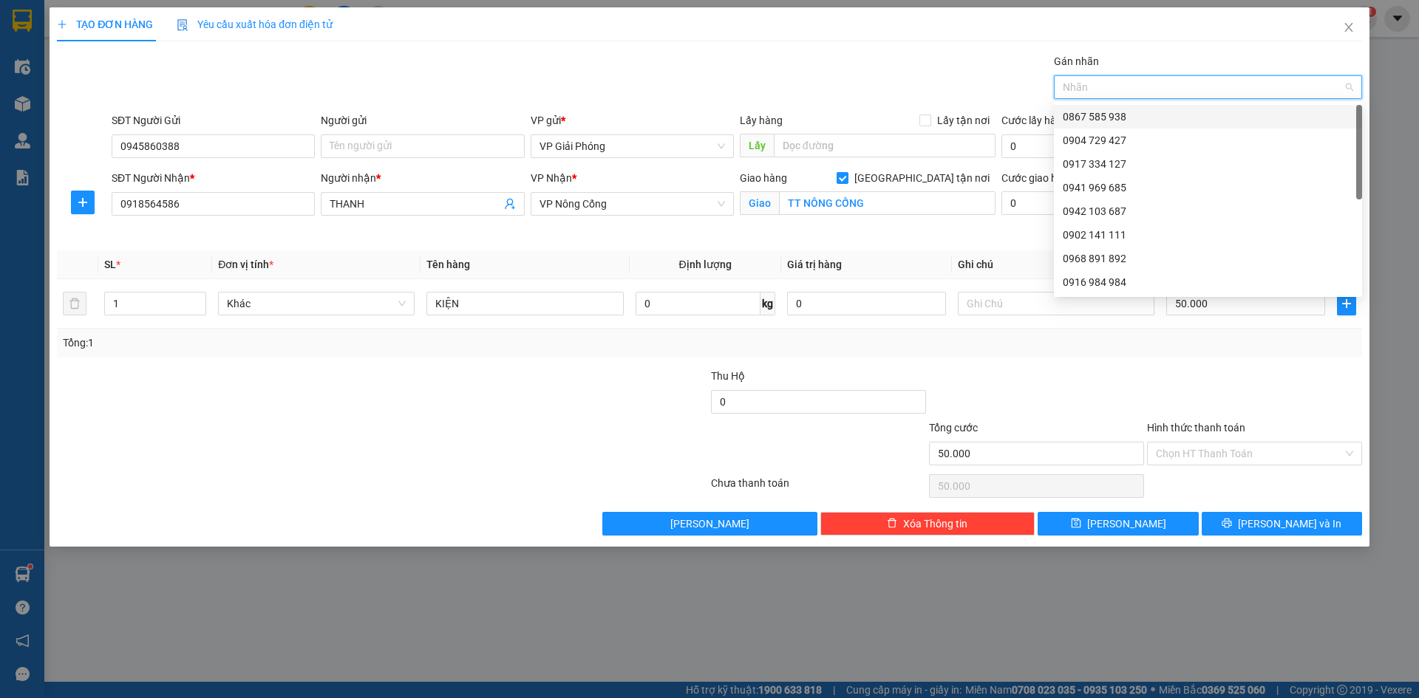
click at [1106, 91] on div at bounding box center [1201, 87] width 286 height 18
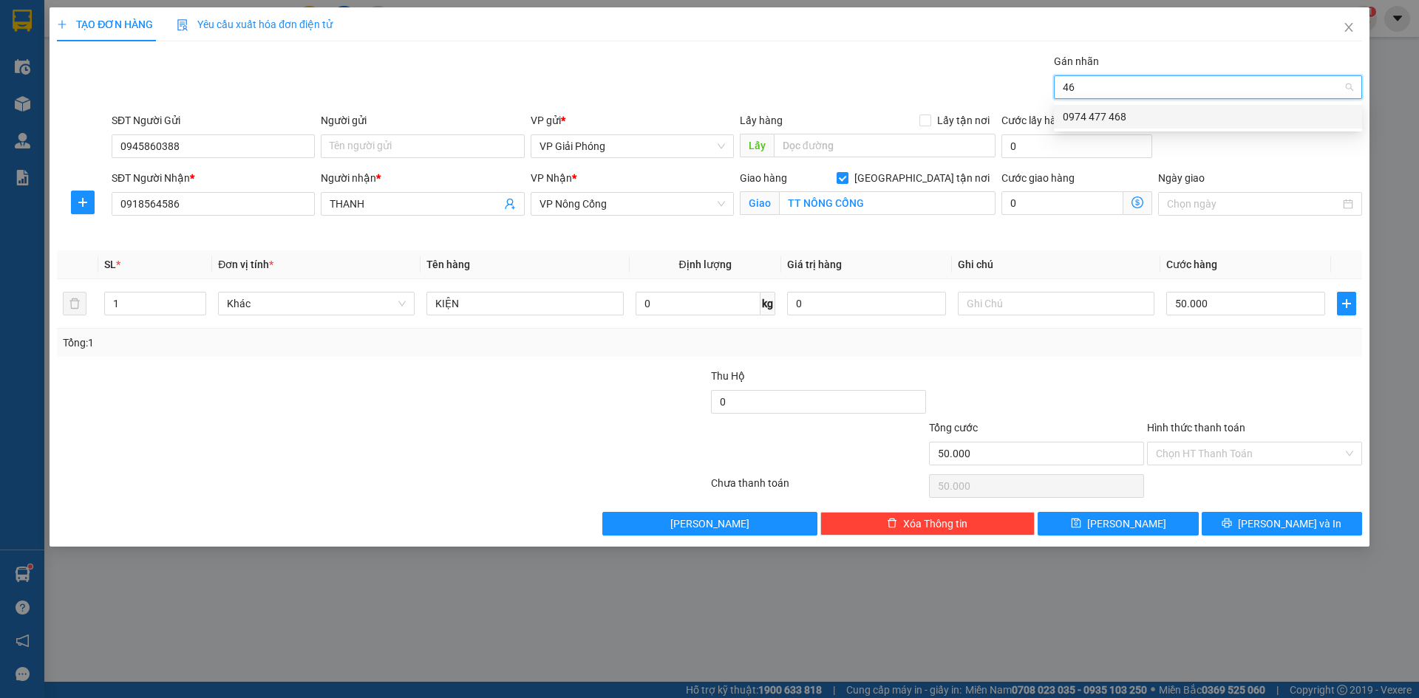
type input "468"
click at [1101, 114] on div "0974 477 468" at bounding box center [1208, 117] width 290 height 16
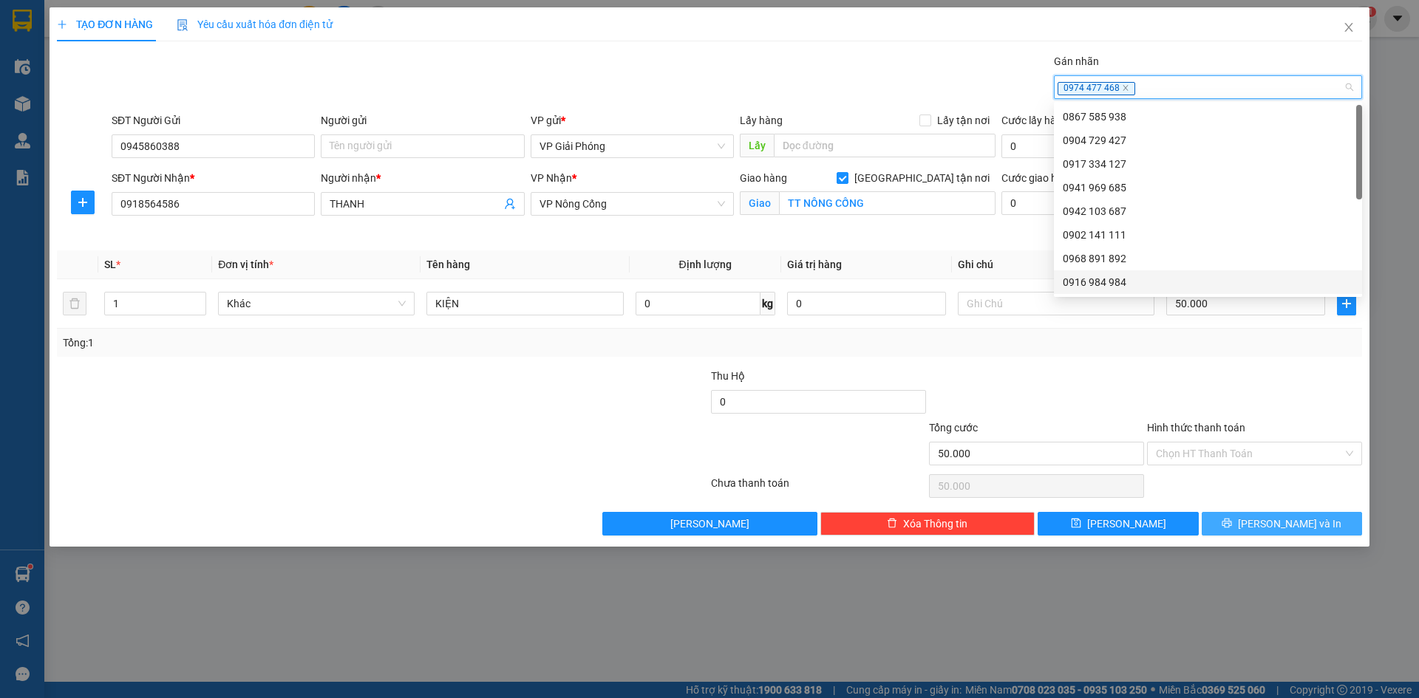
click at [1242, 528] on button "[PERSON_NAME] và In" at bounding box center [1282, 524] width 160 height 24
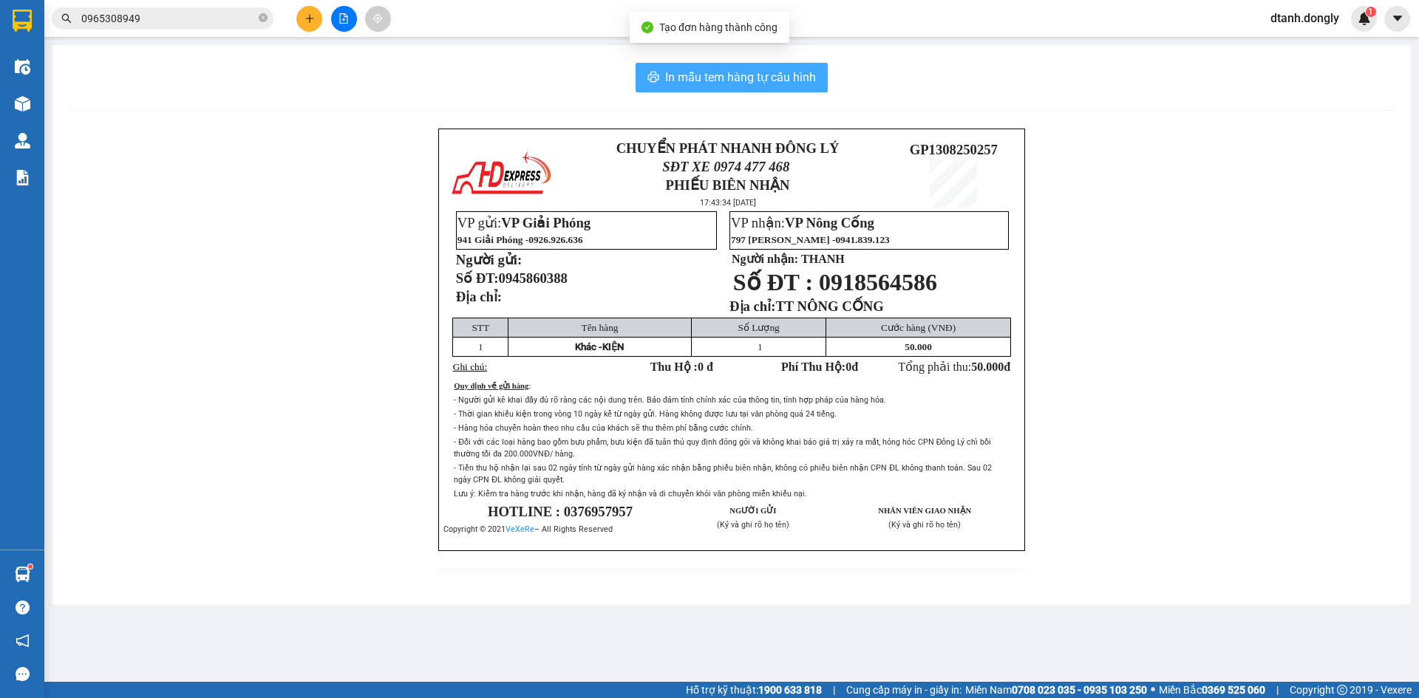
click at [741, 78] on span "In mẫu tem hàng tự cấu hình" at bounding box center [740, 77] width 151 height 18
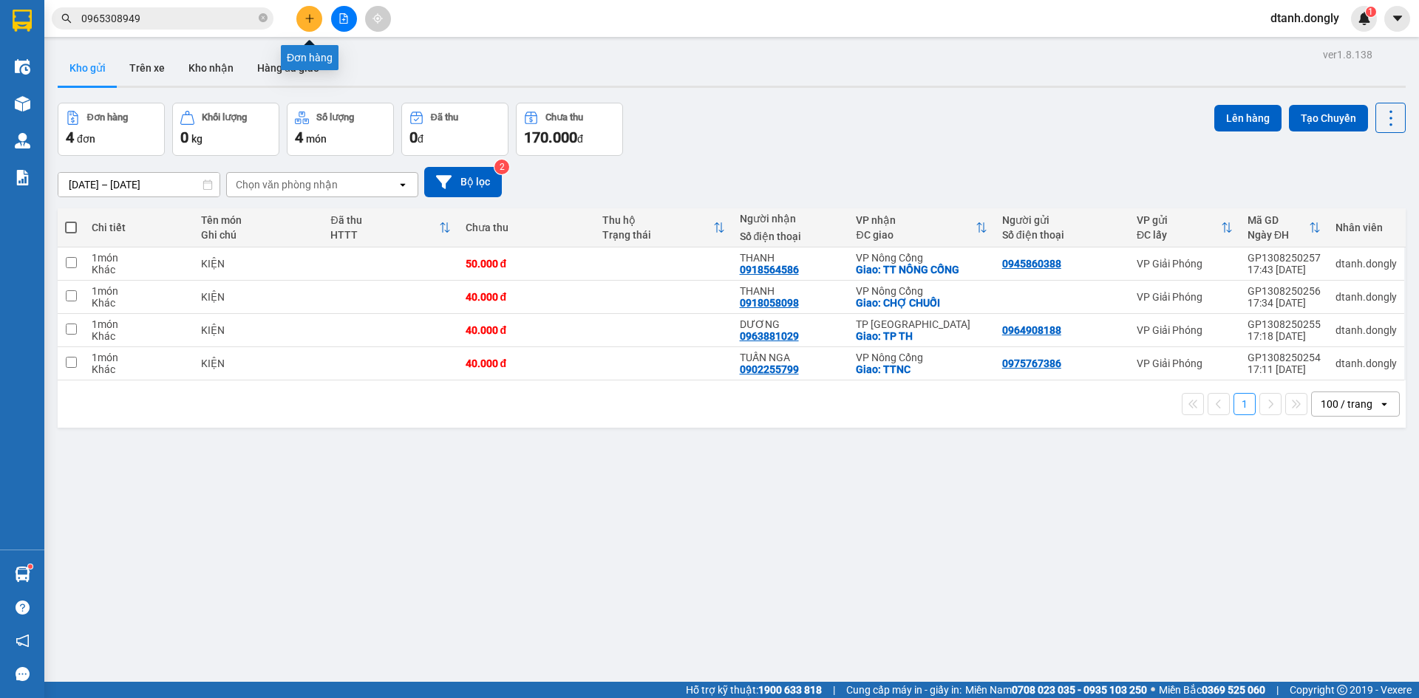
click at [299, 16] on button at bounding box center [309, 19] width 26 height 26
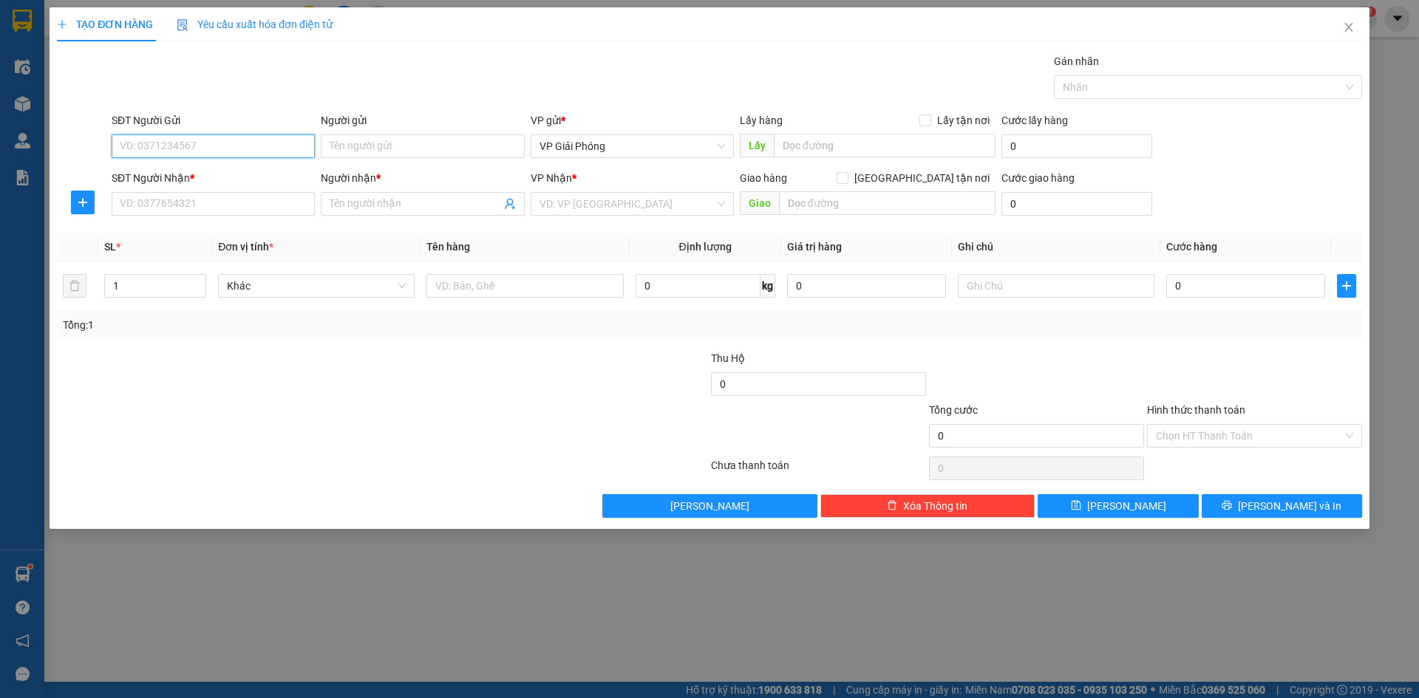
click at [260, 145] on input "SĐT Người Gửi" at bounding box center [213, 147] width 203 height 24
type input "0975691611"
click at [191, 208] on input "SĐT Người Nhận *" at bounding box center [213, 204] width 203 height 24
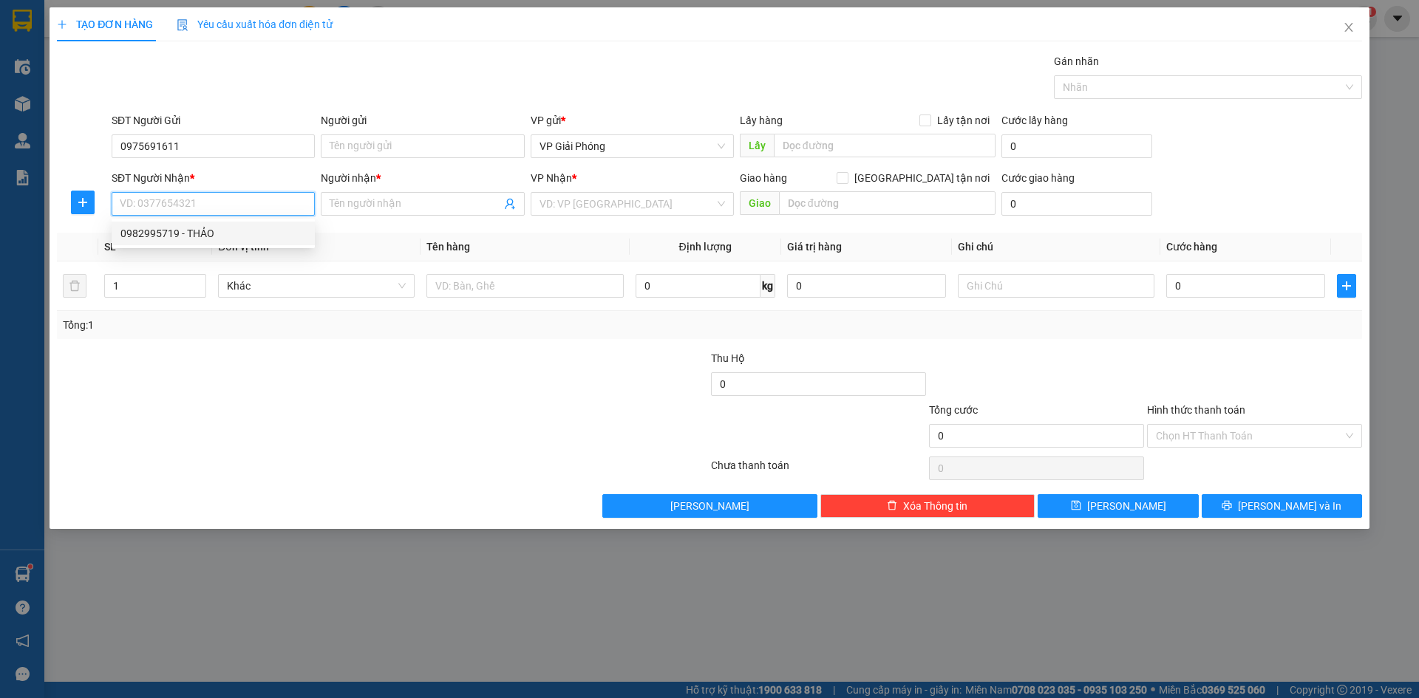
drag, startPoint x: 197, startPoint y: 232, endPoint x: 196, endPoint y: 245, distance: 12.7
click at [196, 234] on div "0982995719 - THẢO" at bounding box center [213, 233] width 186 height 16
type input "0982995719"
type input "THẢO"
checkbox input "true"
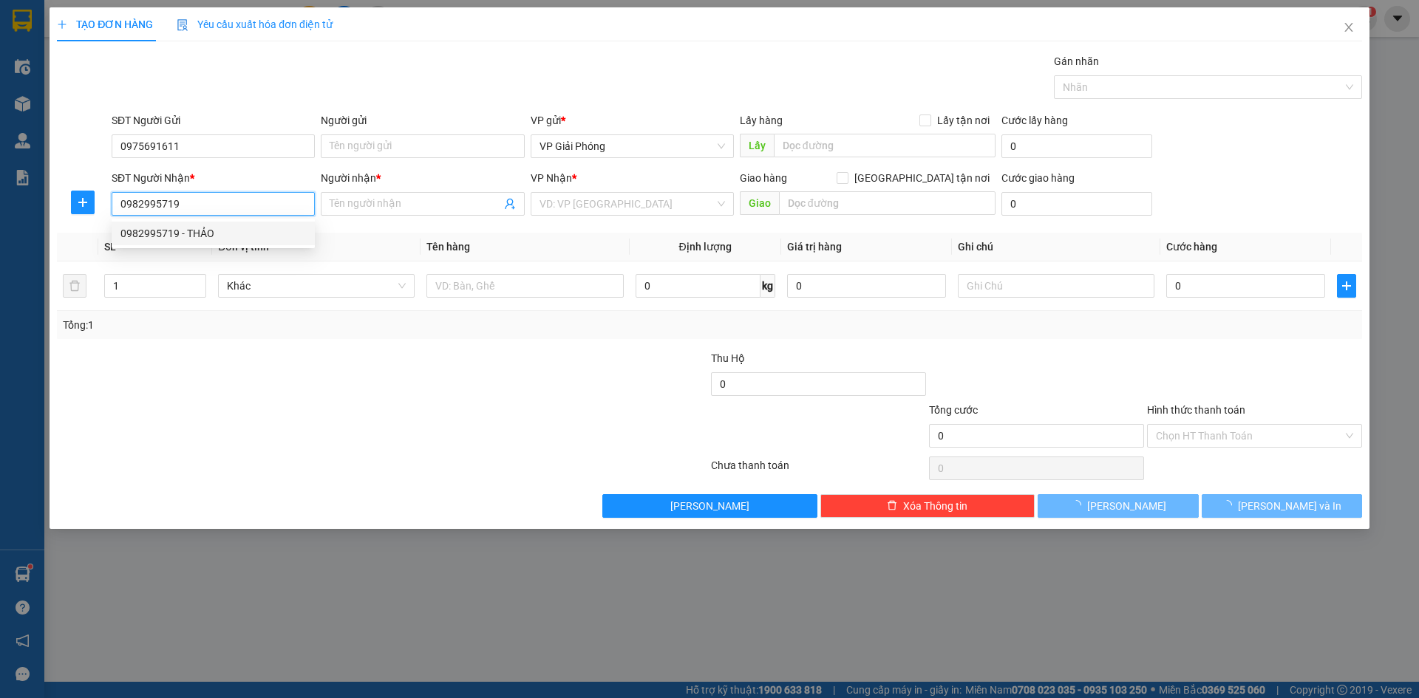
type input "TTNC"
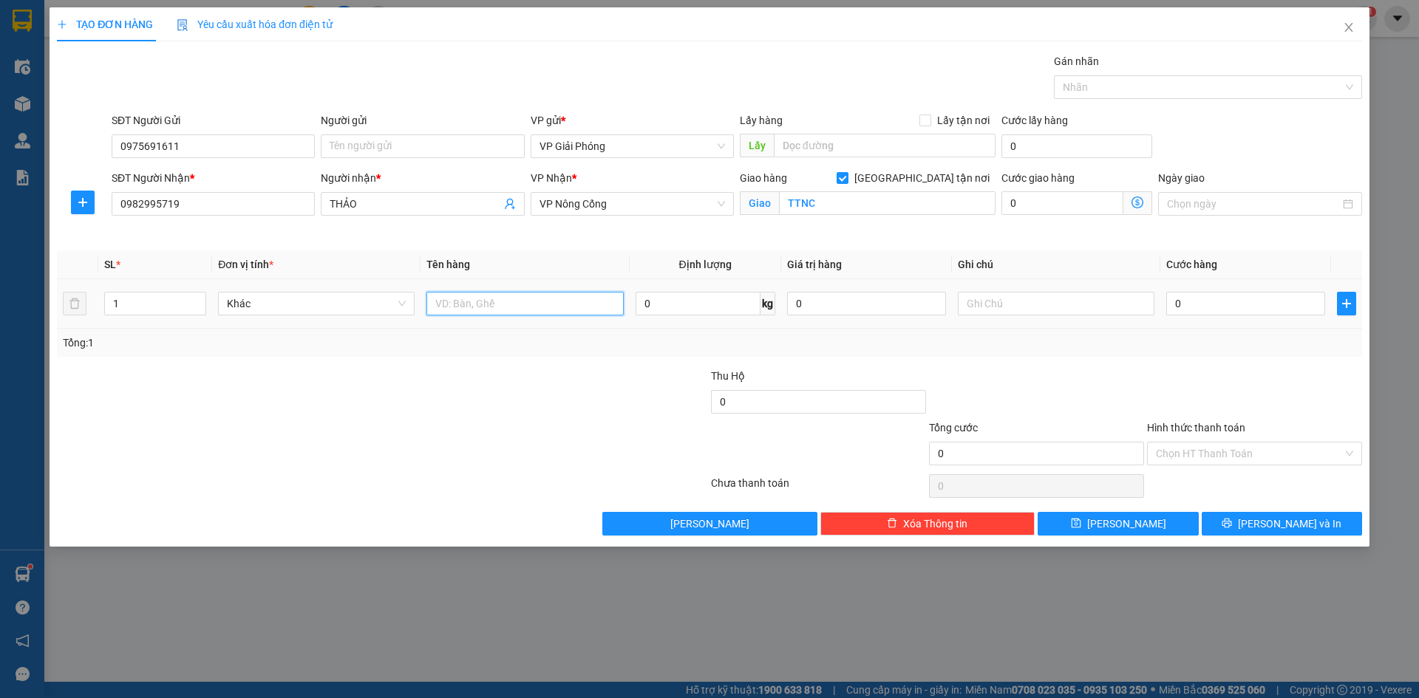
drag, startPoint x: 472, startPoint y: 301, endPoint x: 489, endPoint y: 305, distance: 18.1
click at [475, 302] on input "text" at bounding box center [524, 304] width 197 height 24
type input "KIỆN"
click at [1247, 308] on input "0" at bounding box center [1245, 304] width 159 height 24
type input "4"
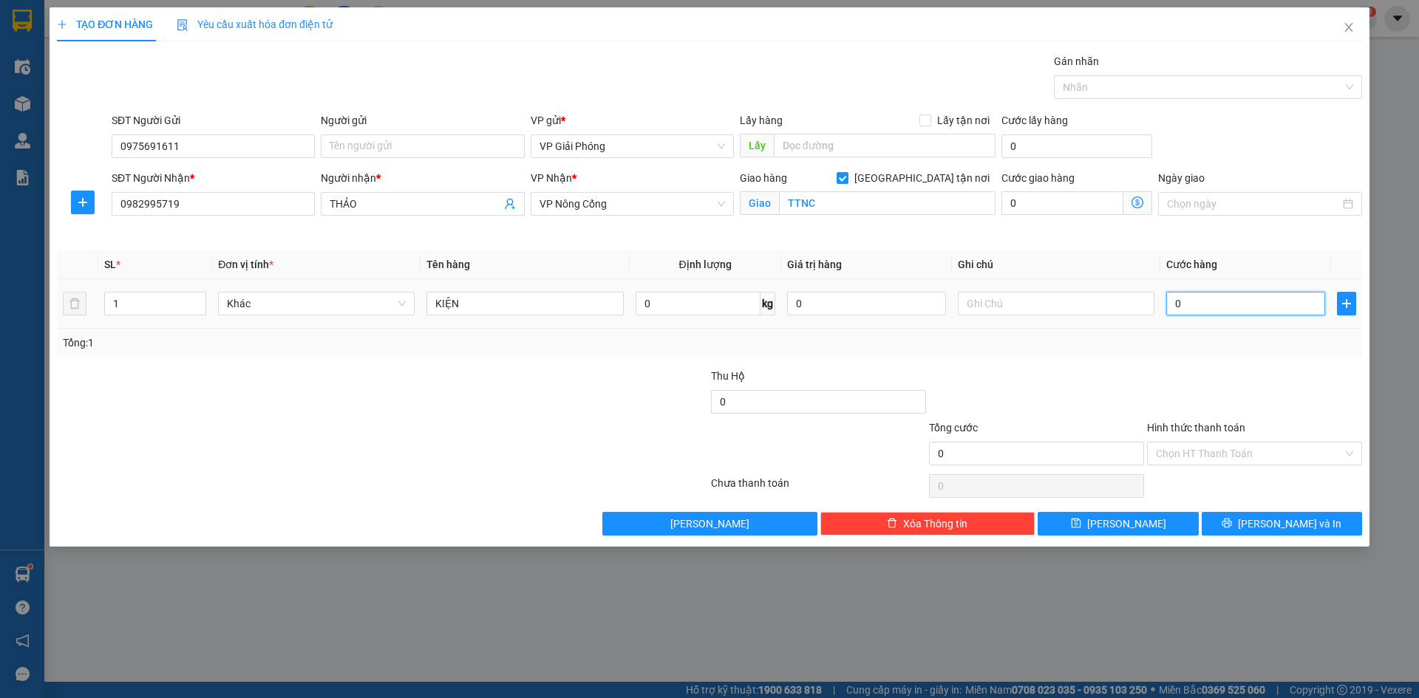
type input "4"
type input "40"
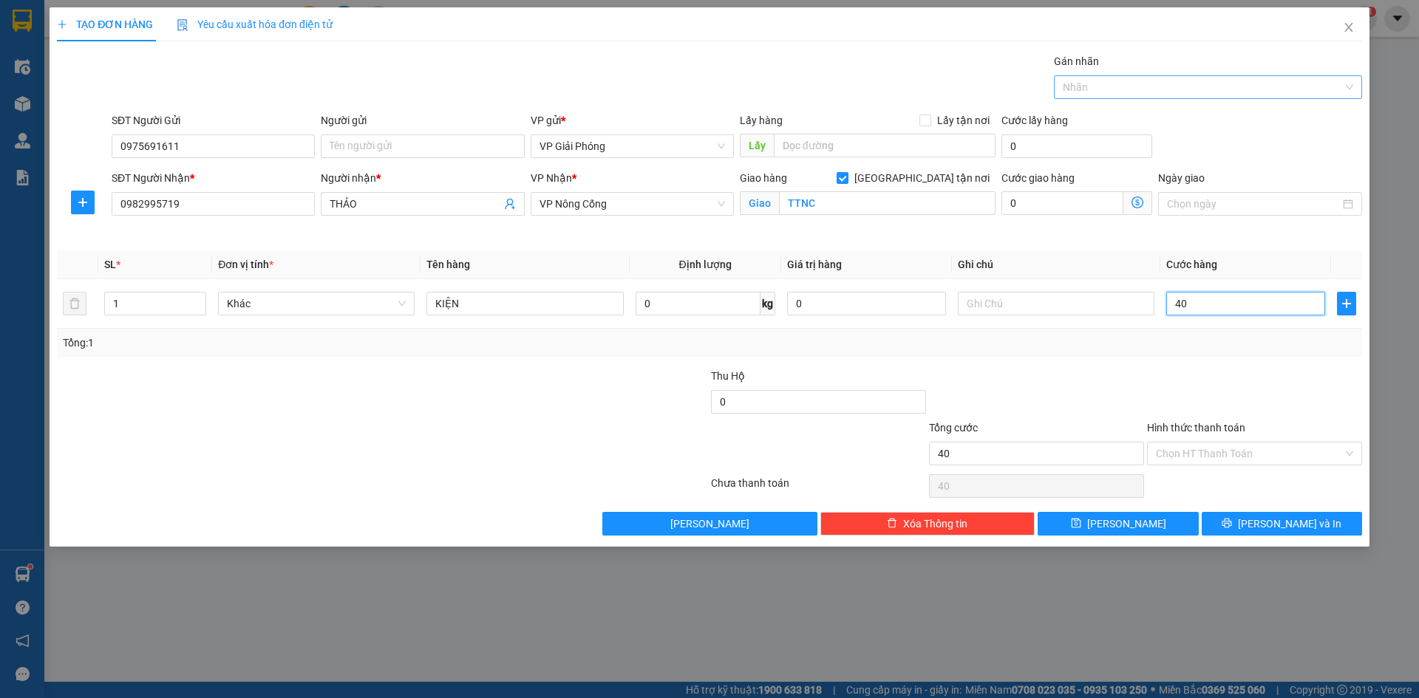
click at [1068, 90] on div at bounding box center [1201, 87] width 286 height 18
type input "40.000"
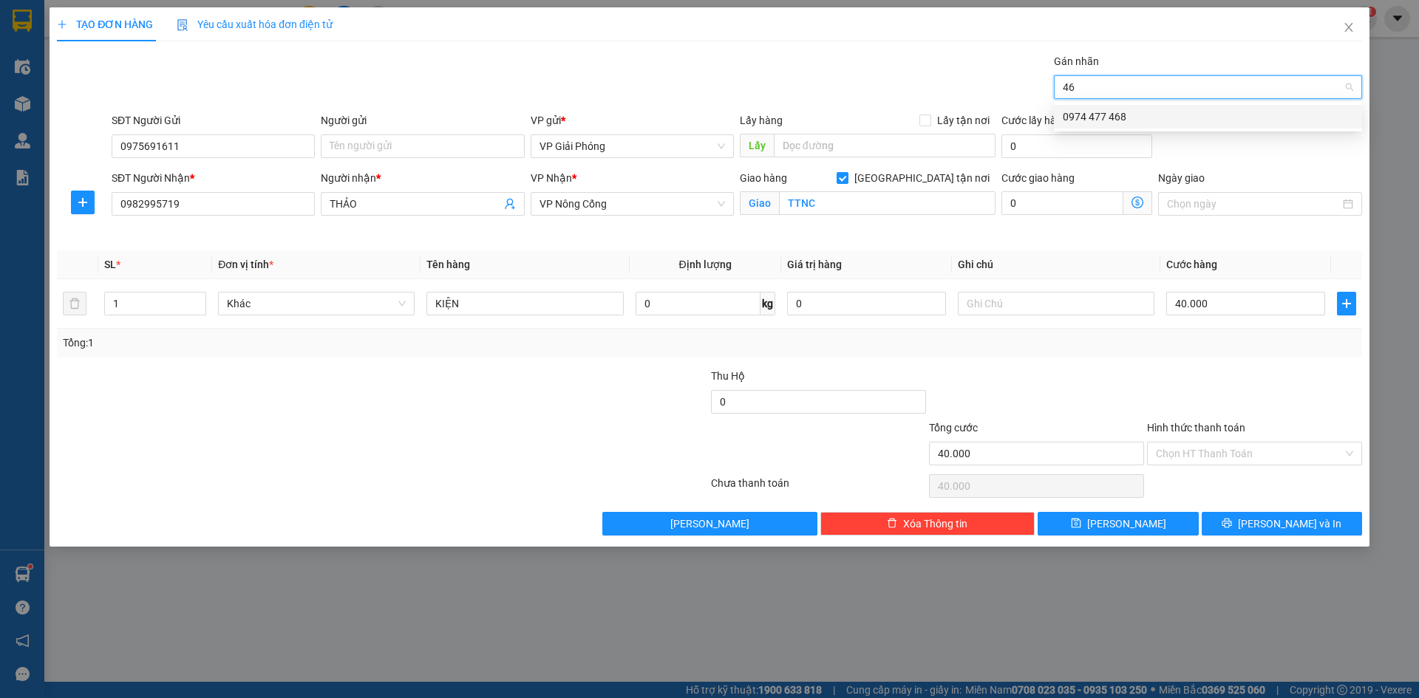
type input "468"
click at [1101, 115] on div "0974 477 468" at bounding box center [1208, 117] width 290 height 16
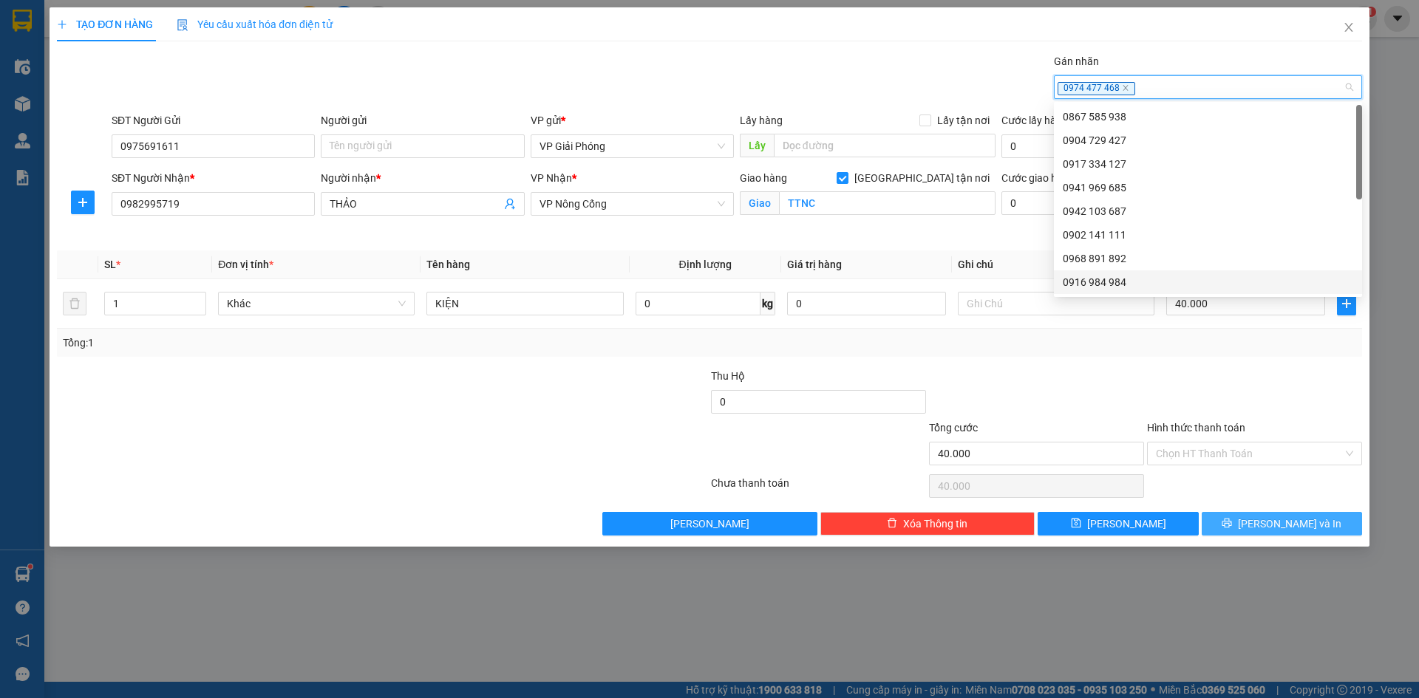
drag, startPoint x: 1270, startPoint y: 517, endPoint x: 1256, endPoint y: 511, distance: 15.2
click at [1268, 517] on button "[PERSON_NAME] và In" at bounding box center [1282, 524] width 160 height 24
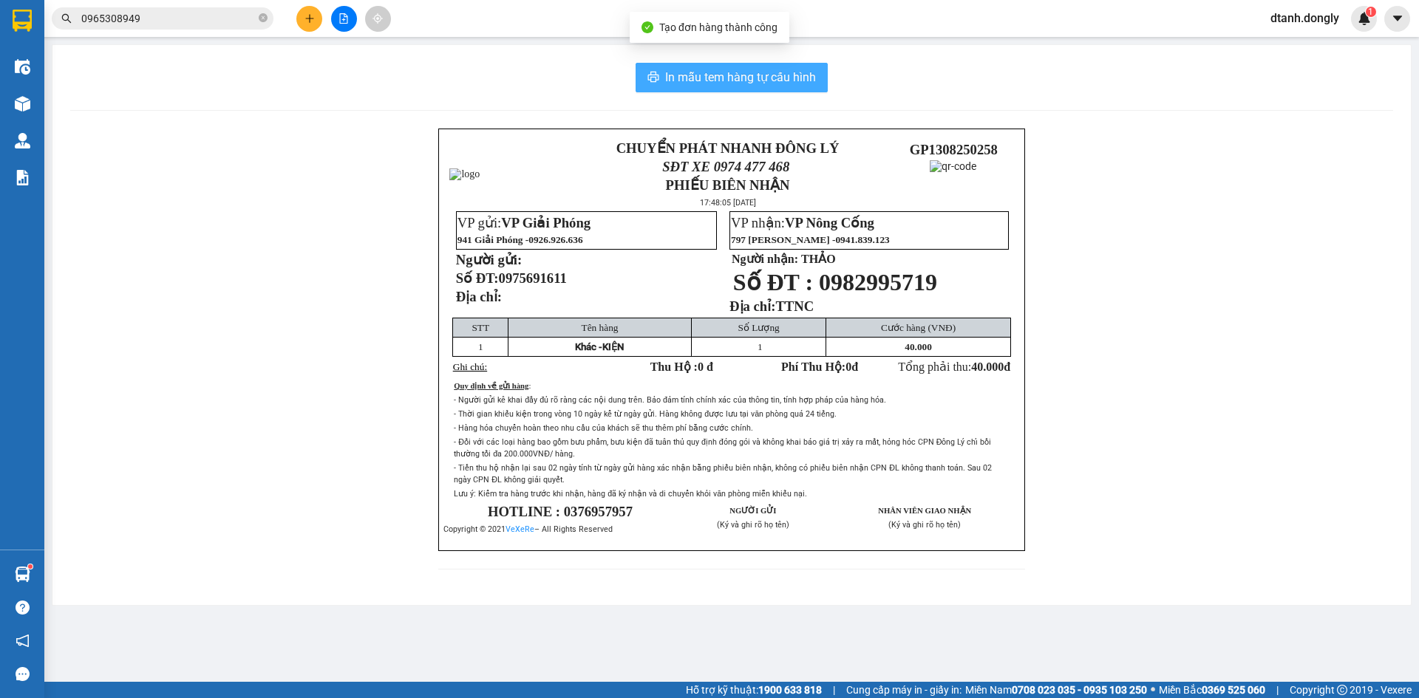
click at [749, 67] on button "In mẫu tem hàng tự cấu hình" at bounding box center [732, 78] width 192 height 30
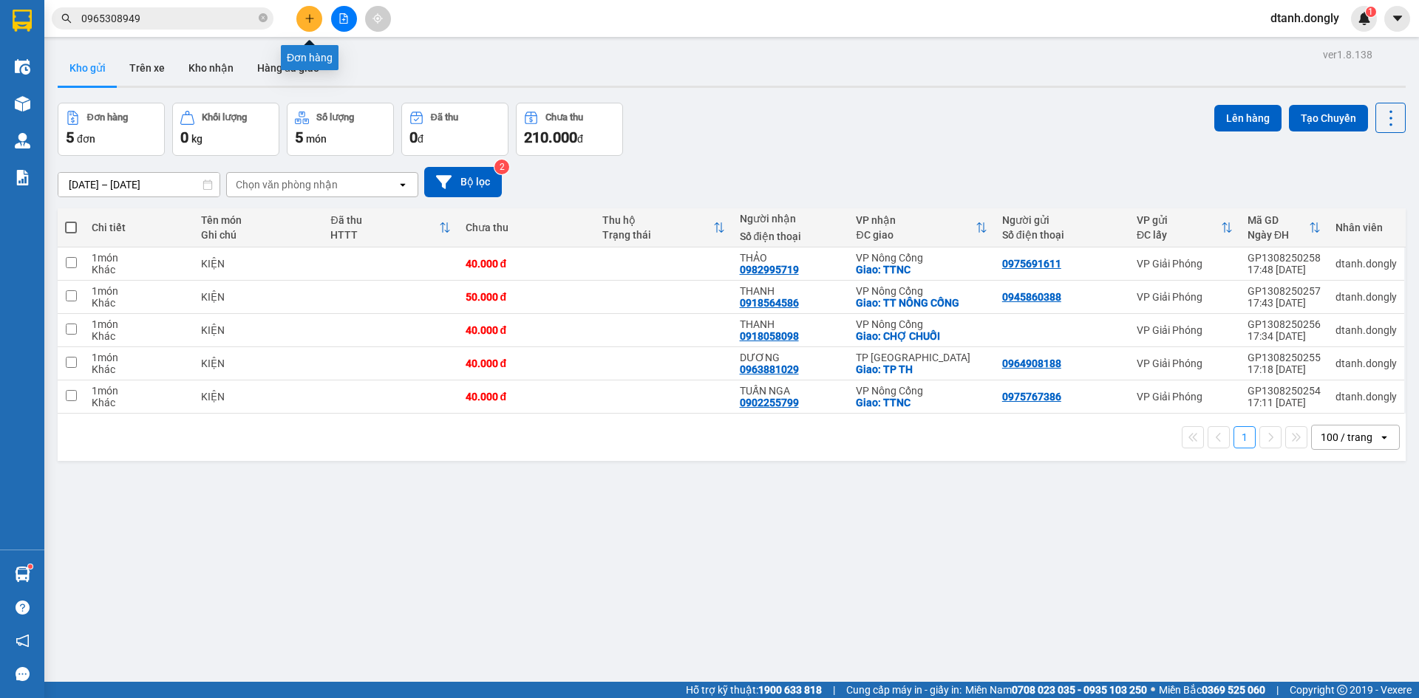
click at [311, 23] on icon "plus" at bounding box center [310, 18] width 10 height 10
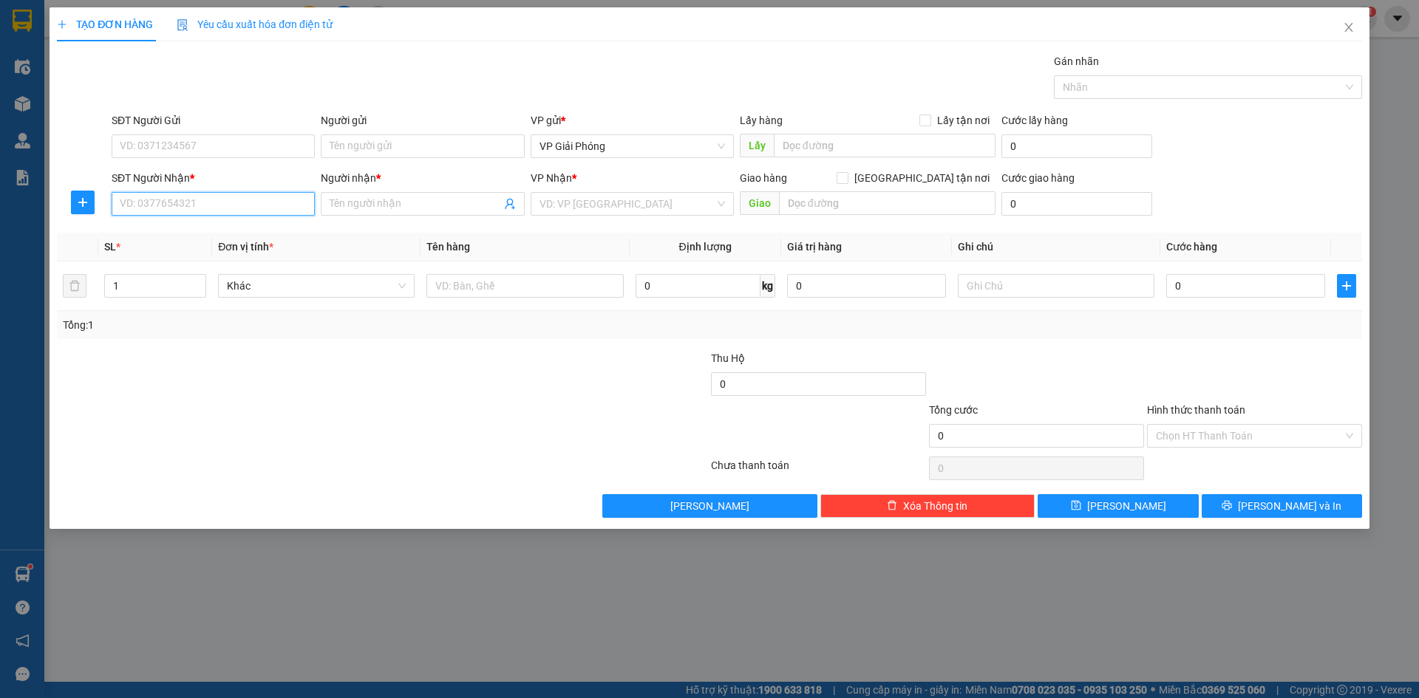
click at [242, 212] on input "SĐT Người Nhận *" at bounding box center [213, 204] width 203 height 24
type input "0373744856"
drag, startPoint x: 118, startPoint y: 205, endPoint x: 192, endPoint y: 204, distance: 73.9
click at [199, 203] on input "0373744856" at bounding box center [213, 204] width 203 height 24
type input "0373744856"
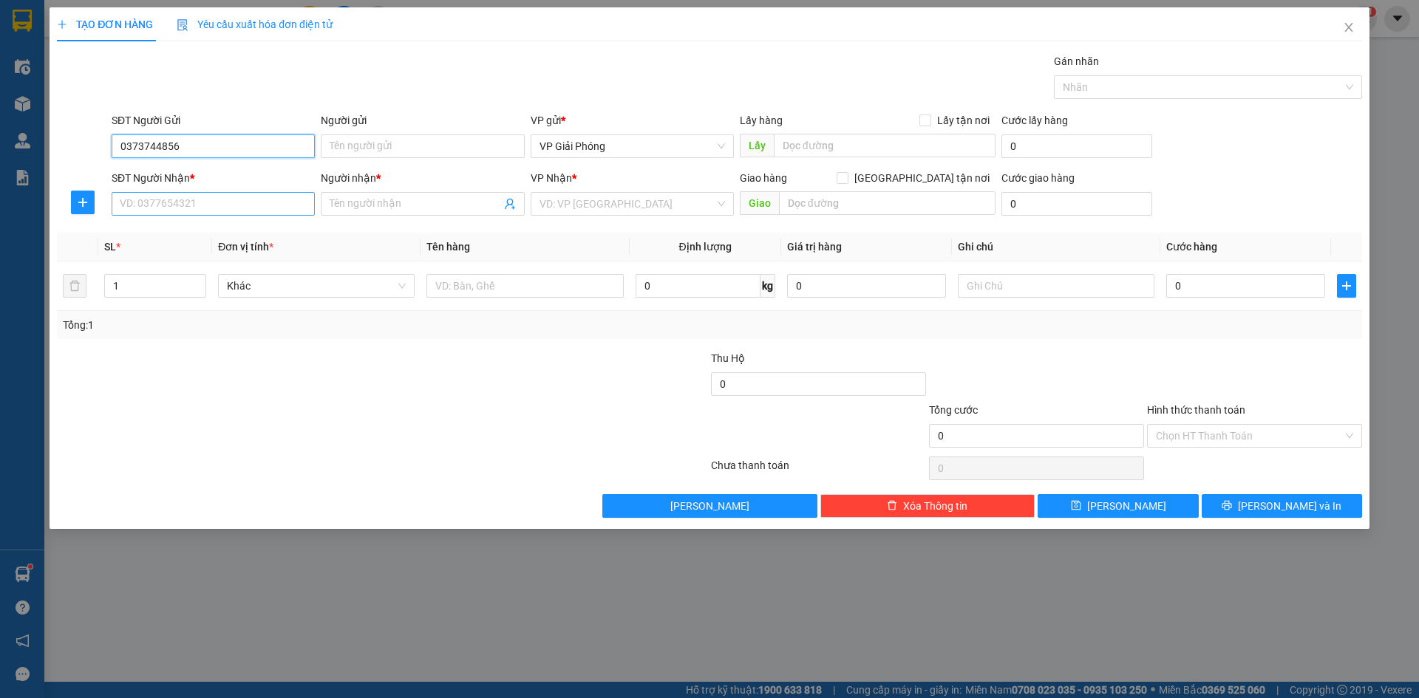
type input "0373744856"
click at [184, 209] on input "SĐT Người Nhận *" at bounding box center [213, 204] width 203 height 24
click at [189, 207] on input "SĐT Người Nhận *" at bounding box center [213, 204] width 203 height 24
click at [207, 235] on div "0966421482 - [PERSON_NAME]" at bounding box center [213, 233] width 186 height 16
type input "0966421482"
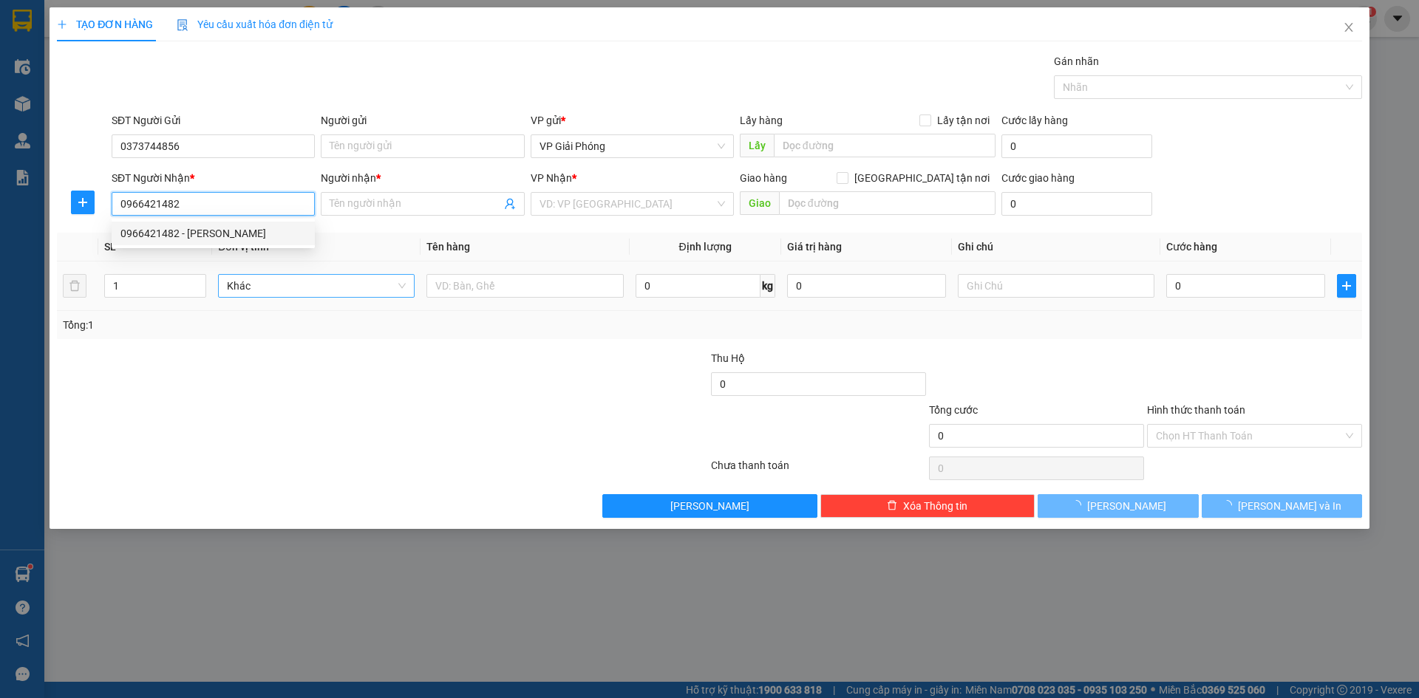
type input "CHINH HỒNG"
checkbox input "true"
type input "[PERSON_NAME]"
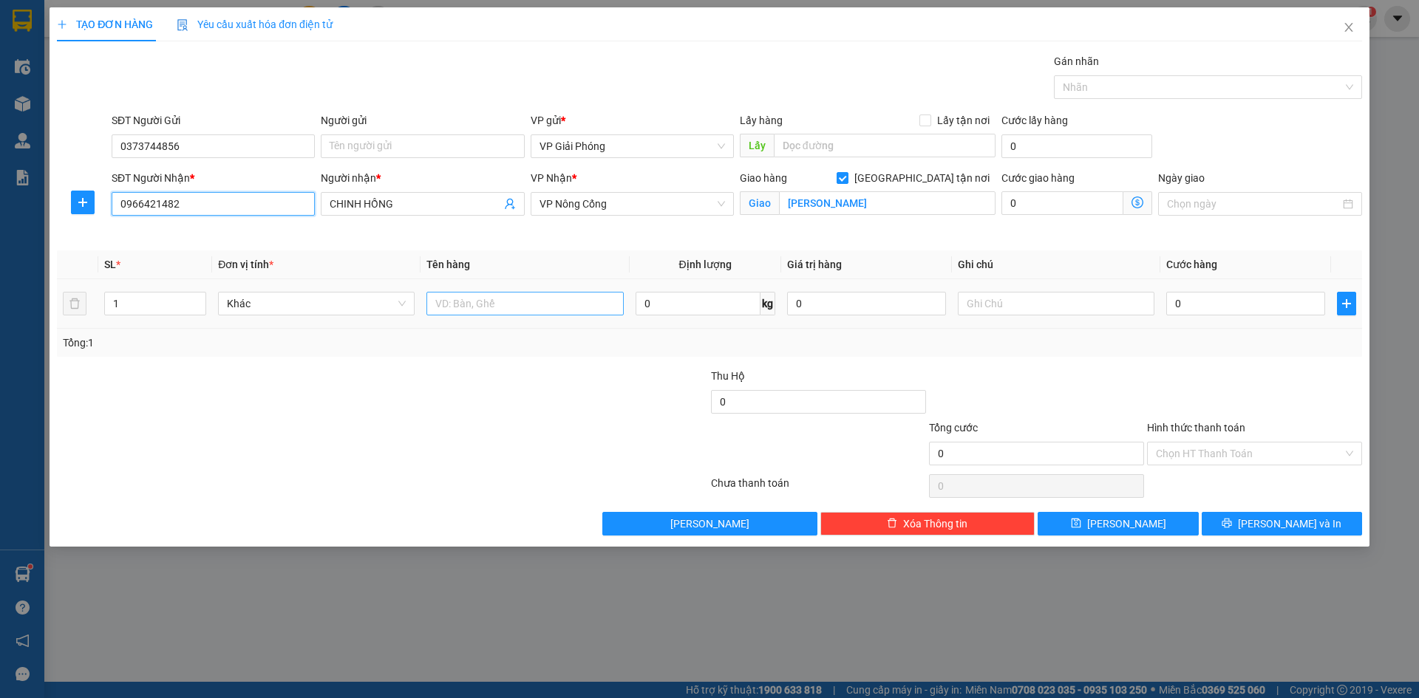
type input "0966421482"
click at [484, 302] on input "text" at bounding box center [524, 304] width 197 height 24
type input "KIỆN"
click at [1208, 301] on input "0" at bounding box center [1245, 304] width 159 height 24
type input "5"
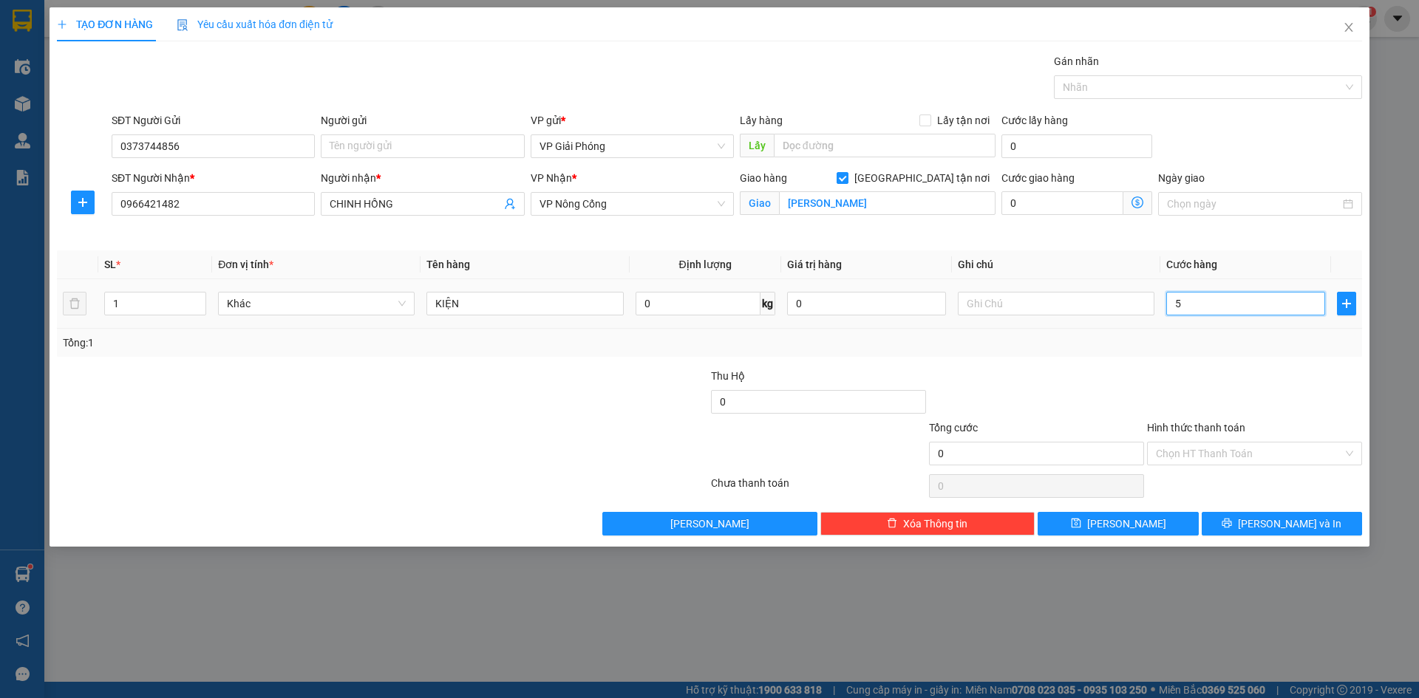
type input "5"
type input "50"
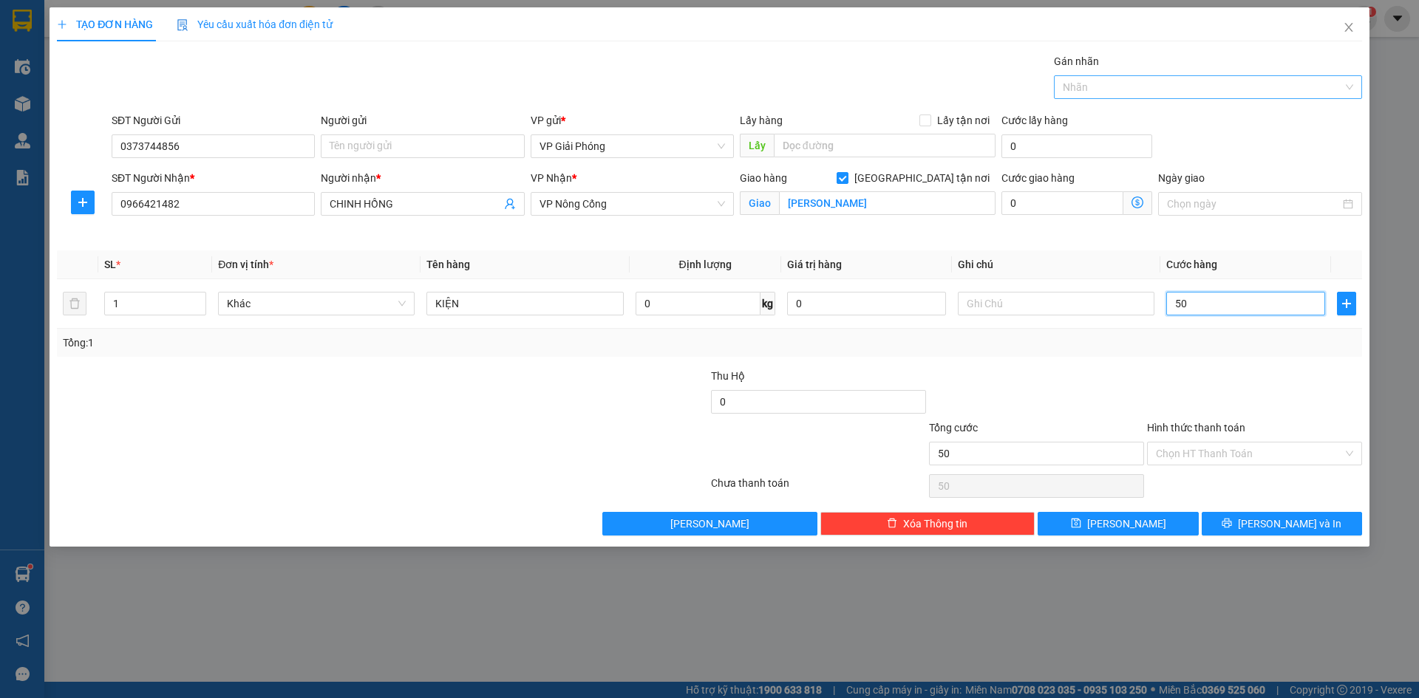
click at [1092, 79] on div at bounding box center [1201, 87] width 286 height 18
type input "50.000"
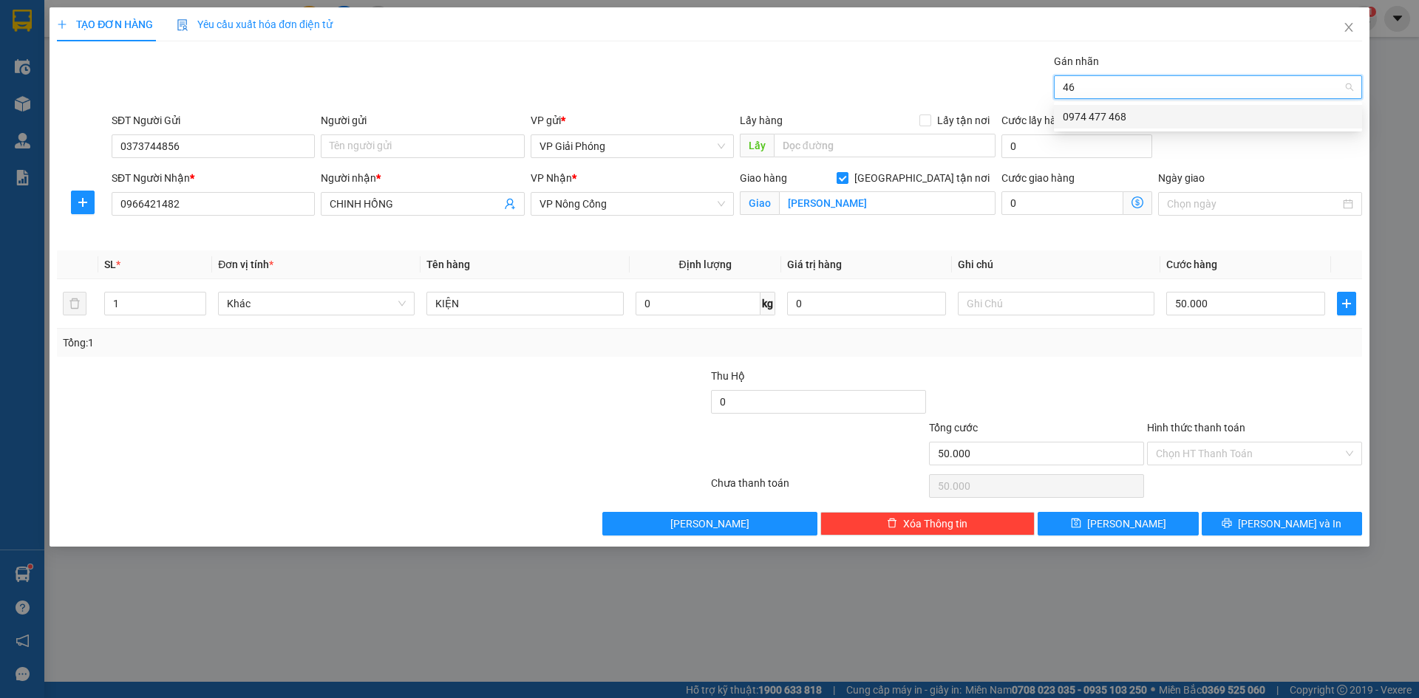
type input "468"
click at [1109, 113] on div "0974 477 468" at bounding box center [1208, 117] width 290 height 16
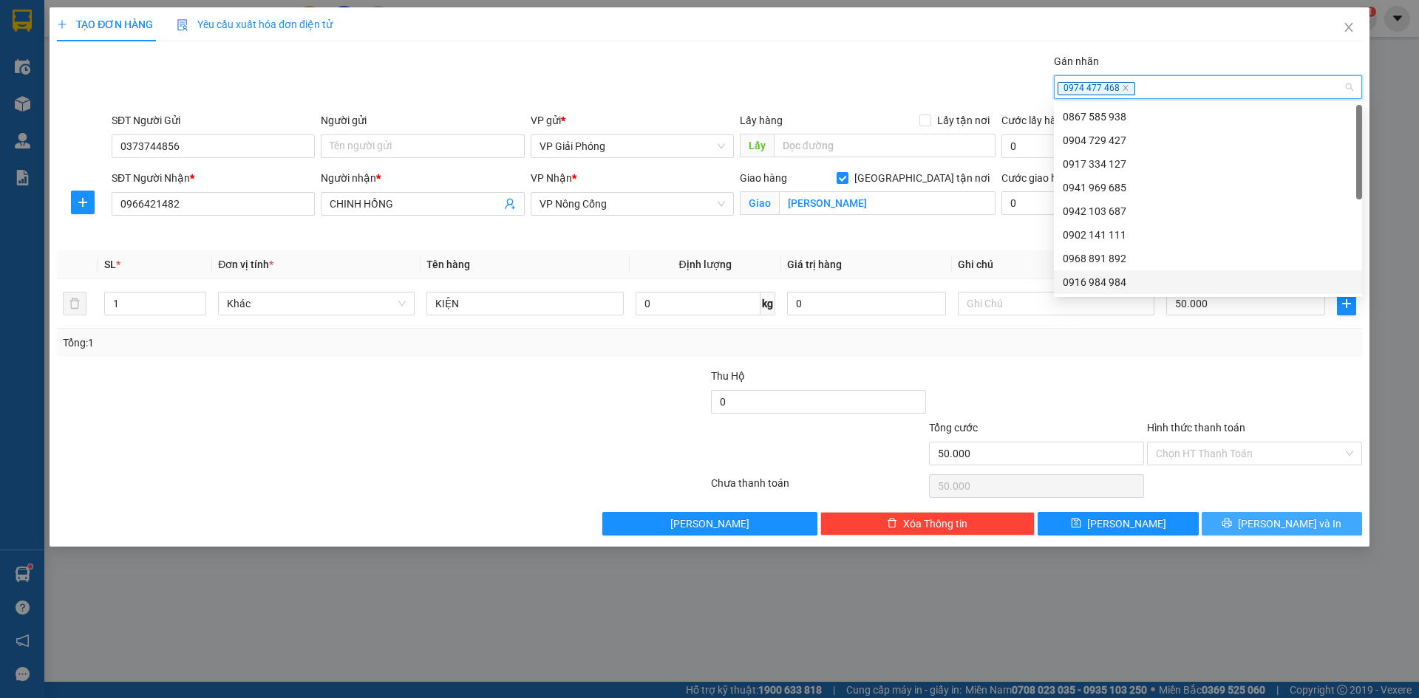
click at [1232, 525] on icon "printer" at bounding box center [1227, 523] width 10 height 10
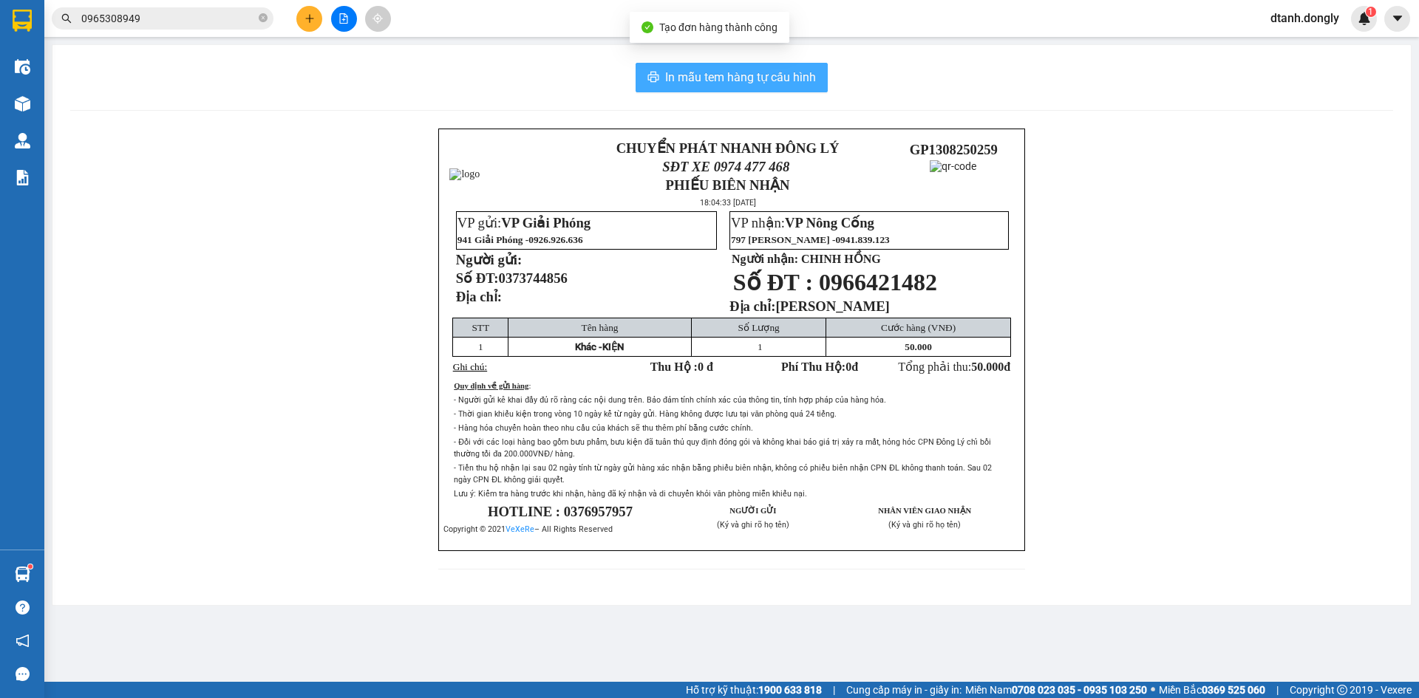
click at [719, 72] on span "In mẫu tem hàng tự cấu hình" at bounding box center [740, 77] width 151 height 18
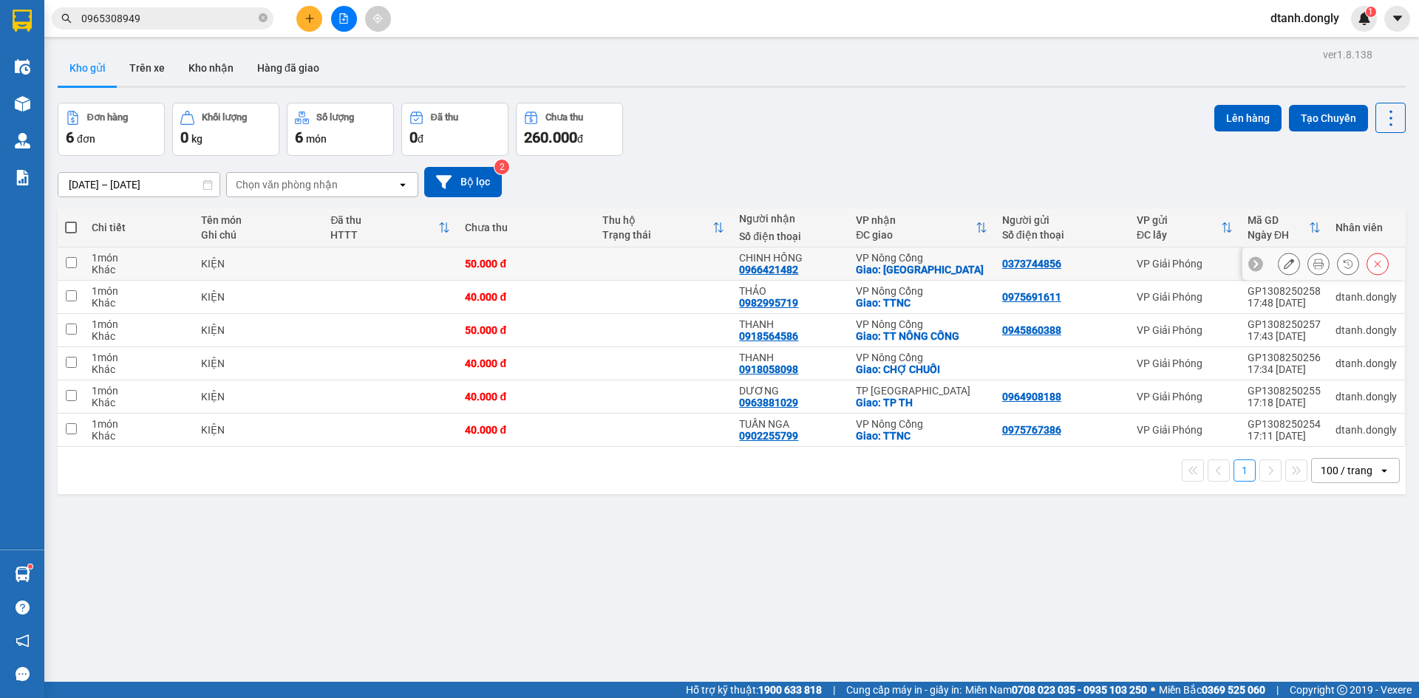
click at [1313, 262] on icon at bounding box center [1318, 264] width 10 height 10
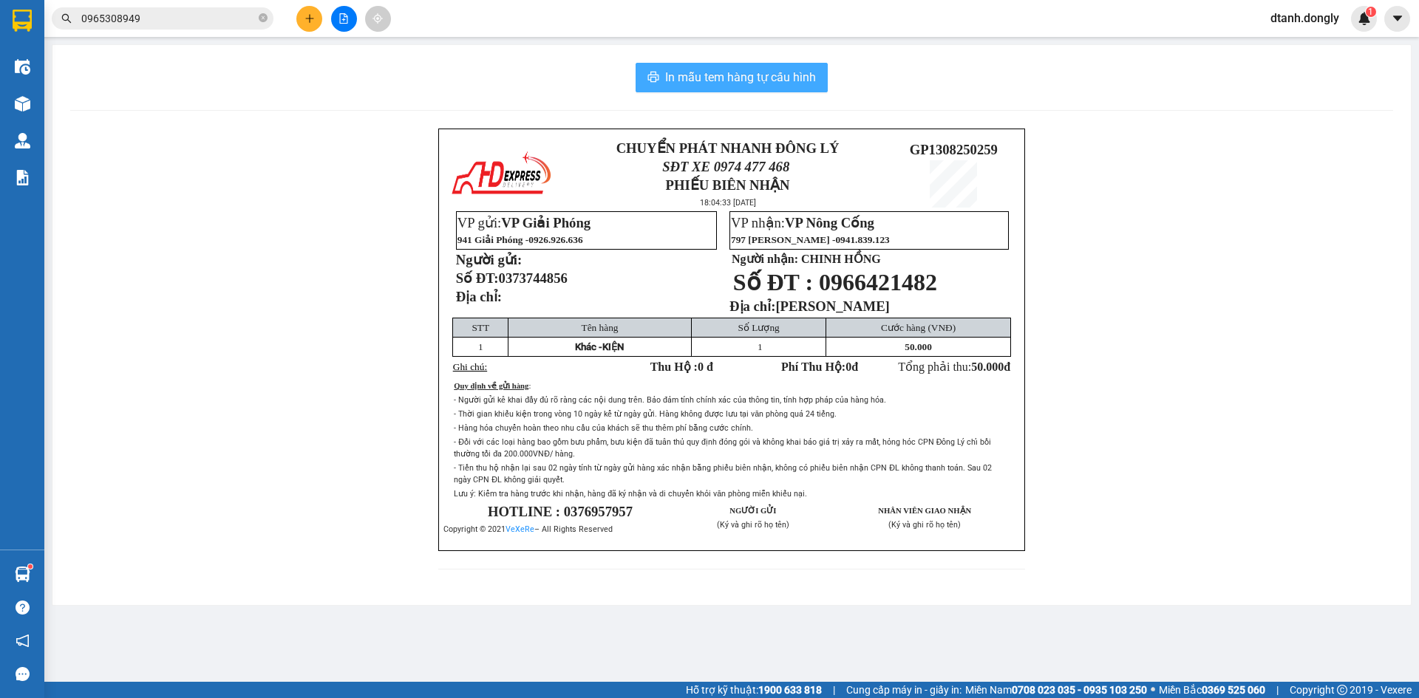
drag, startPoint x: 722, startPoint y: 70, endPoint x: 809, endPoint y: 126, distance: 102.7
click at [724, 71] on span "In mẫu tem hàng tự cấu hình" at bounding box center [740, 77] width 151 height 18
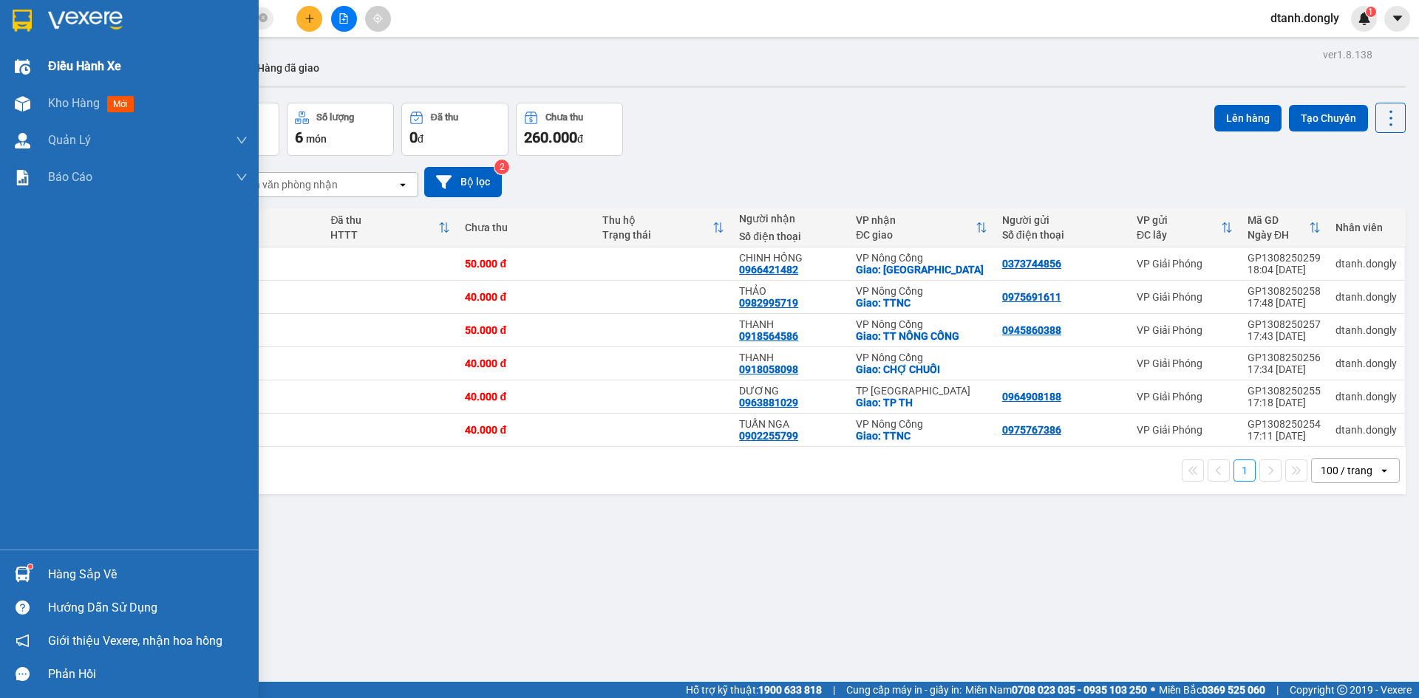
click at [81, 61] on span "Điều hành xe" at bounding box center [84, 66] width 73 height 18
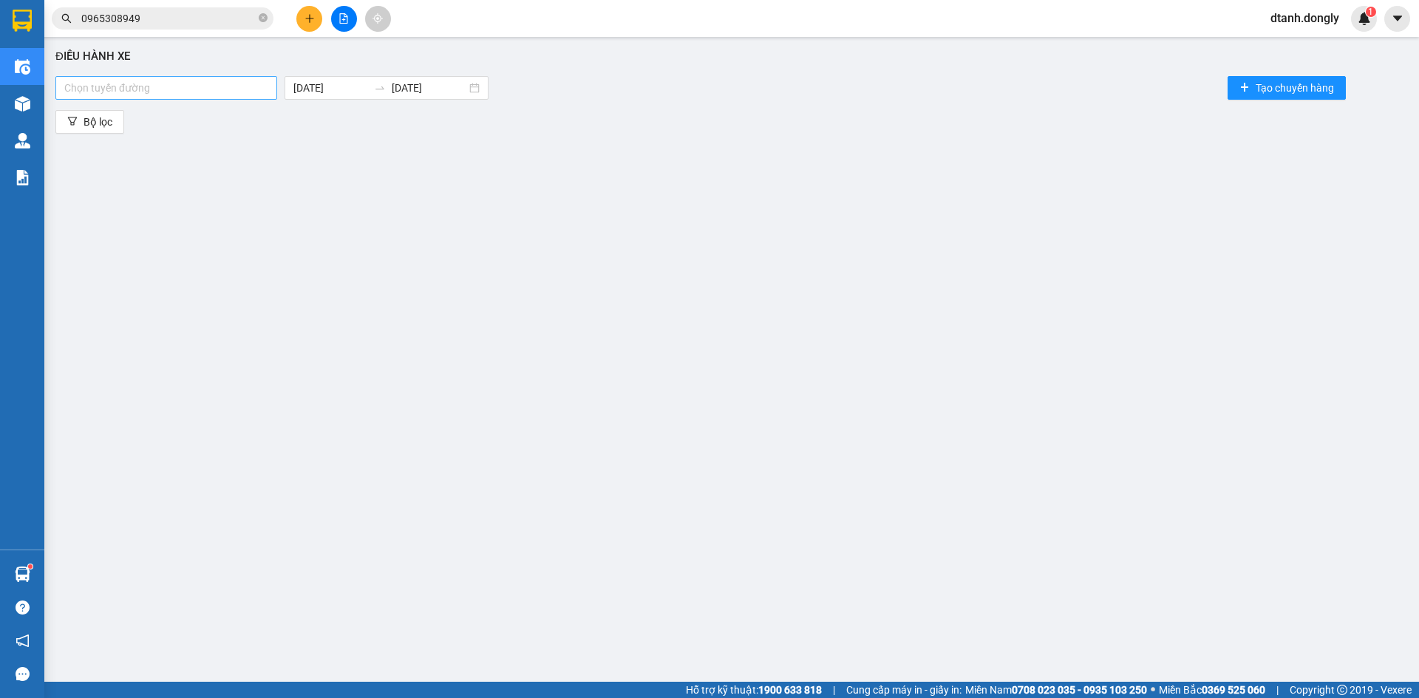
click at [269, 93] on div at bounding box center [166, 88] width 214 height 18
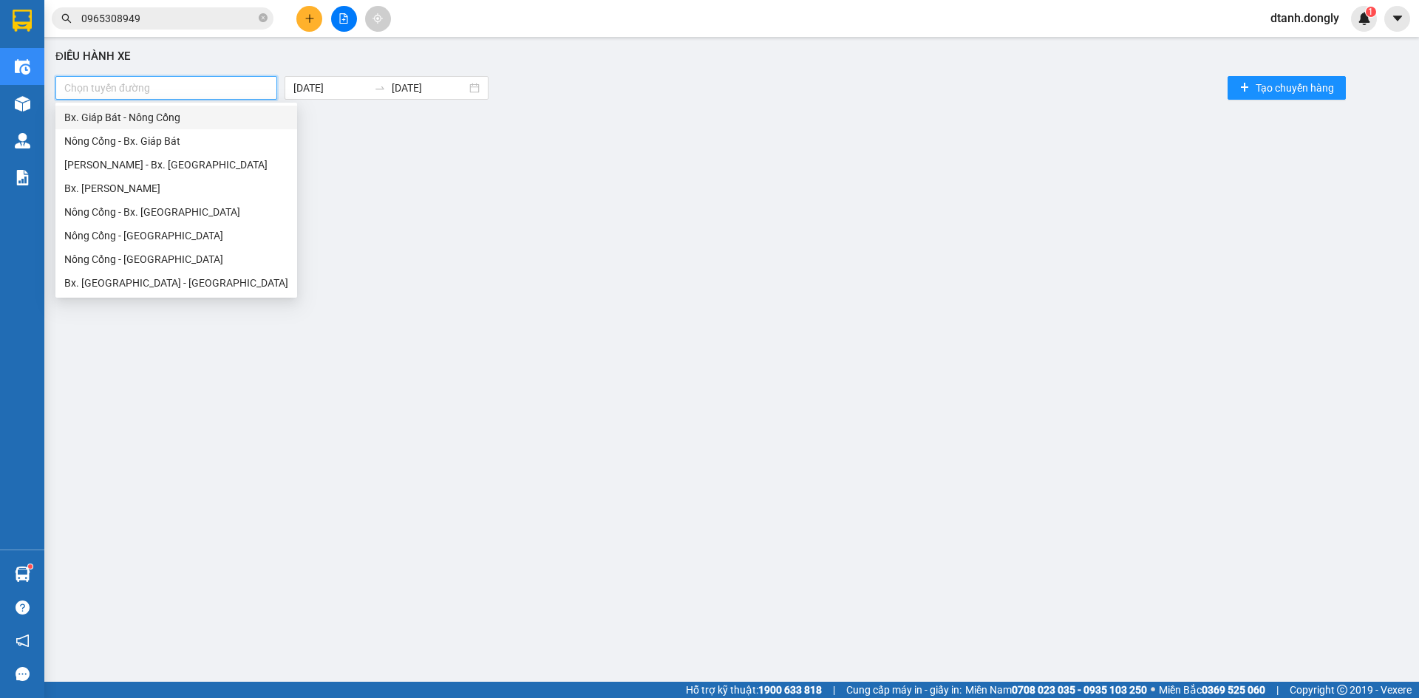
click at [270, 112] on div "Bx. Giáp Bát - Nông Cống" at bounding box center [176, 118] width 242 height 24
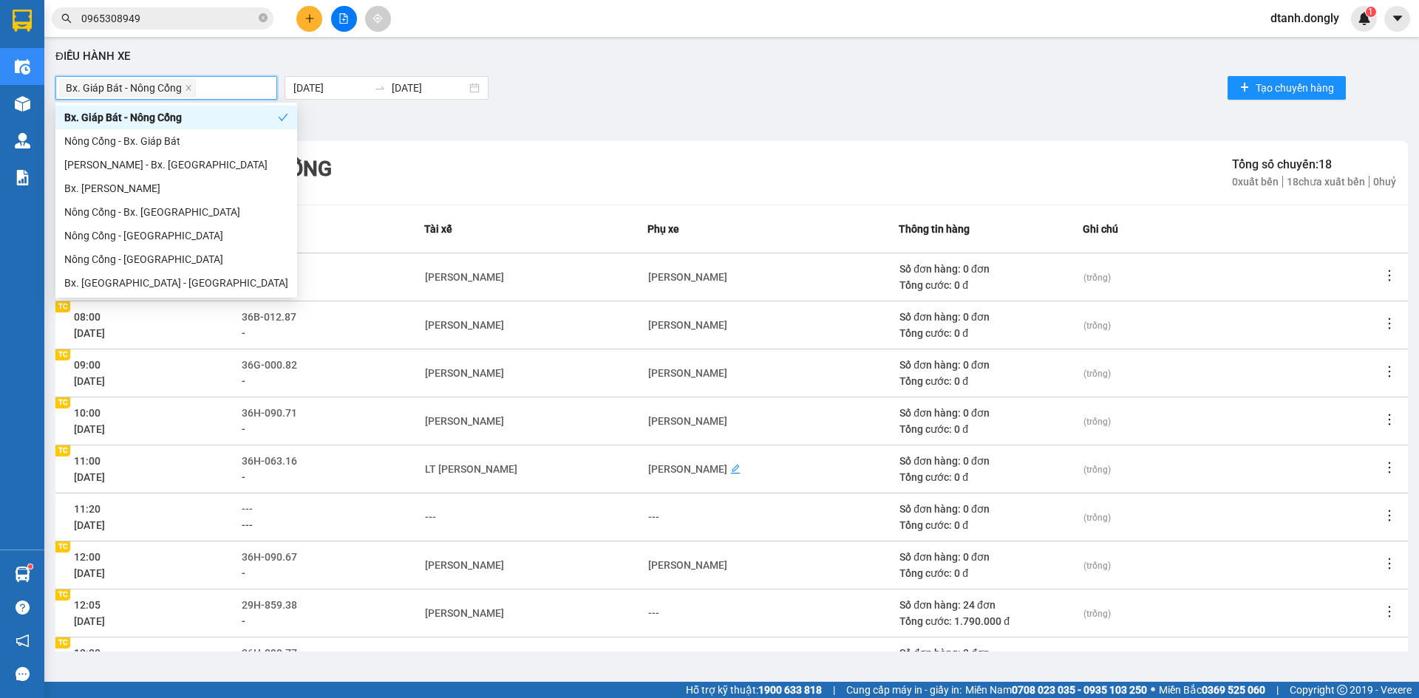
scroll to position [142, 0]
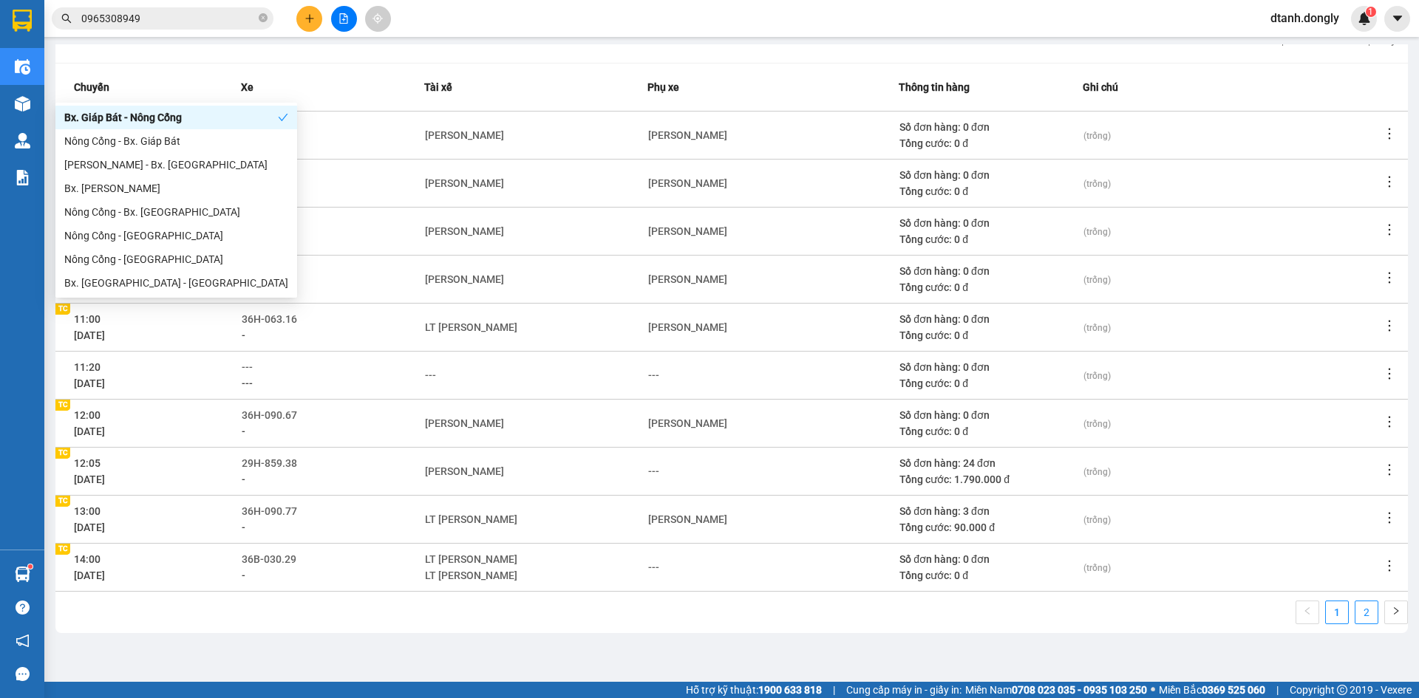
click at [1356, 610] on link "2" at bounding box center [1367, 613] width 22 height 22
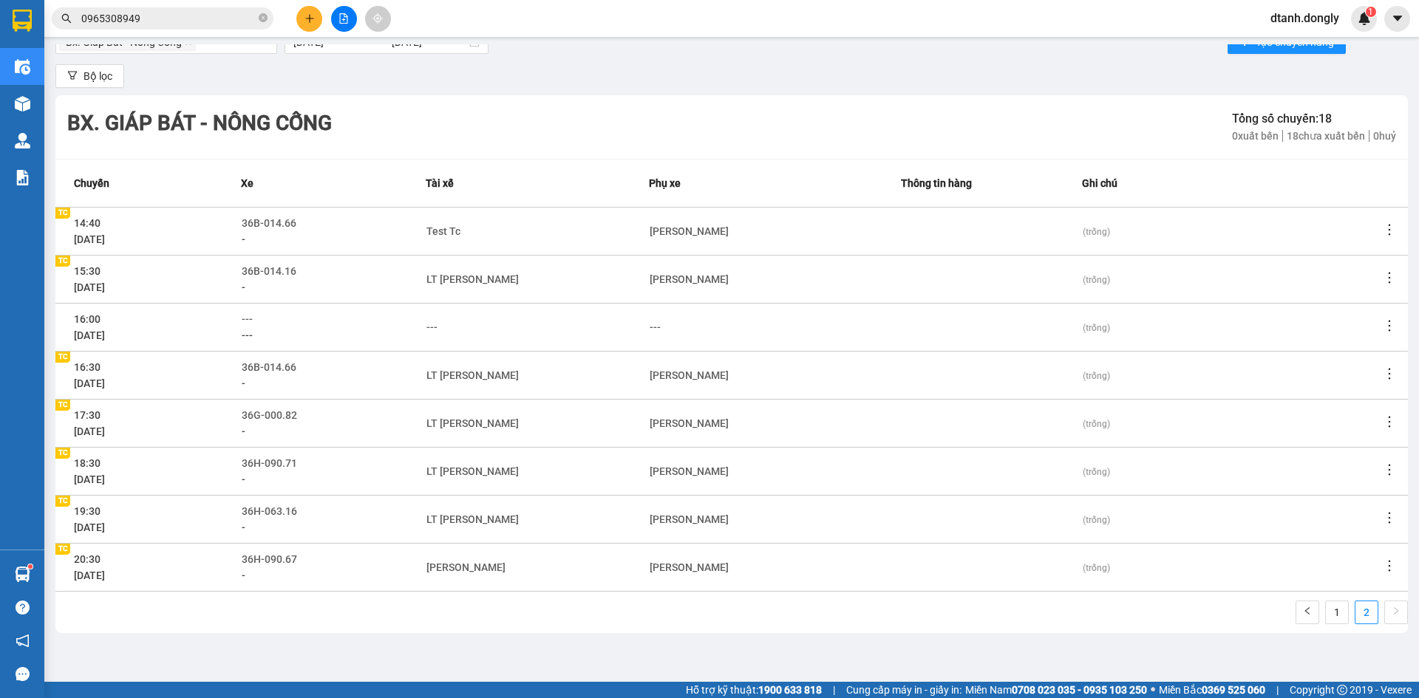
scroll to position [46, 0]
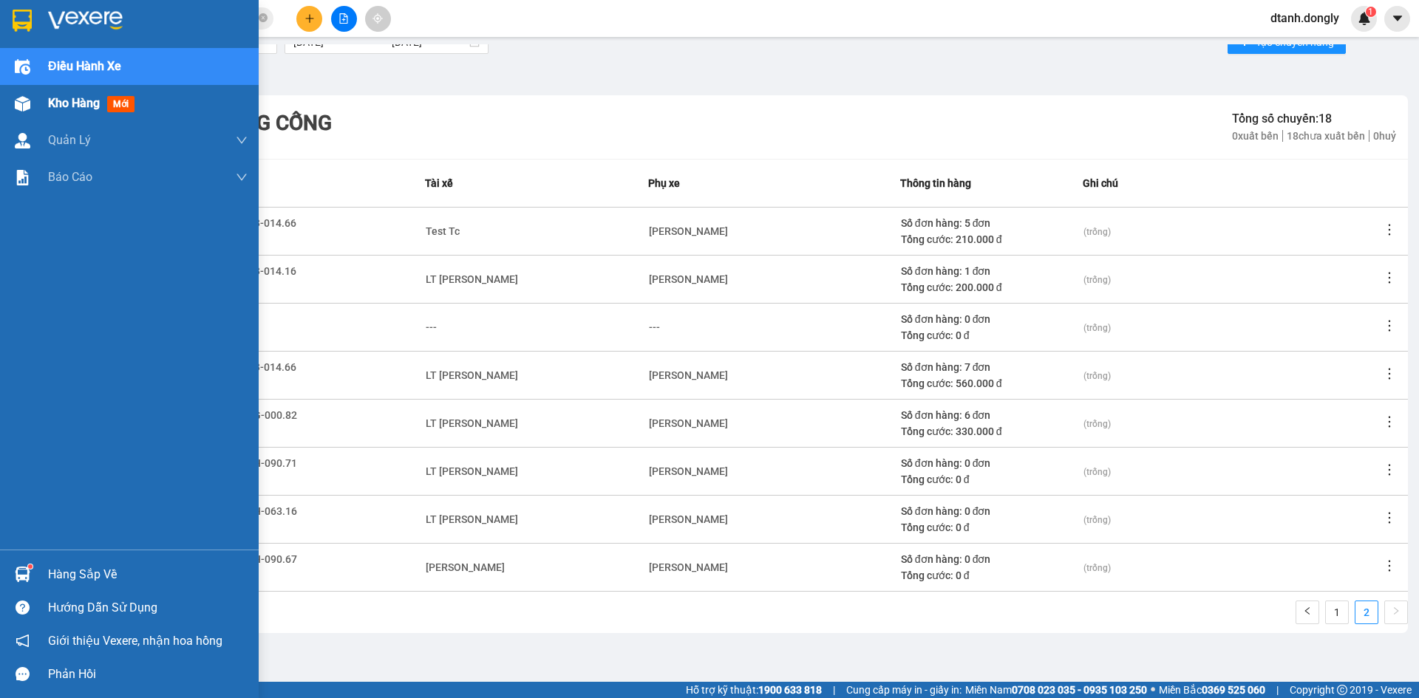
click at [71, 101] on span "Kho hàng" at bounding box center [74, 103] width 52 height 14
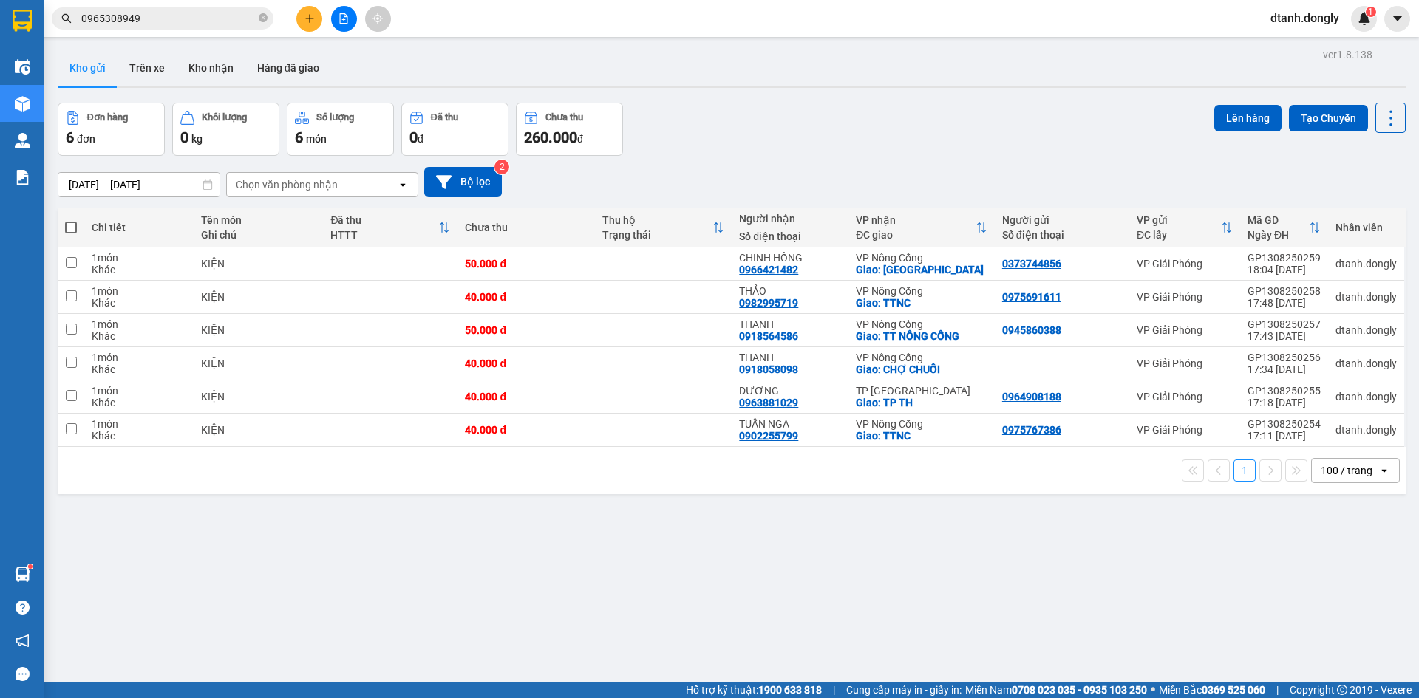
click at [71, 223] on span at bounding box center [71, 228] width 12 height 12
click at [71, 220] on input "checkbox" at bounding box center [71, 220] width 0 height 0
checkbox input "true"
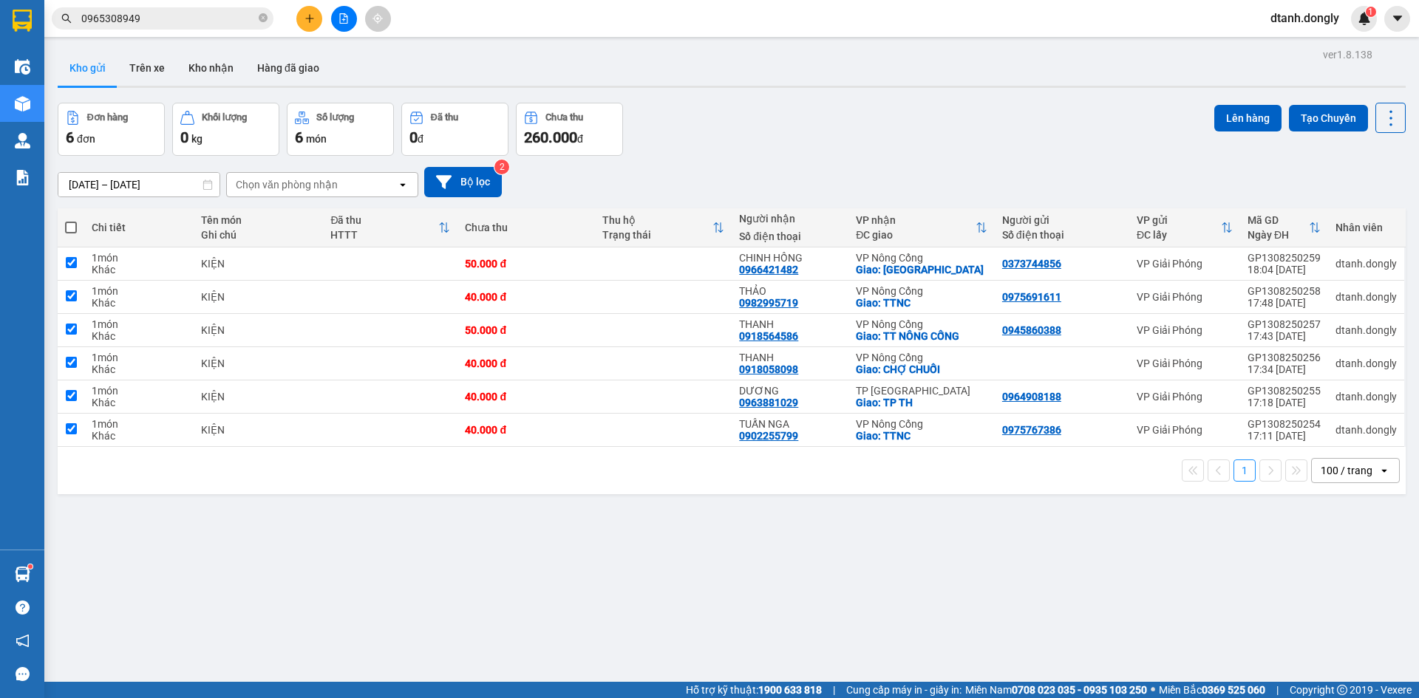
checkbox input "true"
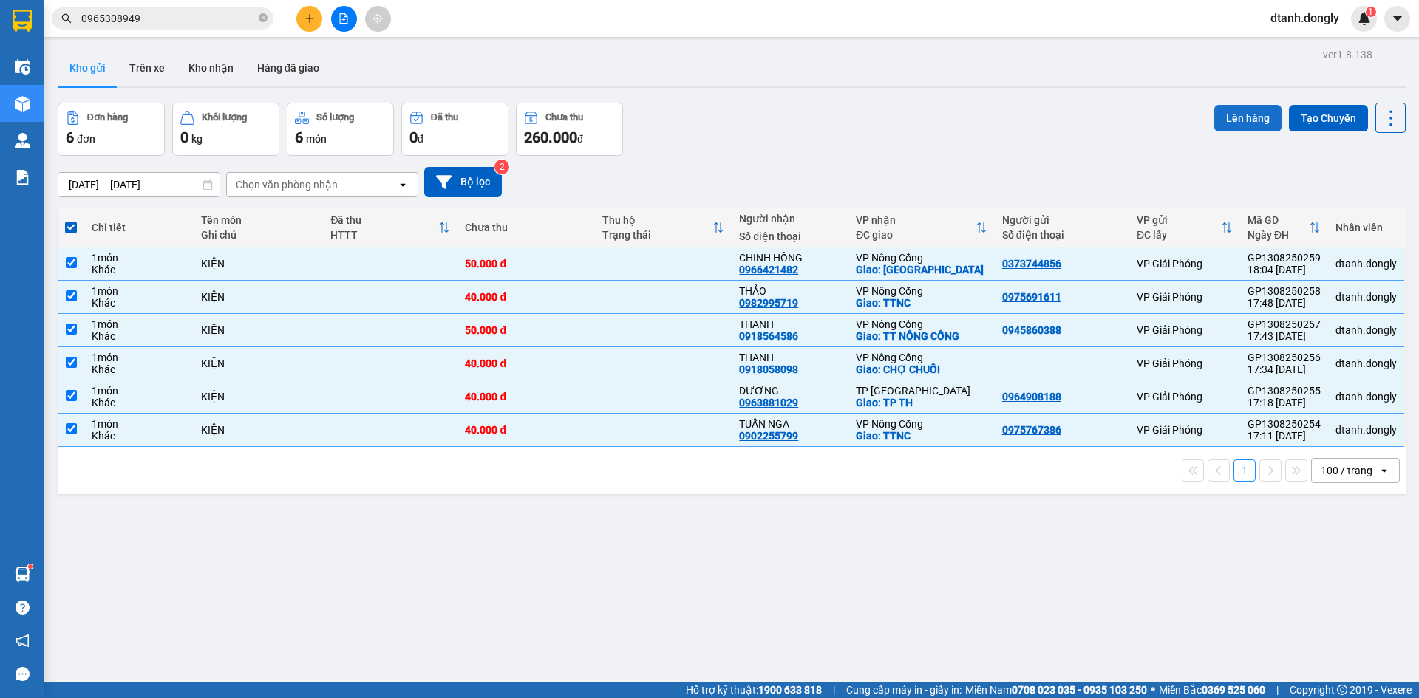
click at [1246, 120] on button "Lên hàng" at bounding box center [1247, 118] width 67 height 27
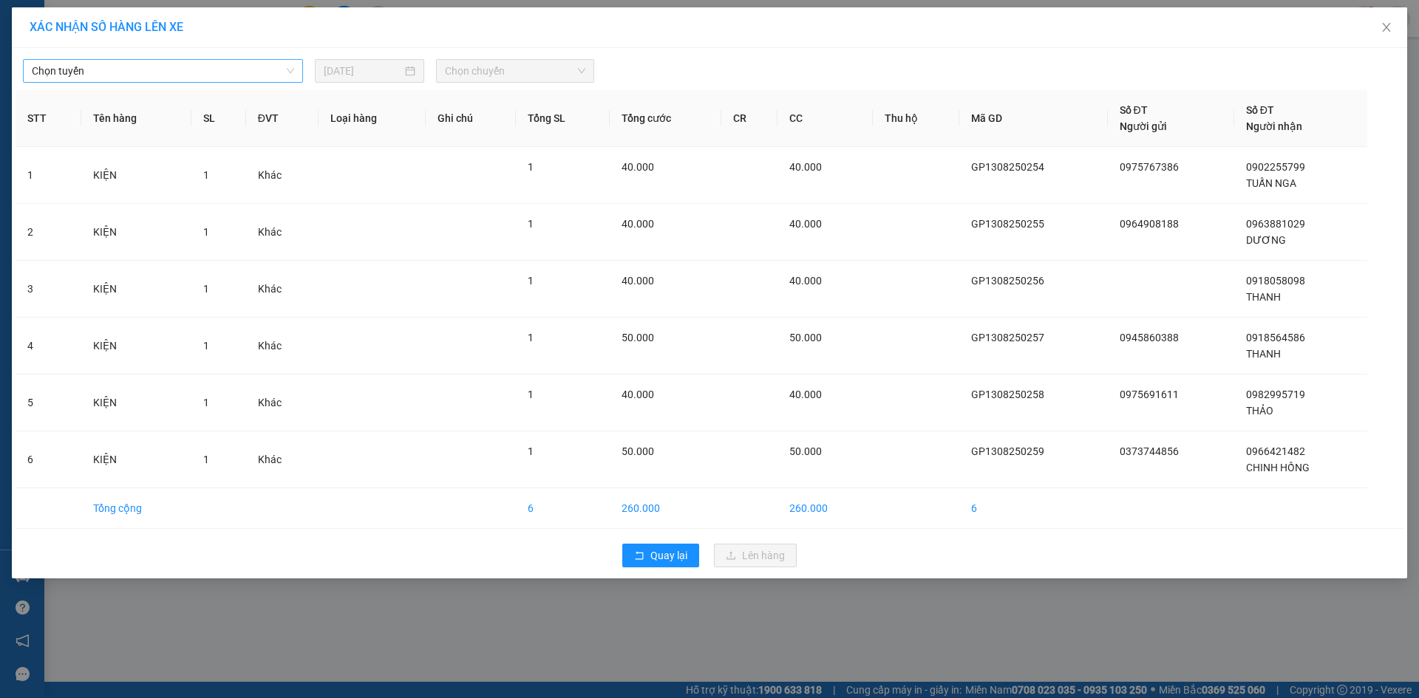
drag, startPoint x: 266, startPoint y: 67, endPoint x: 249, endPoint y: 81, distance: 22.1
click at [265, 71] on span "Chọn tuyến" at bounding box center [163, 71] width 262 height 22
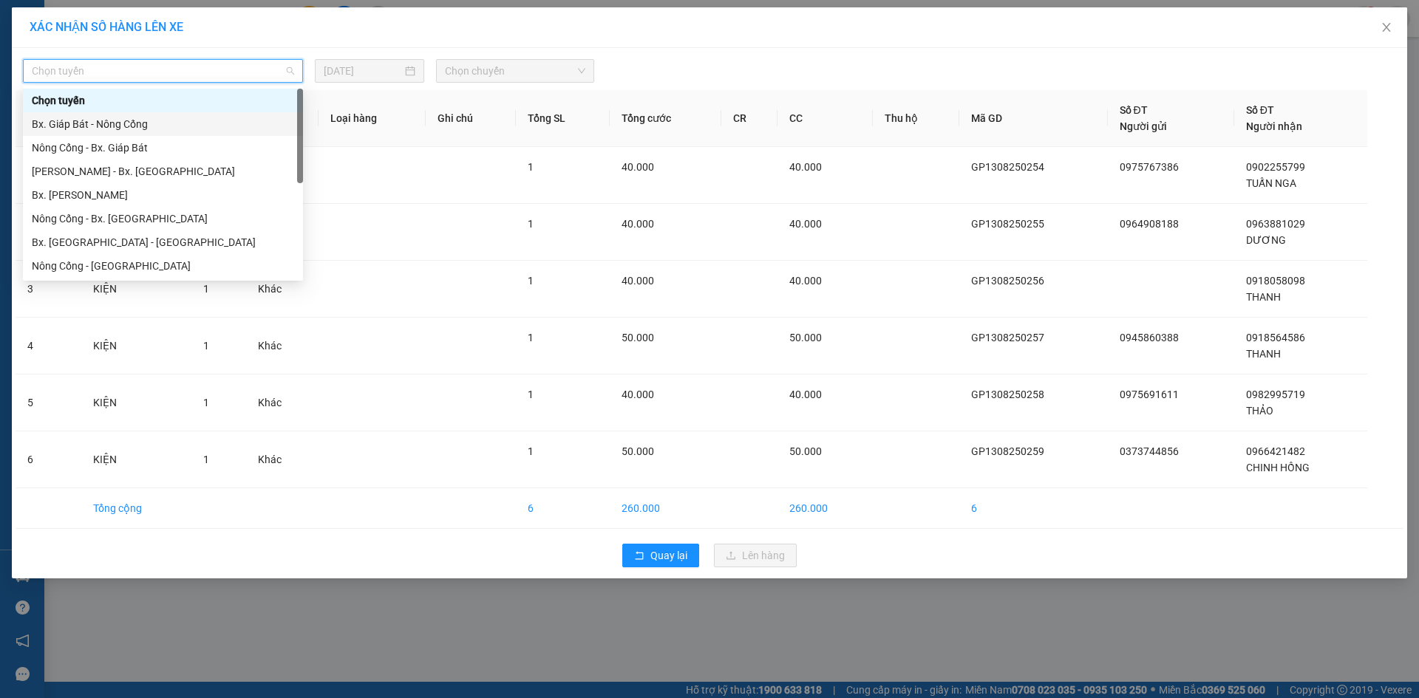
drag, startPoint x: 205, startPoint y: 125, endPoint x: 395, endPoint y: 82, distance: 194.7
click at [222, 123] on div "Bx. Giáp Bát - Nông Cống" at bounding box center [163, 124] width 262 height 16
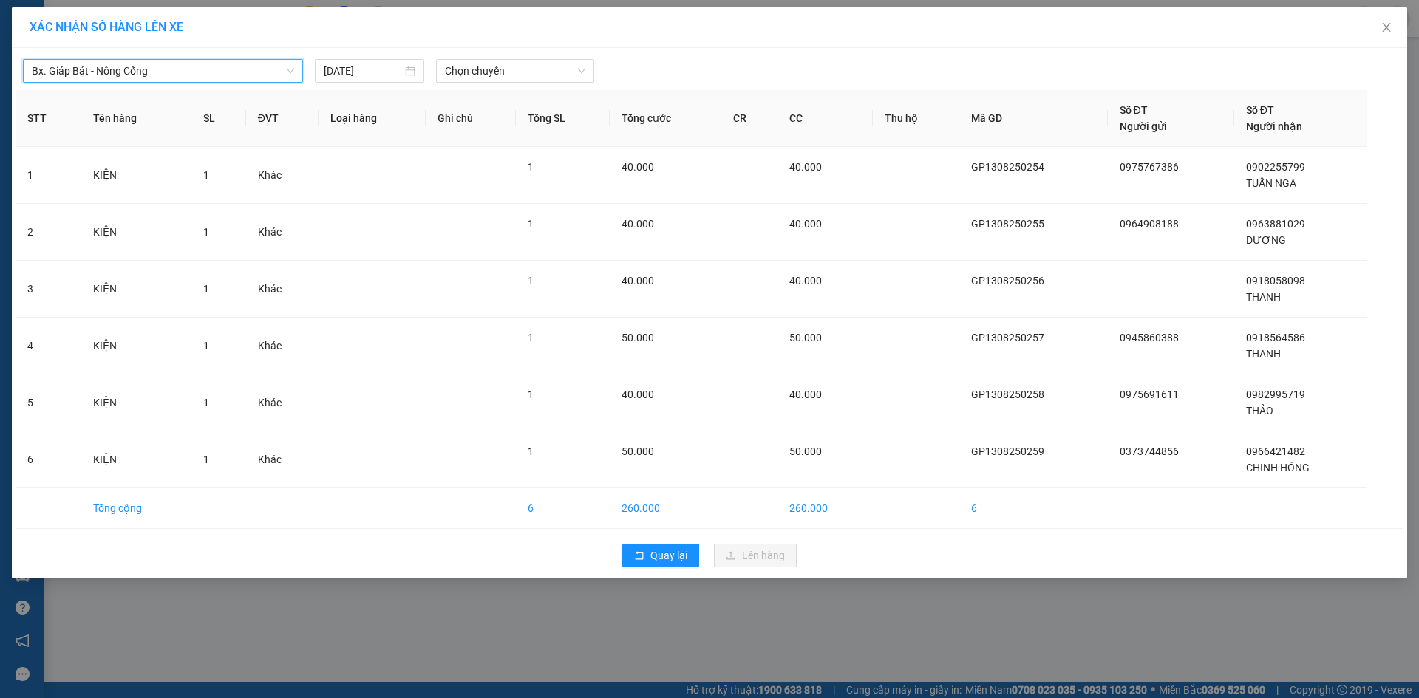
drag, startPoint x: 585, startPoint y: 67, endPoint x: 549, endPoint y: 83, distance: 39.4
click at [584, 67] on span "Chọn chuyến" at bounding box center [515, 71] width 140 height 22
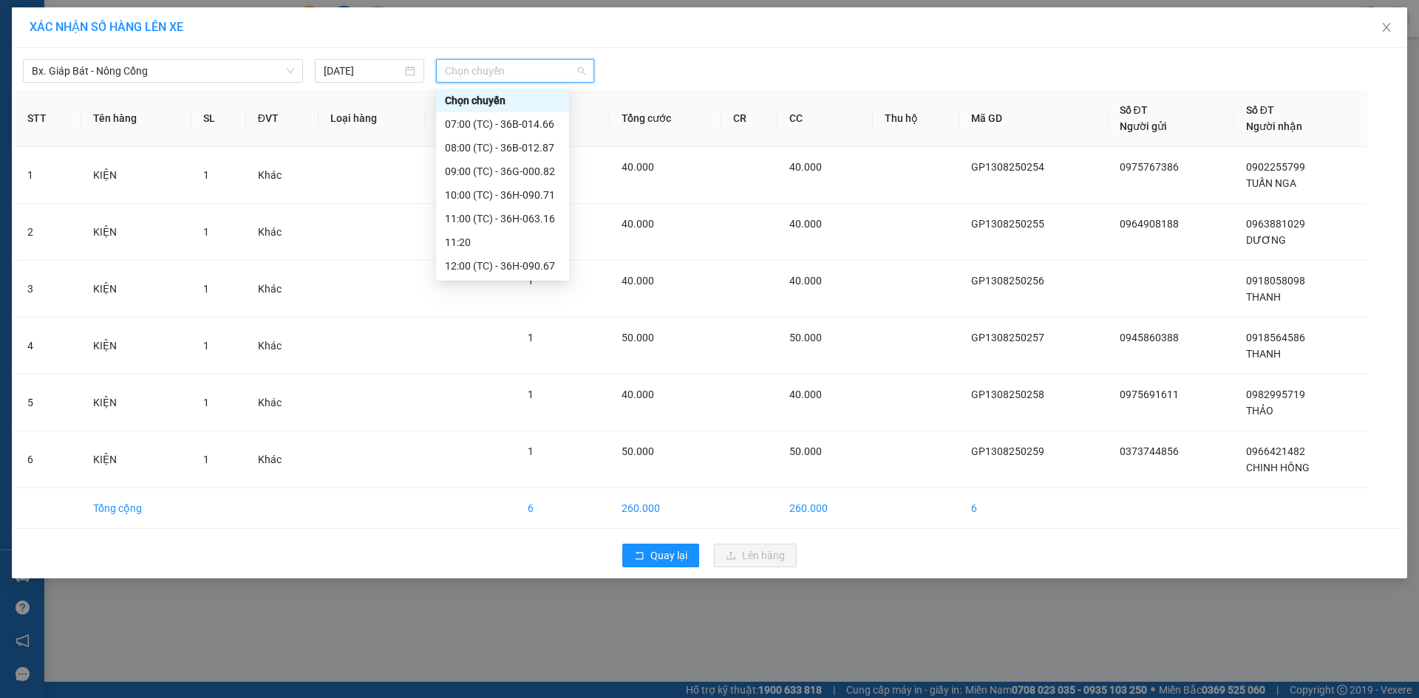
scroll to position [222, 0]
click at [506, 258] on div "18:30 (TC) - 36H-090.71" at bounding box center [502, 257] width 115 height 16
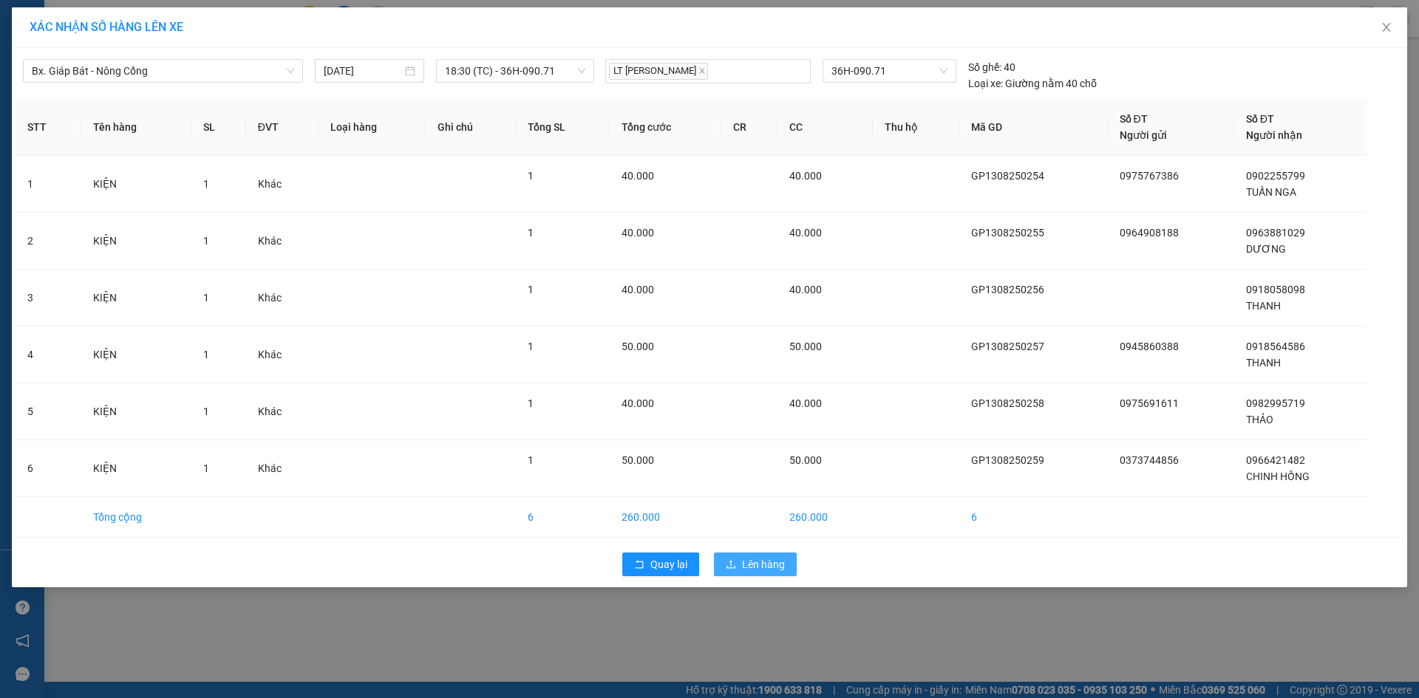
click at [745, 561] on span "Lên hàng" at bounding box center [763, 565] width 43 height 16
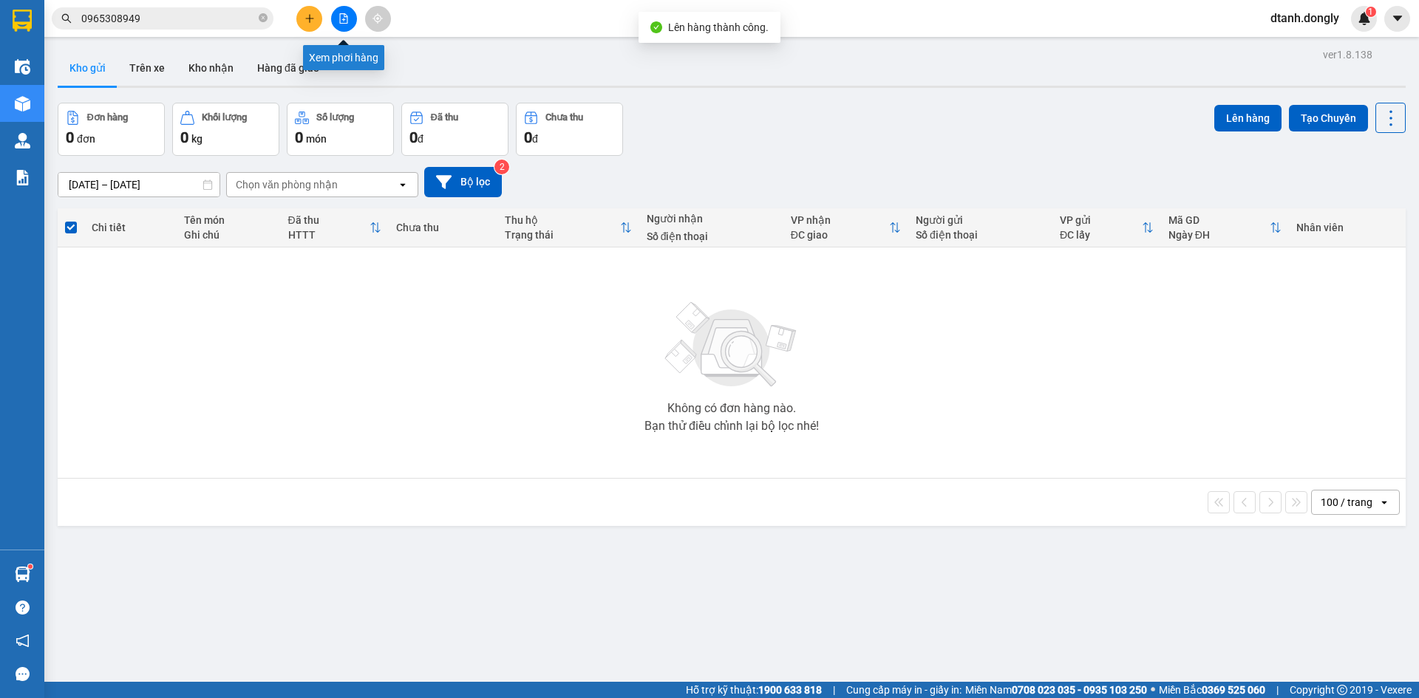
click at [342, 10] on button at bounding box center [344, 19] width 26 height 26
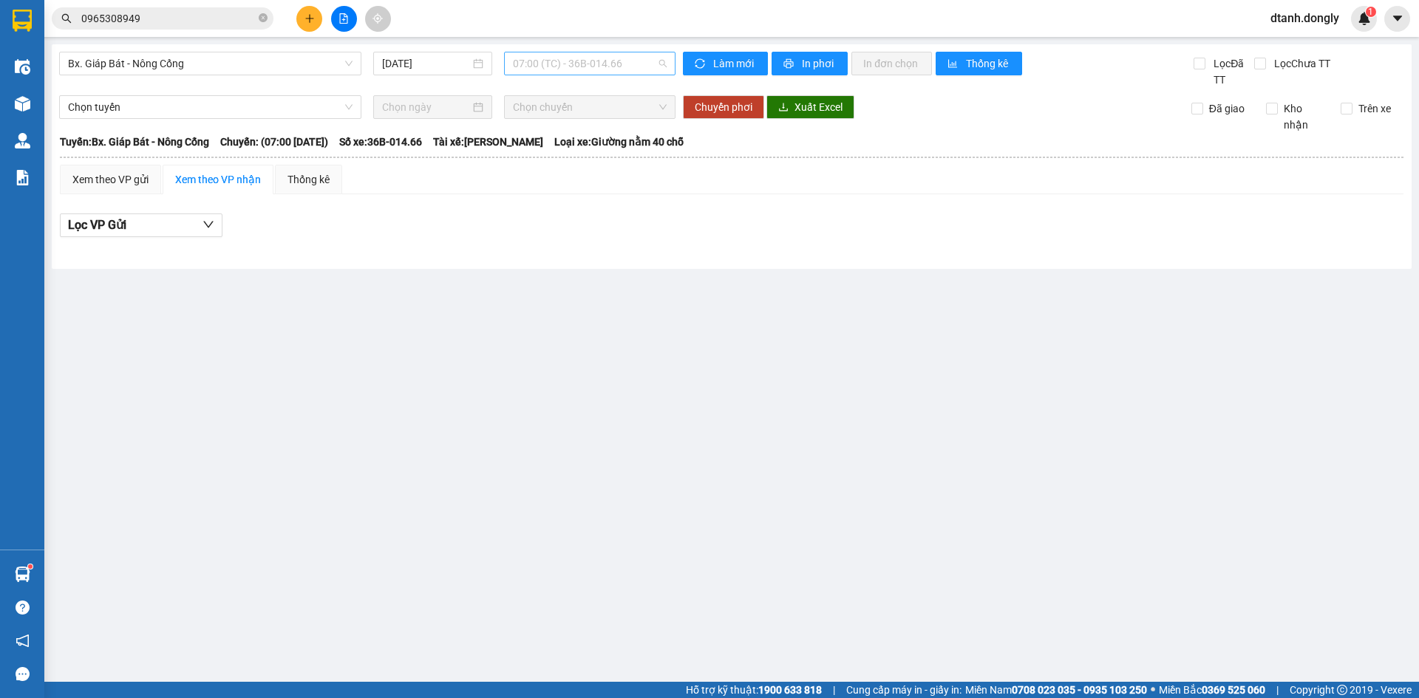
click at [636, 58] on span "07:00 (TC) - 36B-014.66" at bounding box center [590, 63] width 154 height 22
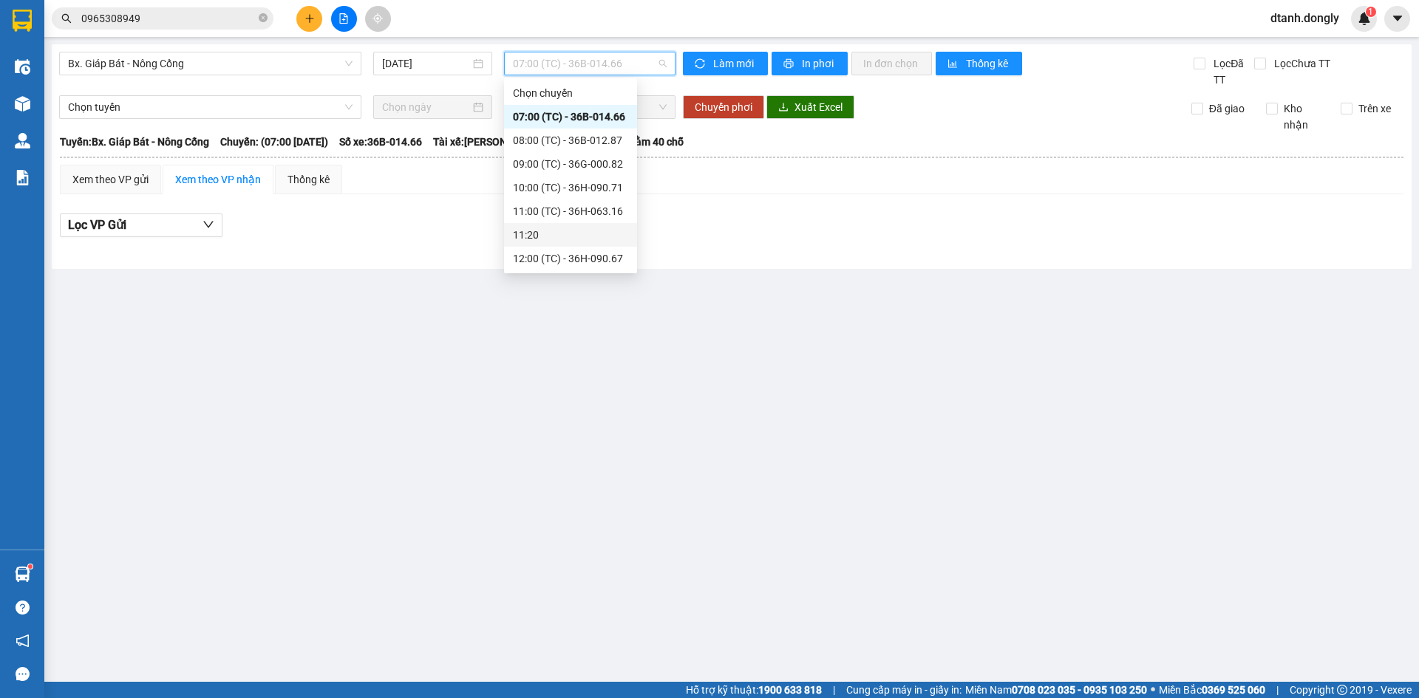
scroll to position [260, 0]
click at [588, 206] on div "18:30 (TC) - 36H-090.71" at bounding box center [570, 211] width 115 height 16
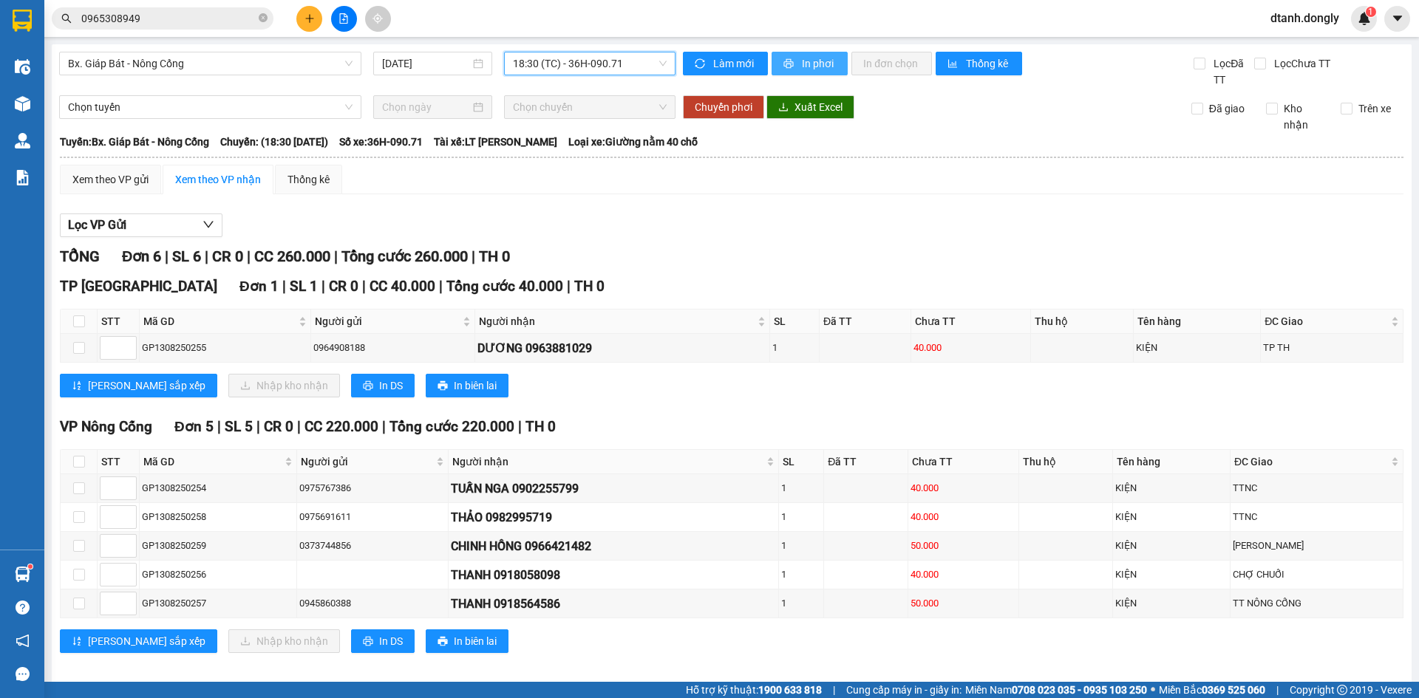
click at [805, 60] on span "In phơi" at bounding box center [819, 63] width 34 height 16
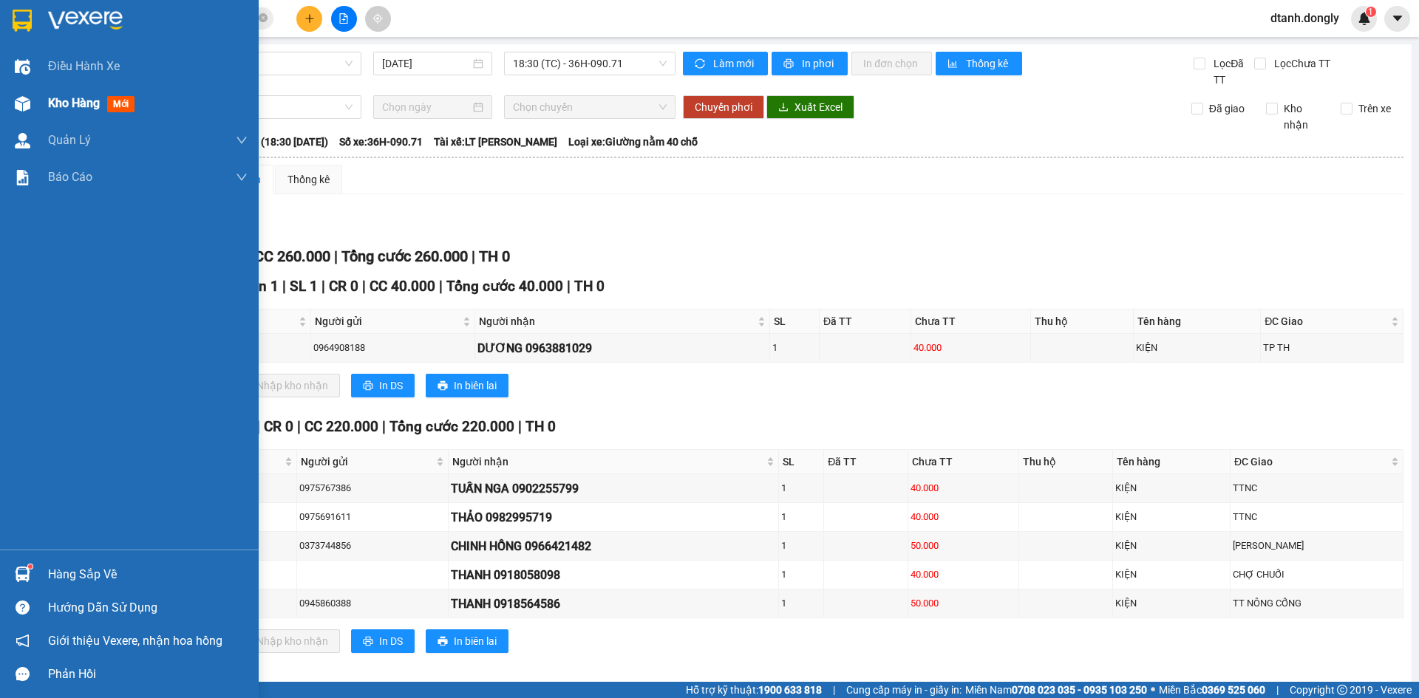
drag, startPoint x: 64, startPoint y: 101, endPoint x: 123, endPoint y: 92, distance: 59.8
click at [66, 101] on span "Kho hàng" at bounding box center [74, 103] width 52 height 14
